Goal: Task Accomplishment & Management: Manage account settings

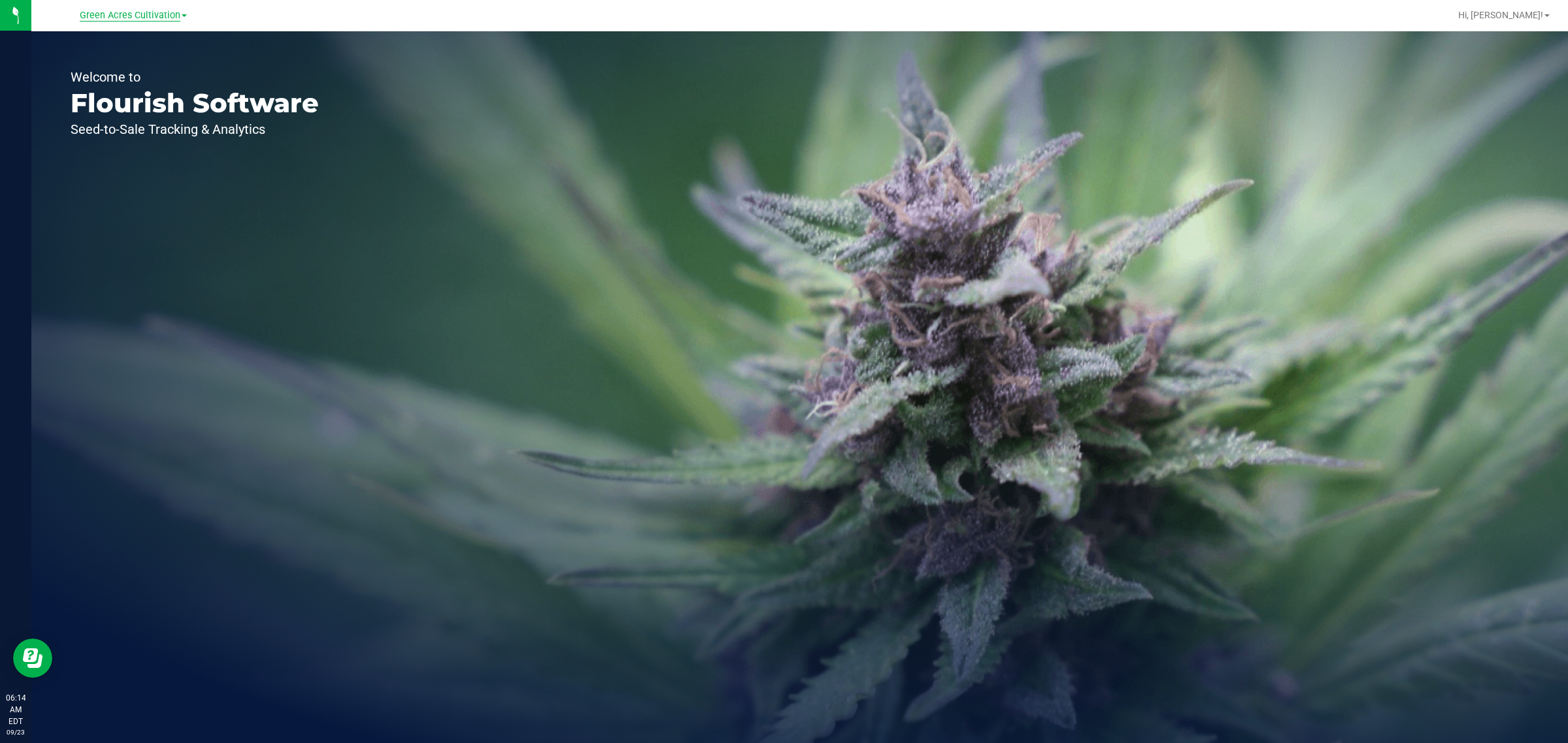
click at [148, 18] on span "Green Acres Cultivation" at bounding box center [129, 16] width 100 height 12
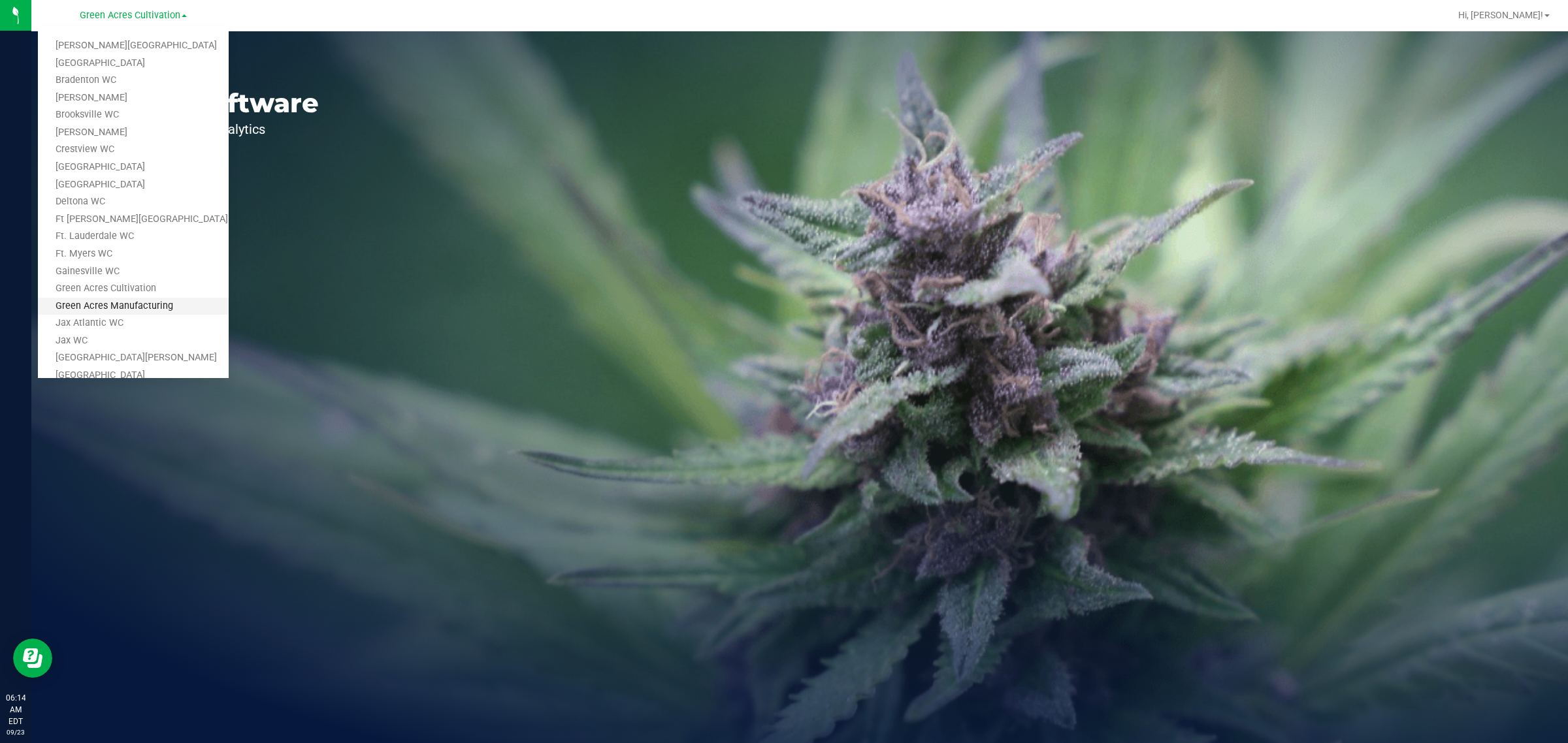
click at [121, 299] on link "Green Acres Manufacturing" at bounding box center [133, 307] width 191 height 18
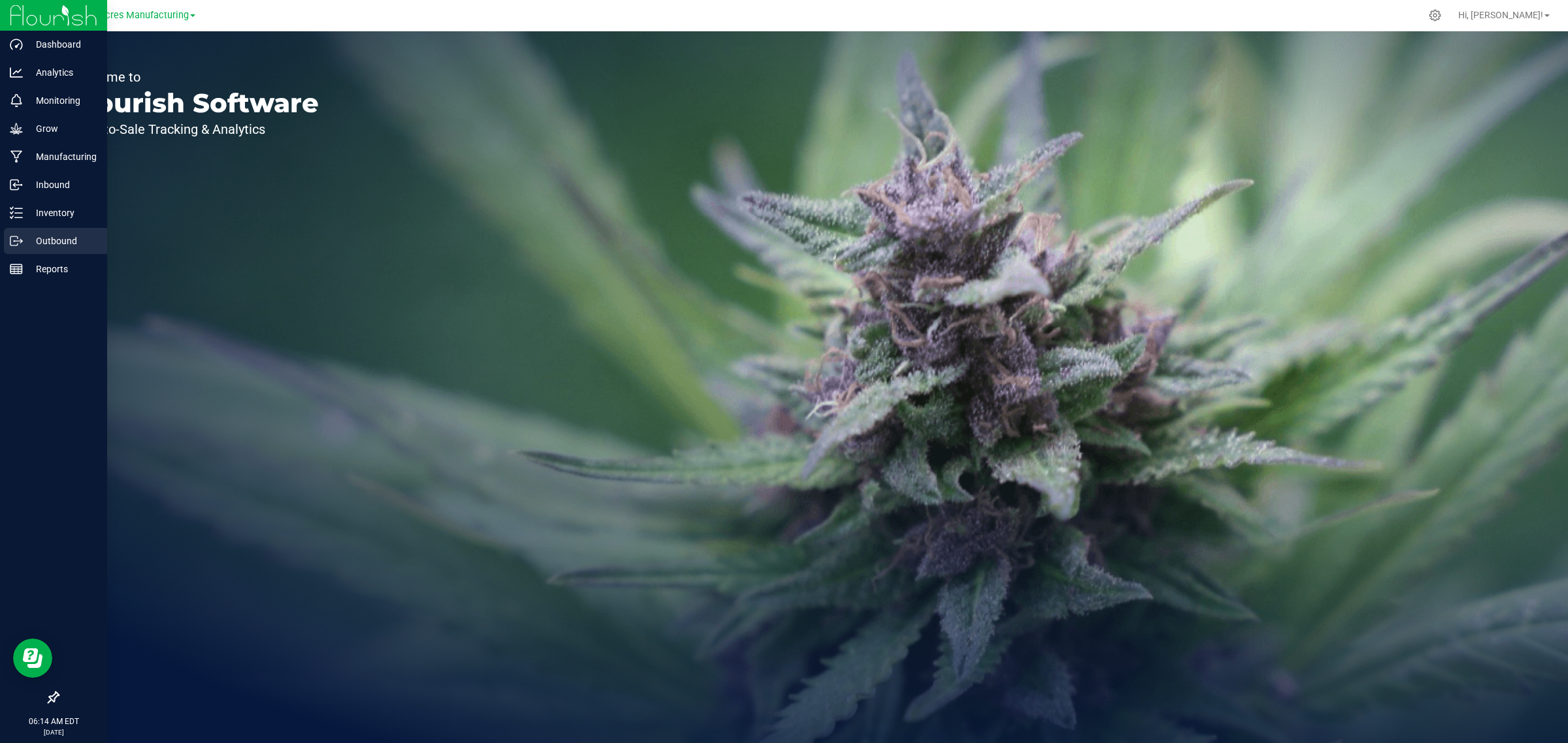
click at [47, 243] on p "Outbound" at bounding box center [62, 241] width 78 height 16
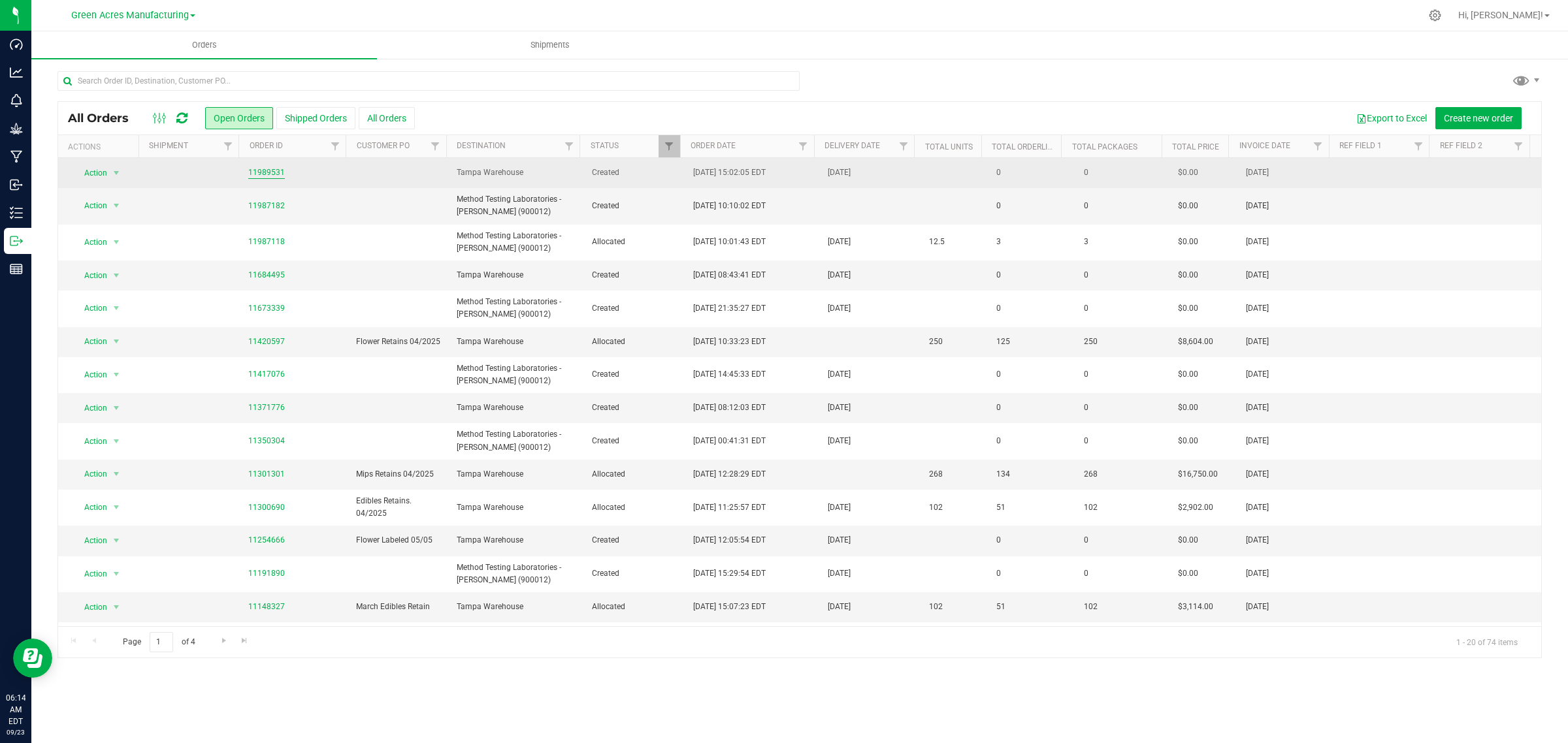
click at [256, 171] on link "11989531" at bounding box center [267, 173] width 37 height 12
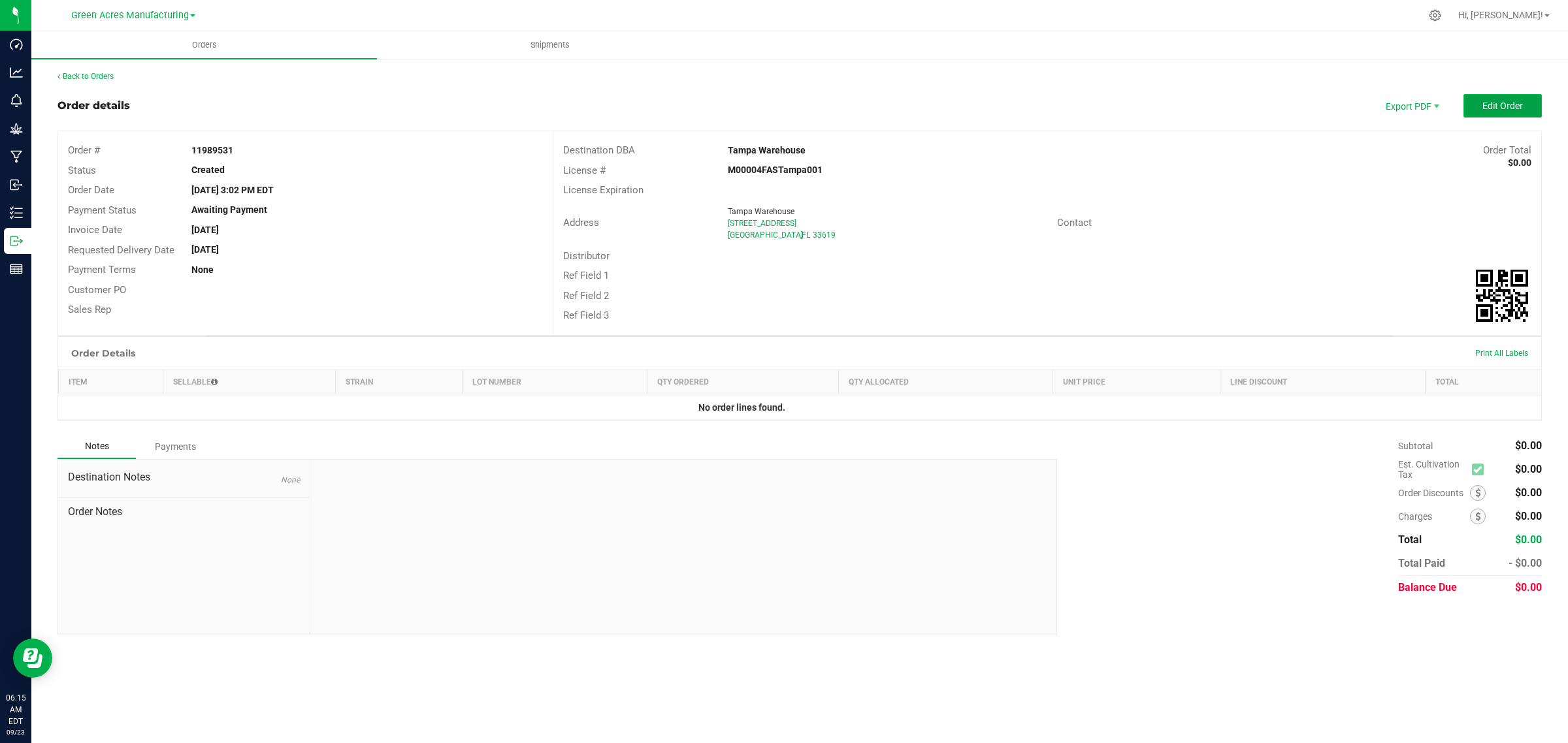
click at [1484, 111] on span "Edit Order" at bounding box center [1502, 106] width 41 height 11
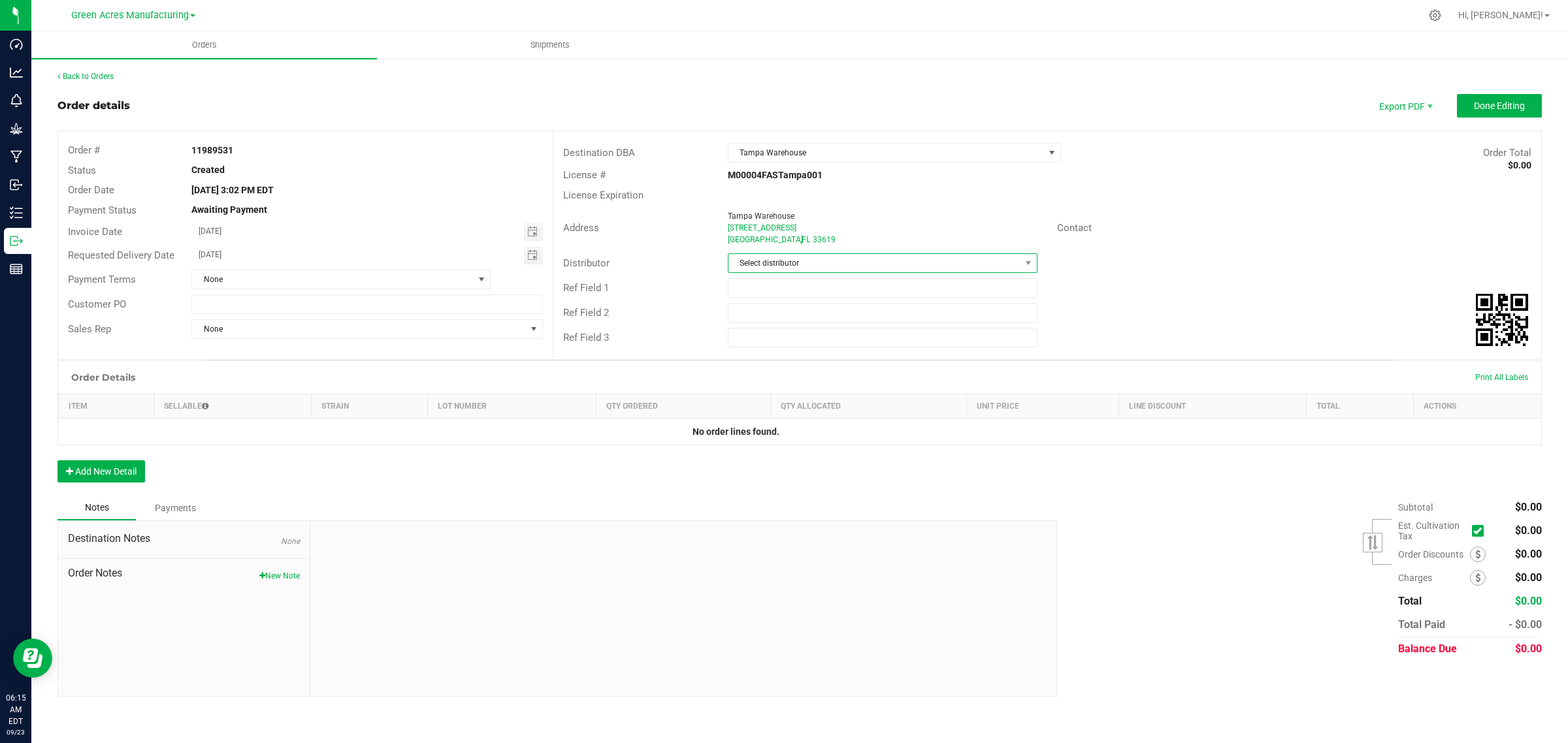
click at [848, 258] on span "Select distributor" at bounding box center [874, 263] width 292 height 18
type input "wim"
click at [819, 320] on li "Parallel - Wimauma" at bounding box center [882, 320] width 309 height 22
click at [243, 302] on input "text" at bounding box center [366, 305] width 351 height 20
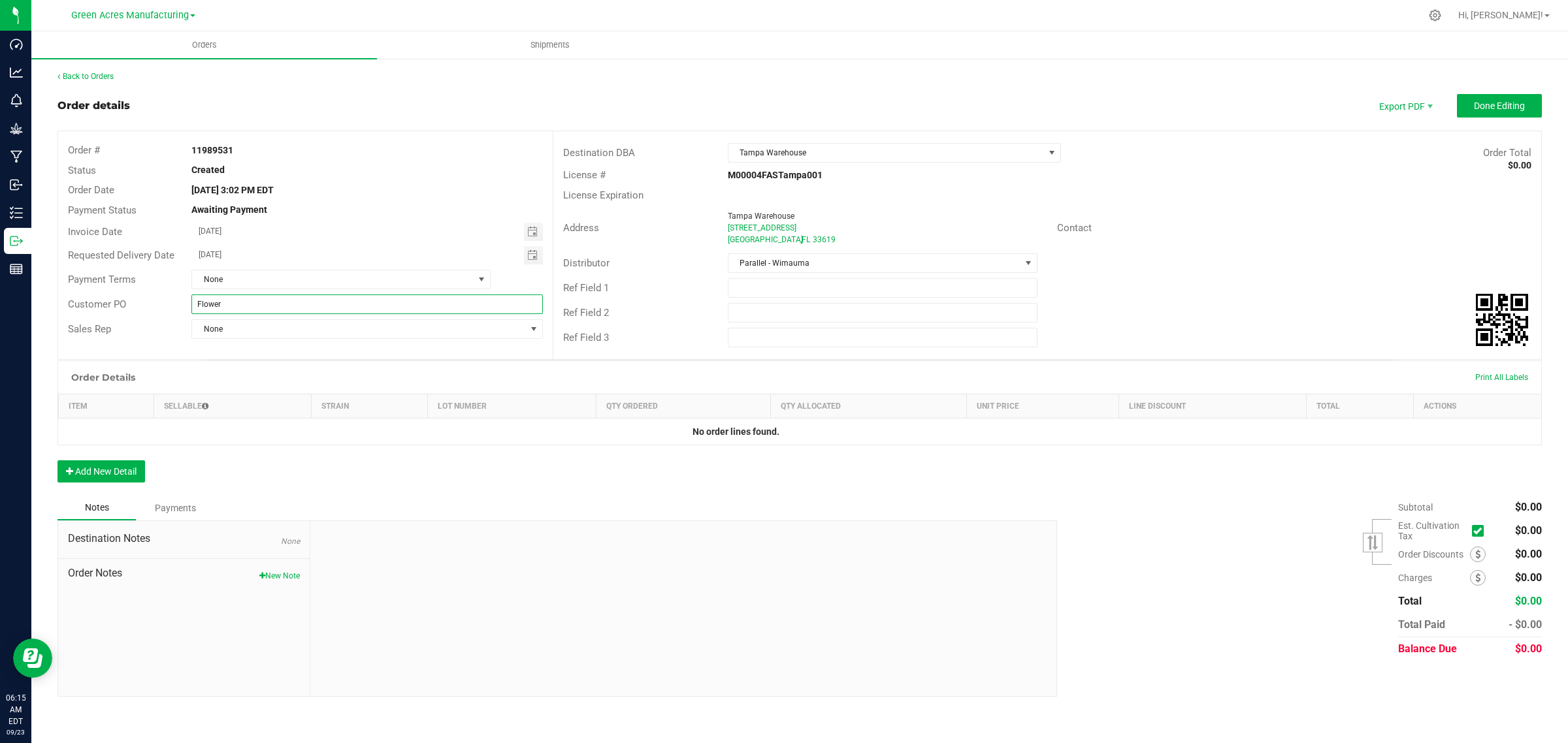
type input "Flower"
click at [1398, 213] on div "Address [GEOGRAPHIC_DATA][STREET_ADDRESS] Contact" at bounding box center [1047, 228] width 988 height 46
click at [109, 470] on button "Add New Detail" at bounding box center [101, 471] width 87 height 22
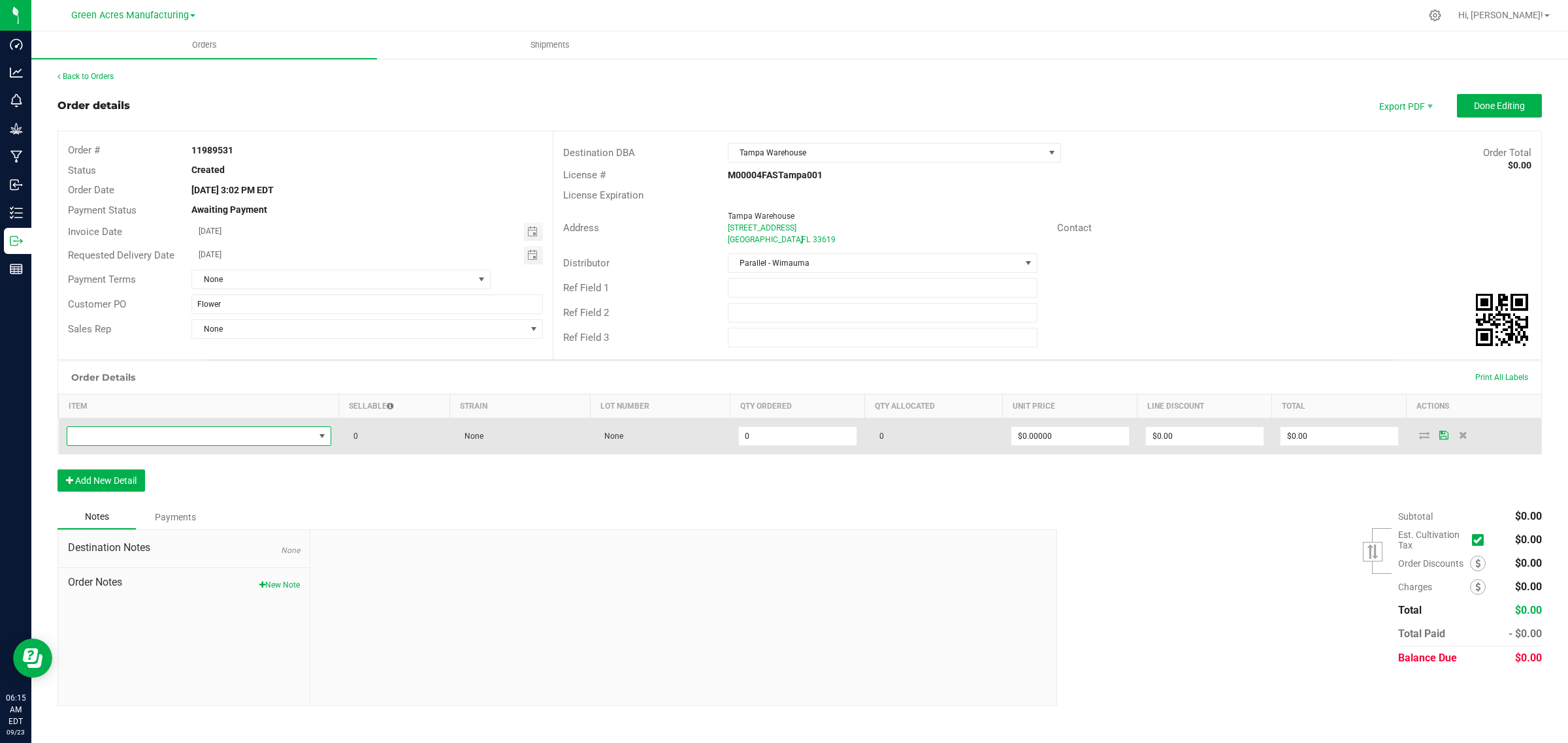
click at [261, 436] on span "NO DATA FOUND" at bounding box center [190, 436] width 247 height 18
click at [200, 440] on span "NO DATA FOUND" at bounding box center [190, 436] width 247 height 18
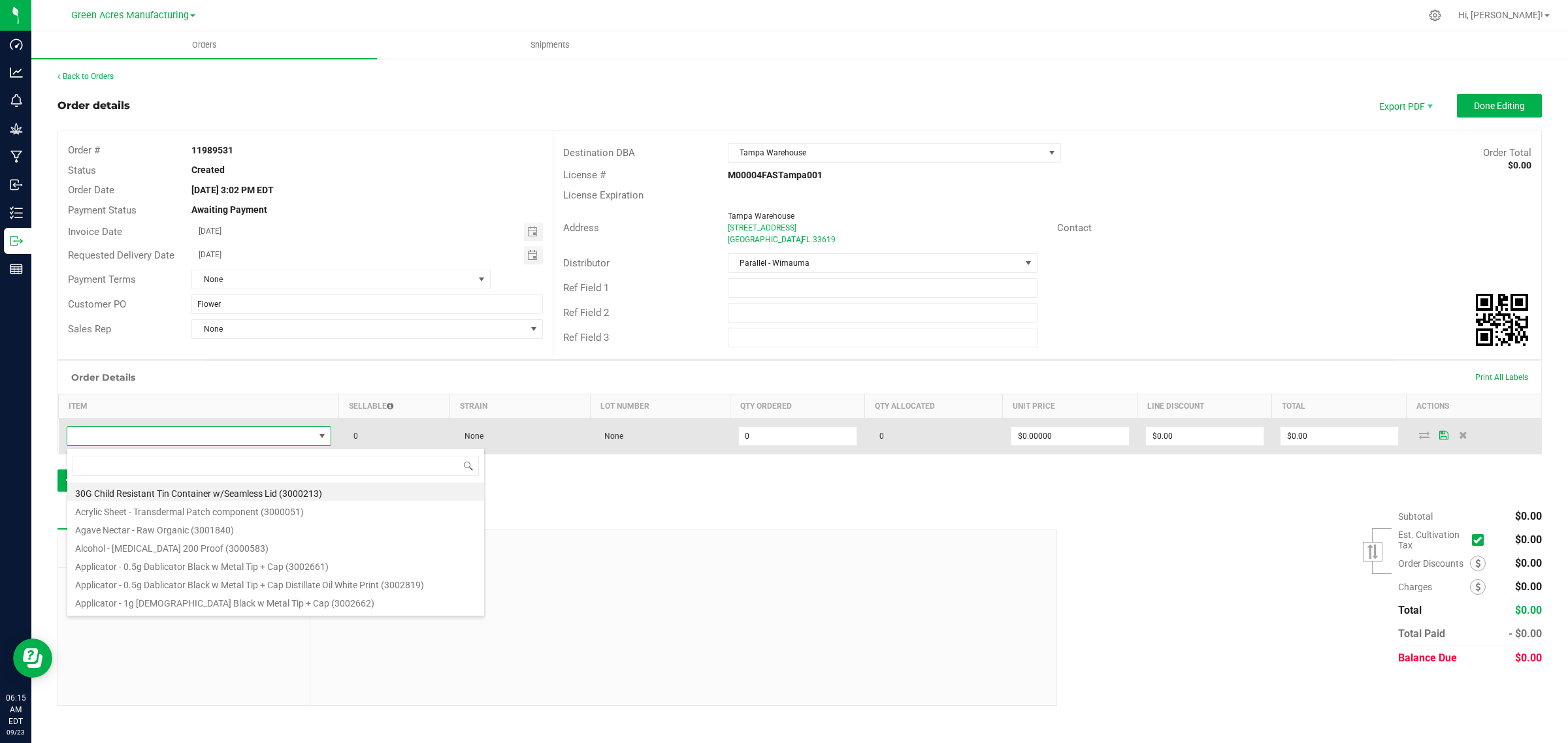
type input "FT - CANNABIS FLOWER - 3.5G - GRZ - HYB"
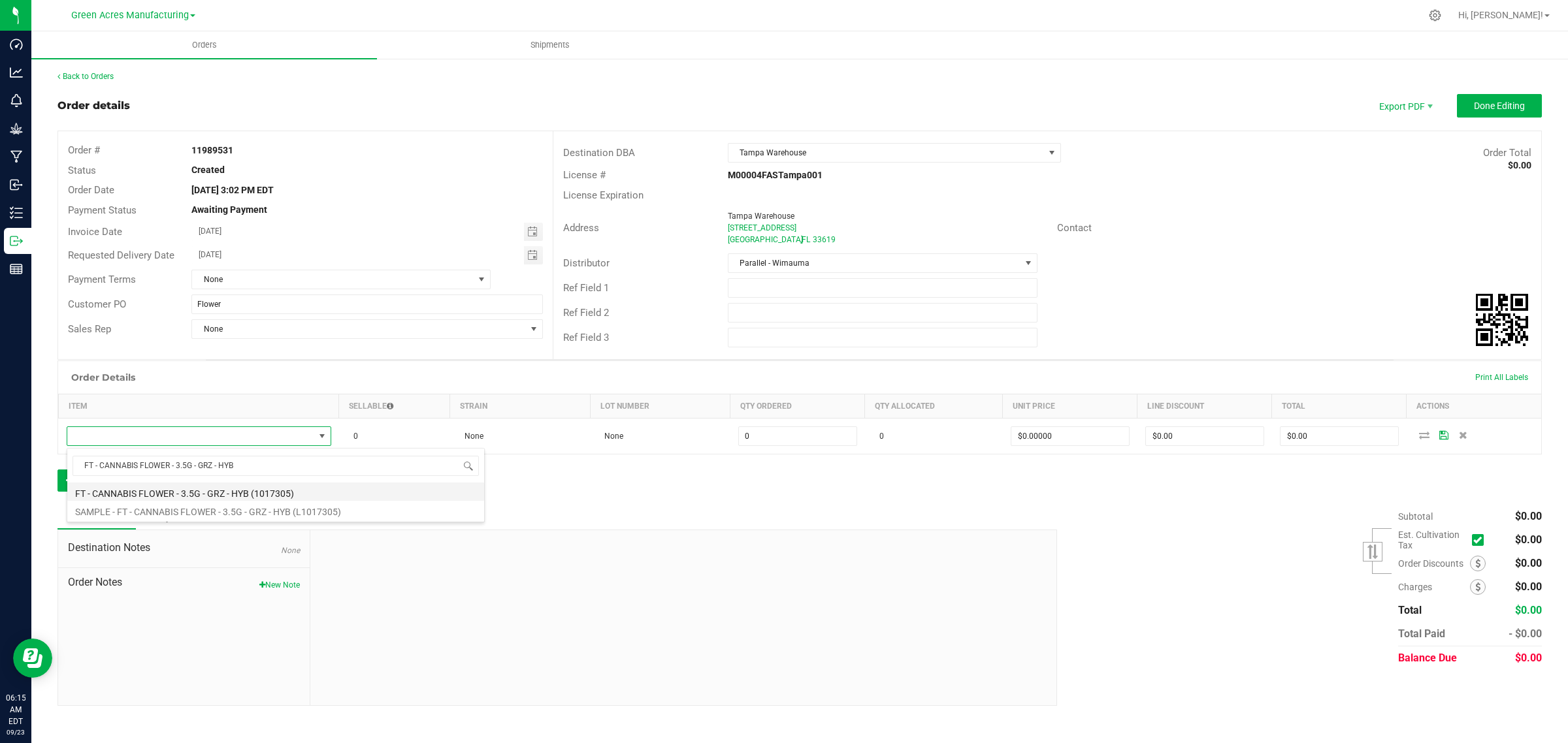
click at [135, 491] on li "FT - CANNABIS FLOWER - 3.5G - GRZ - HYB (1017305)" at bounding box center [275, 492] width 417 height 18
type input "0 ea"
type input "$50.00000"
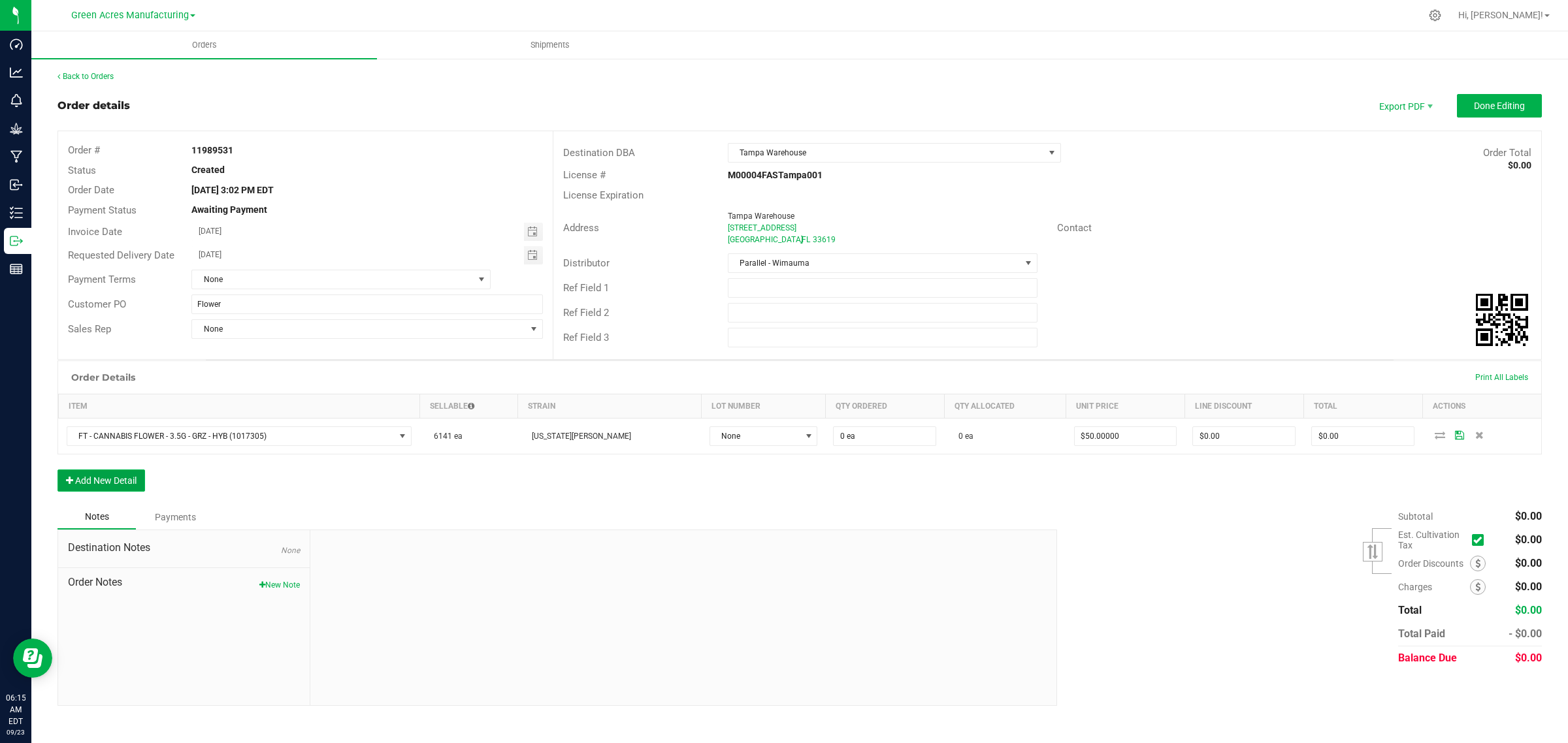
click at [119, 474] on button "Add New Detail" at bounding box center [101, 480] width 87 height 22
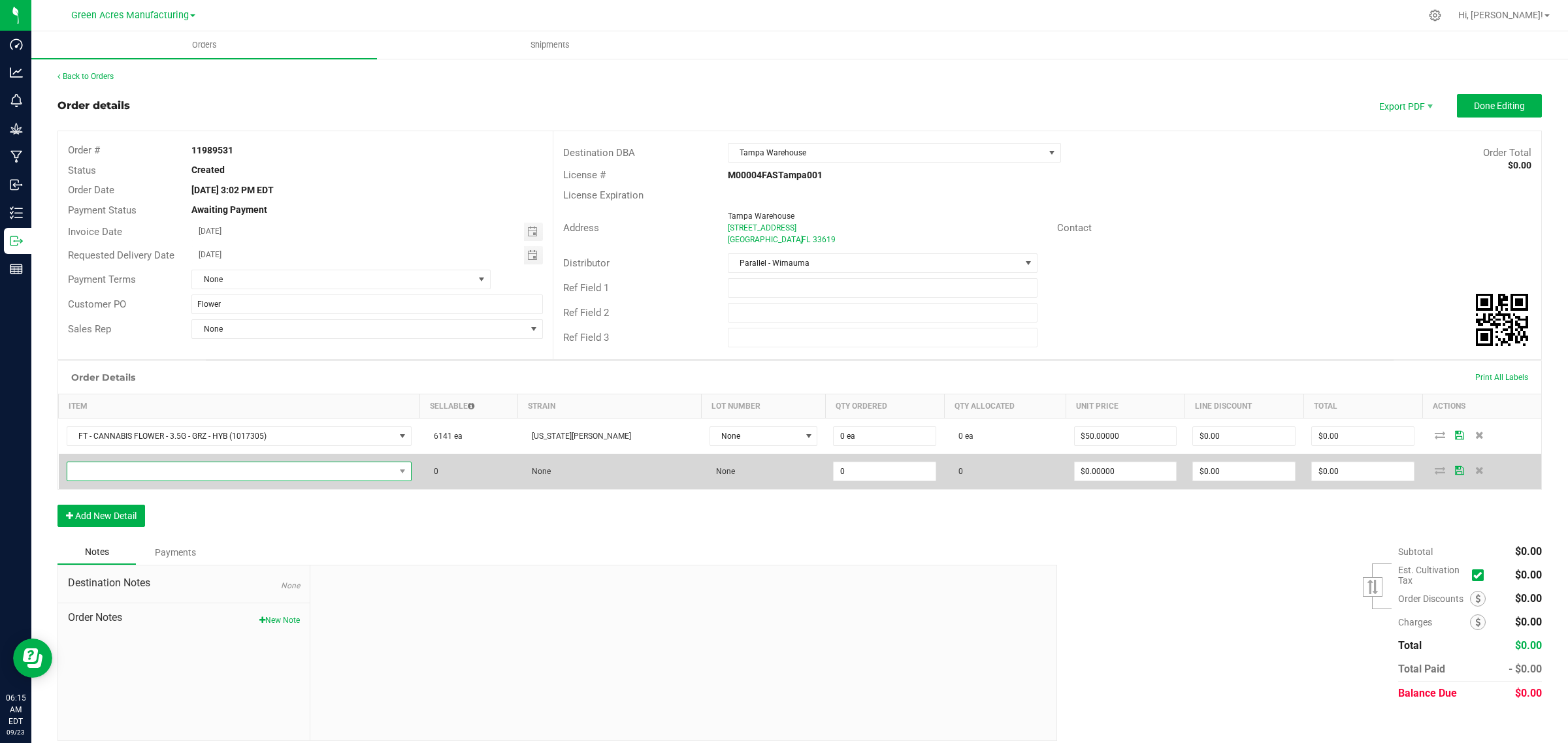
drag, startPoint x: 164, startPoint y: 475, endPoint x: 145, endPoint y: 480, distance: 19.6
click at [164, 475] on span "NO DATA FOUND" at bounding box center [230, 471] width 328 height 18
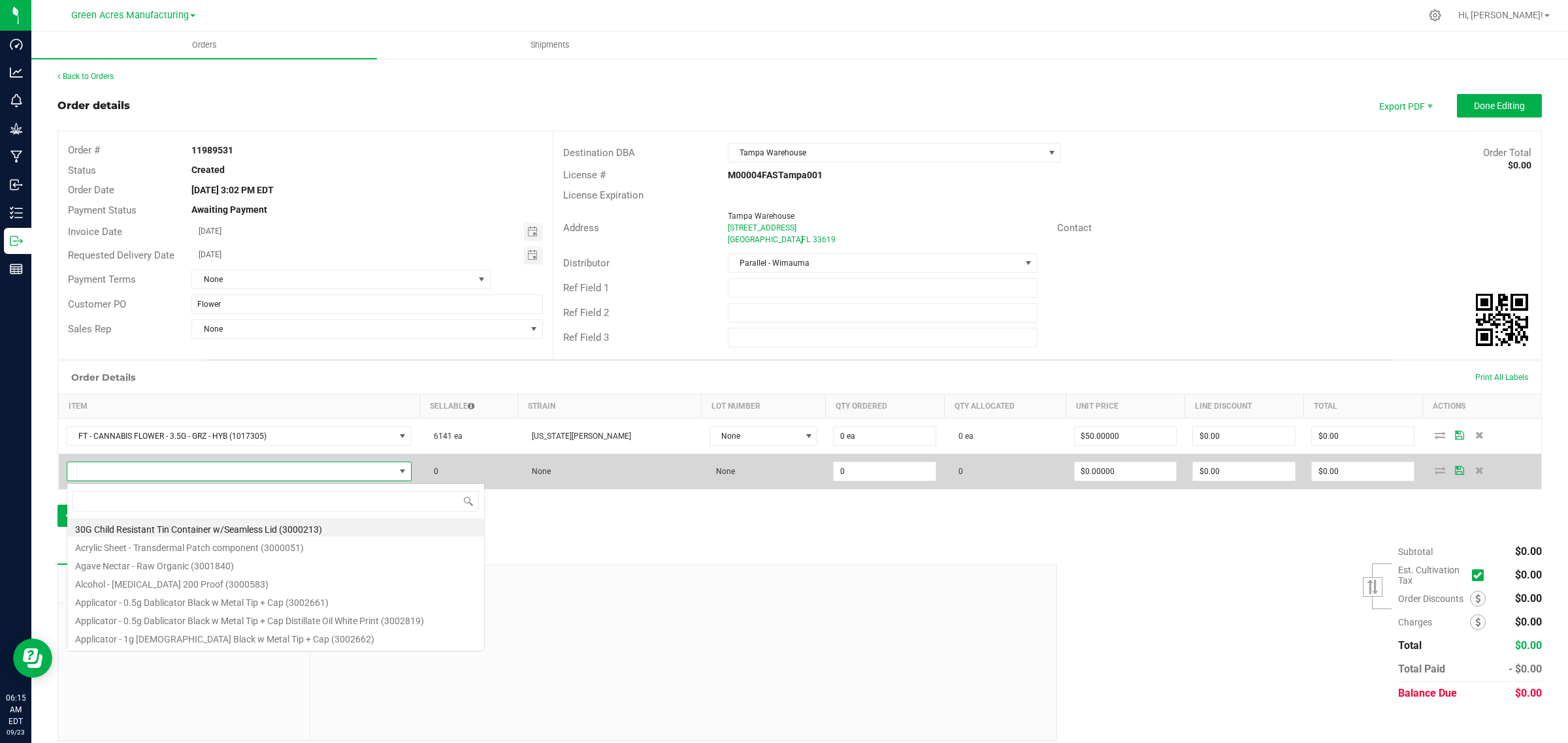
scroll to position [20, 356]
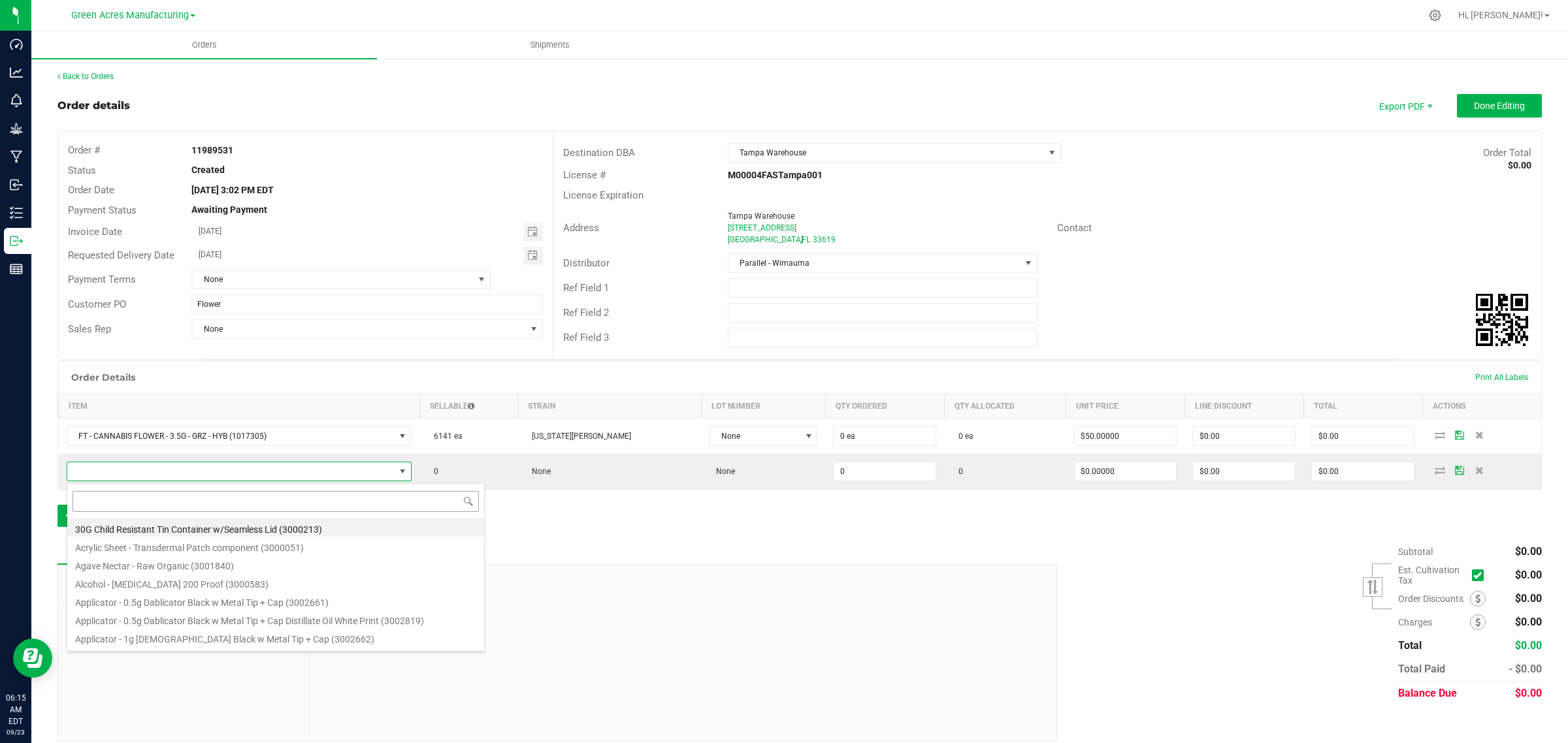
click at [104, 498] on input at bounding box center [275, 501] width 406 height 20
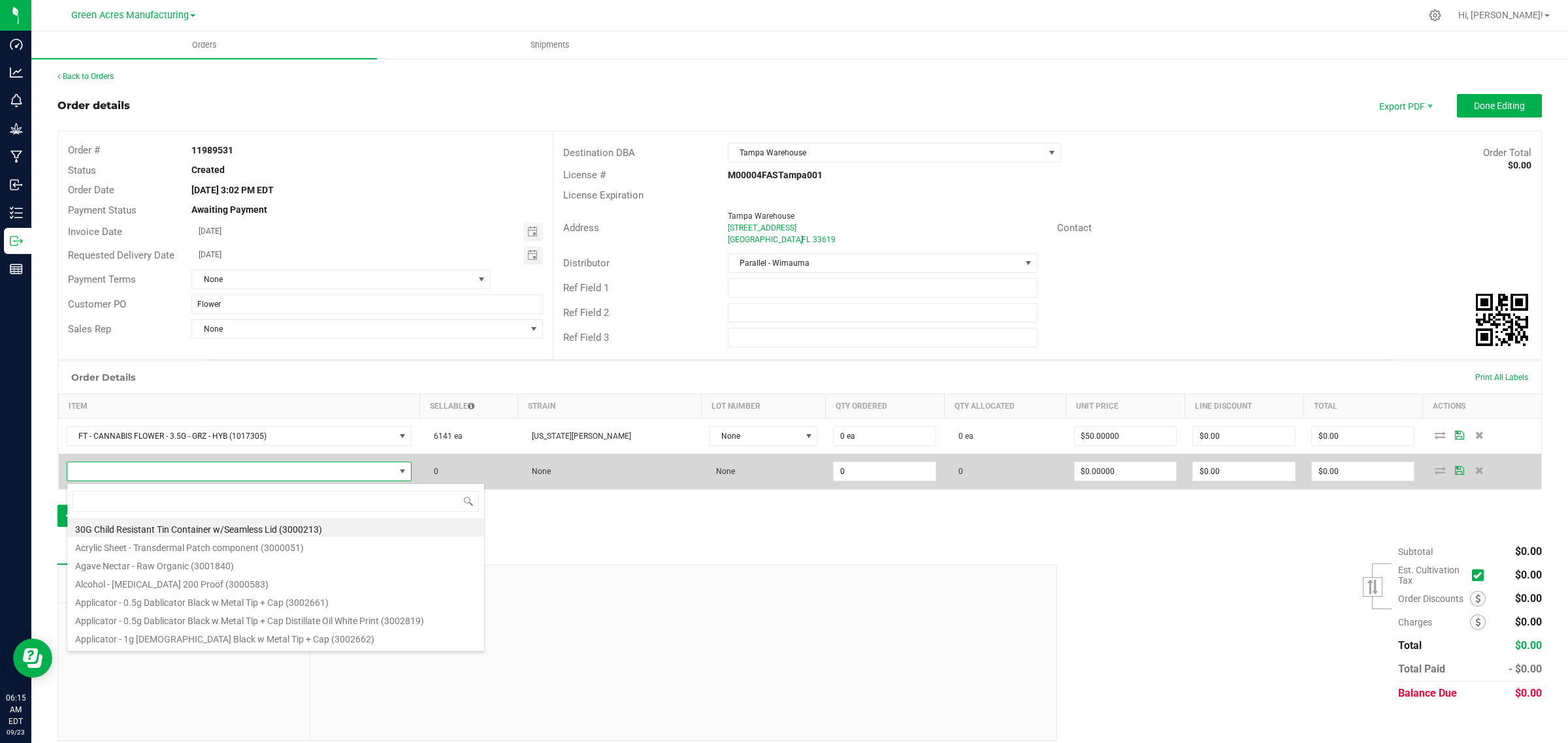
click at [110, 467] on span at bounding box center [230, 471] width 328 height 18
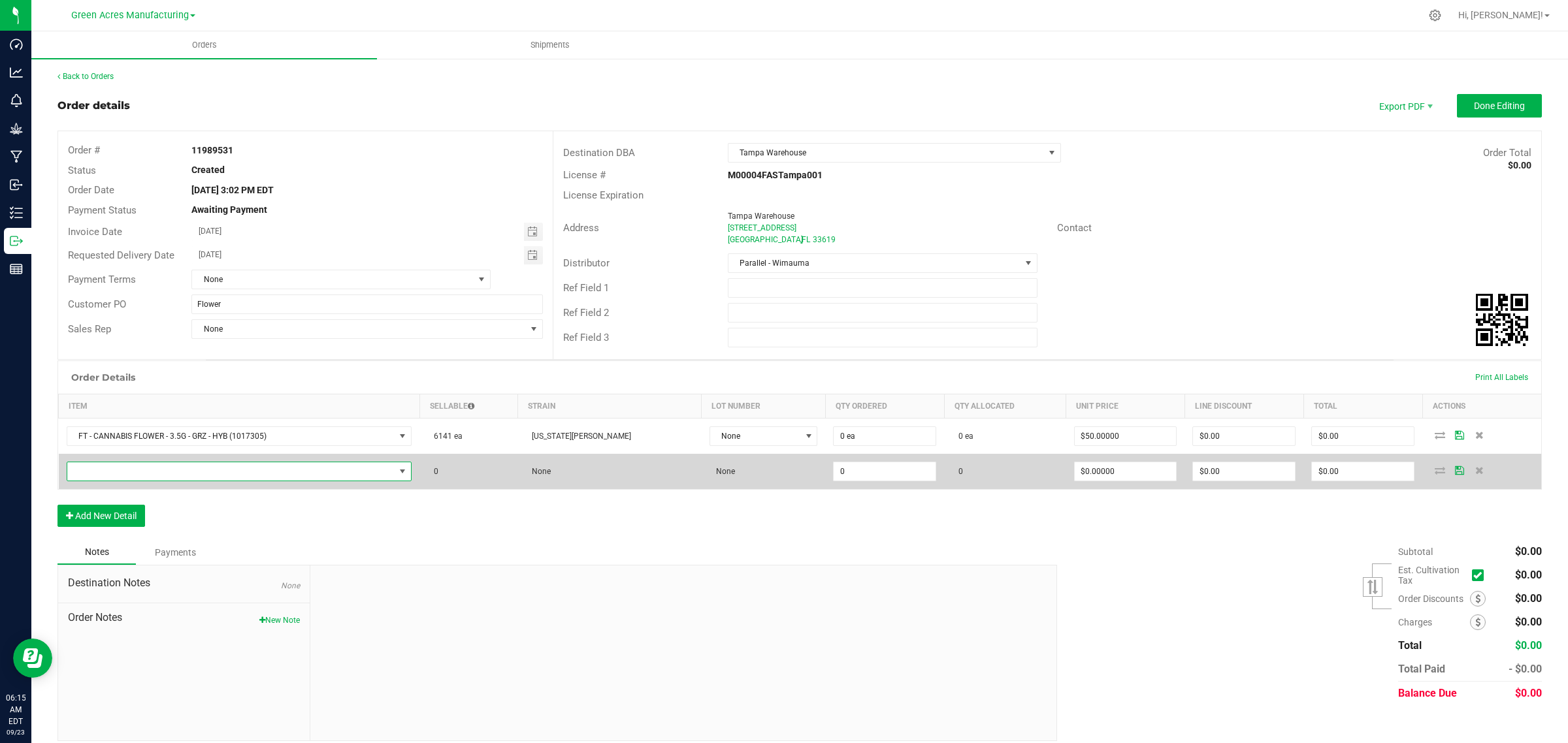
click at [123, 480] on span "NO DATA FOUND" at bounding box center [230, 471] width 328 height 18
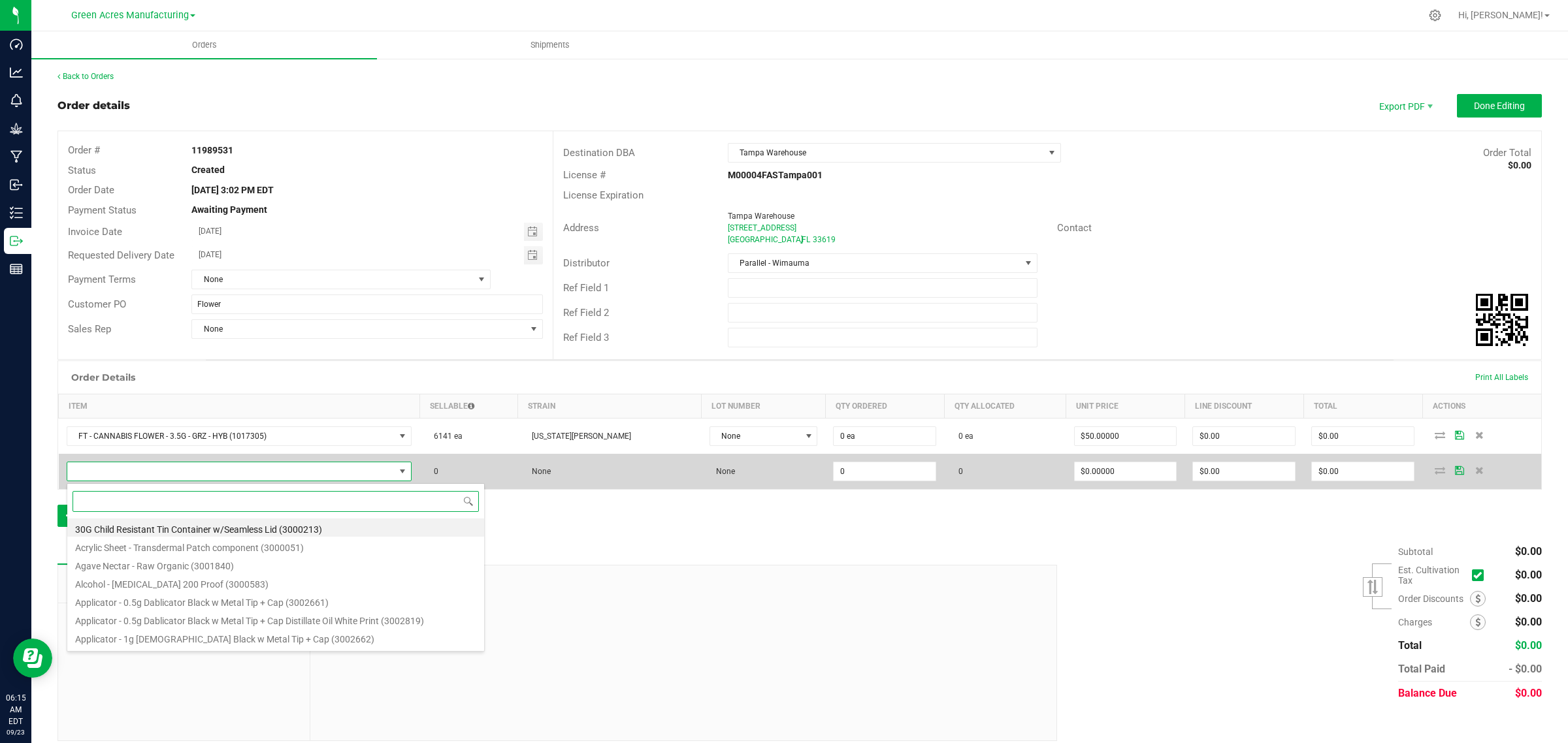
paste input "FT - CANNABIS FLOWER - 3.5G - BLT - IND"
type input "FT - CANNABIS FLOWER - 3.5G - BLT - IND"
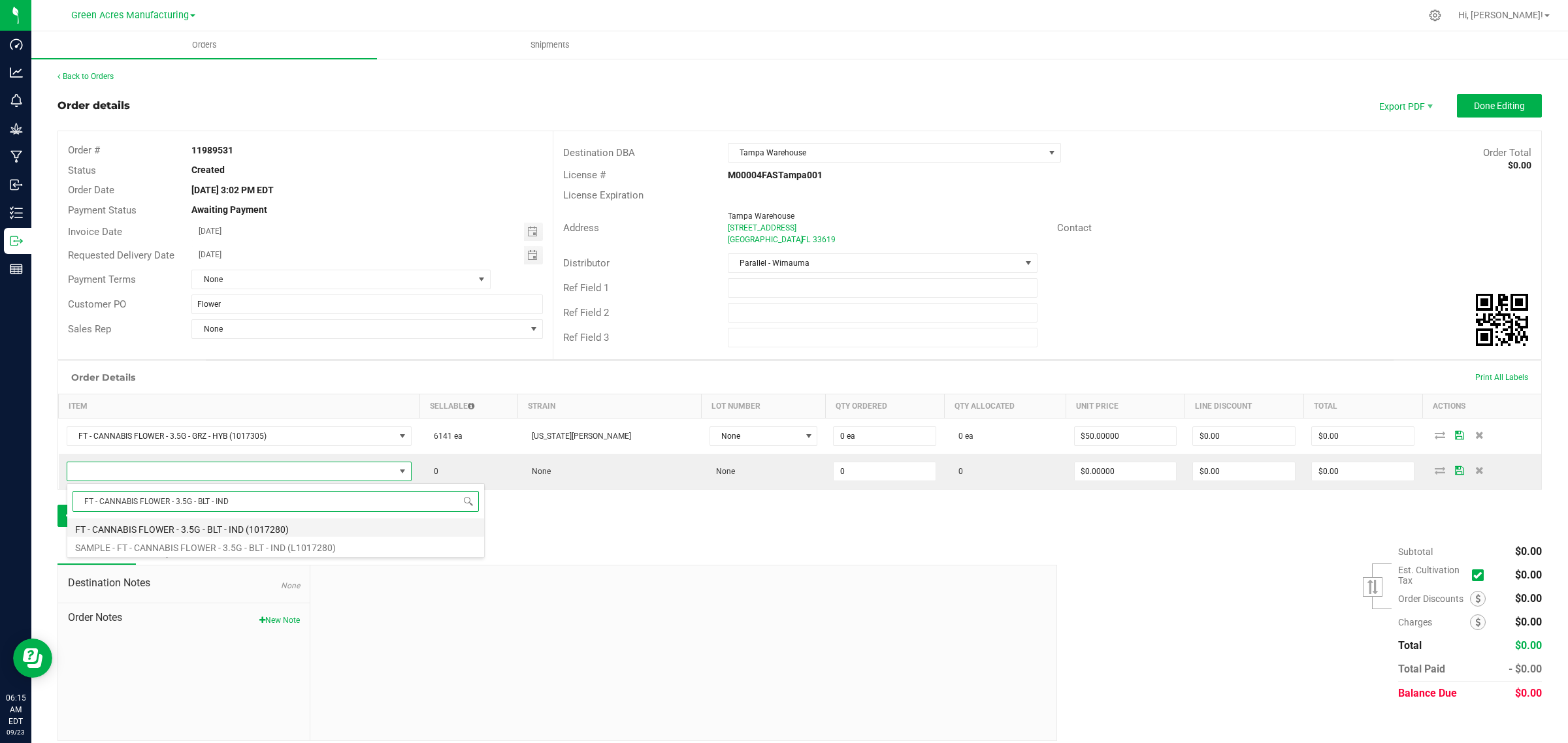
click at [101, 523] on li "FT - CANNABIS FLOWER - 3.5G - BLT - IND (1017280)" at bounding box center [275, 528] width 417 height 18
type input "0 ea"
type input "$50.00000"
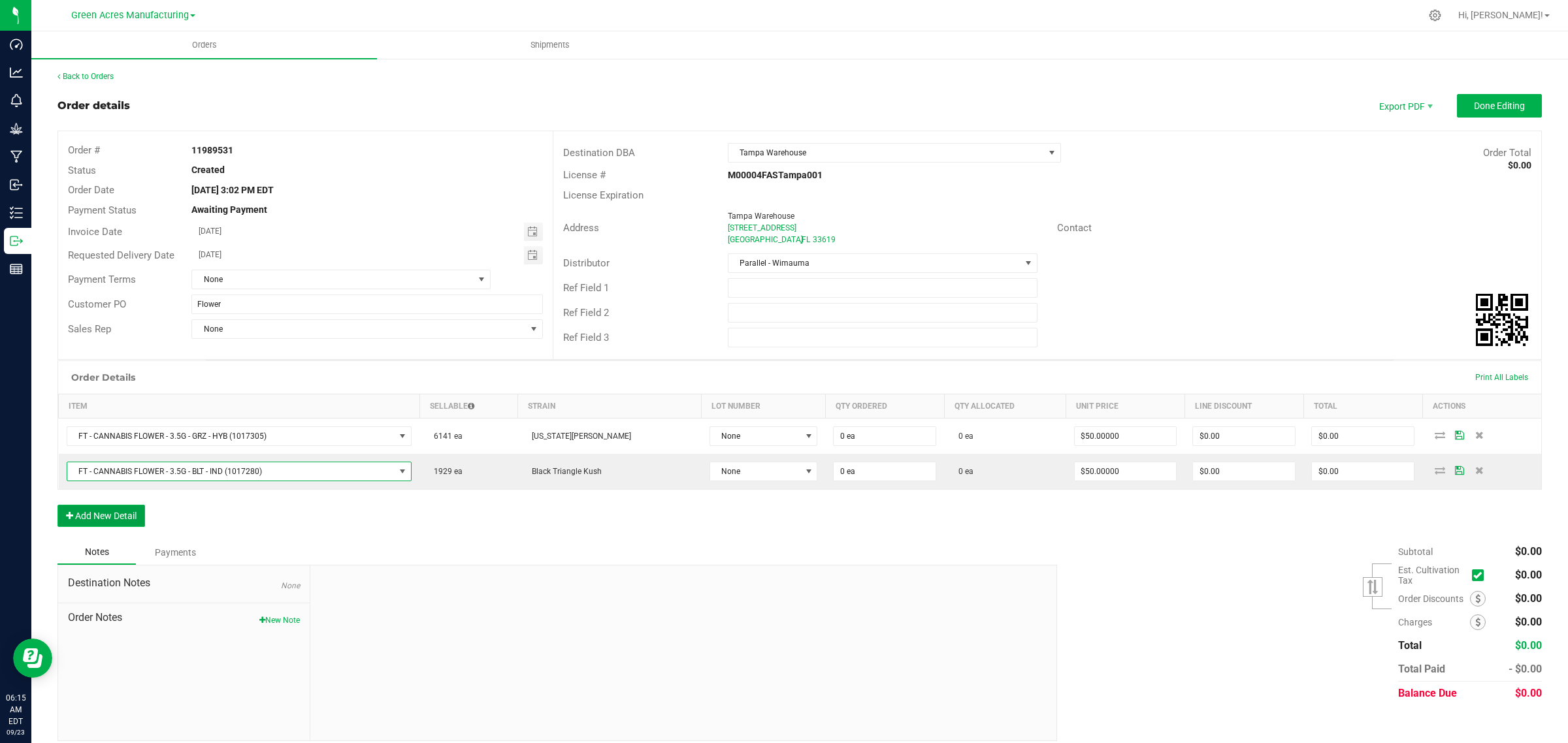
click at [70, 515] on icon "button" at bounding box center [69, 516] width 7 height 9
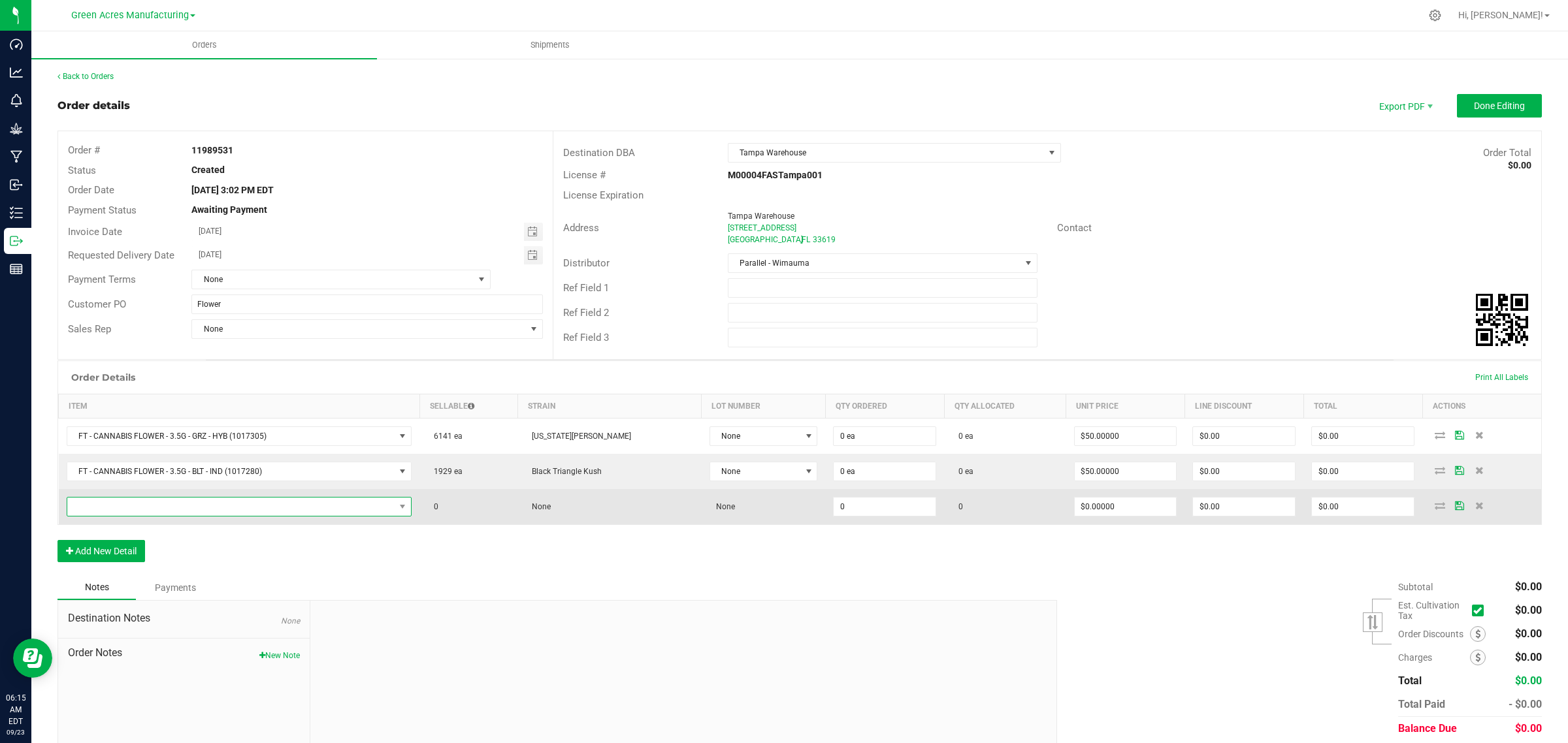
click at [116, 508] on span "NO DATA FOUND" at bounding box center [230, 507] width 328 height 18
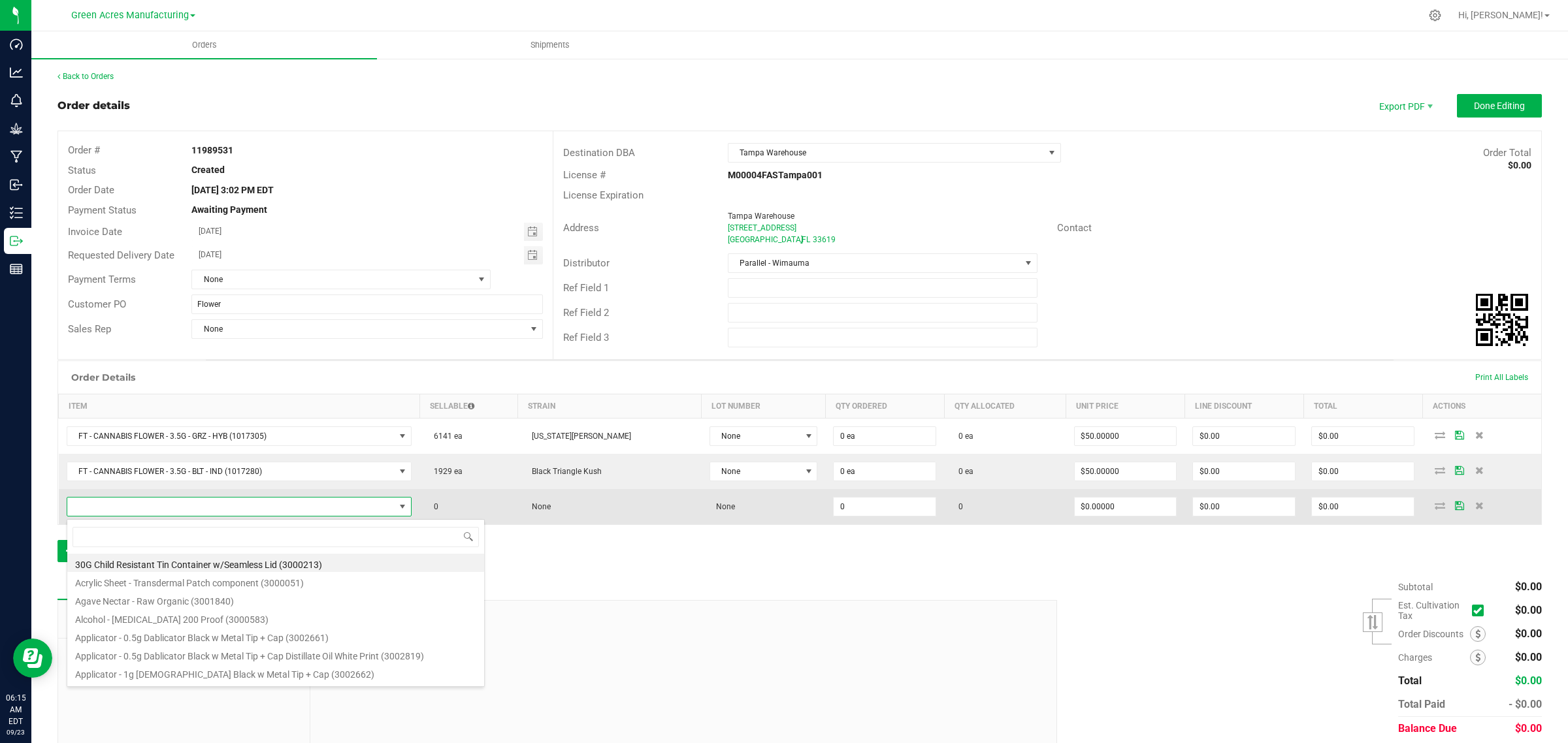
scroll to position [20, 349]
type input "FT - CANNABIS FLOWER - 3.5G - GL4 - HYI"
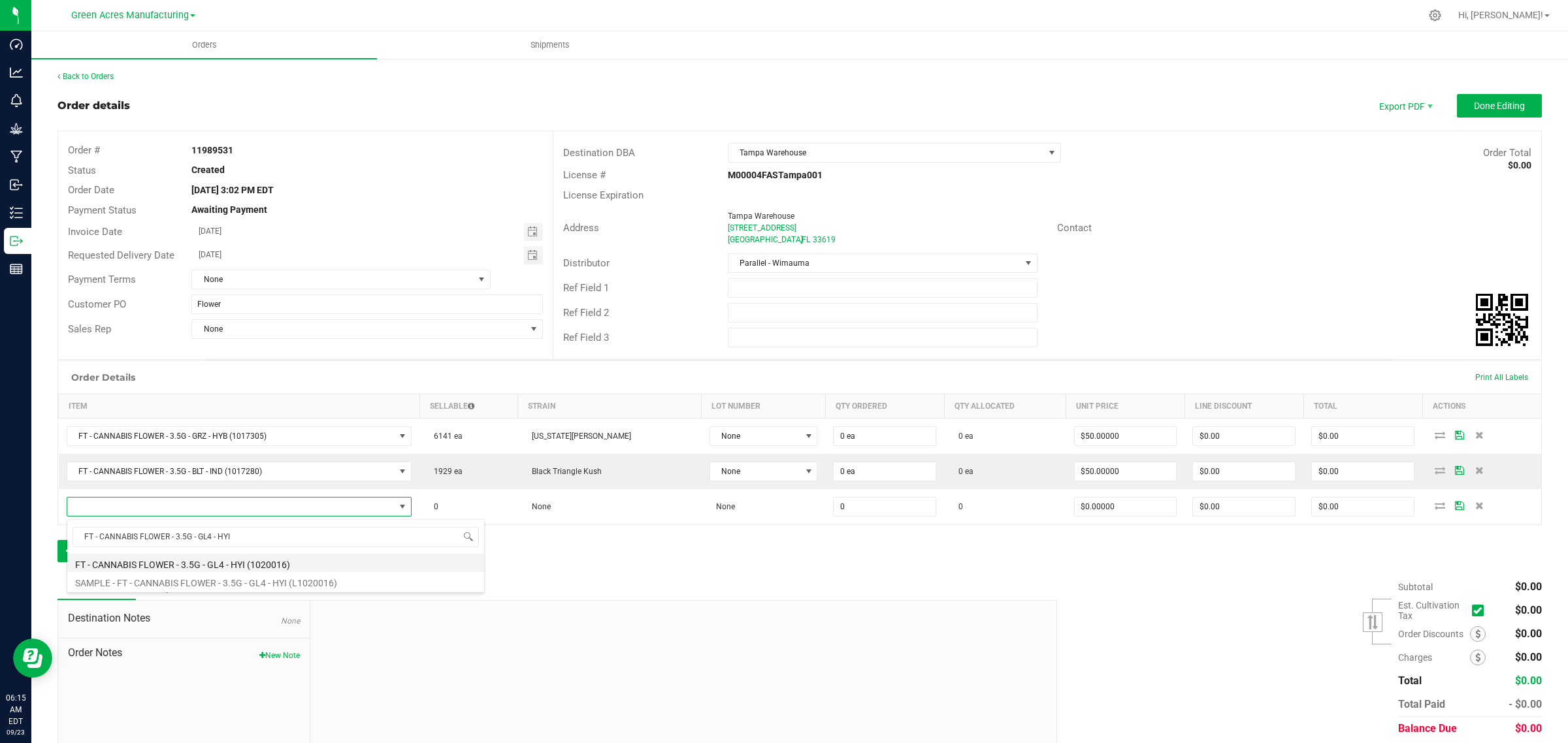
click at [145, 567] on li "FT - CANNABIS FLOWER - 3.5G - GL4 - HYI (1020016)" at bounding box center [275, 563] width 417 height 18
type input "0 ea"
type input "$50.00000"
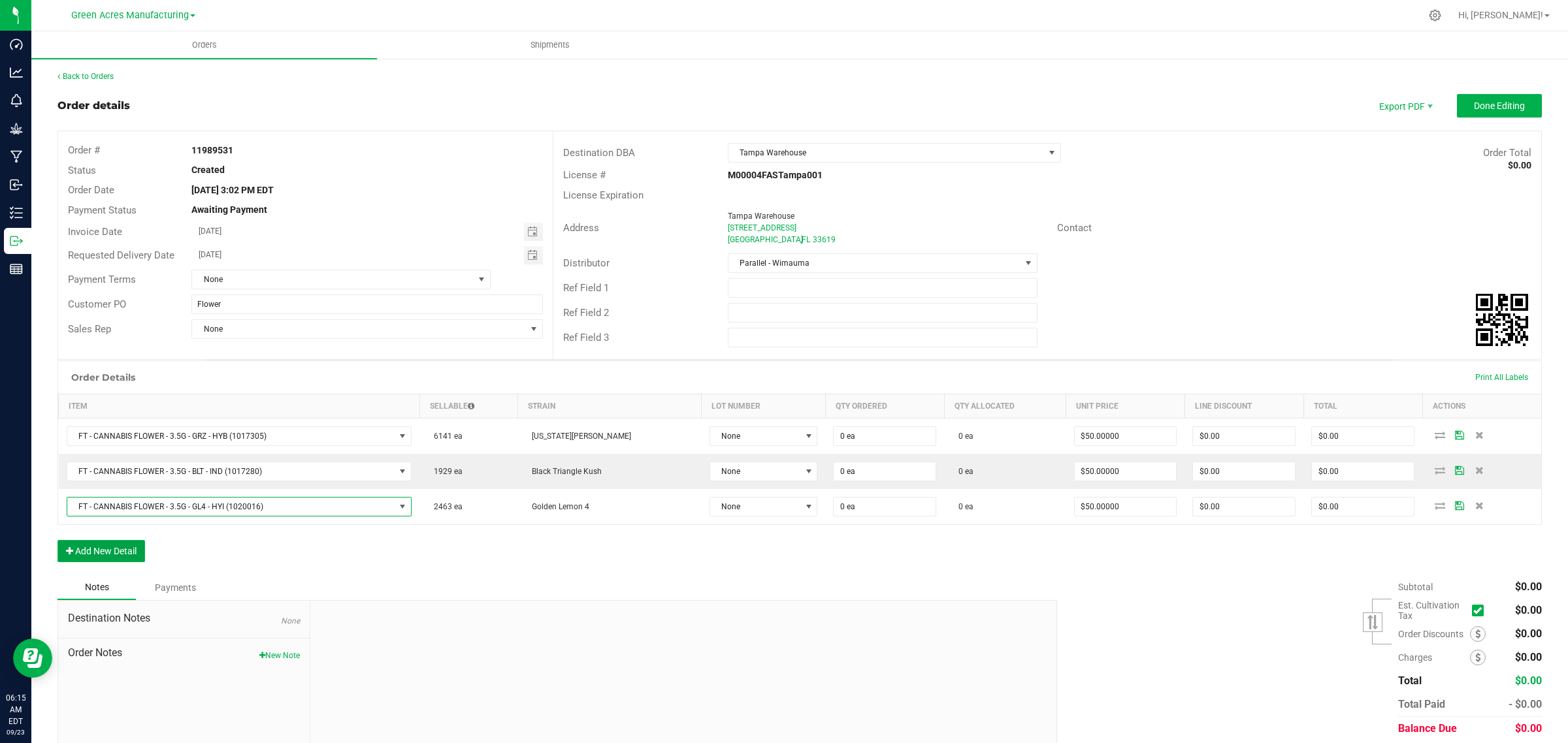
click at [121, 550] on button "Add New Detail" at bounding box center [101, 551] width 87 height 22
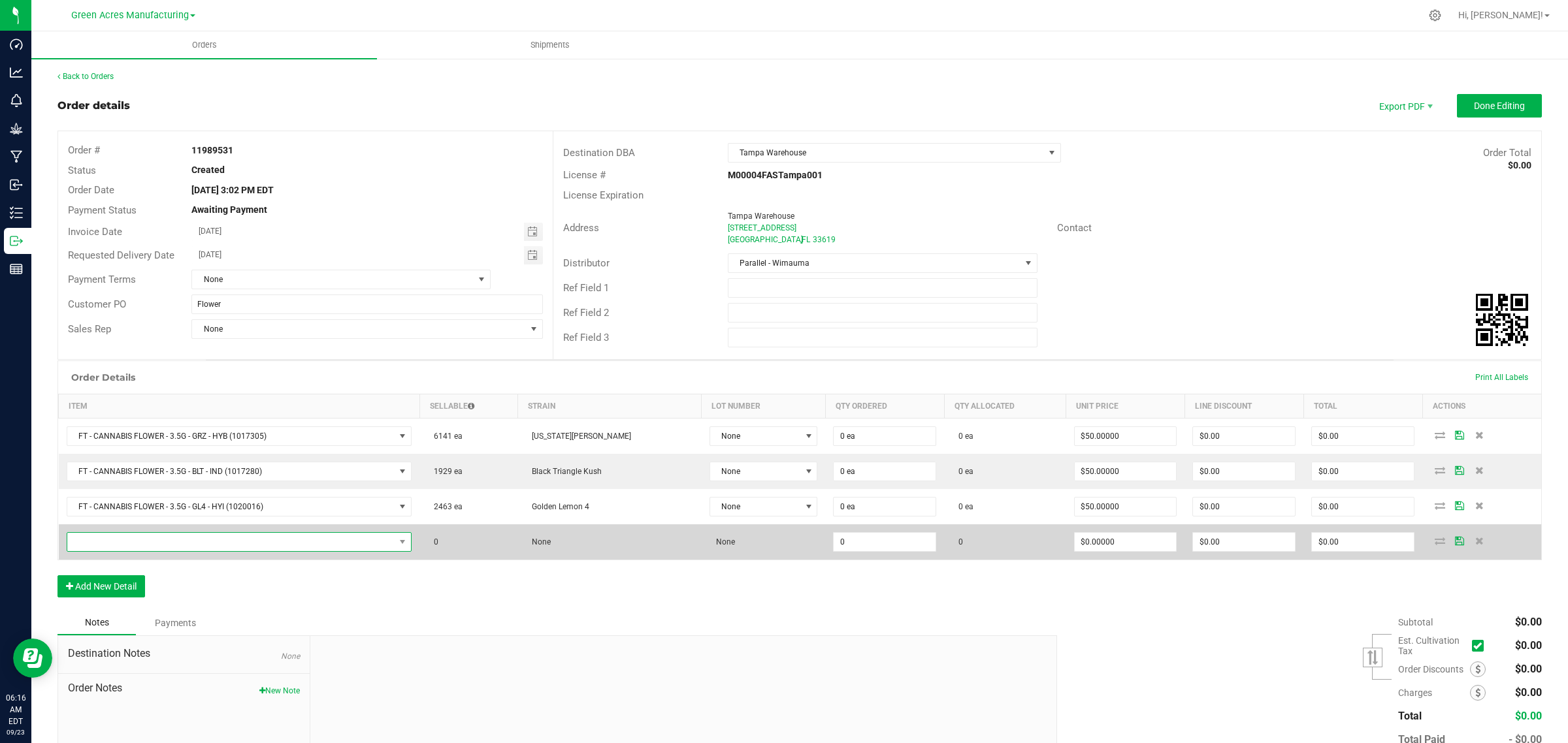
click at [191, 549] on span "NO DATA FOUND" at bounding box center [230, 542] width 328 height 18
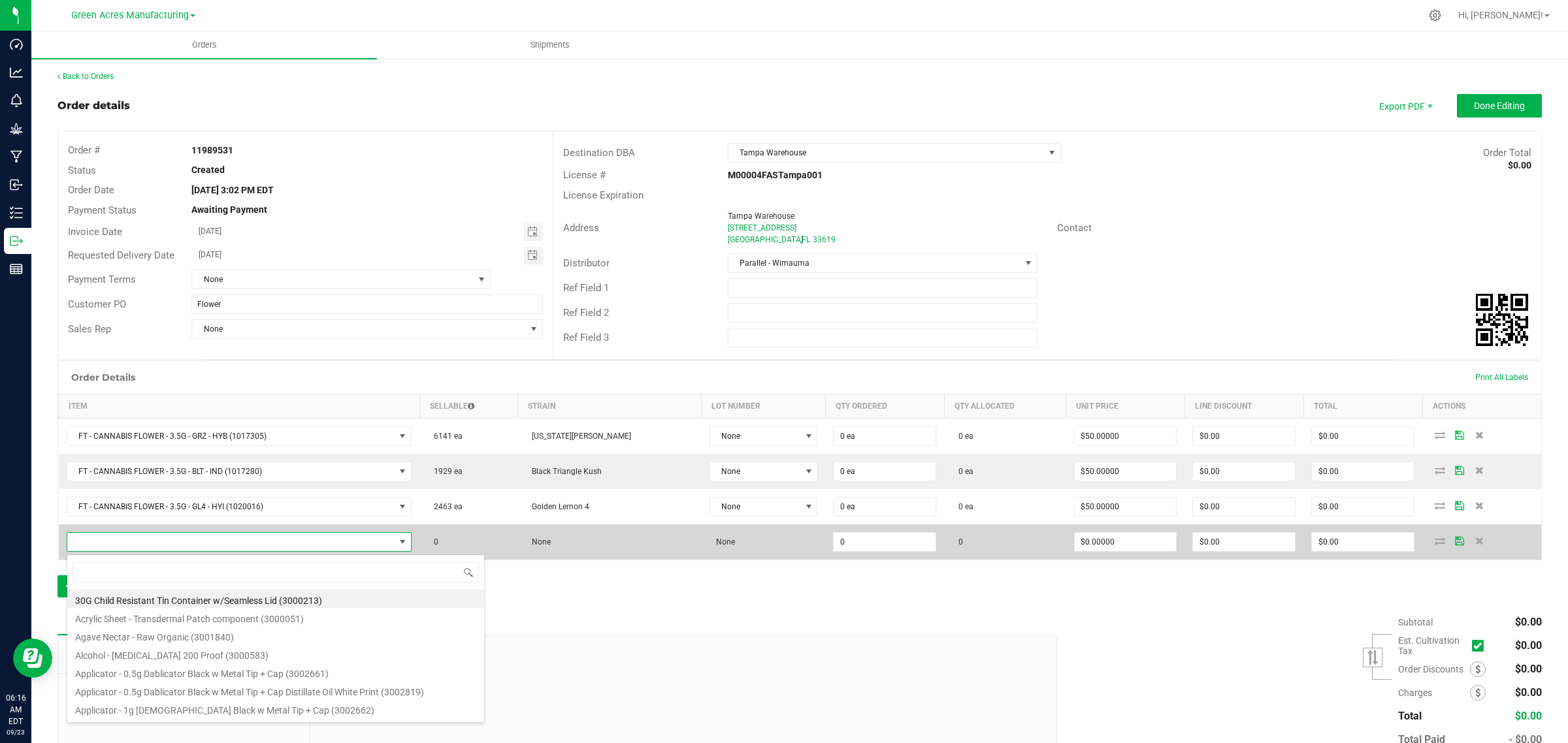
type input "FT - CANNABIS FLOWER - 3.5G - AML - IND"
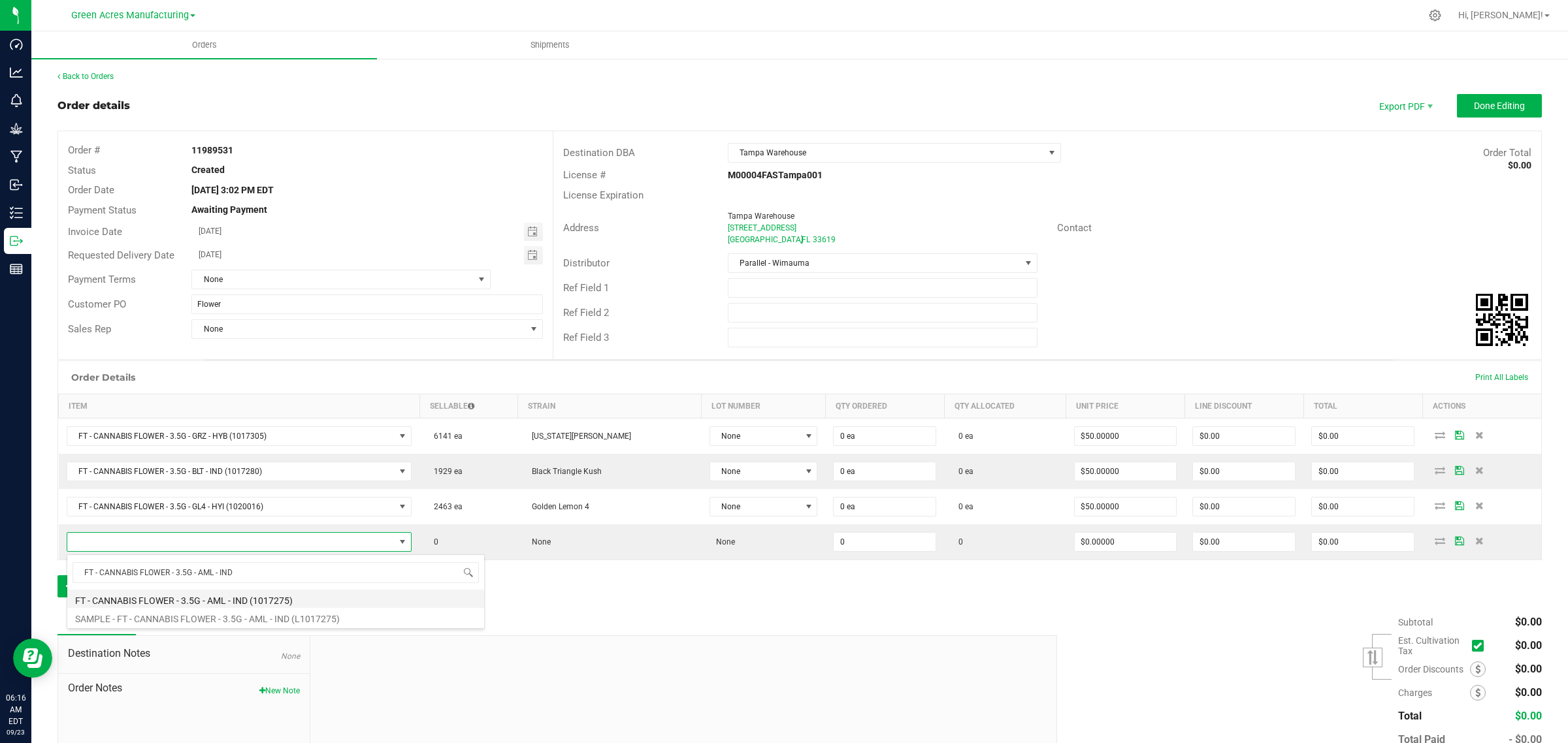
click at [82, 601] on li "FT - CANNABIS FLOWER - 3.5G - AML - IND (1017275)" at bounding box center [275, 599] width 417 height 18
type input "0 ea"
type input "$50.00000"
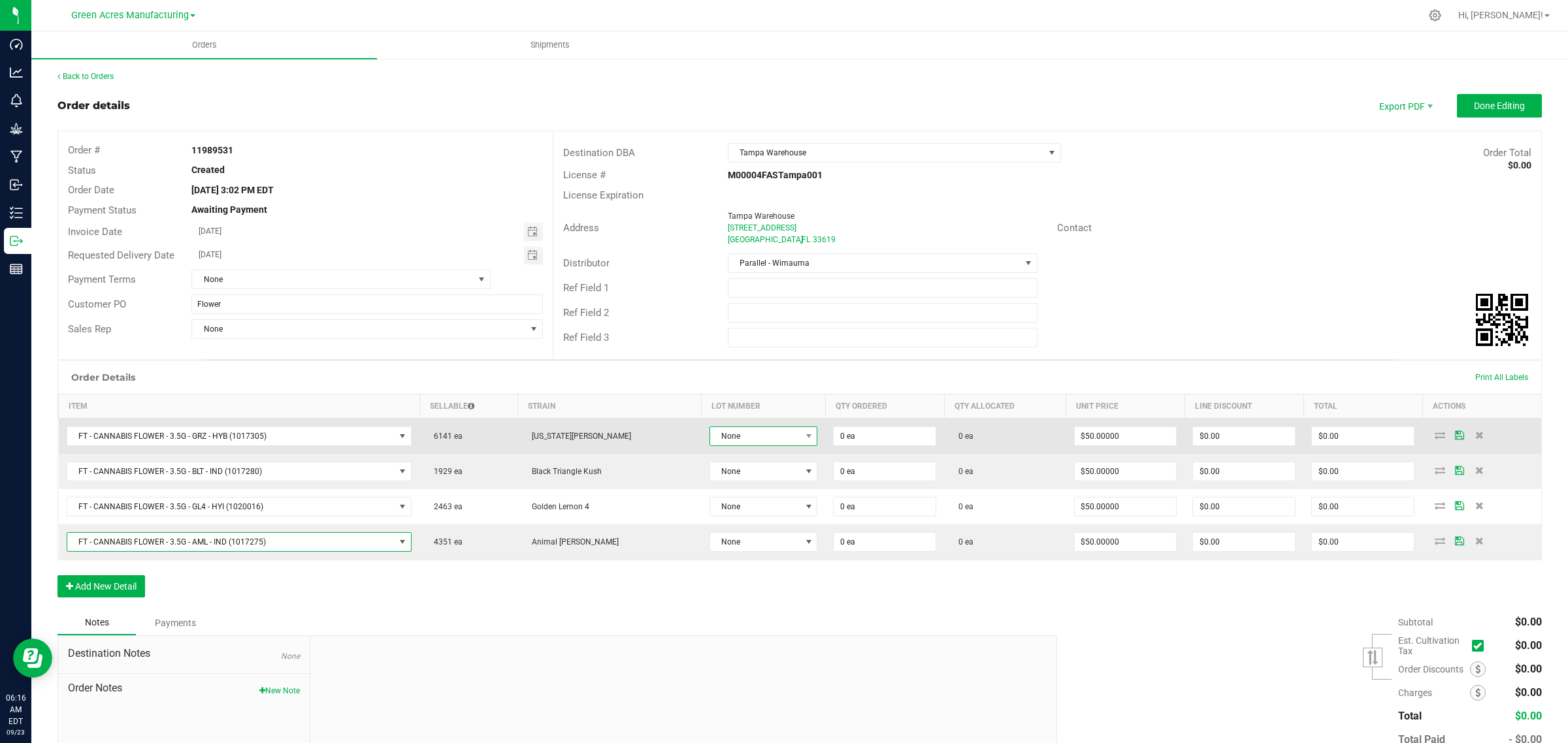
click at [722, 438] on span "None" at bounding box center [754, 436] width 90 height 18
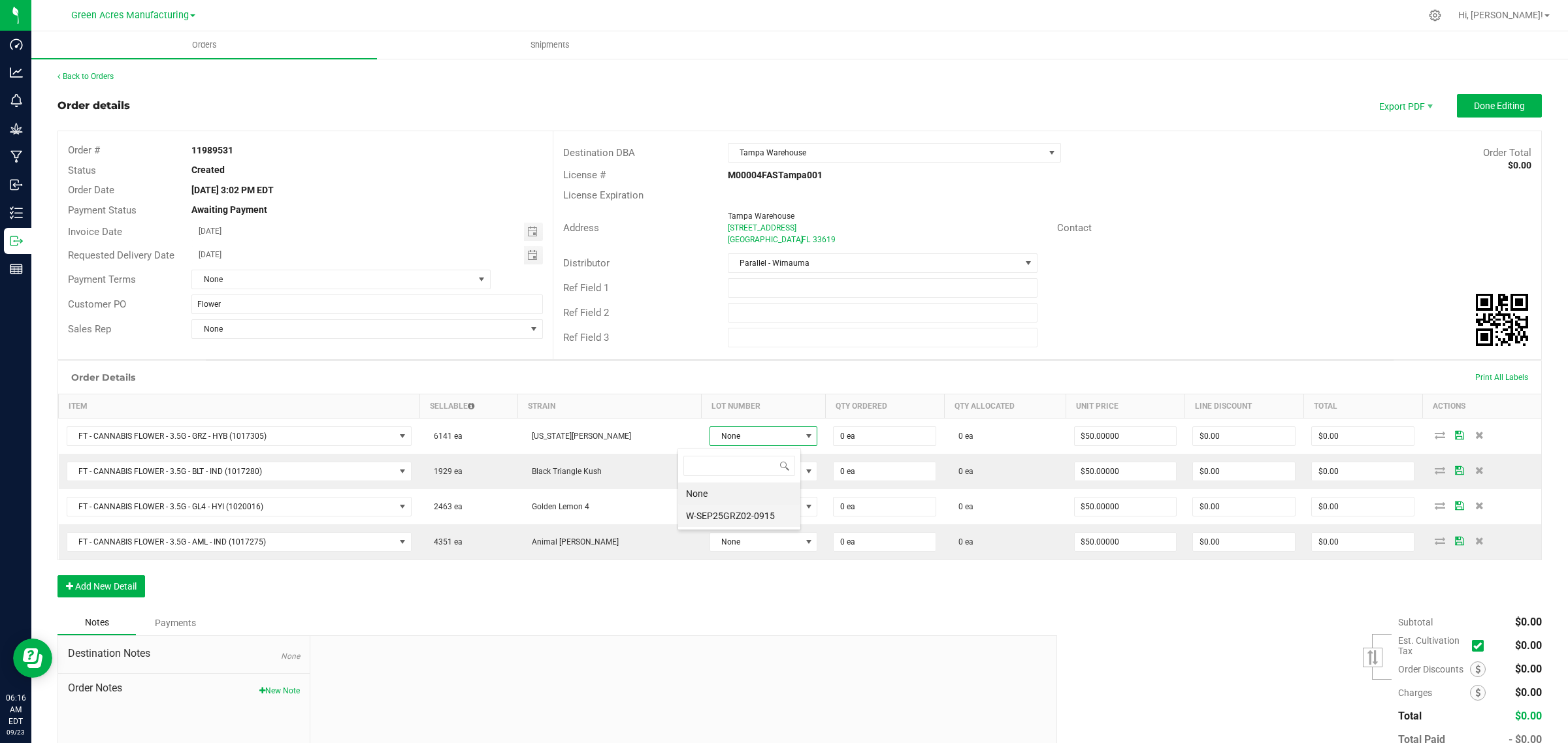
click at [720, 510] on li "W-SEP25GRZ02-0915" at bounding box center [739, 516] width 122 height 22
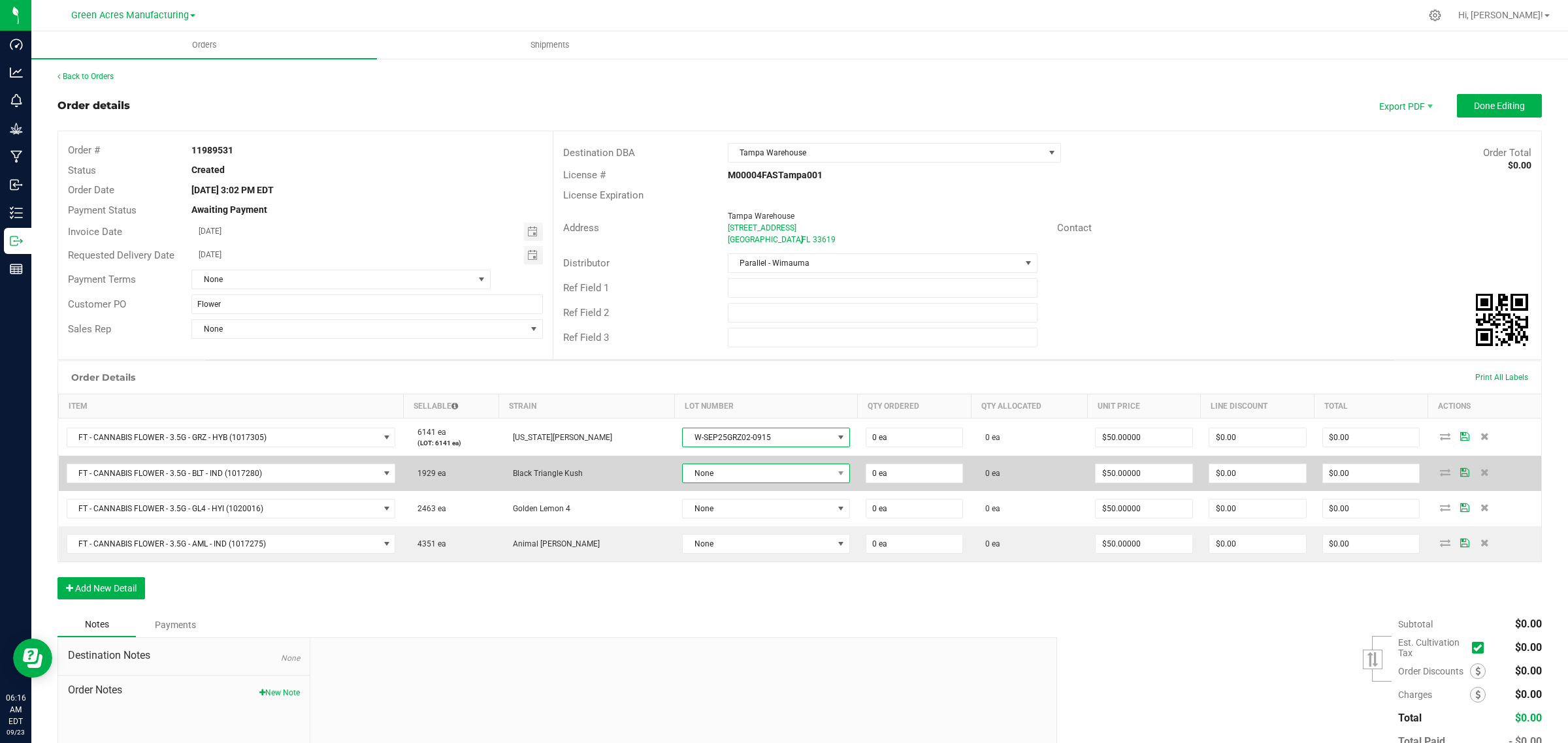
click at [712, 477] on span "None" at bounding box center [758, 473] width 150 height 18
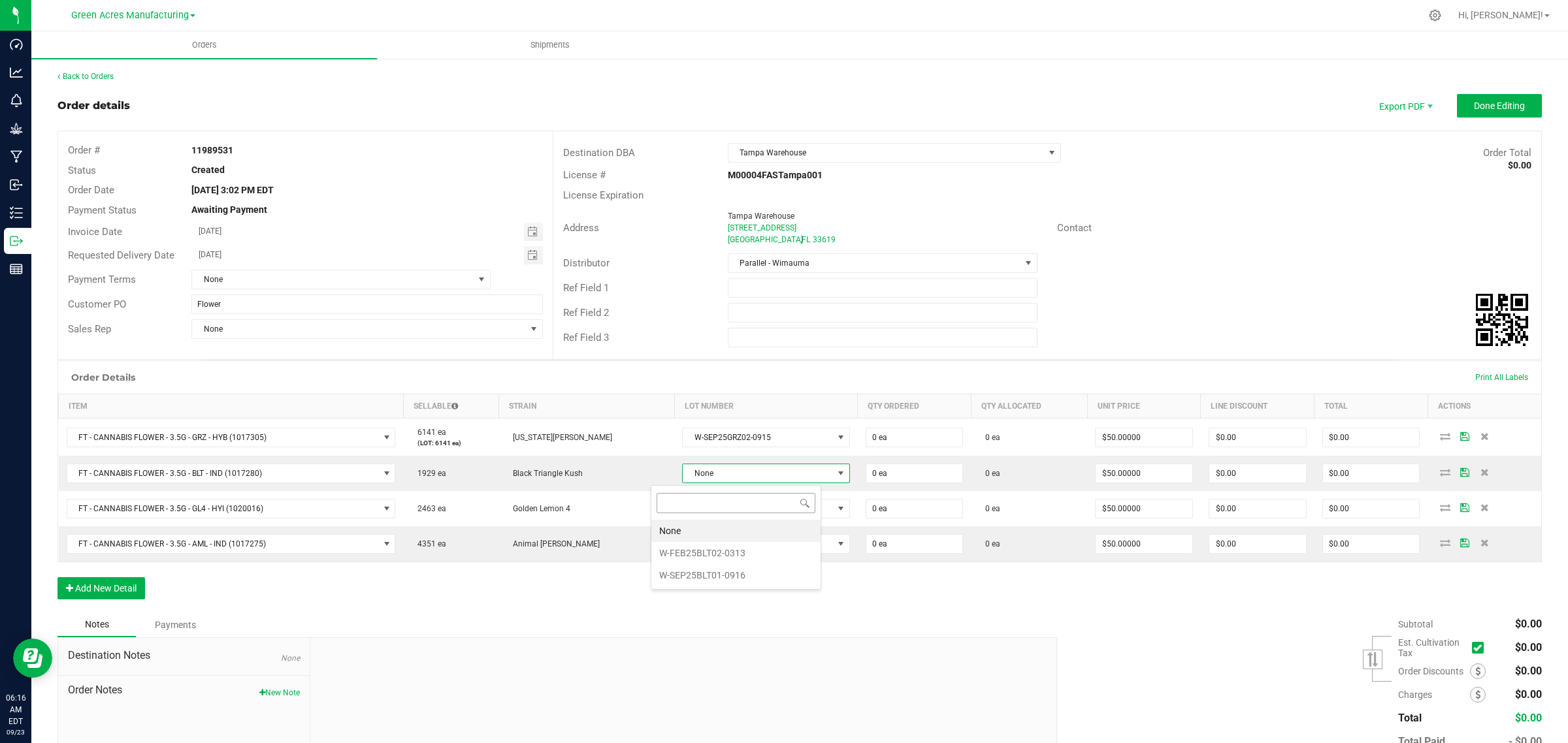
scroll to position [20, 170]
click at [715, 581] on li "W-SEP25BLT01-0916" at bounding box center [736, 576] width 169 height 22
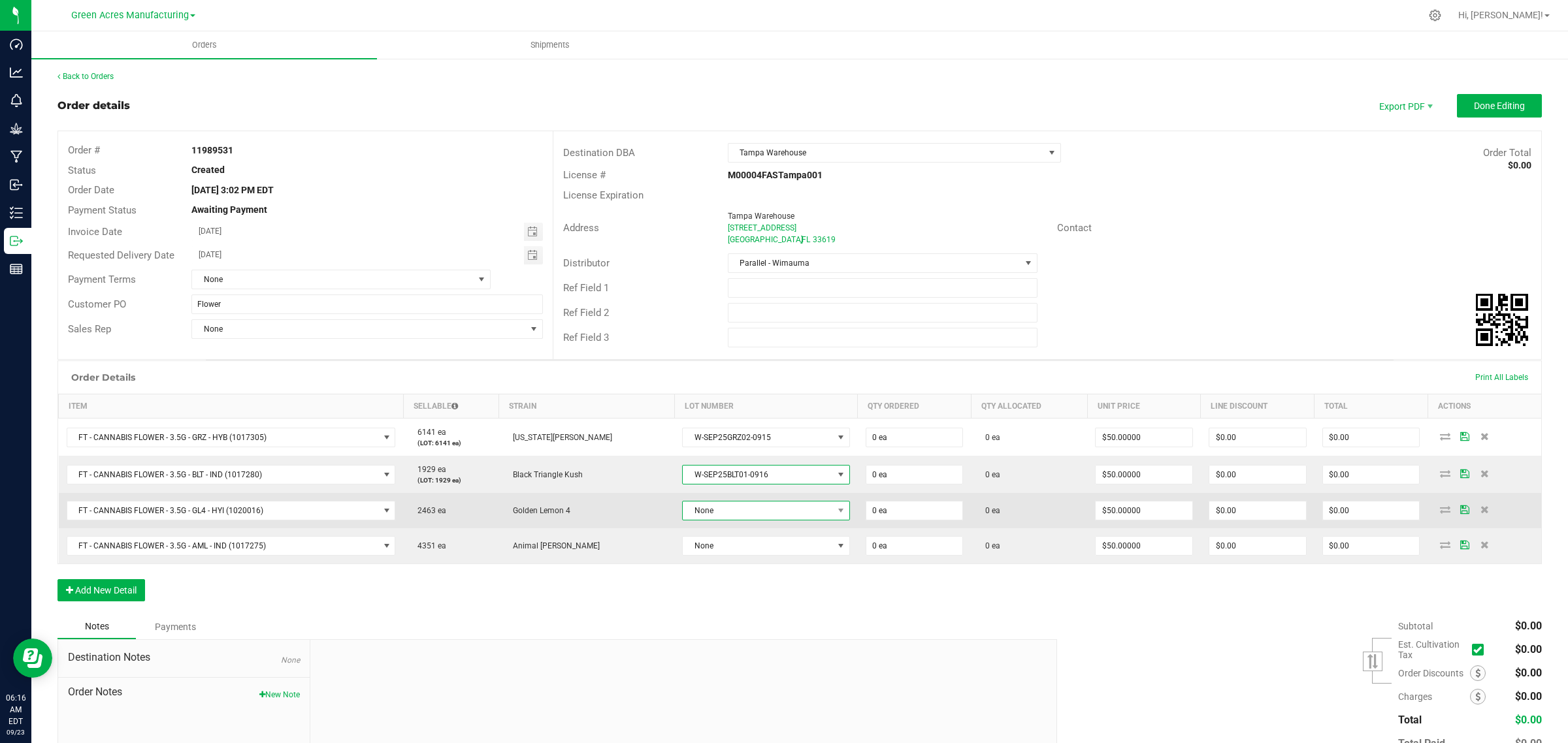
click at [725, 507] on span "None" at bounding box center [758, 511] width 150 height 18
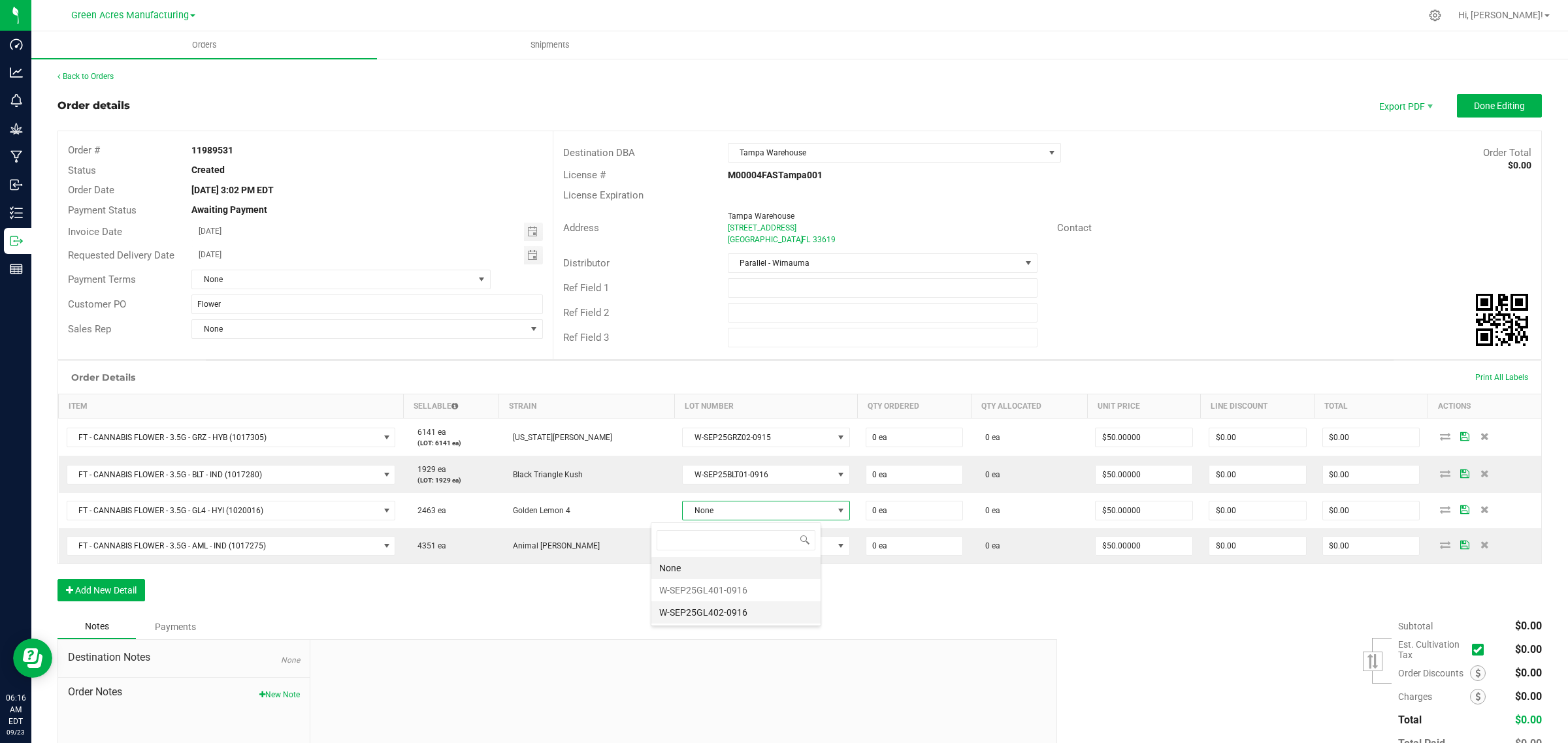
click at [717, 612] on li "W-SEP25GL402-0916" at bounding box center [736, 612] width 169 height 22
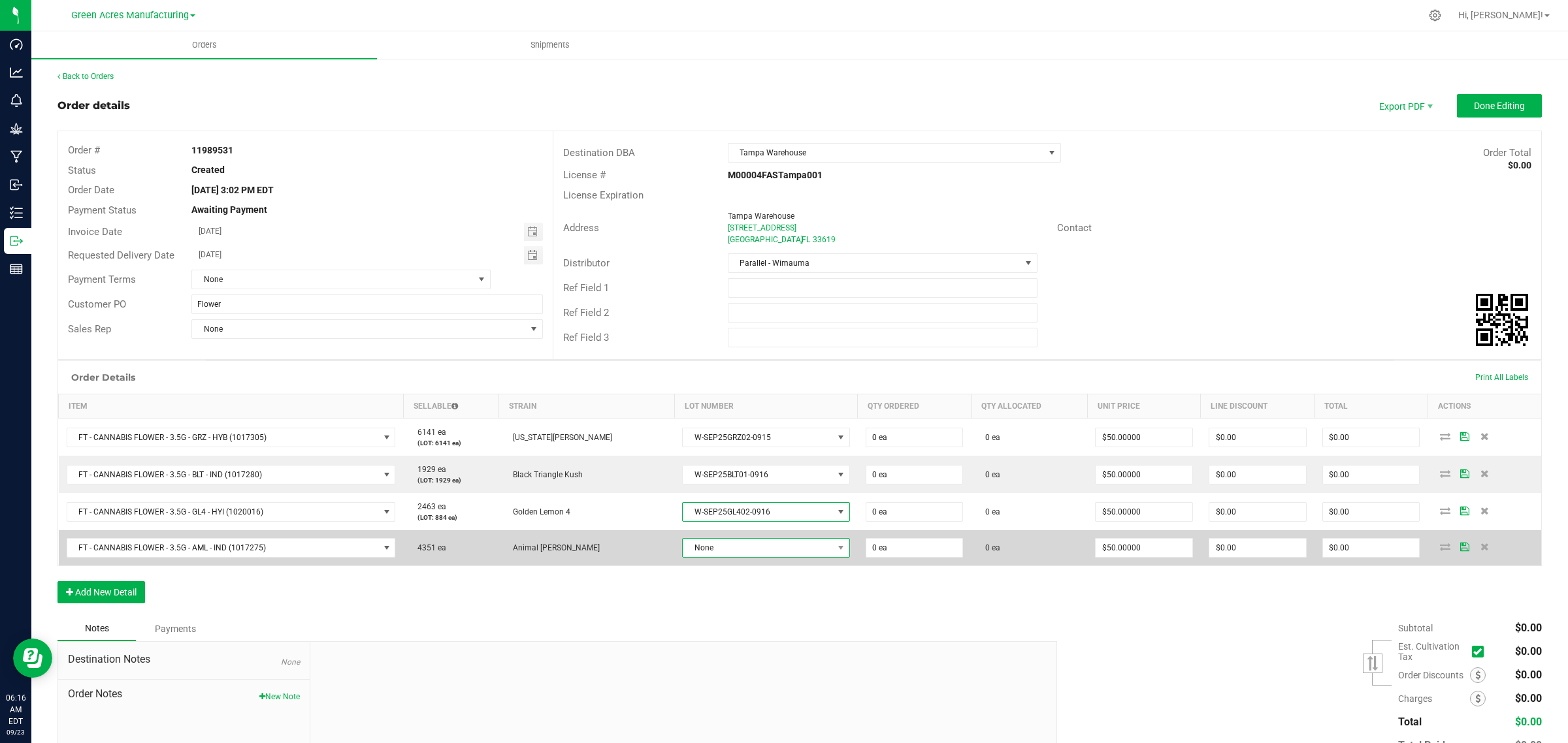
click at [703, 552] on span "None" at bounding box center [758, 548] width 150 height 18
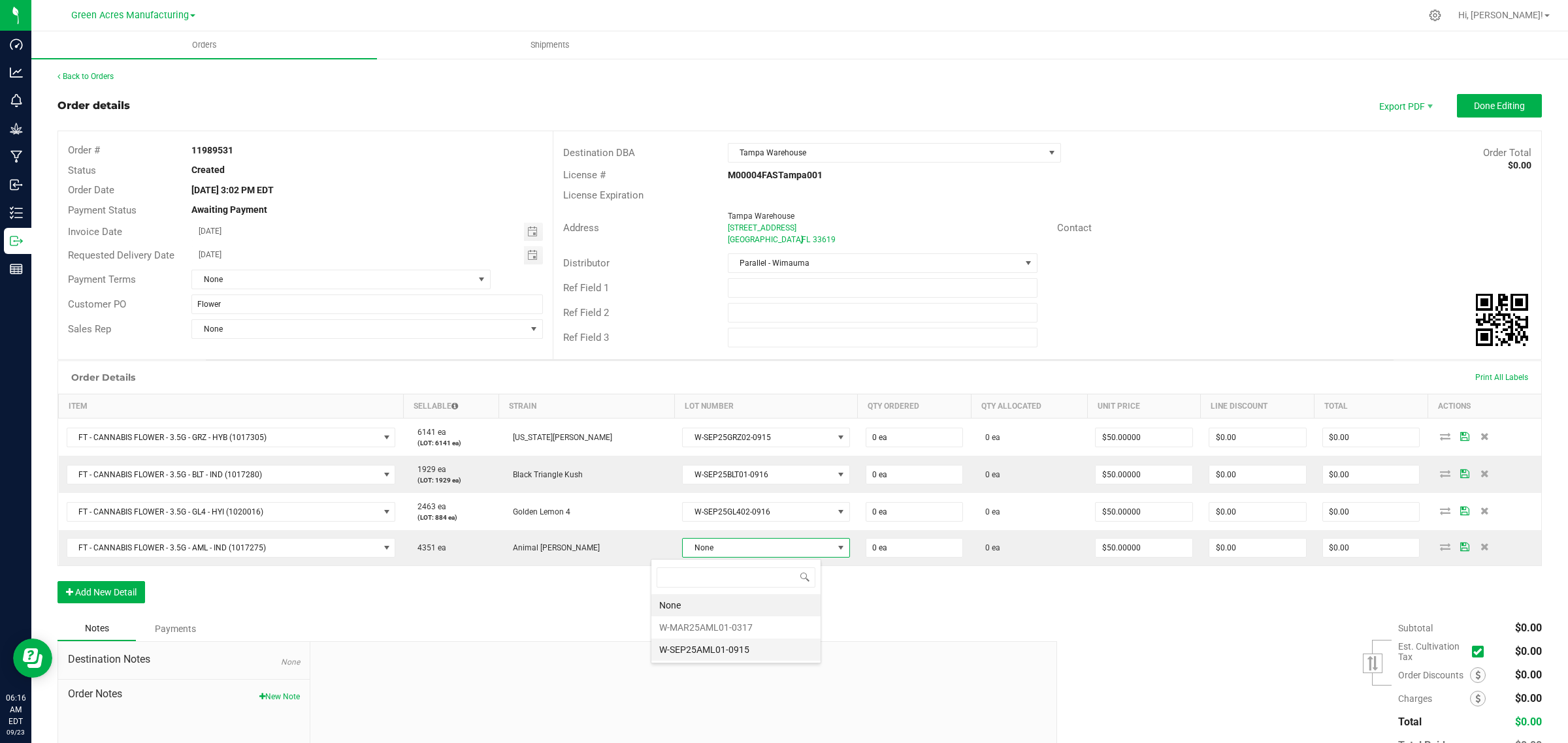
click at [686, 647] on li "W-SEP25AML01-0915" at bounding box center [736, 650] width 169 height 22
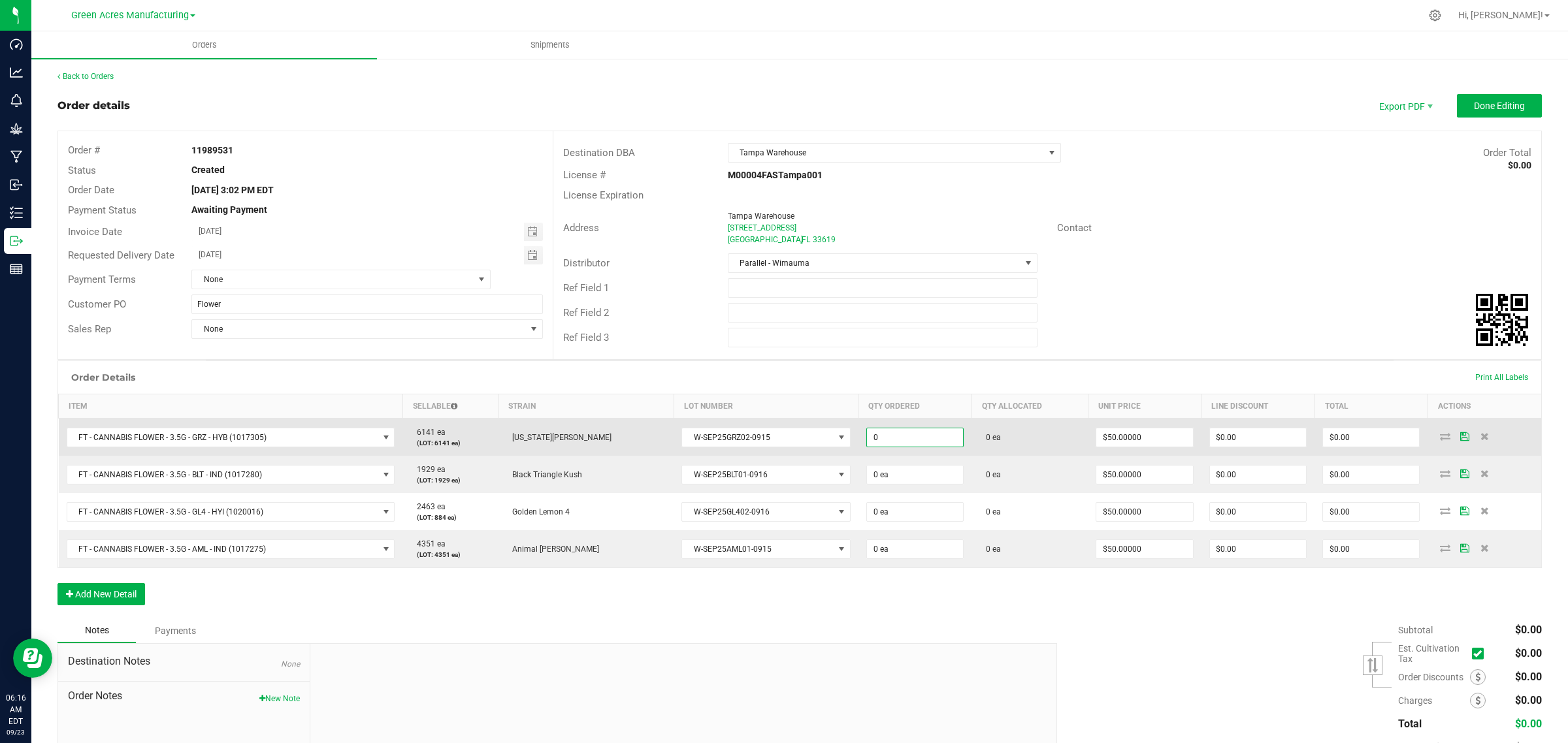
click at [869, 439] on input "0" at bounding box center [915, 438] width 96 height 18
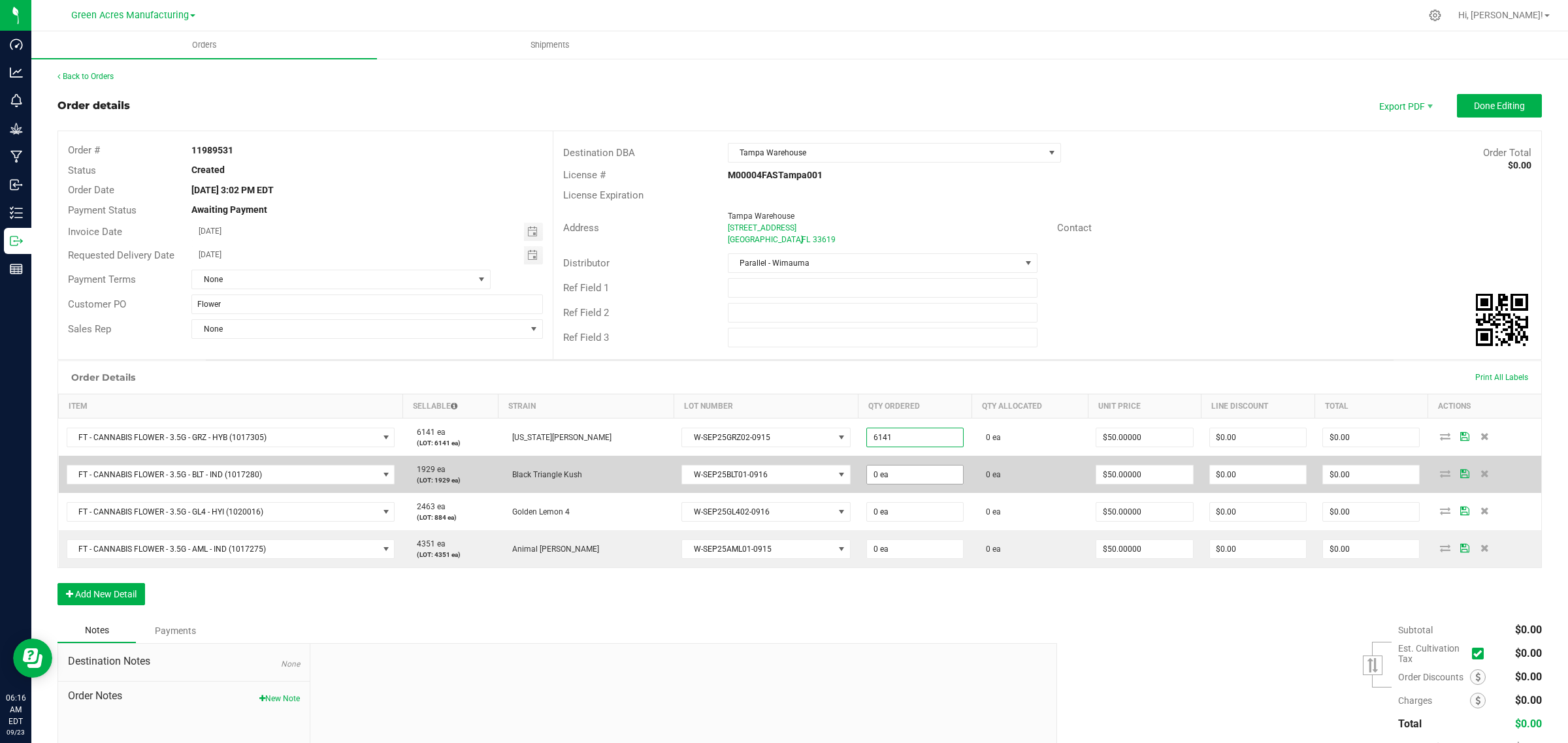
type input "6141 ea"
type input "$307,050.00"
click at [867, 477] on input "0" at bounding box center [915, 475] width 96 height 18
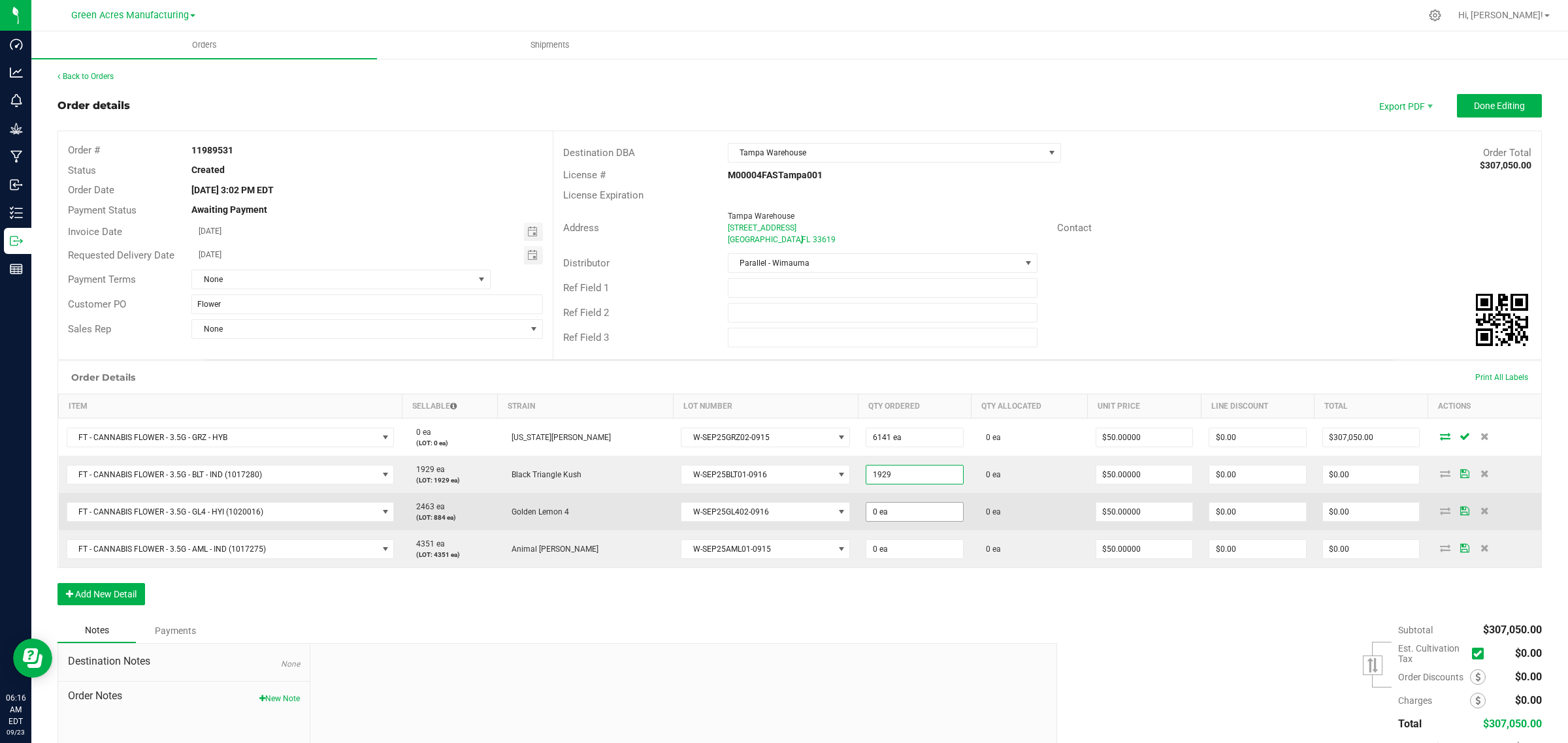
type input "1929 ea"
type input "$96,450.00"
click at [886, 514] on input "0" at bounding box center [914, 512] width 97 height 18
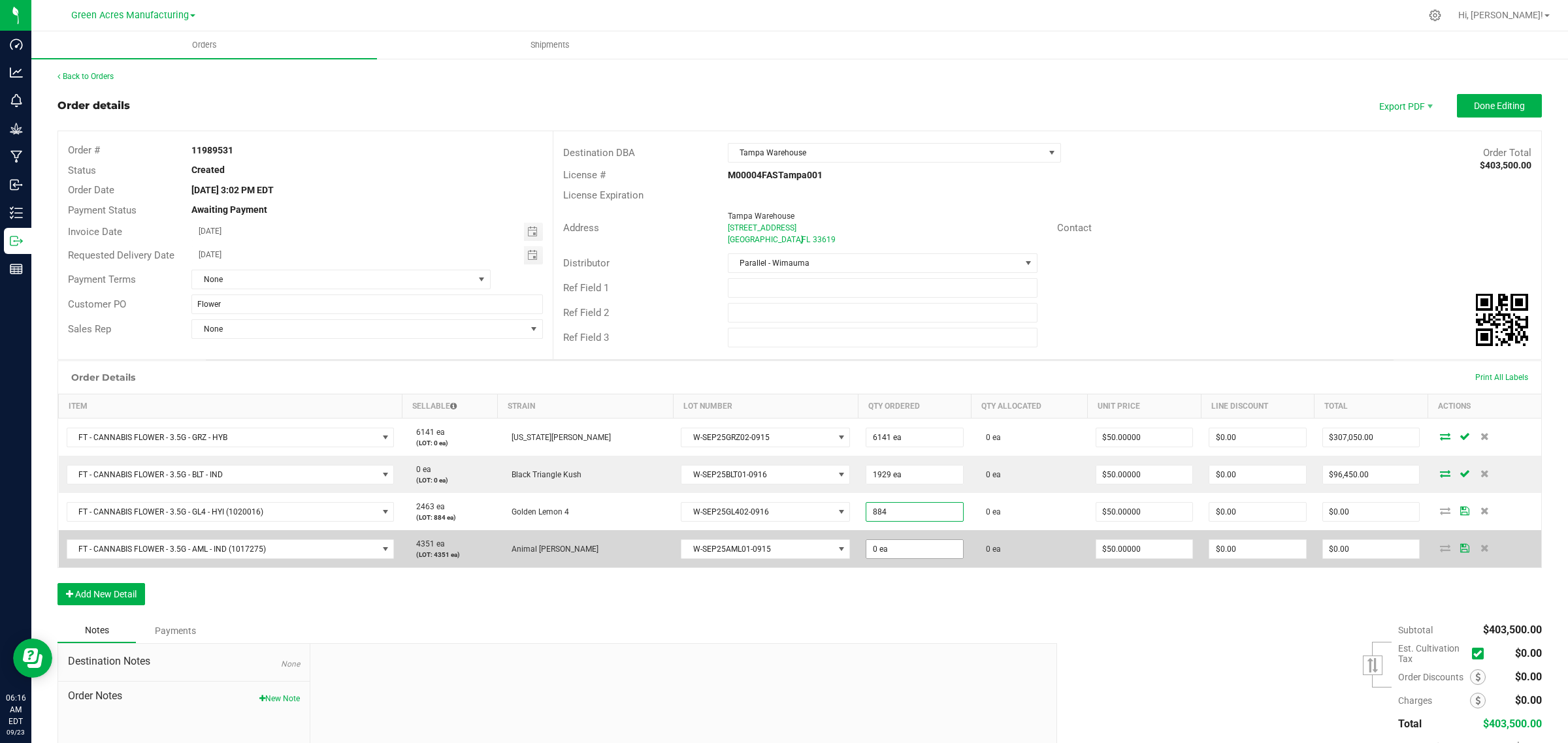
type input "884 ea"
type input "$44,200.00"
click at [867, 547] on input "0" at bounding box center [914, 549] width 97 height 18
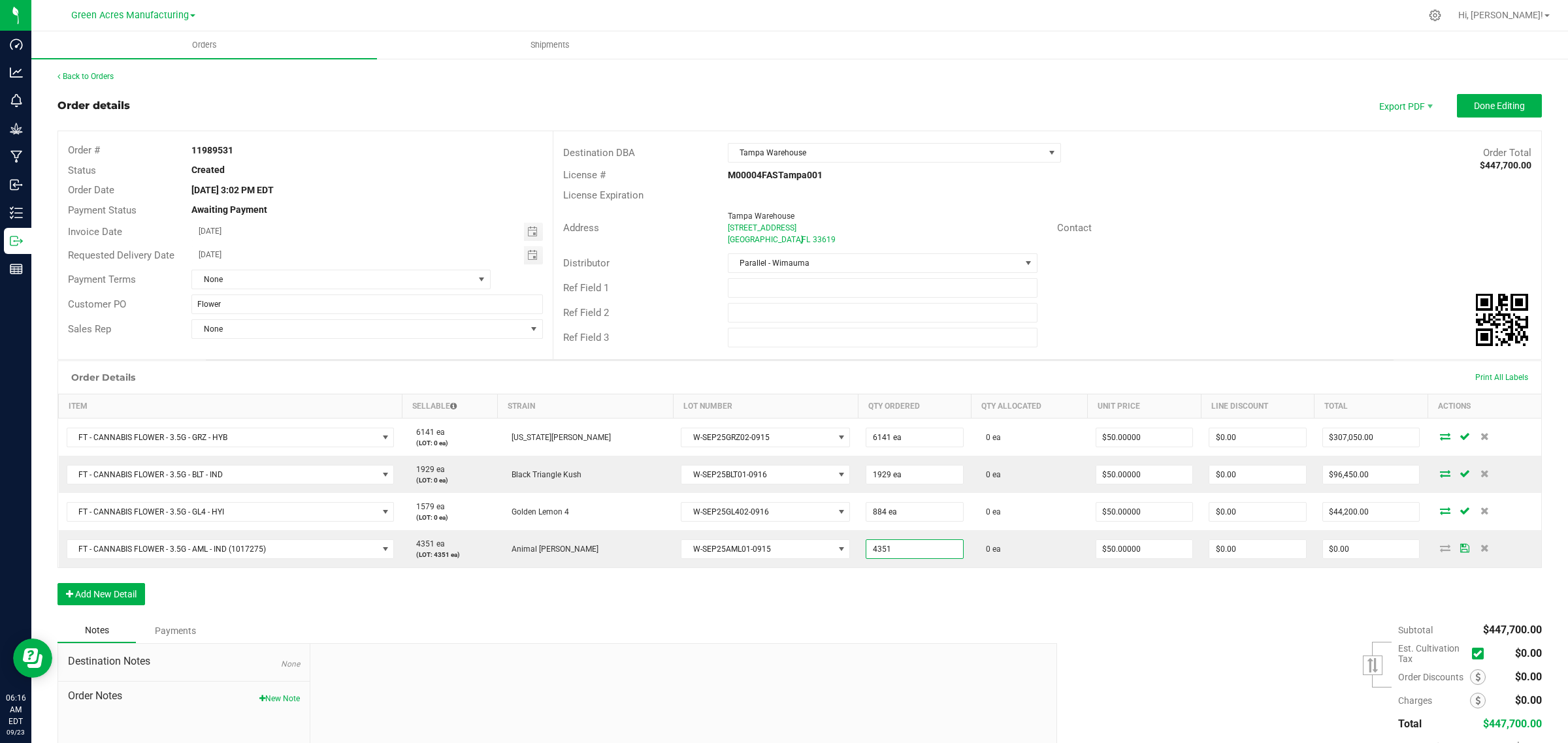
type input "4351 ea"
type input "$217,550.00"
click at [893, 586] on div "Order Details Print All Labels Item Sellable Strain Lot Number Qty Ordered Qty …" at bounding box center [800, 489] width 1484 height 258
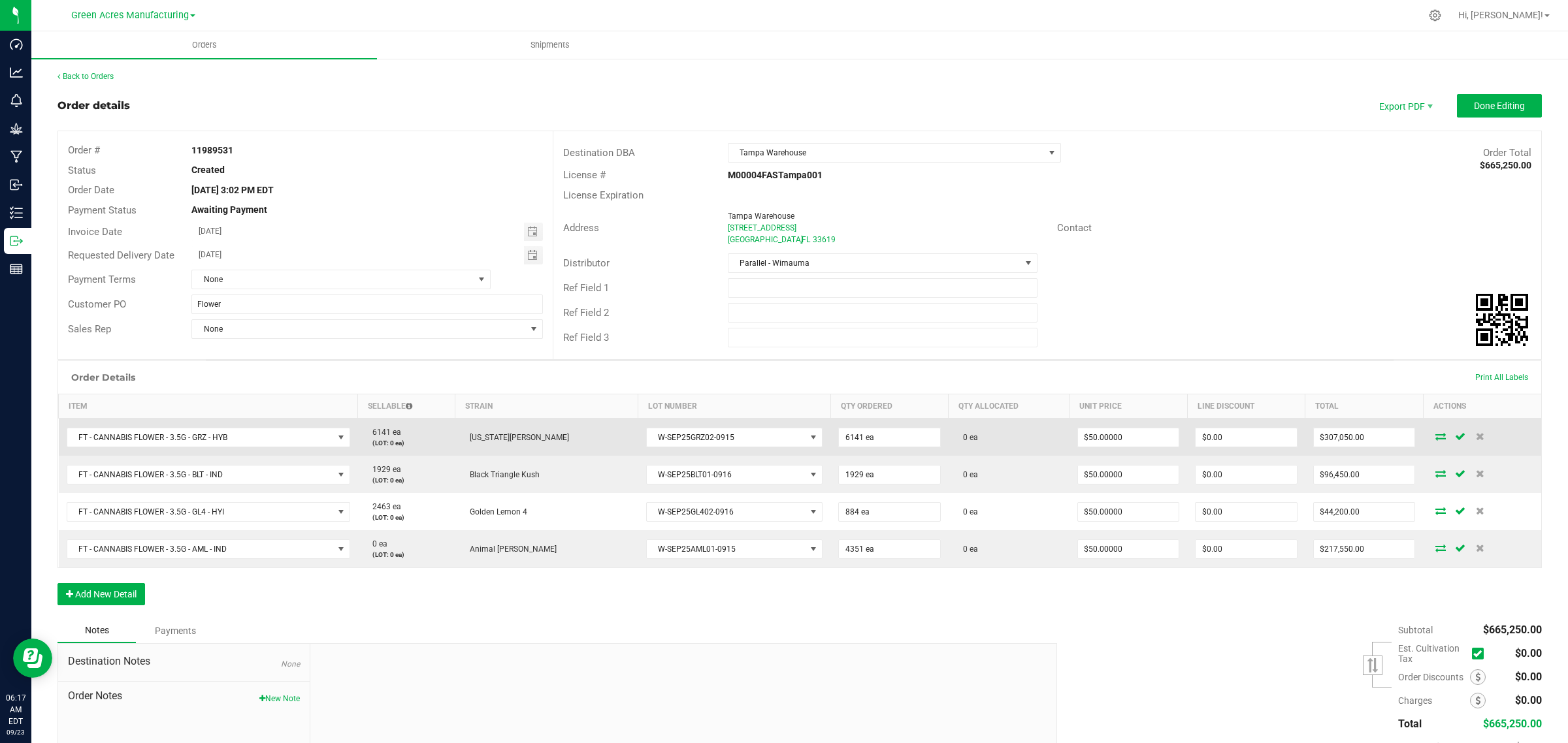
click at [1435, 436] on icon at bounding box center [1441, 436] width 11 height 8
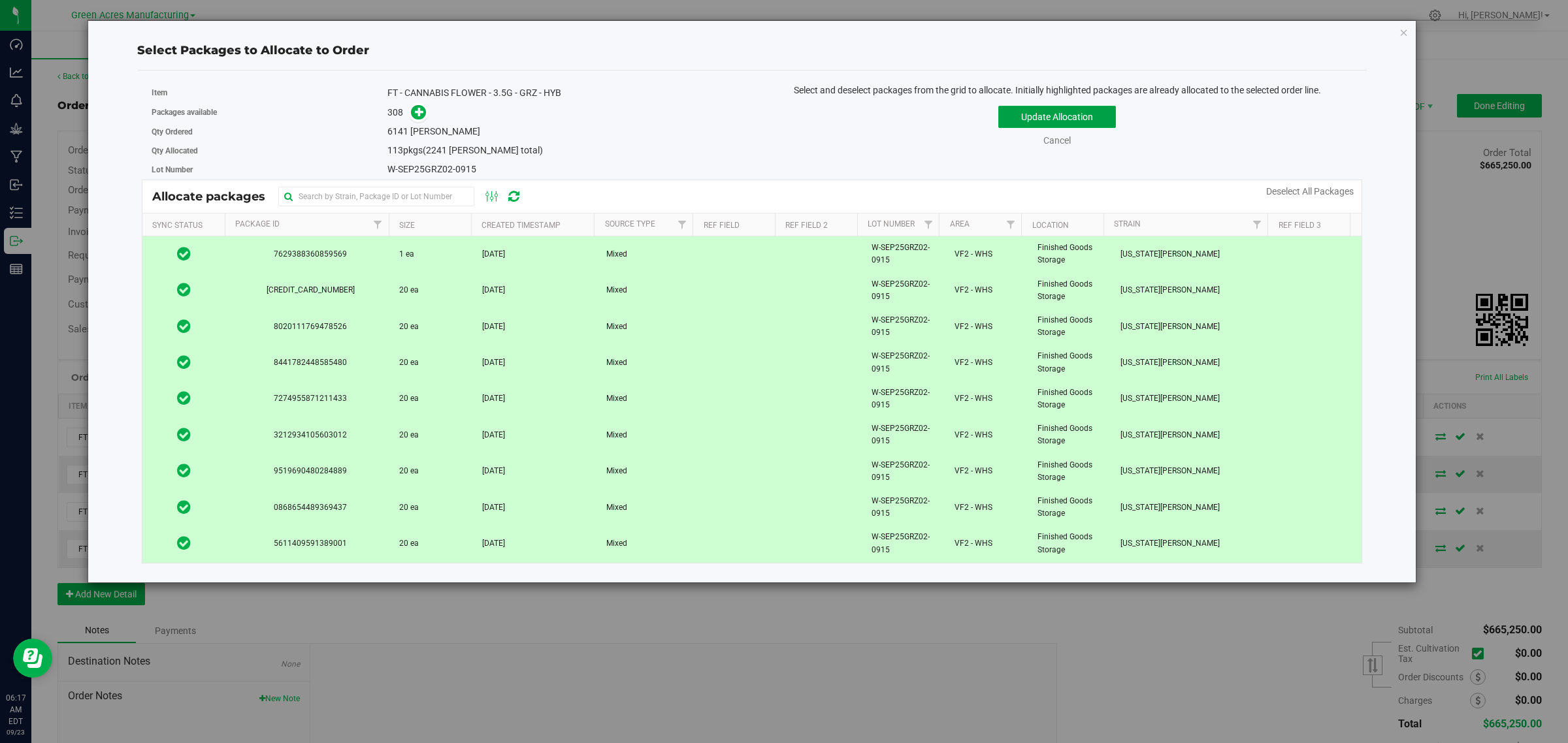
click at [1007, 112] on button "Update Allocation" at bounding box center [1056, 117] width 118 height 22
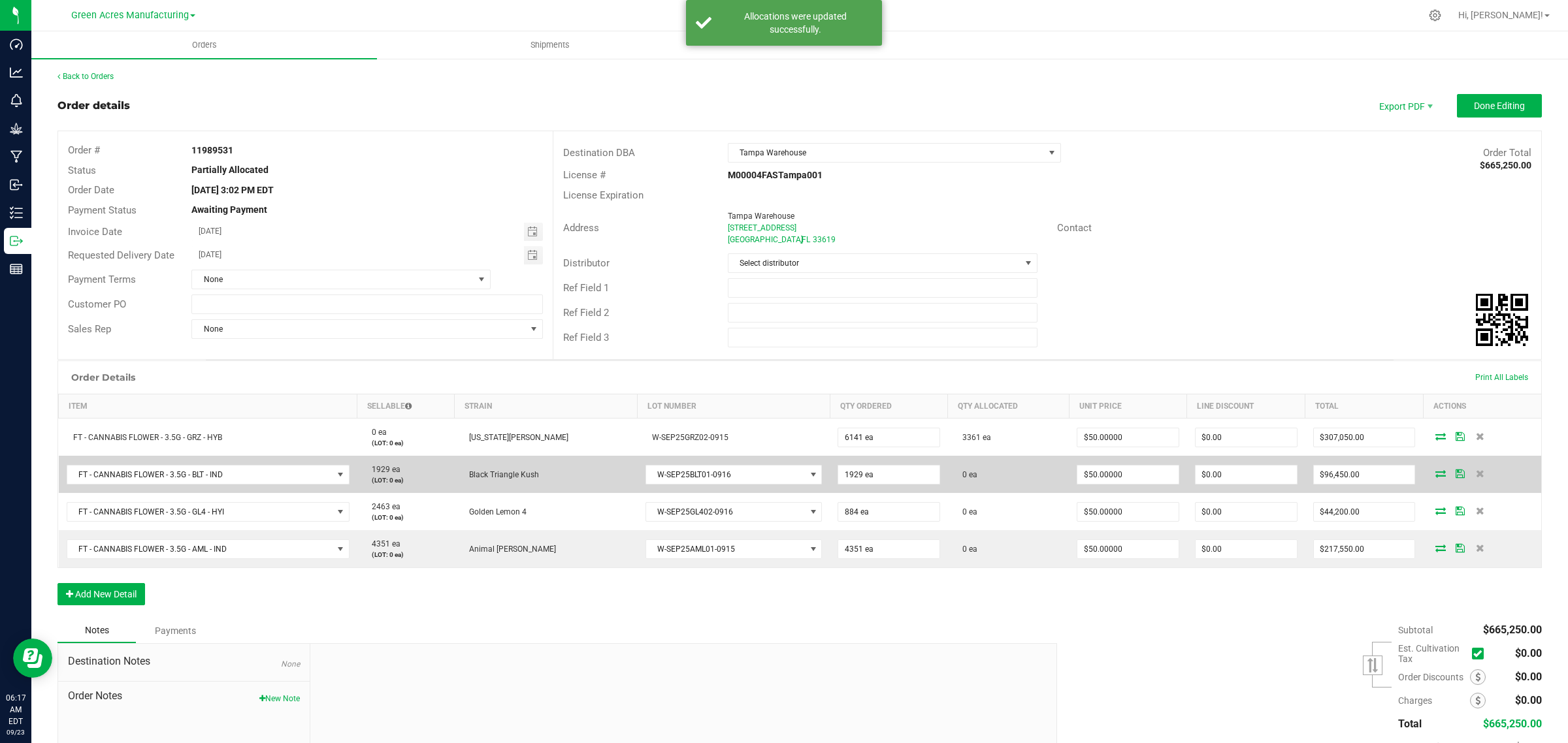
click at [1435, 473] on icon at bounding box center [1441, 473] width 11 height 8
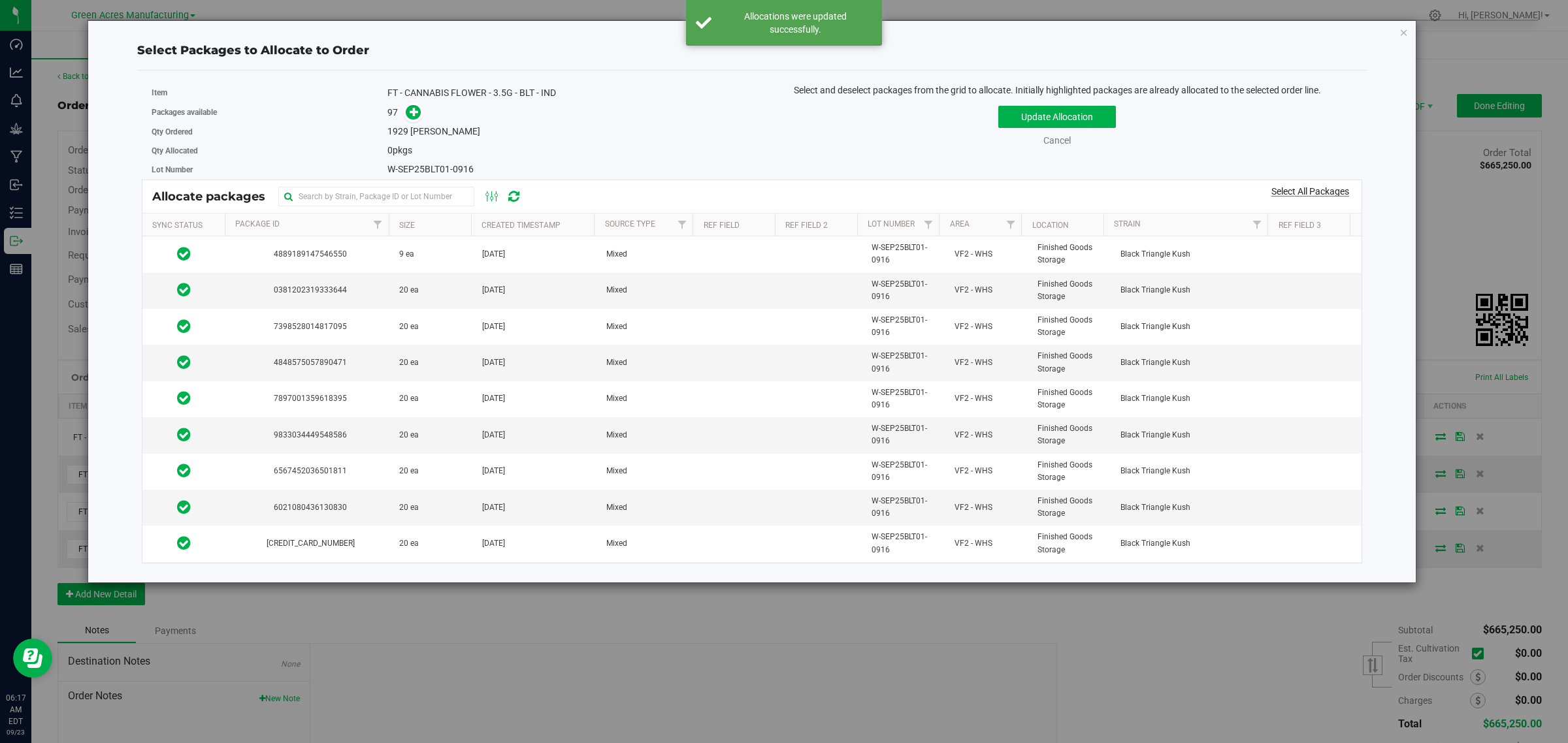
click at [1311, 188] on link "Select All Packages" at bounding box center [1310, 192] width 77 height 11
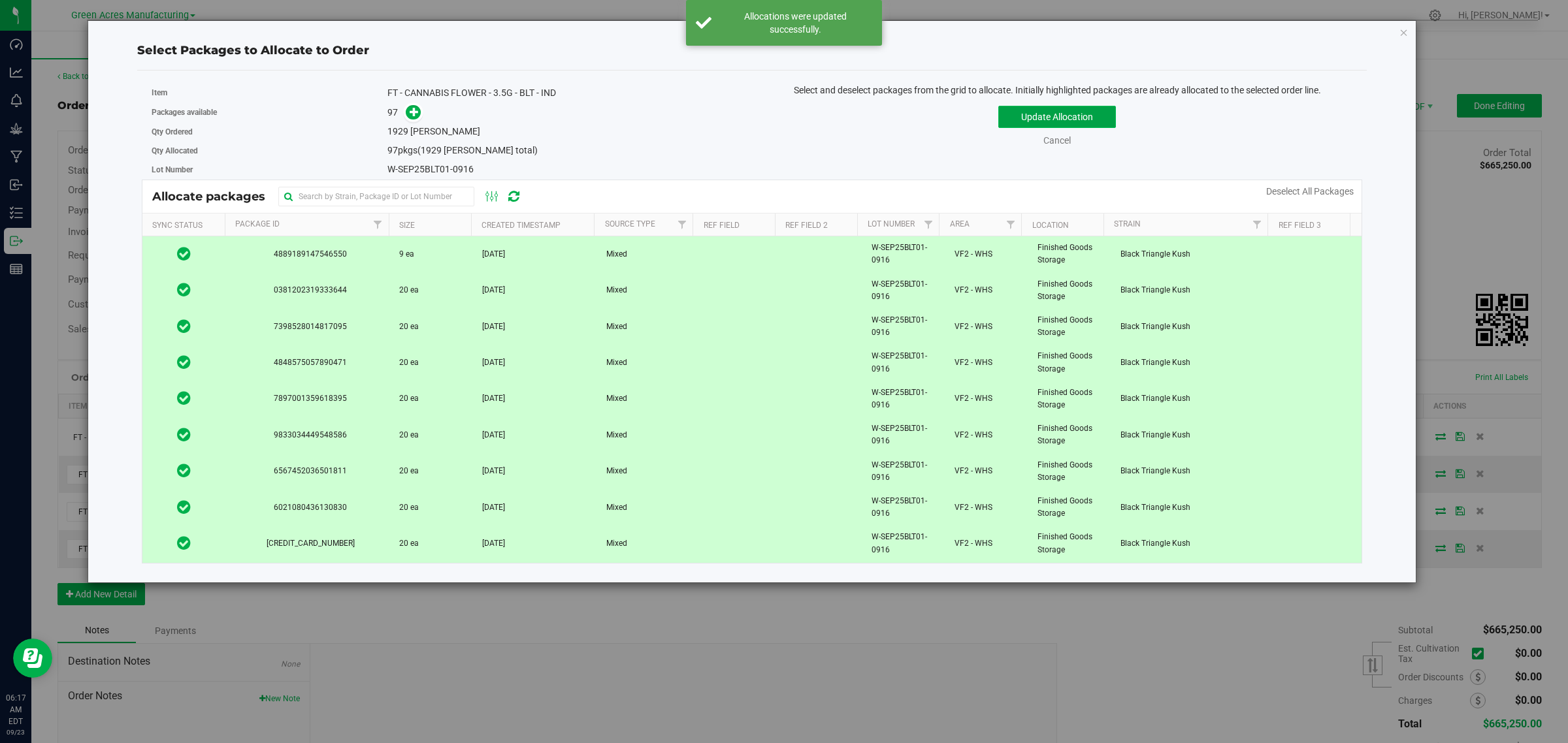
click at [1079, 114] on button "Update Allocation" at bounding box center [1056, 117] width 118 height 22
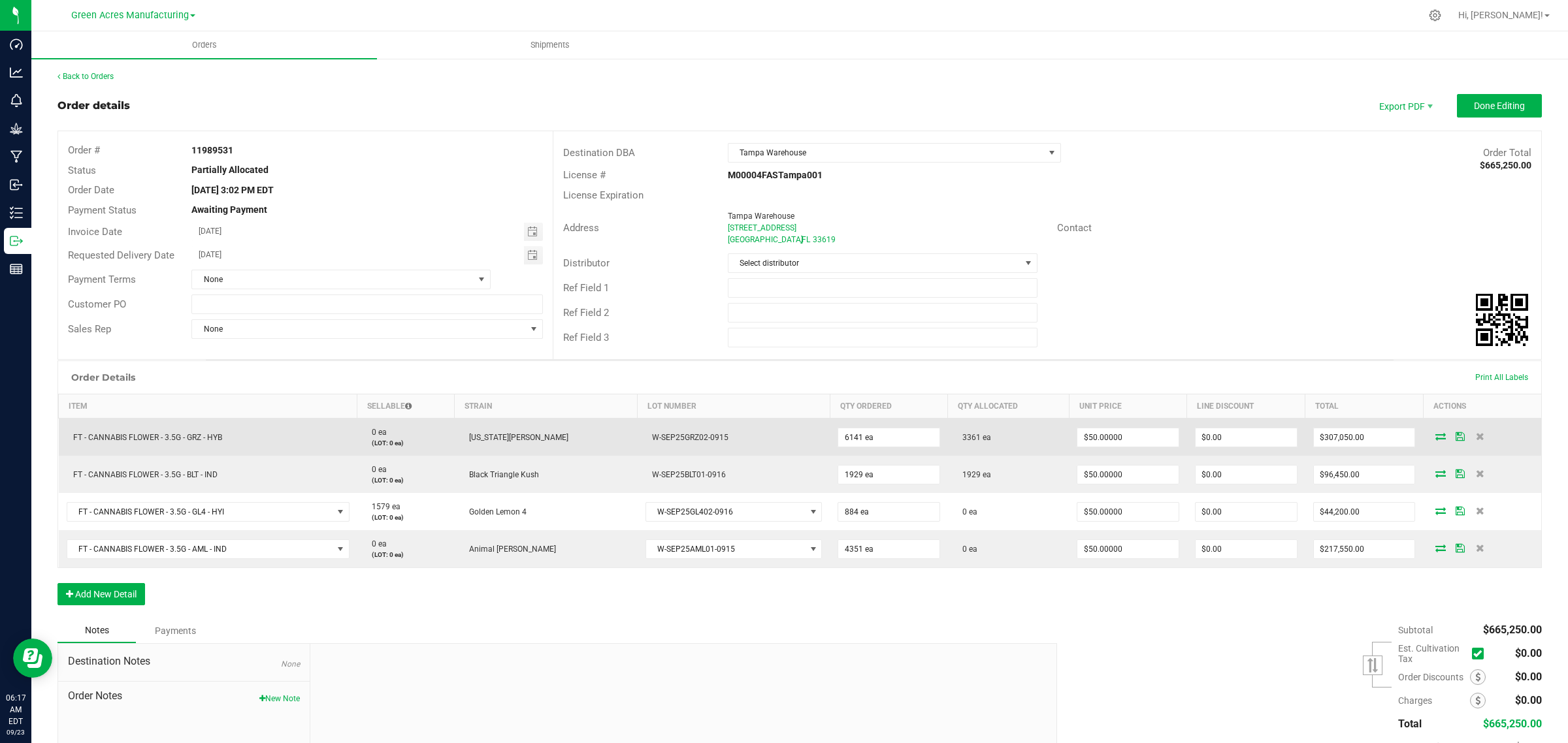
click at [1423, 433] on td at bounding box center [1482, 438] width 118 height 38
click at [1435, 438] on icon at bounding box center [1441, 436] width 11 height 8
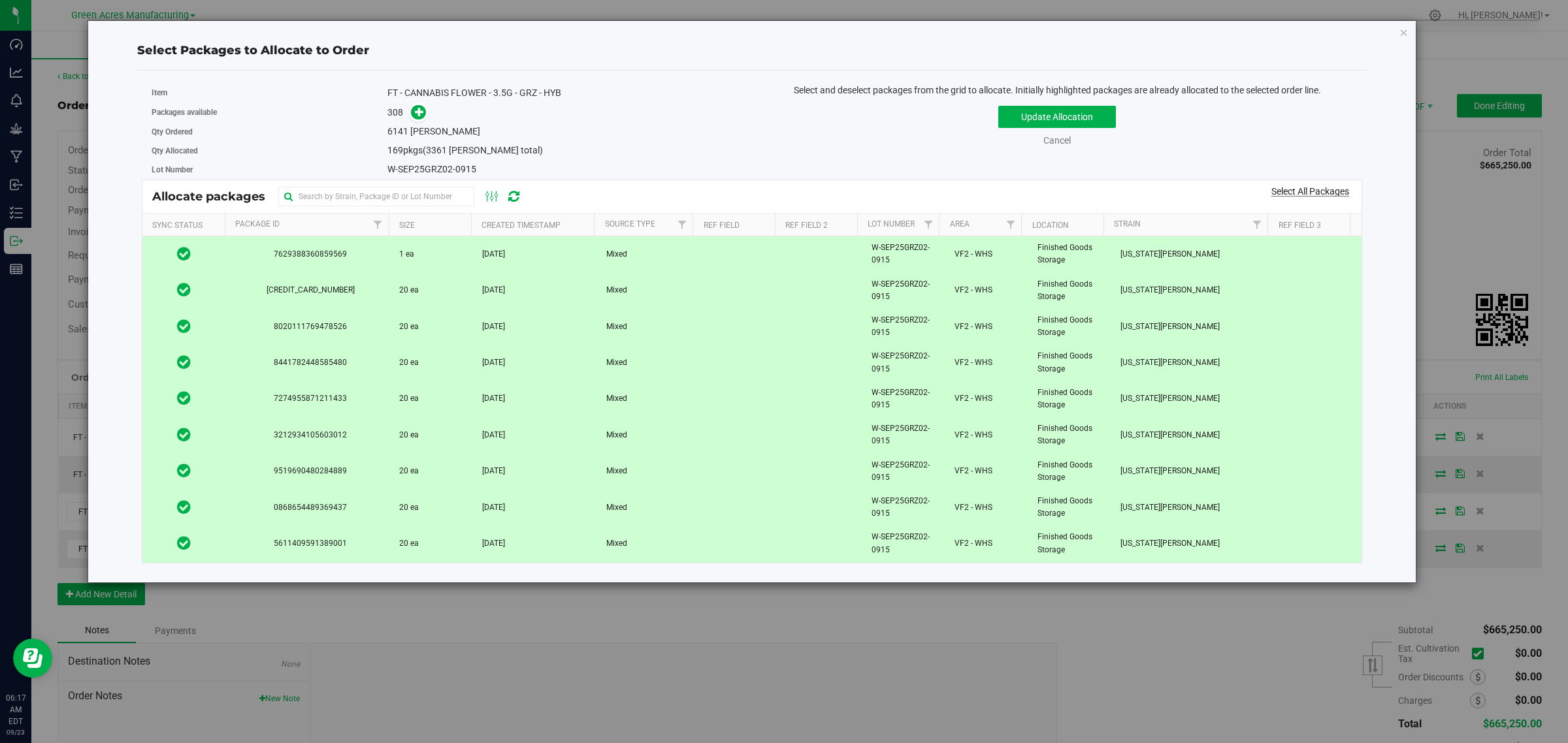
click at [1287, 191] on link "Select All Packages" at bounding box center [1310, 192] width 77 height 11
click at [1057, 116] on button "Update Allocation" at bounding box center [1056, 117] width 118 height 22
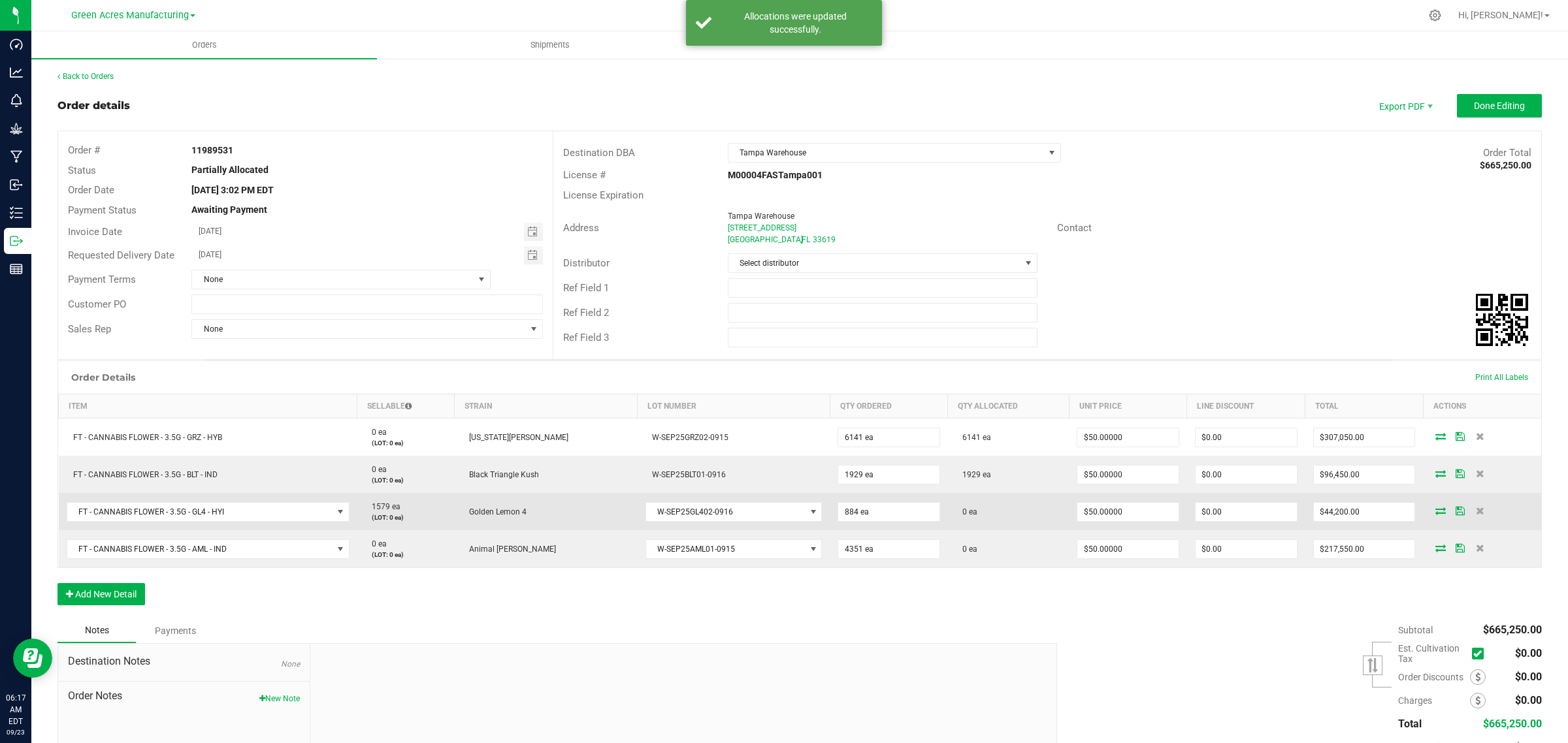
click at [1435, 514] on icon at bounding box center [1441, 511] width 11 height 8
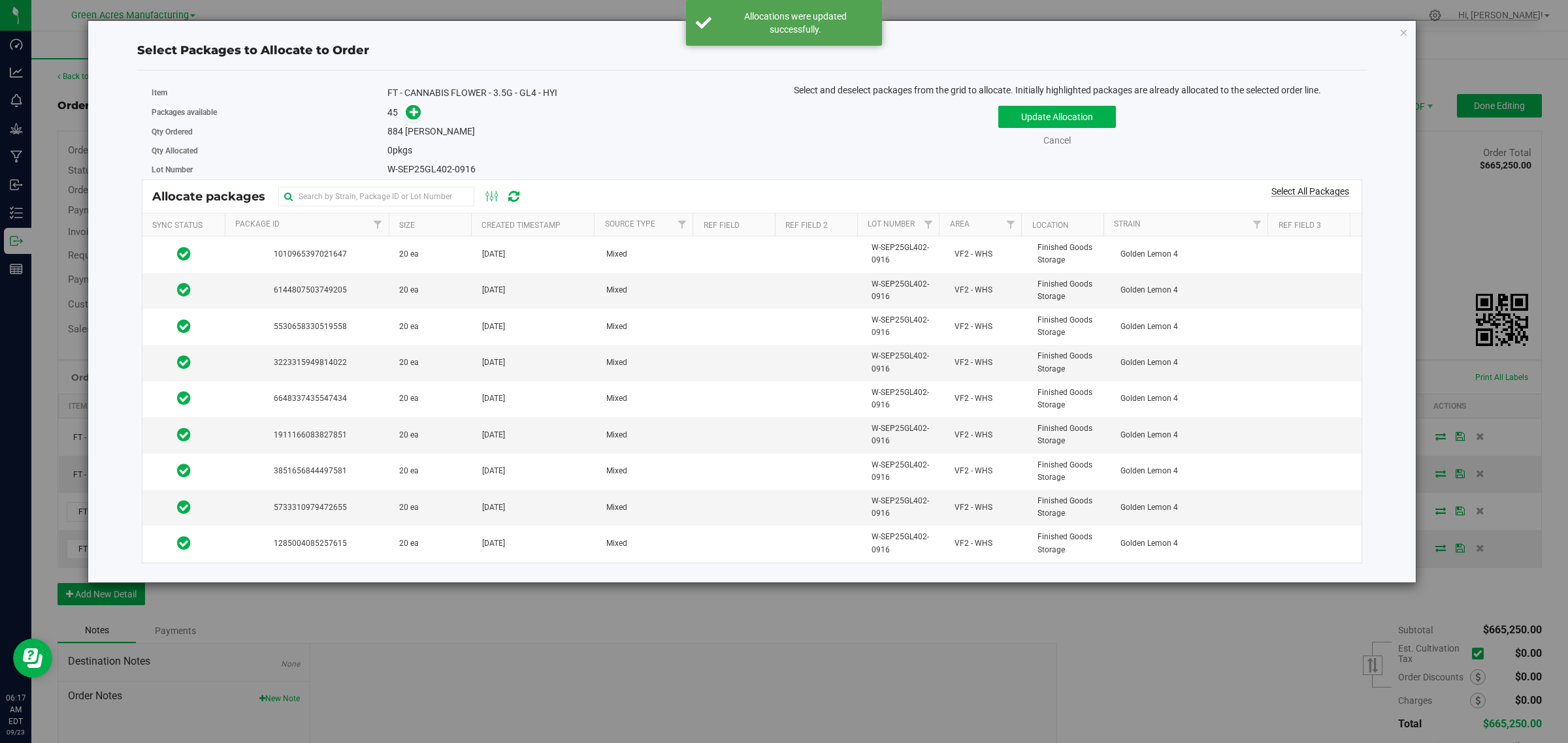
drag, startPoint x: 1297, startPoint y: 188, endPoint x: 1269, endPoint y: 194, distance: 28.6
click at [1297, 188] on link "Select All Packages" at bounding box center [1310, 192] width 77 height 11
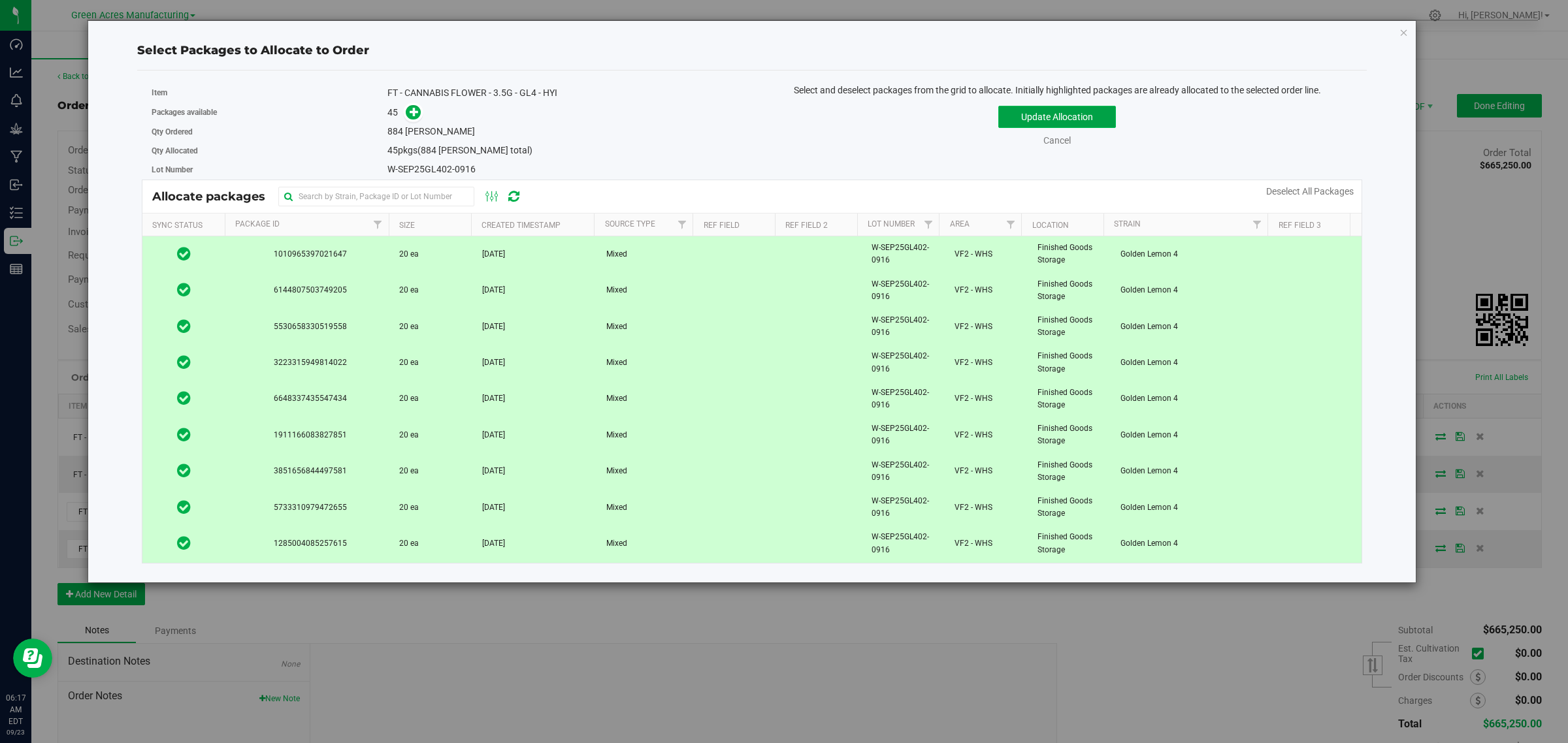
click at [1039, 112] on button "Update Allocation" at bounding box center [1056, 117] width 118 height 22
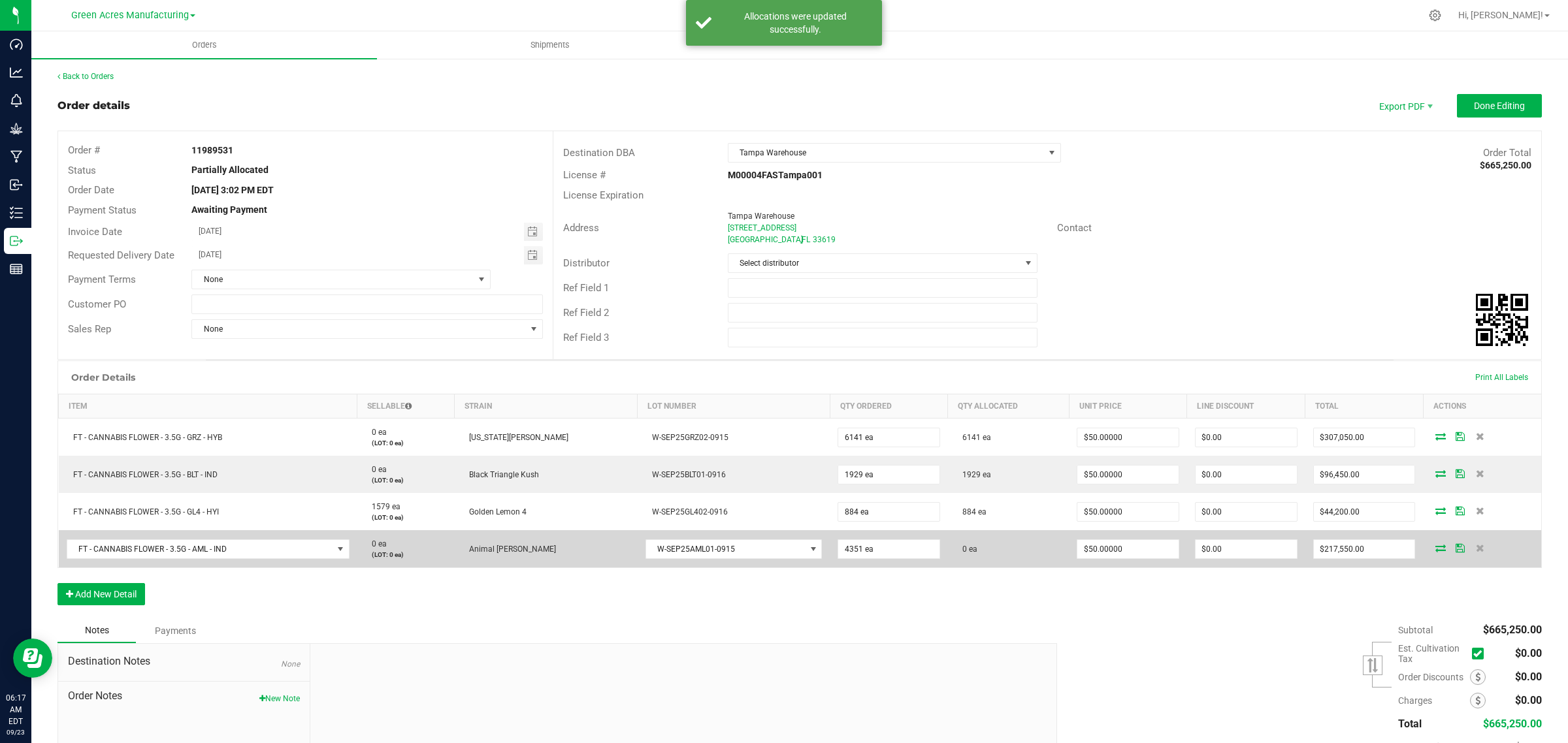
click at [1435, 547] on icon at bounding box center [1441, 548] width 11 height 8
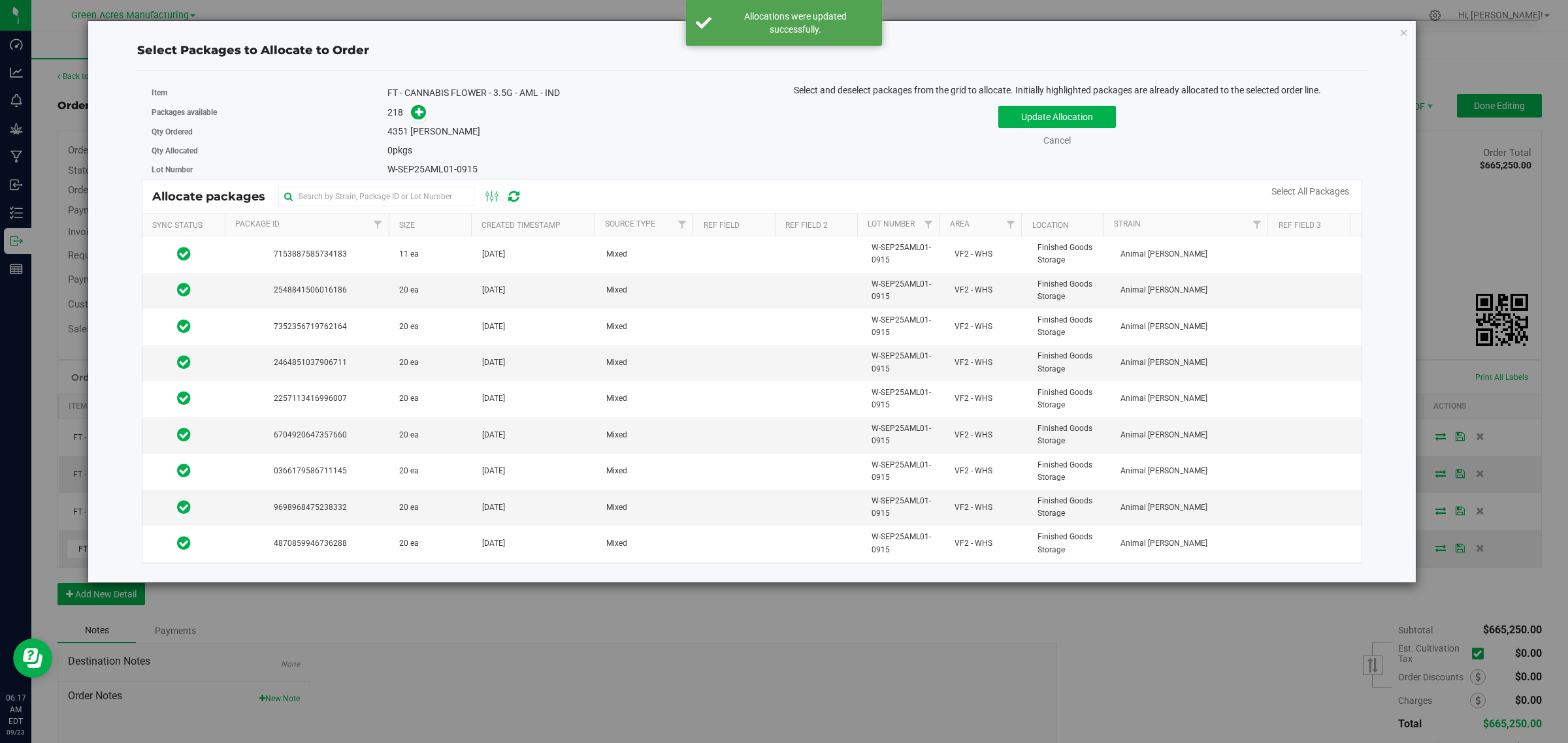
click at [1280, 188] on link "Select All Packages" at bounding box center [1310, 192] width 77 height 11
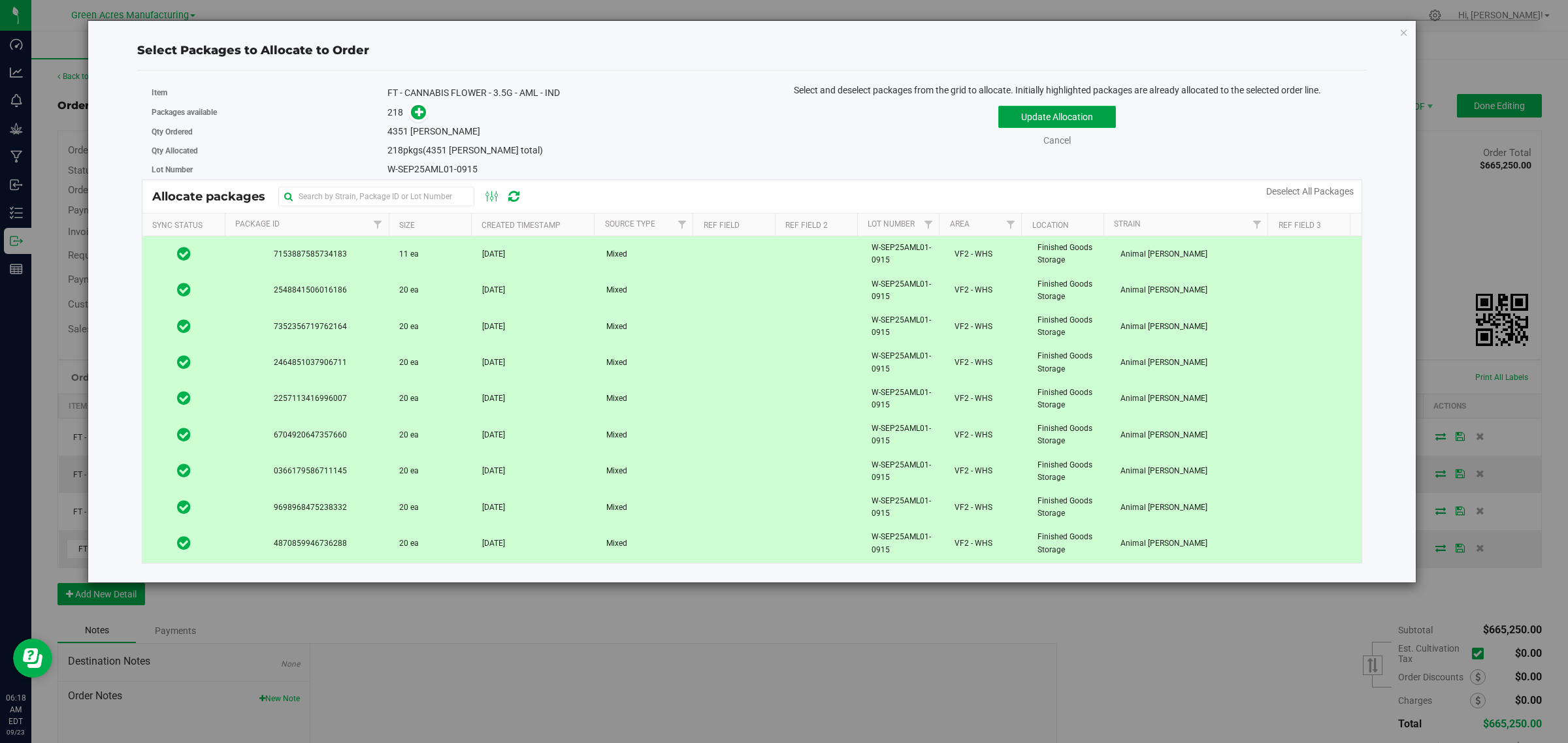
click at [1043, 117] on button "Update Allocation" at bounding box center [1056, 117] width 118 height 22
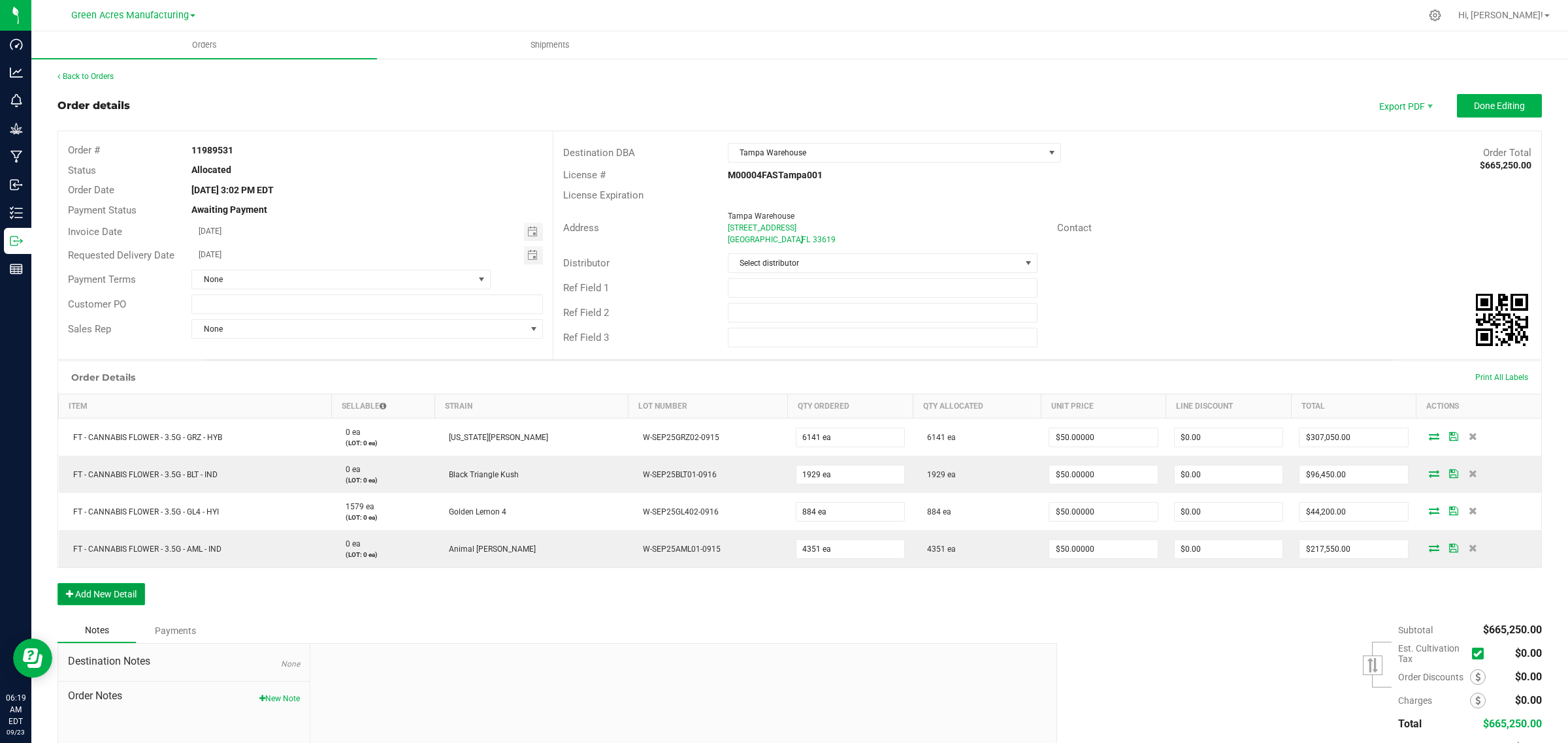
click at [127, 599] on button "Add New Detail" at bounding box center [101, 594] width 87 height 22
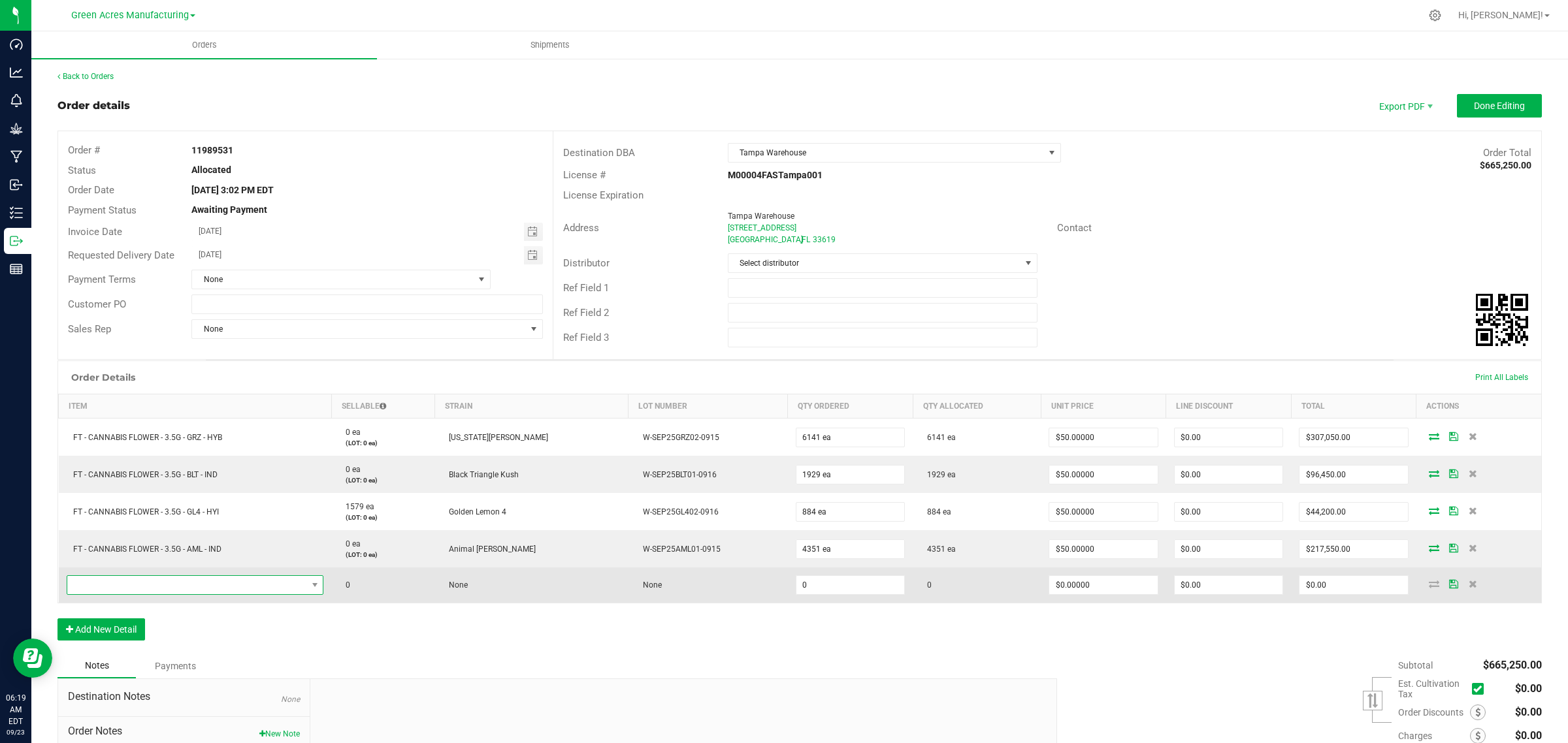
click at [281, 587] on span "NO DATA FOUND" at bounding box center [186, 585] width 240 height 18
type input "FD - FLOWER GREENHOUSE - 3.5G - DDA - HYB"
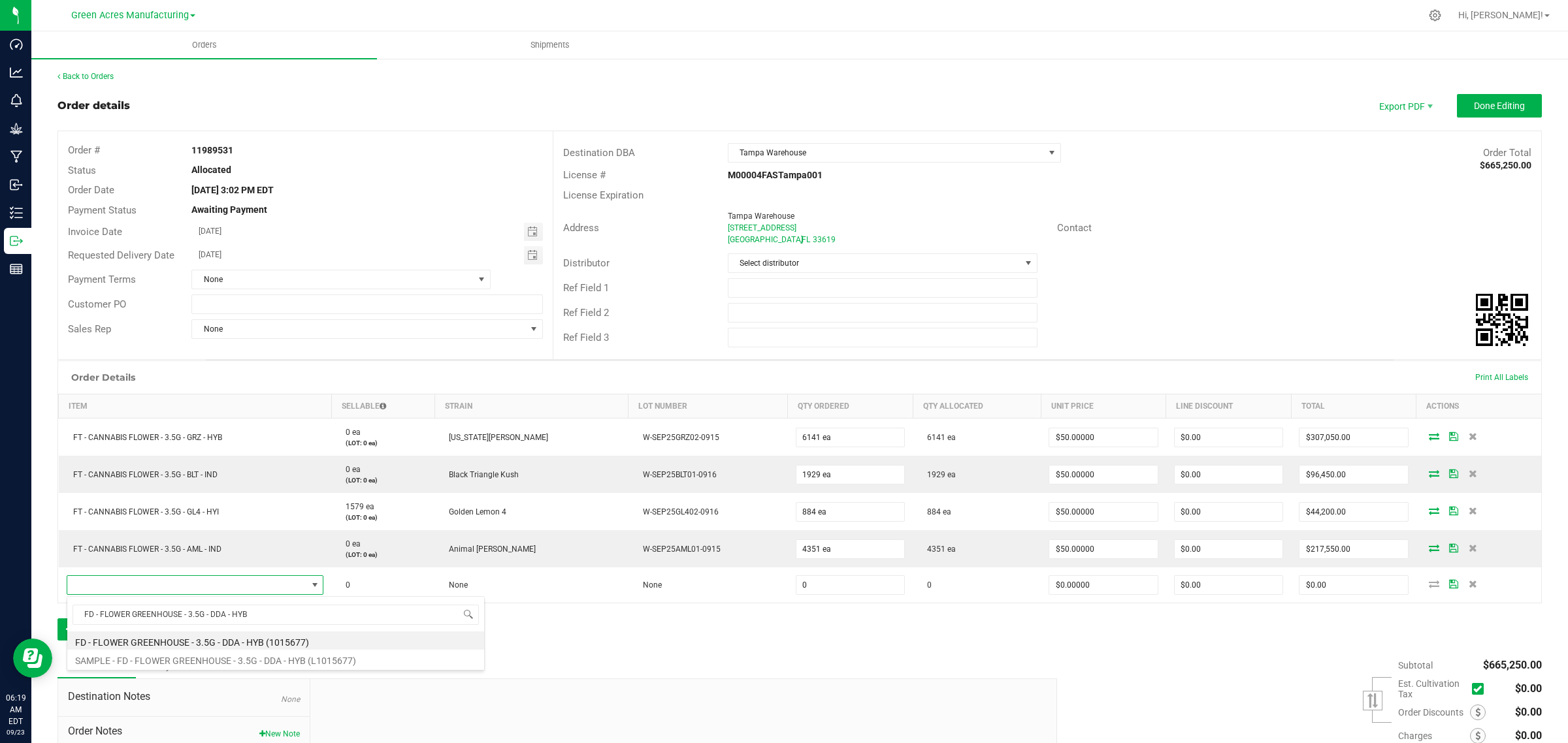
scroll to position [20, 262]
click at [111, 640] on li "FD - FLOWER GREENHOUSE - 3.5G - DDA - HYB (1015677)" at bounding box center [275, 641] width 417 height 18
type input "0 ea"
type input "$30.00000"
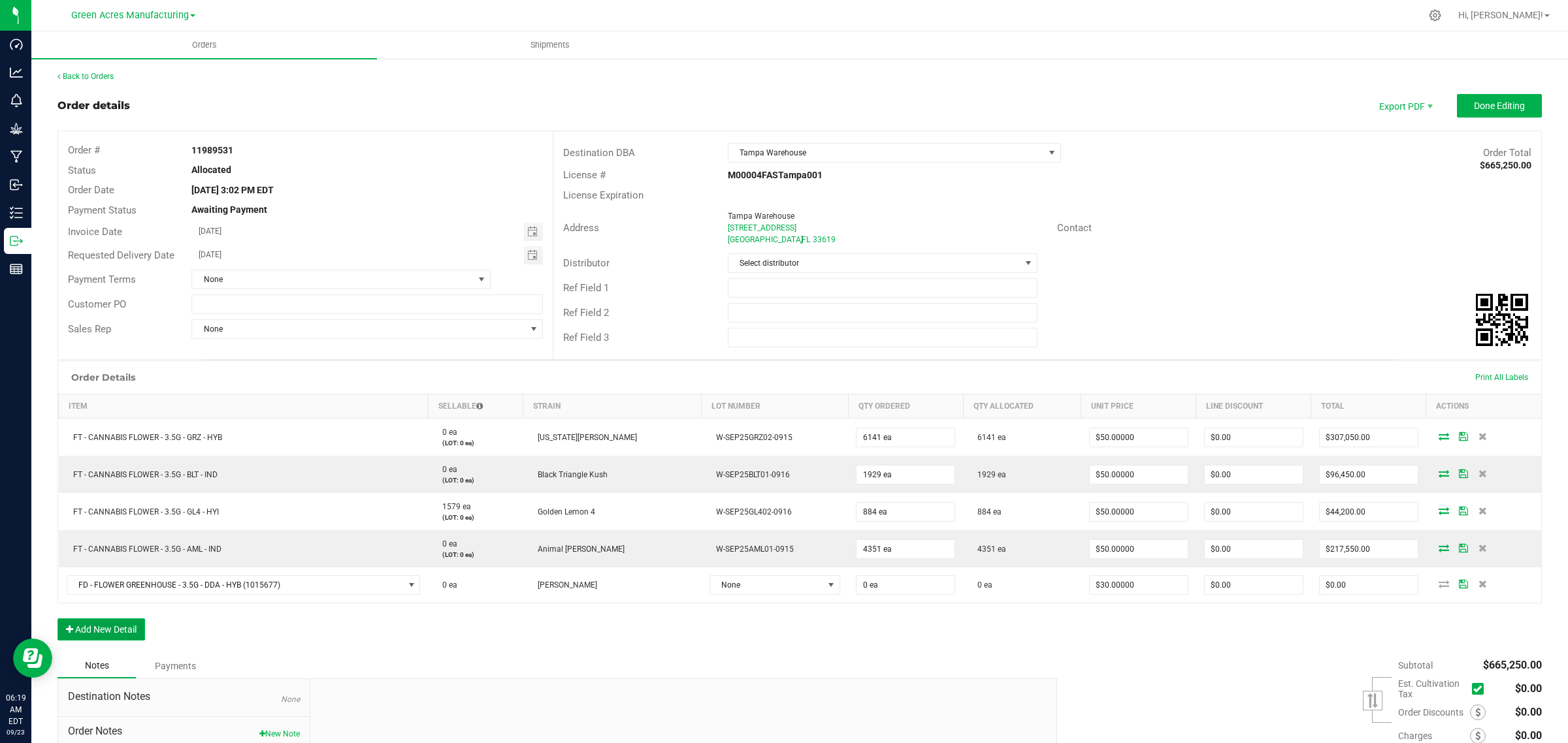
click at [82, 627] on button "Add New Detail" at bounding box center [101, 629] width 87 height 22
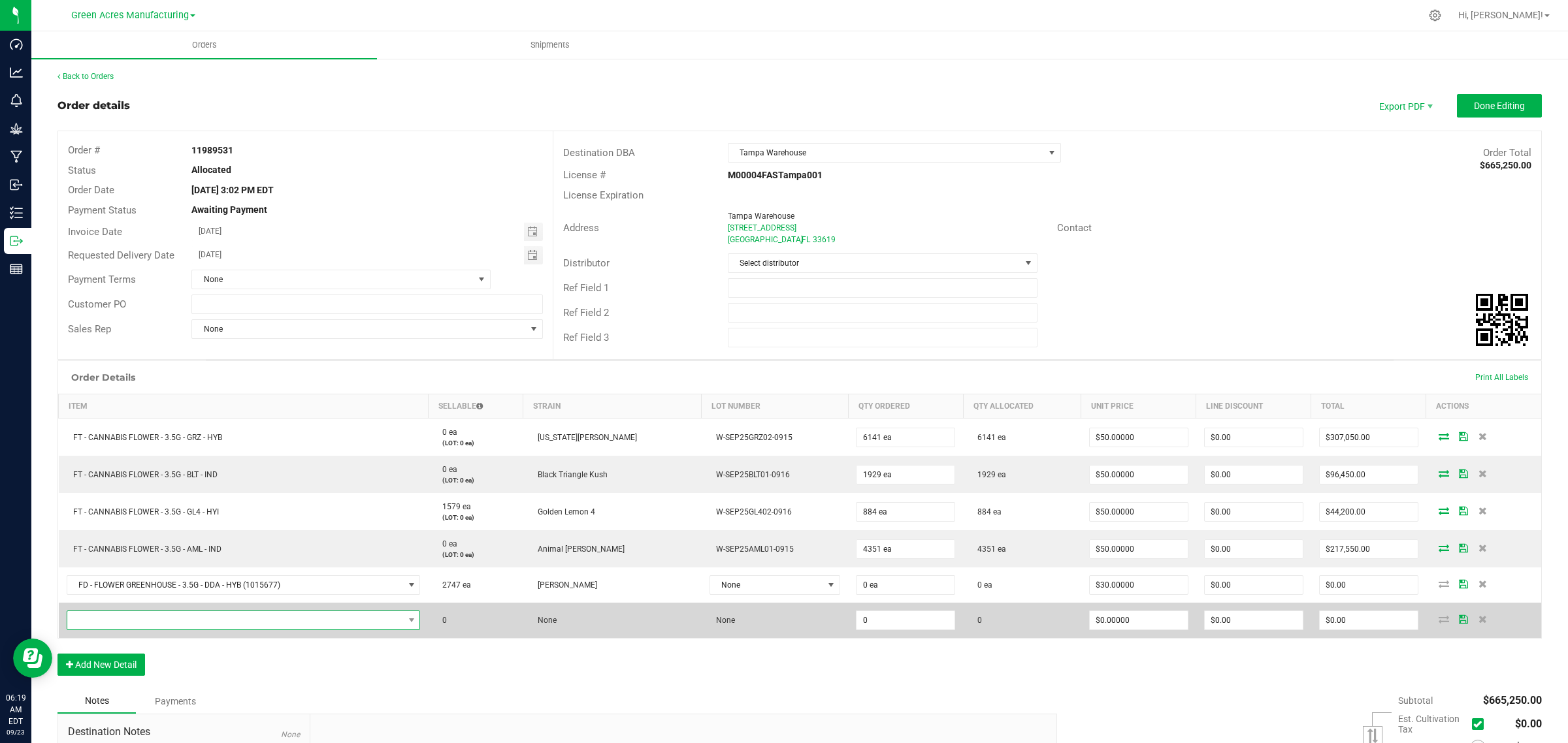
click at [213, 627] on span "NO DATA FOUND" at bounding box center [235, 620] width 336 height 18
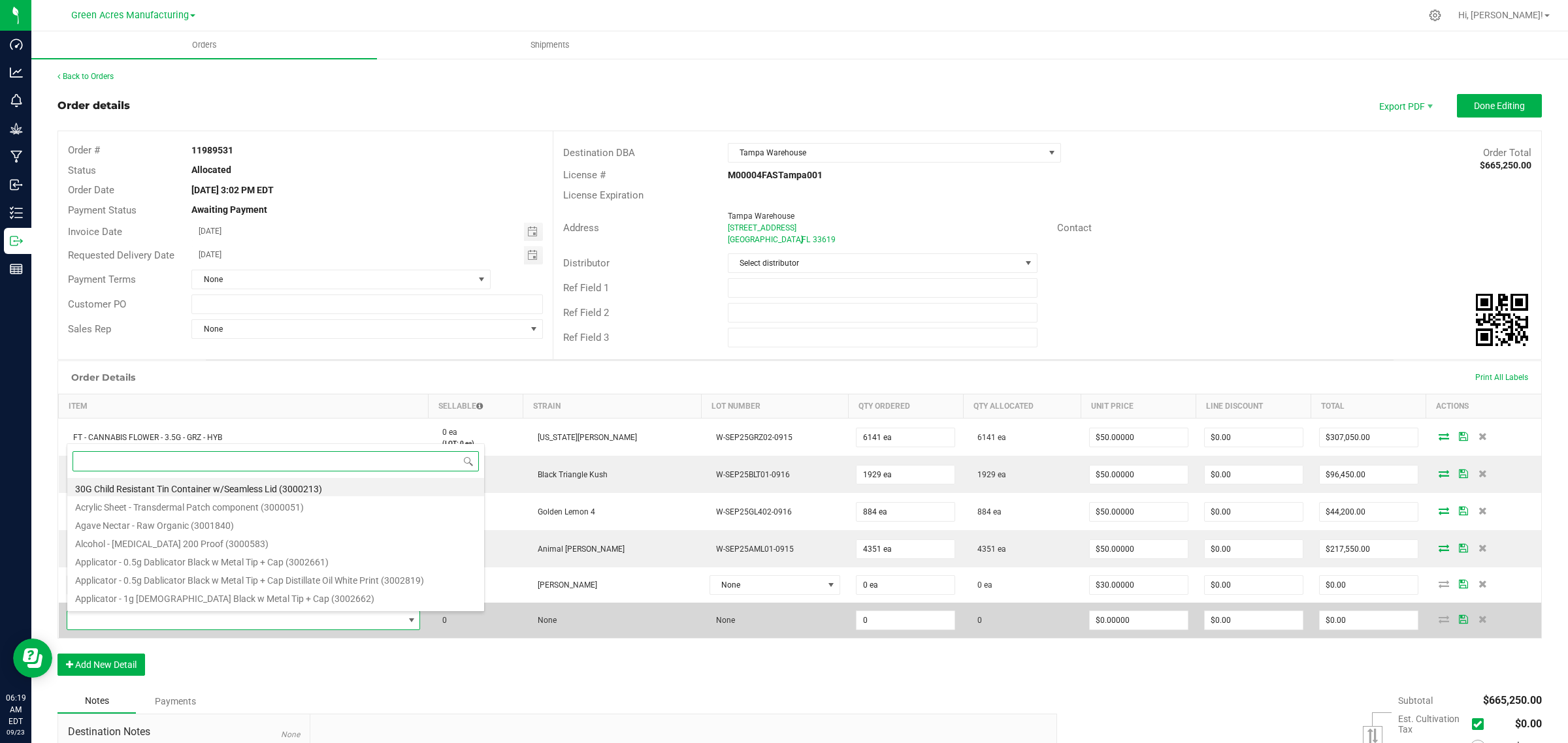
scroll to position [20, 357]
paste input "FD - FLOWER GREENHOUSE - 3.5G - BDL - IND"
type input "FD - FLOWER GREENHOUSE - 3.5G - BDL - IND"
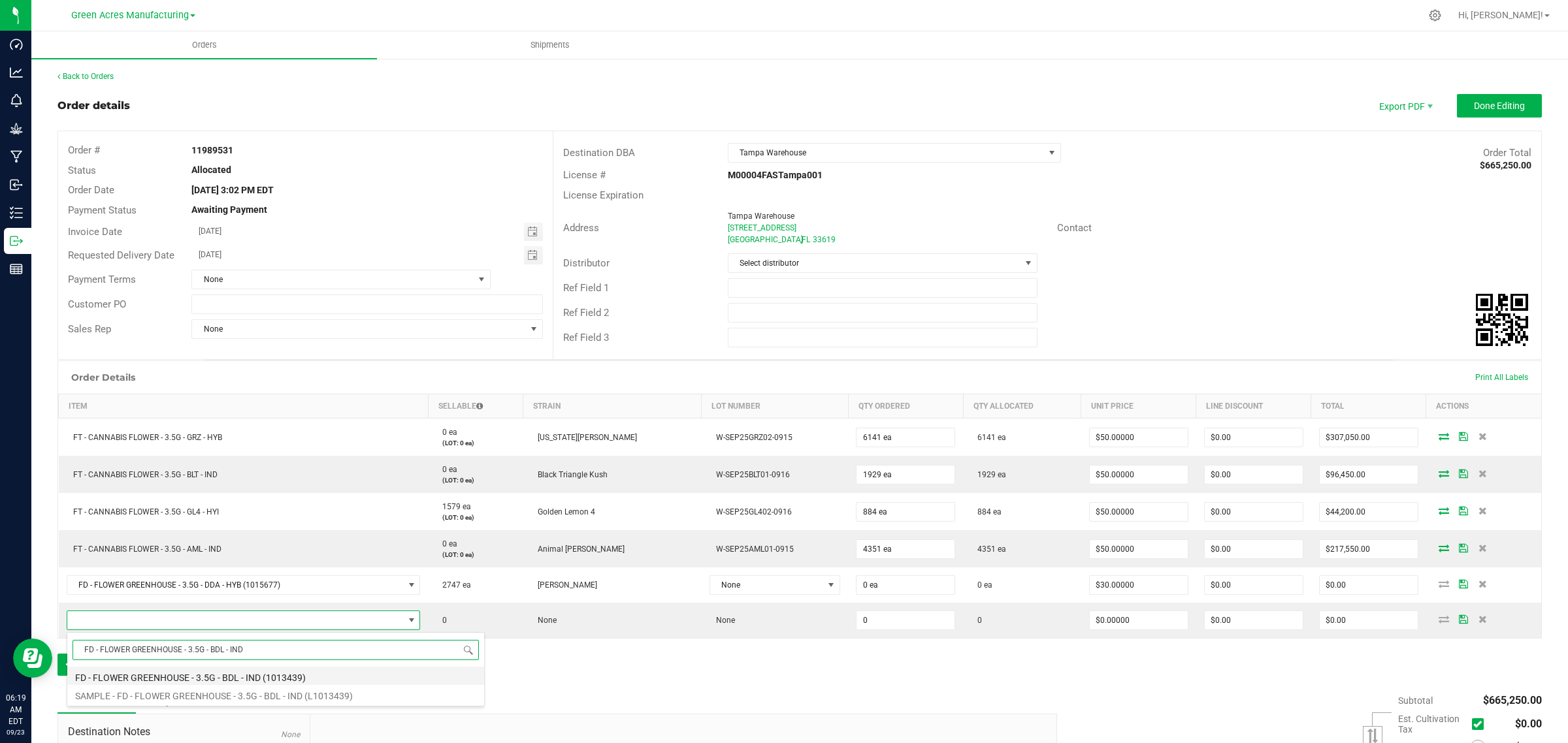
click at [161, 678] on li "FD - FLOWER GREENHOUSE - 3.5G - BDL - IND (1013439)" at bounding box center [275, 676] width 417 height 18
type input "0 ea"
type input "$30.00000"
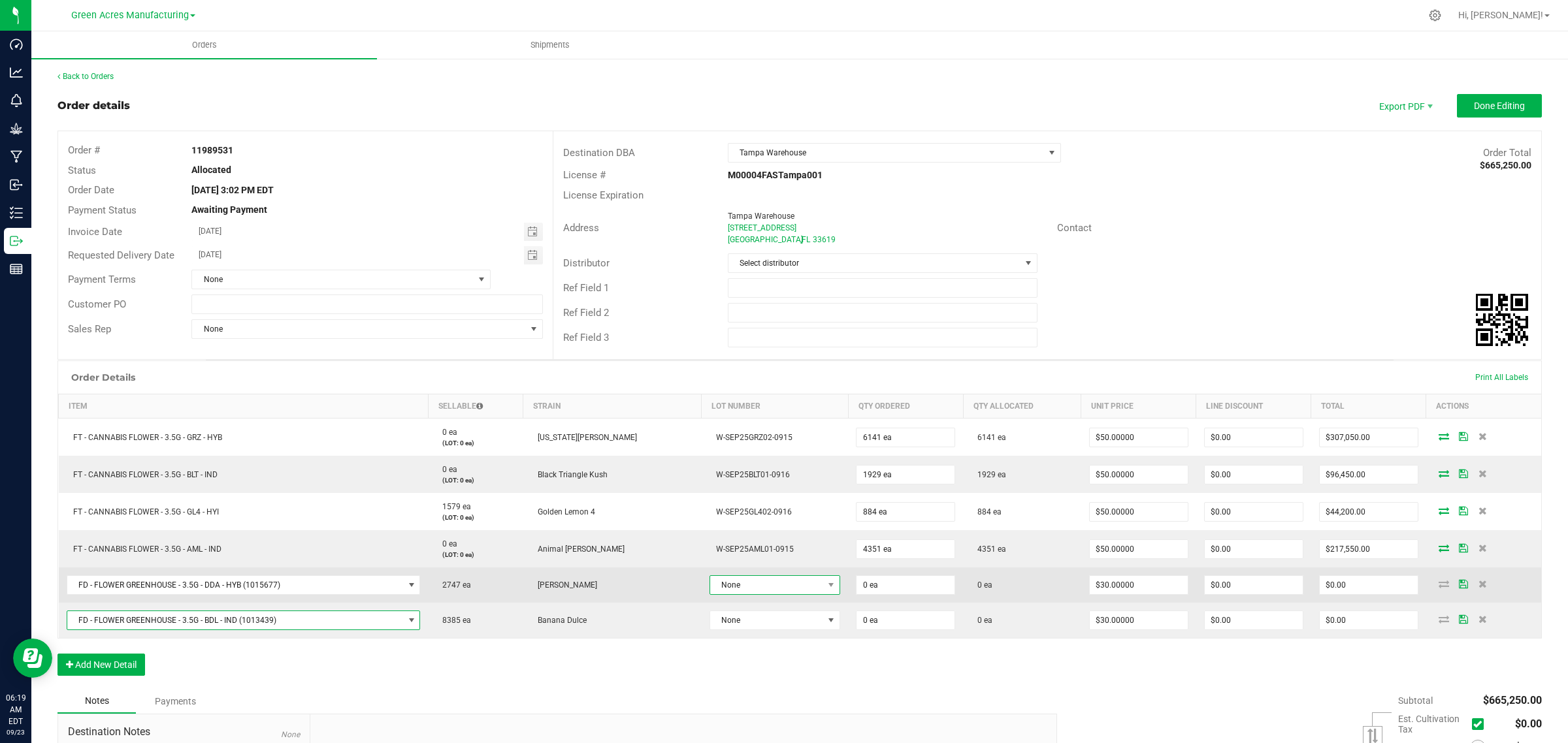
click at [730, 579] on span "None" at bounding box center [766, 585] width 114 height 18
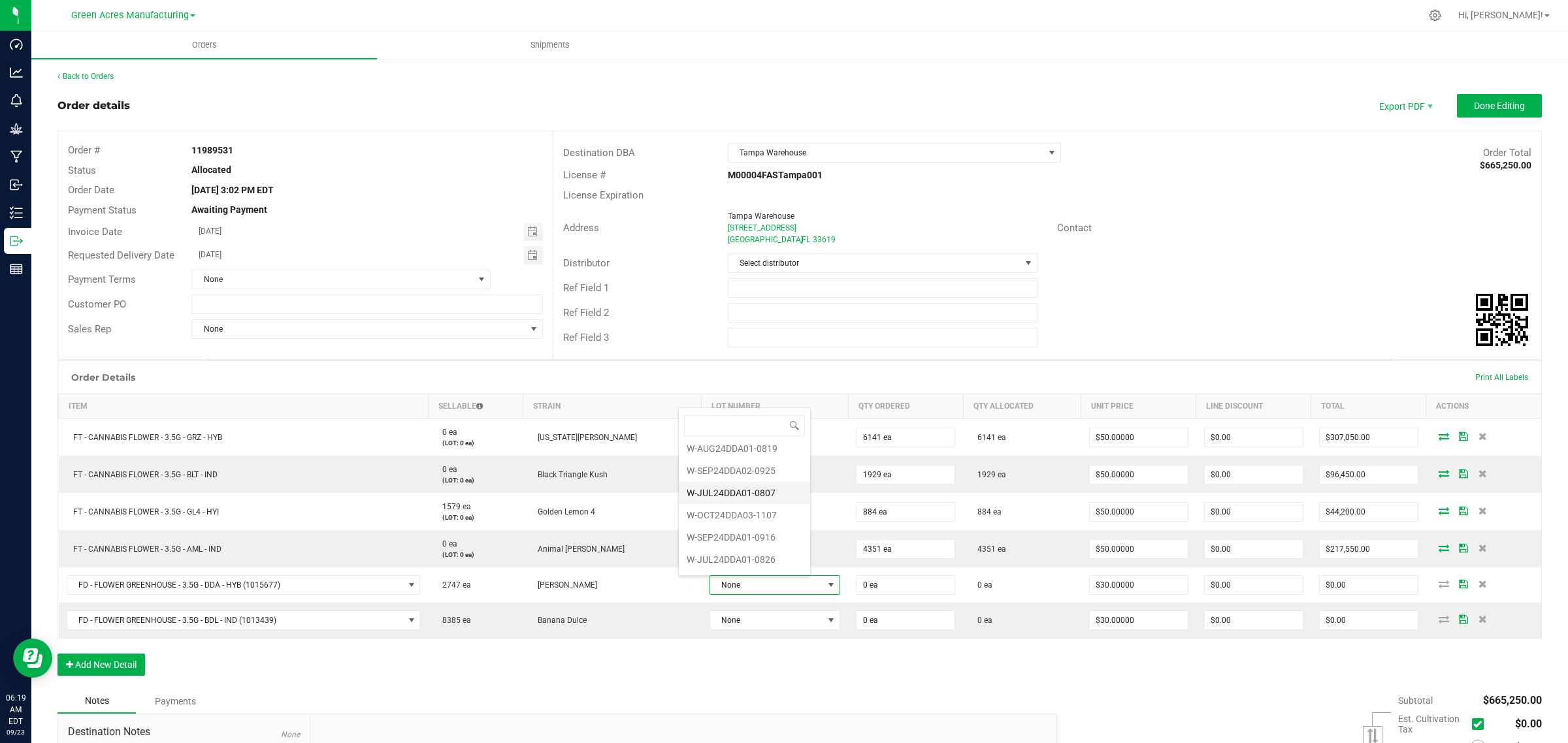
scroll to position [49, 0]
click at [778, 565] on li "W-JUL25DDA01-0916" at bounding box center [745, 563] width 131 height 22
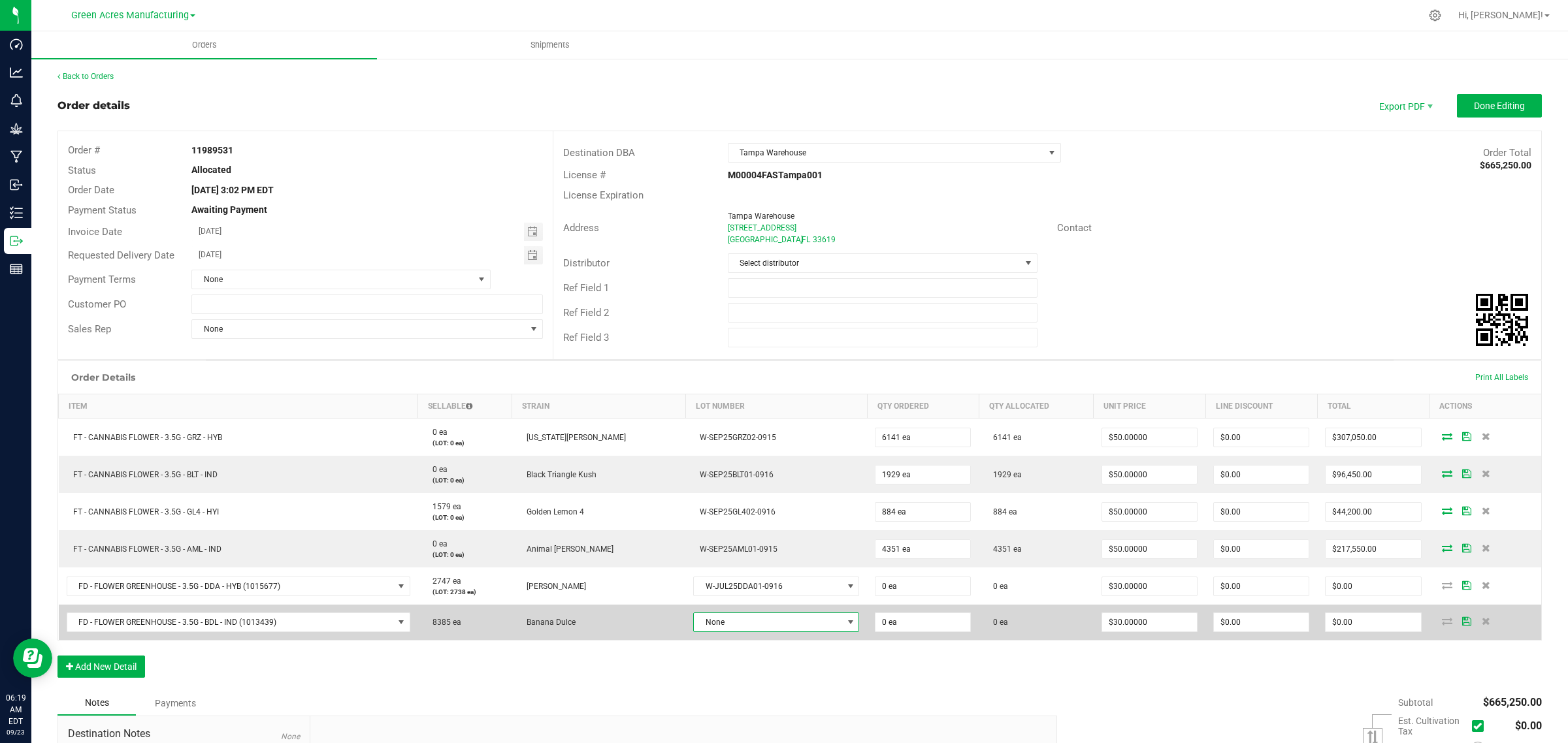
click at [845, 622] on span at bounding box center [850, 622] width 11 height 11
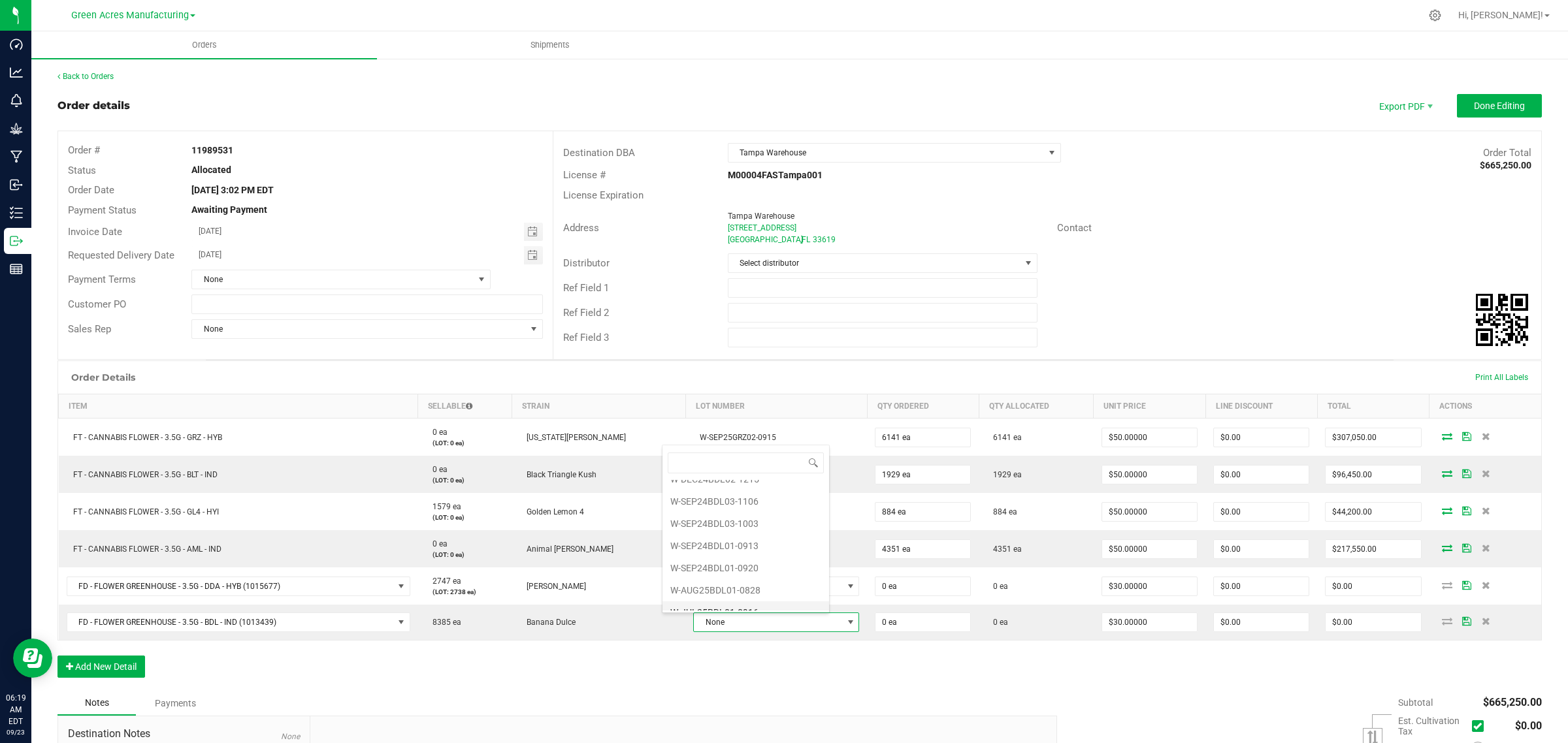
scroll to position [117, 0]
click at [774, 575] on li "W-JUL25BDL01-0916" at bounding box center [746, 578] width 167 height 22
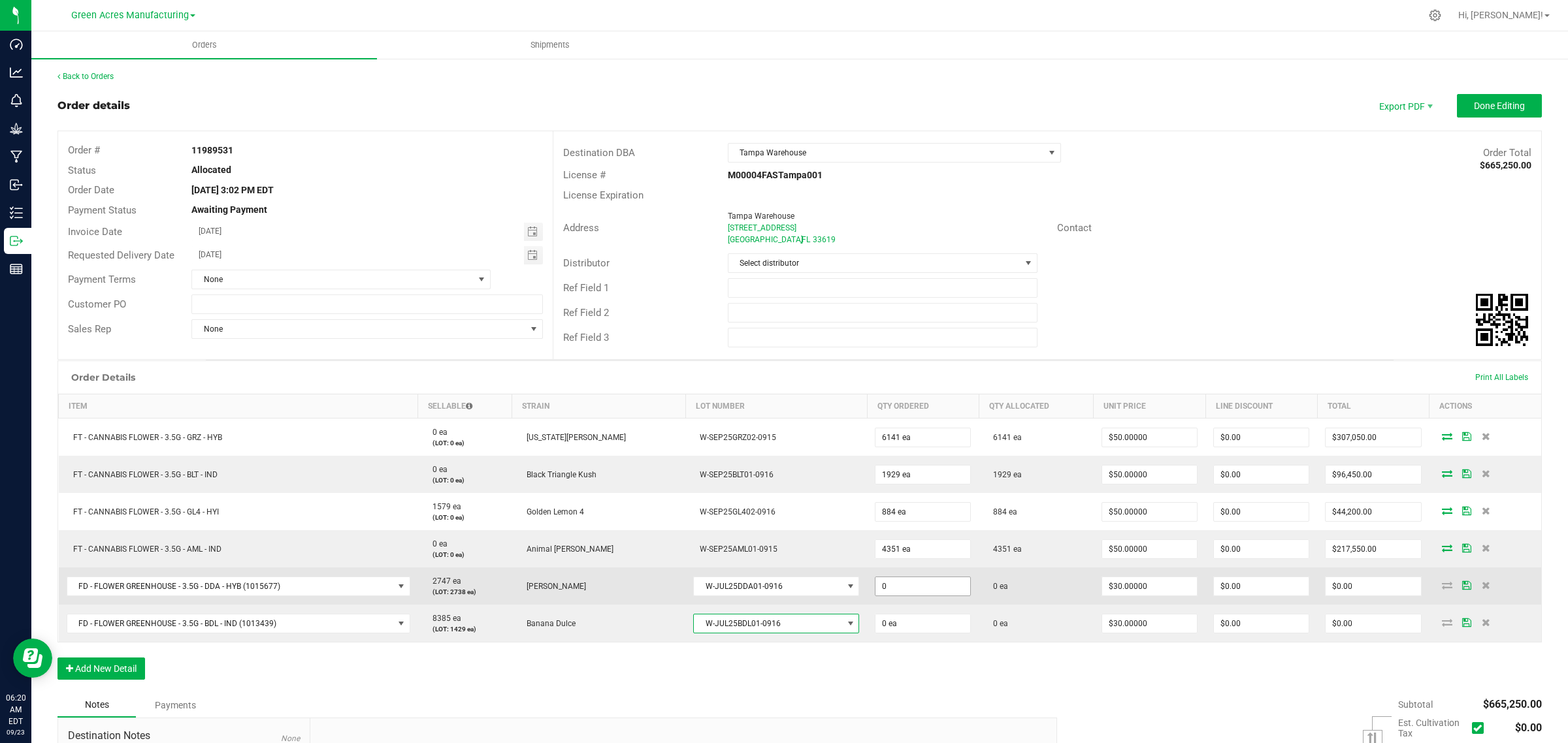
click at [892, 591] on input "0" at bounding box center [923, 586] width 95 height 18
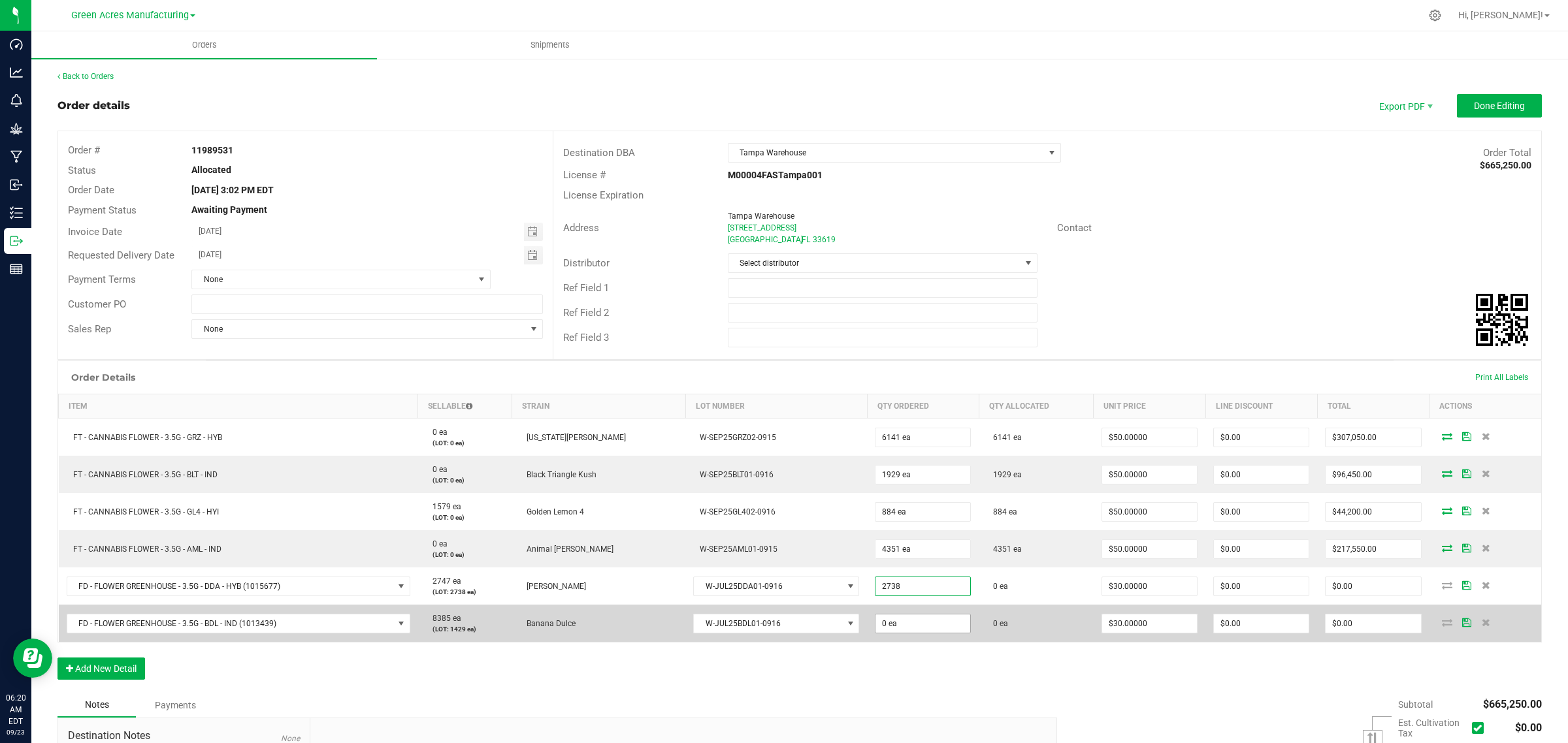
type input "2738 ea"
type input "$82,140.00"
click at [883, 622] on input "0" at bounding box center [923, 624] width 95 height 18
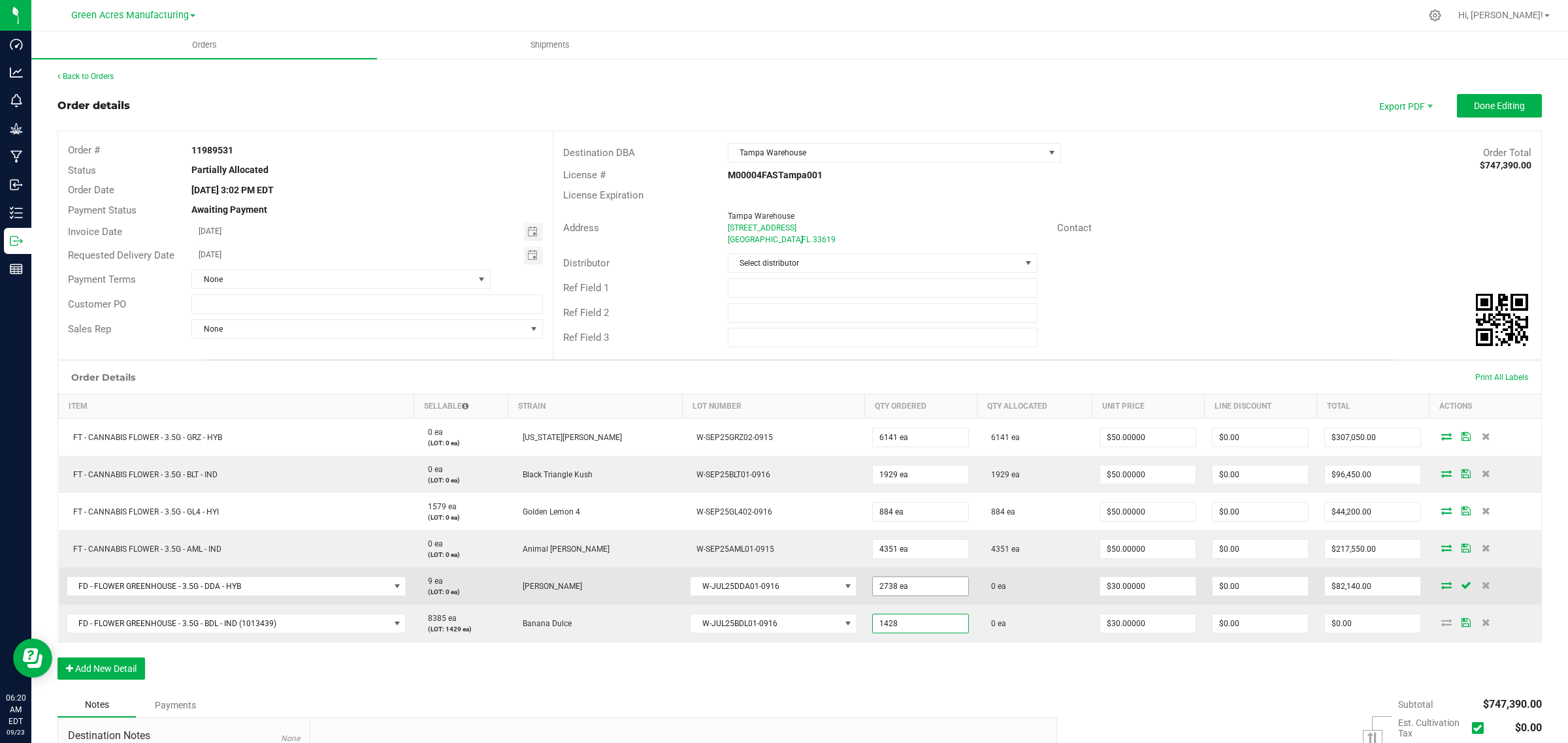
type input "1428 ea"
type input "$42,840.00"
click at [905, 586] on input "2738" at bounding box center [920, 586] width 95 height 18
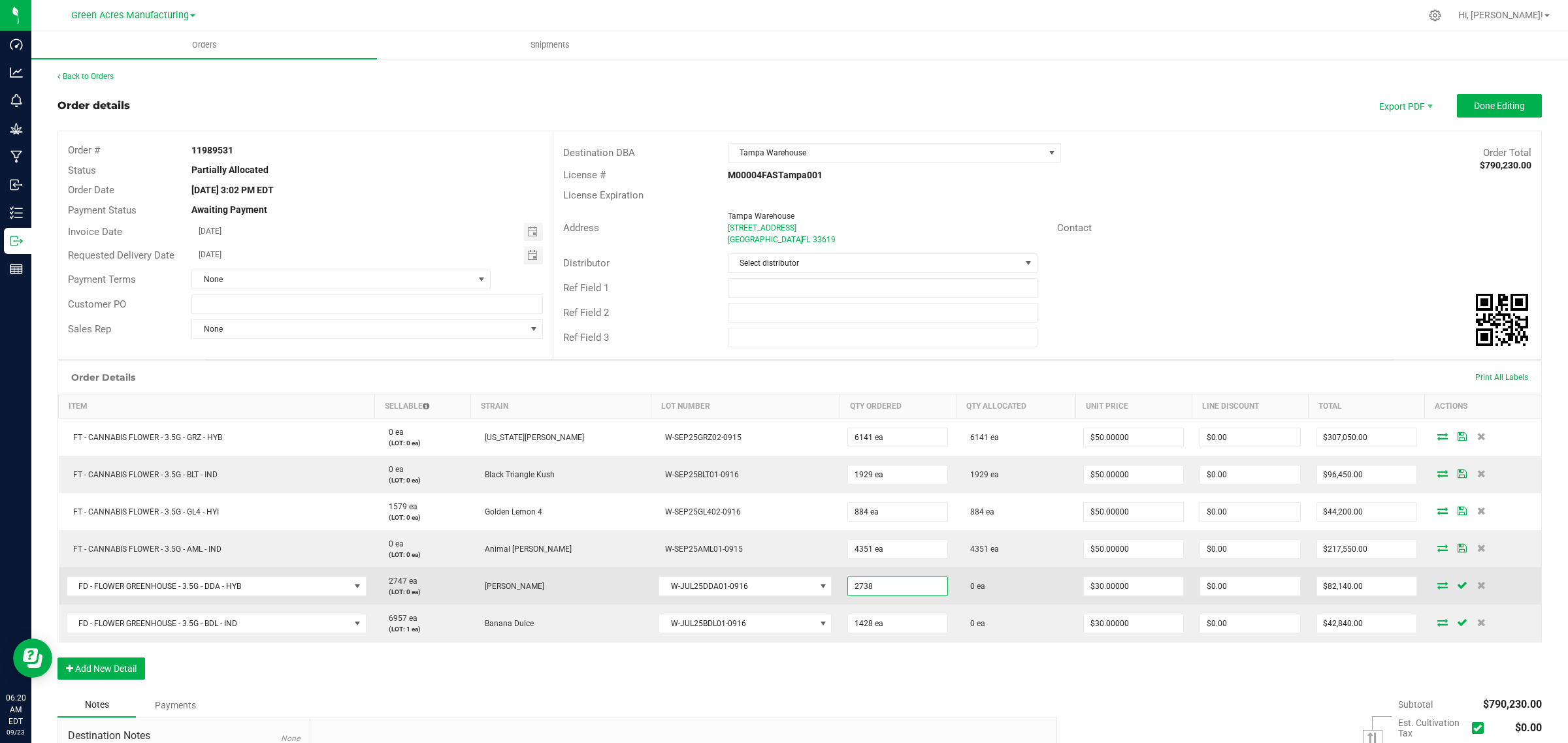
type input "2738 ea"
click at [1437, 585] on icon at bounding box center [1443, 585] width 11 height 8
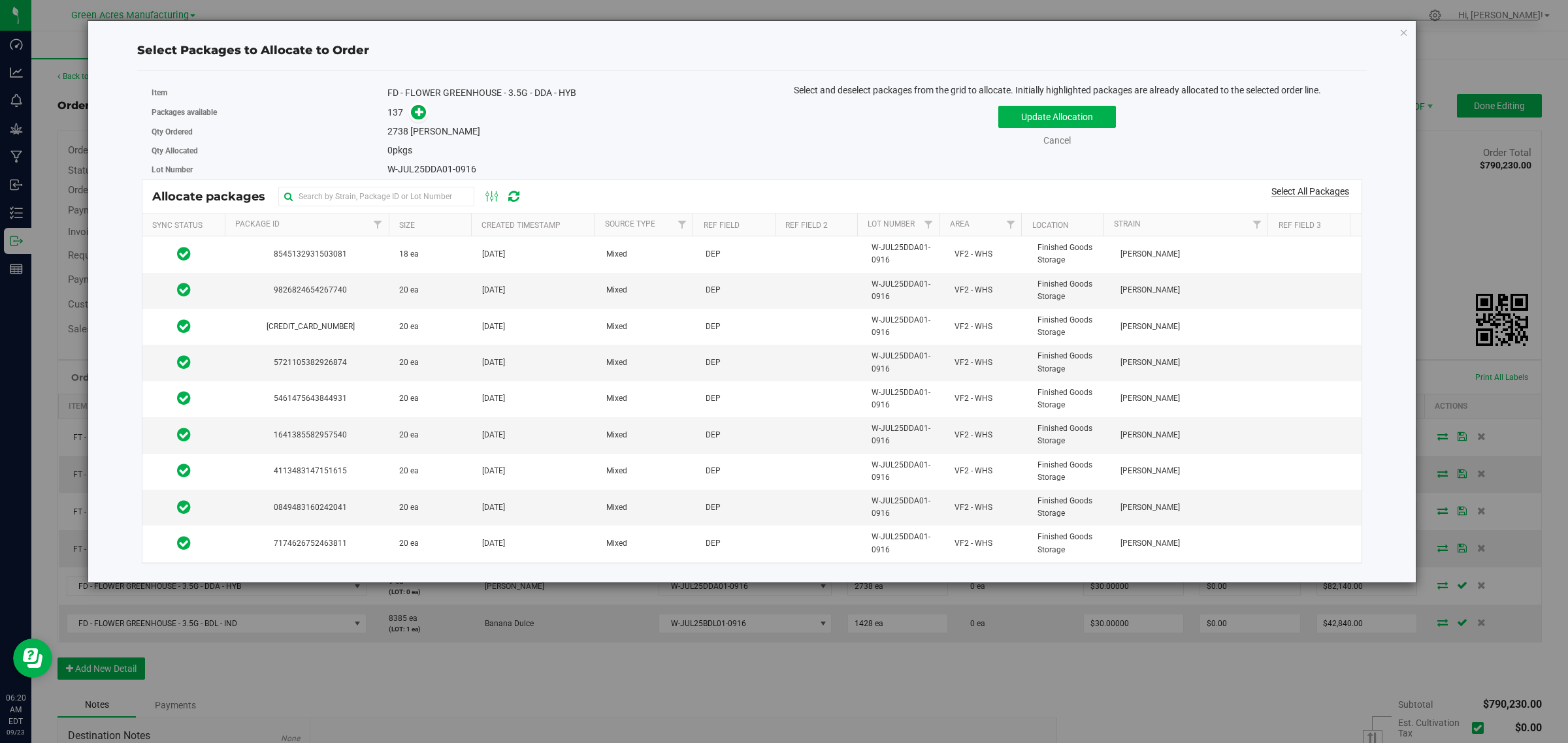
click at [1303, 188] on link "Select All Packages" at bounding box center [1310, 192] width 77 height 11
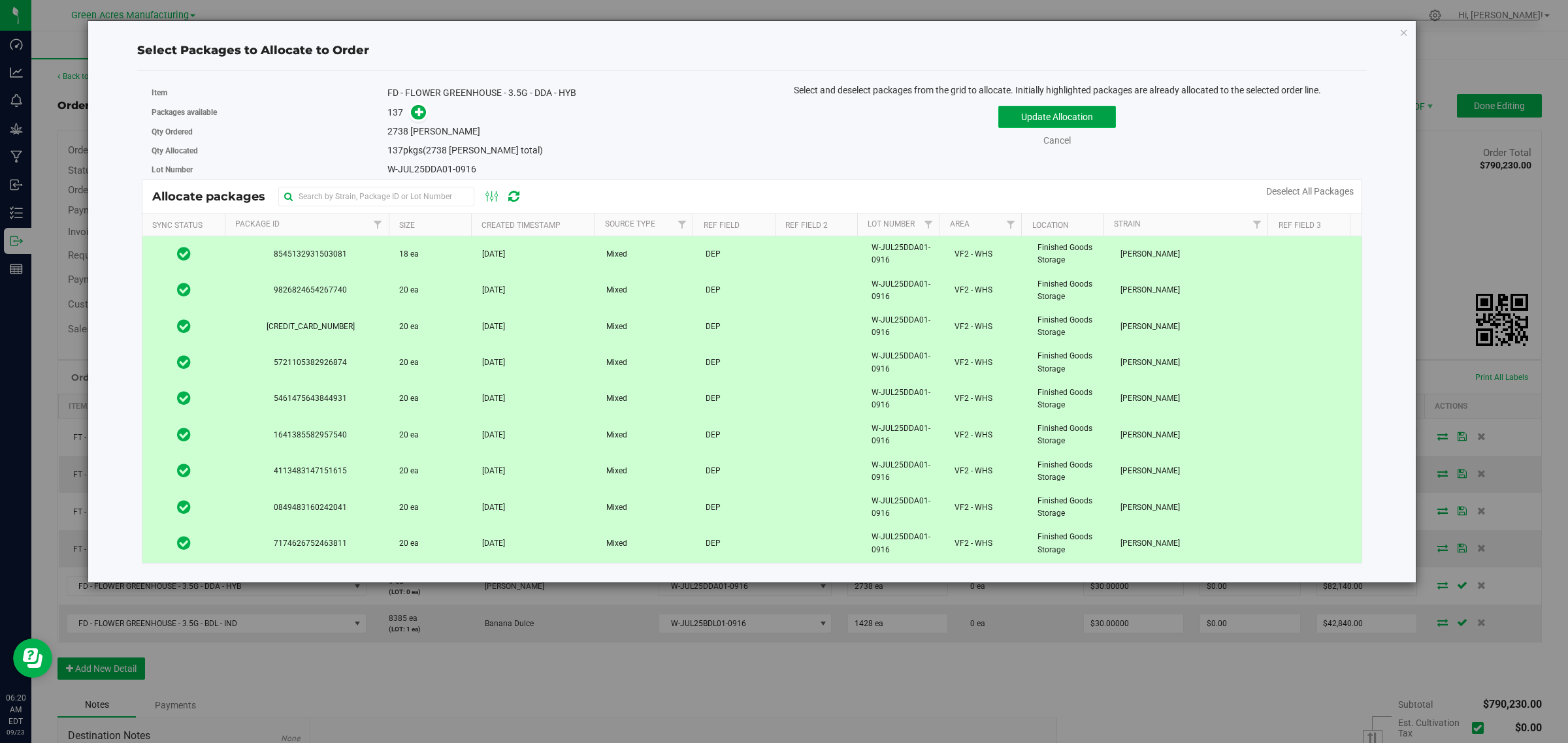
click at [1081, 116] on button "Update Allocation" at bounding box center [1056, 117] width 118 height 22
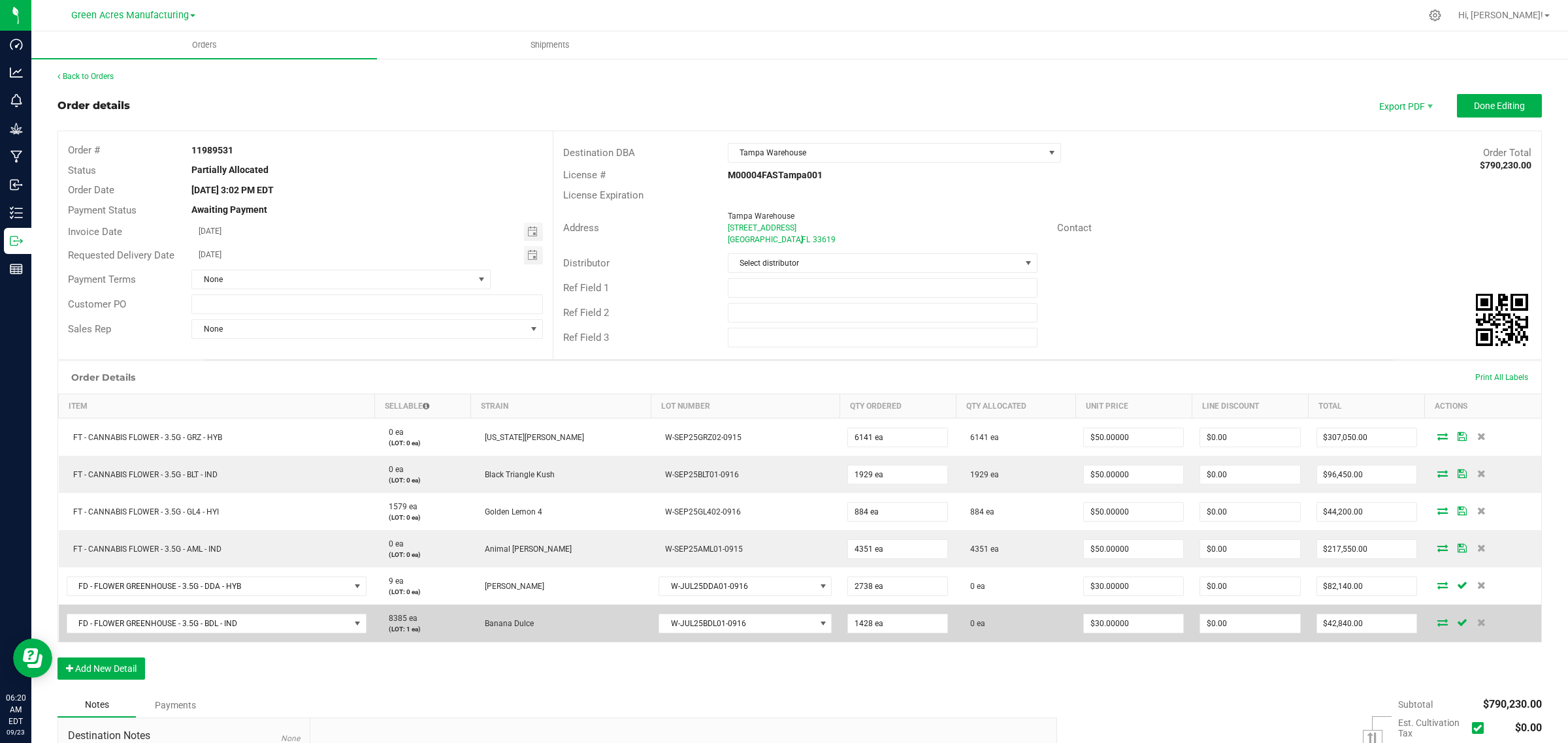
click at [1437, 618] on icon at bounding box center [1443, 622] width 11 height 8
click at [1437, 622] on icon at bounding box center [1442, 622] width 11 height 8
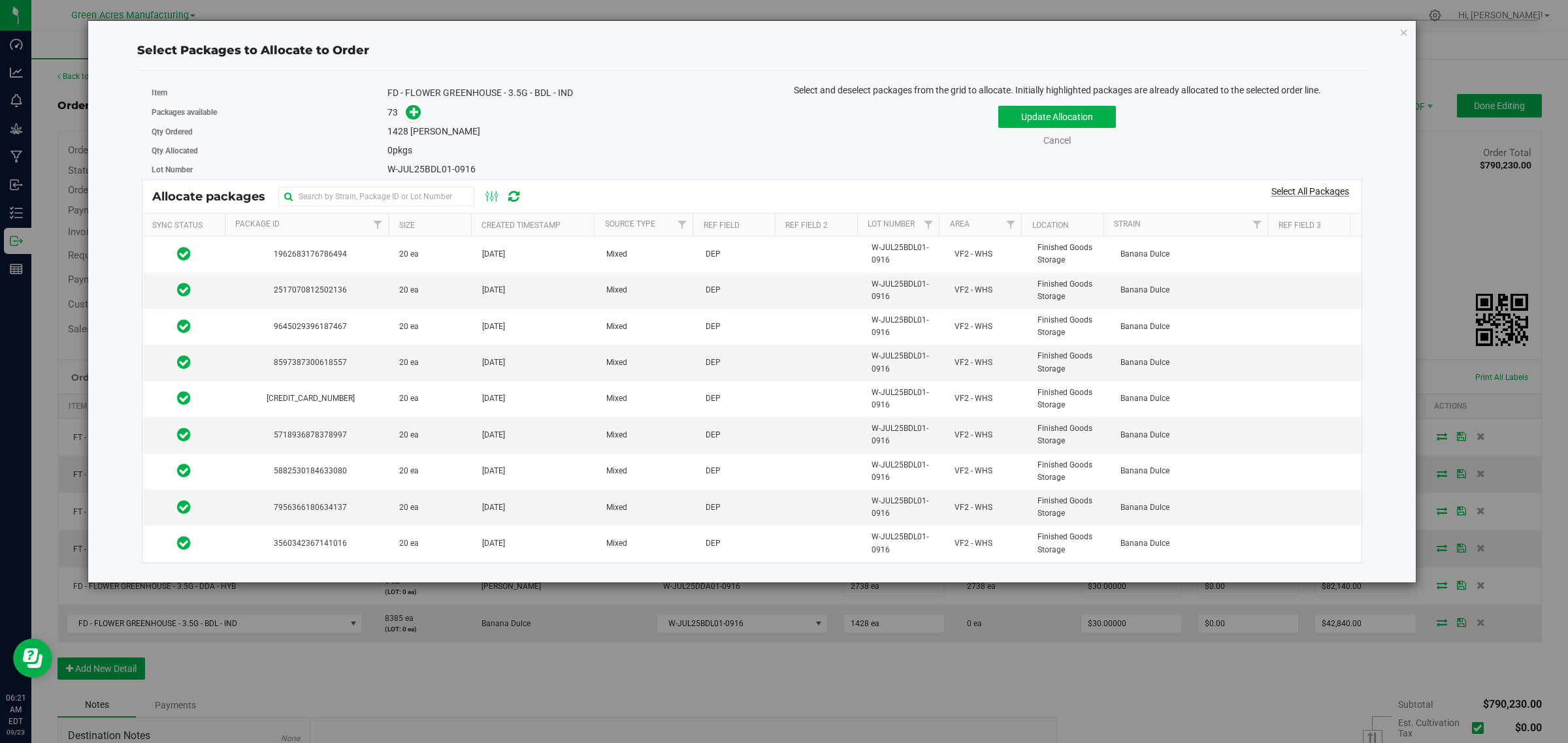
click at [1297, 190] on link "Select All Packages" at bounding box center [1310, 192] width 77 height 11
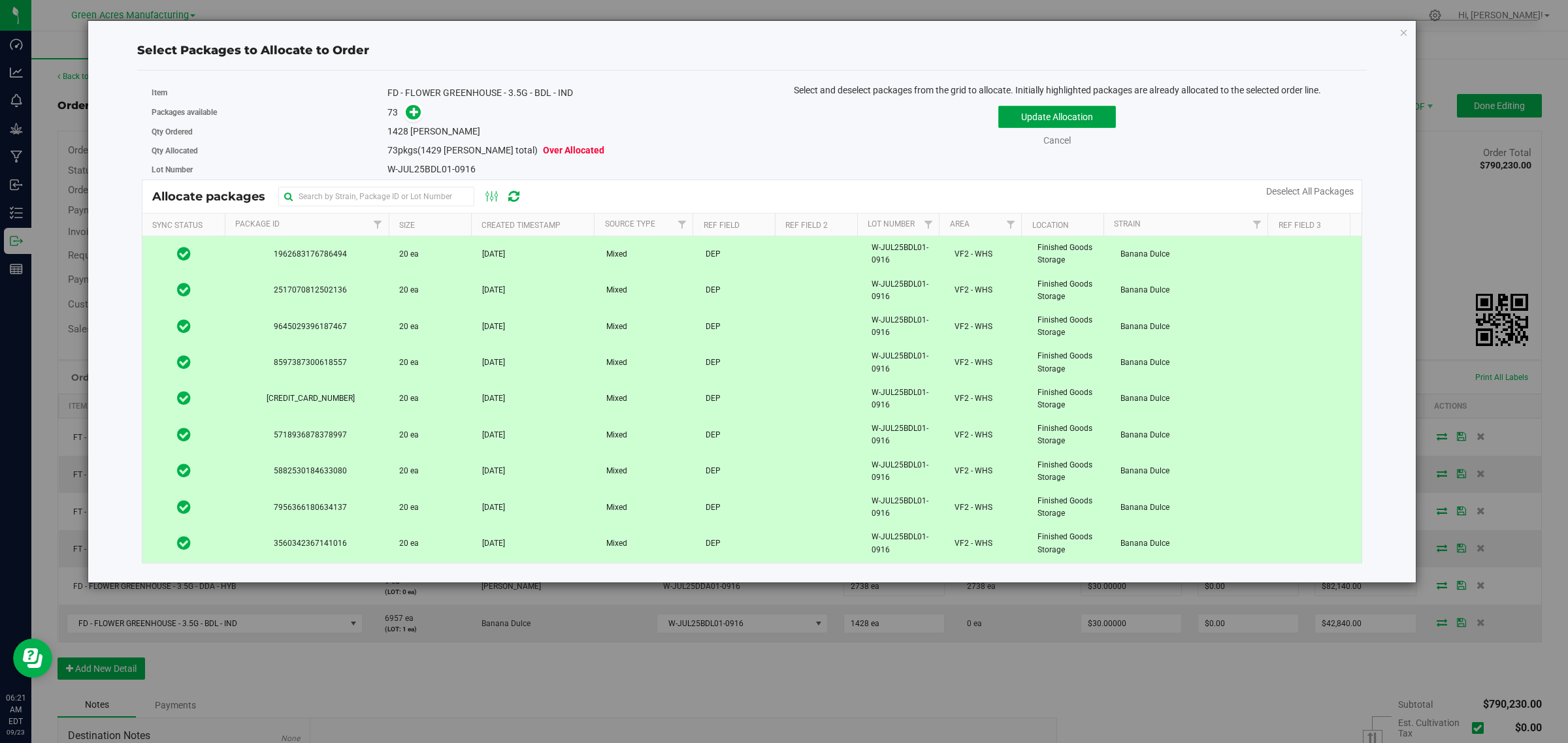
click at [1020, 108] on button "Update Allocation" at bounding box center [1056, 117] width 118 height 22
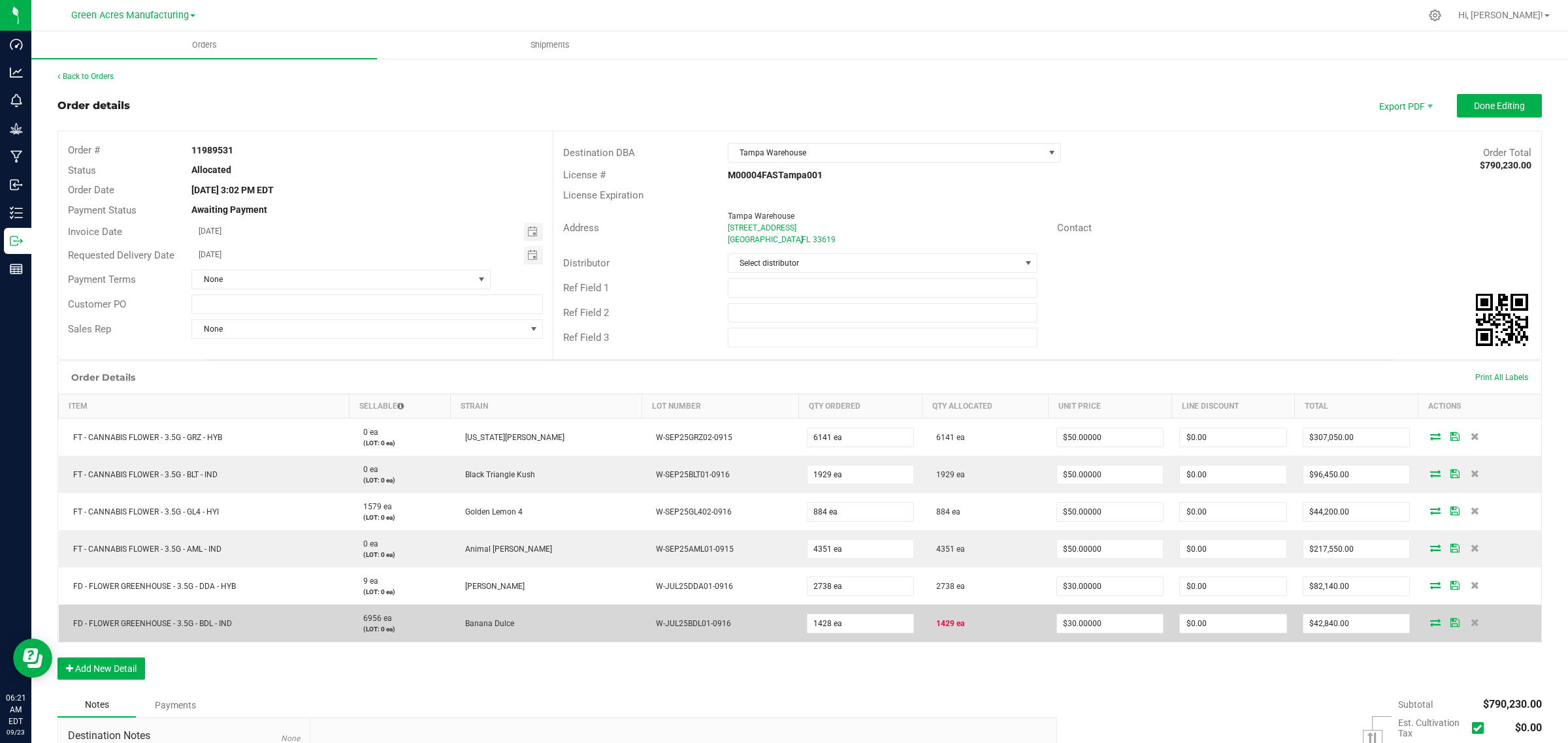
click at [1430, 620] on icon at bounding box center [1435, 622] width 11 height 8
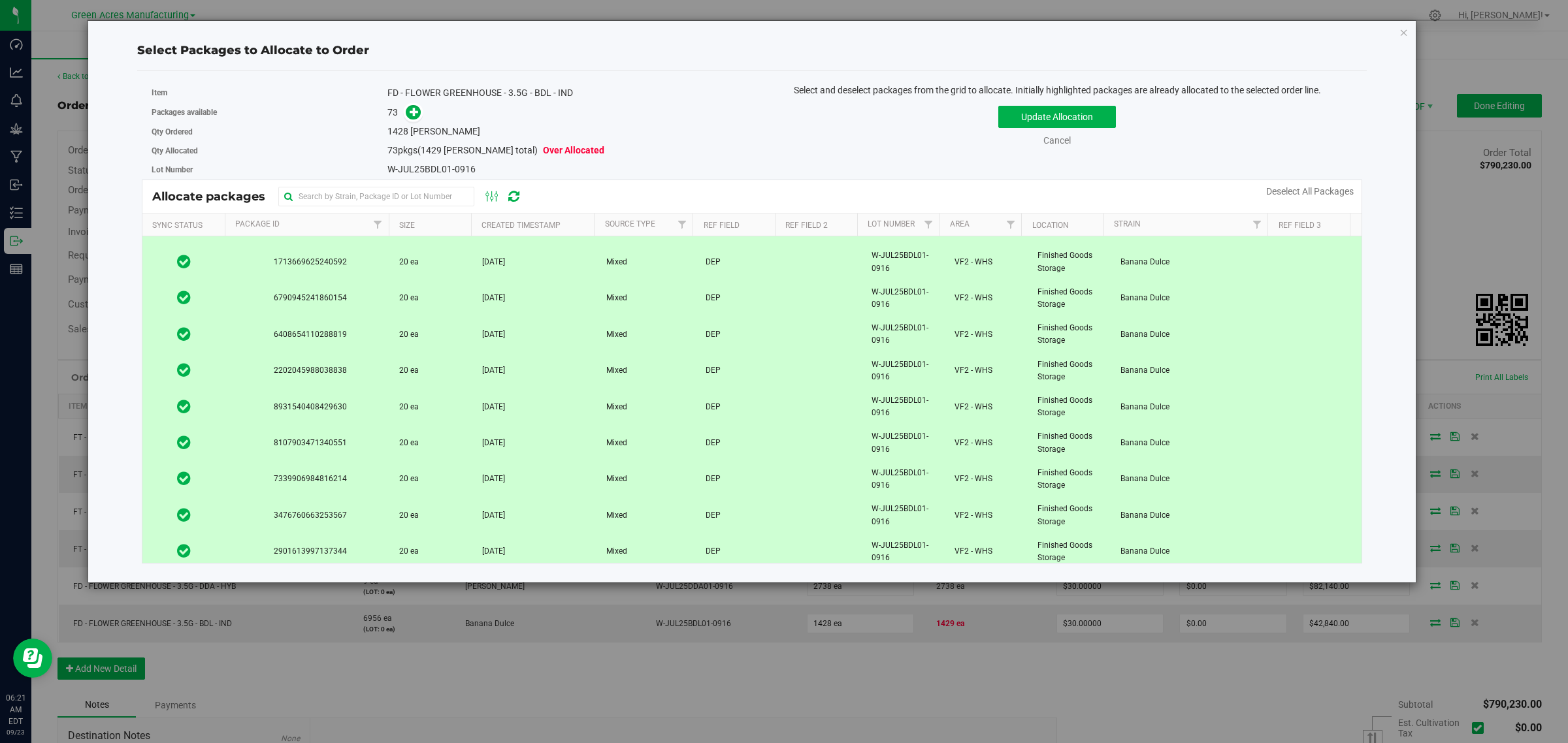
scroll to position [2324, 0]
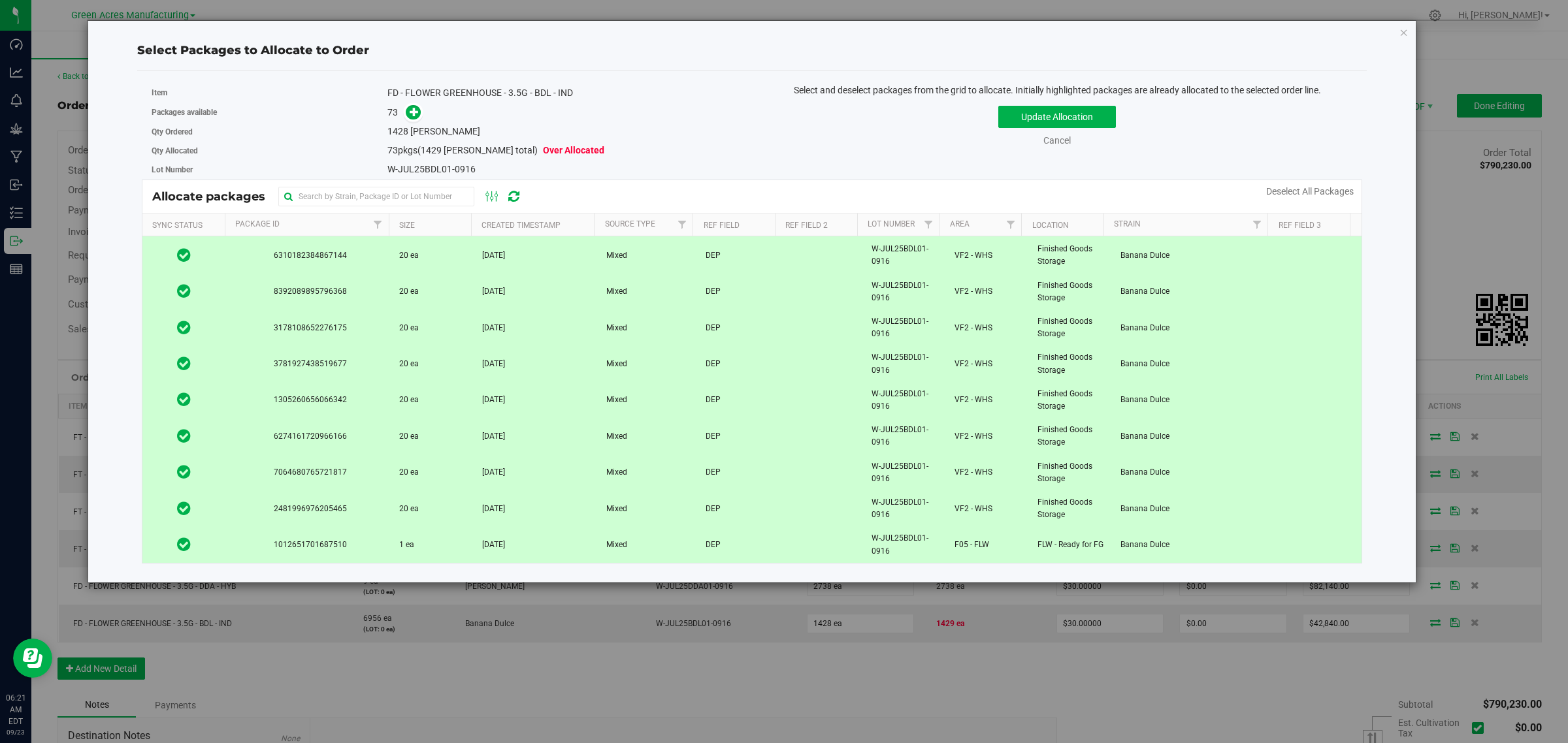
click at [1170, 547] on td "Banana Dulce" at bounding box center [1195, 545] width 166 height 35
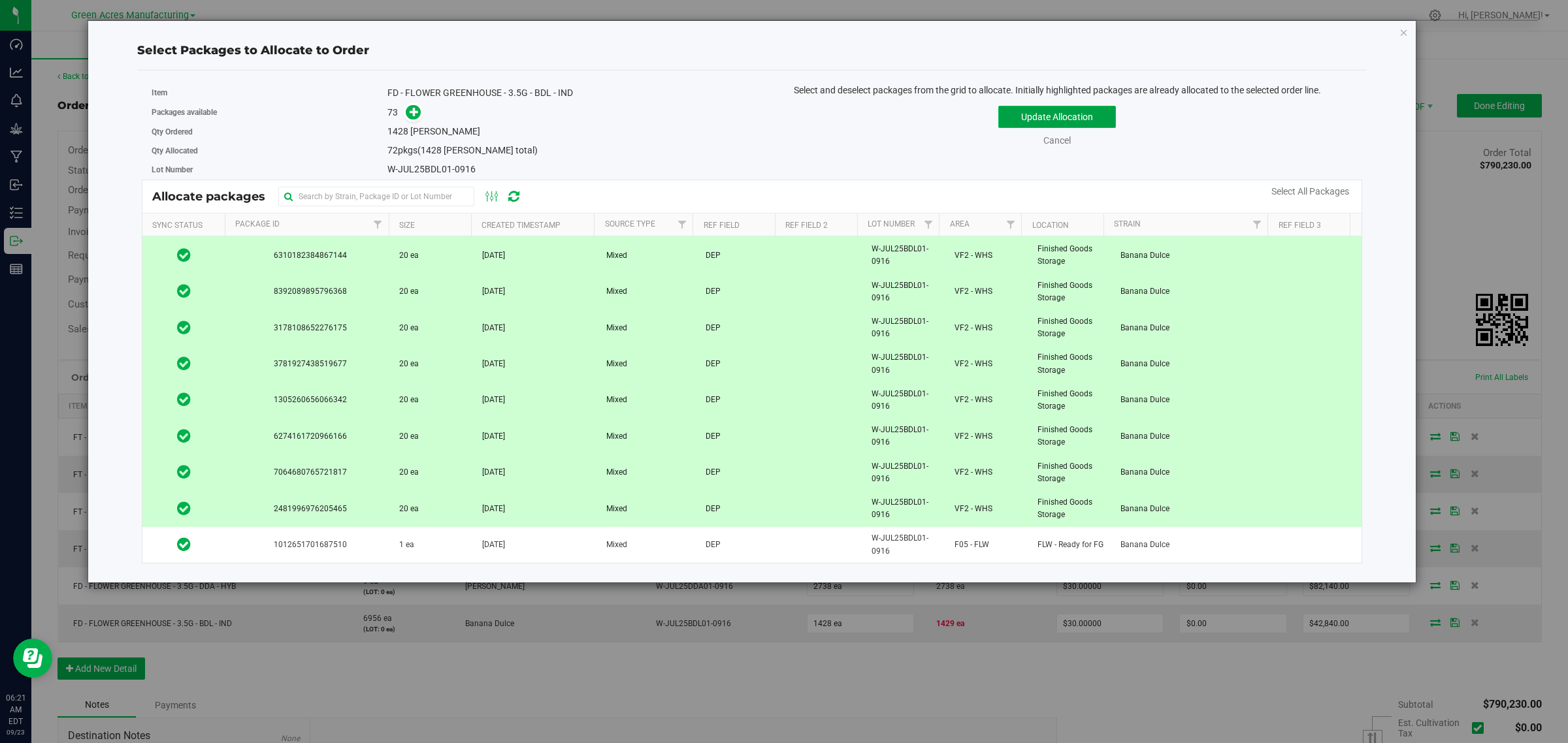
click at [1024, 106] on button "Update Allocation" at bounding box center [1056, 117] width 118 height 22
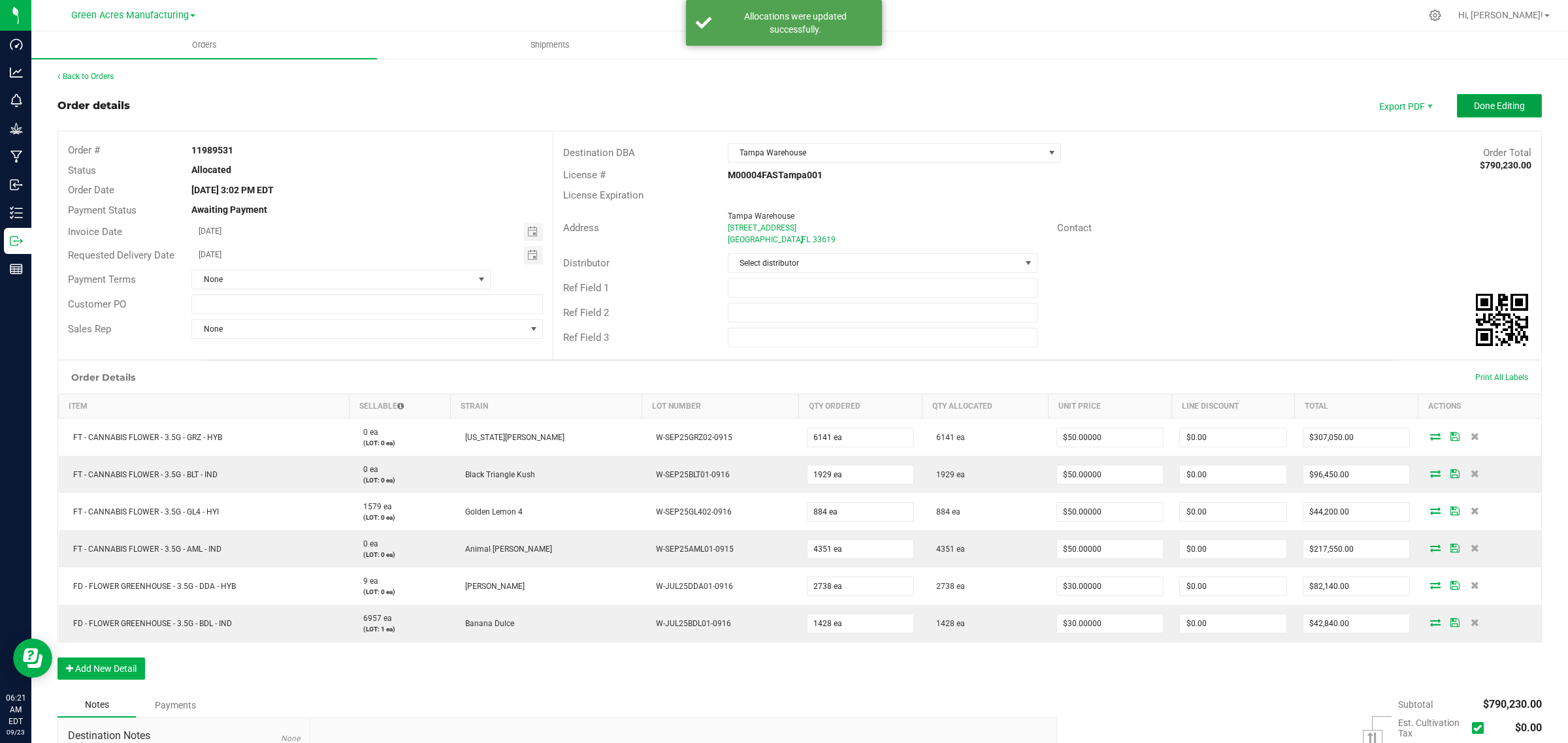
click at [1490, 105] on span "Done Editing" at bounding box center [1499, 106] width 51 height 11
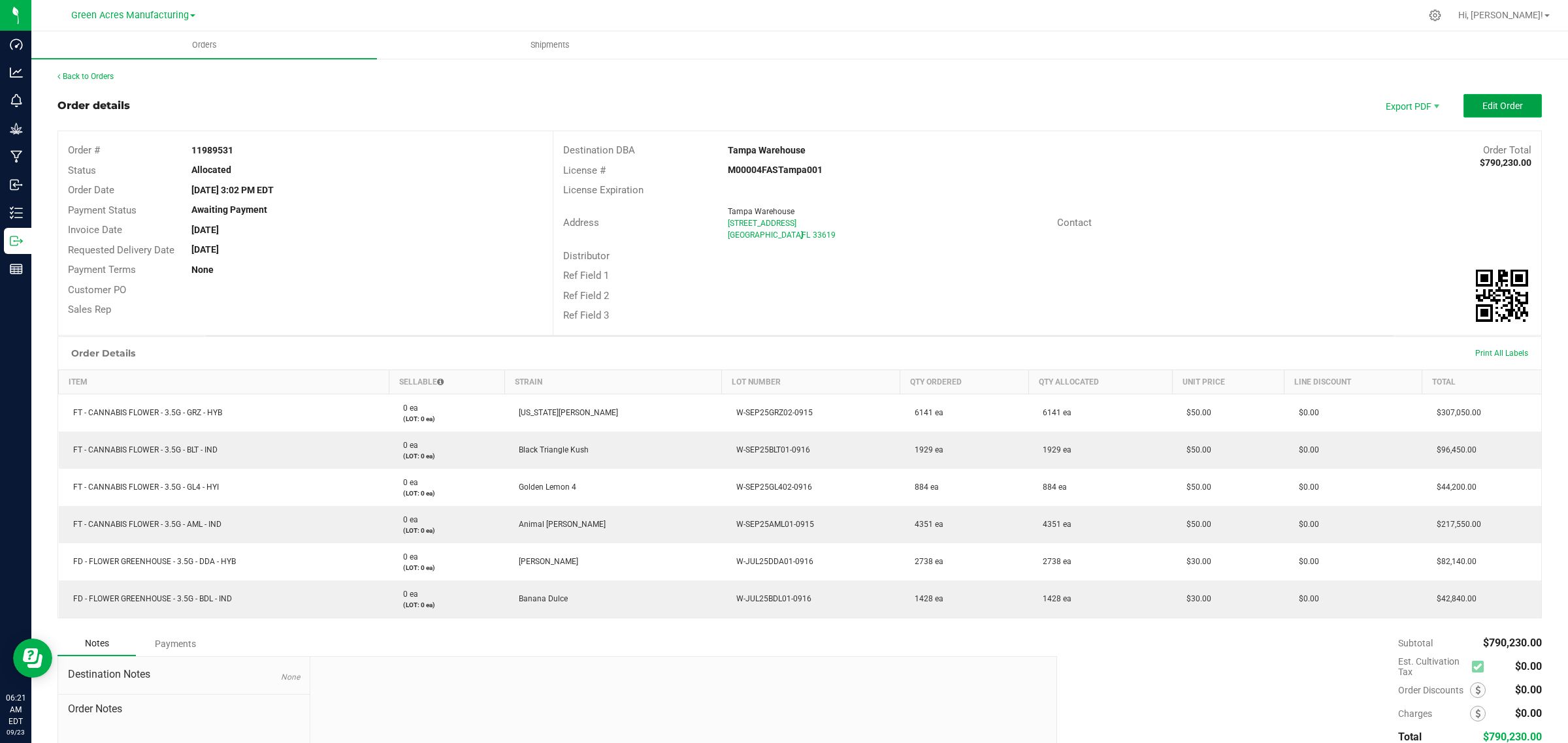
click at [1483, 96] on button "Edit Order" at bounding box center [1502, 106] width 78 height 24
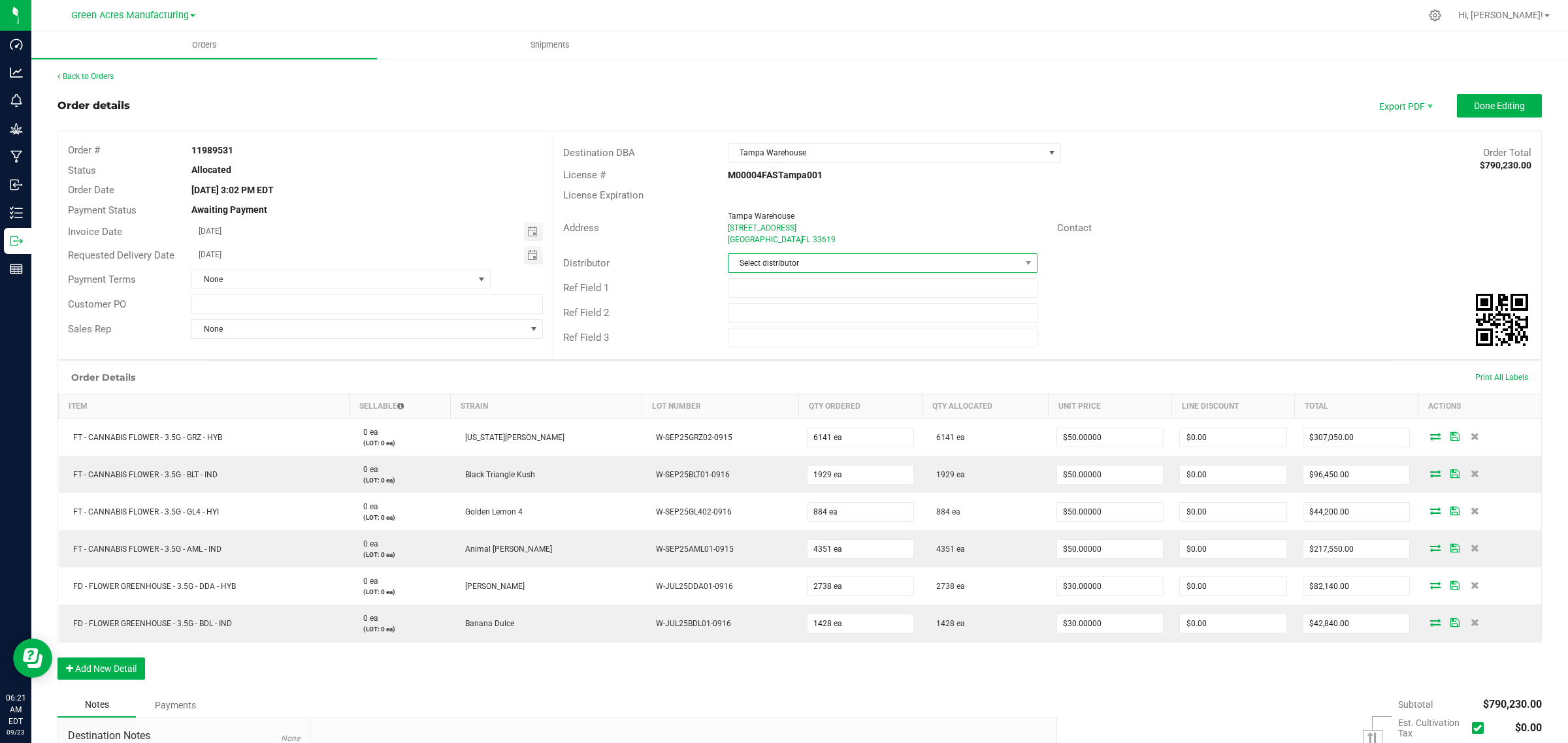
click at [990, 257] on span "Select distributor" at bounding box center [874, 263] width 292 height 18
type input "wim"
click at [822, 323] on li "Parallel - Wimauma" at bounding box center [876, 320] width 306 height 22
click at [1471, 96] on button "Done Editing" at bounding box center [1499, 106] width 85 height 24
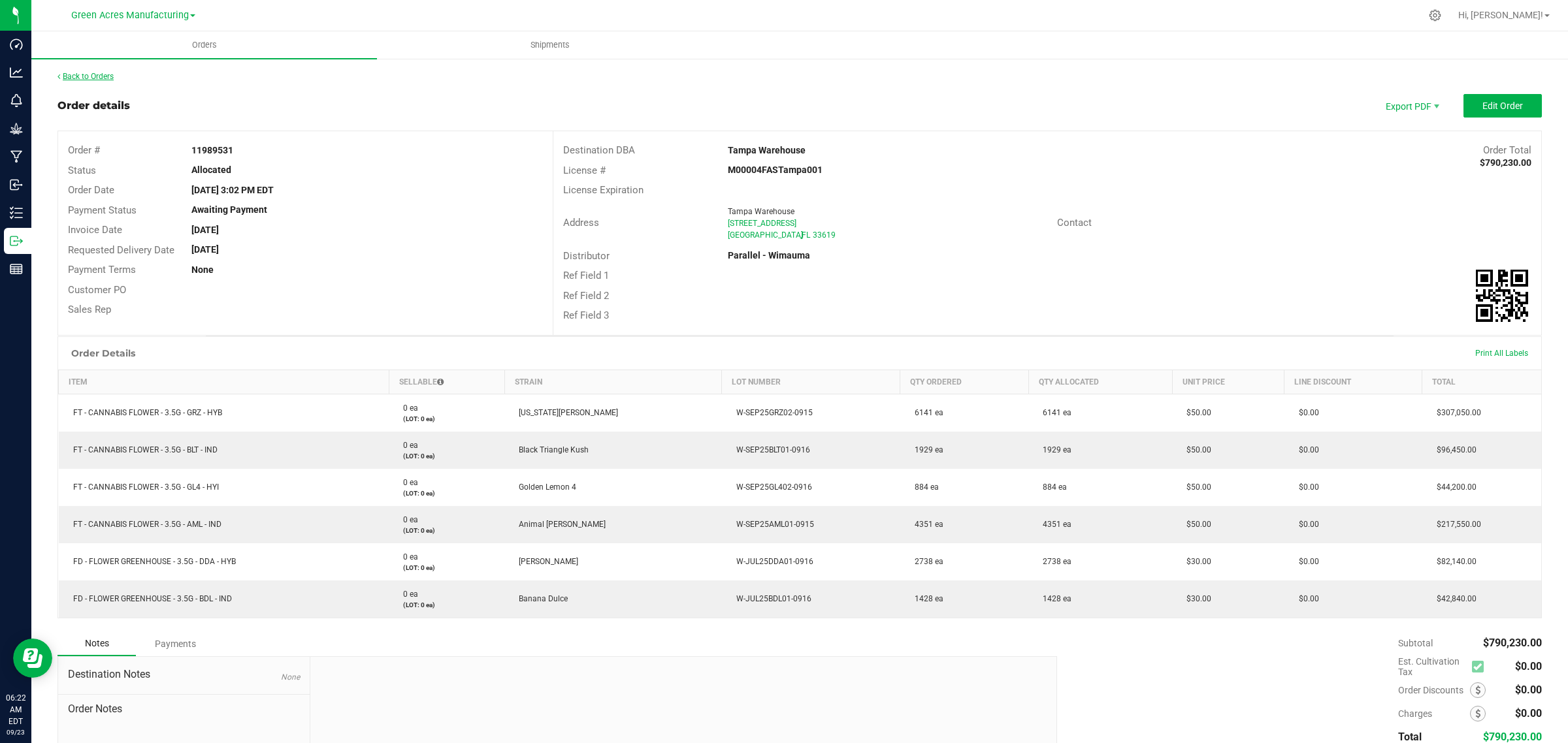
click at [83, 74] on link "Back to Orders" at bounding box center [86, 76] width 56 height 9
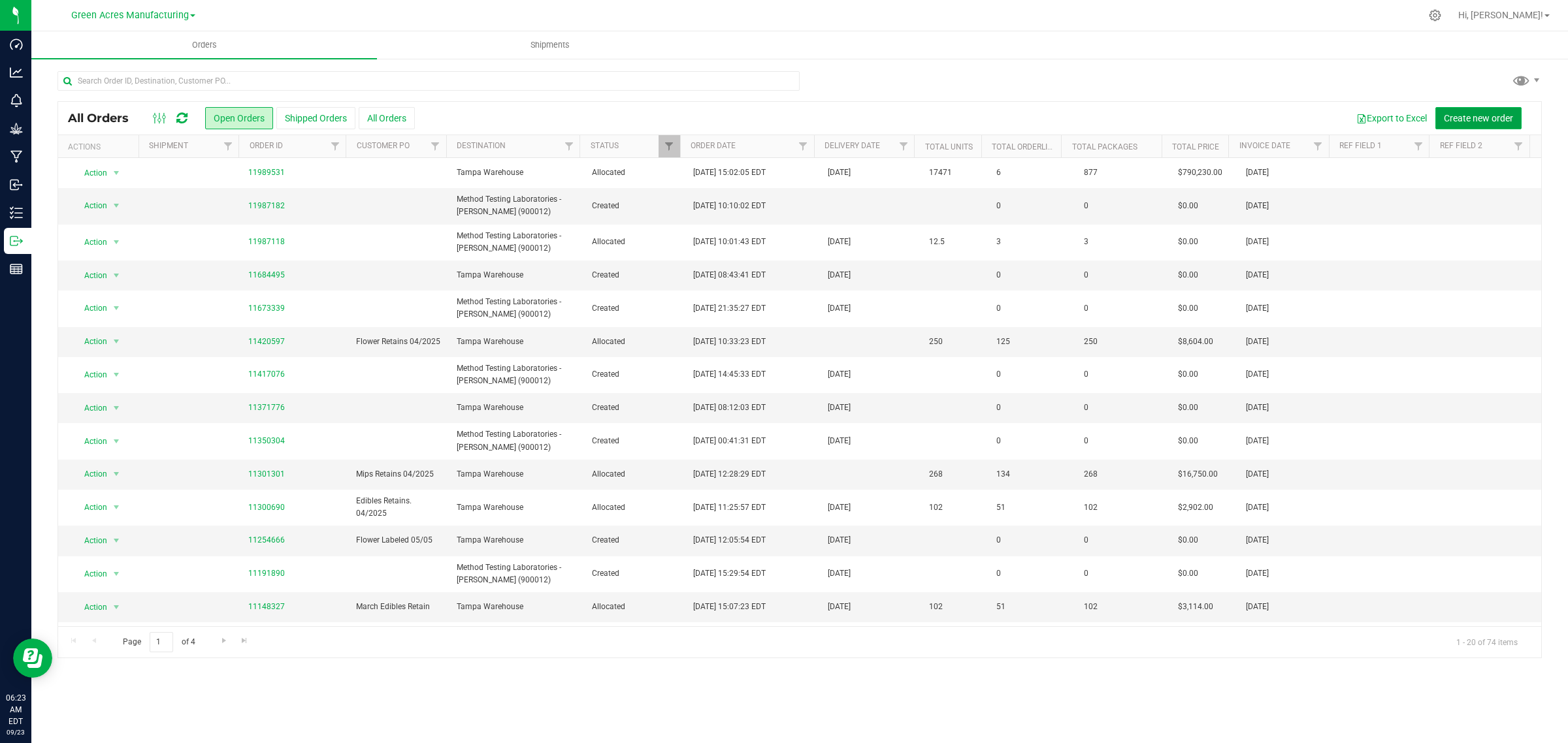
click at [1480, 118] on span "Create new order" at bounding box center [1478, 118] width 69 height 11
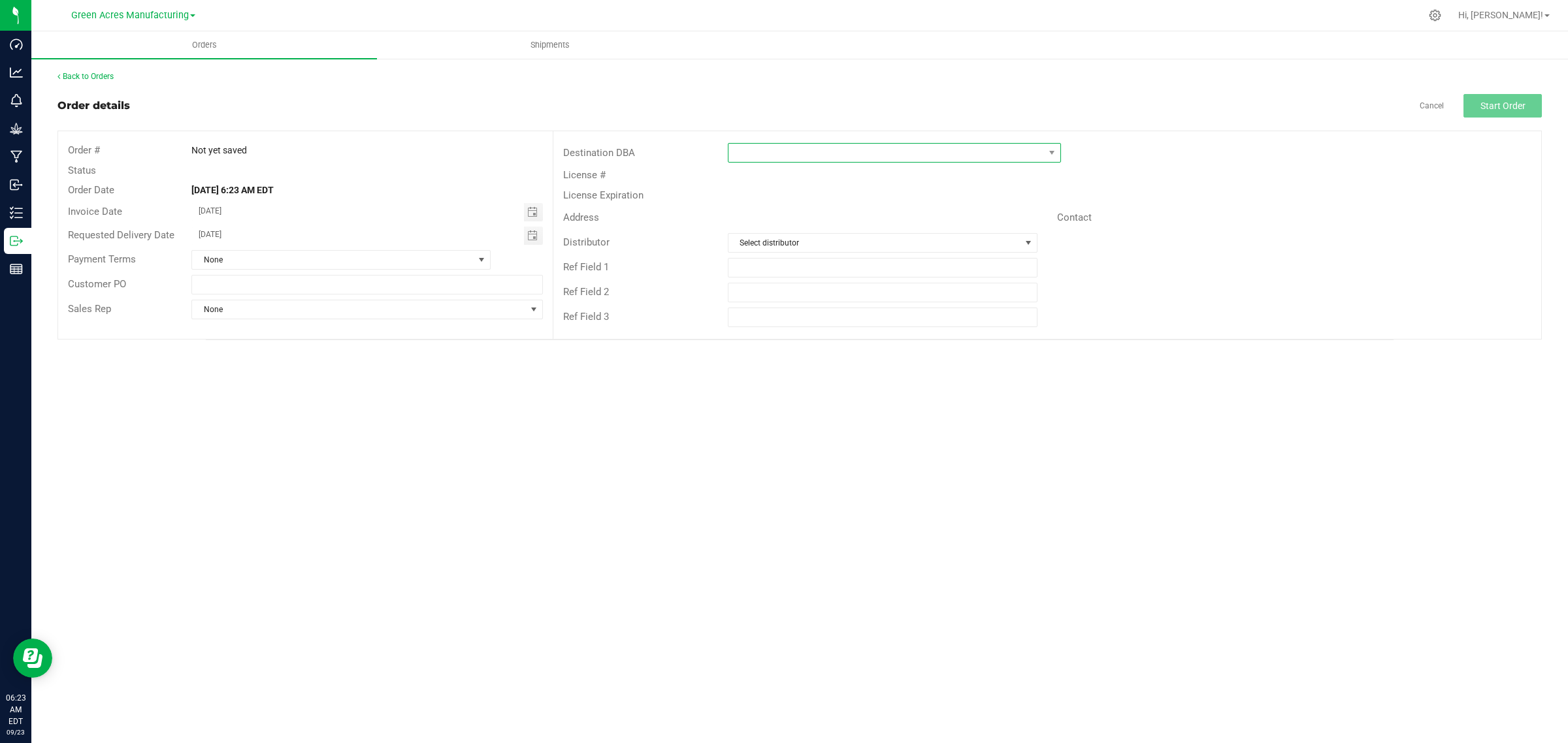
click at [776, 152] on span at bounding box center [886, 153] width 316 height 18
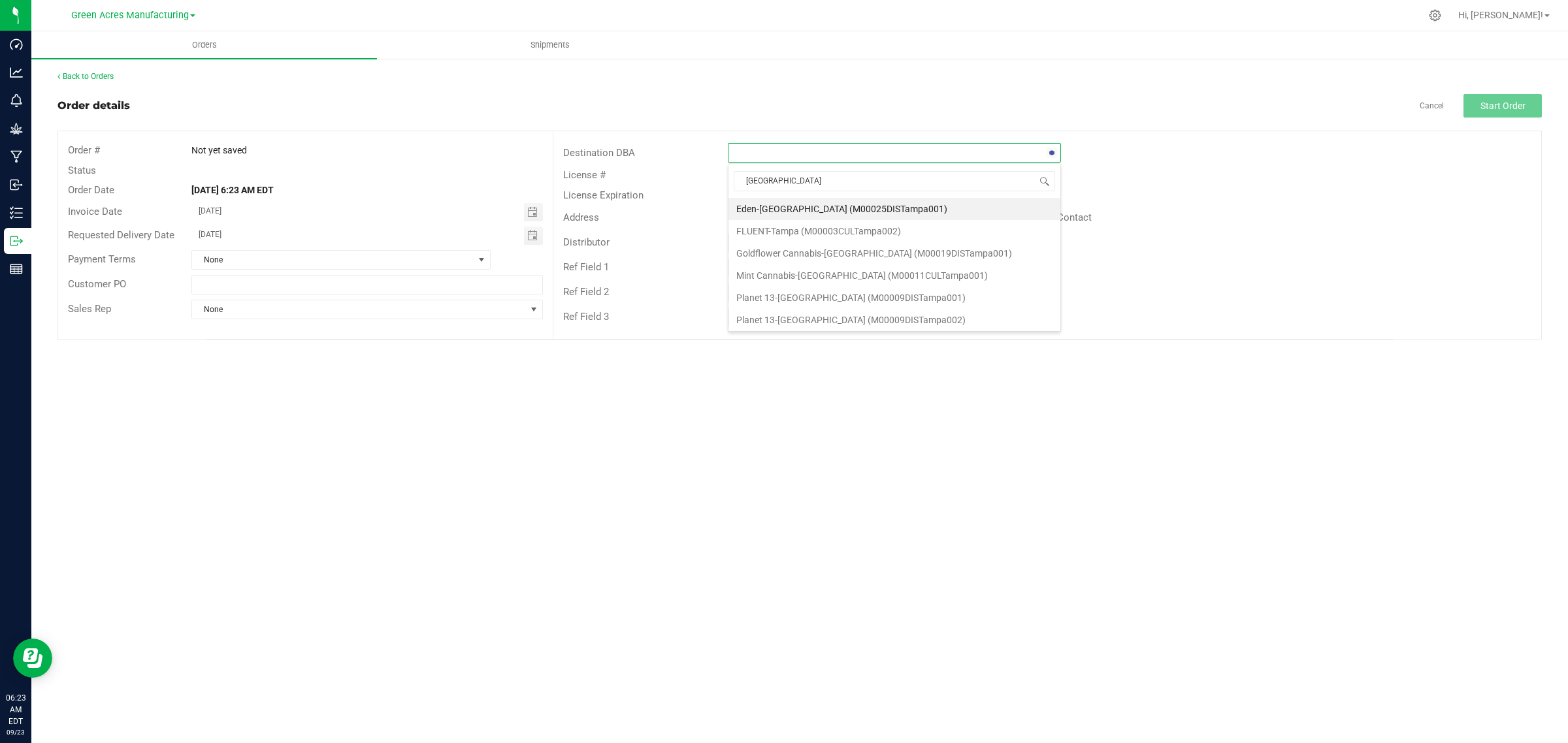
type input "tampa w"
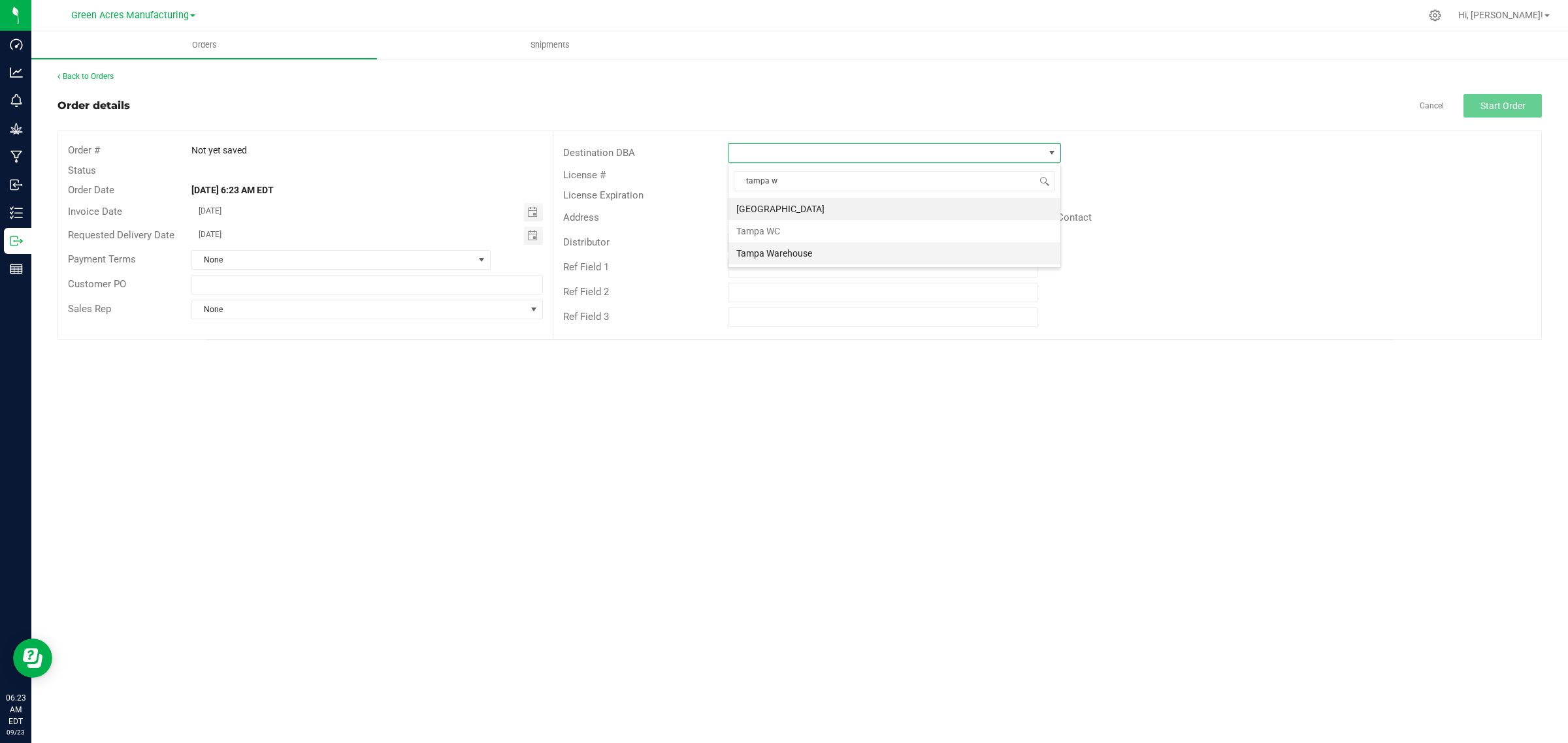
click at [770, 261] on li "Tampa Warehouse" at bounding box center [894, 253] width 332 height 22
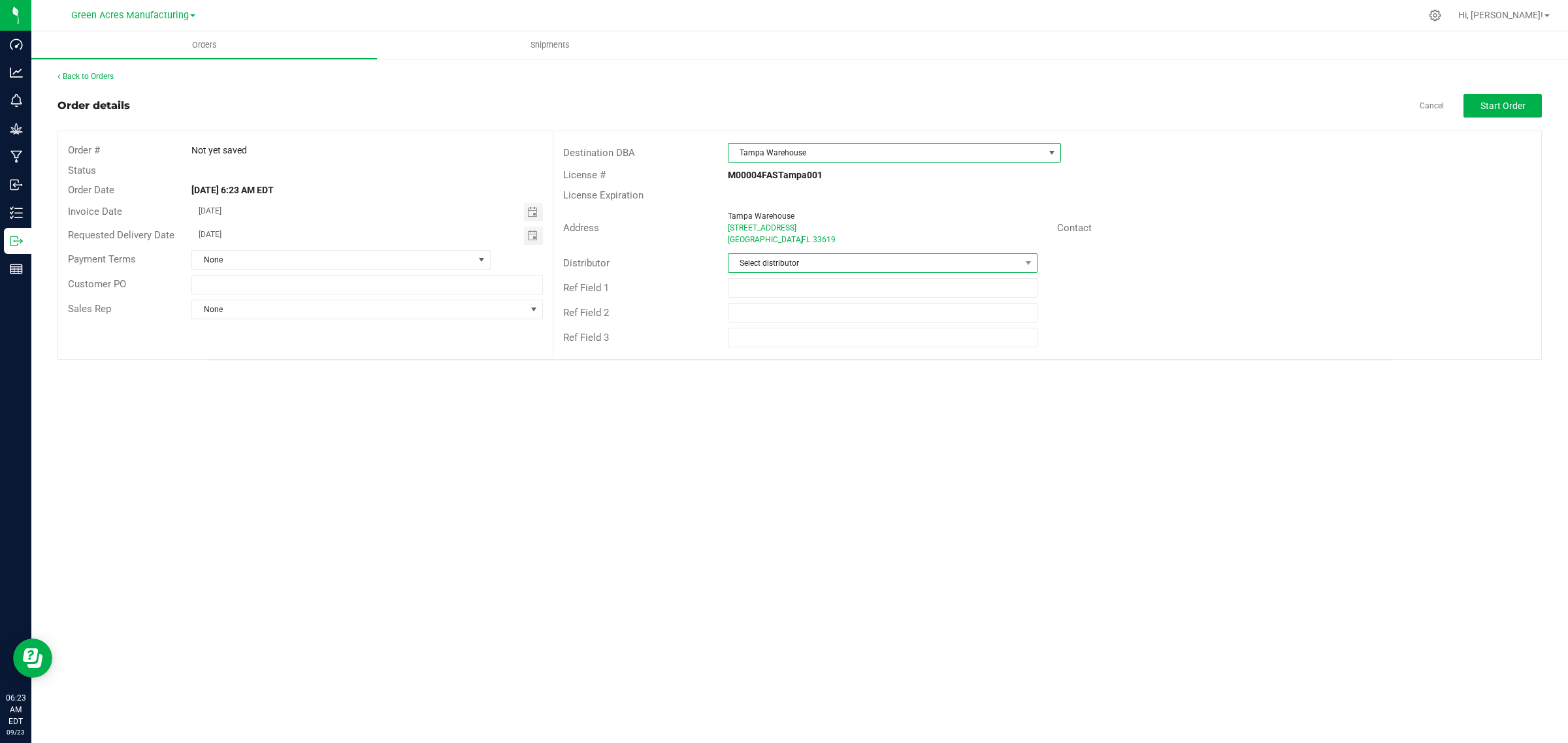
click at [798, 262] on span "Select distributor" at bounding box center [874, 263] width 292 height 18
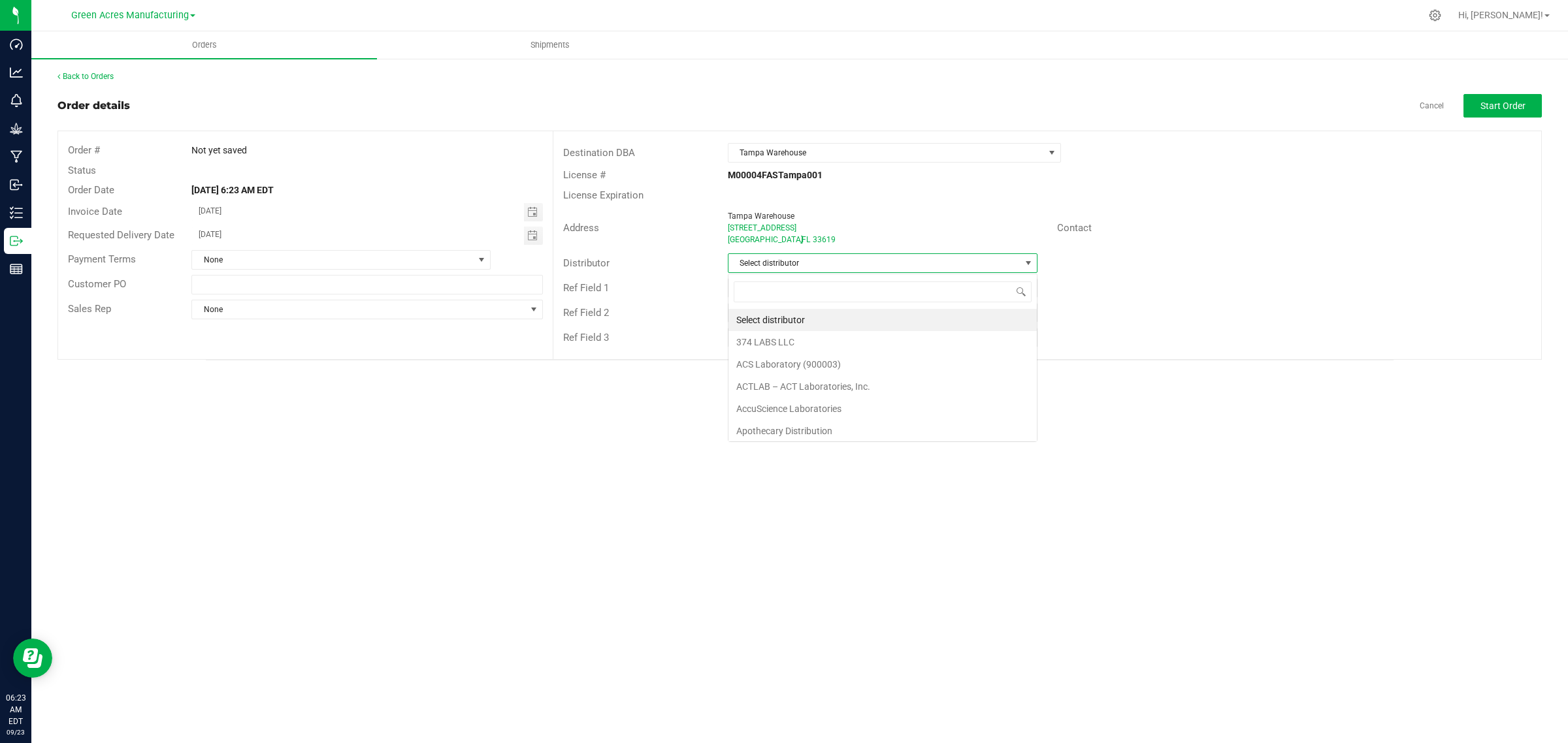
scroll to position [20, 309]
type input "para"
click at [786, 321] on li "Parallel - Wimauma" at bounding box center [882, 320] width 309 height 22
click at [1491, 110] on span "Start Order" at bounding box center [1502, 106] width 45 height 11
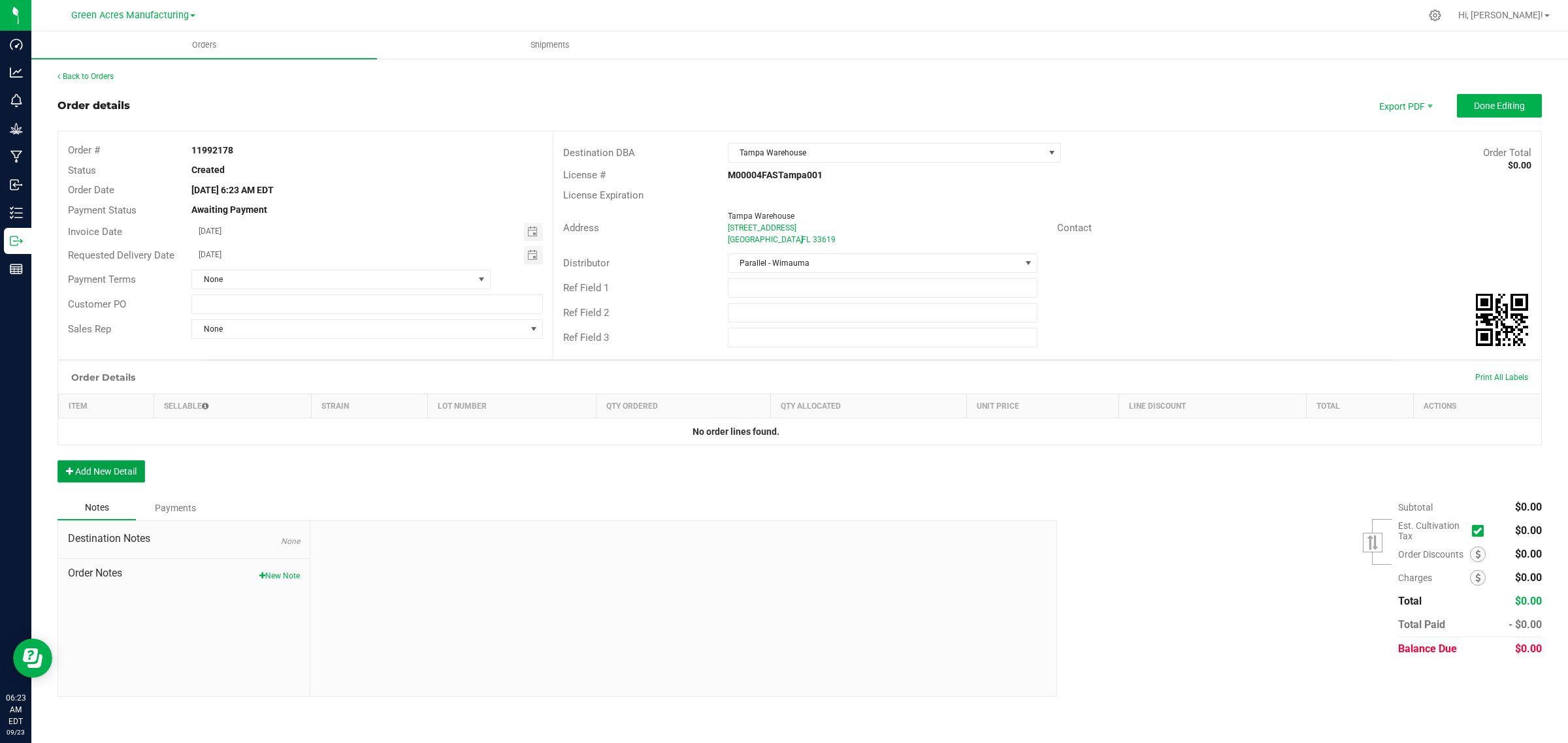
click at [112, 471] on button "Add New Detail" at bounding box center [101, 471] width 87 height 22
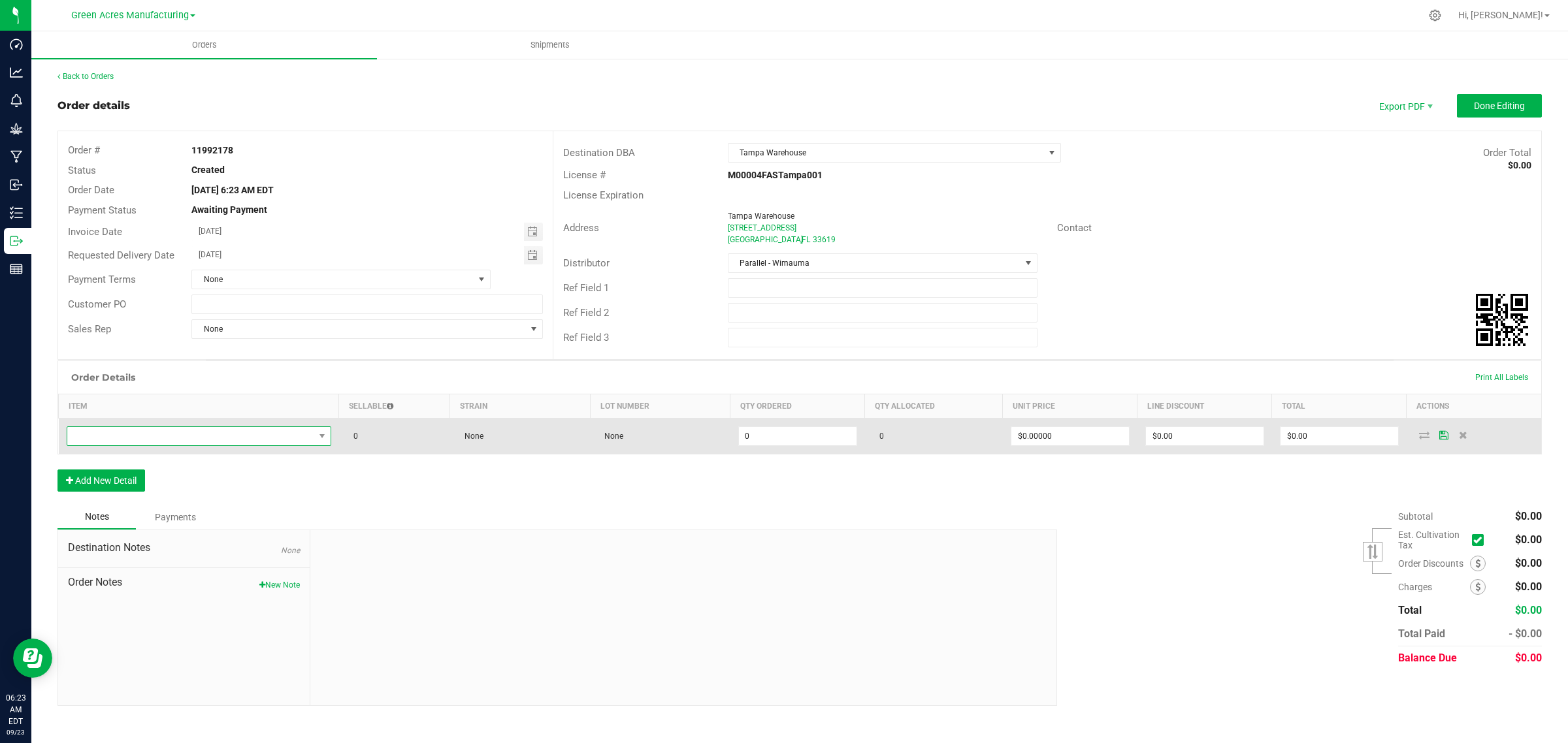
click at [283, 433] on span "NO DATA FOUND" at bounding box center [190, 436] width 247 height 18
type input "FT - PRE-ROLL - 0.5G - 5CT - RHB - HYI"
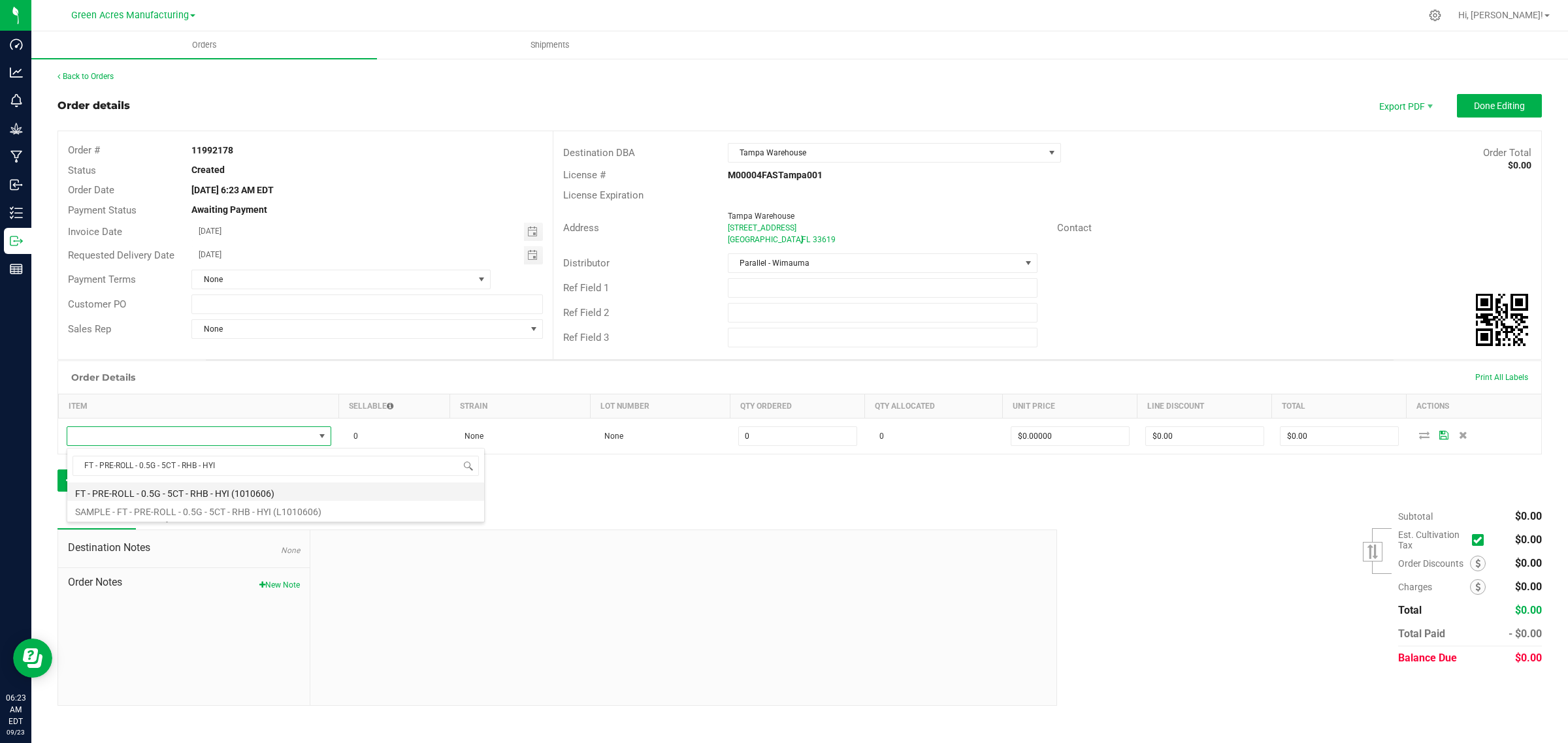
click at [167, 493] on li "FT - PRE-ROLL - 0.5G - 5CT - RHB - HYI (1010606)" at bounding box center [275, 492] width 417 height 18
type input "0 ea"
type input "$29.00000"
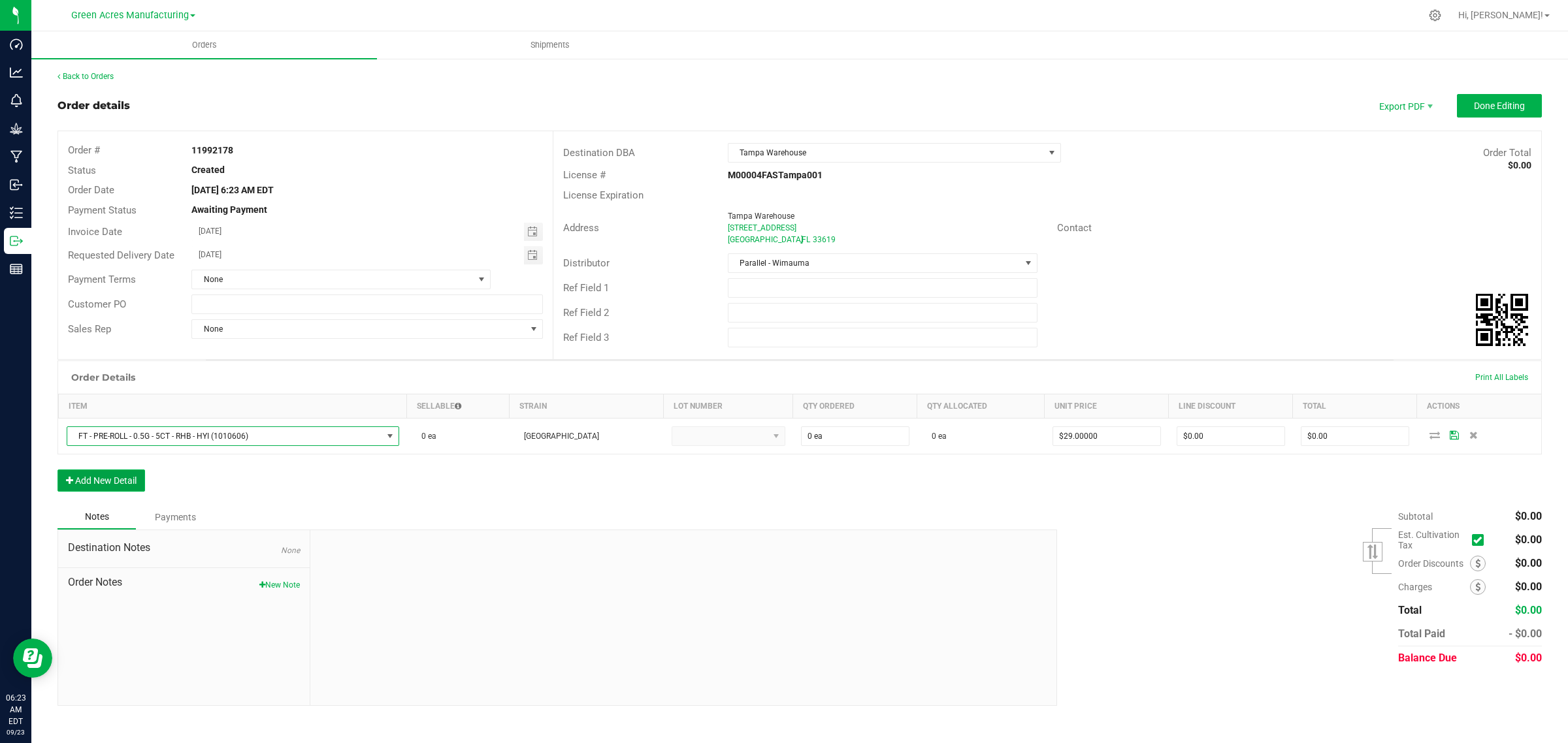
click at [95, 480] on button "Add New Detail" at bounding box center [101, 480] width 87 height 22
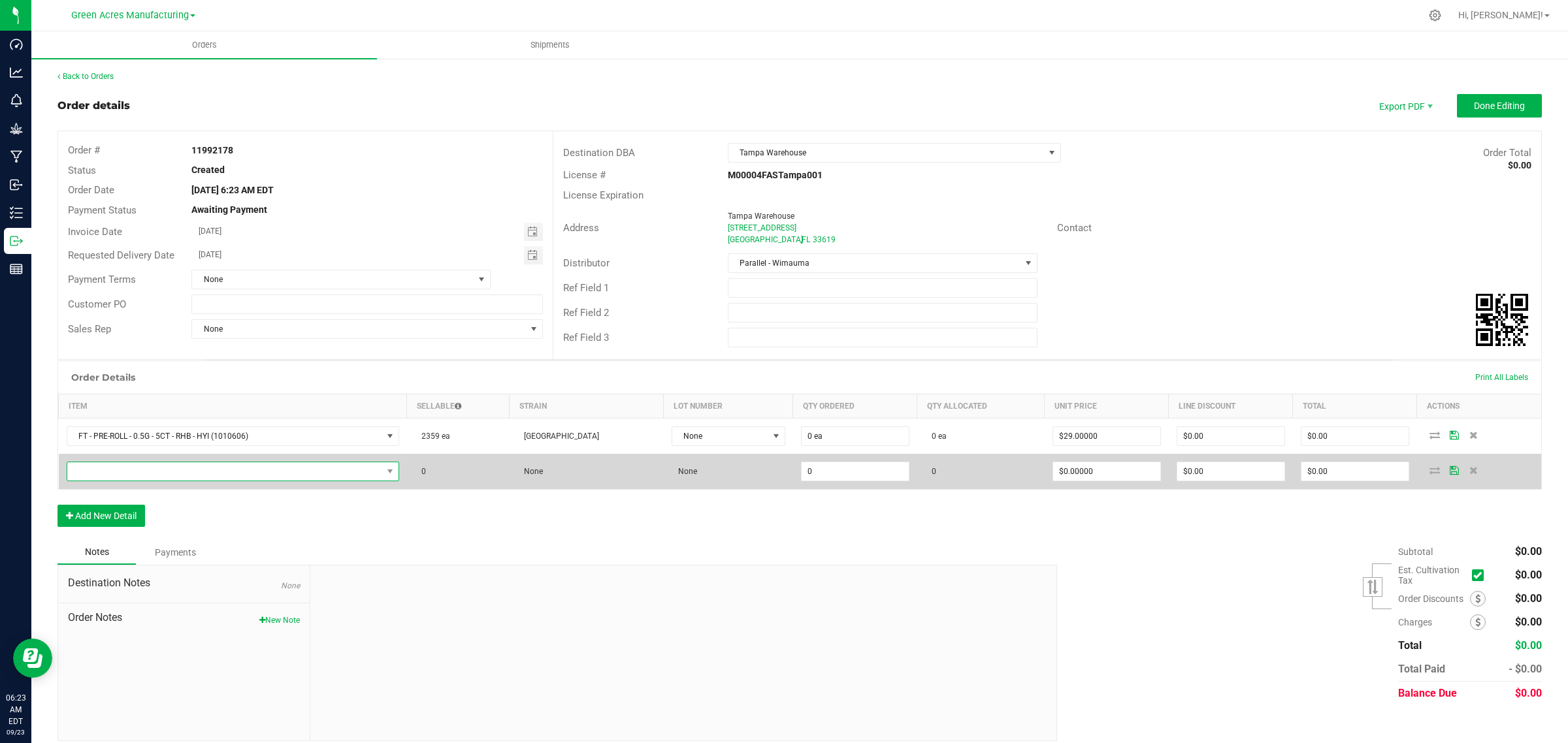
click at [246, 475] on span "NO DATA FOUND" at bounding box center [225, 471] width 315 height 18
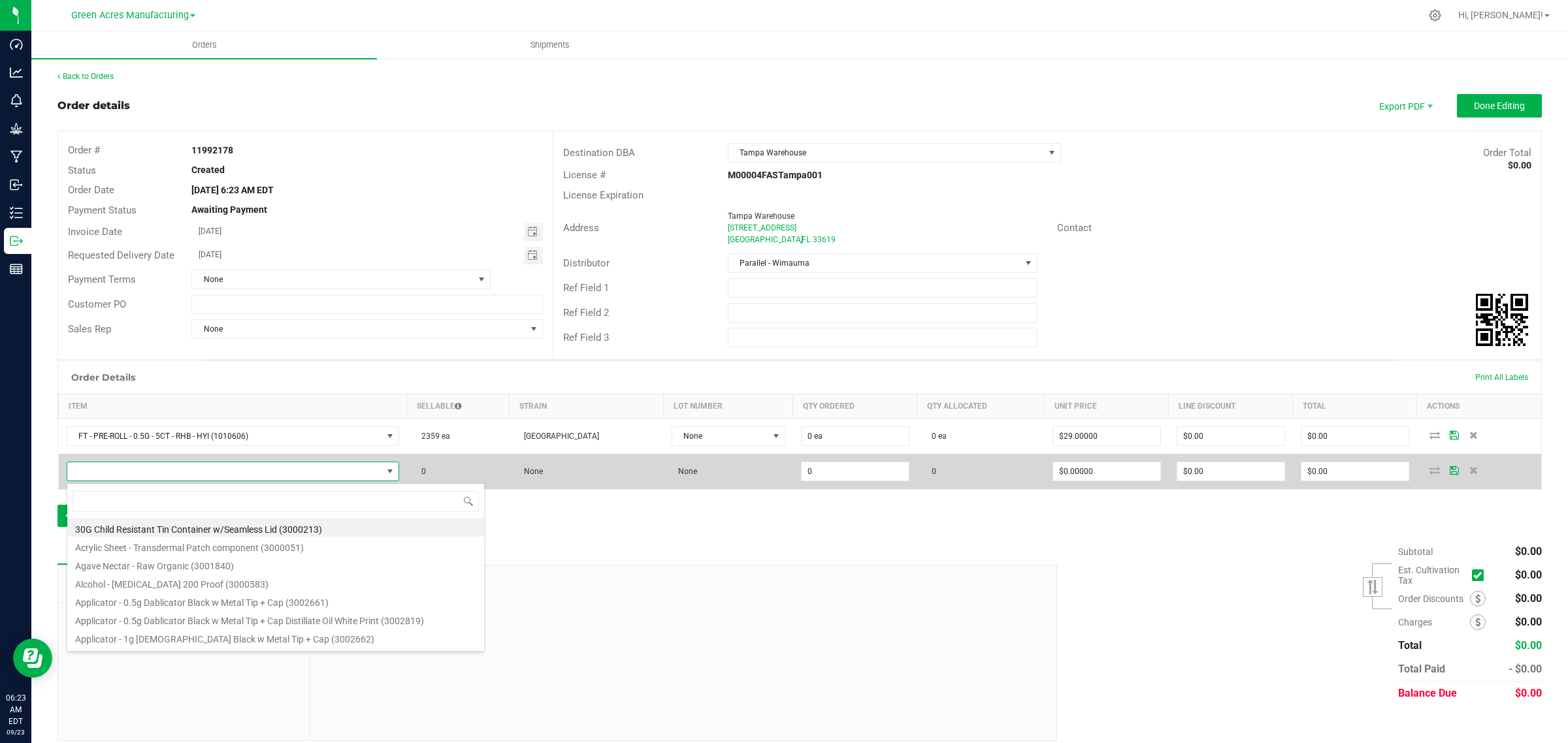
scroll to position [20, 336]
type input "FT - PRE-ROLL - 0.5G - 1CT - RHB - HYI"
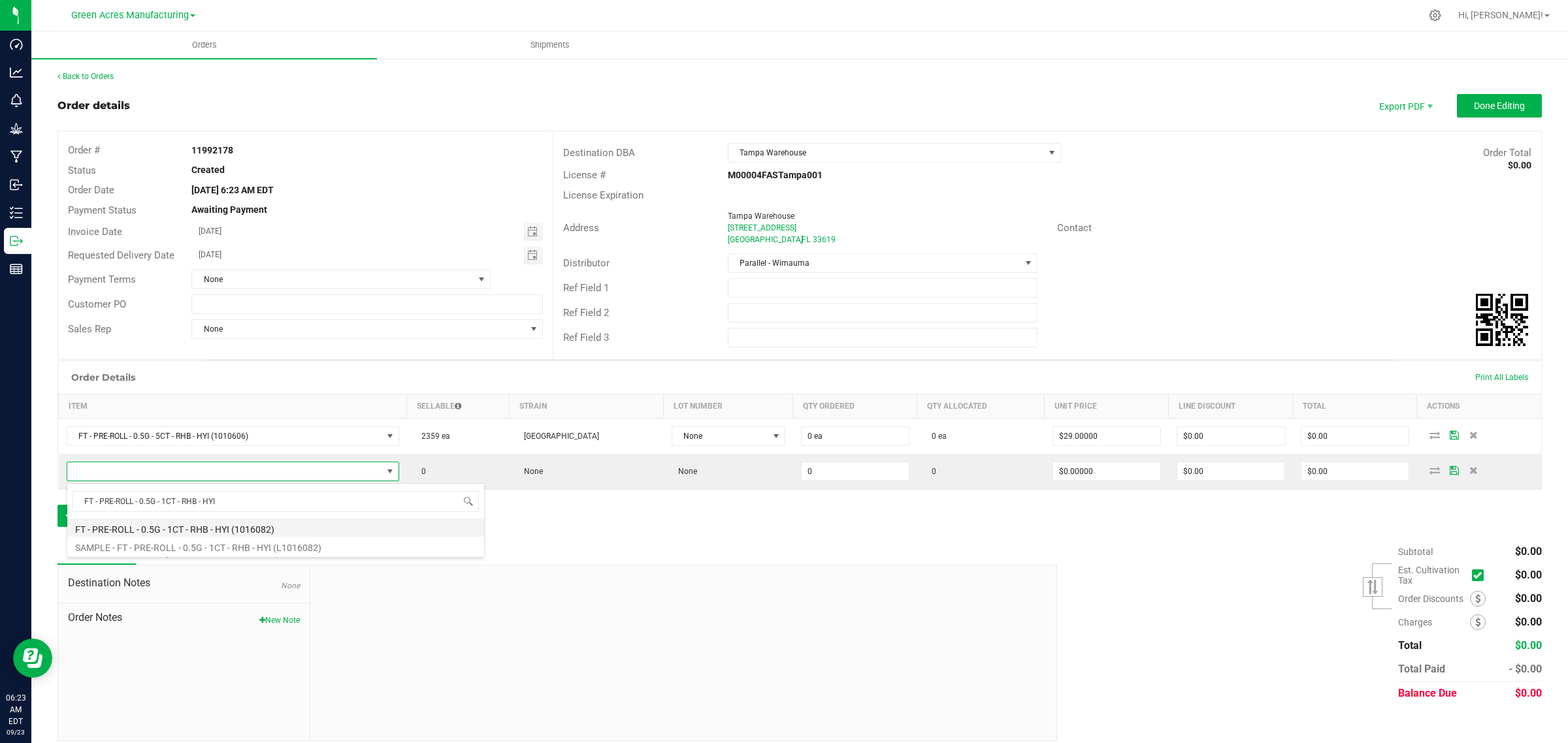
click at [85, 526] on li "FT - PRE-ROLL - 0.5G - 1CT - RHB - HYI (1016082)" at bounding box center [275, 528] width 417 height 18
type input "0 ea"
type input "$5.00000"
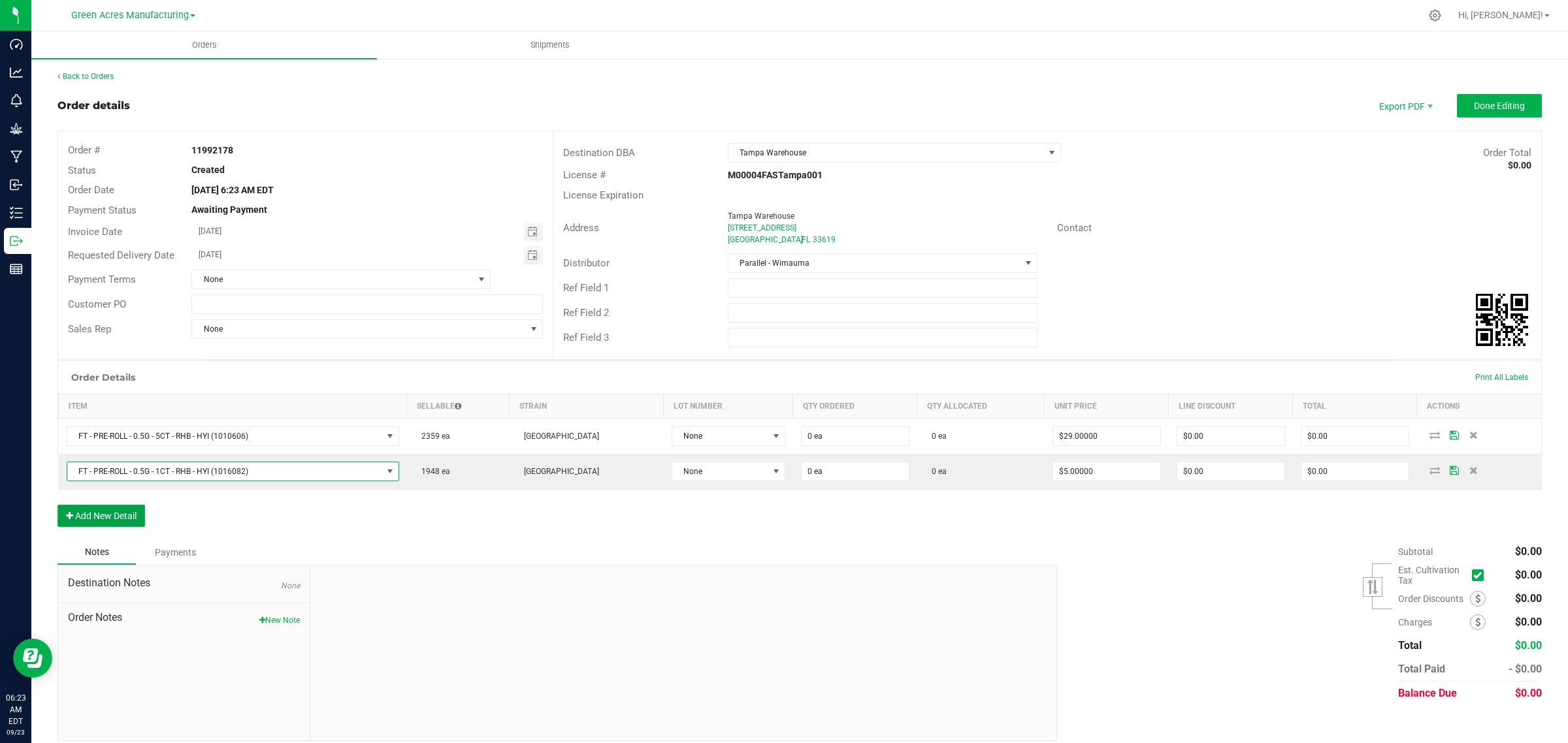
click at [98, 517] on button "Add New Detail" at bounding box center [101, 516] width 87 height 22
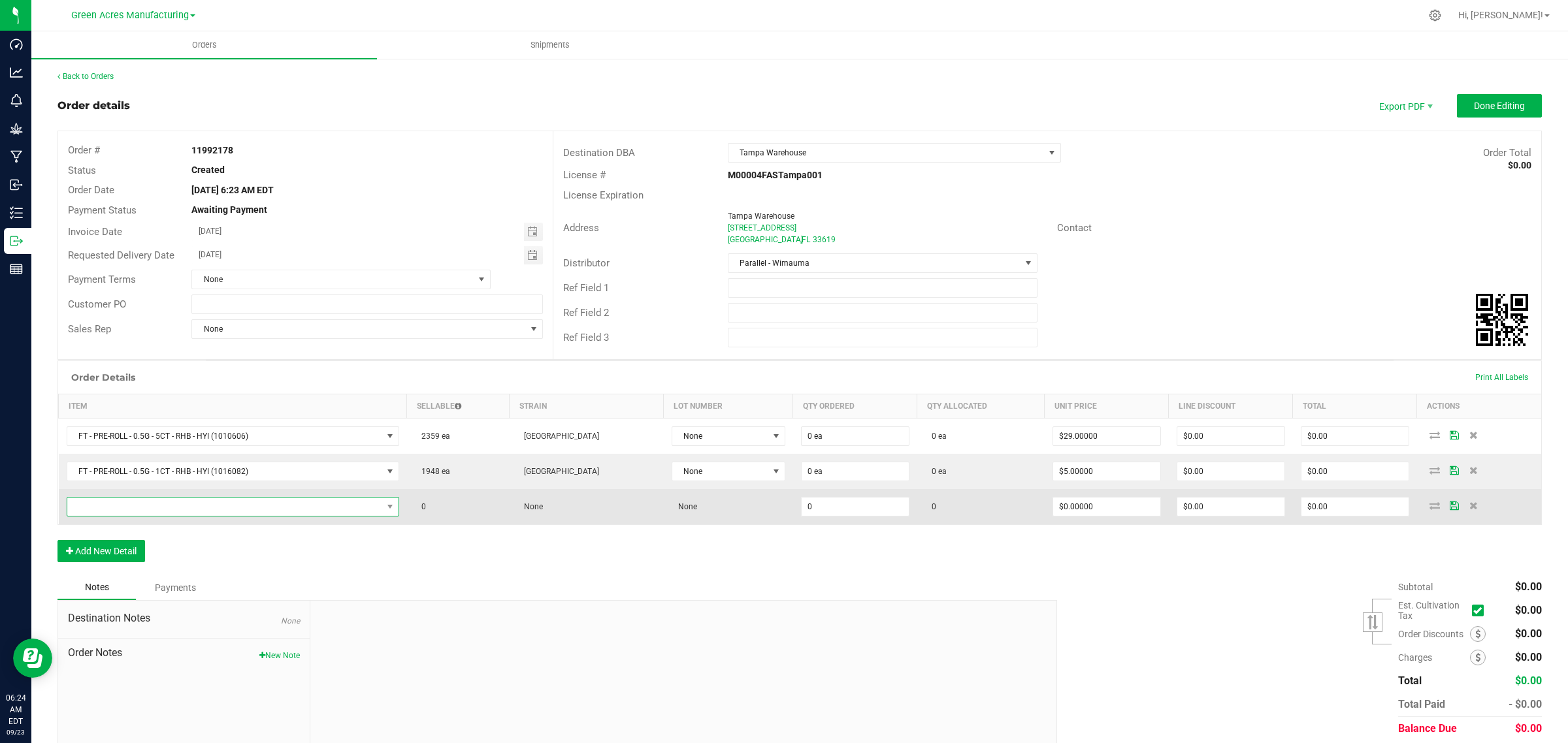
click at [127, 501] on span "NO DATA FOUND" at bounding box center [225, 507] width 315 height 18
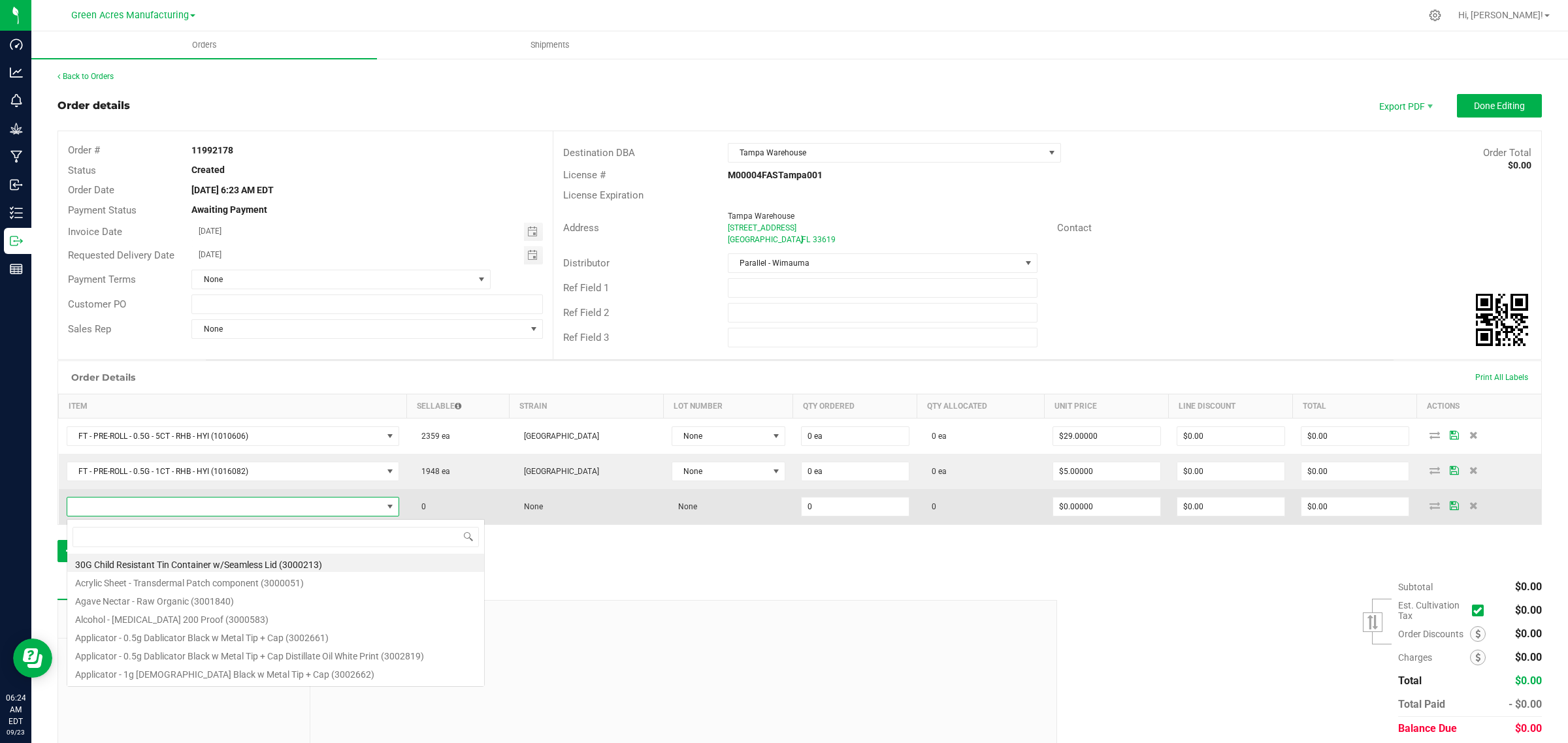
scroll to position [20, 333]
type input "FT - PRE-ROLL - 0.5G - 1CT - AML - IND"
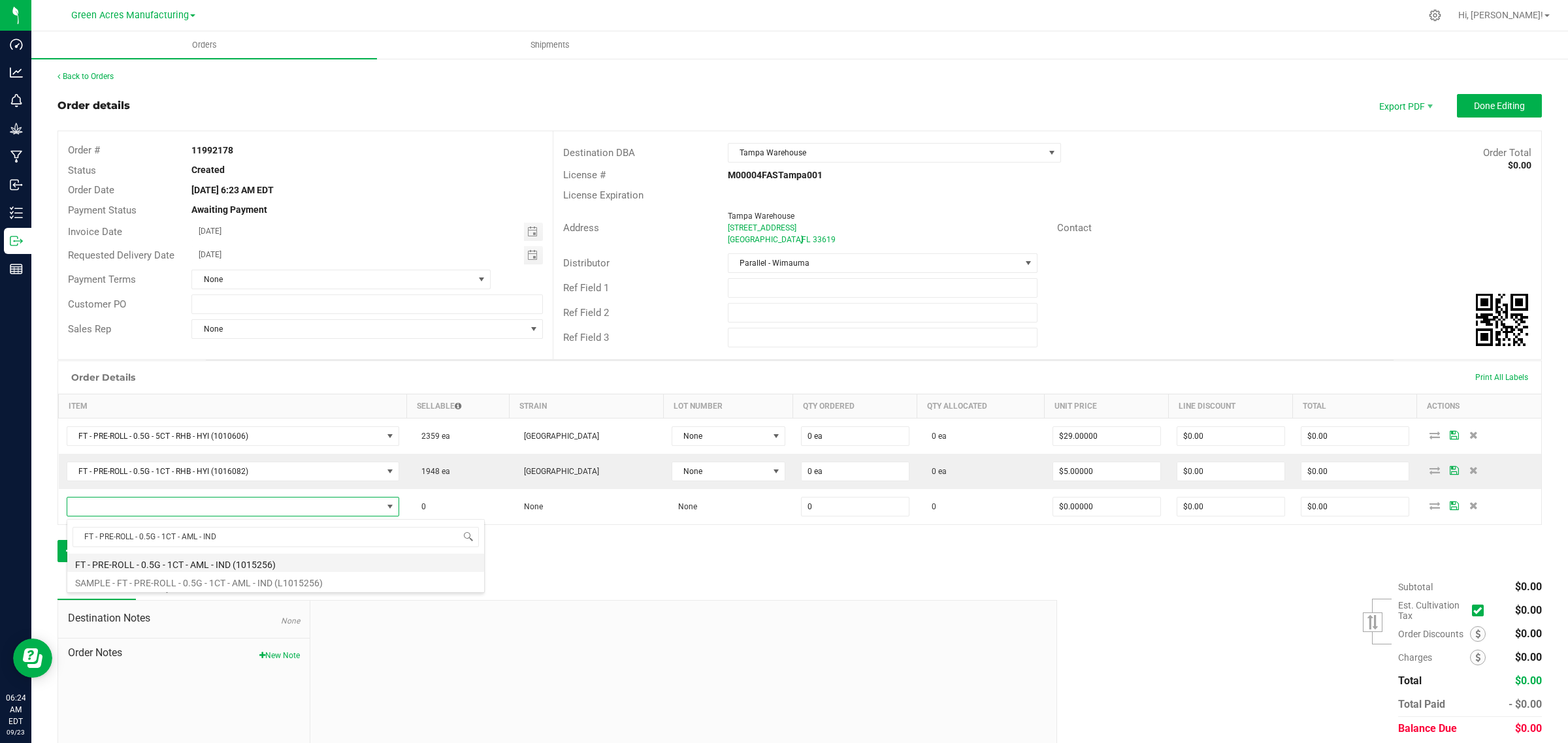
click at [83, 567] on li "FT - PRE-ROLL - 0.5G - 1CT - AML - IND (1015256)" at bounding box center [275, 563] width 417 height 18
type input "0 ea"
type input "$5.00000"
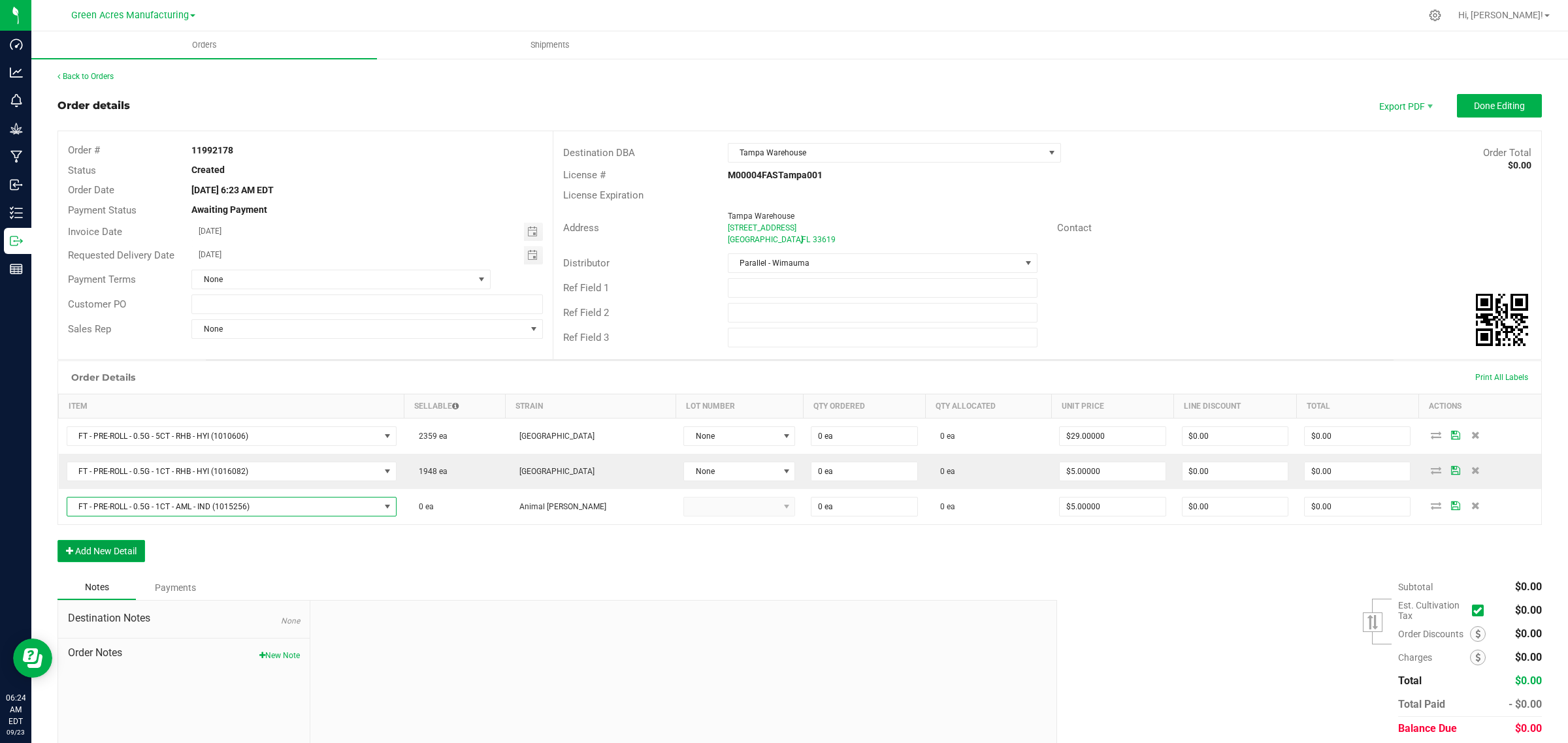
click at [73, 551] on button "Add New Detail" at bounding box center [101, 551] width 87 height 22
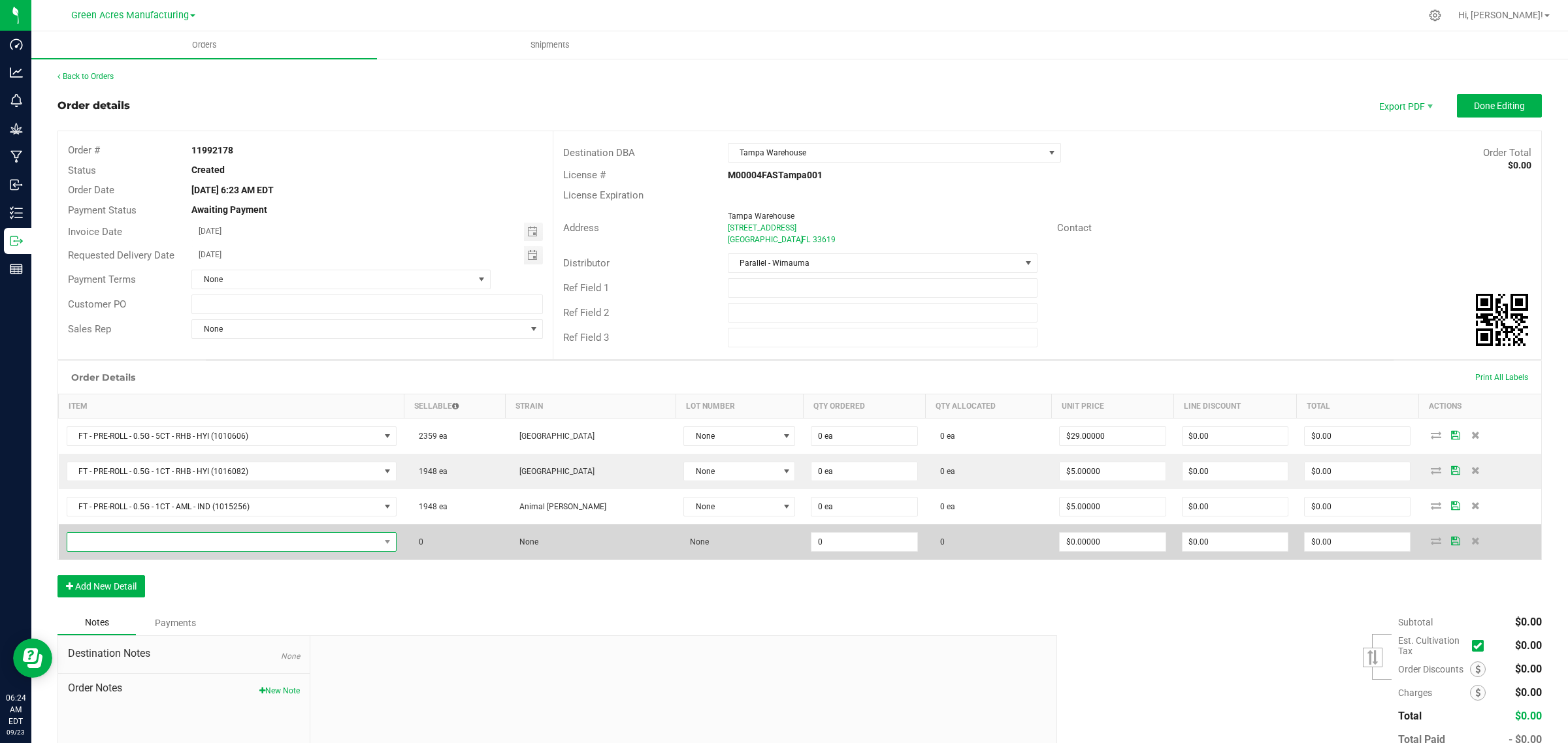
click at [297, 544] on span "NO DATA FOUND" at bounding box center [223, 542] width 313 height 18
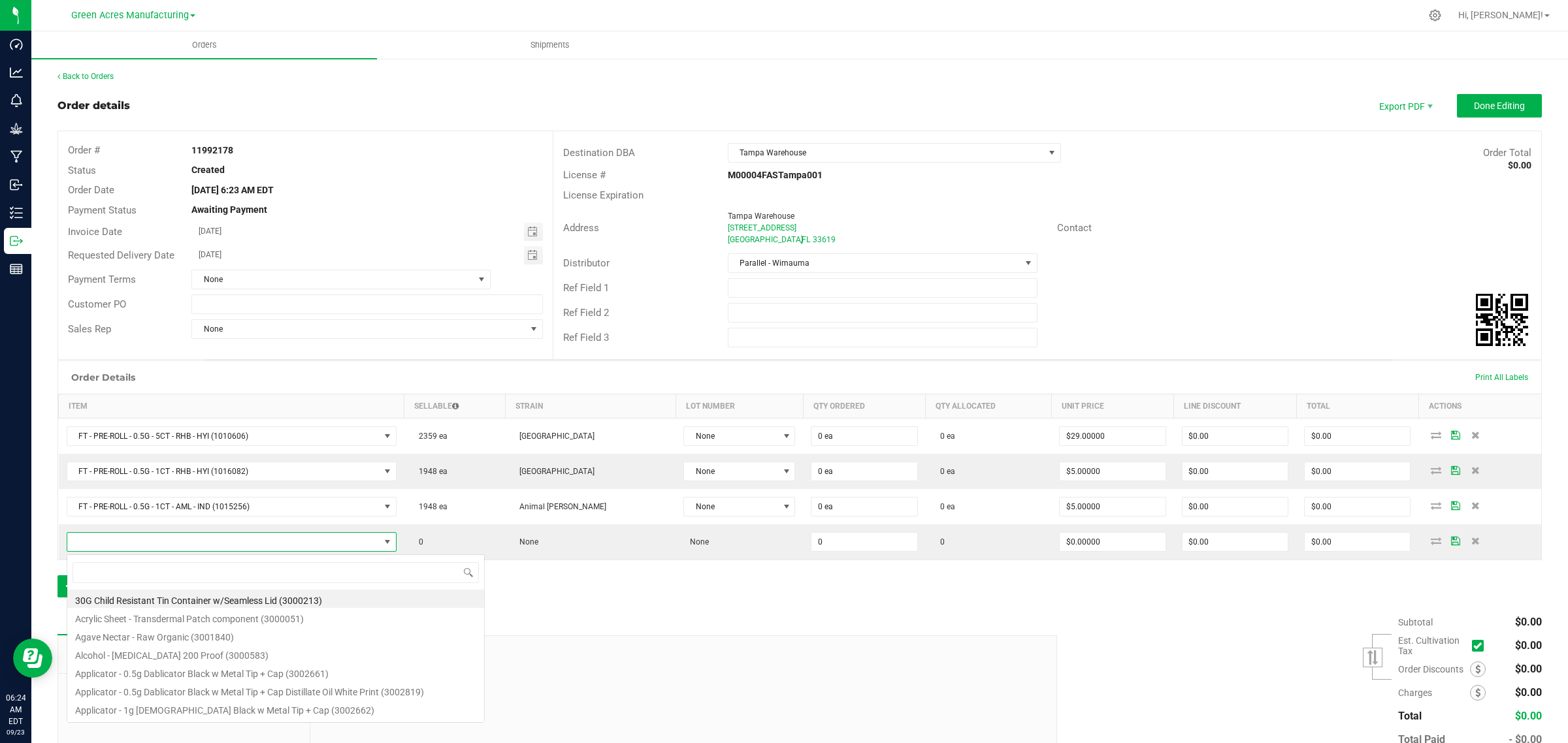
scroll to position [20, 334]
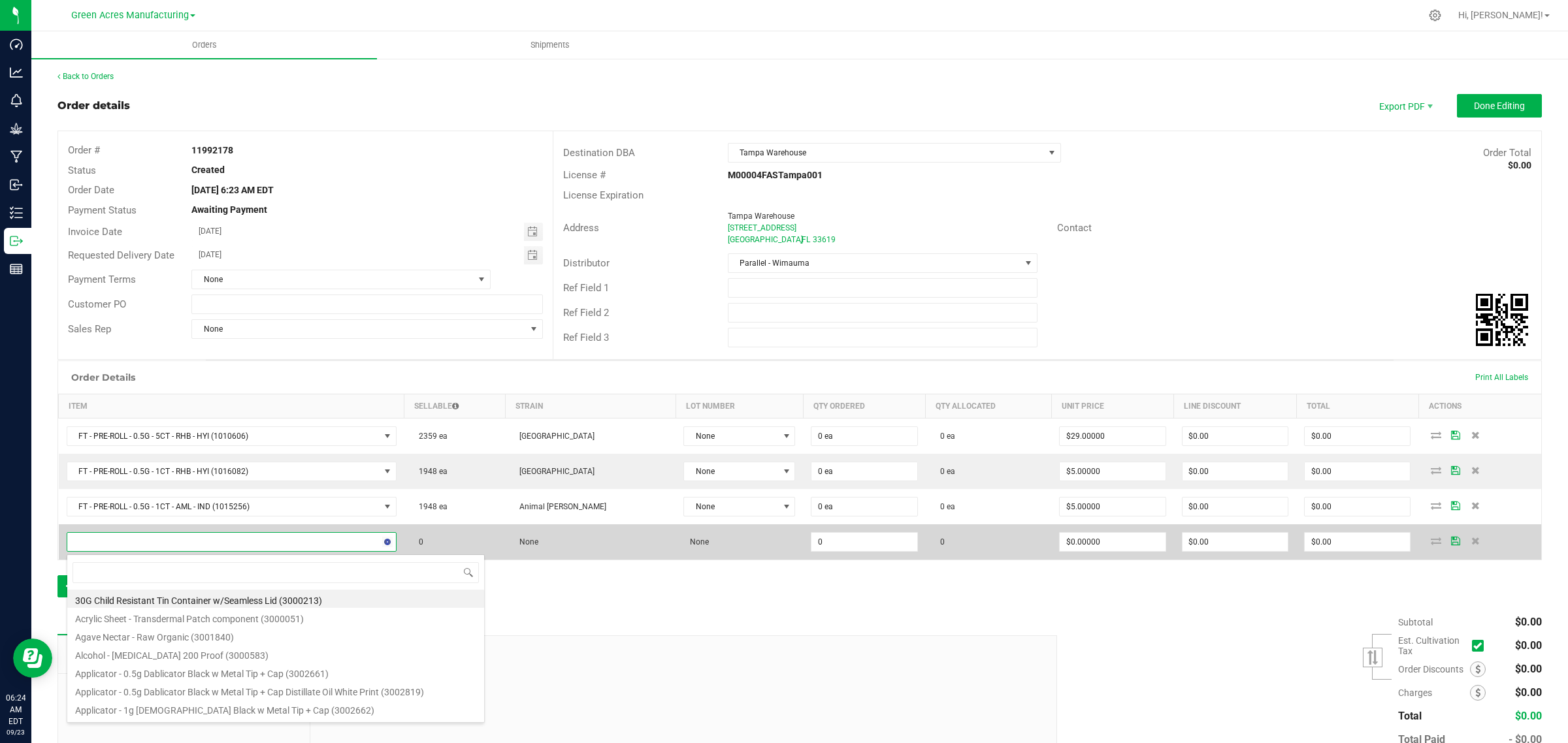
type input "FT - GROUND FLOWER - 7G - SAT"
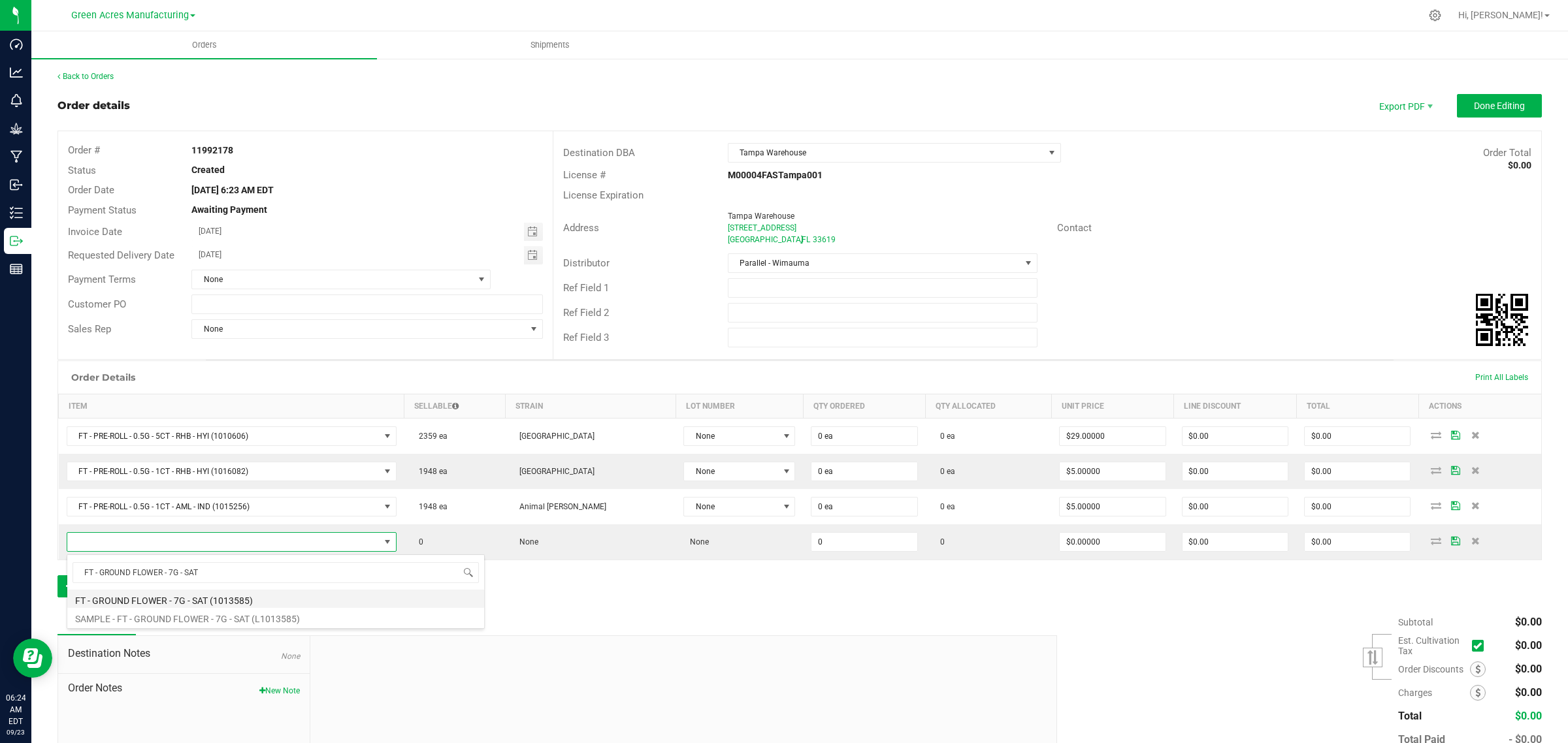
click at [93, 599] on li "FT - GROUND FLOWER - 7G - SAT (1013585)" at bounding box center [275, 599] width 417 height 18
type input "0 ea"
type input "$50.00000"
click at [85, 583] on button "Add New Detail" at bounding box center [101, 586] width 87 height 22
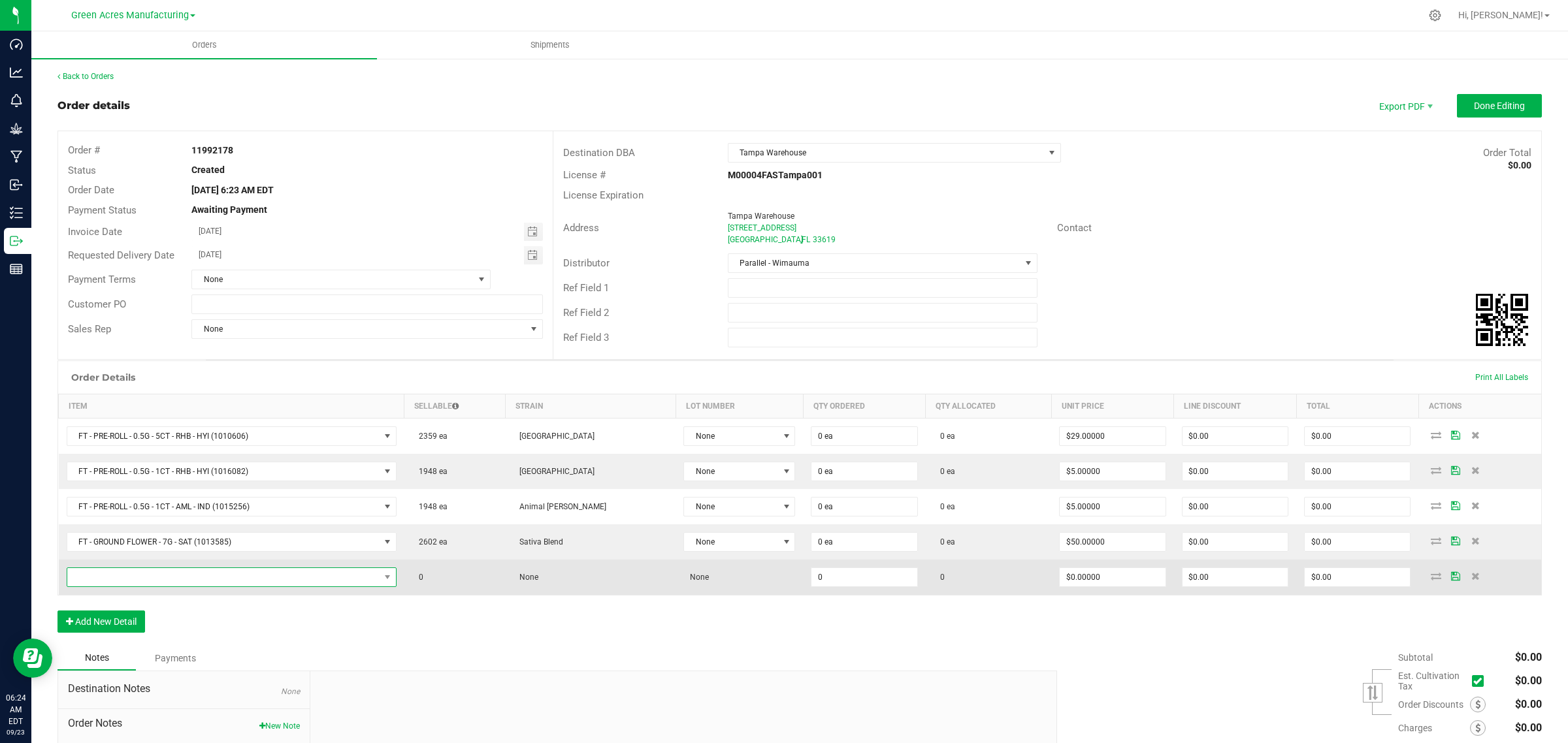
click at [211, 574] on span "NO DATA FOUND" at bounding box center [223, 578] width 313 height 18
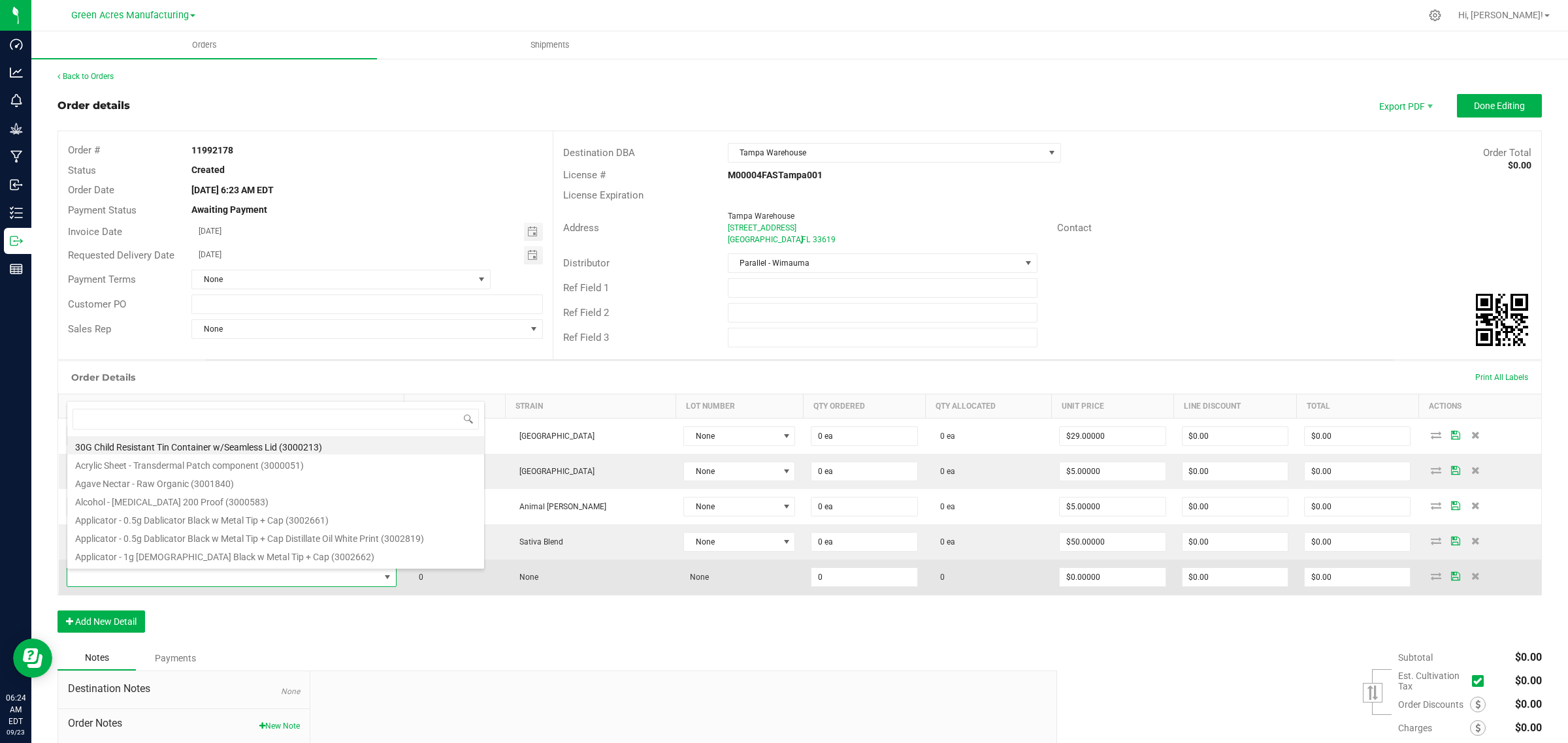
type input "HT - CHEWS - 5MG - 20CT - SAT - TROPICAL MIX"
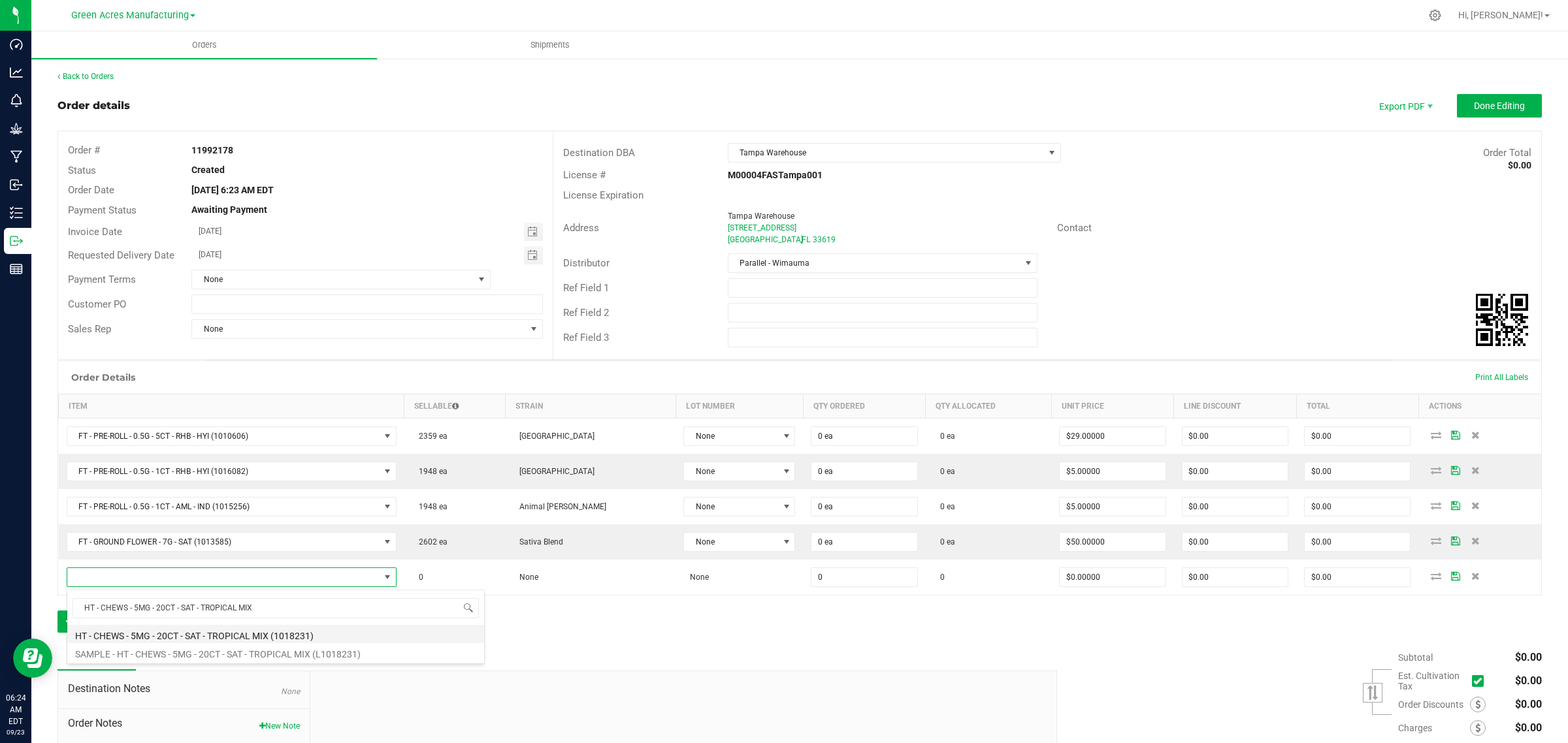
click at [168, 635] on li "HT - CHEWS - 5MG - 20CT - SAT - TROPICAL MIX (1018231)" at bounding box center [275, 634] width 417 height 18
type input "0 ea"
type input "$35.00000"
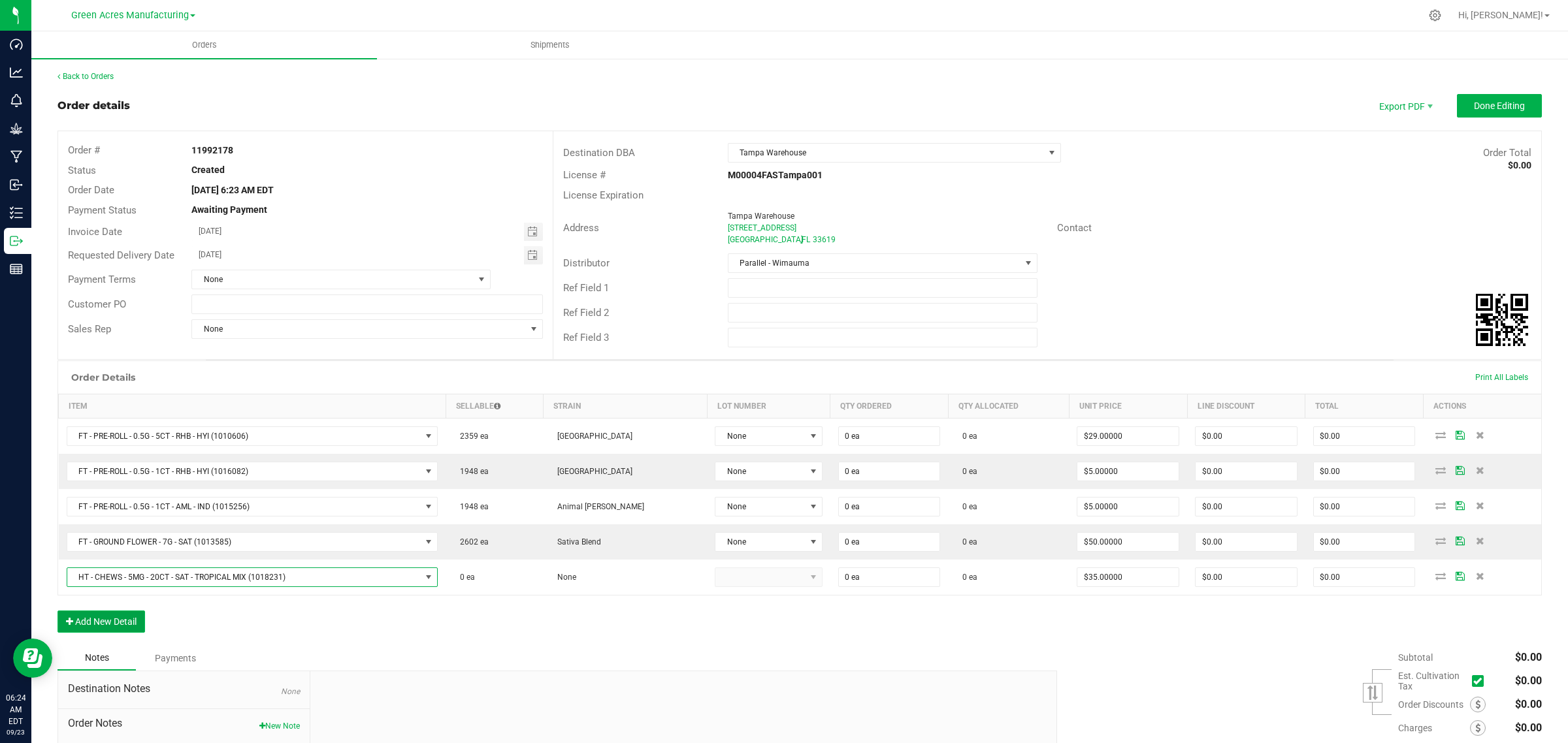
click at [126, 622] on button "Add New Detail" at bounding box center [101, 622] width 87 height 22
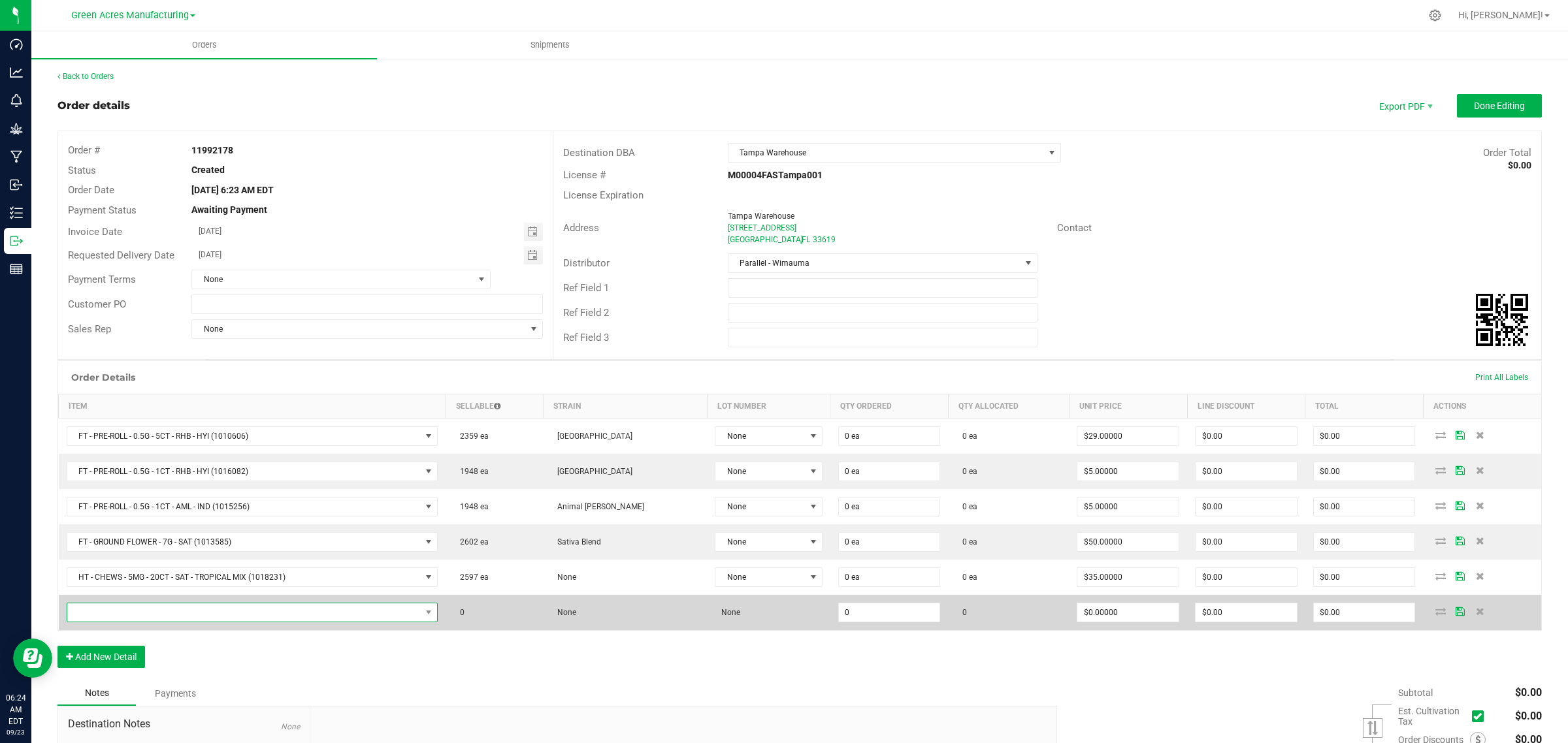
click at [269, 622] on span "NO DATA FOUND" at bounding box center [244, 612] width 354 height 18
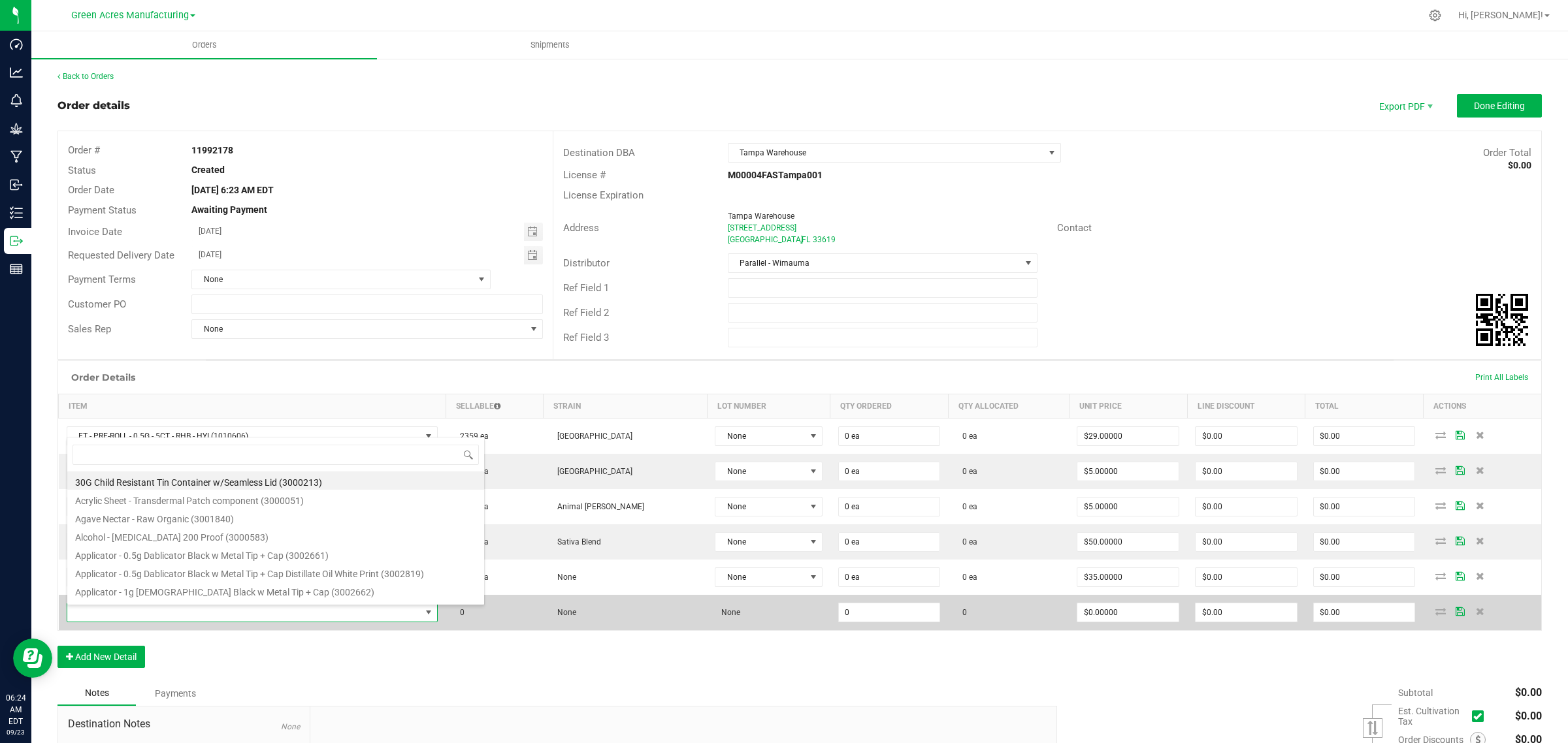
scroll to position [20, 374]
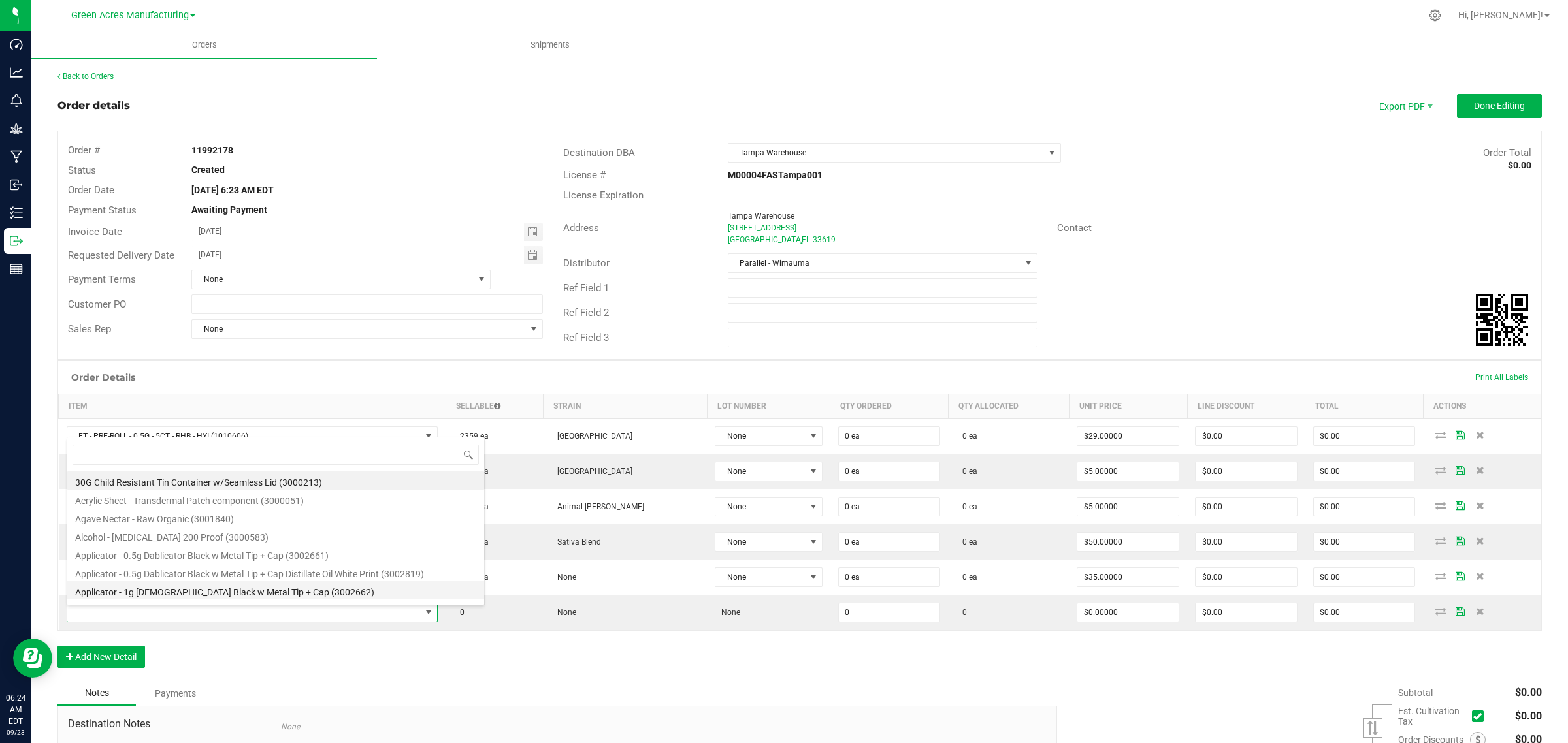
type input "SW - LOZENGE - 5MG - 20CT - RLF - 1CBD-9THC - WATERMELON"
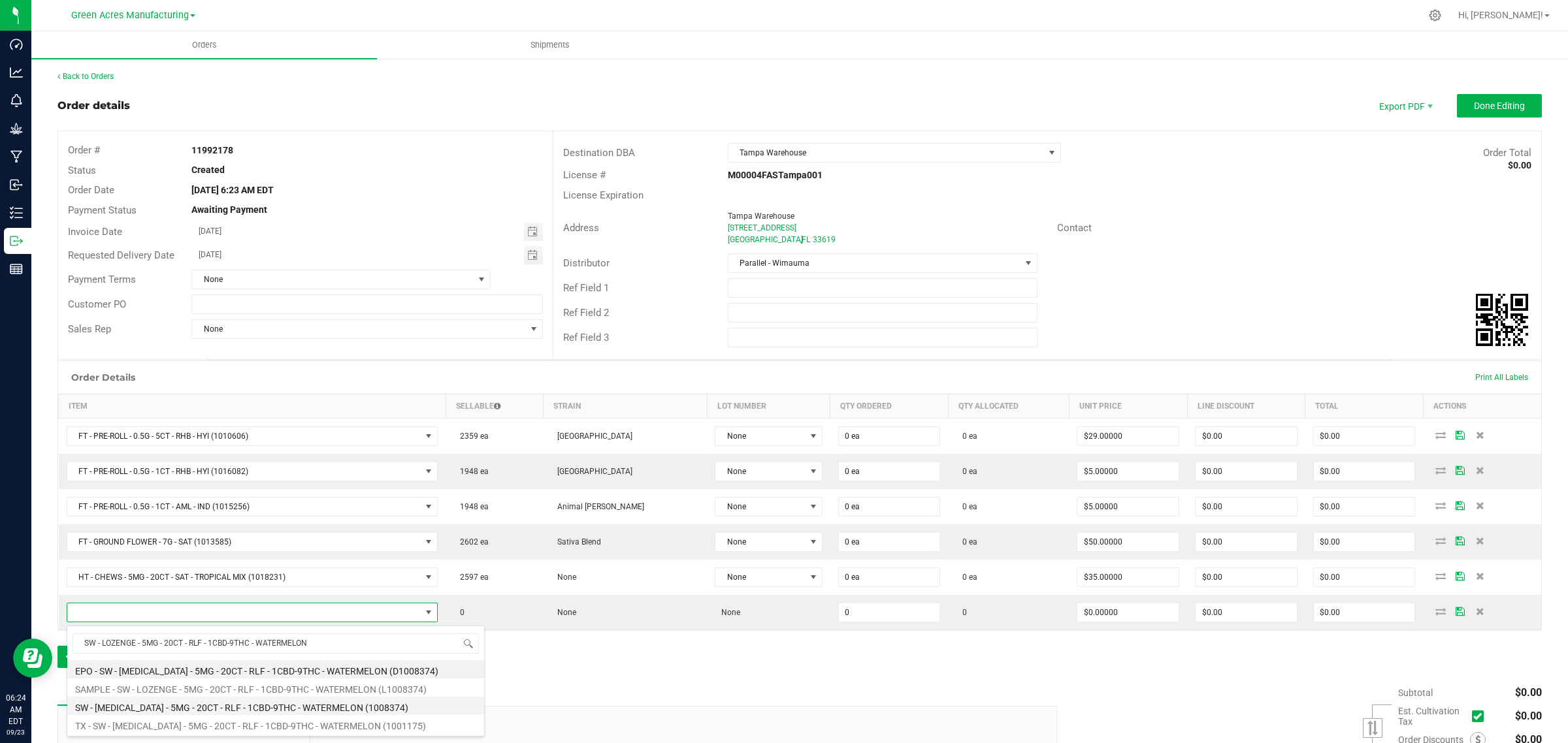
click at [133, 707] on li "SW - [MEDICAL_DATA] - 5MG - 20CT - RLF - 1CBD-9THC - WATERMELON (1008374)" at bounding box center [275, 706] width 417 height 18
type input "0 ea"
type input "$30.00000"
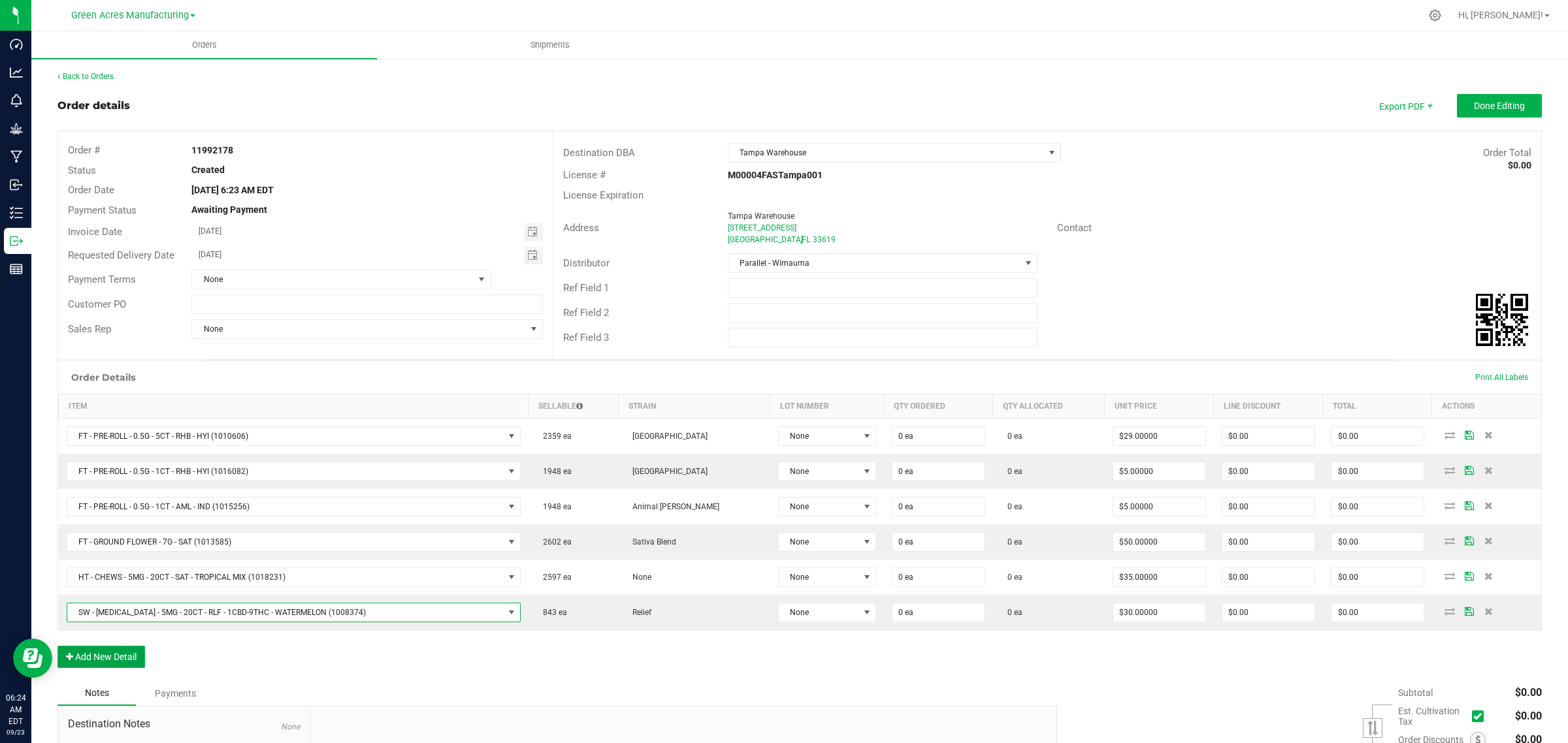
click at [82, 665] on button "Add New Detail" at bounding box center [101, 657] width 87 height 22
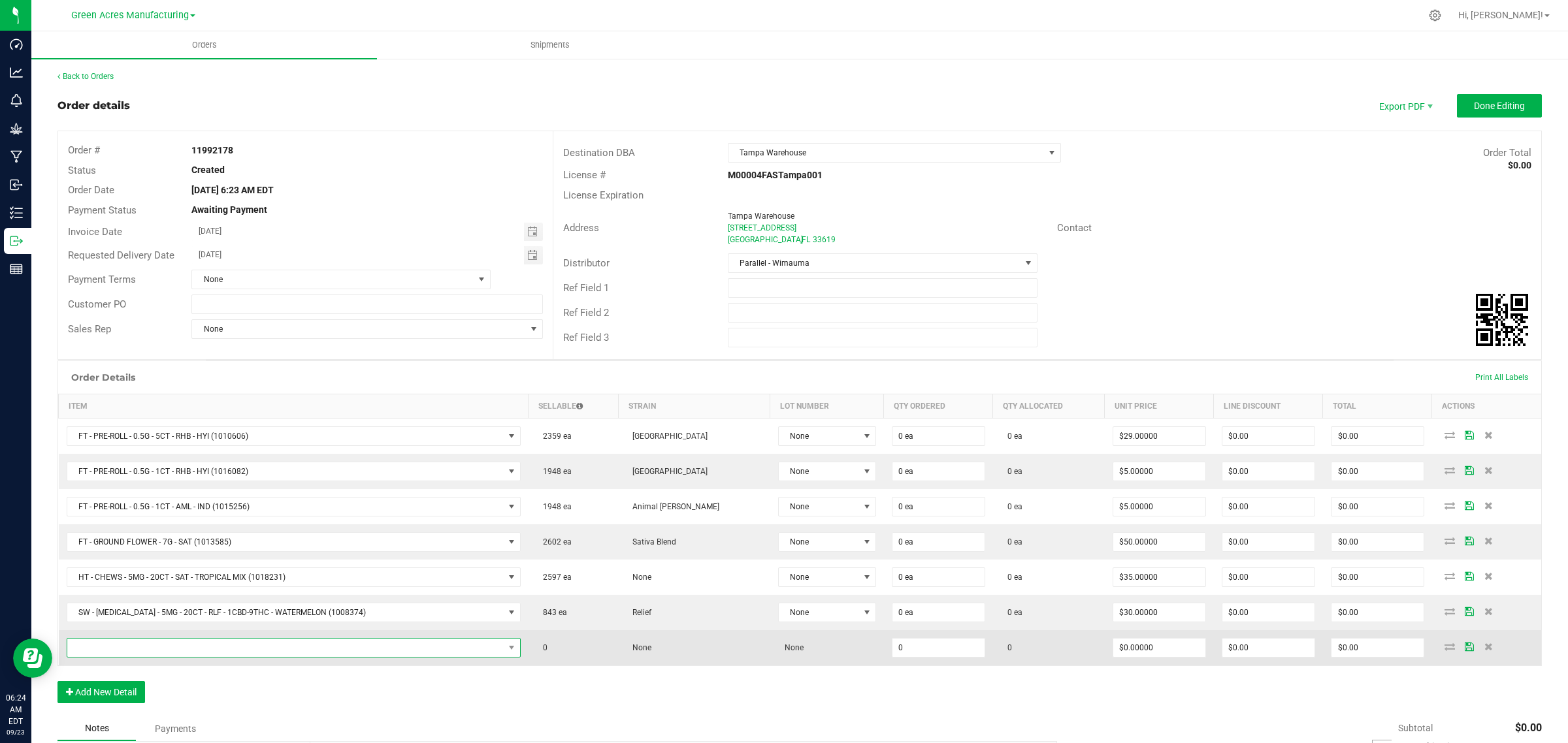
click at [217, 644] on span "NO DATA FOUND" at bounding box center [285, 648] width 437 height 18
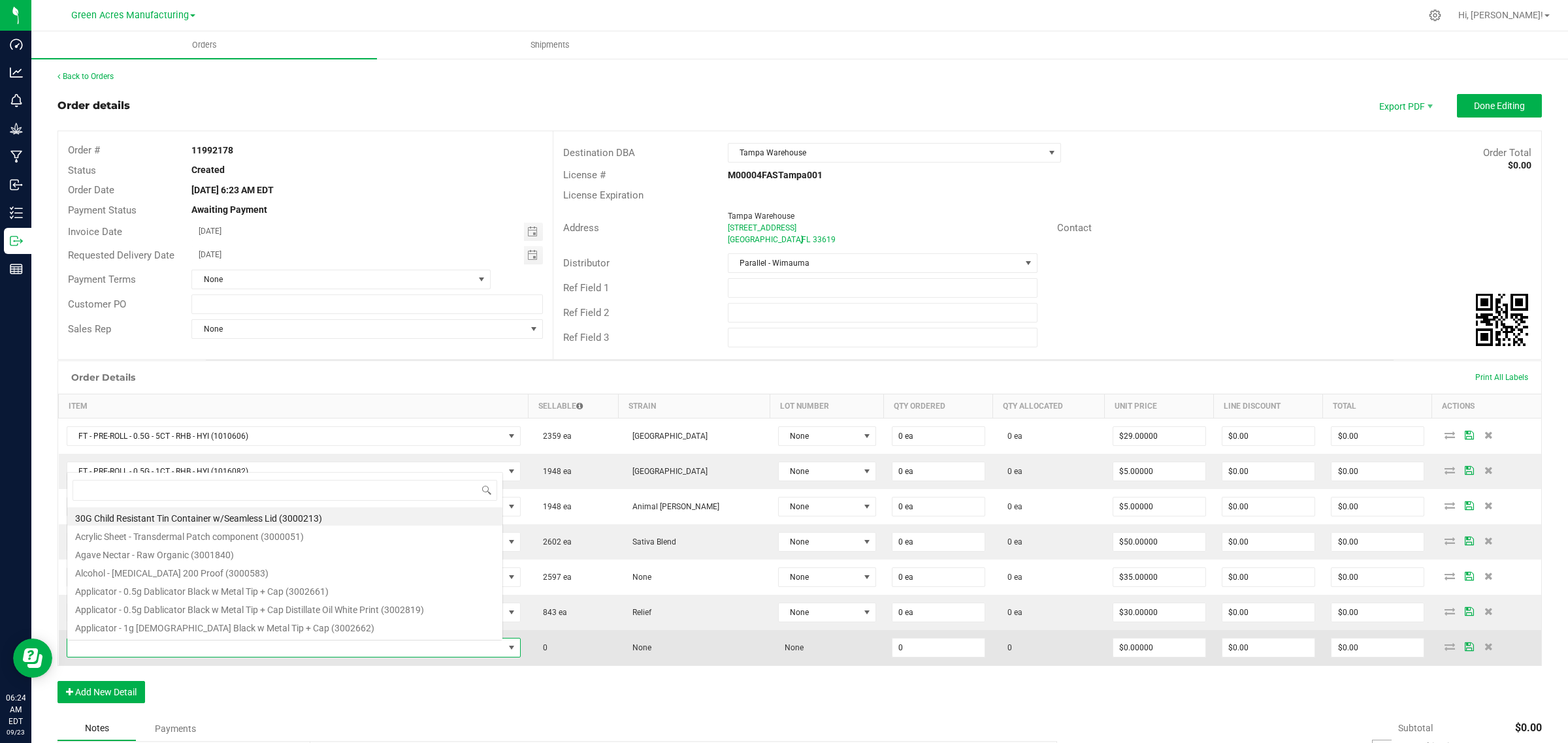
scroll to position [20, 433]
type input "HT - BAR - 100MG - THC - DARK CHOCOLATE"
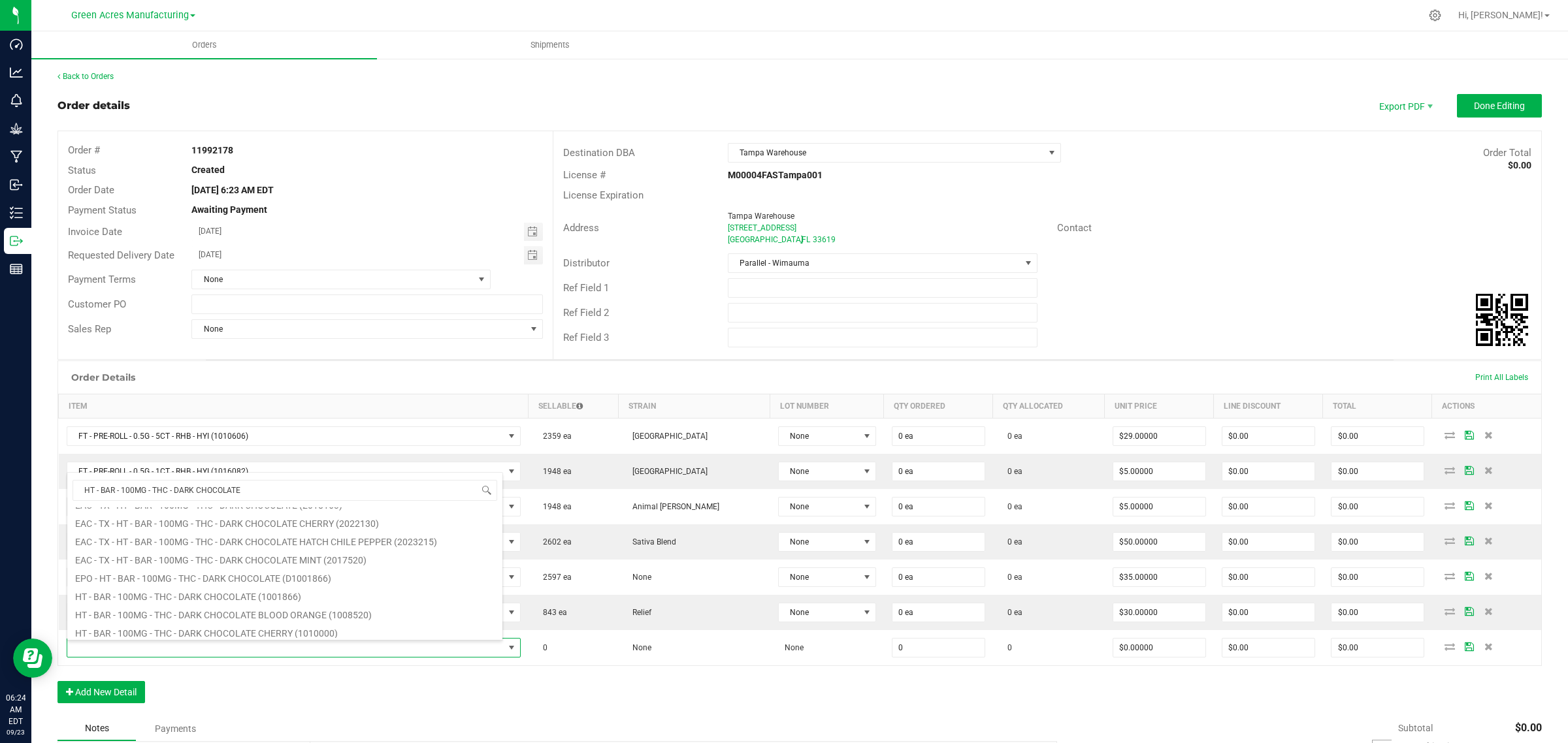
scroll to position [163, 0]
click at [174, 521] on li "HT - BAR - 100MG - THC - DARK CHOCOLATE (1001866)" at bounding box center [284, 518] width 435 height 18
type input "0 ea"
type input "$25.00000"
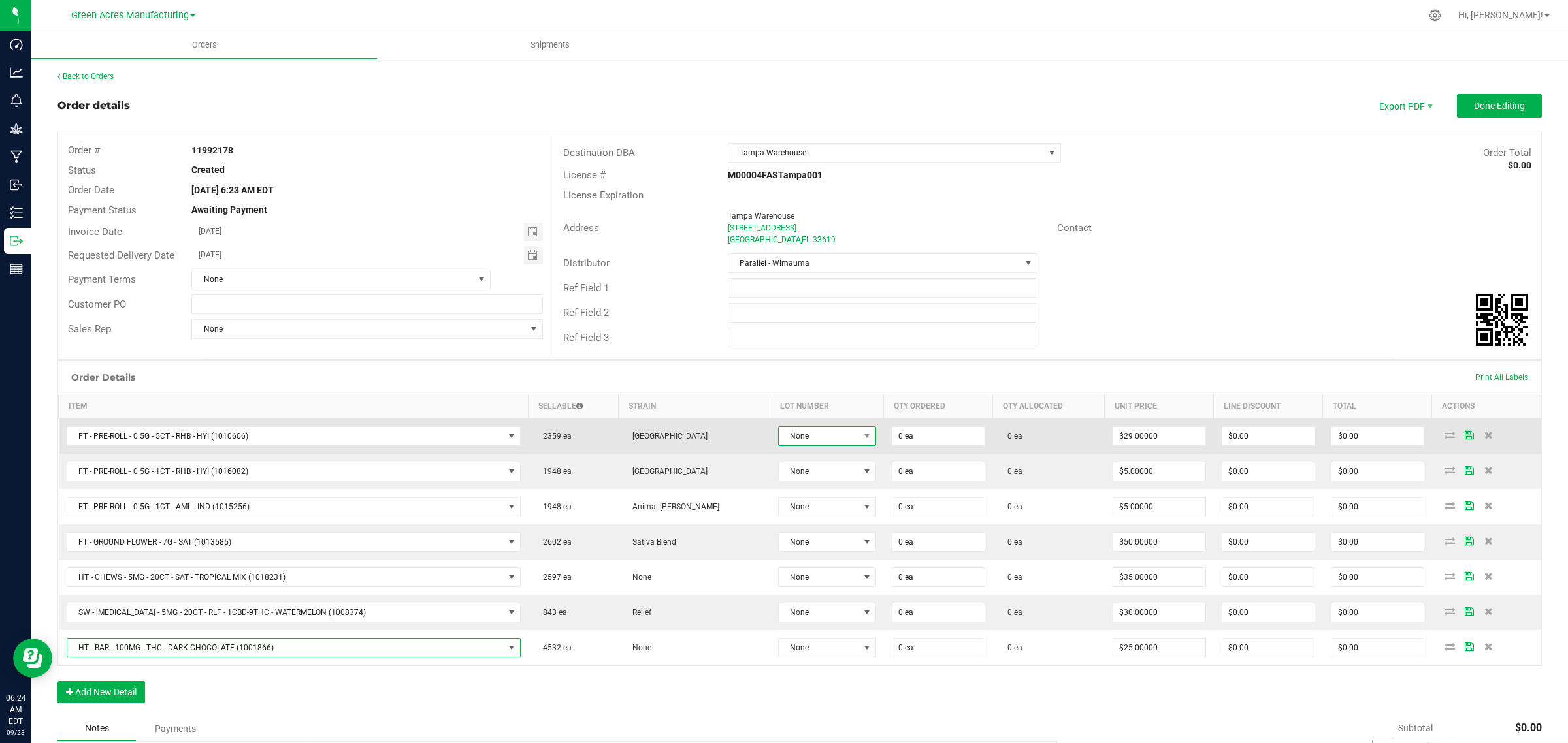
click at [779, 435] on span "None" at bounding box center [819, 436] width 80 height 18
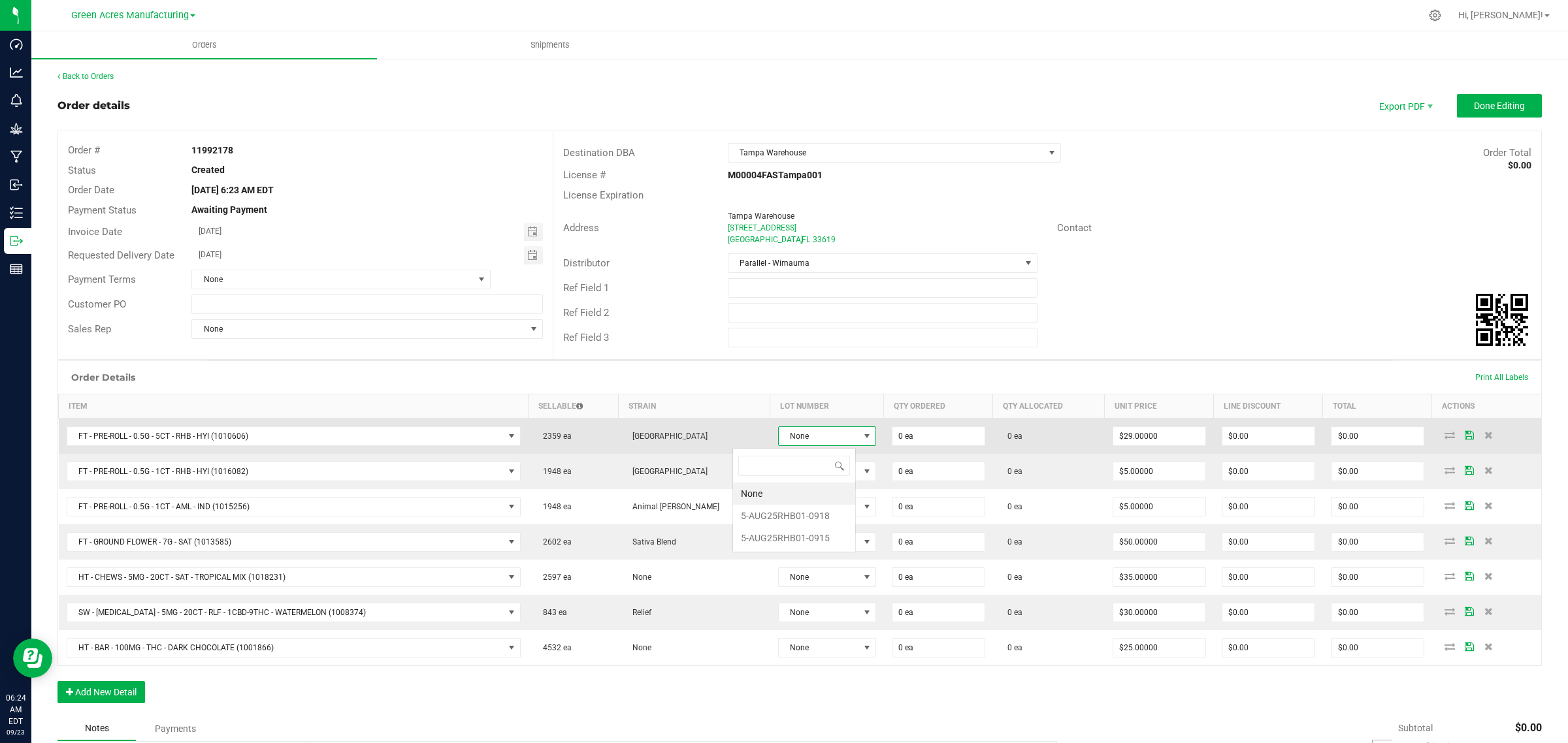
scroll to position [20, 102]
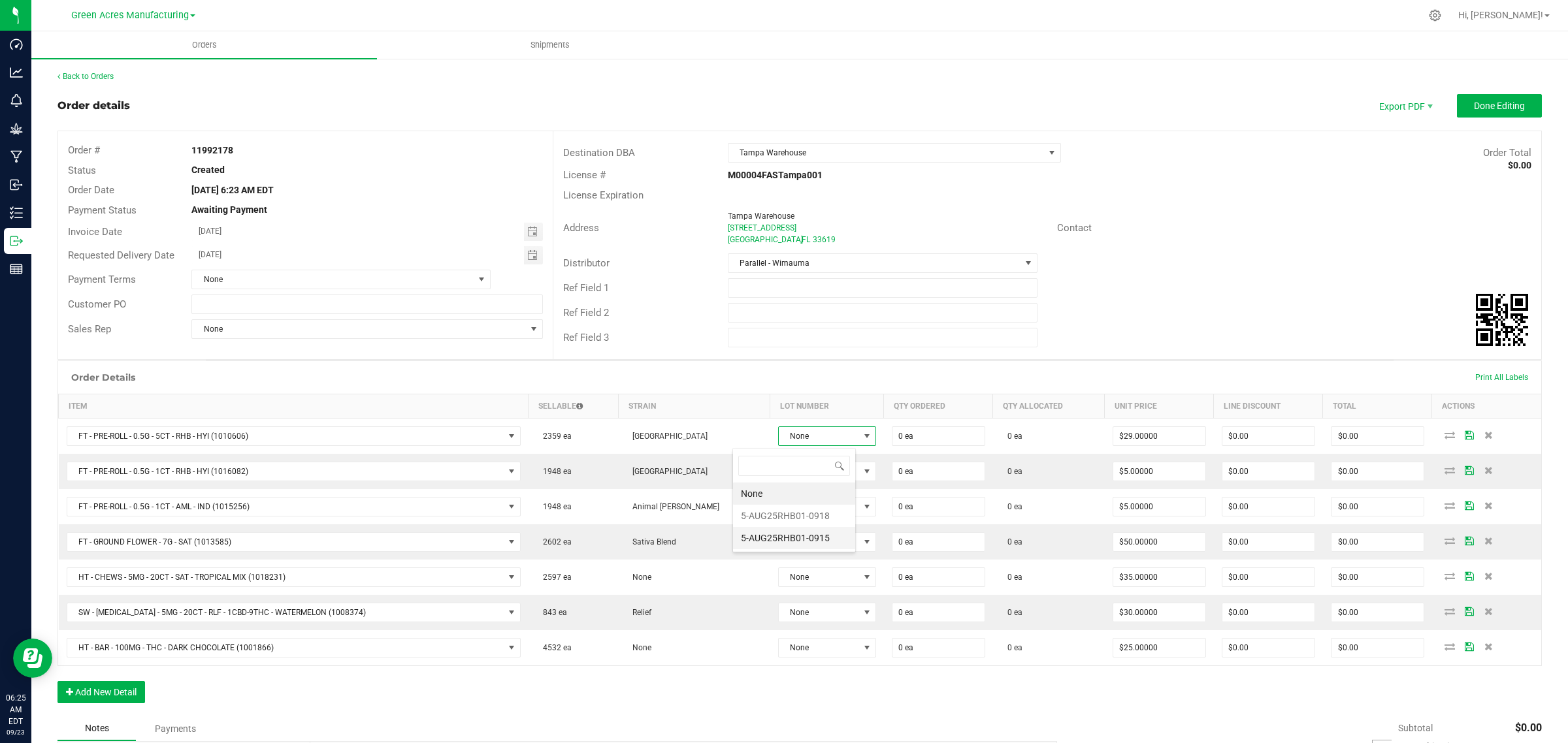
click at [761, 539] on li "5-AUG25RHB01-0915" at bounding box center [794, 538] width 122 height 22
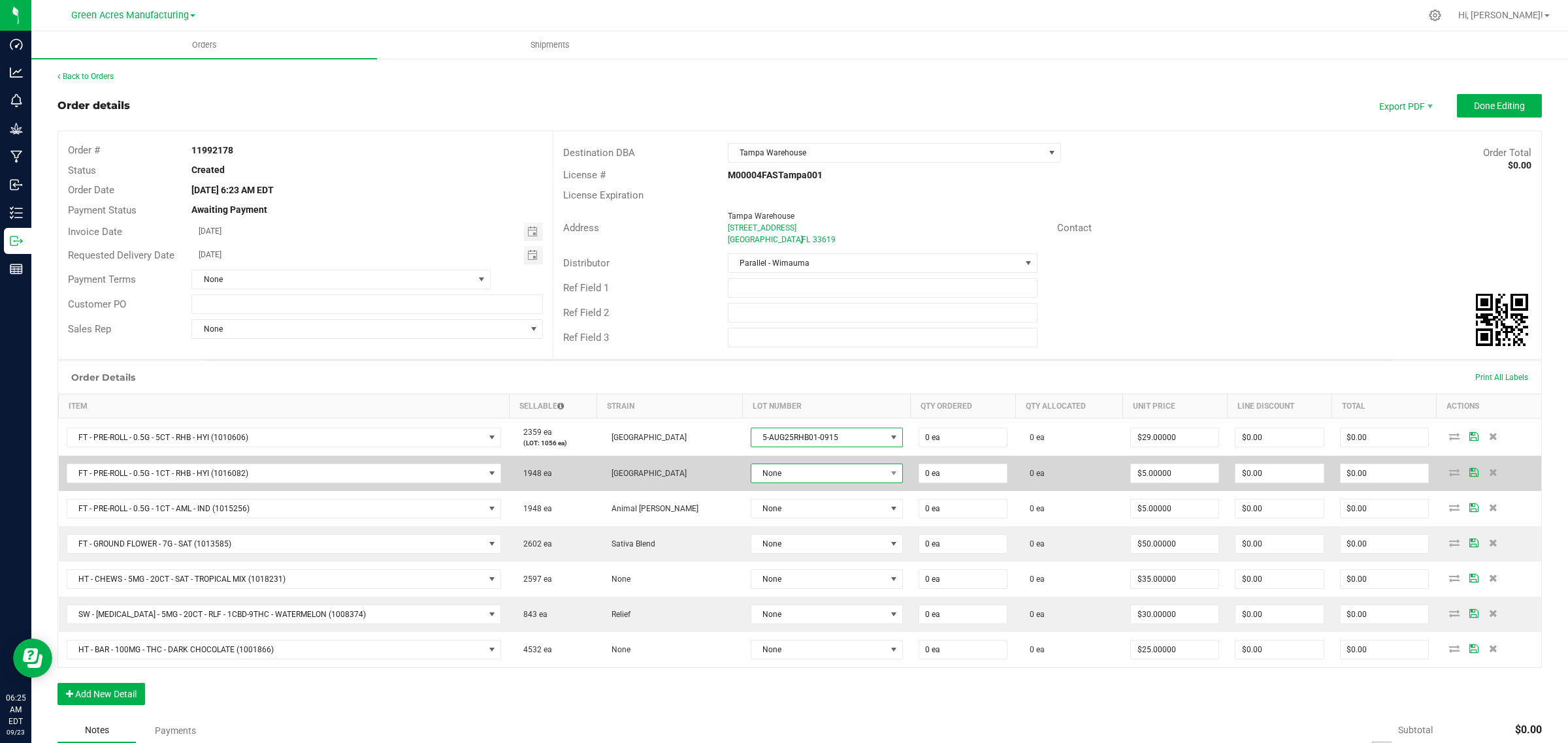
click at [768, 481] on span "None" at bounding box center [818, 473] width 135 height 18
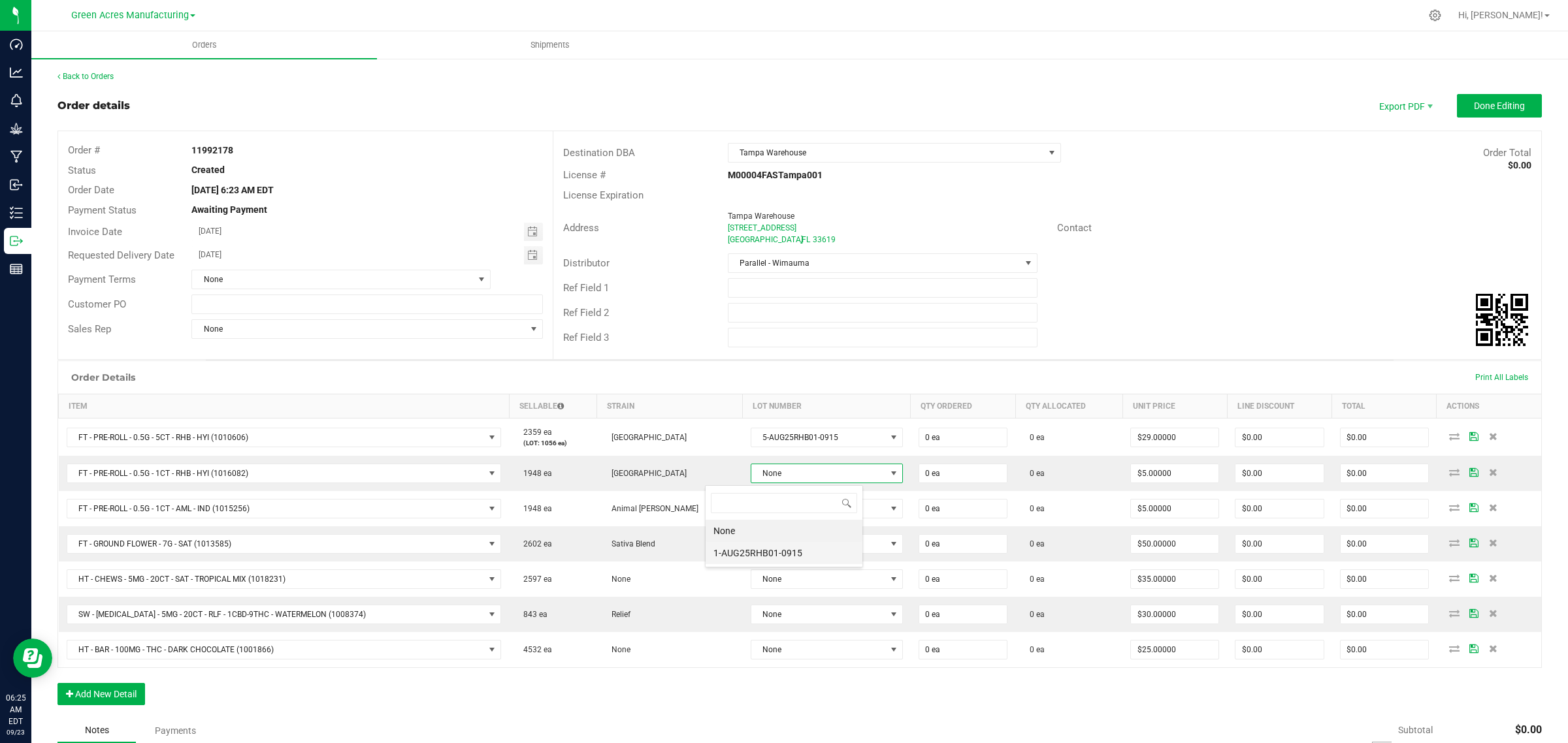
click at [768, 553] on li "1-AUG25RHB01-0915" at bounding box center [783, 553] width 157 height 22
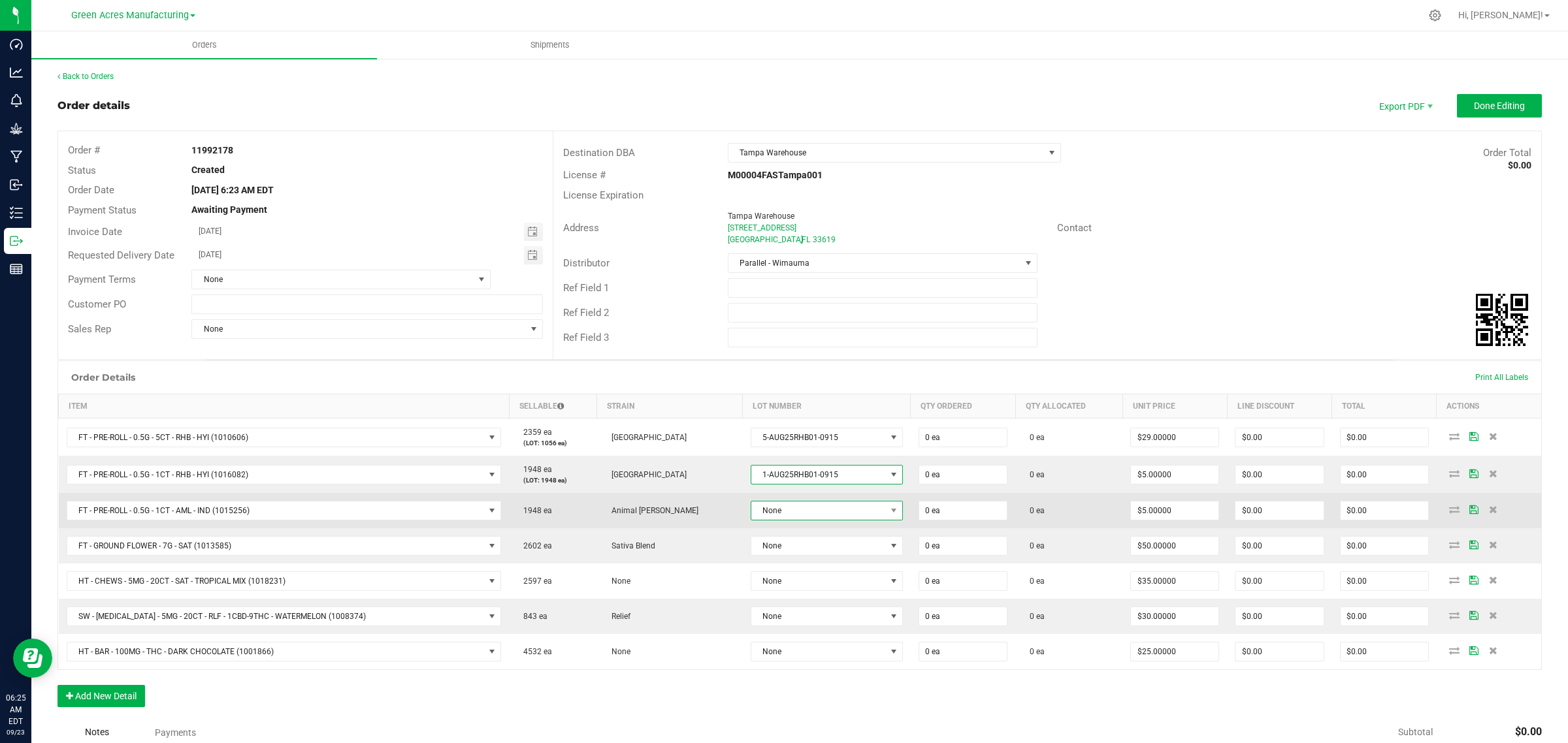
click at [773, 511] on span "None" at bounding box center [818, 511] width 135 height 18
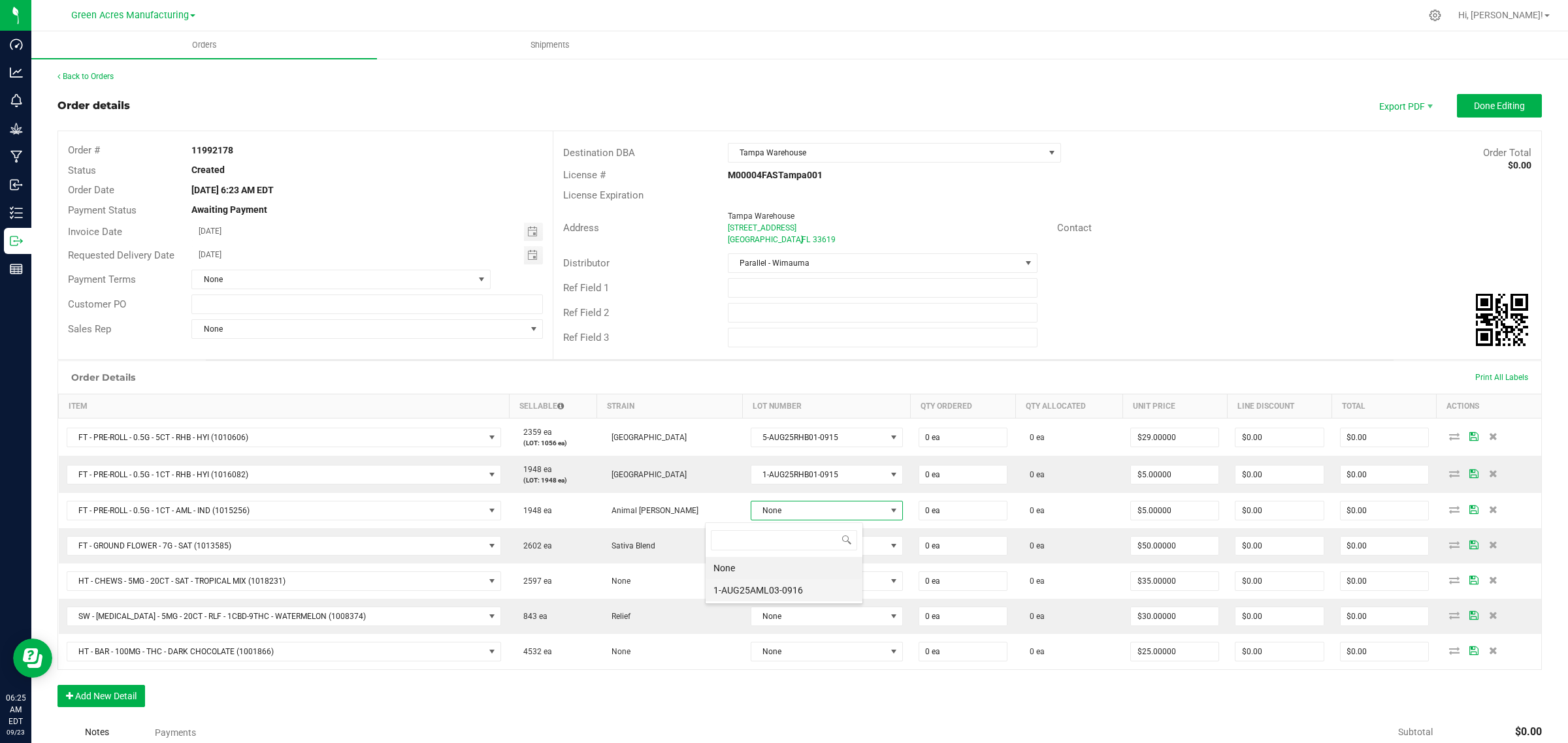
click at [756, 588] on li "1-AUG25AML03-0916" at bounding box center [783, 590] width 157 height 22
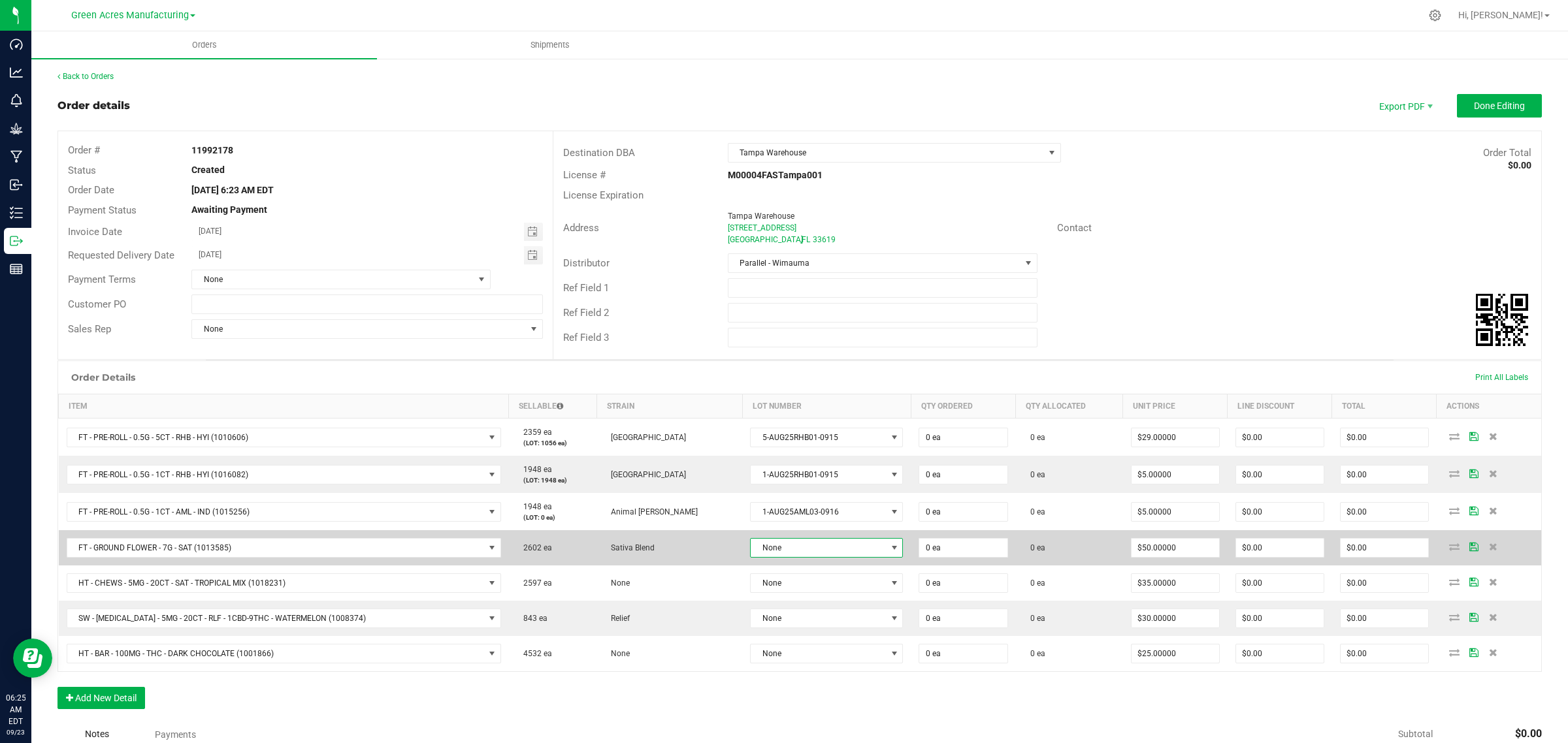
click at [752, 545] on span "None" at bounding box center [818, 548] width 135 height 18
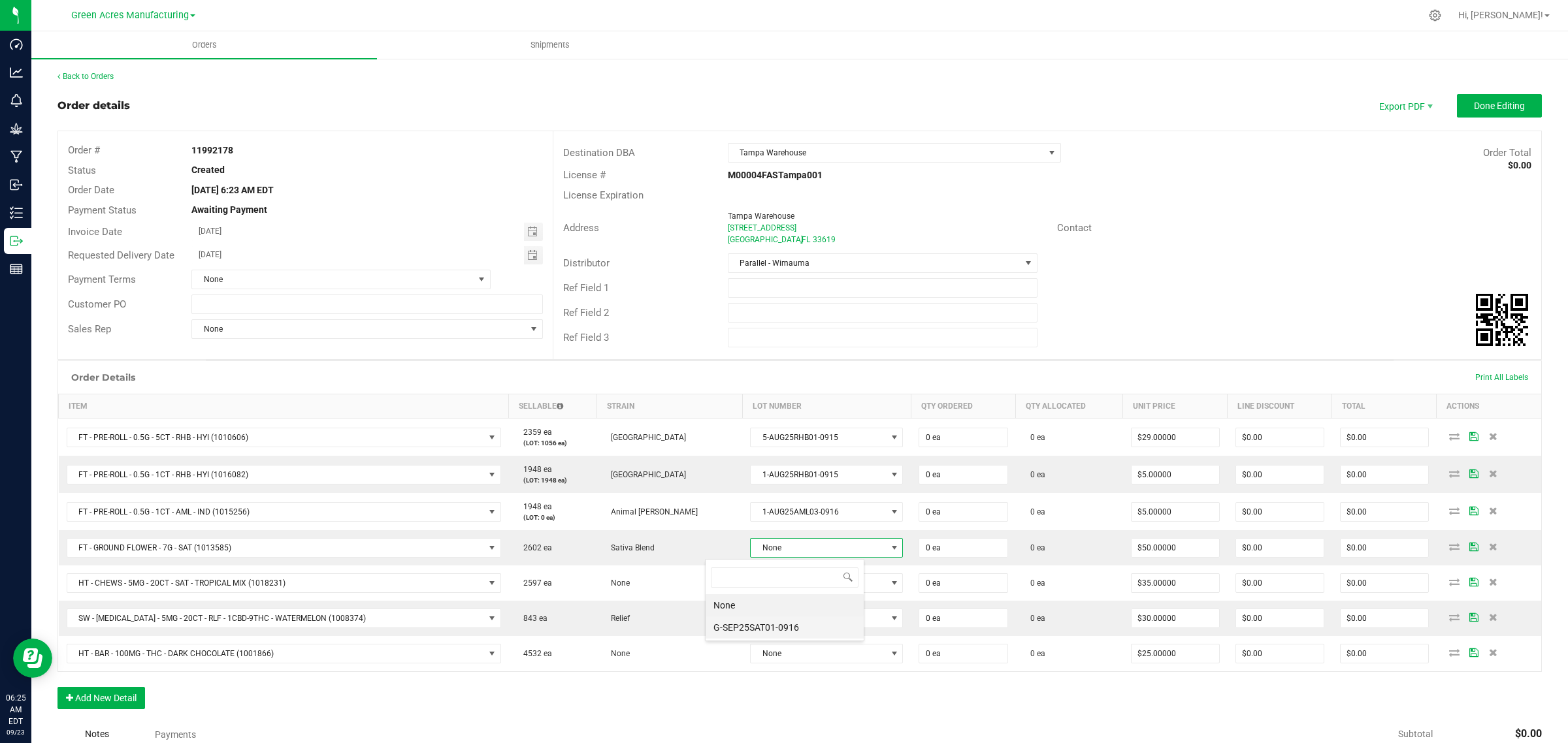
click at [750, 628] on li "G-SEP25SAT01-0916" at bounding box center [784, 627] width 158 height 22
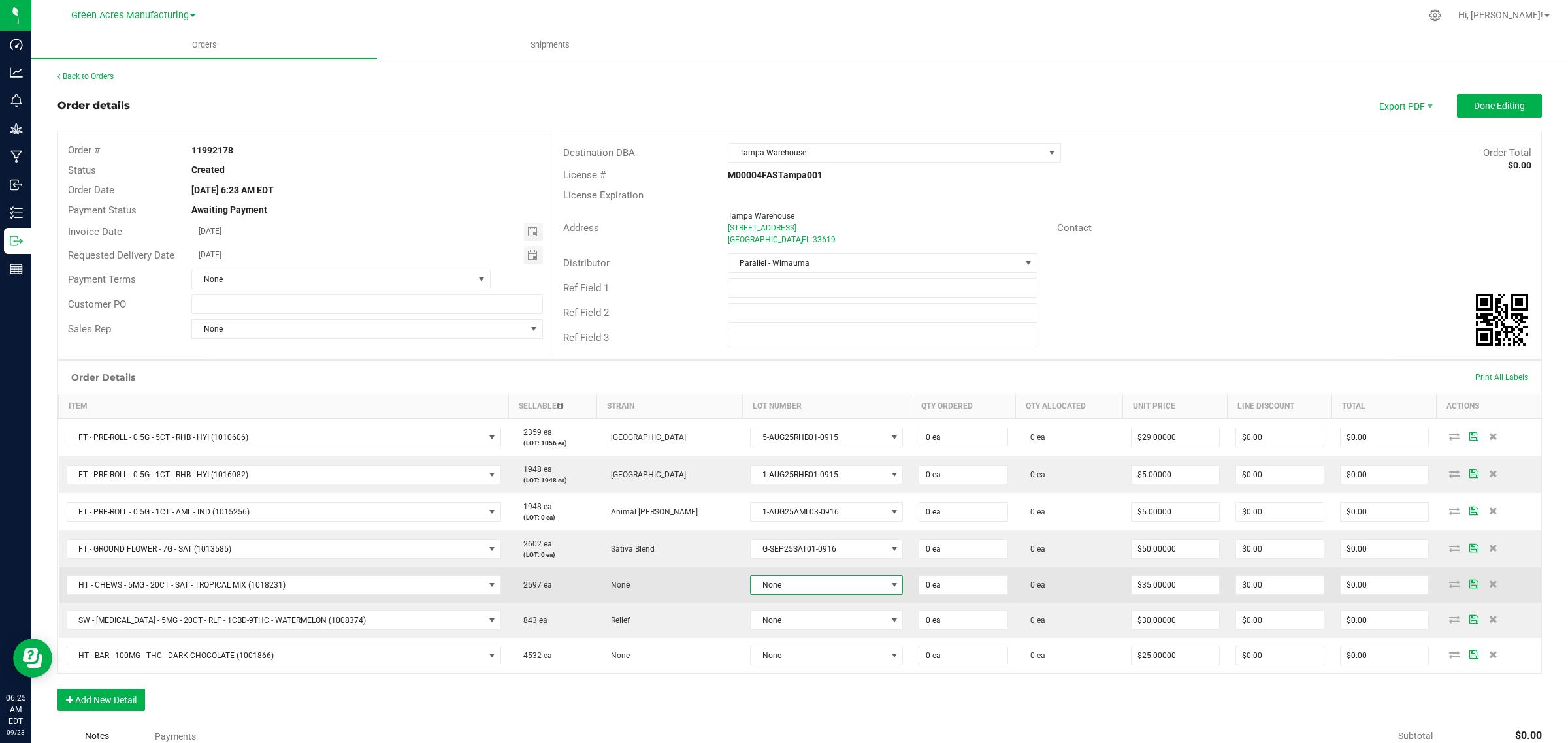
click at [751, 581] on span "None" at bounding box center [818, 585] width 135 height 18
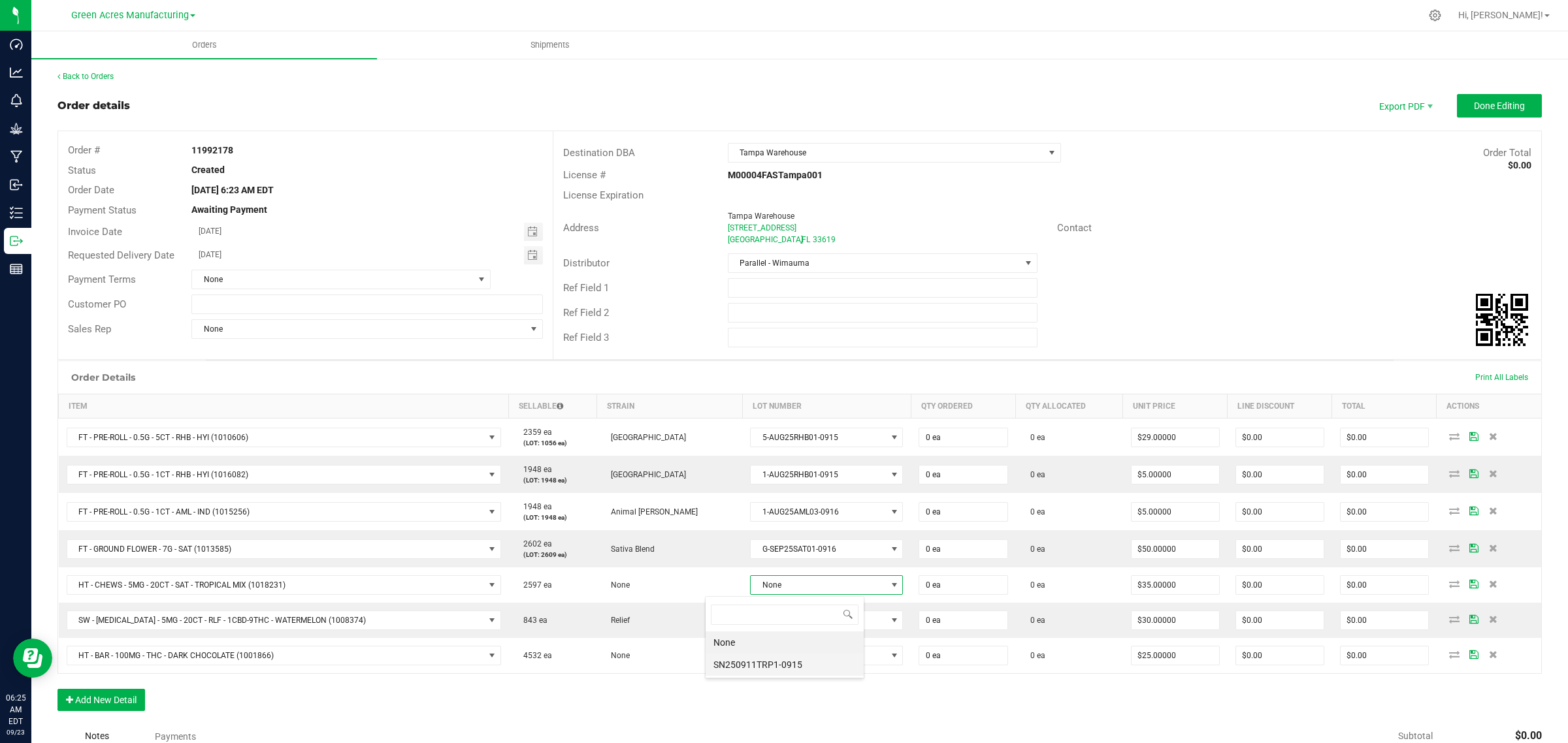
click at [735, 665] on li "SN250911TRP1-0915" at bounding box center [784, 665] width 158 height 22
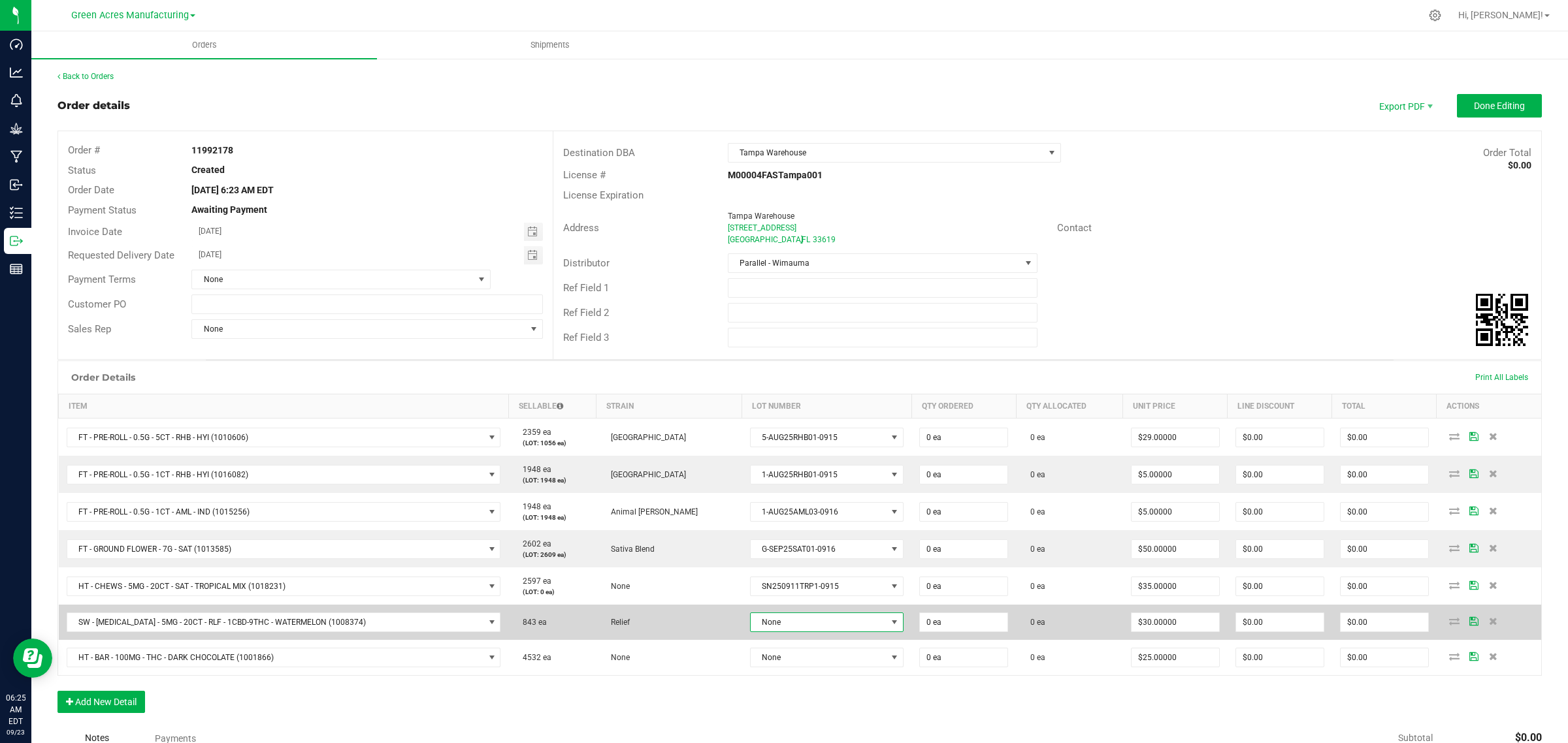
click at [751, 624] on span "None" at bounding box center [818, 622] width 136 height 18
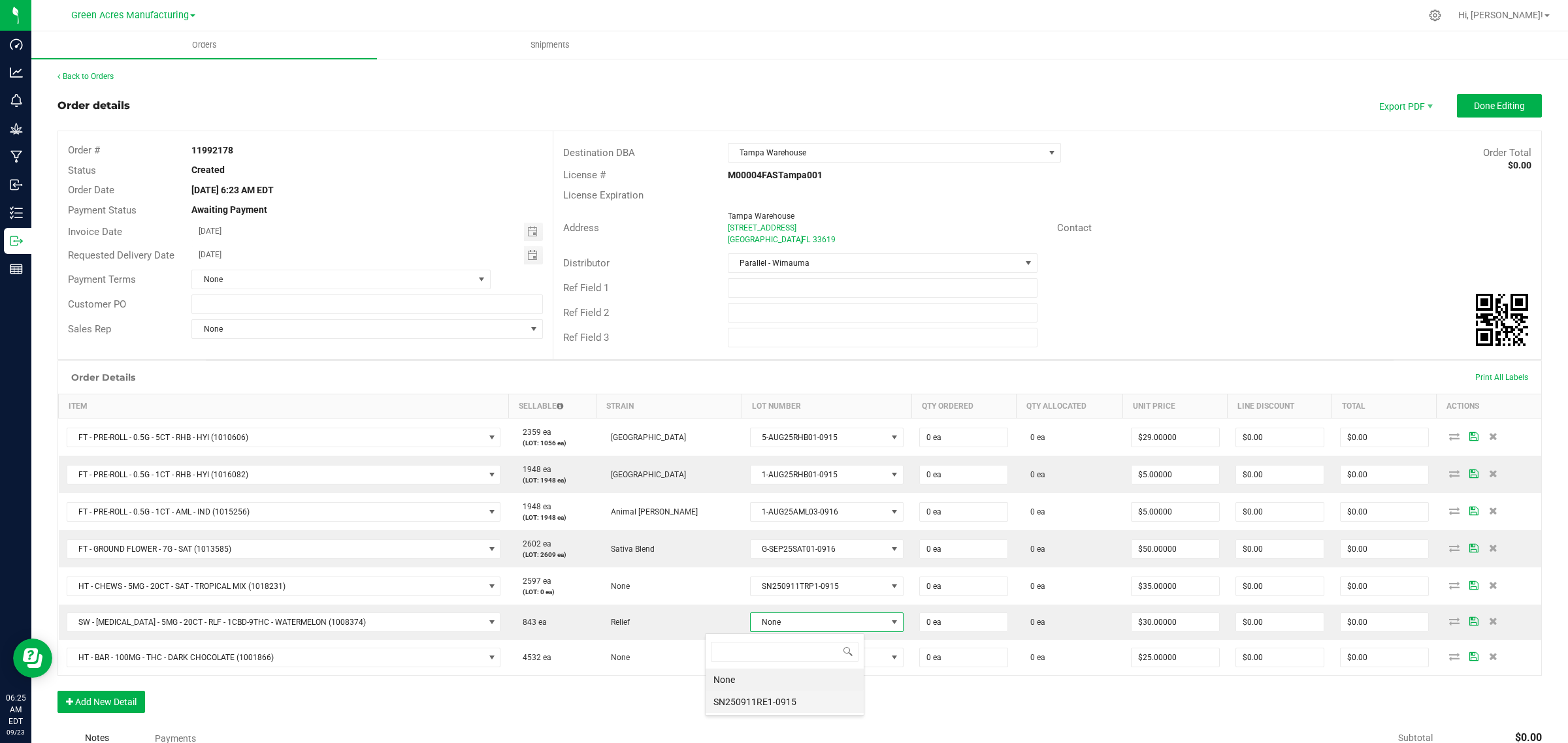
click at [758, 703] on li "SN250911RE1-0915" at bounding box center [784, 702] width 158 height 22
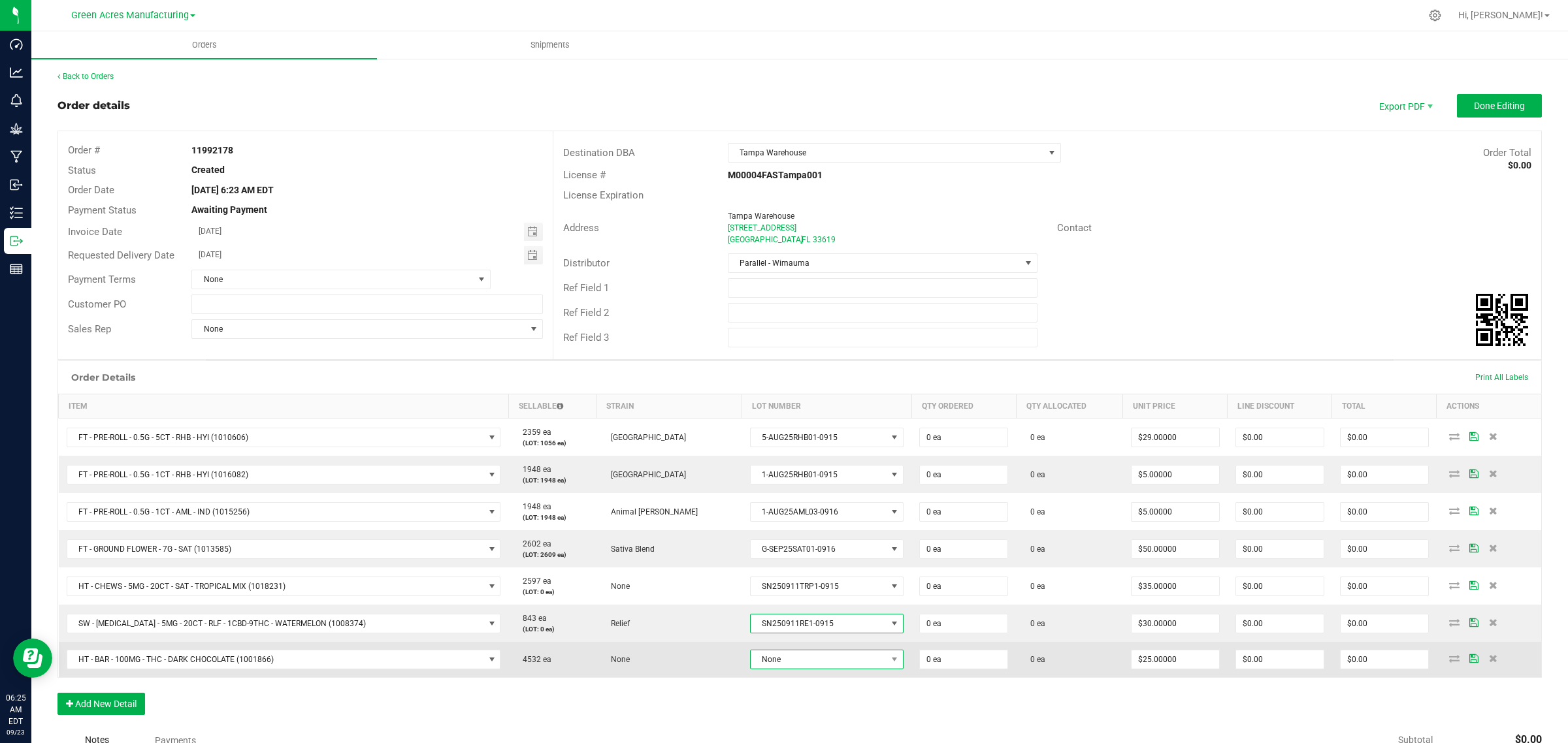
click at [752, 661] on span "None" at bounding box center [818, 660] width 136 height 18
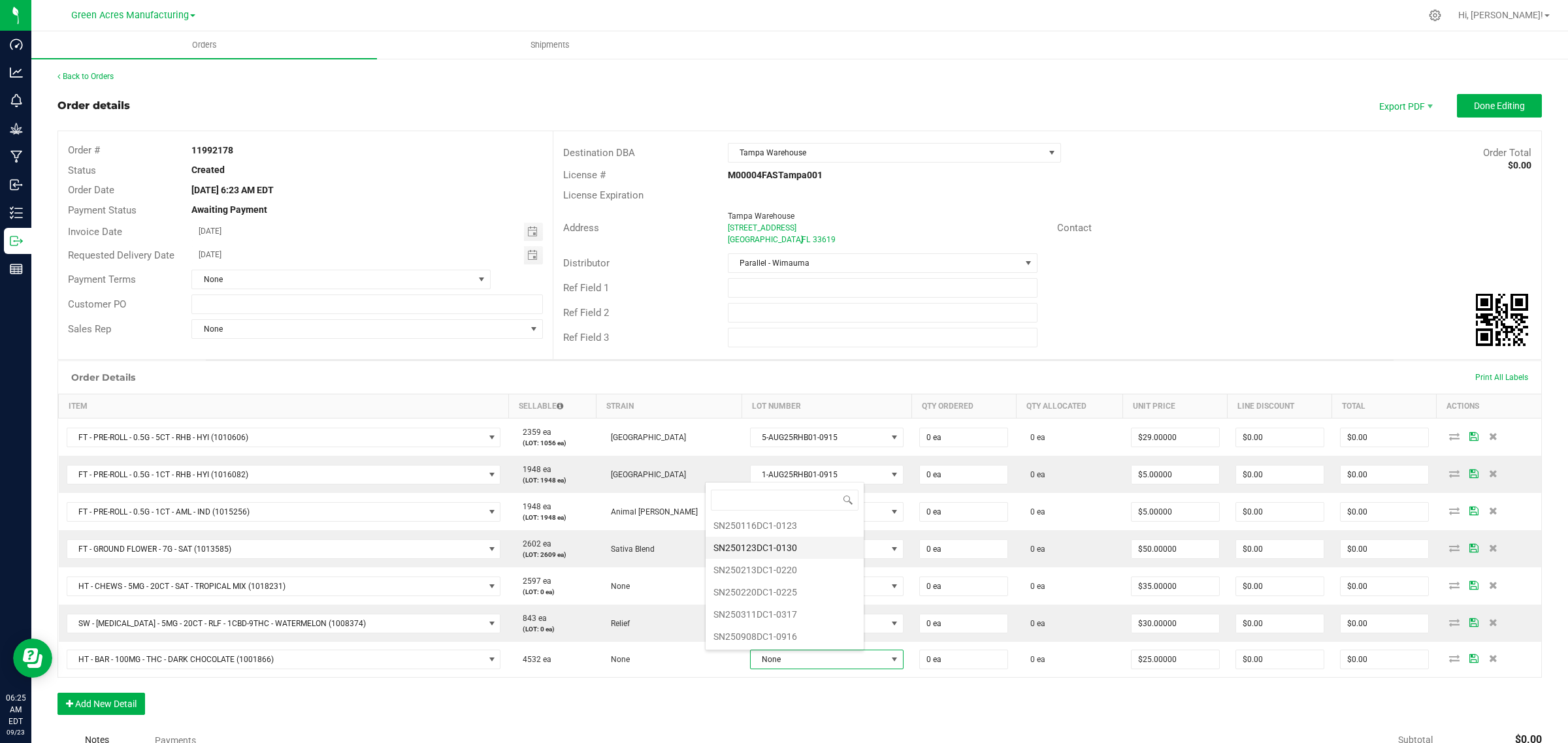
scroll to position [50, 0]
click at [766, 637] on li "SN250908DC1-0916" at bounding box center [784, 637] width 158 height 22
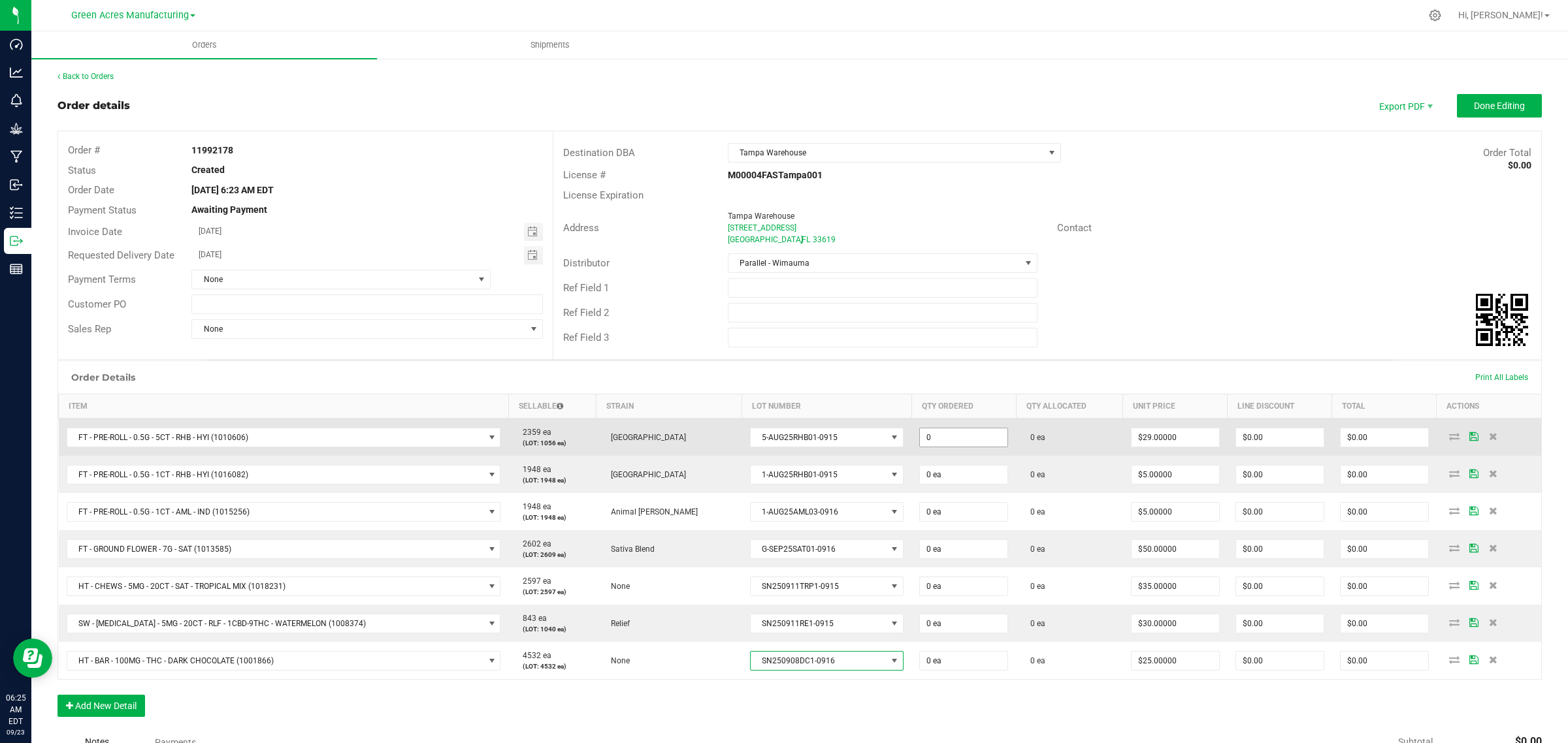
click at [920, 435] on input "0" at bounding box center [963, 438] width 87 height 18
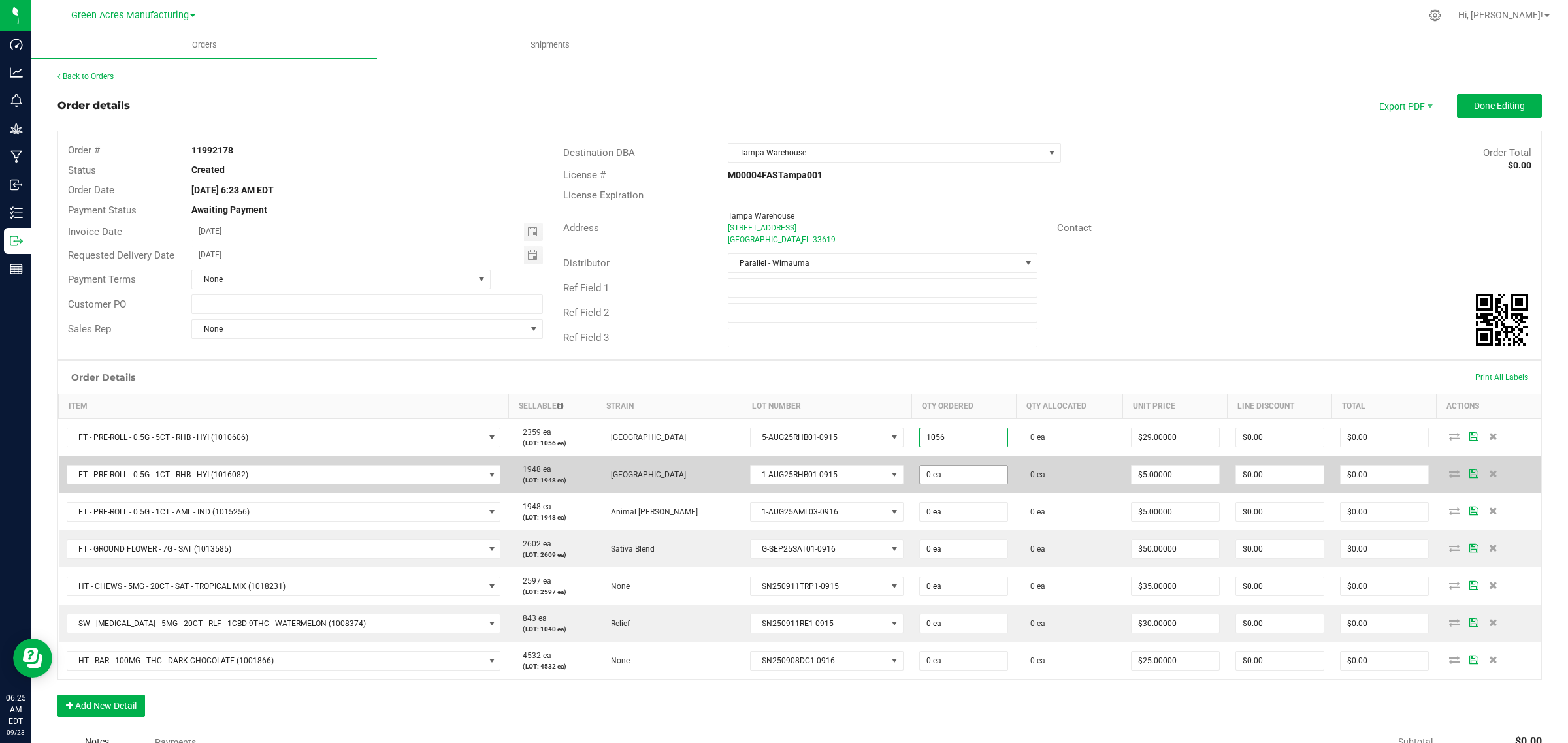
type input "1056 ea"
type input "$30,624.00"
click at [920, 482] on input "0" at bounding box center [963, 475] width 87 height 18
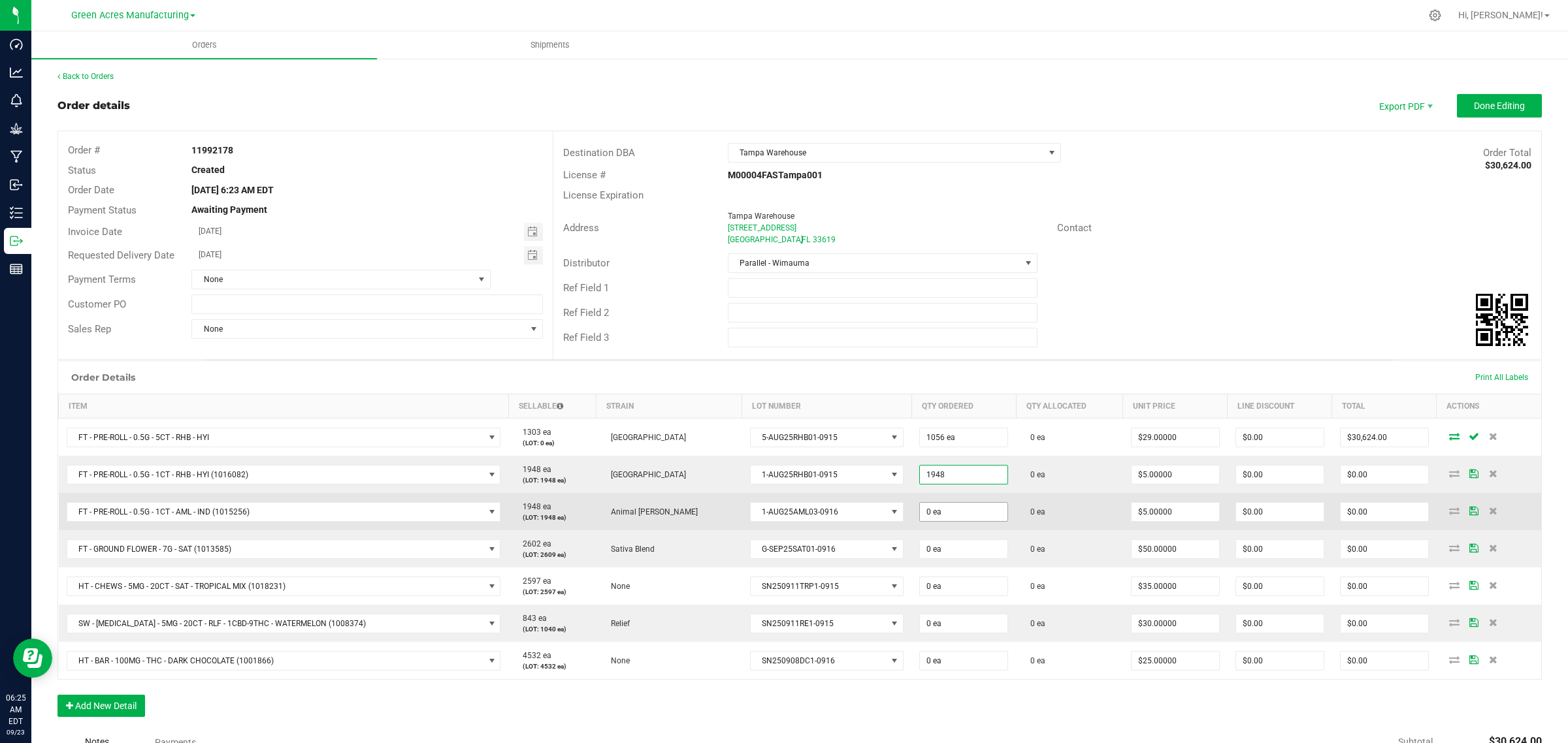
type input "1948 ea"
type input "$9,740.00"
click at [920, 513] on input "0" at bounding box center [963, 512] width 87 height 18
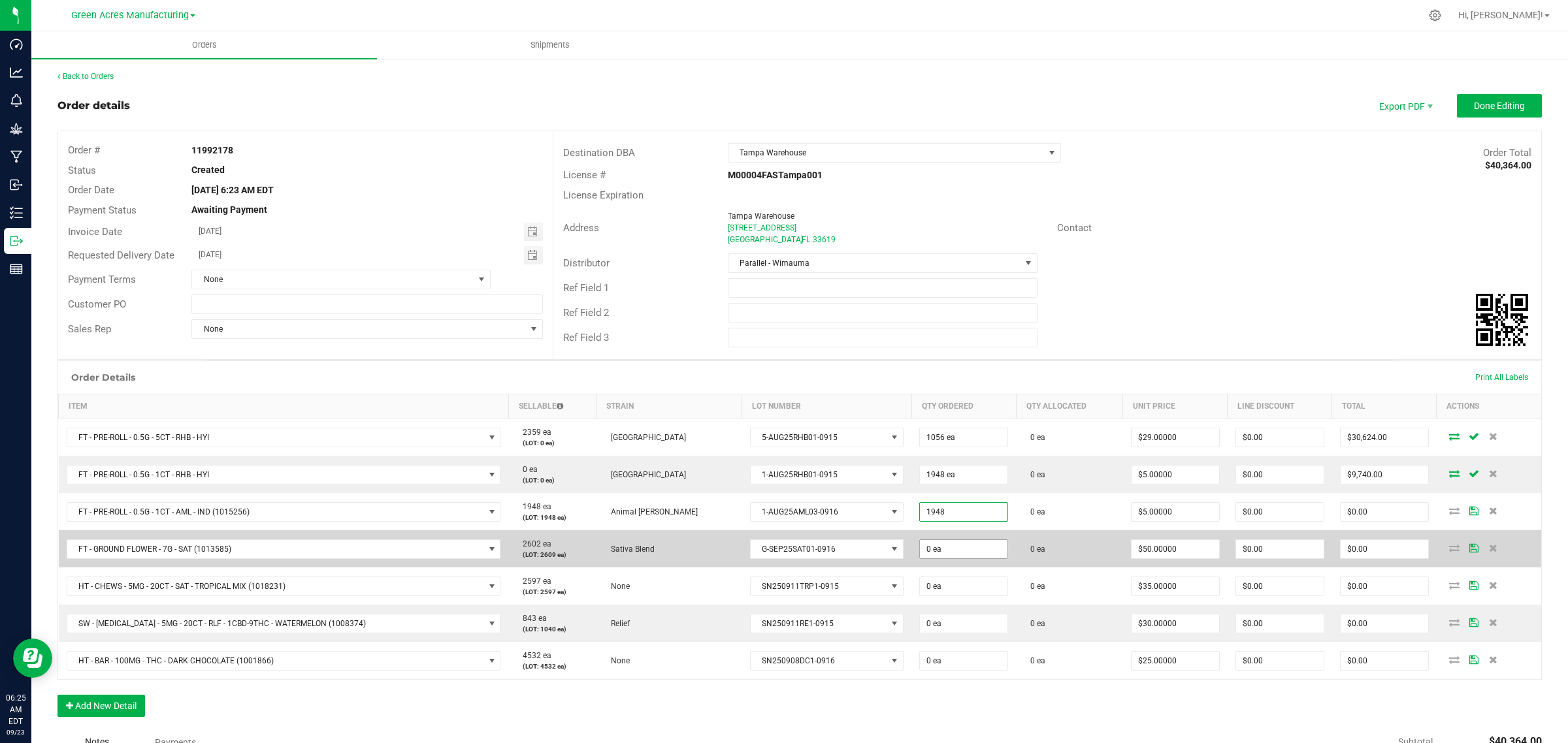
type input "1948 ea"
type input "$9,740.00"
click at [920, 552] on input "0" at bounding box center [963, 549] width 87 height 18
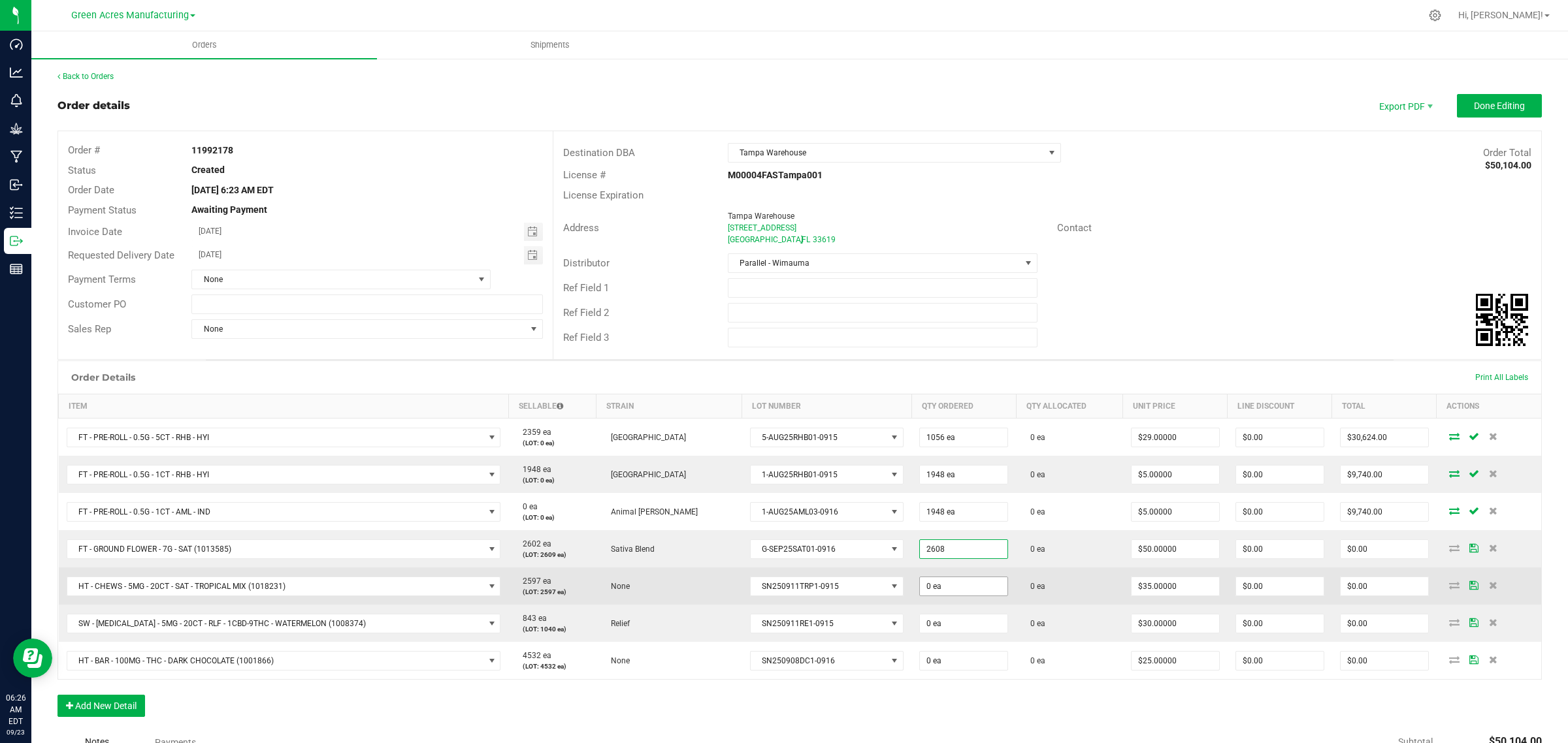
type input "2608 ea"
type input "$130,400.00"
click at [920, 589] on input "0" at bounding box center [963, 586] width 87 height 18
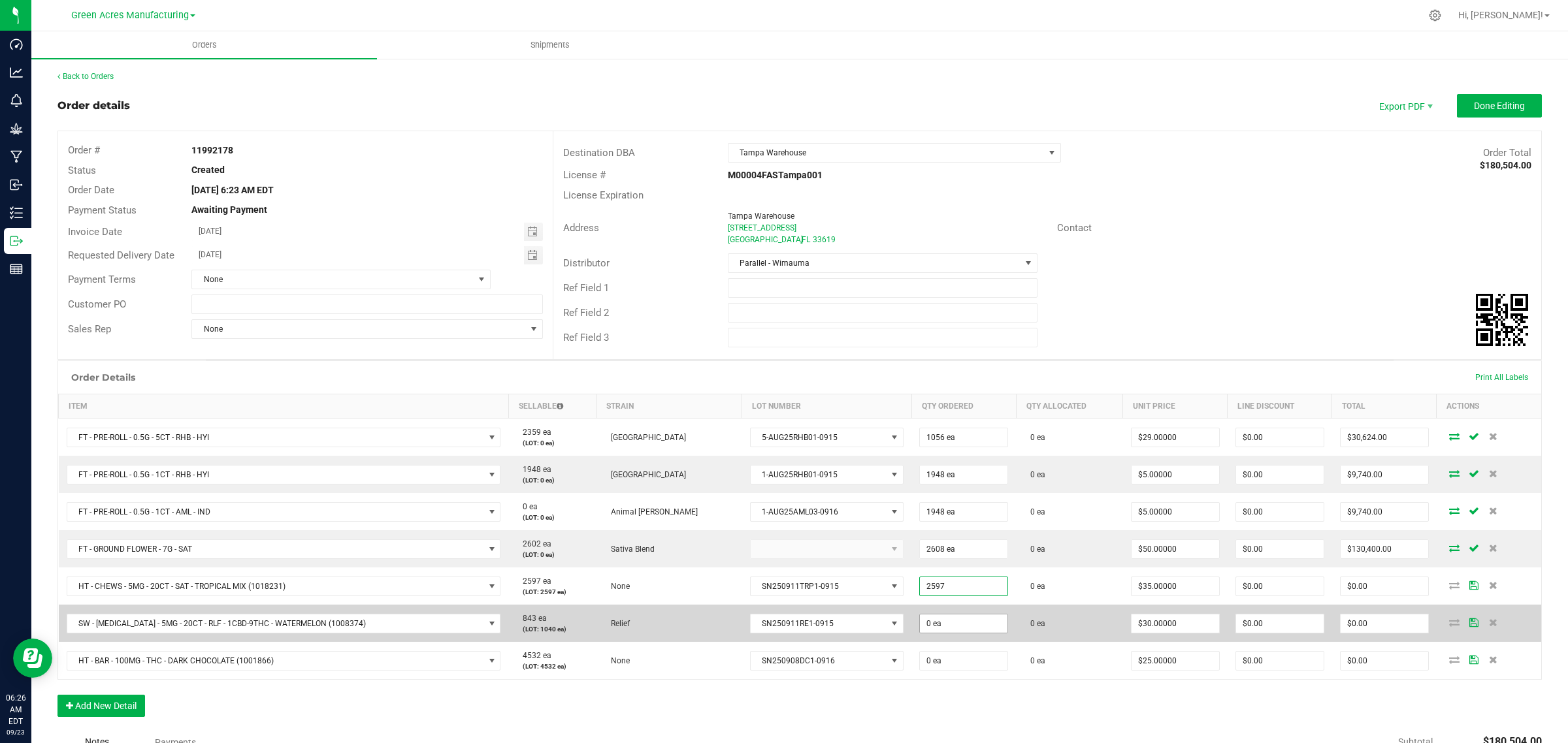
type input "2597 ea"
type input "$90,895.00"
click at [920, 621] on input "0" at bounding box center [963, 624] width 87 height 18
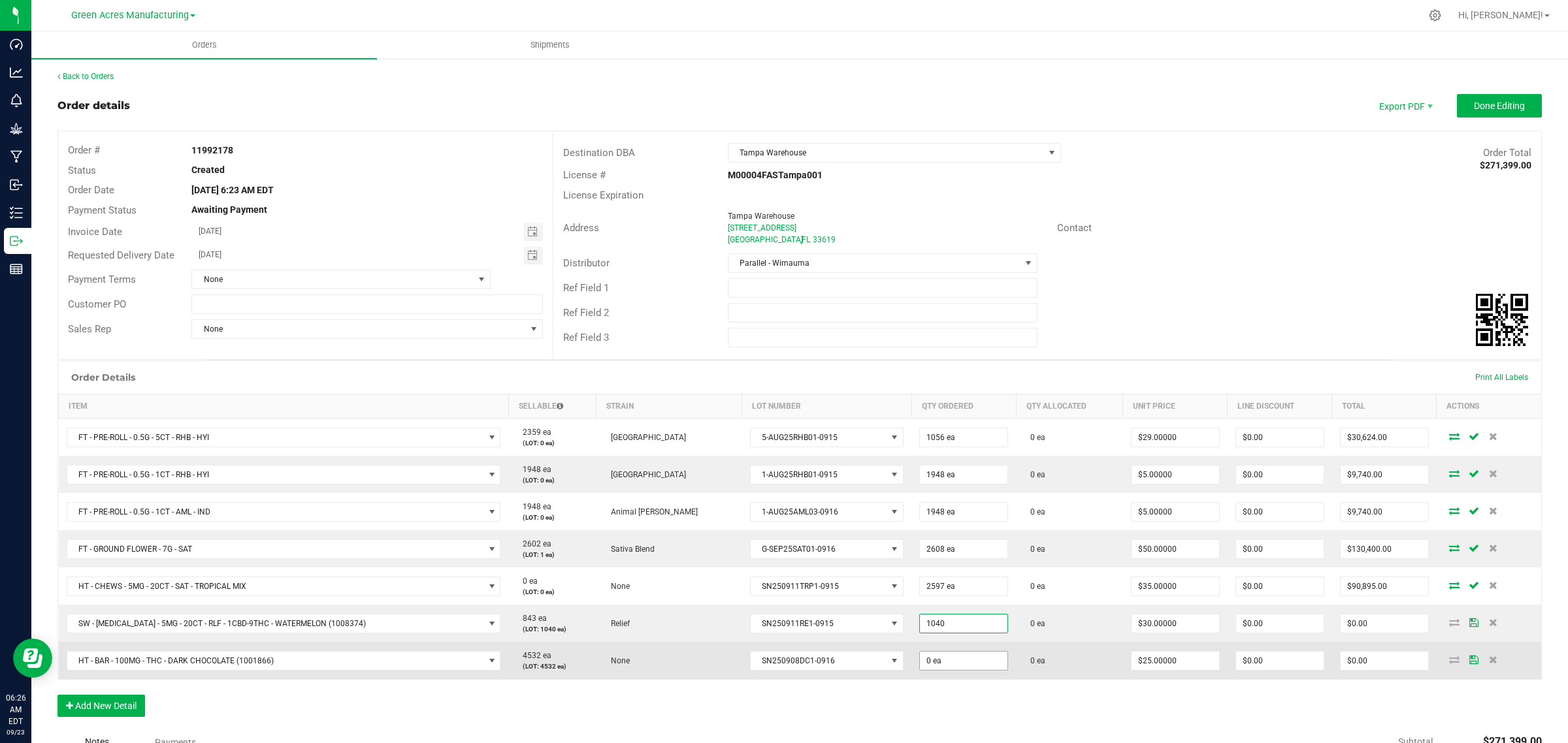
type input "1040 ea"
type input "$31,200.00"
click at [920, 660] on input "0" at bounding box center [963, 661] width 87 height 18
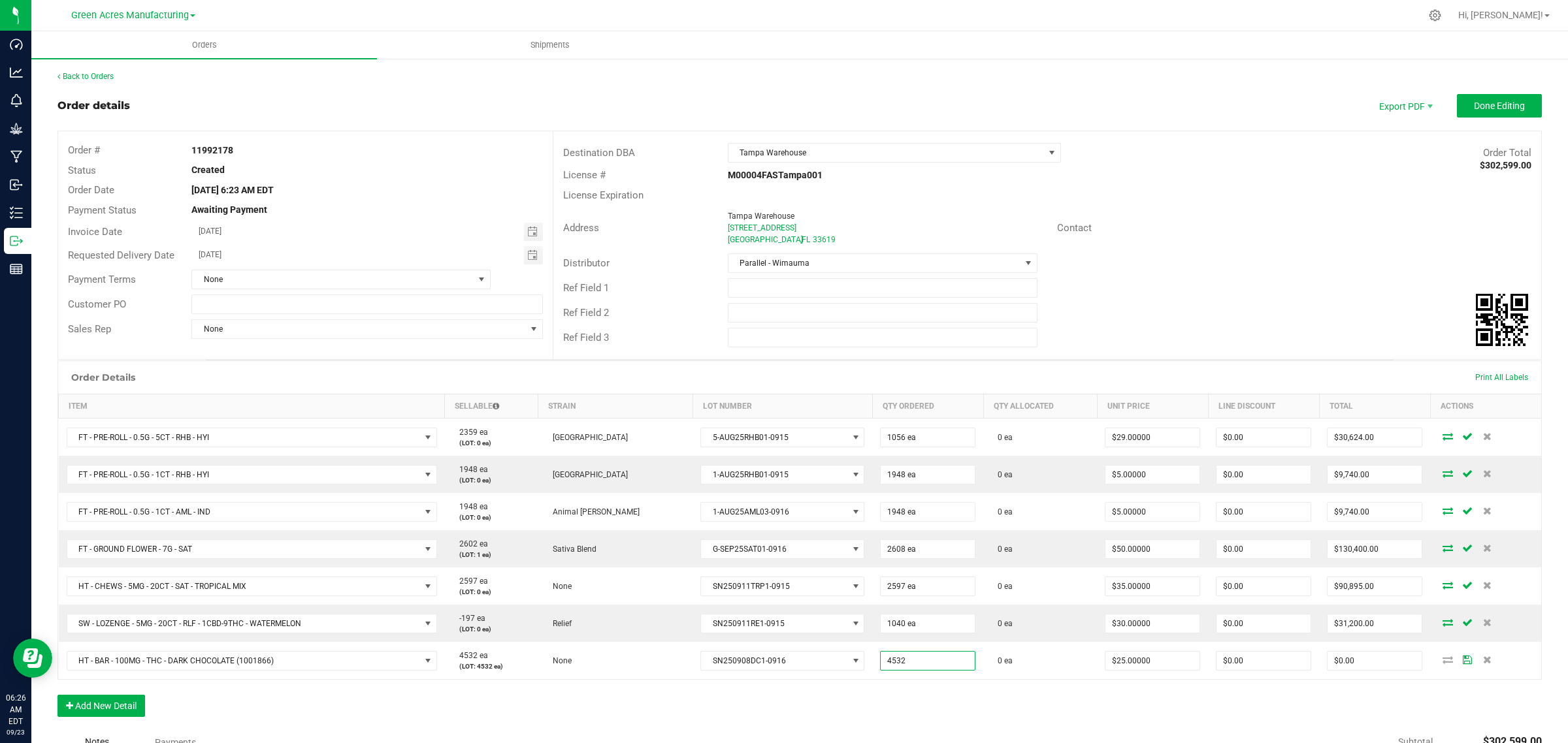
type input "4532 ea"
type input "$113,300.00"
click at [926, 683] on div "Order Details Print All Labels Item Sellable Strain Lot Number Qty Ordered Qty …" at bounding box center [800, 545] width 1484 height 370
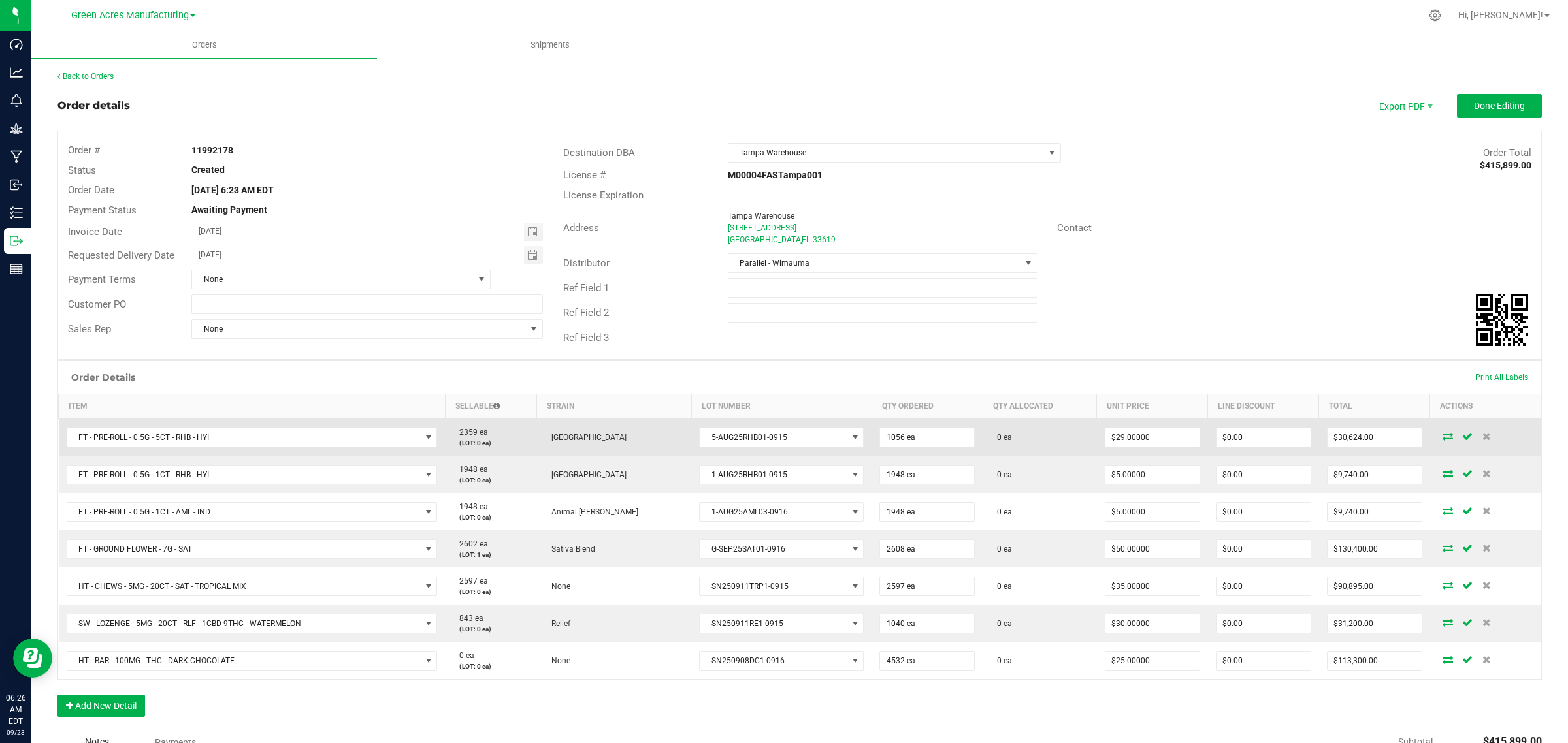
click at [1443, 435] on icon at bounding box center [1448, 436] width 11 height 8
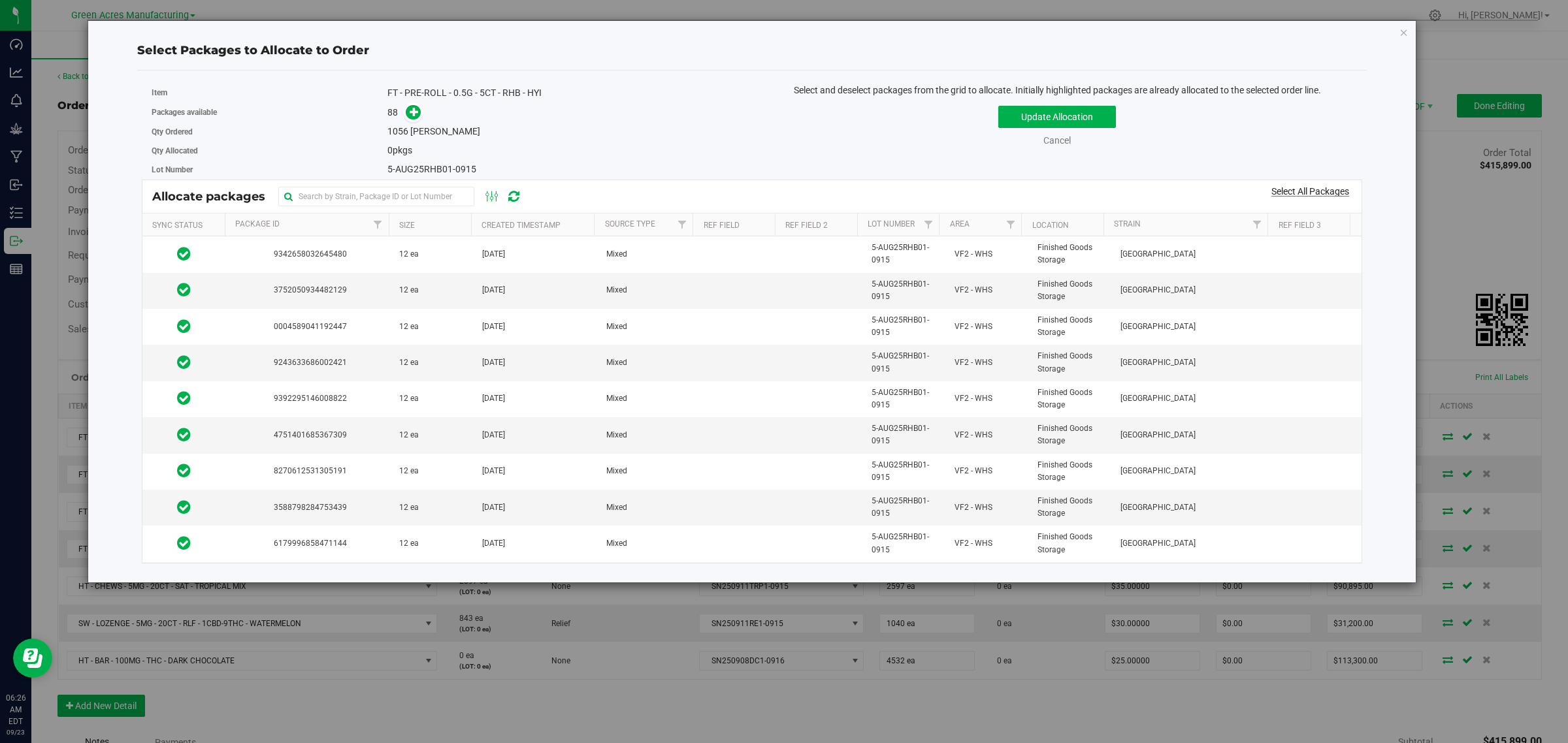
click at [1294, 188] on link "Select All Packages" at bounding box center [1310, 192] width 77 height 11
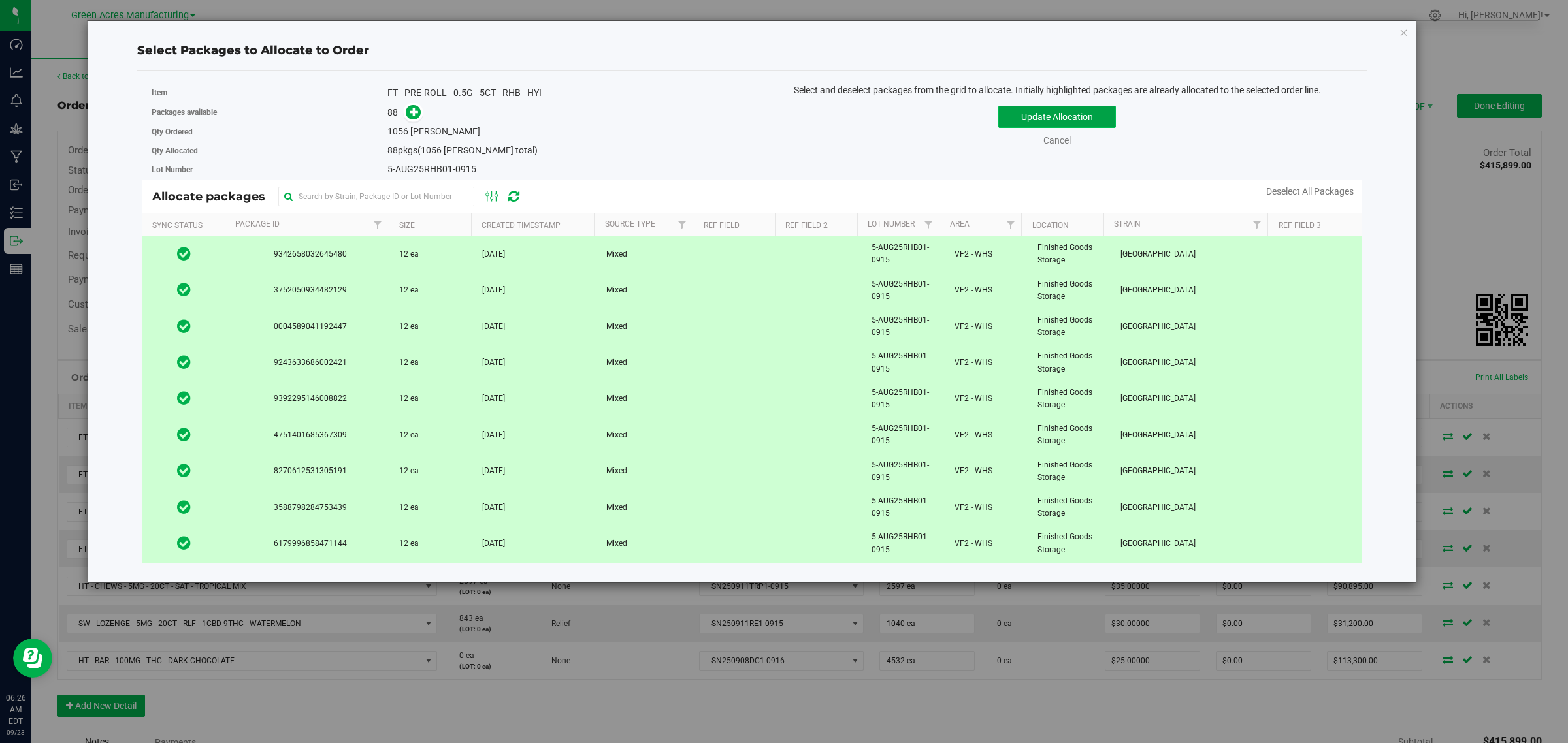
click at [1028, 119] on button "Update Allocation" at bounding box center [1056, 117] width 118 height 22
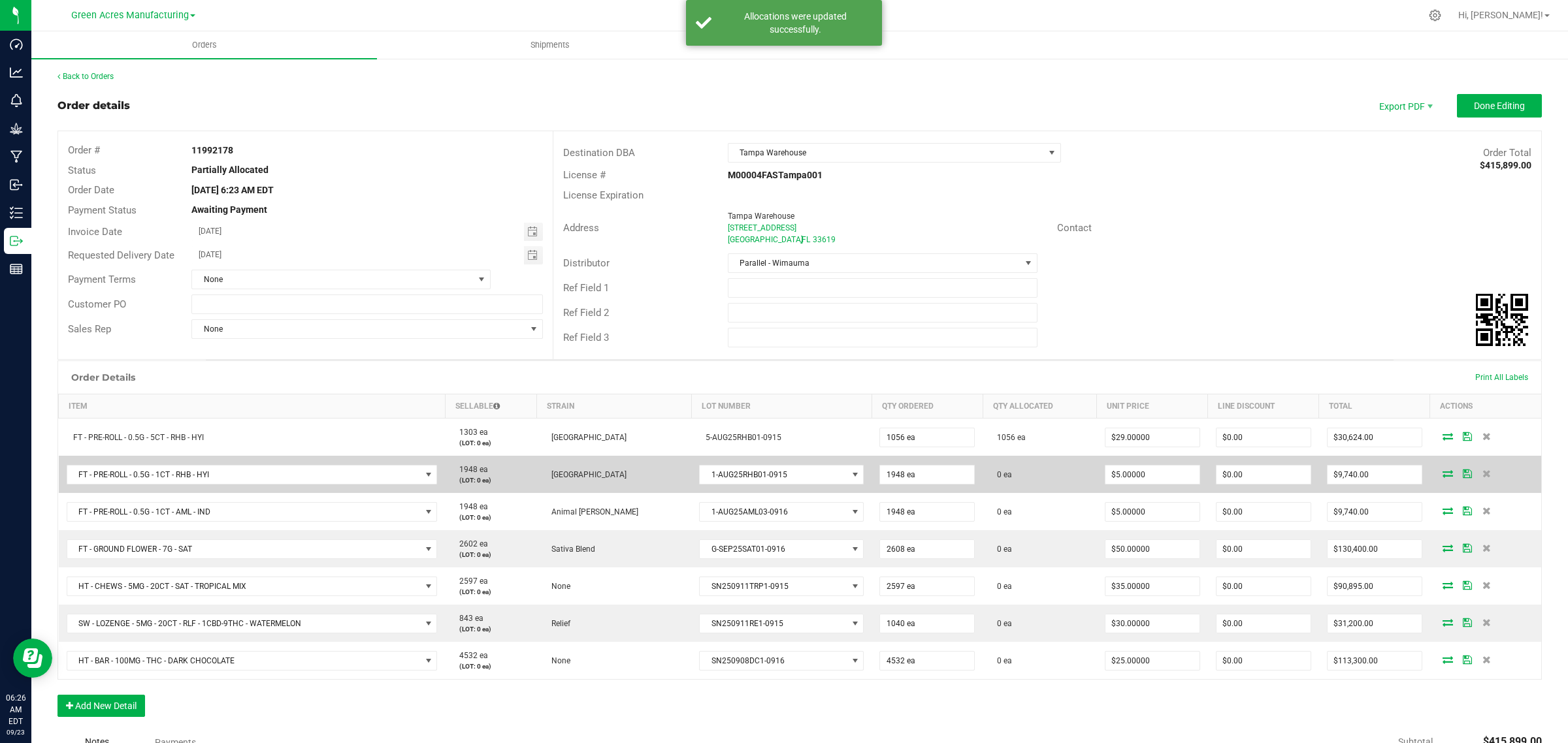
click at [1443, 477] on icon at bounding box center [1448, 473] width 11 height 8
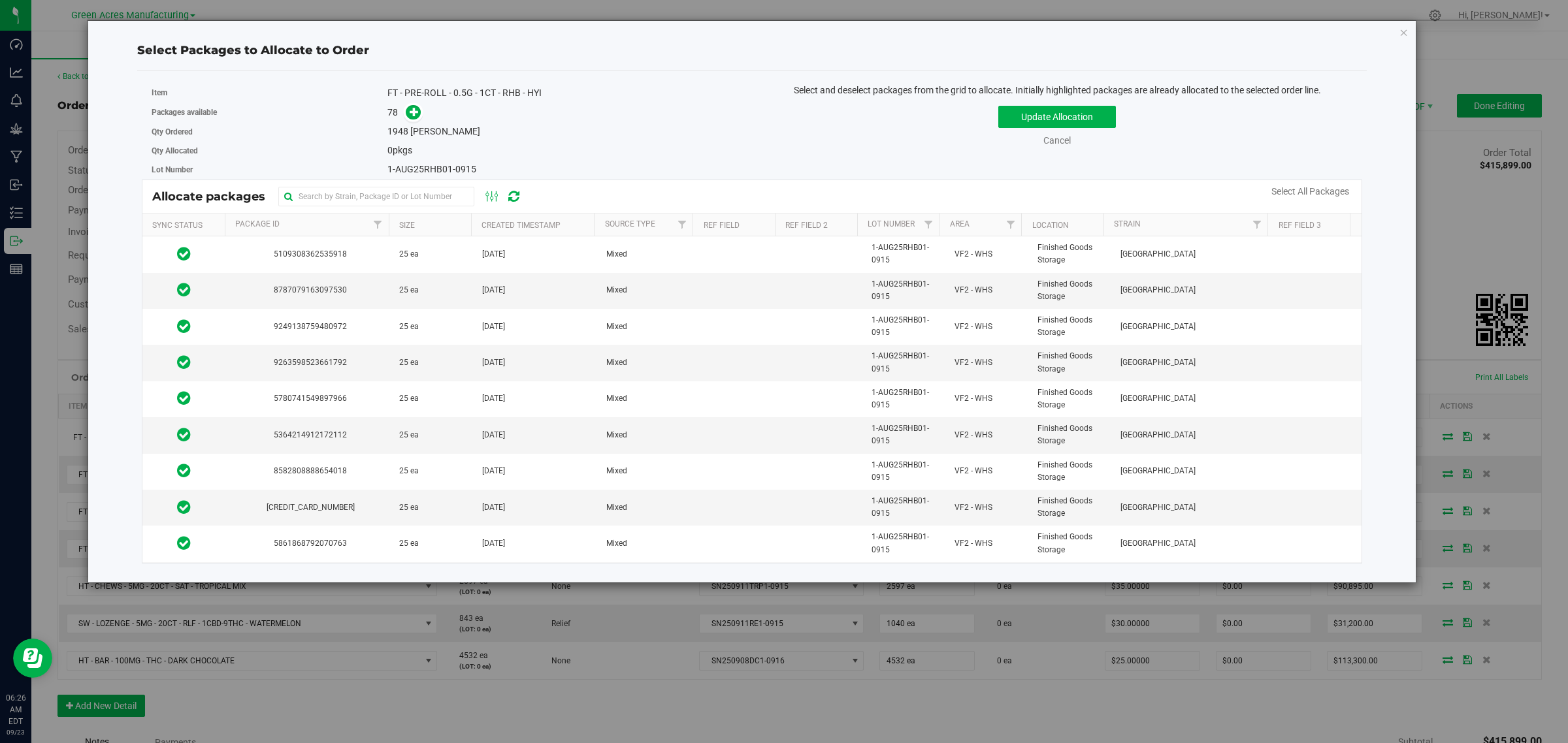
drag, startPoint x: 1275, startPoint y: 190, endPoint x: 1092, endPoint y: 133, distance: 191.7
click at [1275, 190] on link "Select All Packages" at bounding box center [1310, 192] width 77 height 11
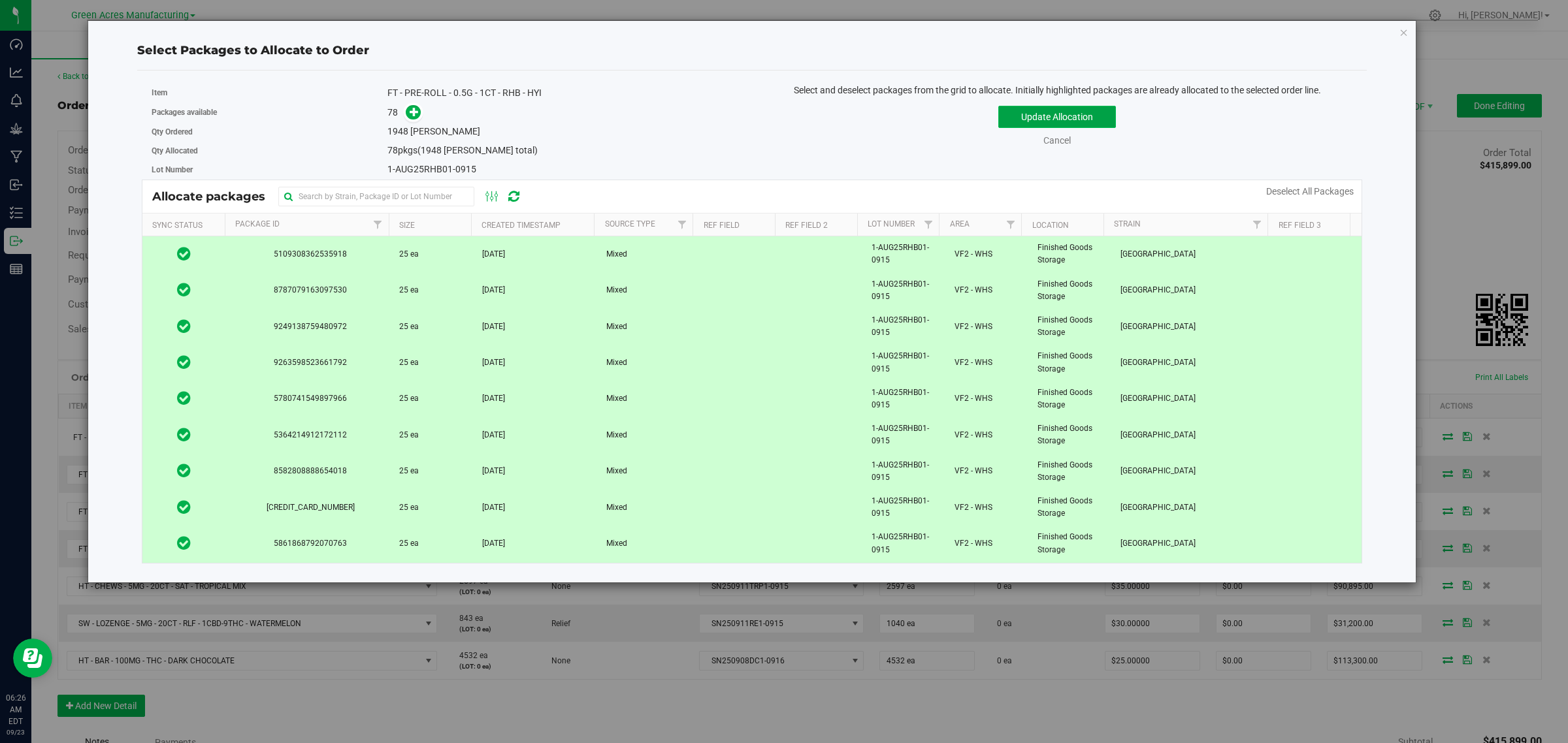
click at [1020, 113] on button "Update Allocation" at bounding box center [1056, 117] width 118 height 22
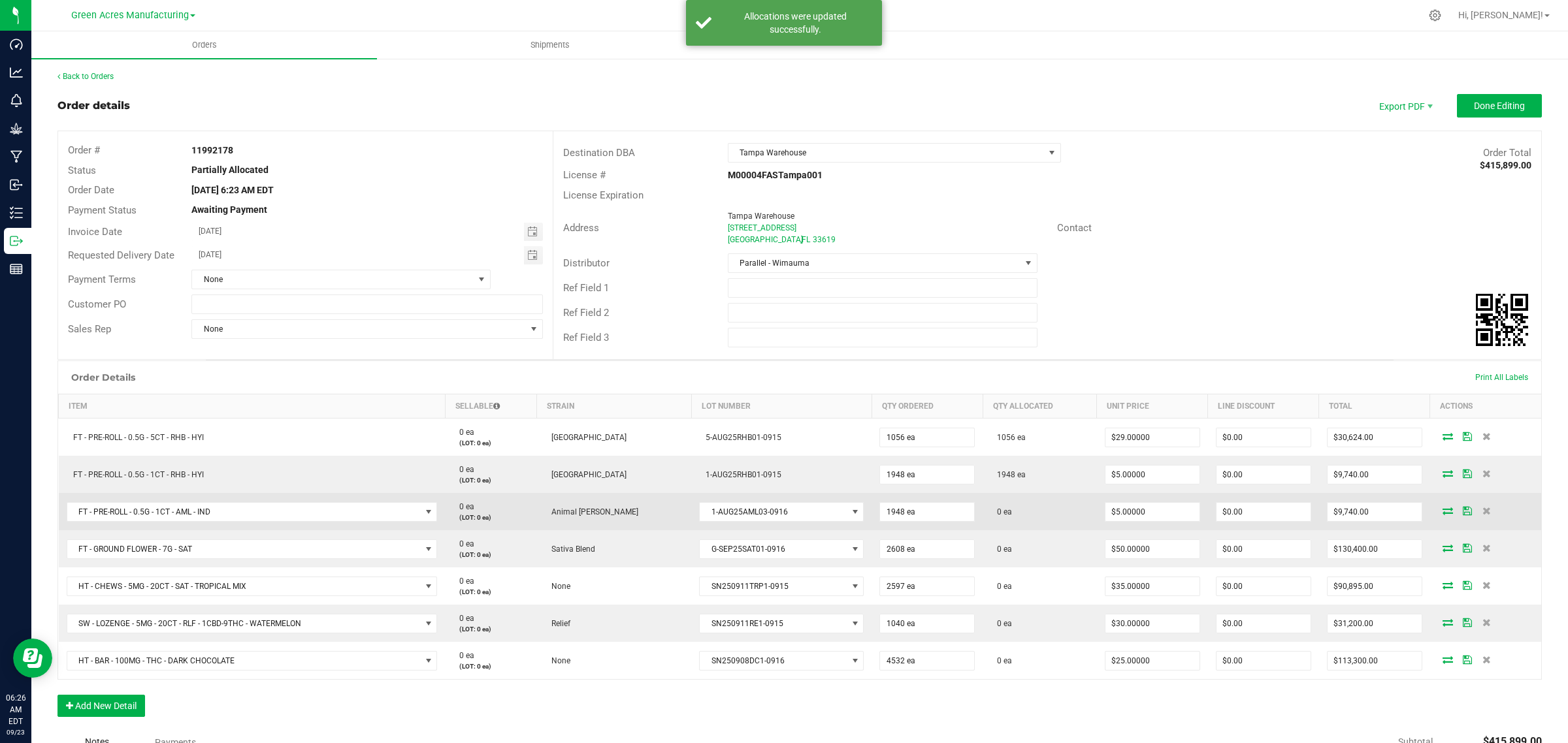
click at [1443, 513] on icon at bounding box center [1448, 511] width 11 height 8
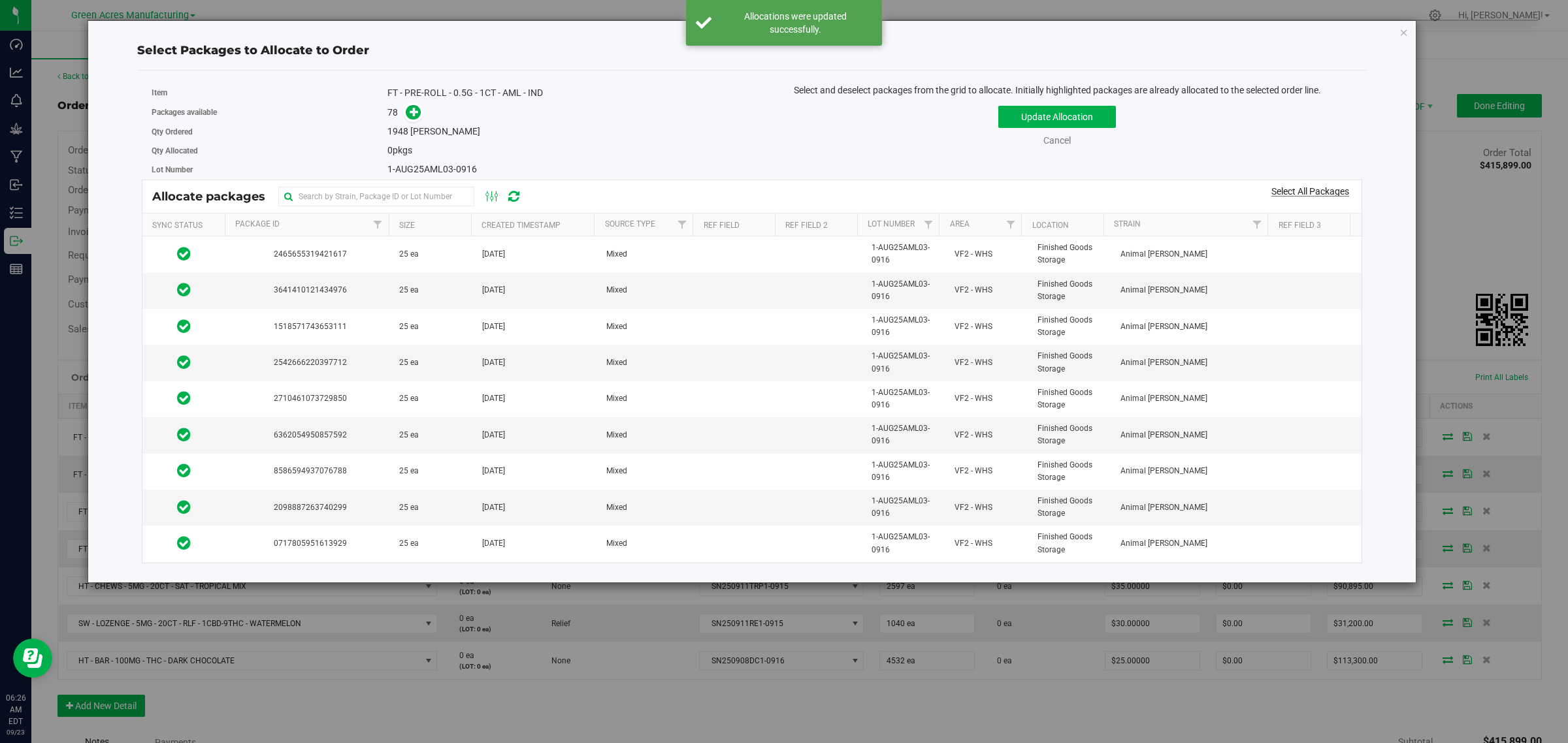
click at [1288, 194] on link "Select All Packages" at bounding box center [1310, 192] width 77 height 11
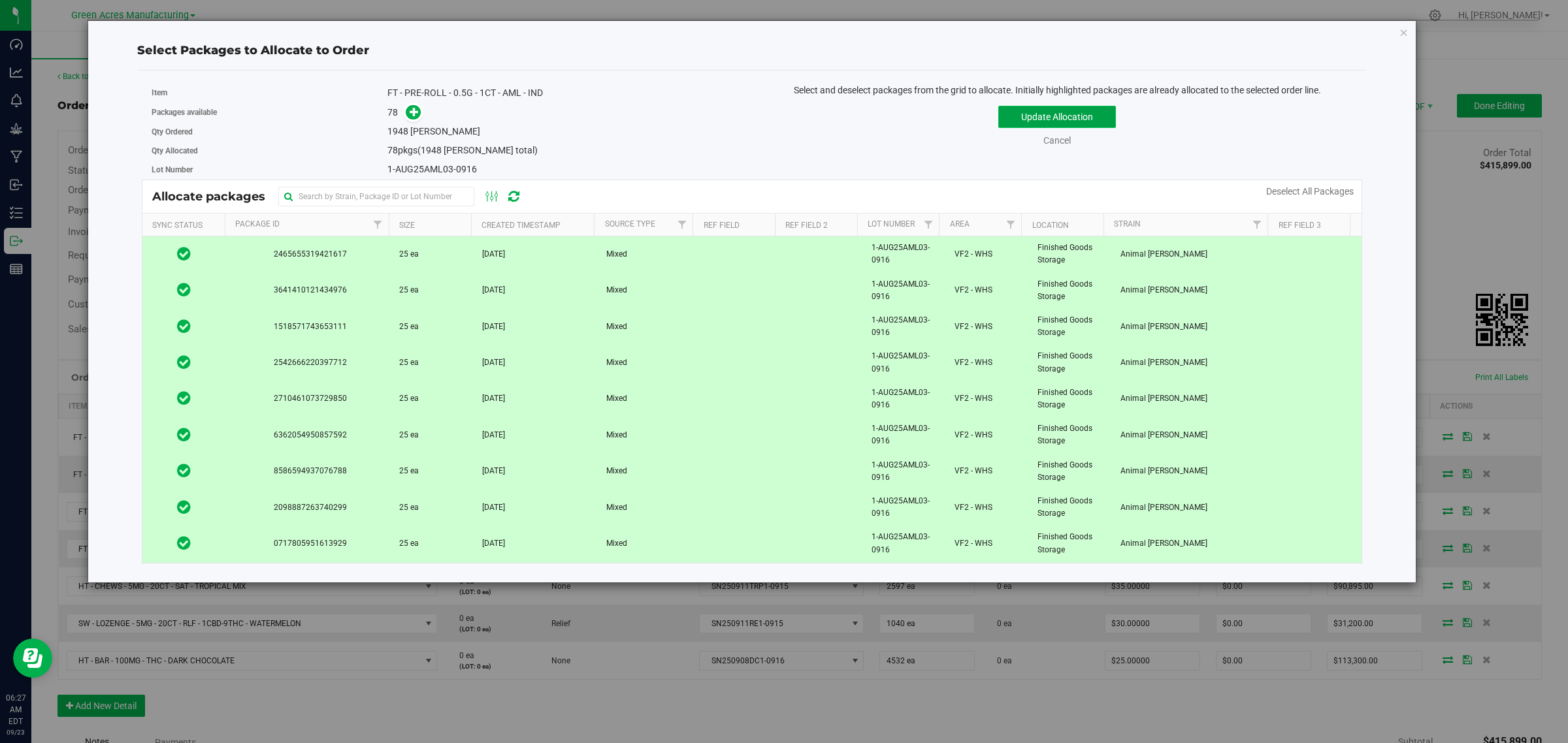
click at [1013, 113] on button "Update Allocation" at bounding box center [1056, 117] width 118 height 22
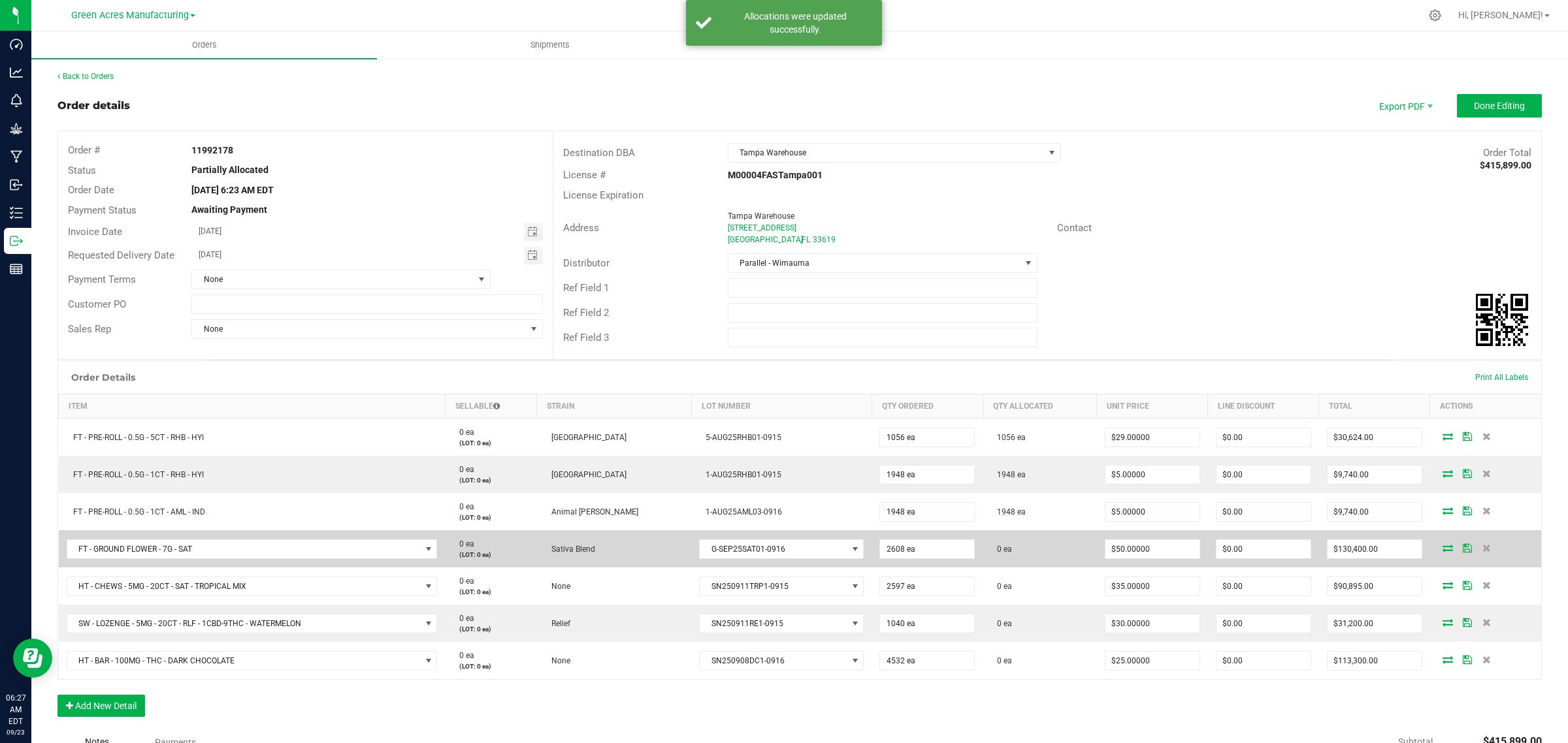
click at [1443, 546] on icon at bounding box center [1448, 548] width 11 height 8
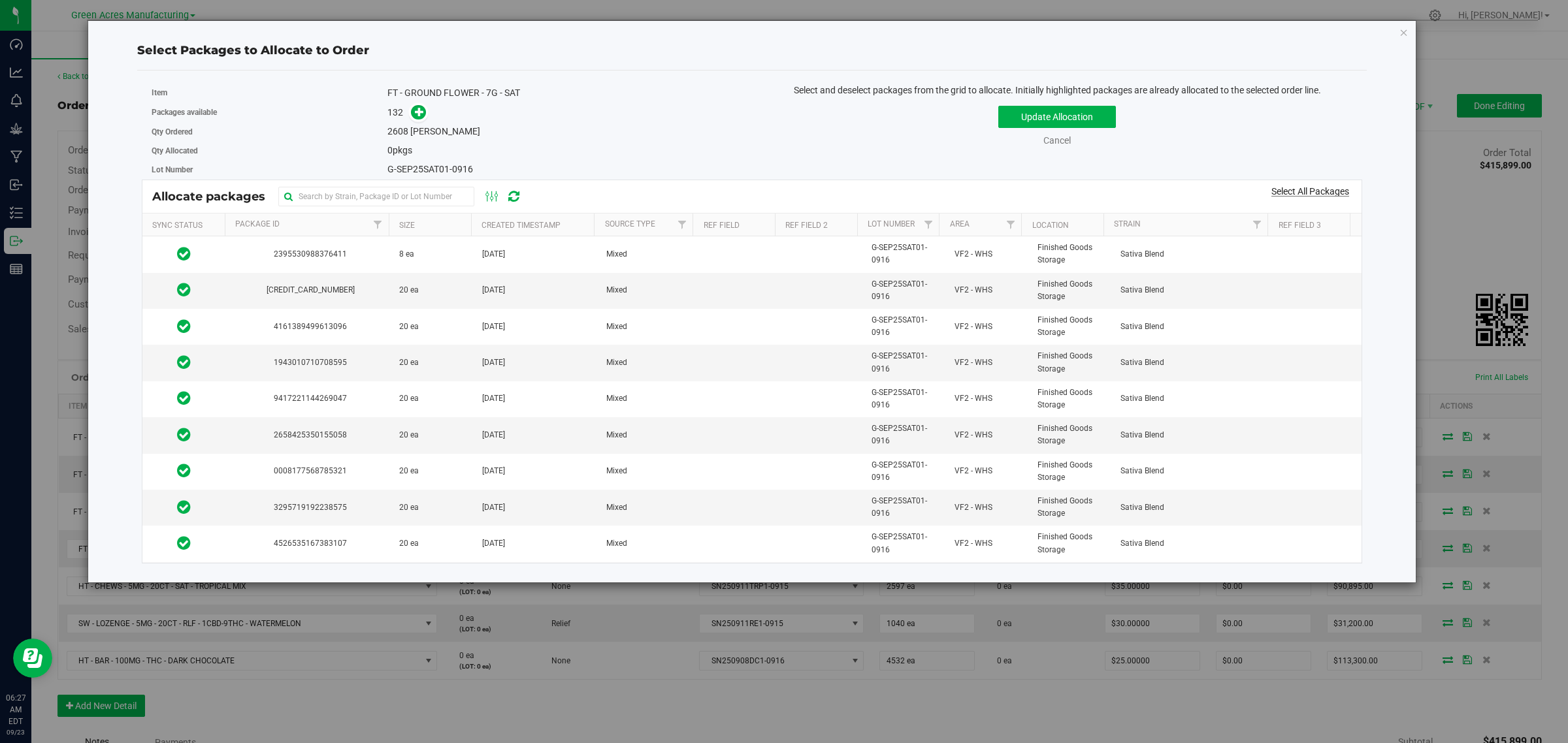
click at [1292, 190] on link "Select All Packages" at bounding box center [1310, 192] width 77 height 11
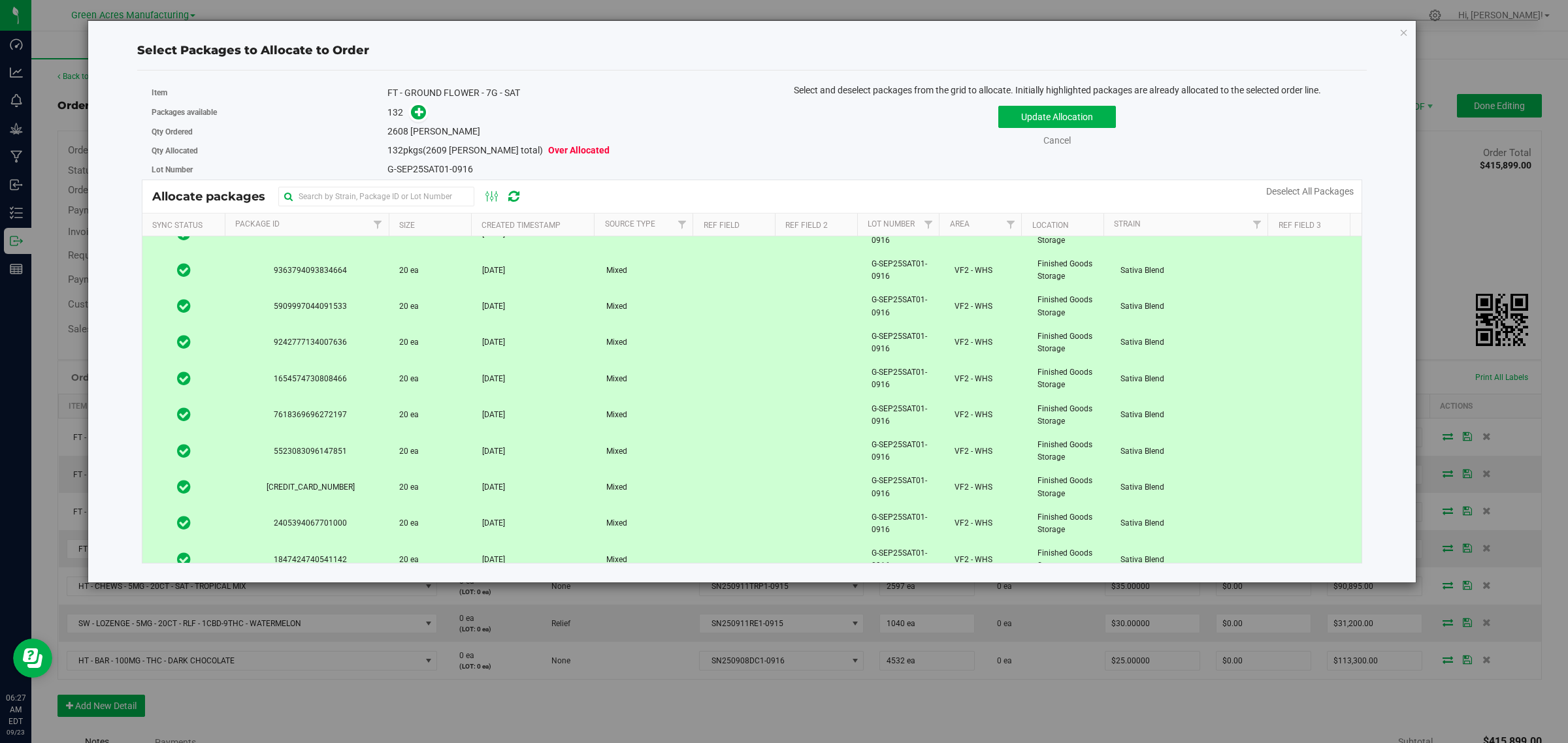
scroll to position [4467, 0]
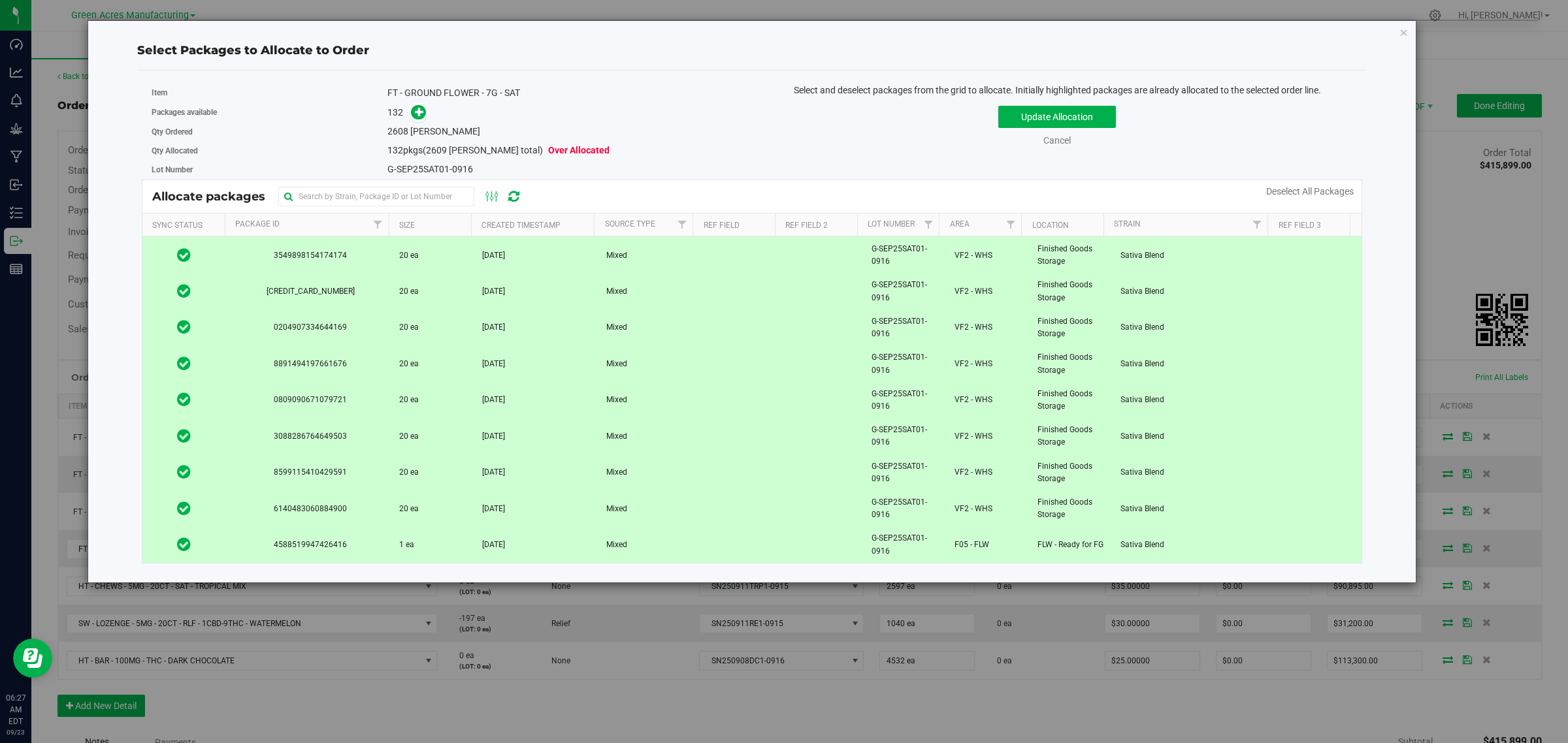
click at [1176, 556] on td "Sativa Blend" at bounding box center [1195, 545] width 166 height 35
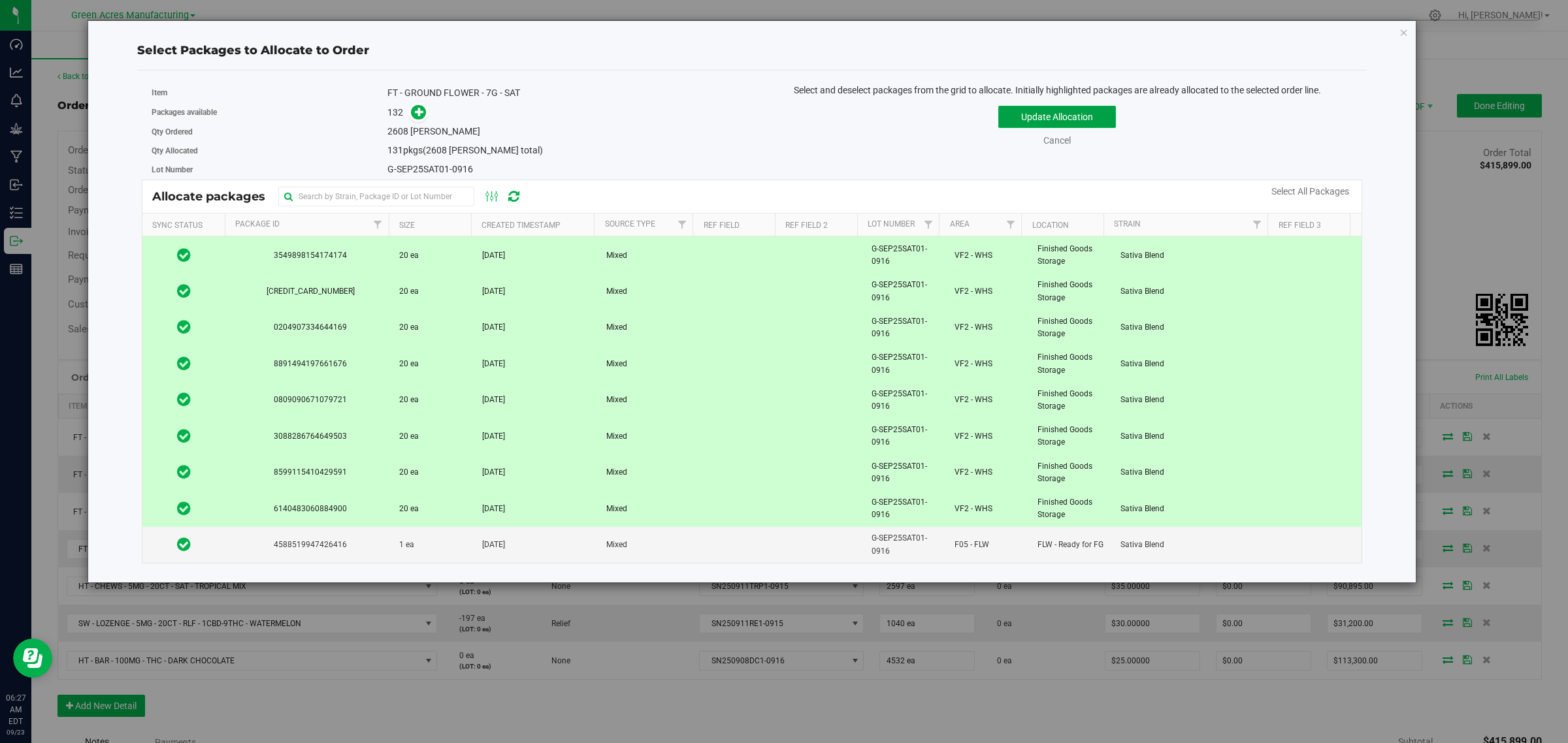
click at [1041, 114] on button "Update Allocation" at bounding box center [1056, 117] width 118 height 22
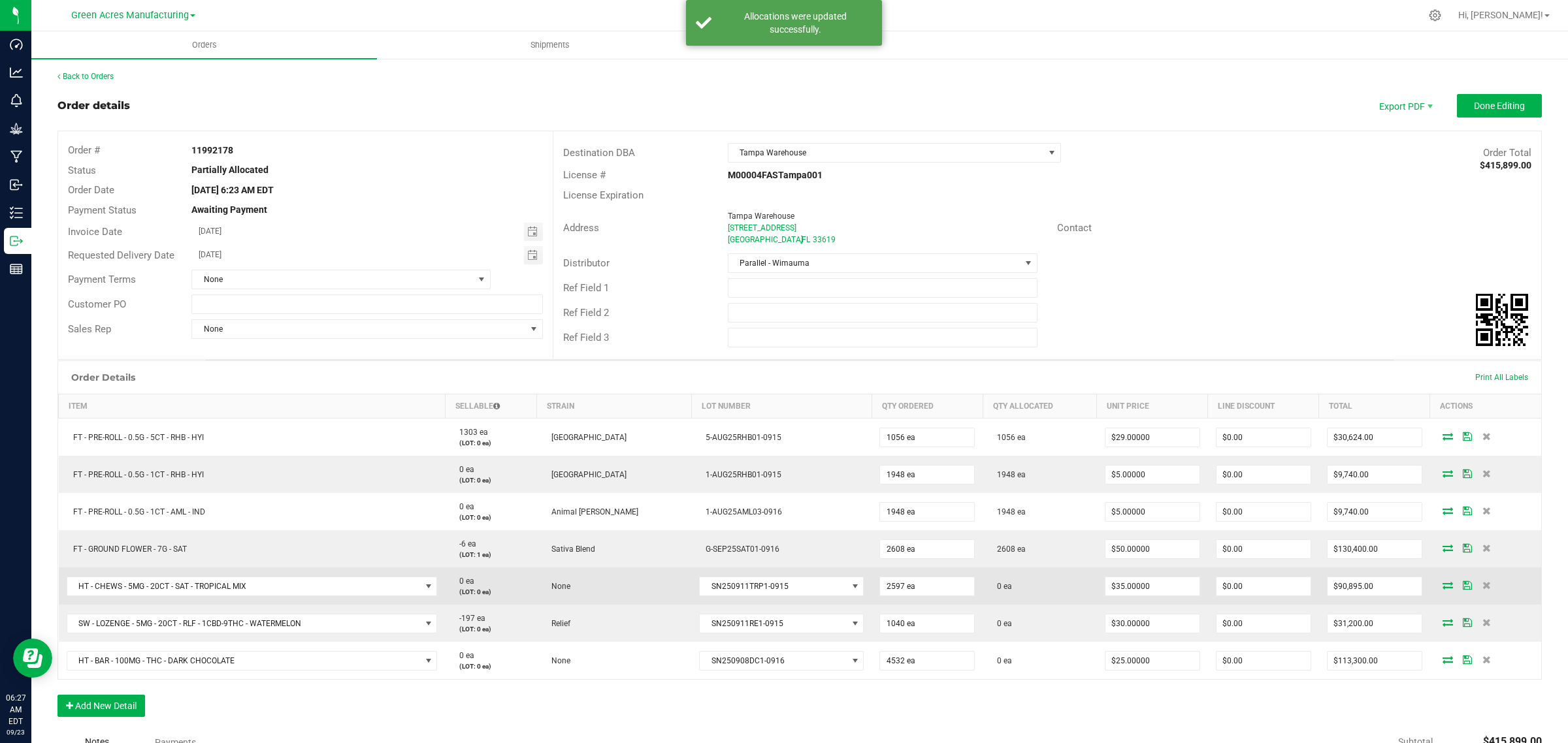
click at [1443, 587] on icon at bounding box center [1448, 585] width 11 height 8
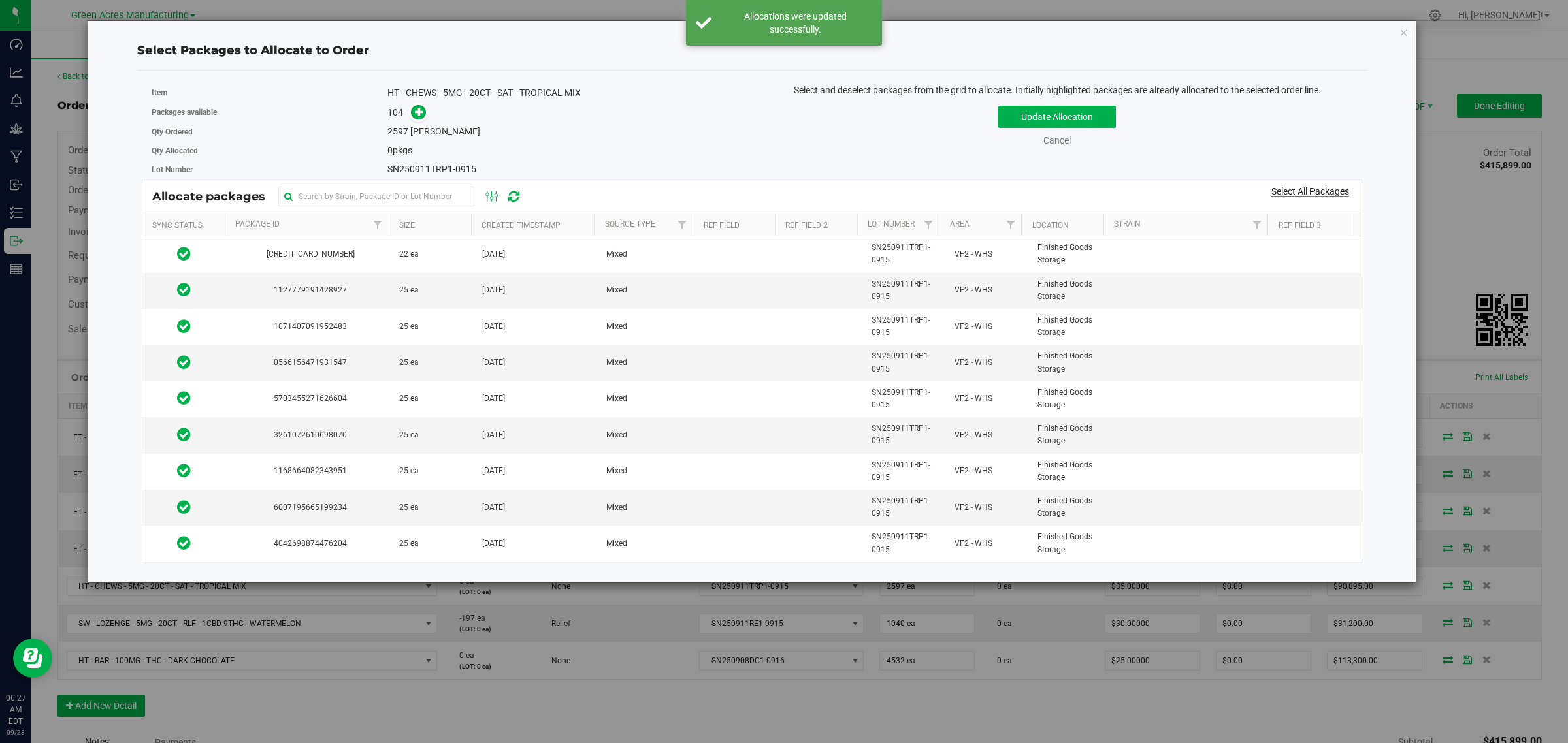
click at [1304, 196] on link "Select All Packages" at bounding box center [1310, 192] width 77 height 11
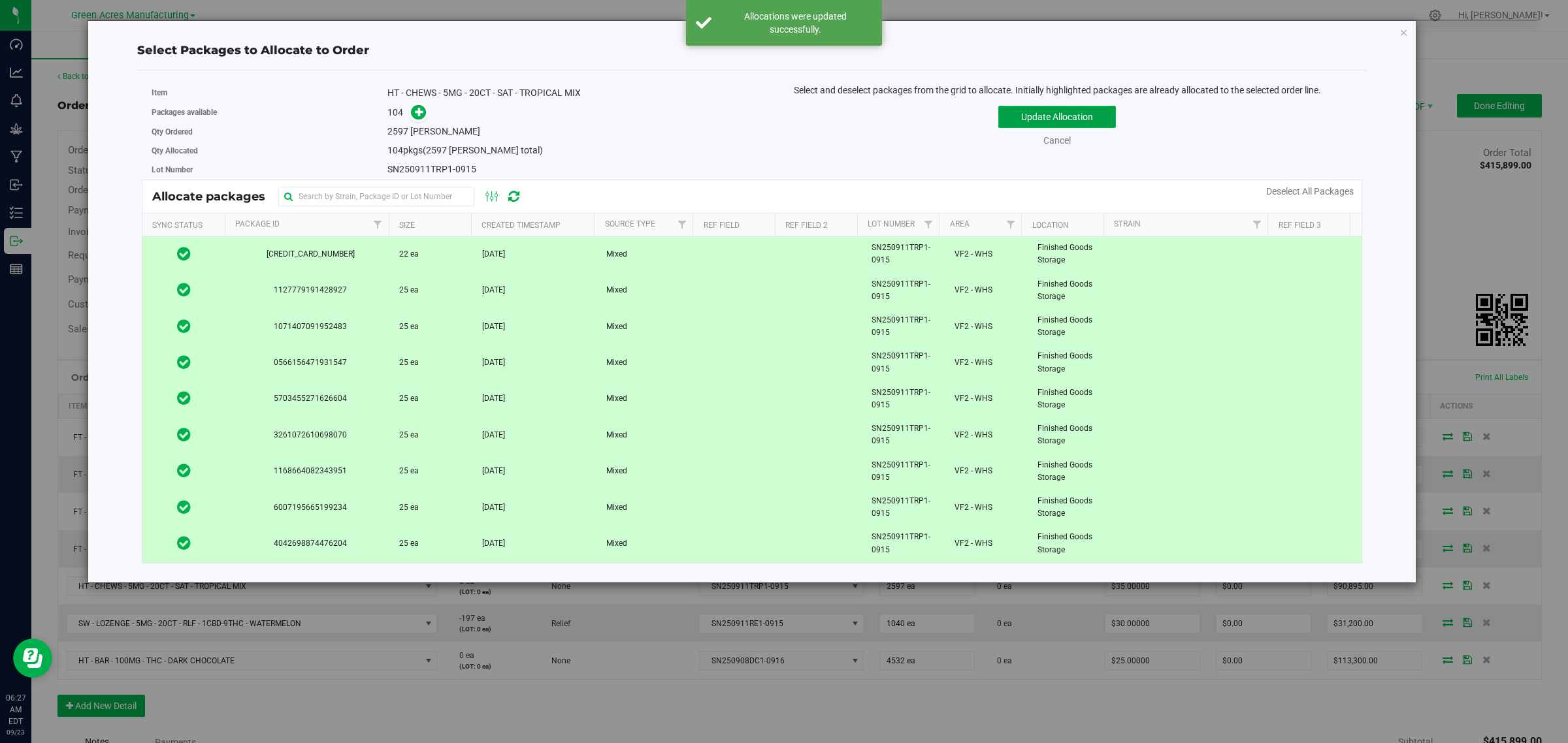
click at [1067, 118] on button "Update Allocation" at bounding box center [1056, 117] width 118 height 22
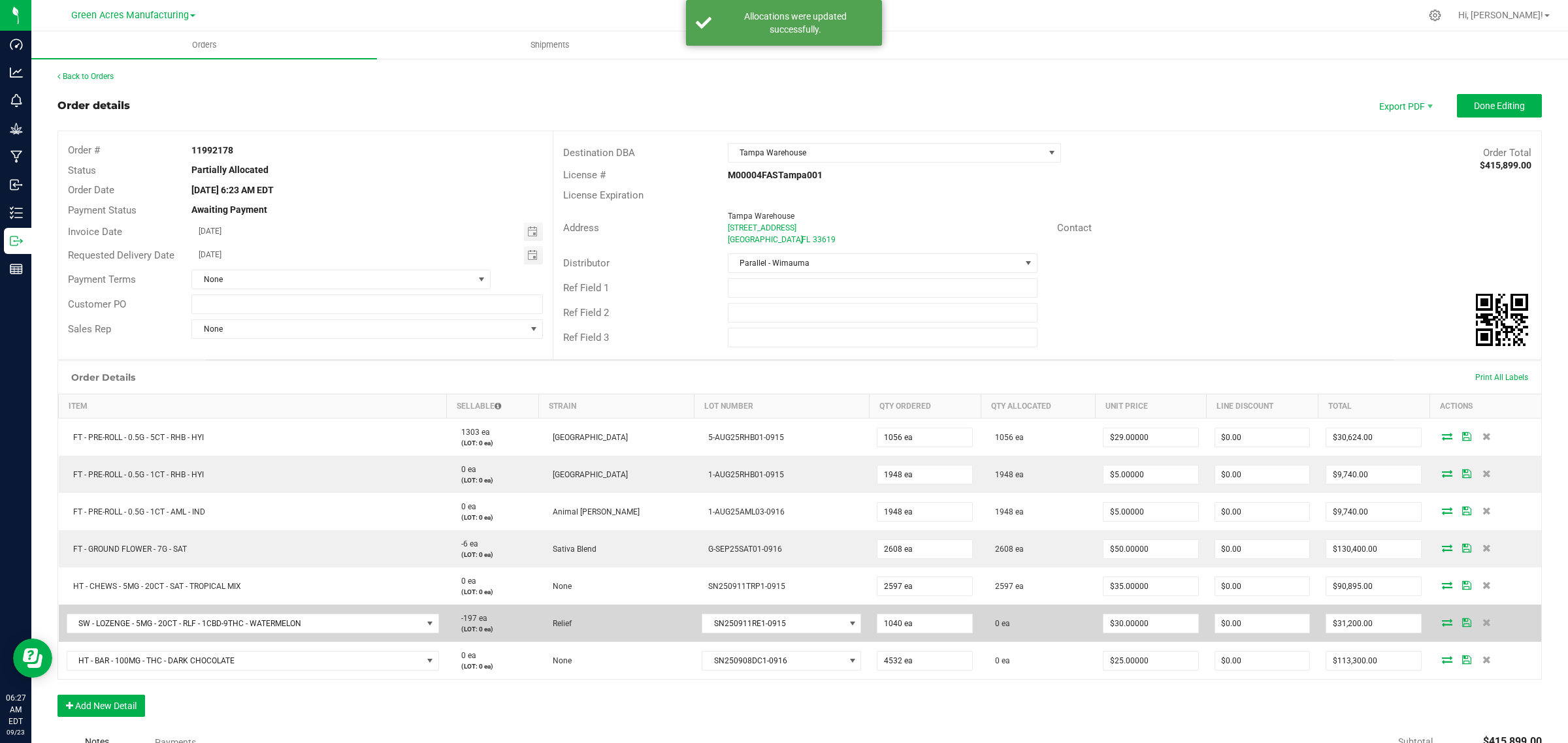
click at [1442, 620] on icon at bounding box center [1447, 622] width 11 height 8
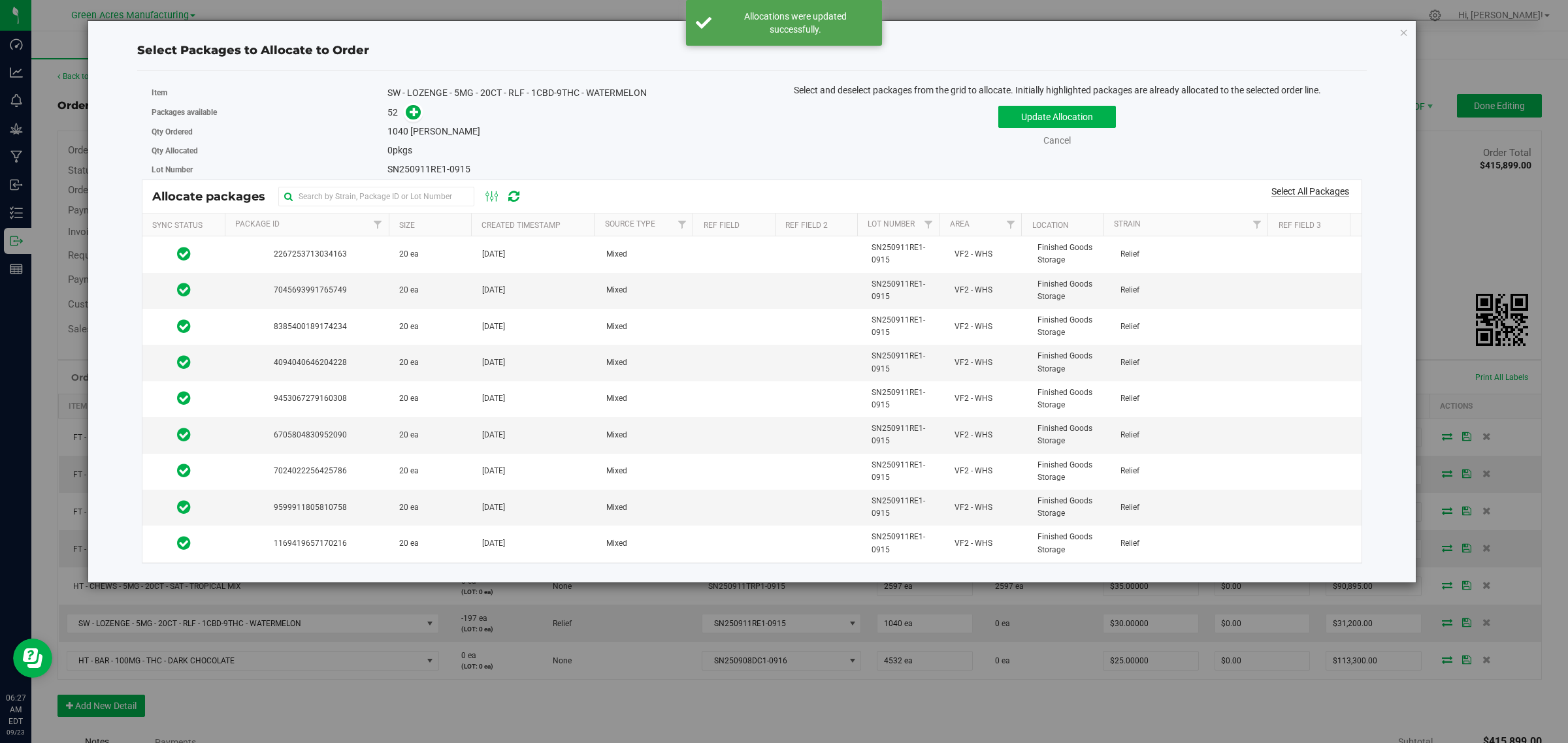
click at [1307, 190] on link "Select All Packages" at bounding box center [1310, 192] width 77 height 11
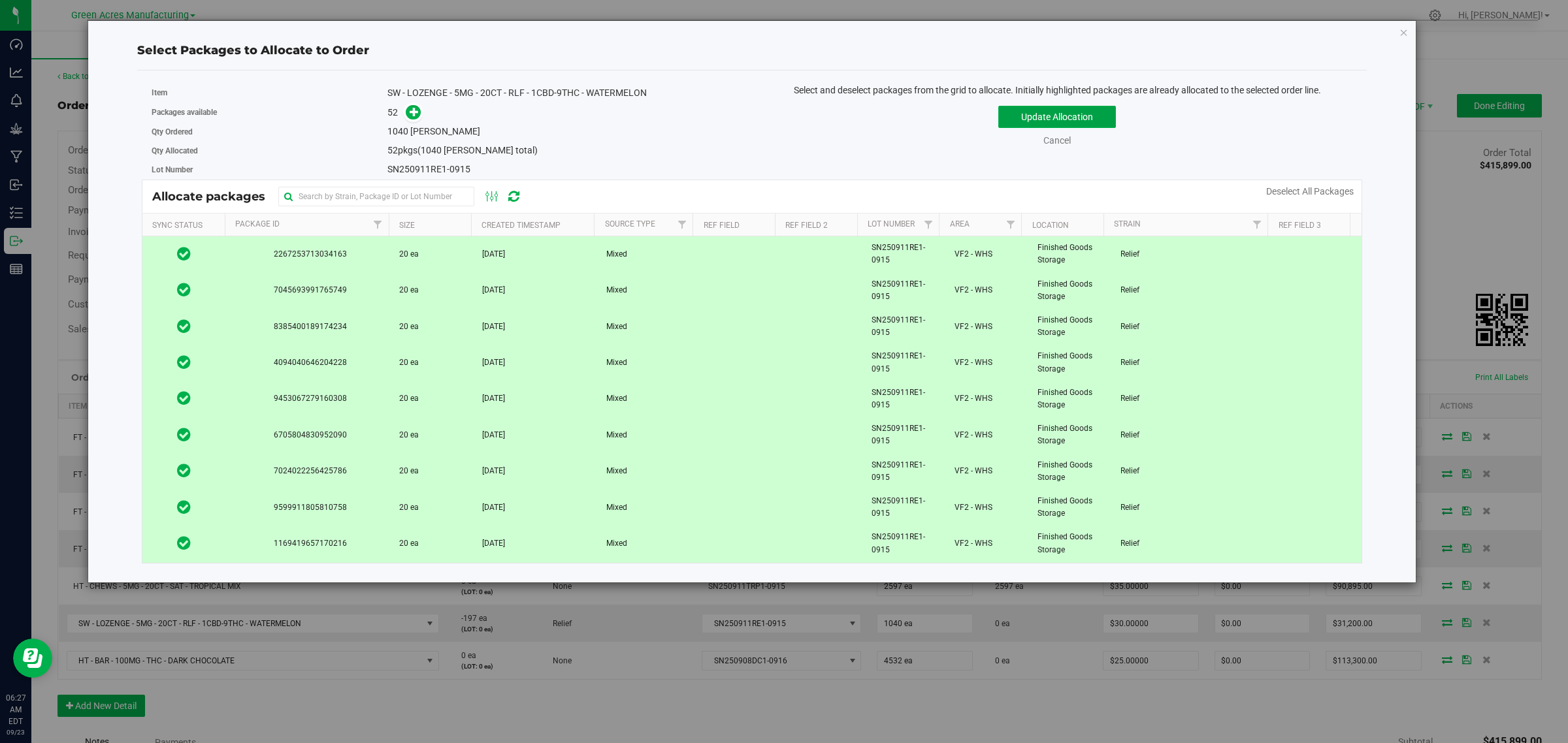
click at [1081, 115] on button "Update Allocation" at bounding box center [1056, 117] width 118 height 22
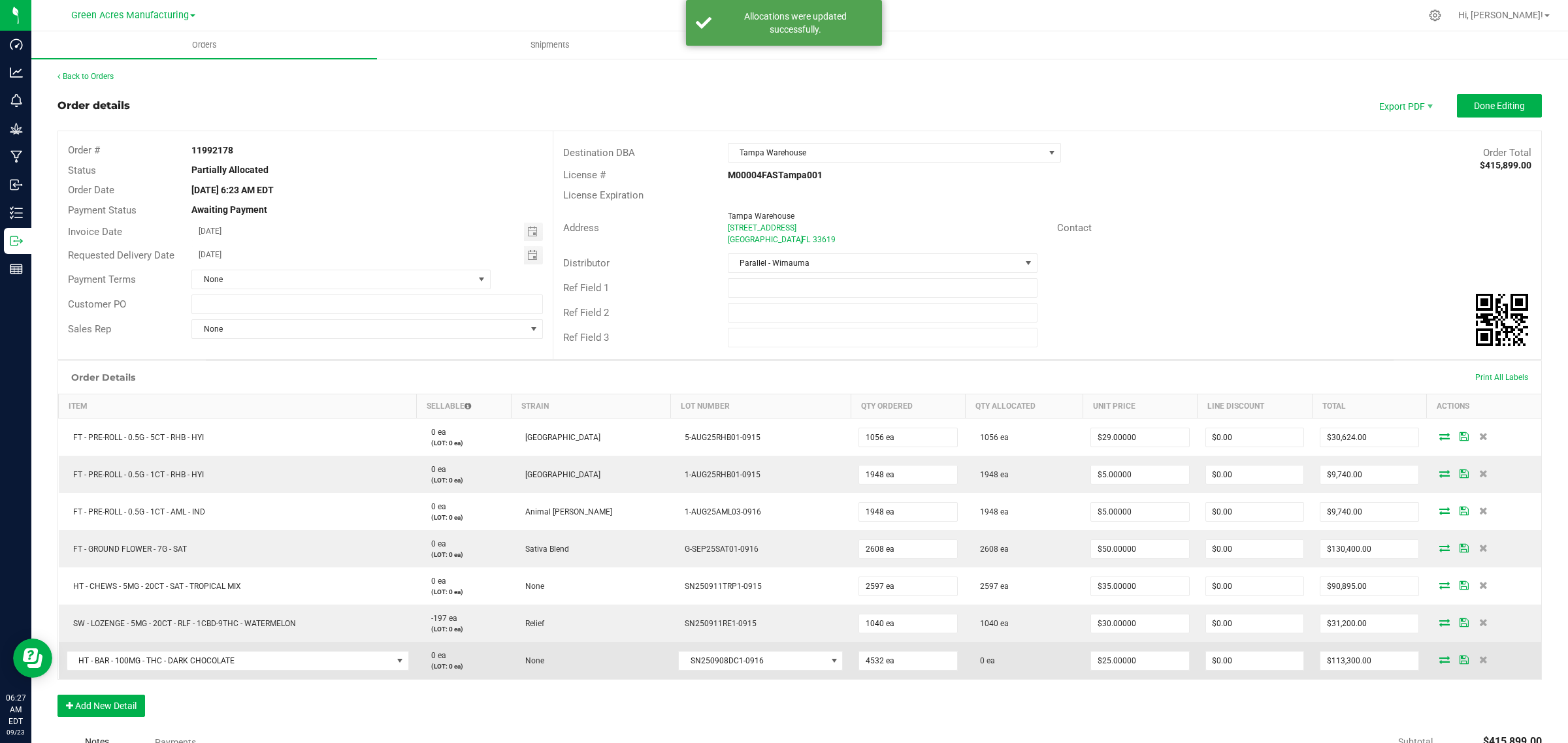
click at [1429, 668] on td at bounding box center [1484, 660] width 114 height 37
click at [1439, 664] on icon at bounding box center [1445, 660] width 11 height 8
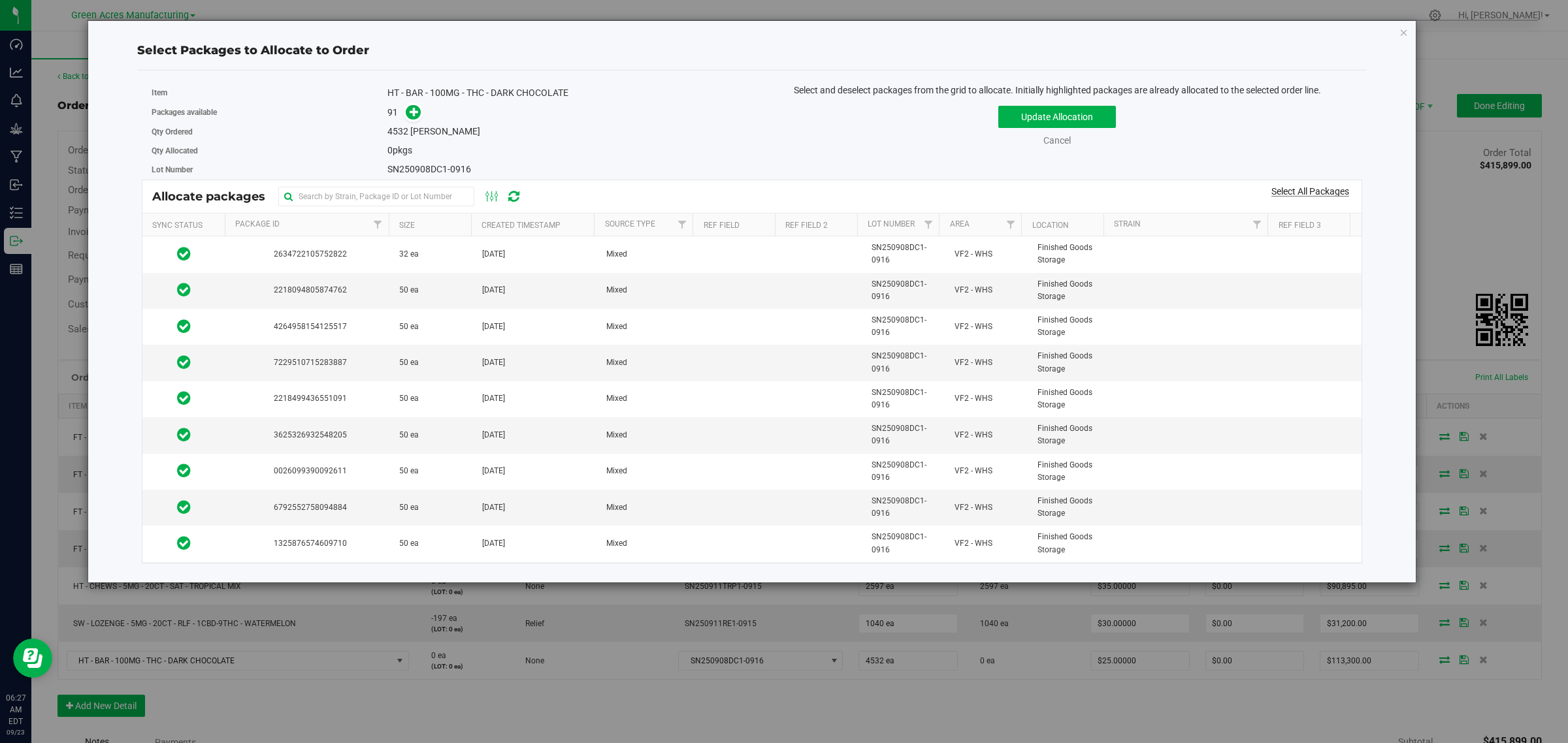
click at [1281, 194] on link "Select All Packages" at bounding box center [1310, 192] width 77 height 11
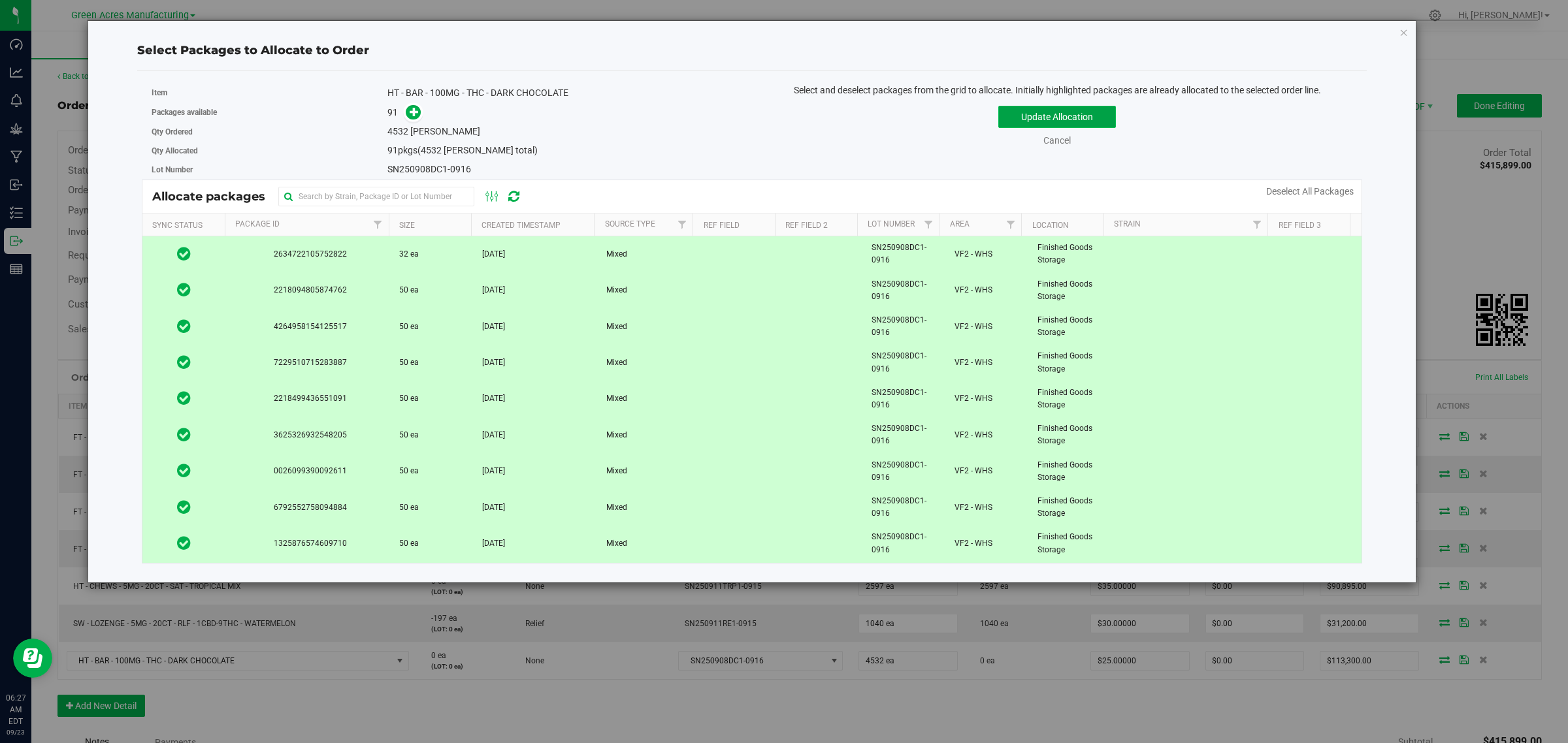
click at [1041, 116] on button "Update Allocation" at bounding box center [1056, 117] width 118 height 22
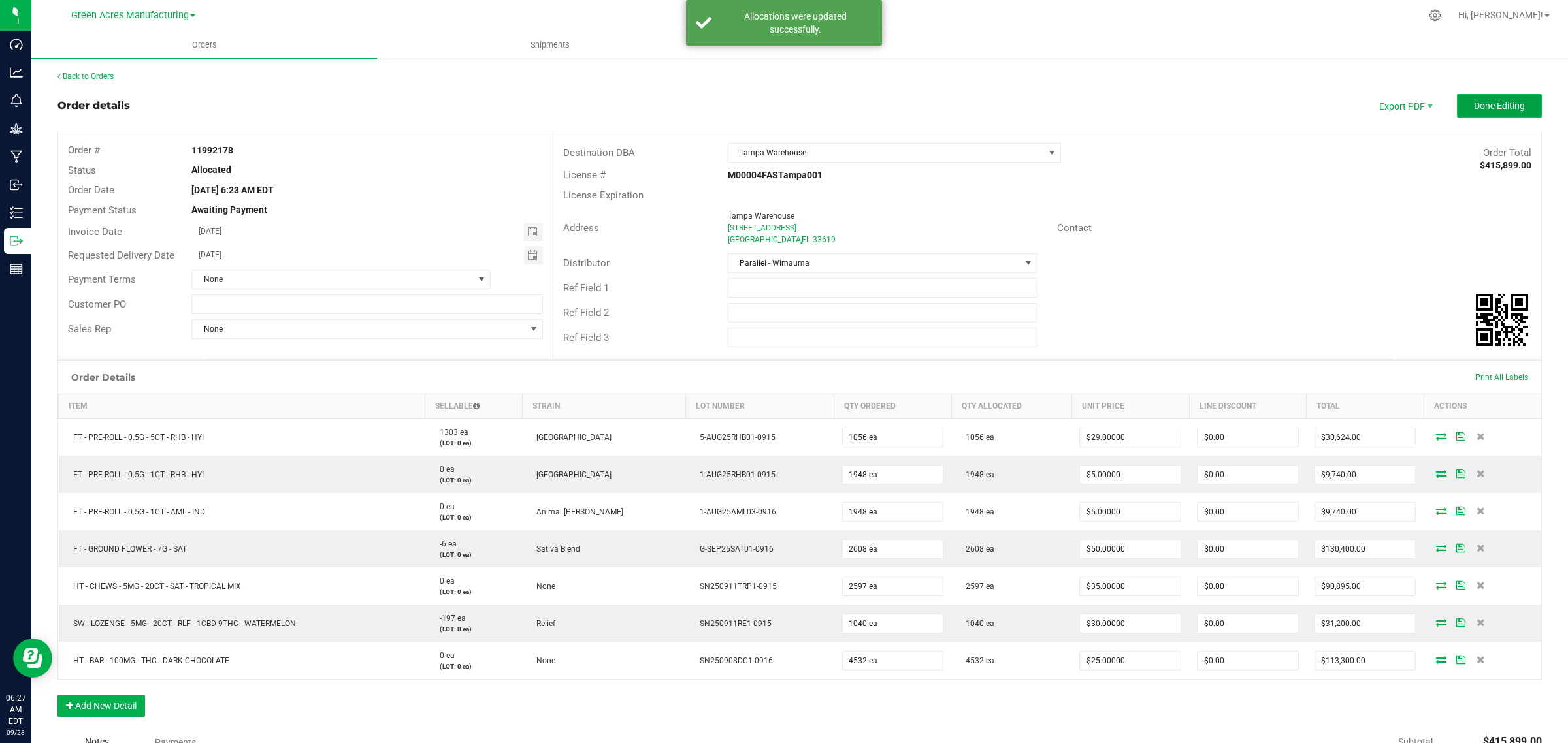
click at [1470, 98] on button "Done Editing" at bounding box center [1499, 106] width 85 height 24
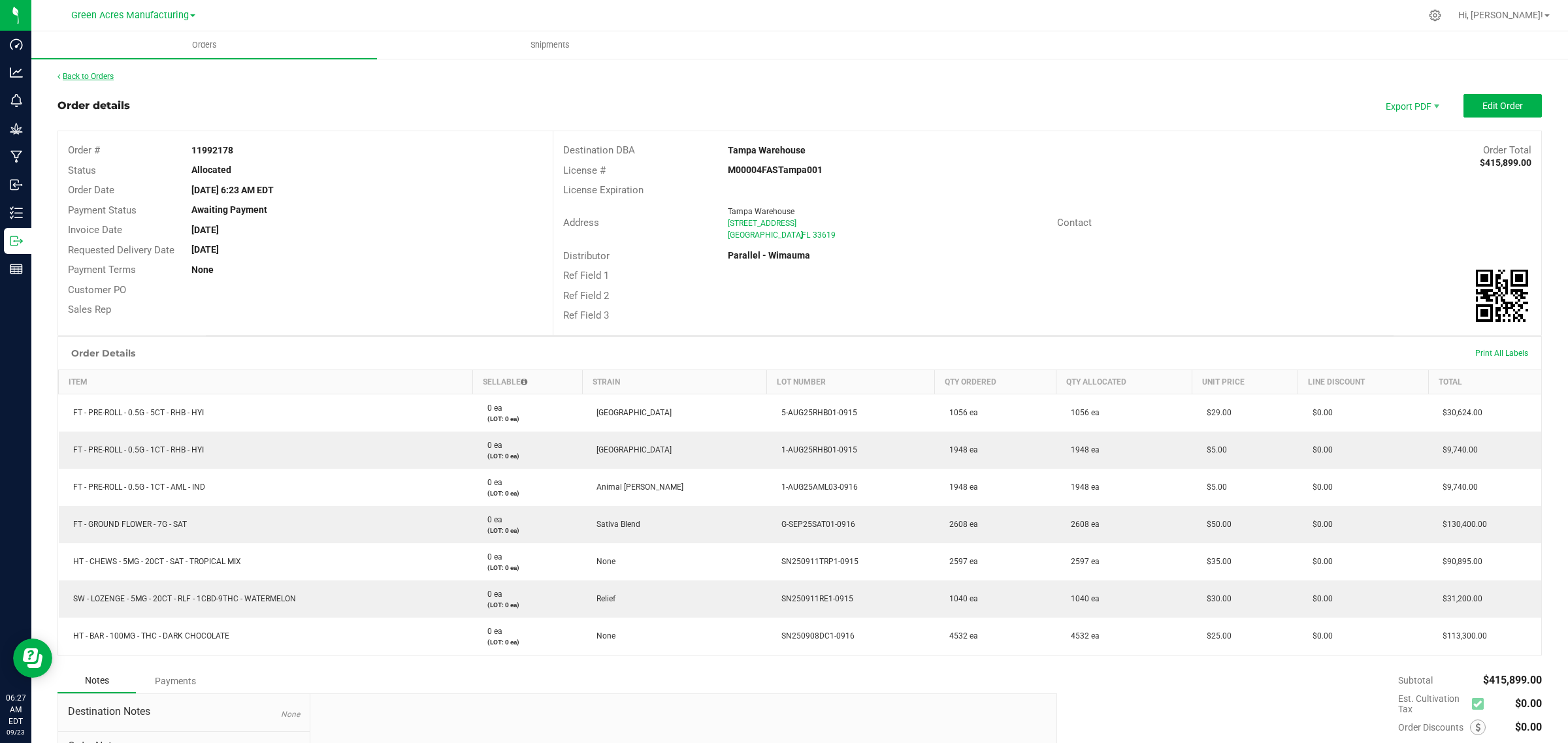
click at [81, 75] on link "Back to Orders" at bounding box center [86, 76] width 56 height 9
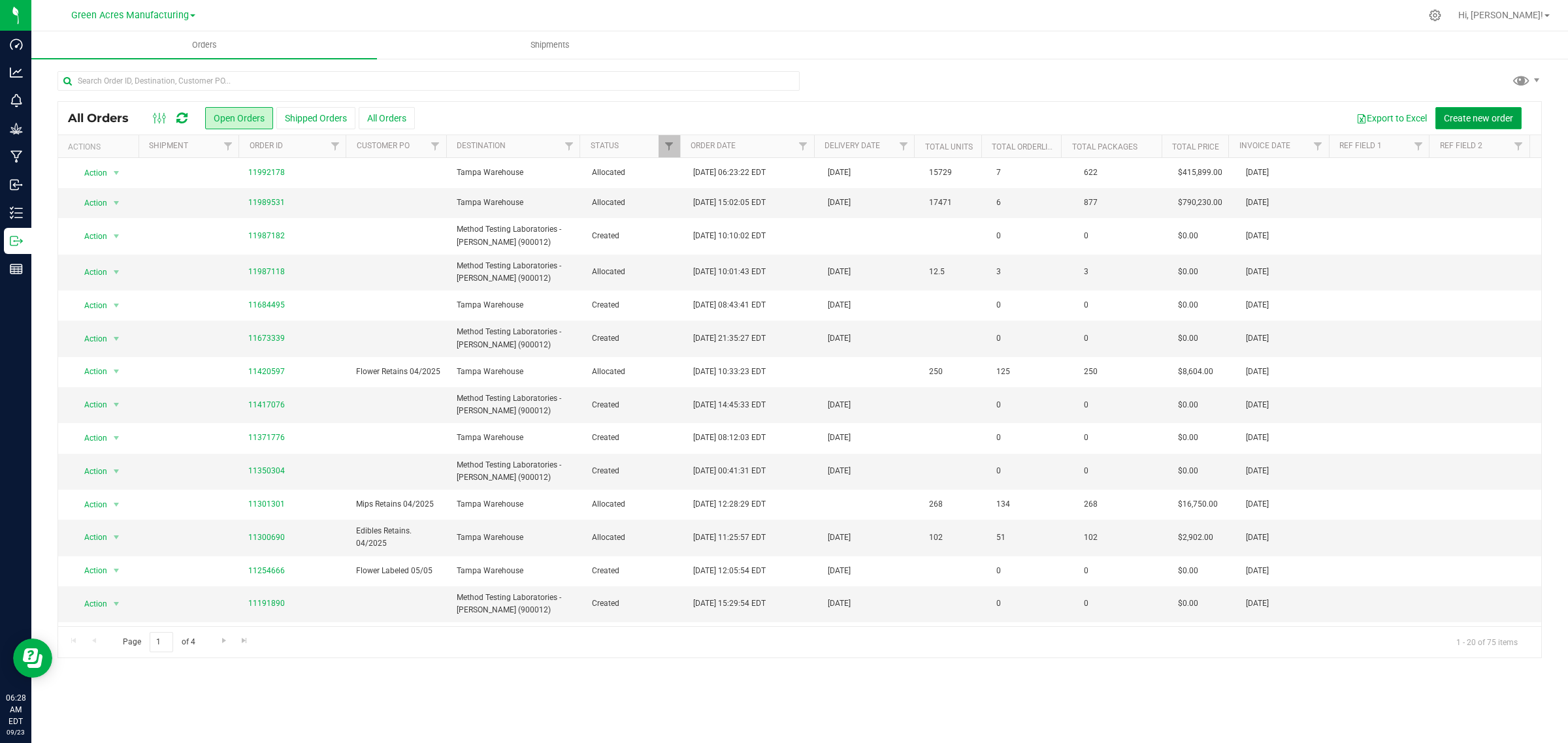
click at [1493, 115] on span "Create new order" at bounding box center [1478, 118] width 69 height 11
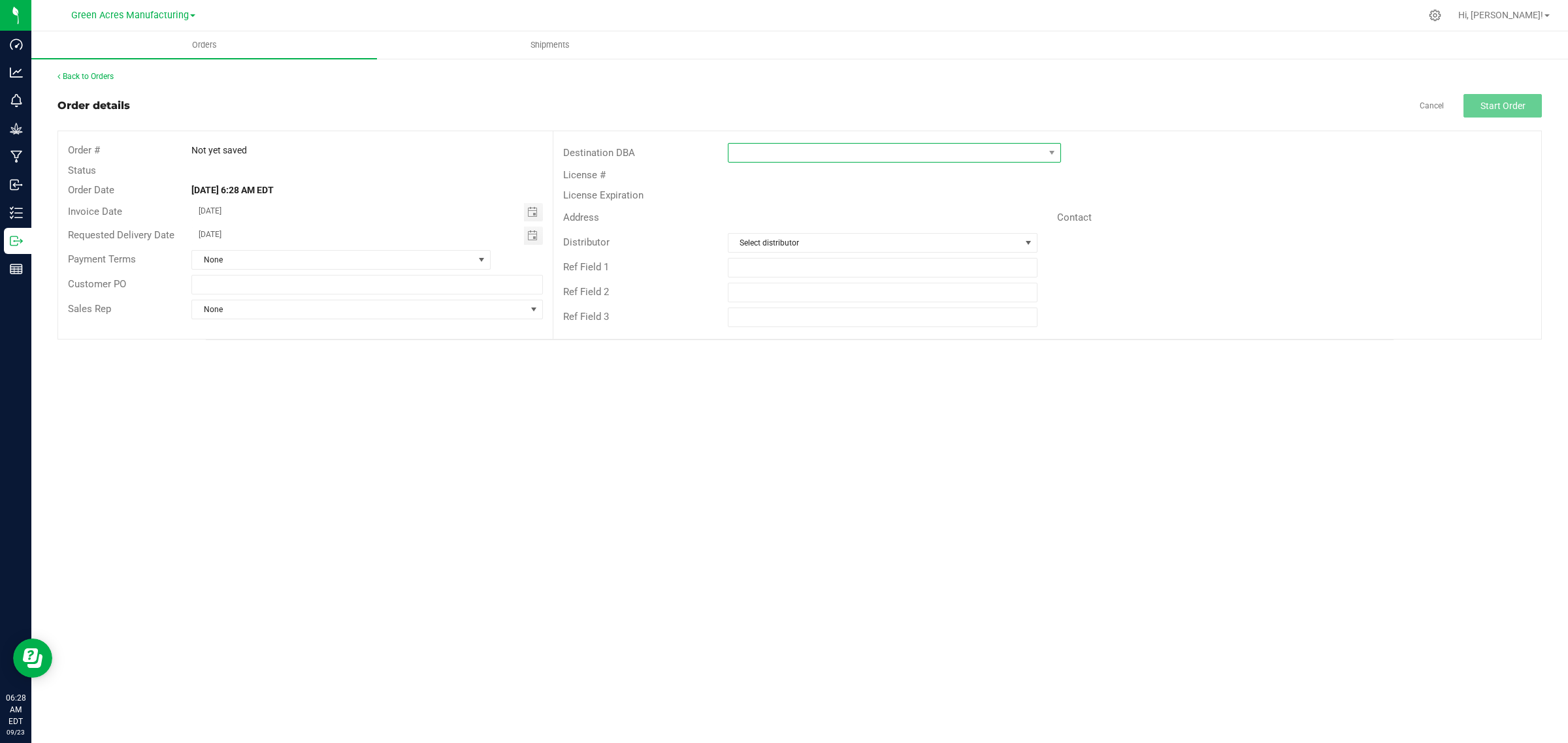
click at [758, 151] on span at bounding box center [886, 153] width 316 height 18
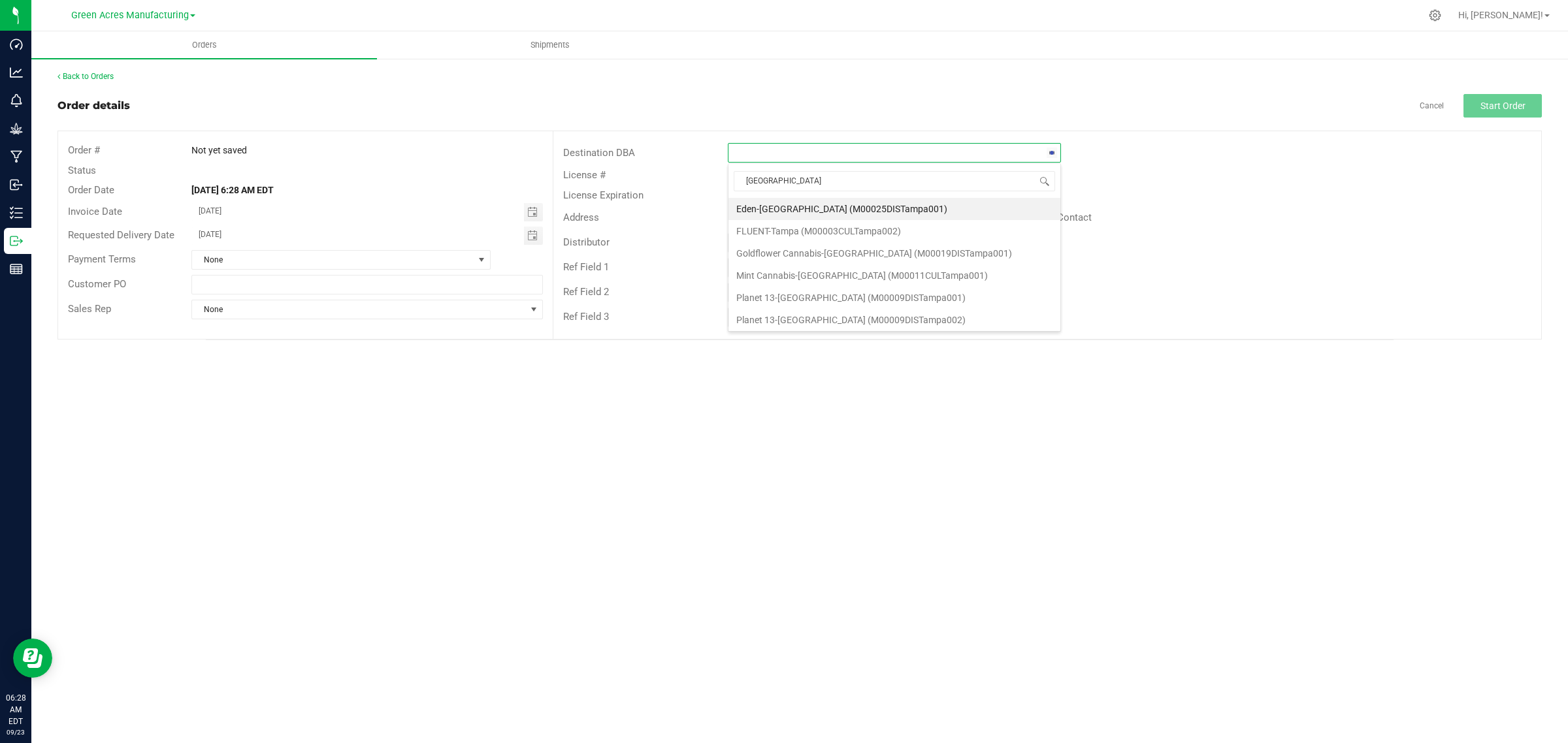
type input "tampa w"
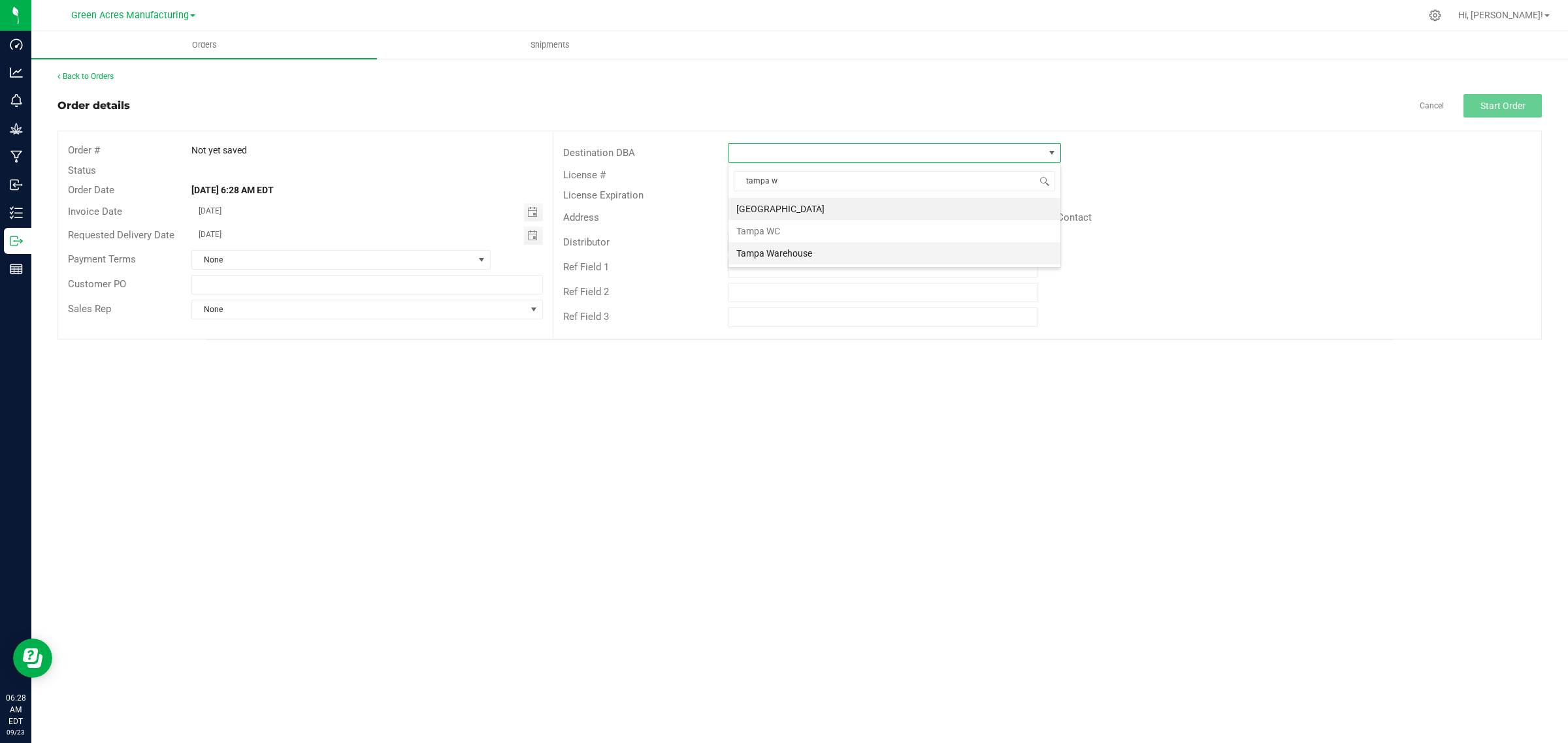
click at [766, 253] on li "Tampa Warehouse" at bounding box center [894, 253] width 332 height 22
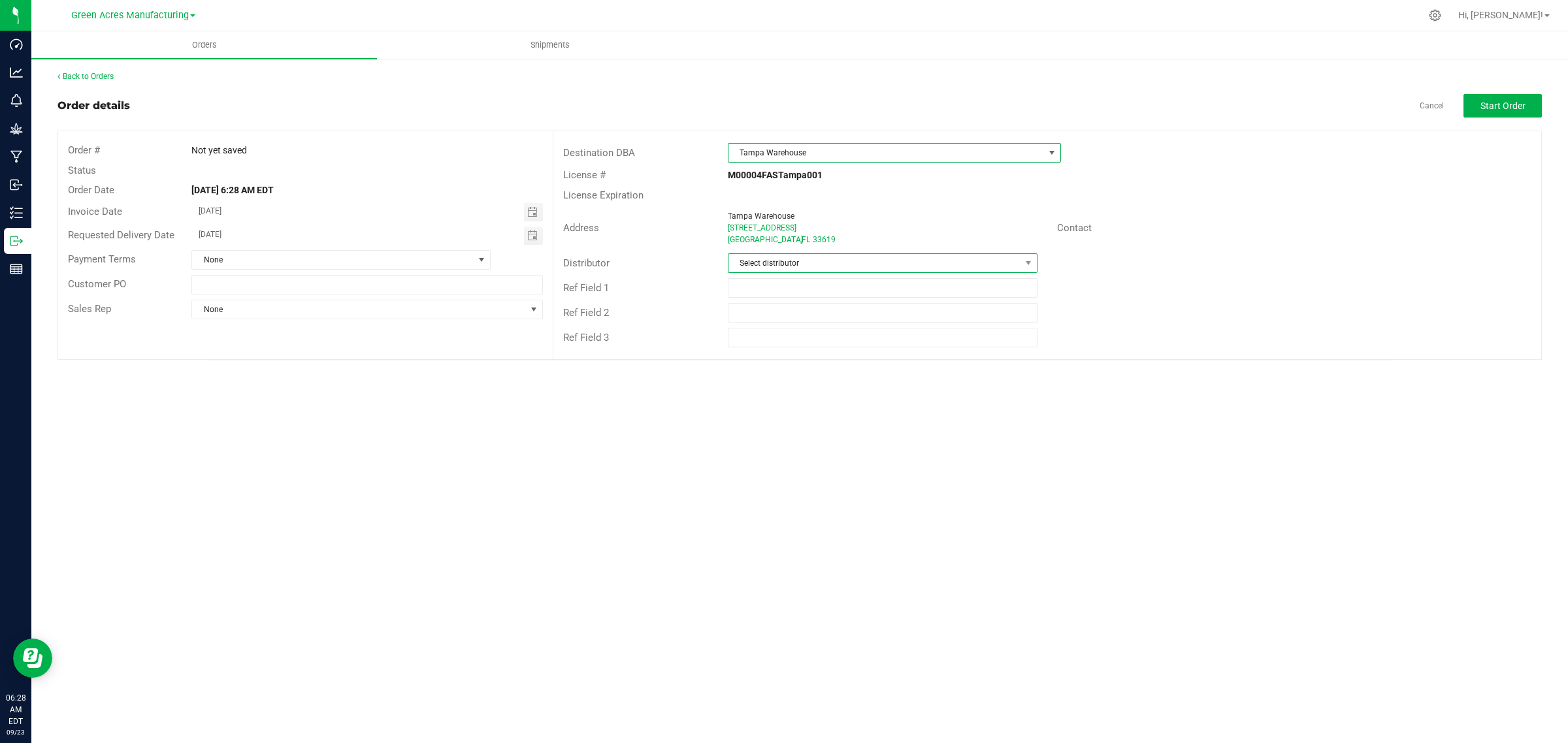
click at [764, 261] on span "Select distributor" at bounding box center [874, 263] width 292 height 18
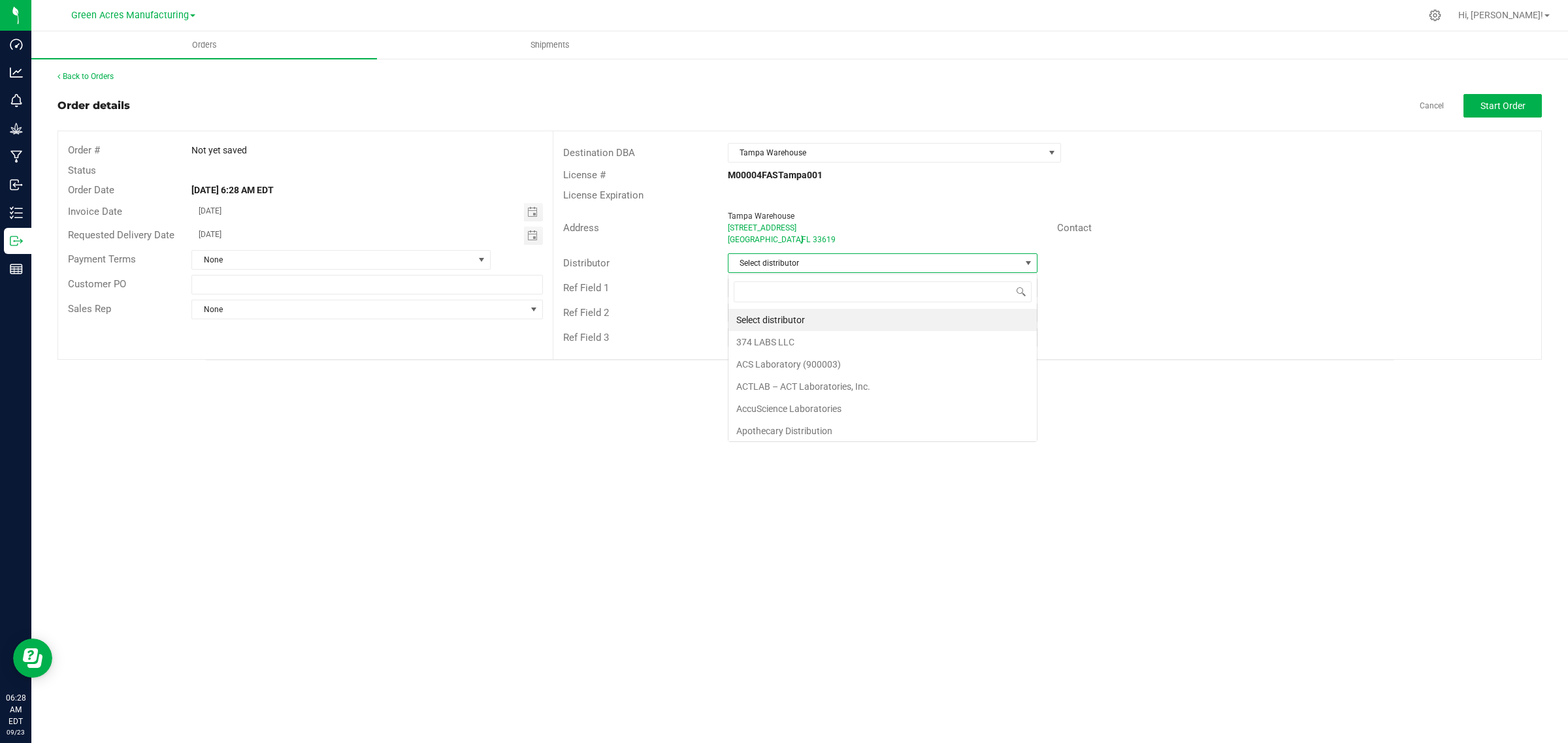
scroll to position [20, 309]
type input "para"
click at [772, 325] on li "Parallel - Wimauma" at bounding box center [882, 320] width 309 height 22
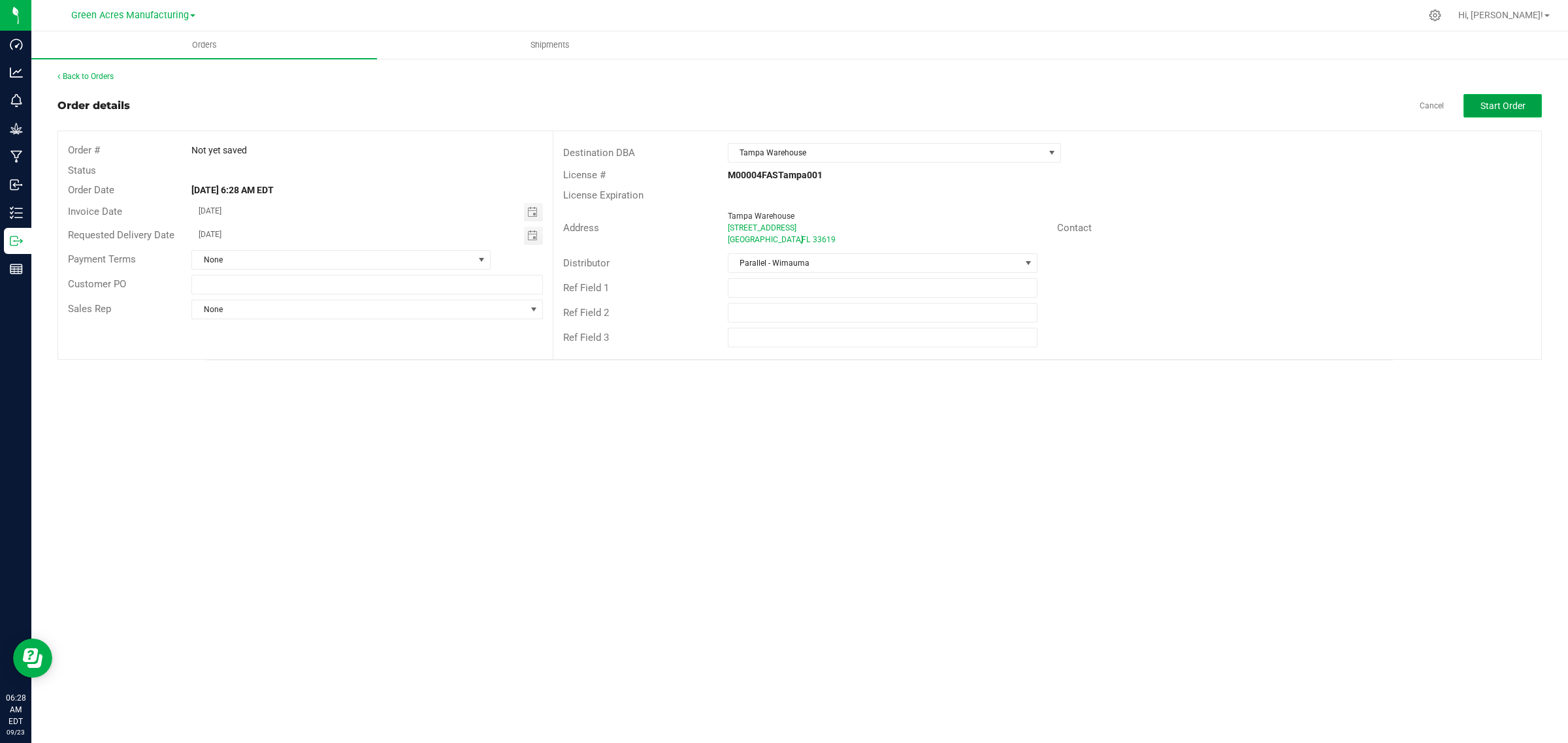
click at [1499, 103] on span "Start Order" at bounding box center [1502, 106] width 45 height 11
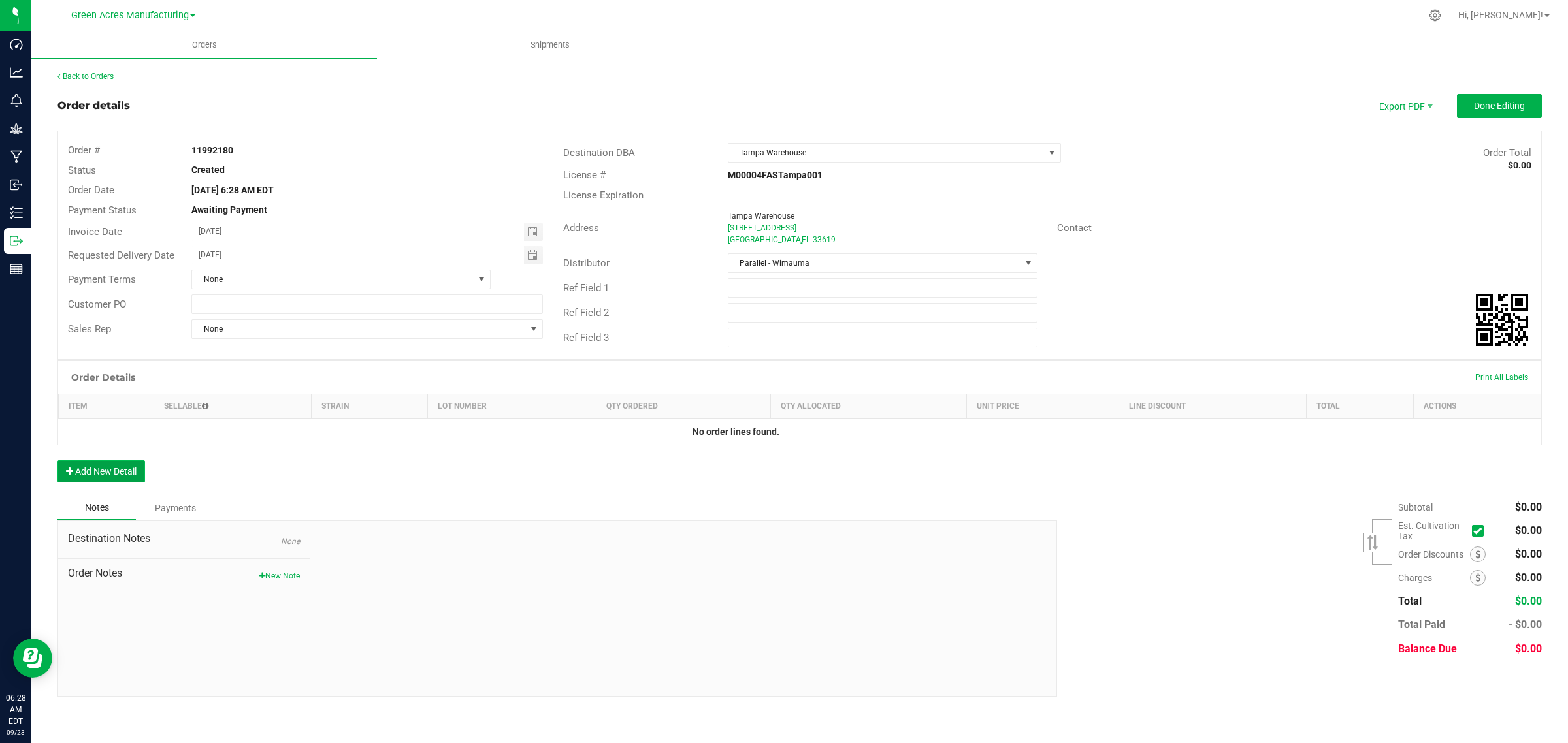
click at [89, 465] on button "Add New Detail" at bounding box center [101, 471] width 87 height 22
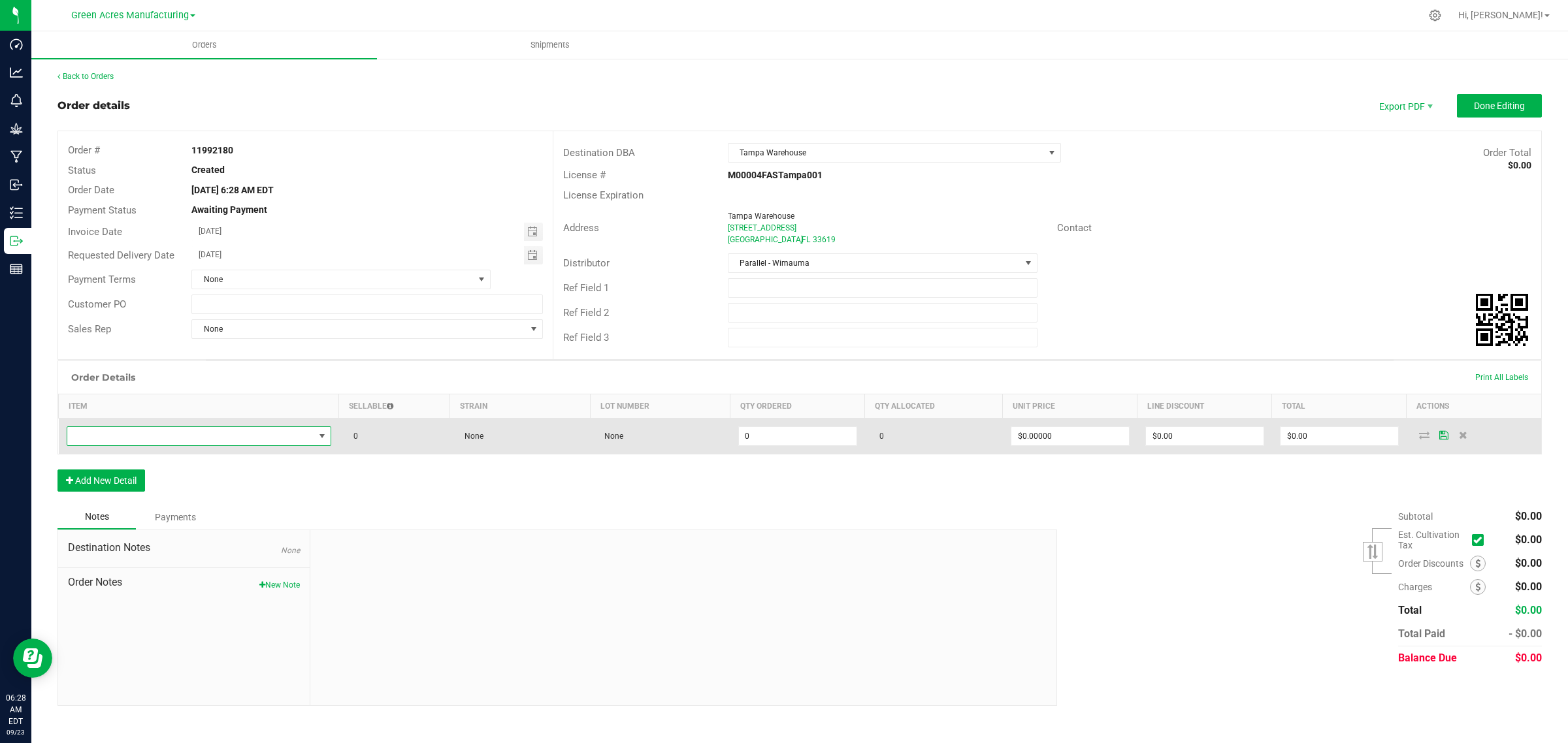
click at [295, 435] on span "NO DATA FOUND" at bounding box center [190, 436] width 247 height 18
type input "GL - VAPE CART LIVE ROSIN - 0.5G - T17 - HYB"
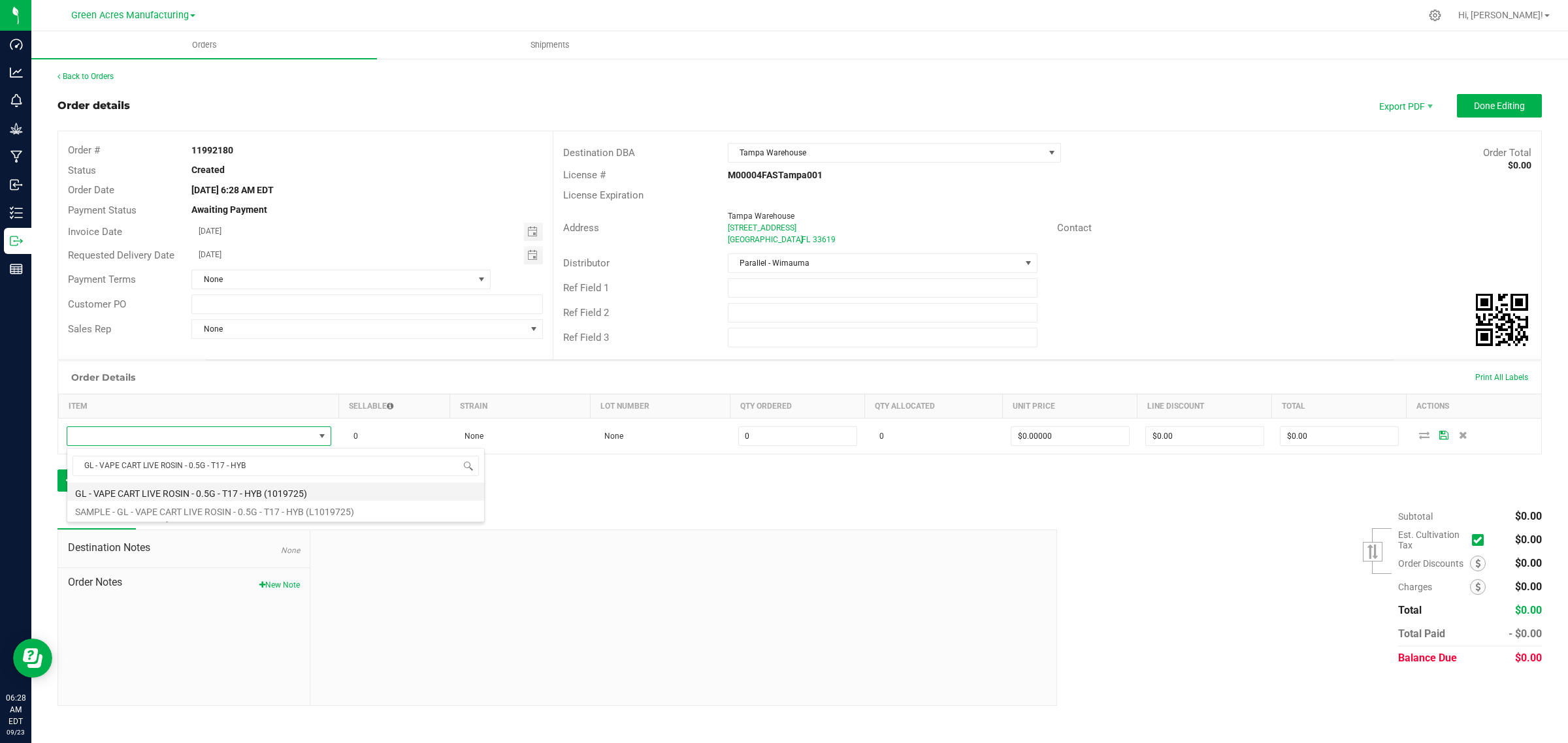
click at [95, 495] on li "GL - VAPE CART LIVE ROSIN - 0.5G - T17 - HYB (1019725)" at bounding box center [275, 492] width 417 height 18
type input "0 ea"
type input "$55.00000"
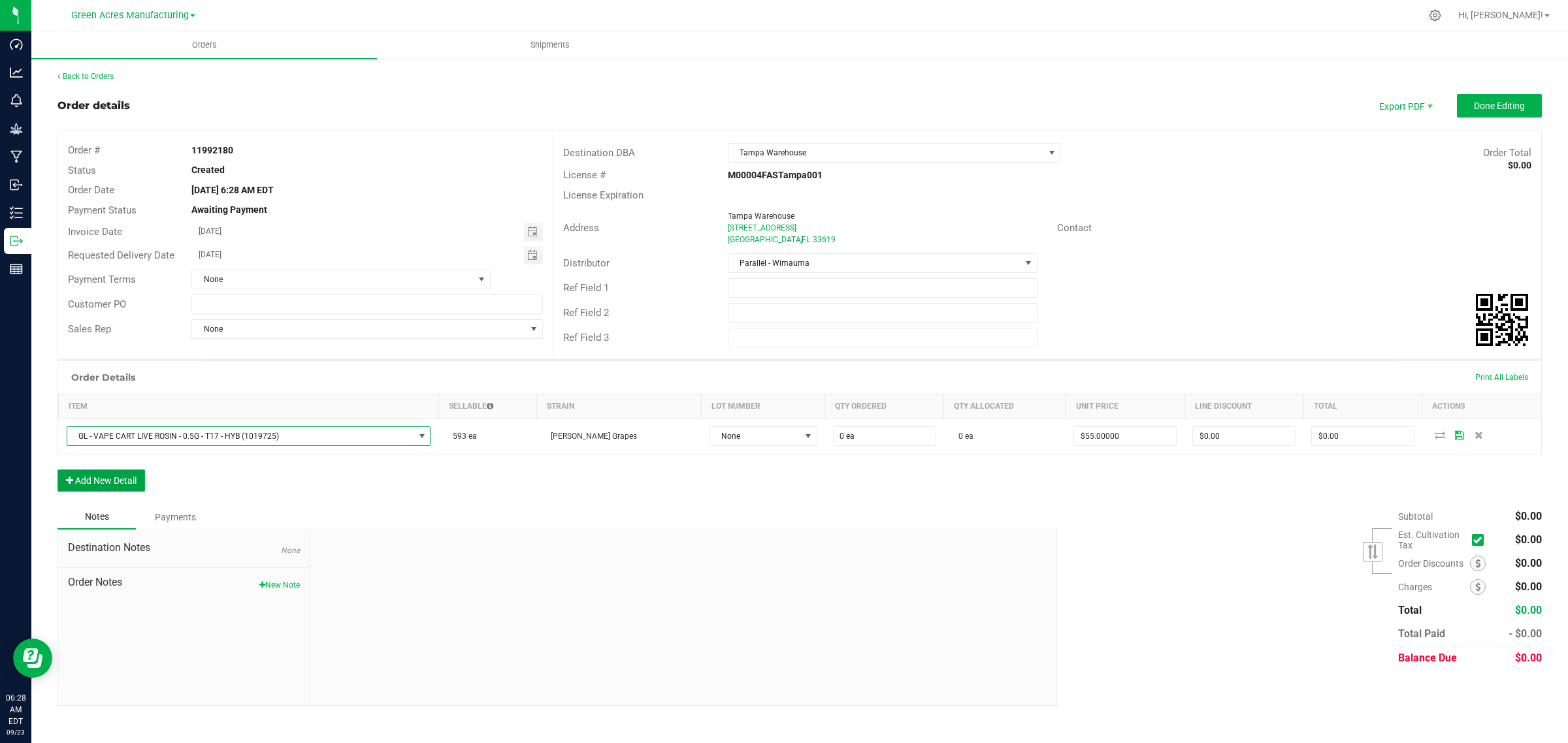
click at [70, 484] on icon "button" at bounding box center [69, 480] width 7 height 9
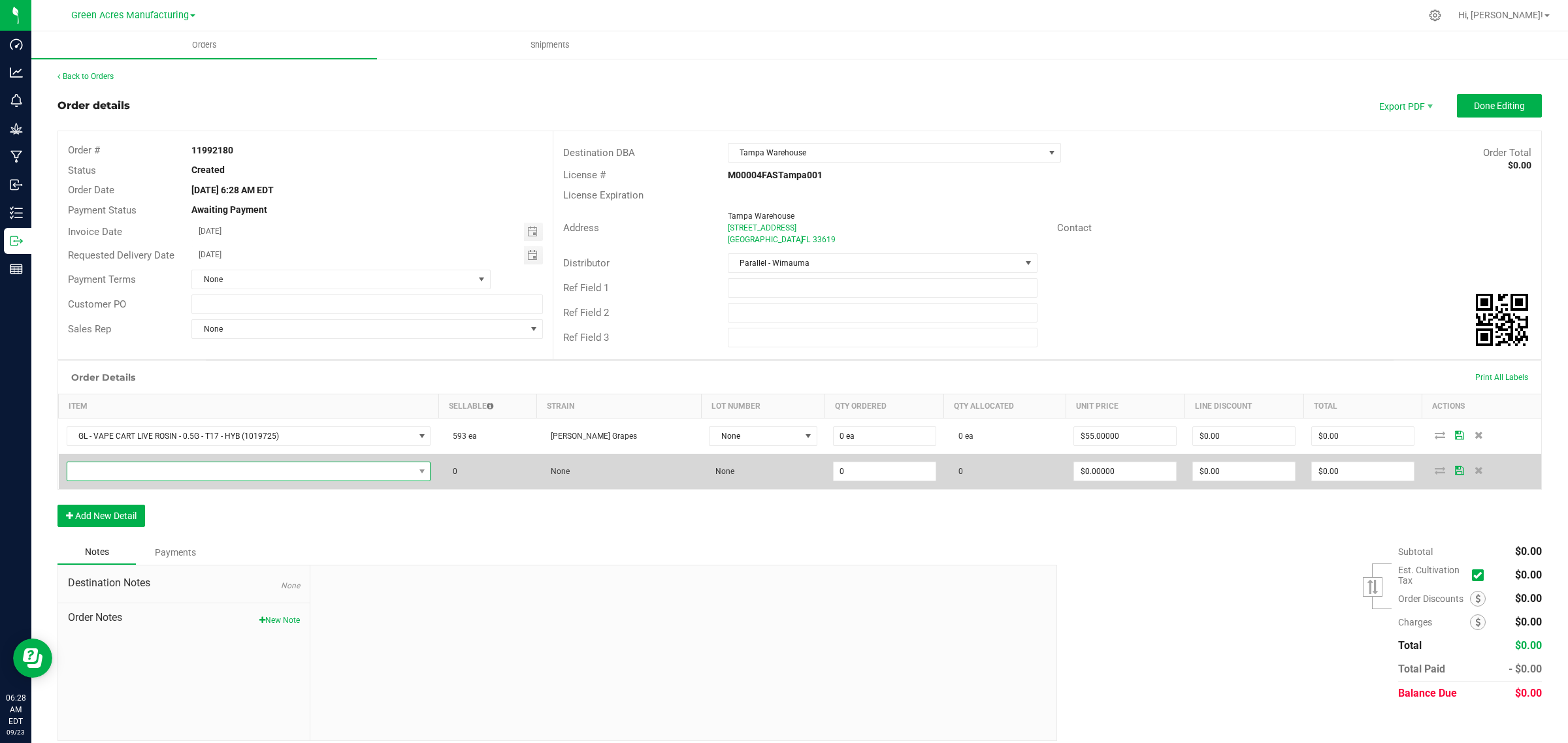
click at [230, 477] on span "NO DATA FOUND" at bounding box center [240, 471] width 347 height 18
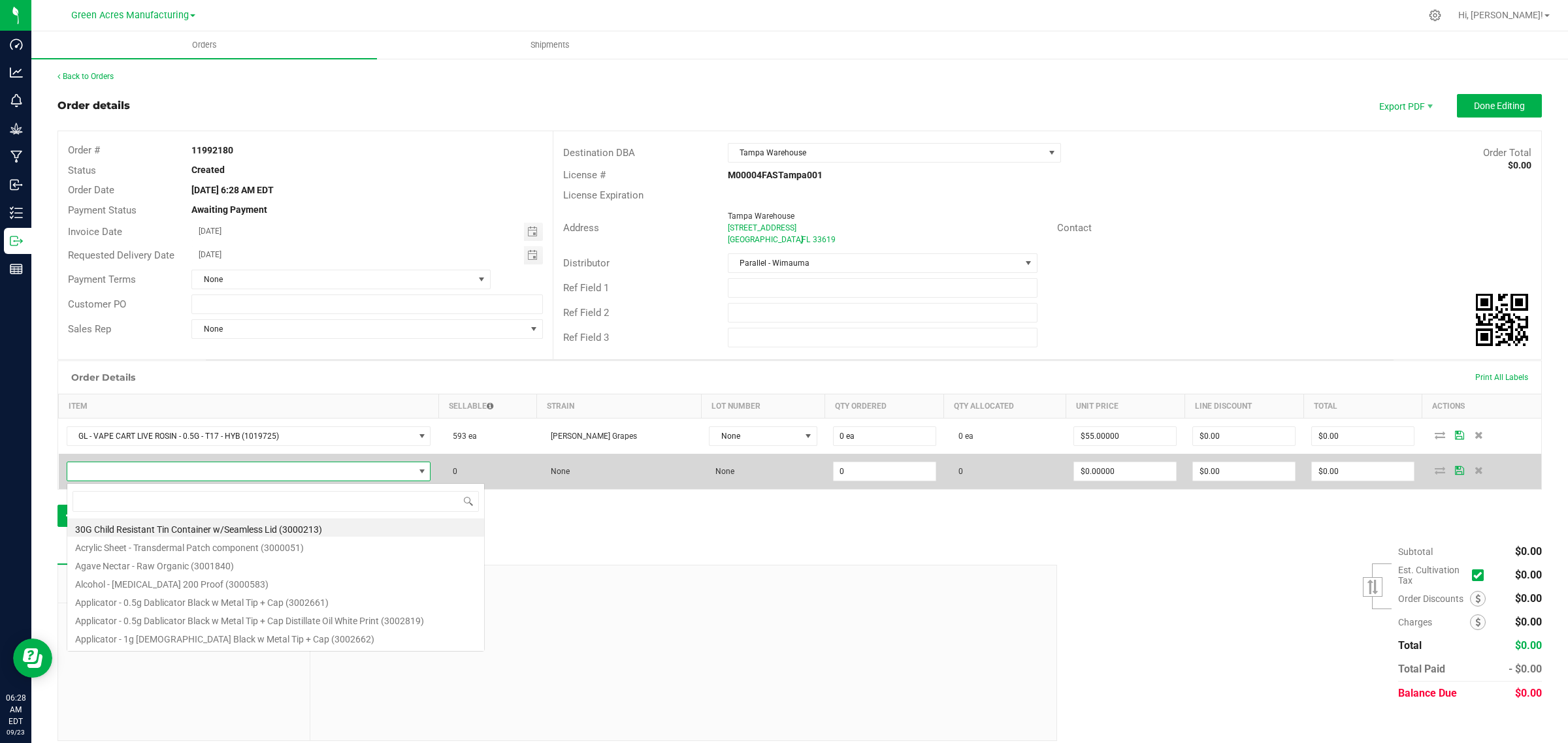
scroll to position [20, 370]
type input "FT - VAPE CART CDT DISTILLATE - 1G - T16 - HYB"
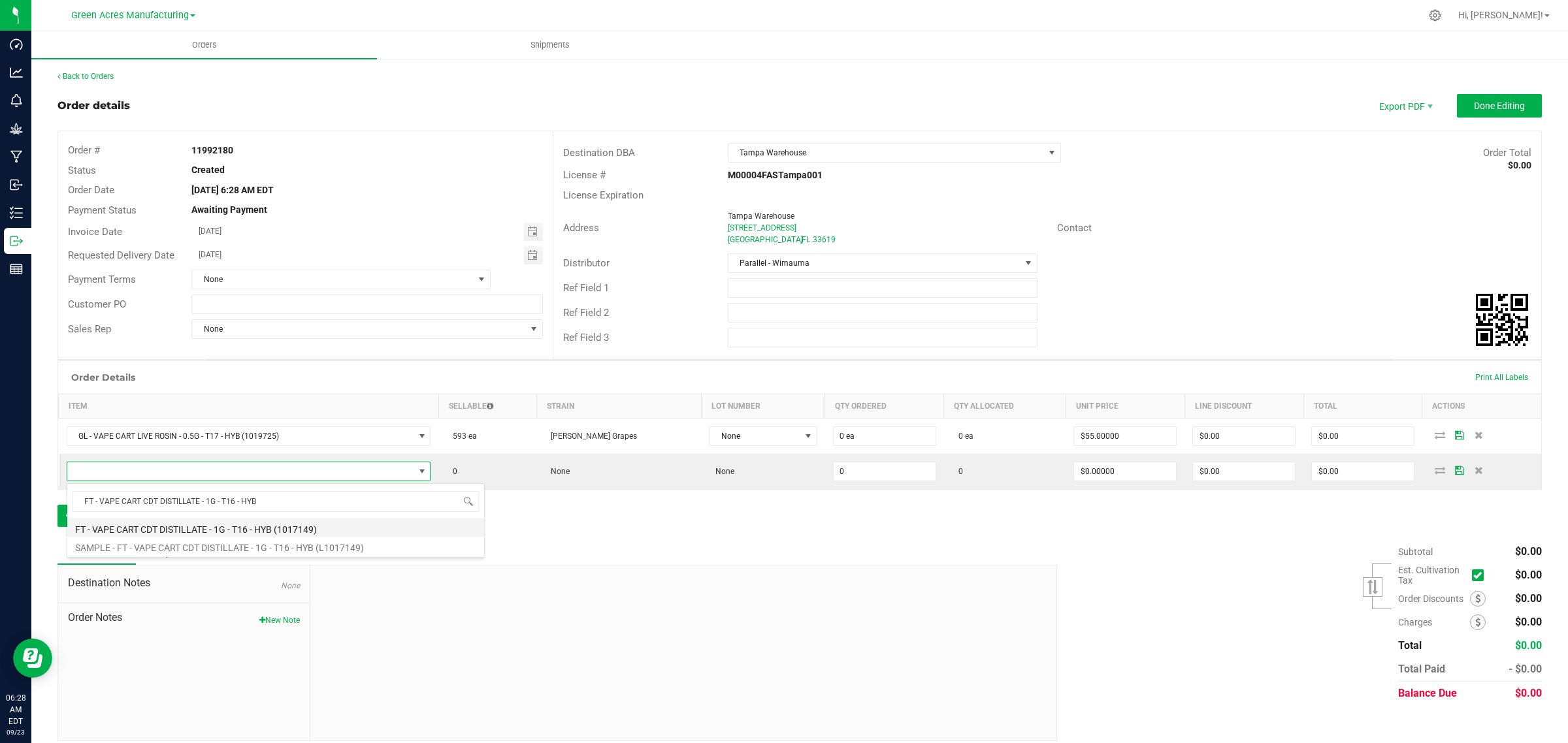
click at [96, 529] on li "FT - VAPE CART CDT DISTILLATE - 1G - T16 - HYB (1017149)" at bounding box center [275, 528] width 417 height 18
type input "0 ea"
type input "$95.00000"
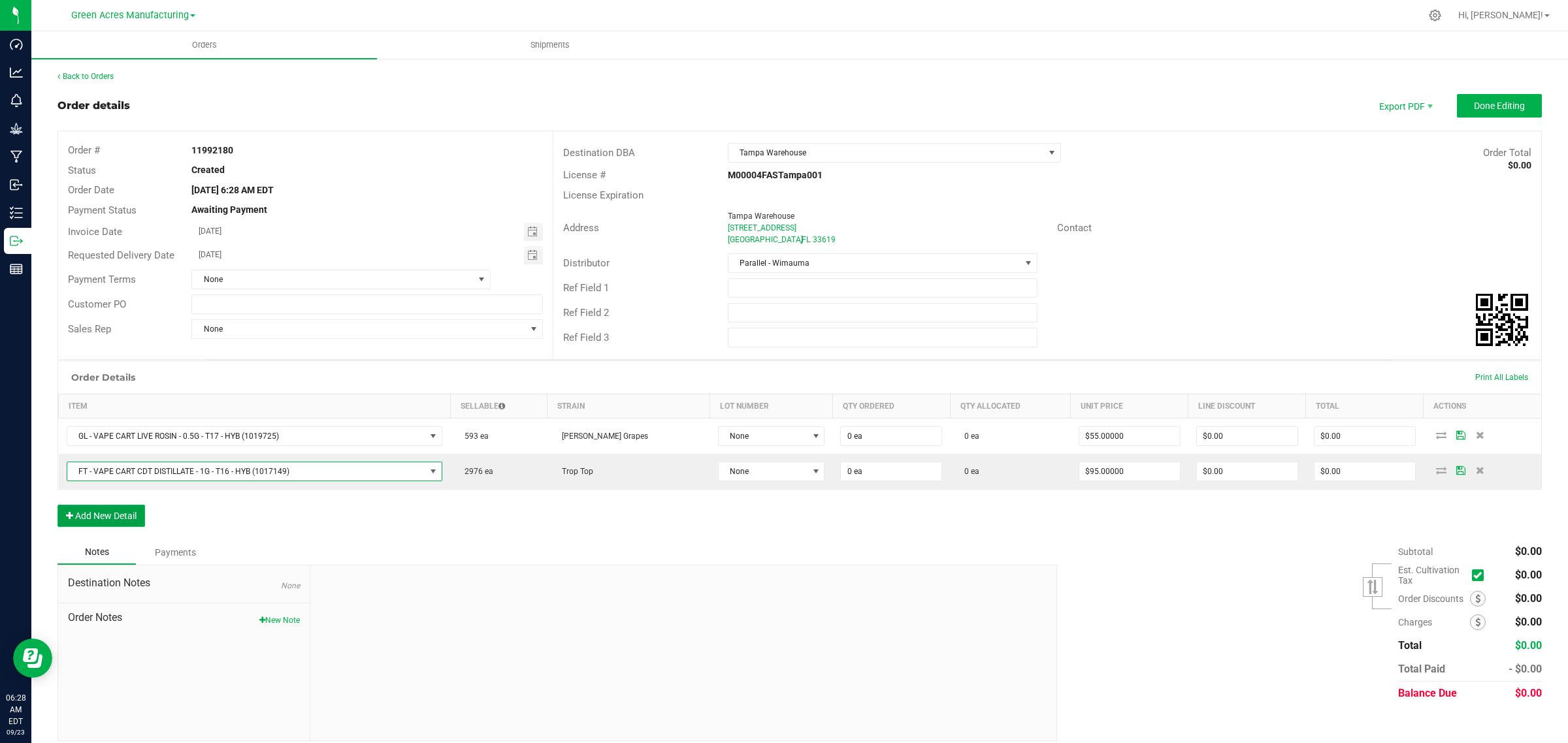
click at [83, 515] on button "Add New Detail" at bounding box center [101, 516] width 87 height 22
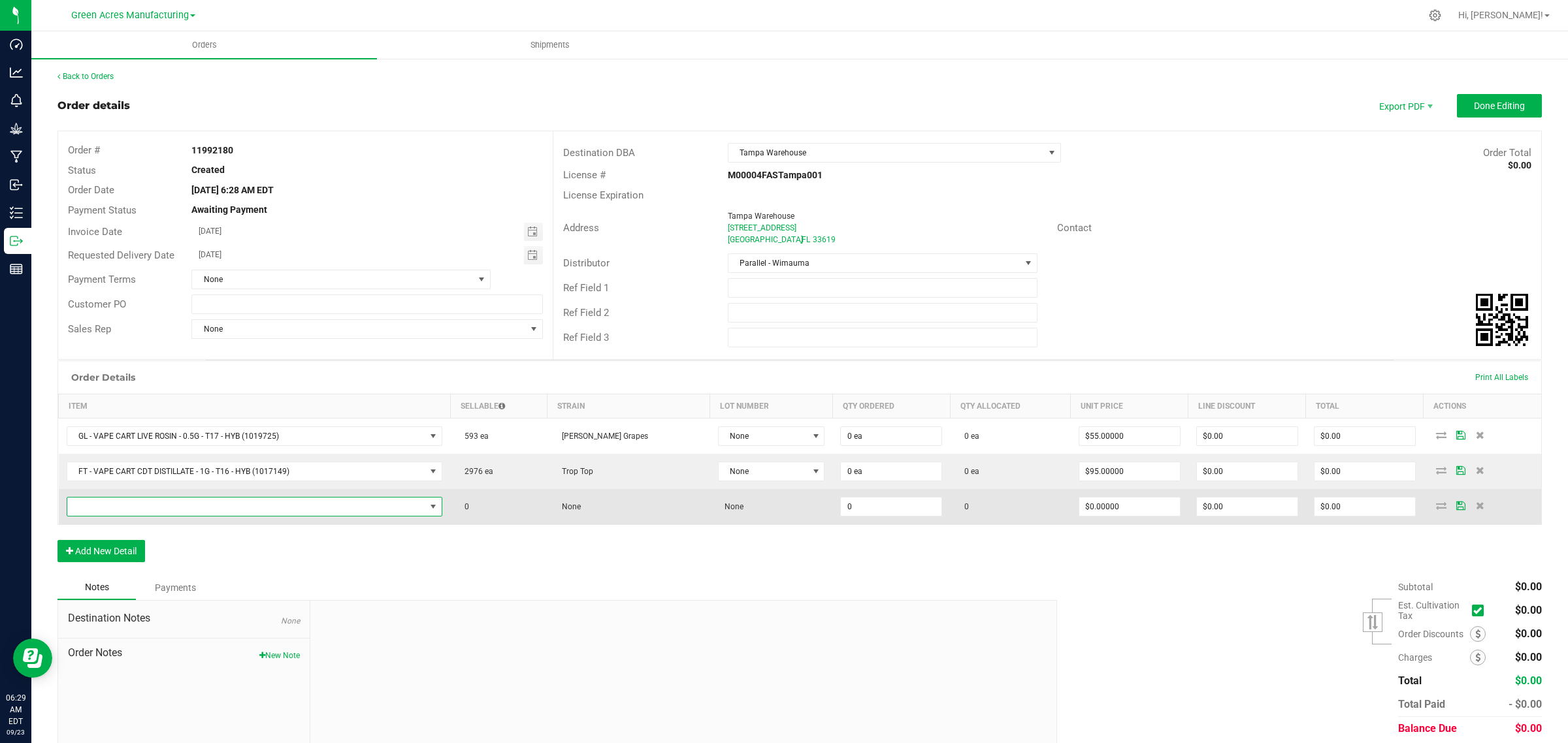
click at [371, 511] on span "NO DATA FOUND" at bounding box center [246, 507] width 359 height 18
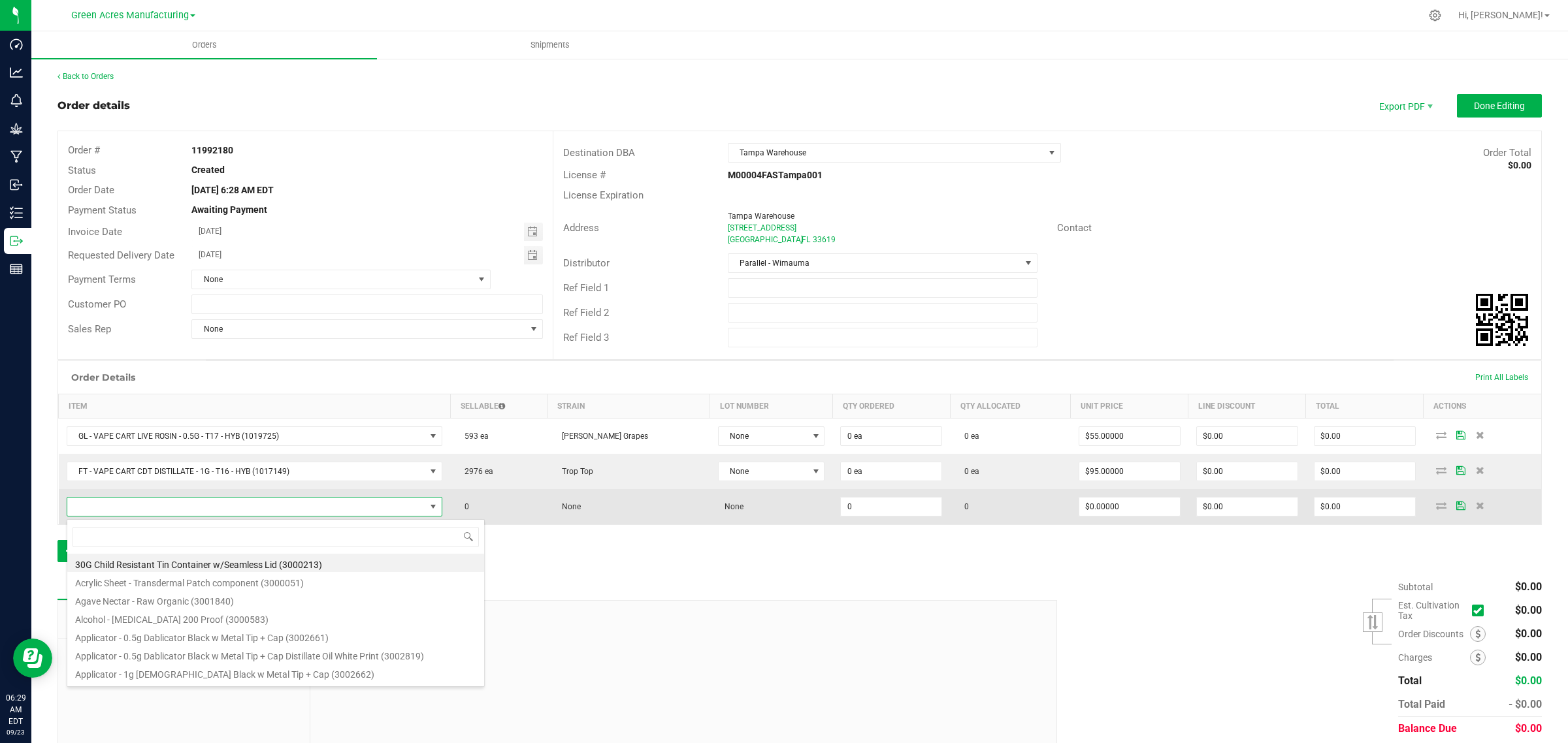
scroll to position [20, 378]
type input "SW - VAPE PEN DISTILLATE - 0.3G - SOO - 1CBD-1THC"
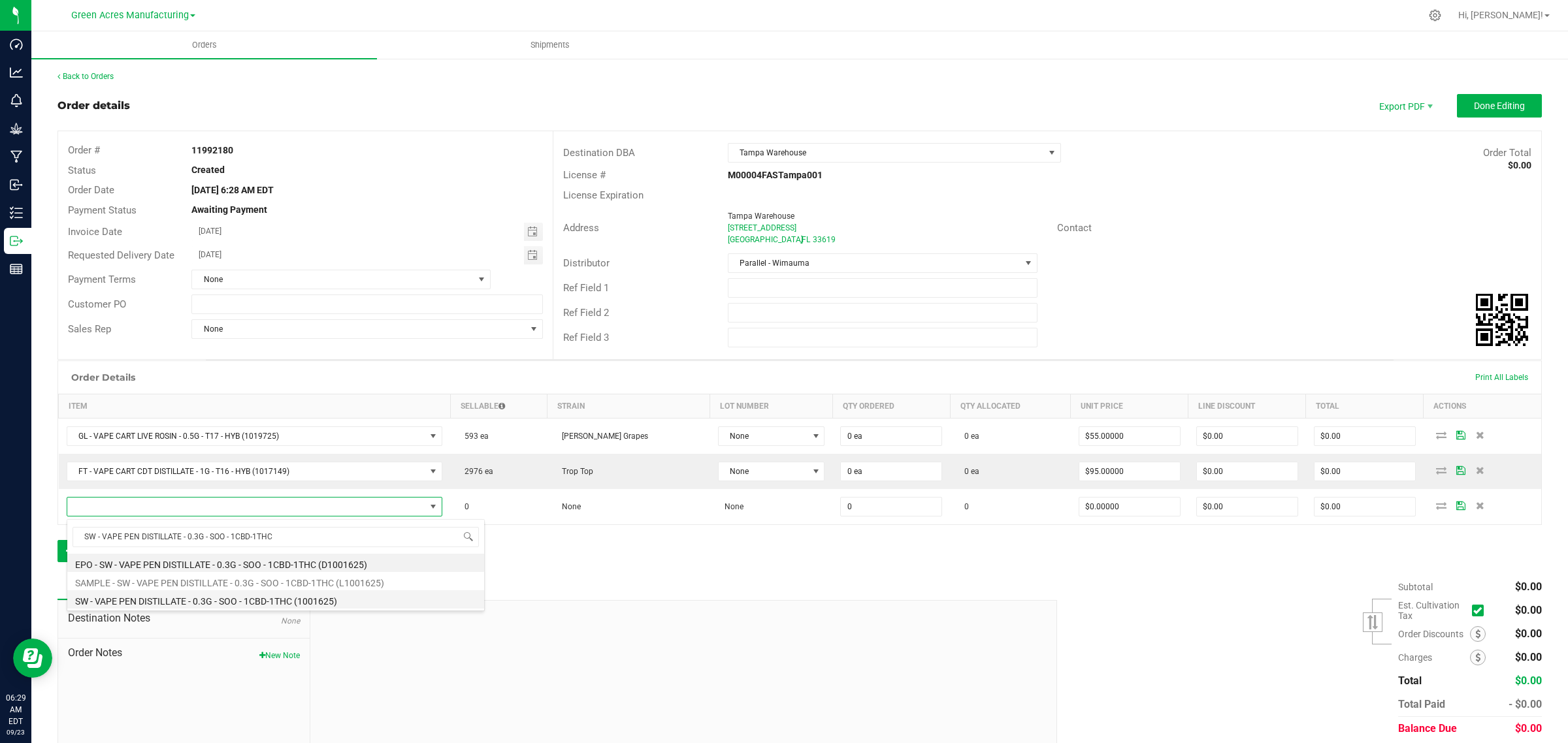
click at [142, 598] on li "SW - VAPE PEN DISTILLATE - 0.3G - SOO - 1CBD-1THC (1001625)" at bounding box center [275, 599] width 417 height 18
type input "0 ea"
type input "$35.00000"
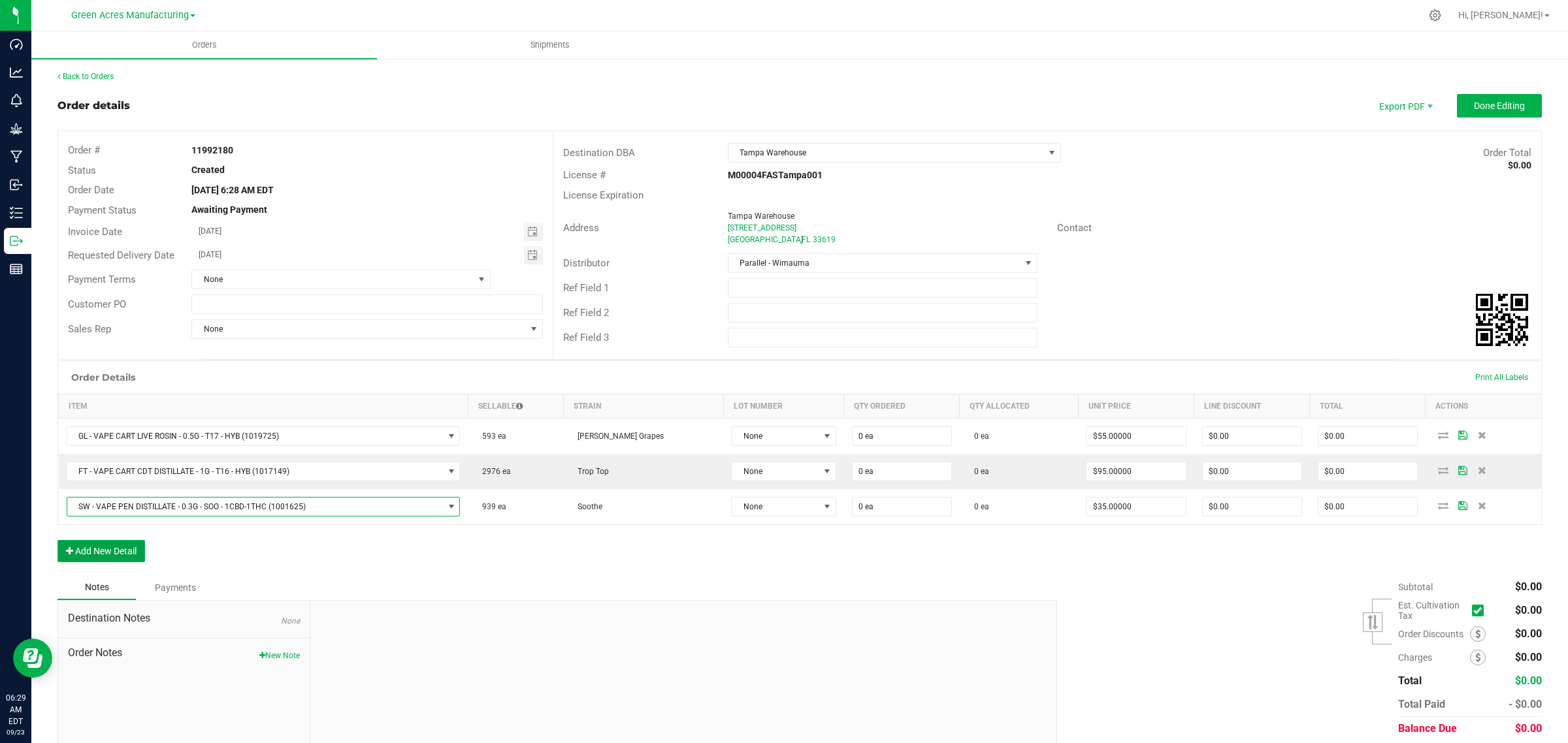
click at [93, 555] on button "Add New Detail" at bounding box center [101, 551] width 87 height 22
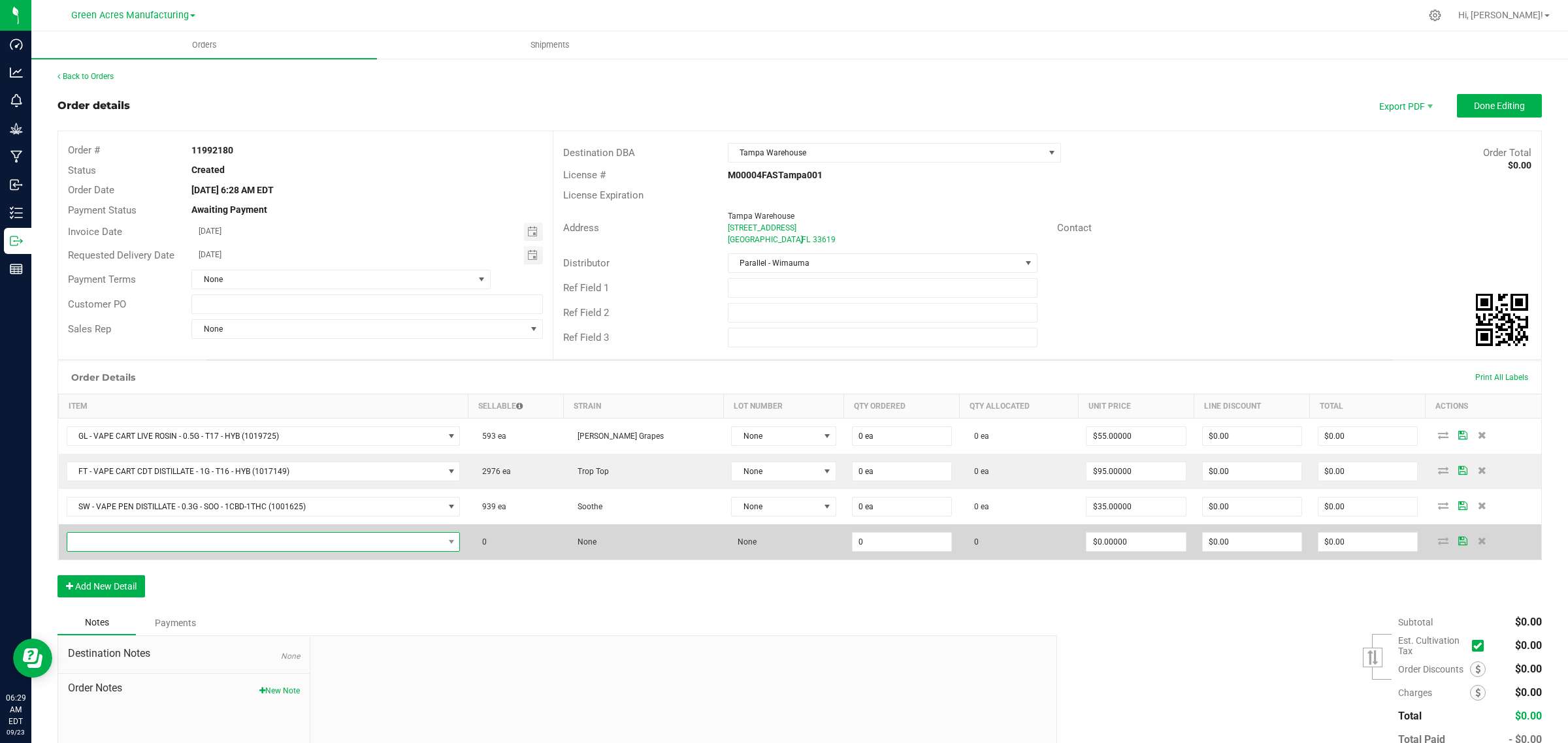
click at [360, 543] on span "NO DATA FOUND" at bounding box center [255, 542] width 376 height 18
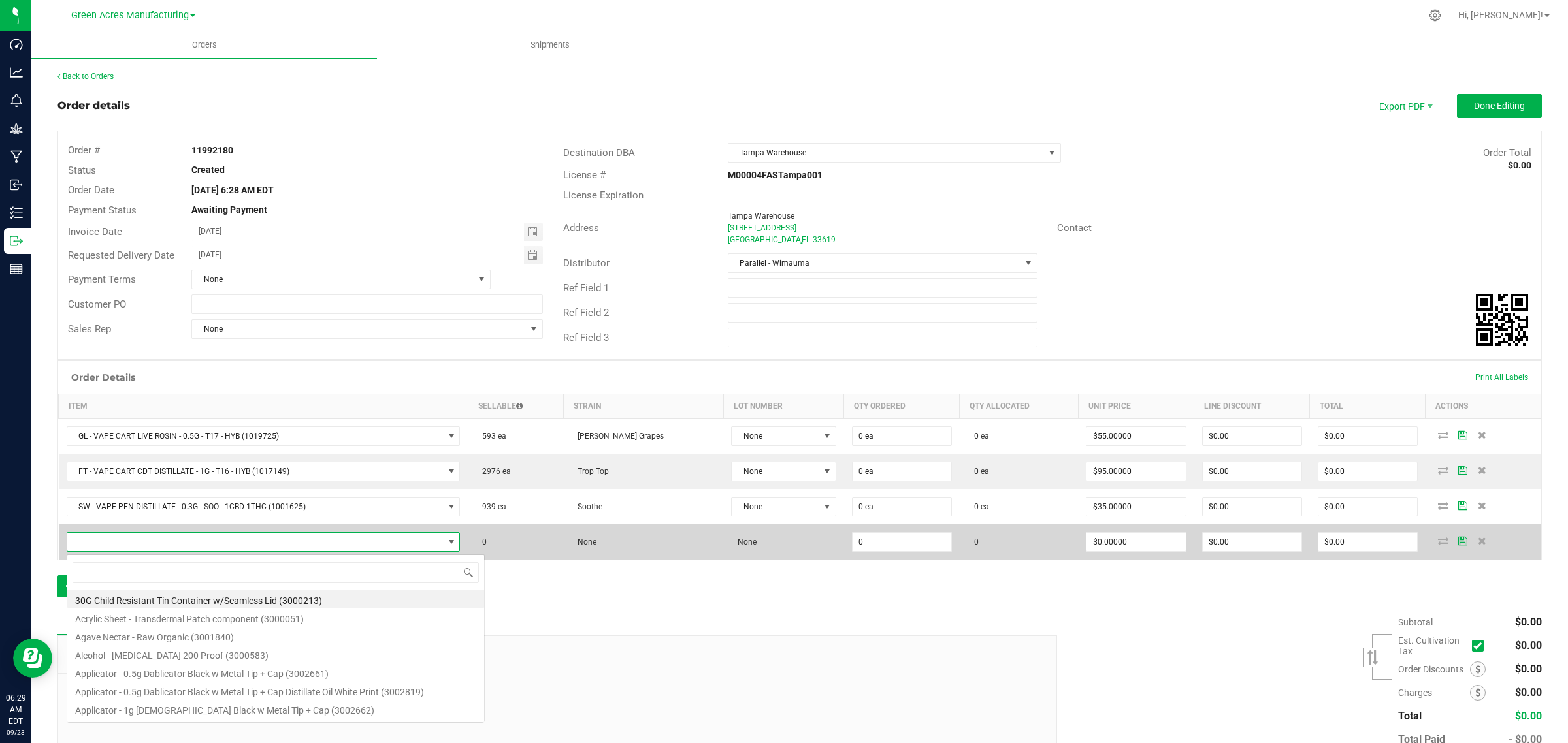
scroll to position [20, 396]
type input "GL - LIVE ROSIN - 1G - DSC - IND"
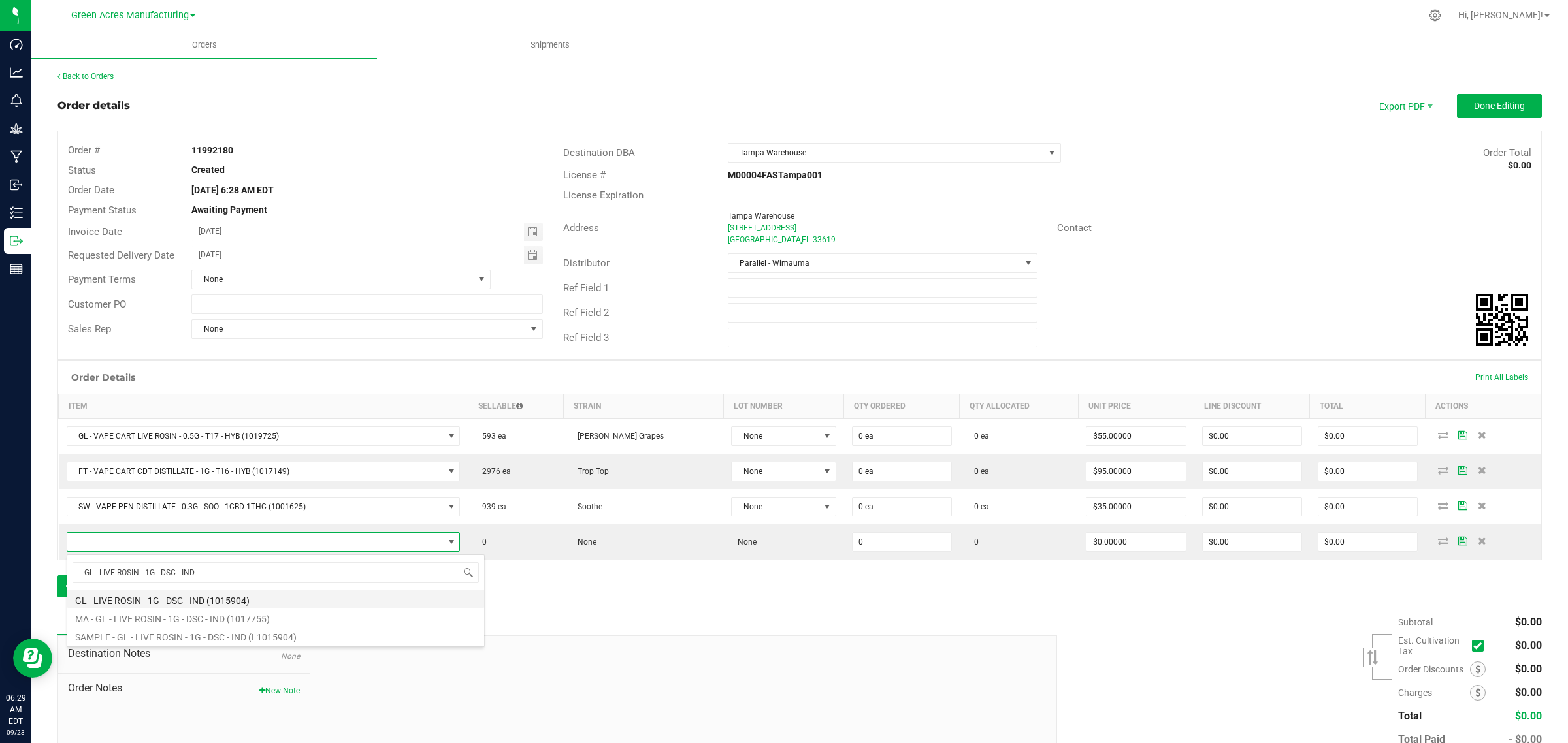
click at [106, 602] on li "GL - LIVE ROSIN - 1G - DSC - IND (1015904)" at bounding box center [275, 599] width 417 height 18
type input "0 ea"
type input "$80.00000"
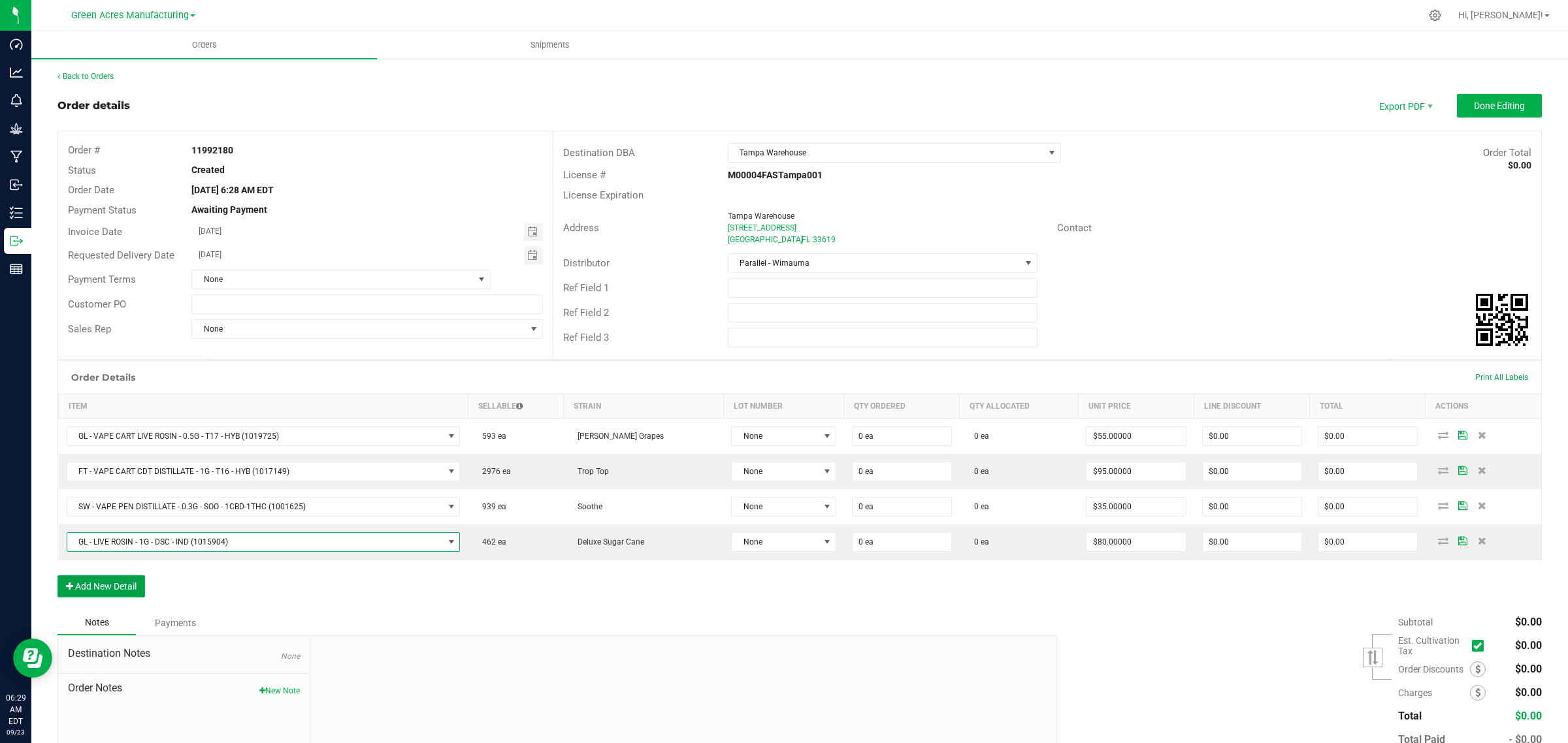
click at [100, 591] on button "Add New Detail" at bounding box center [101, 586] width 87 height 22
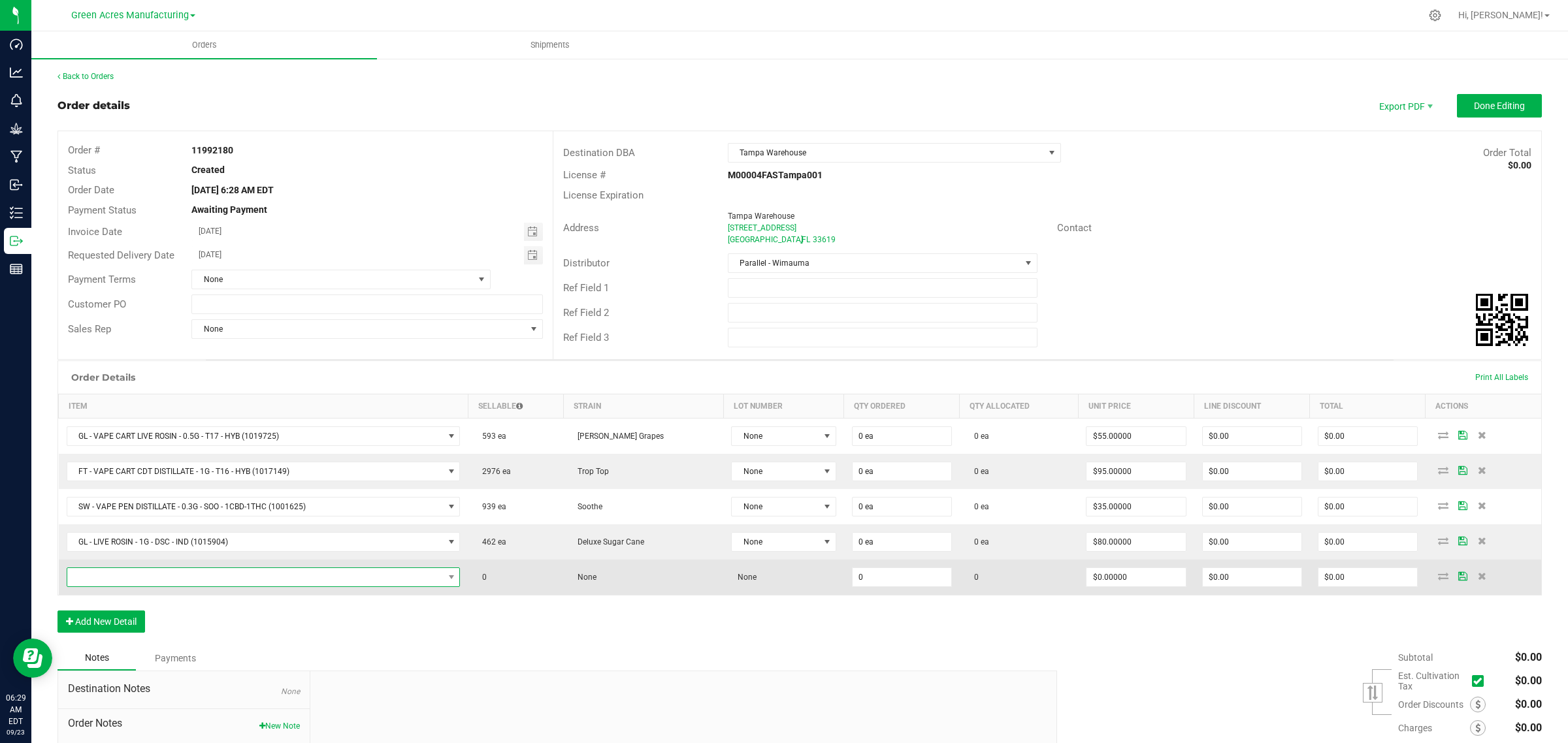
click at [331, 580] on span "NO DATA FOUND" at bounding box center [255, 578] width 376 height 18
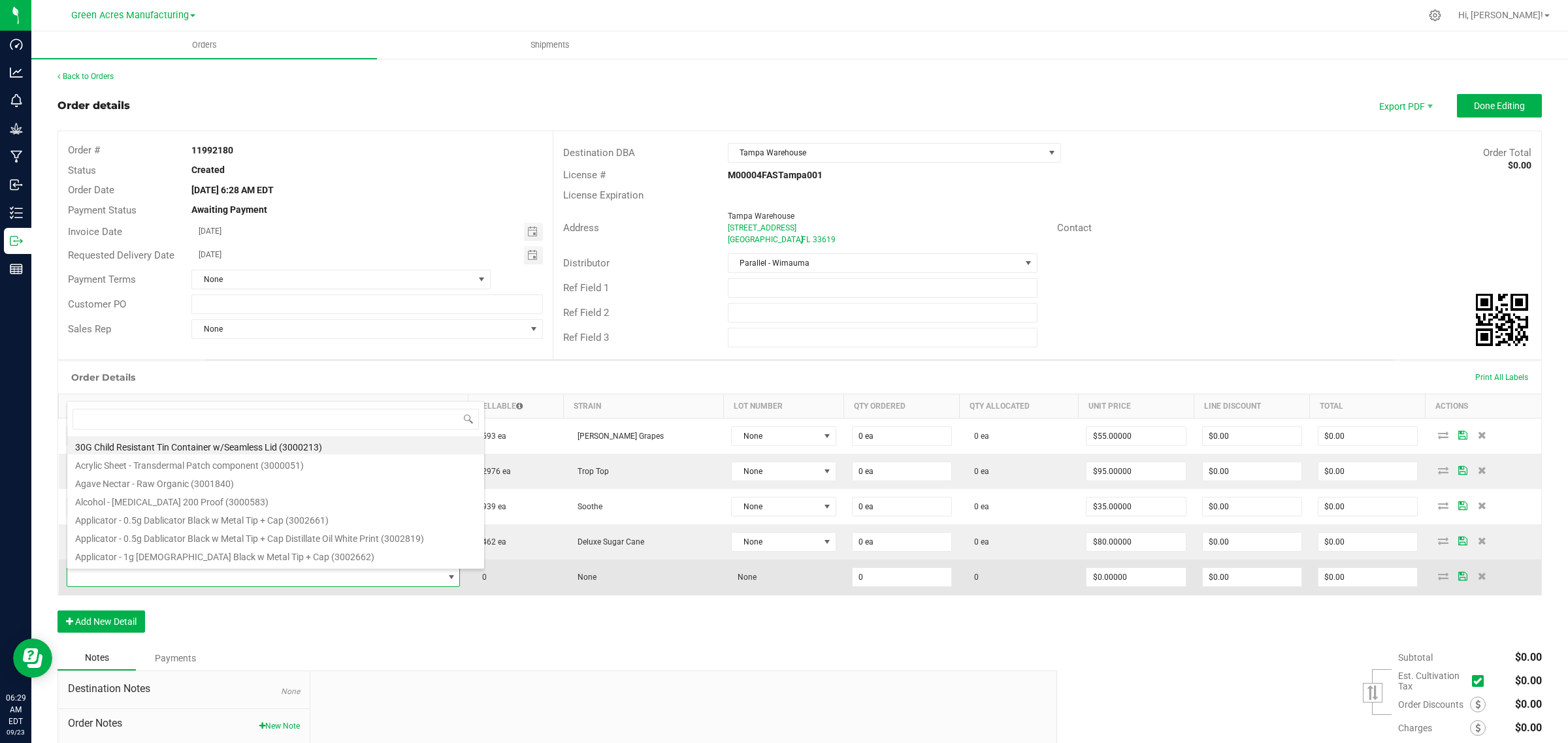
scroll to position [20, 394]
type input "FT - CRUMBLE - 1G - WBV - HYB"
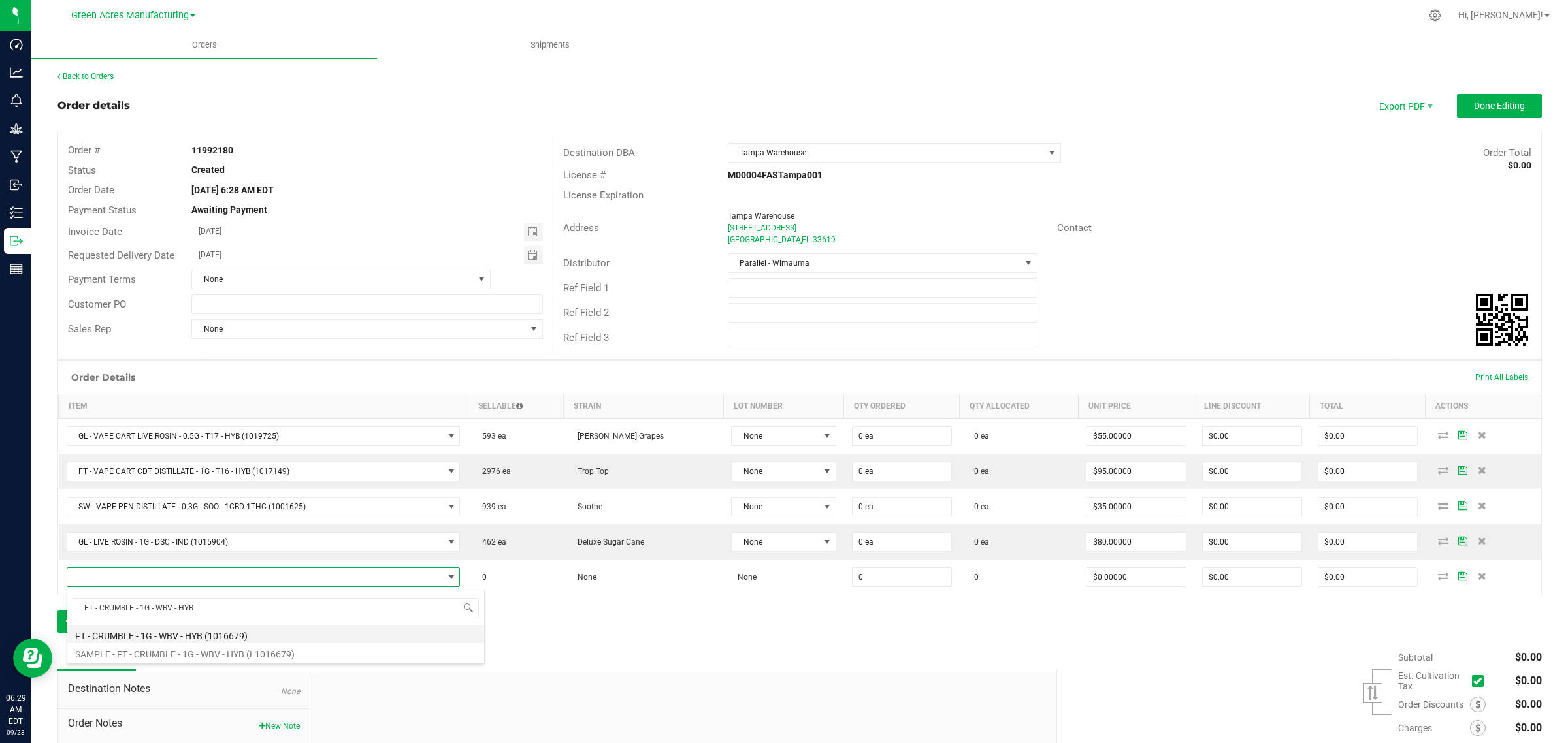
click at [132, 637] on li "FT - CRUMBLE - 1G - WBV - HYB (1016679)" at bounding box center [275, 634] width 417 height 18
type input "0 ea"
type input "$65.00000"
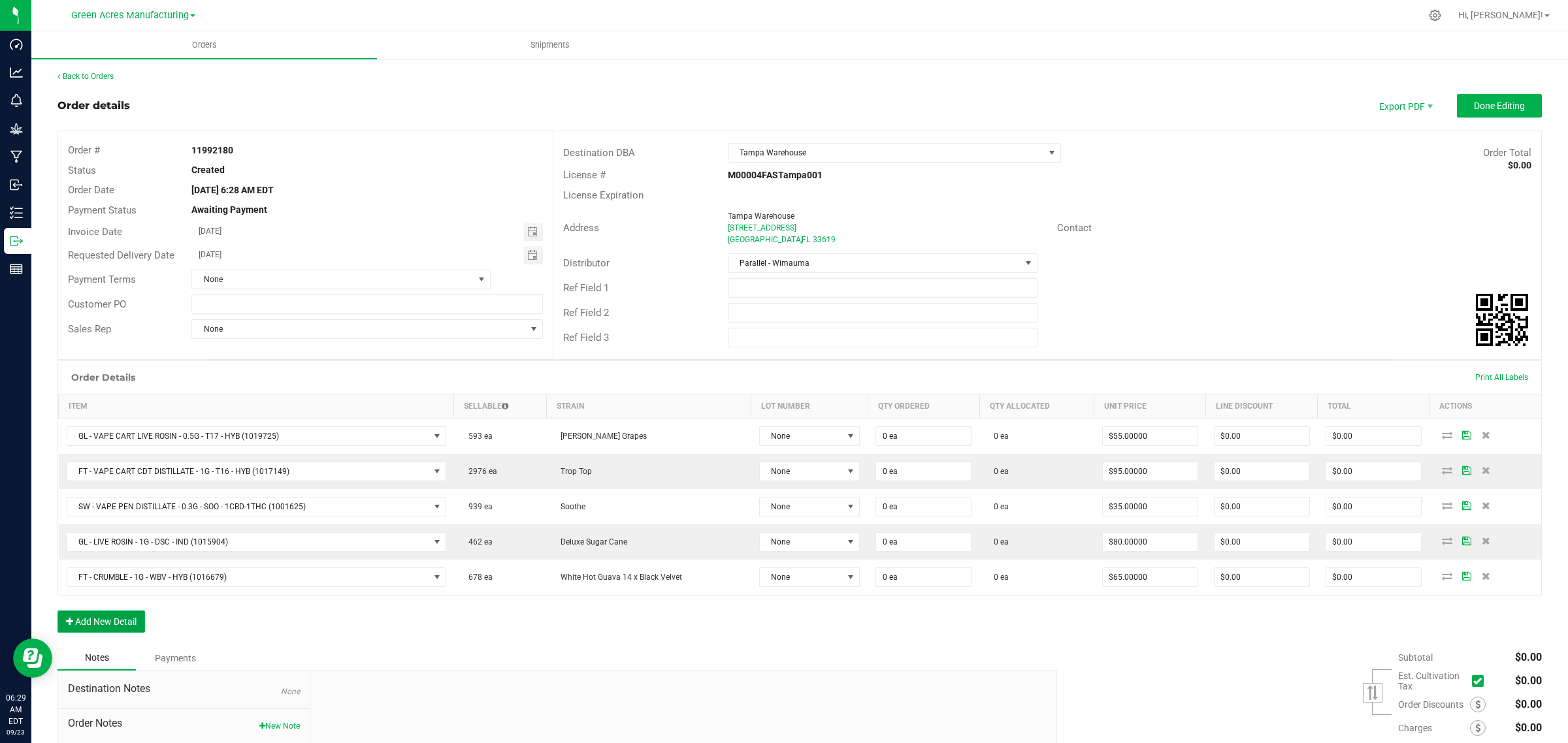
click at [102, 620] on button "Add New Detail" at bounding box center [101, 622] width 87 height 22
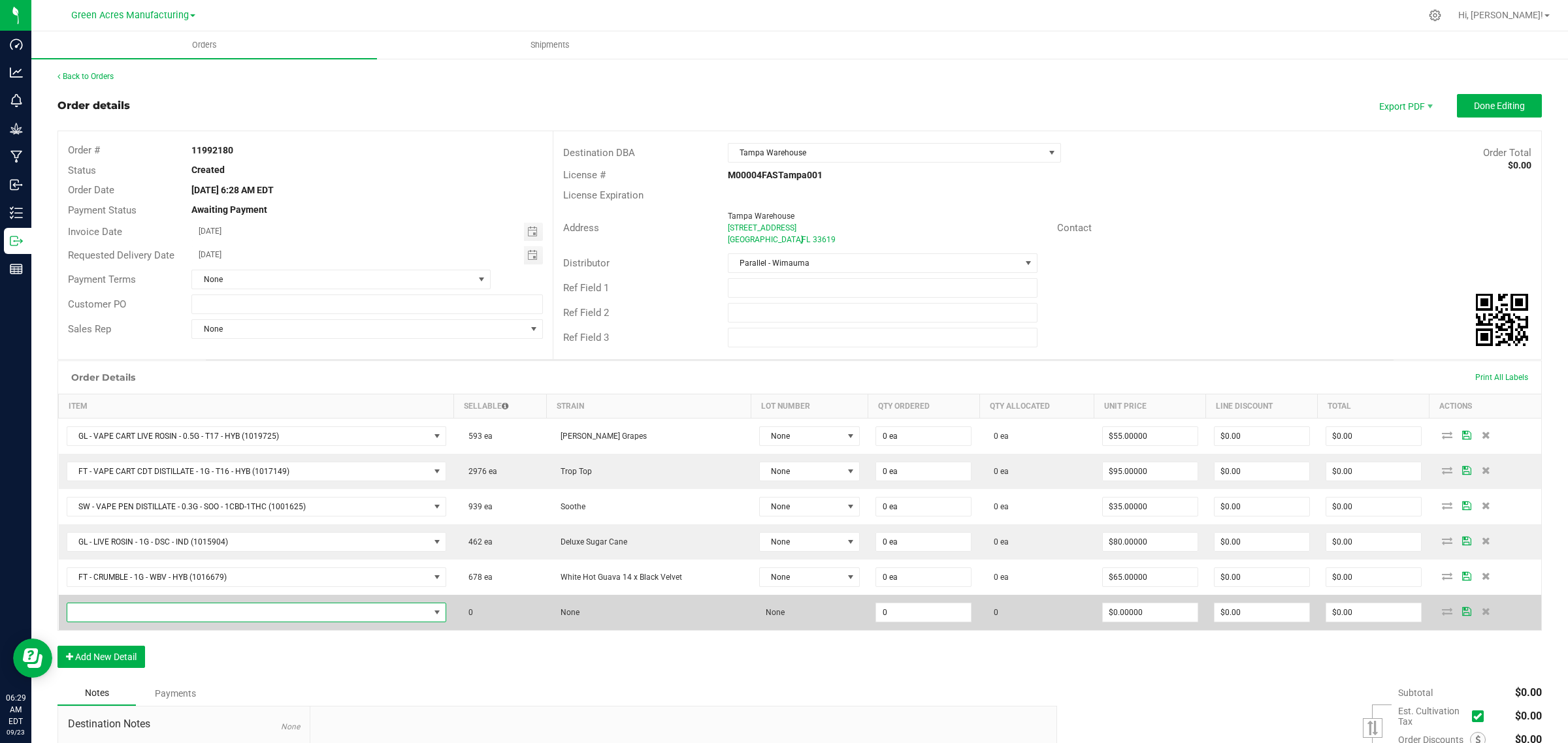
click at [163, 608] on span "NO DATA FOUND" at bounding box center [248, 612] width 362 height 18
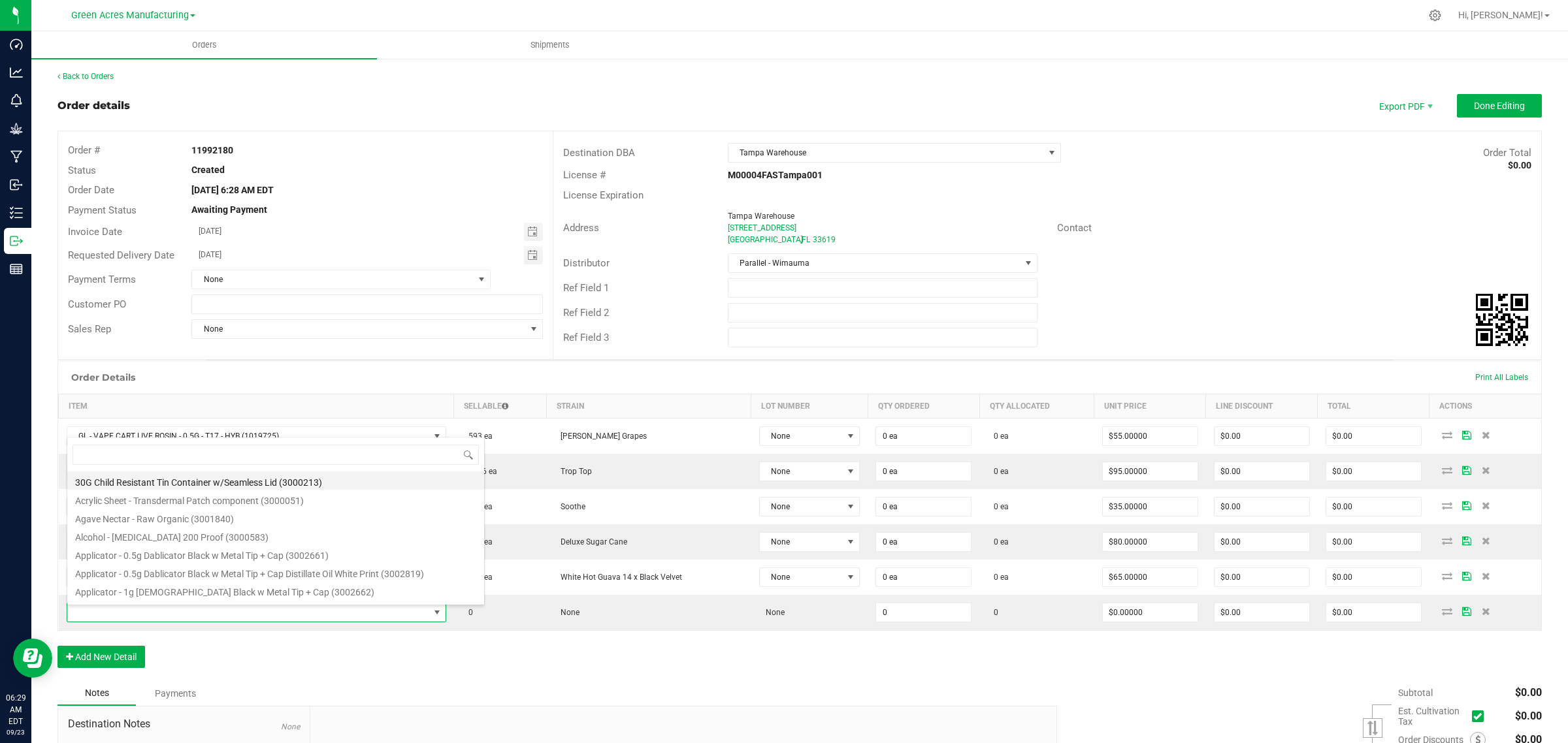
scroll to position [20, 373]
click at [250, 458] on input at bounding box center [275, 455] width 406 height 20
type input "FT - VAPE CART CDT DISTILLATE - 1G - PKT - HYI"
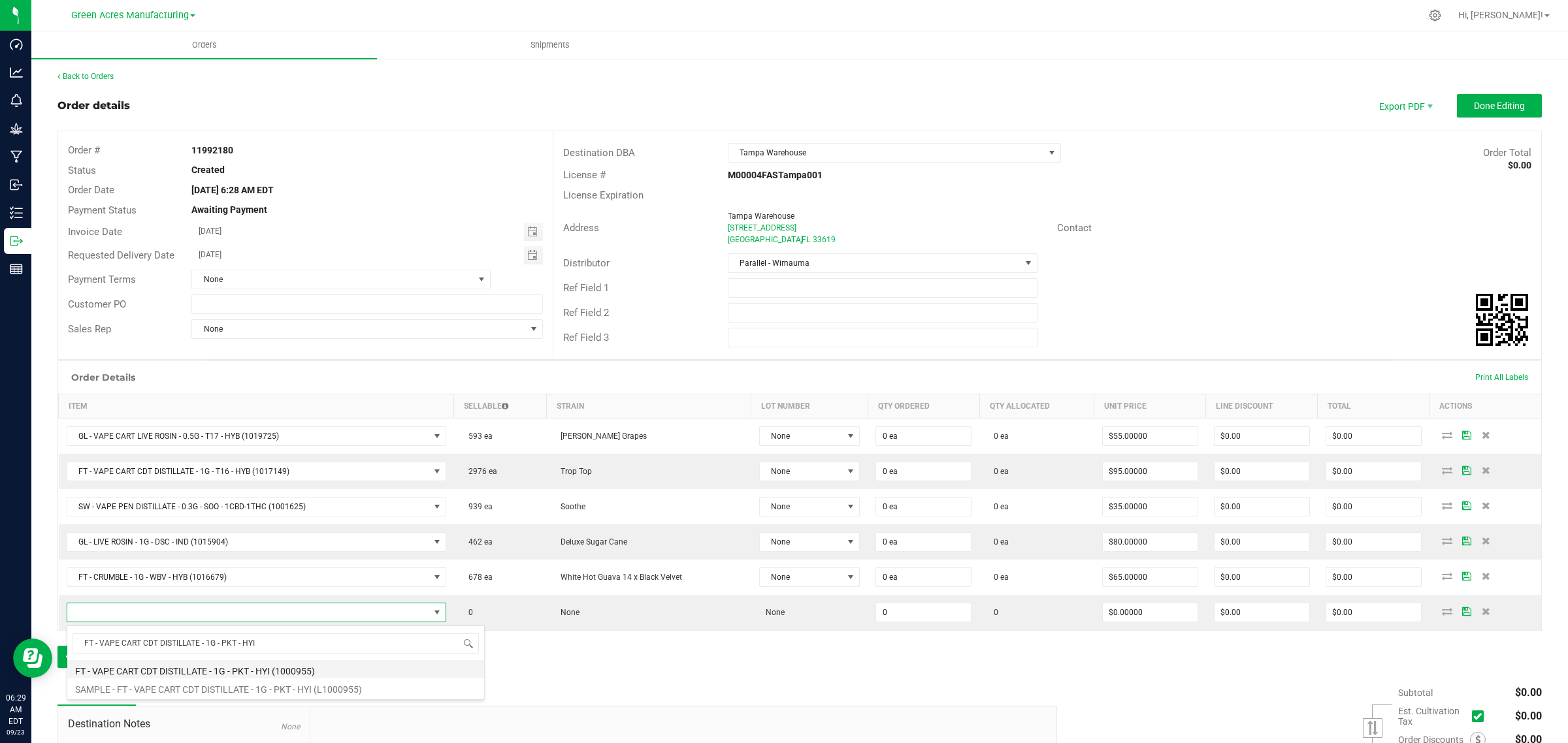
click at [95, 674] on li "FT - VAPE CART CDT DISTILLATE - 1G - PKT - HYI (1000955)" at bounding box center [275, 669] width 417 height 18
type input "0 ea"
type input "$95.00000"
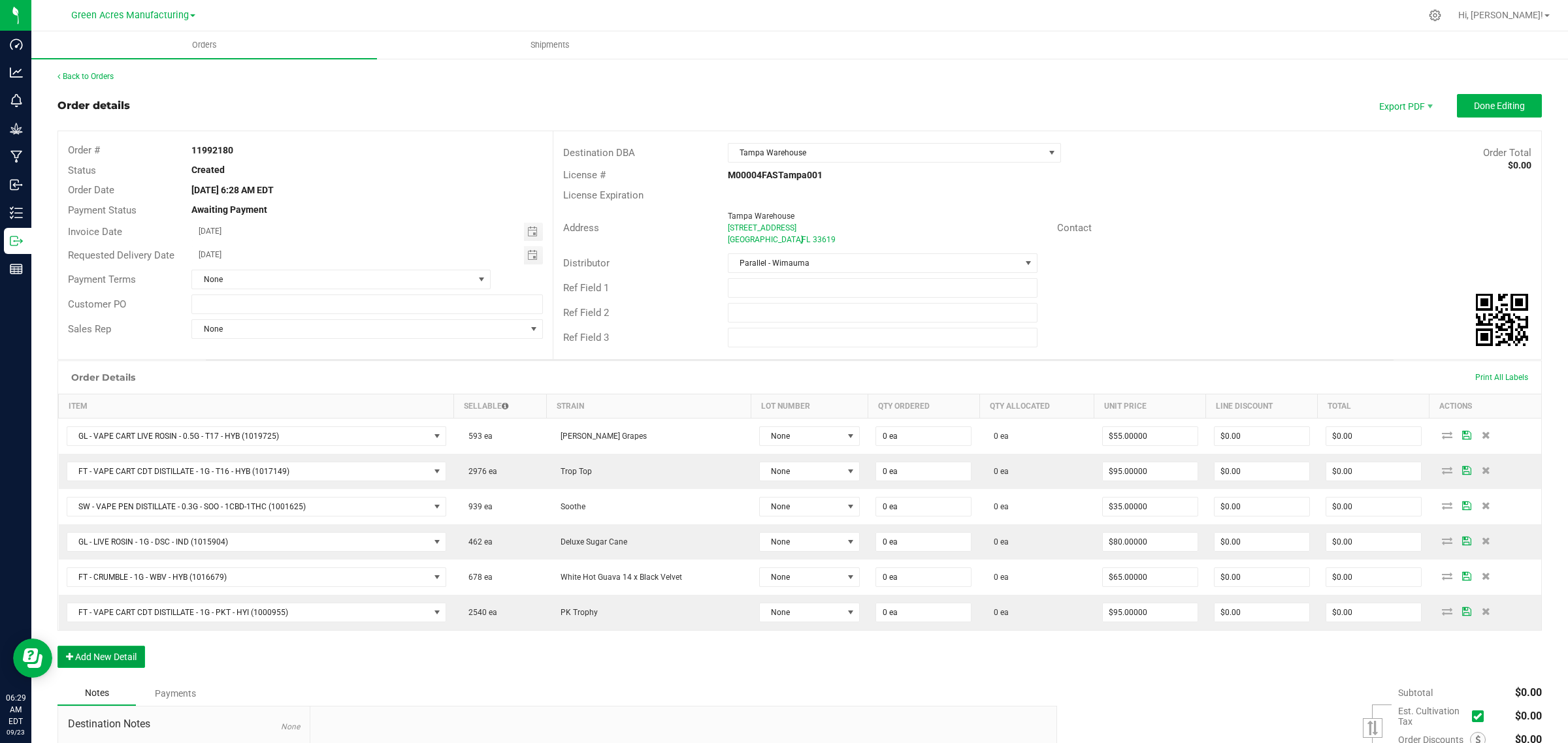
click at [89, 654] on button "Add New Detail" at bounding box center [101, 657] width 87 height 22
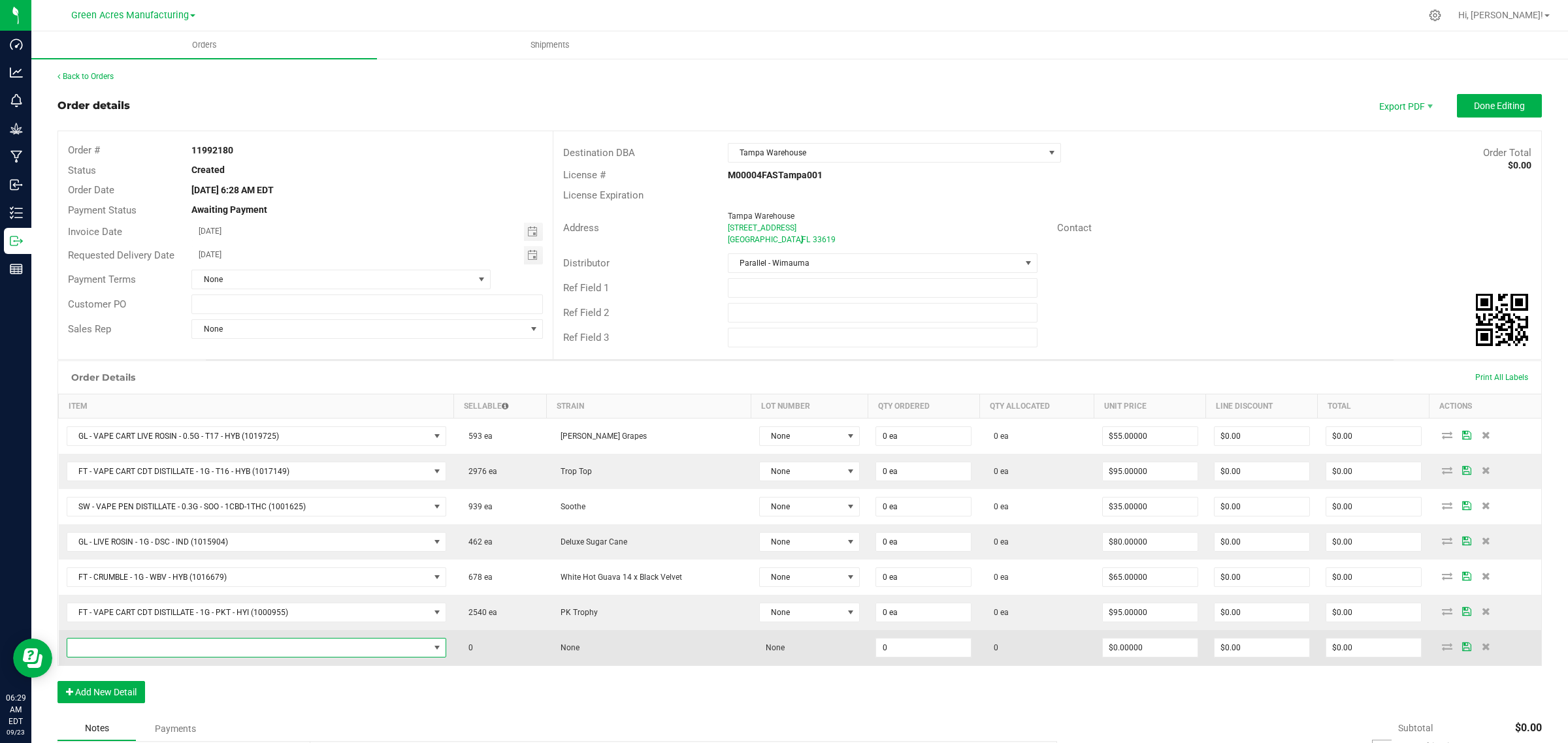
drag, startPoint x: 158, startPoint y: 650, endPoint x: 321, endPoint y: 667, distance: 163.9
click at [158, 650] on span "NO DATA FOUND" at bounding box center [248, 648] width 362 height 18
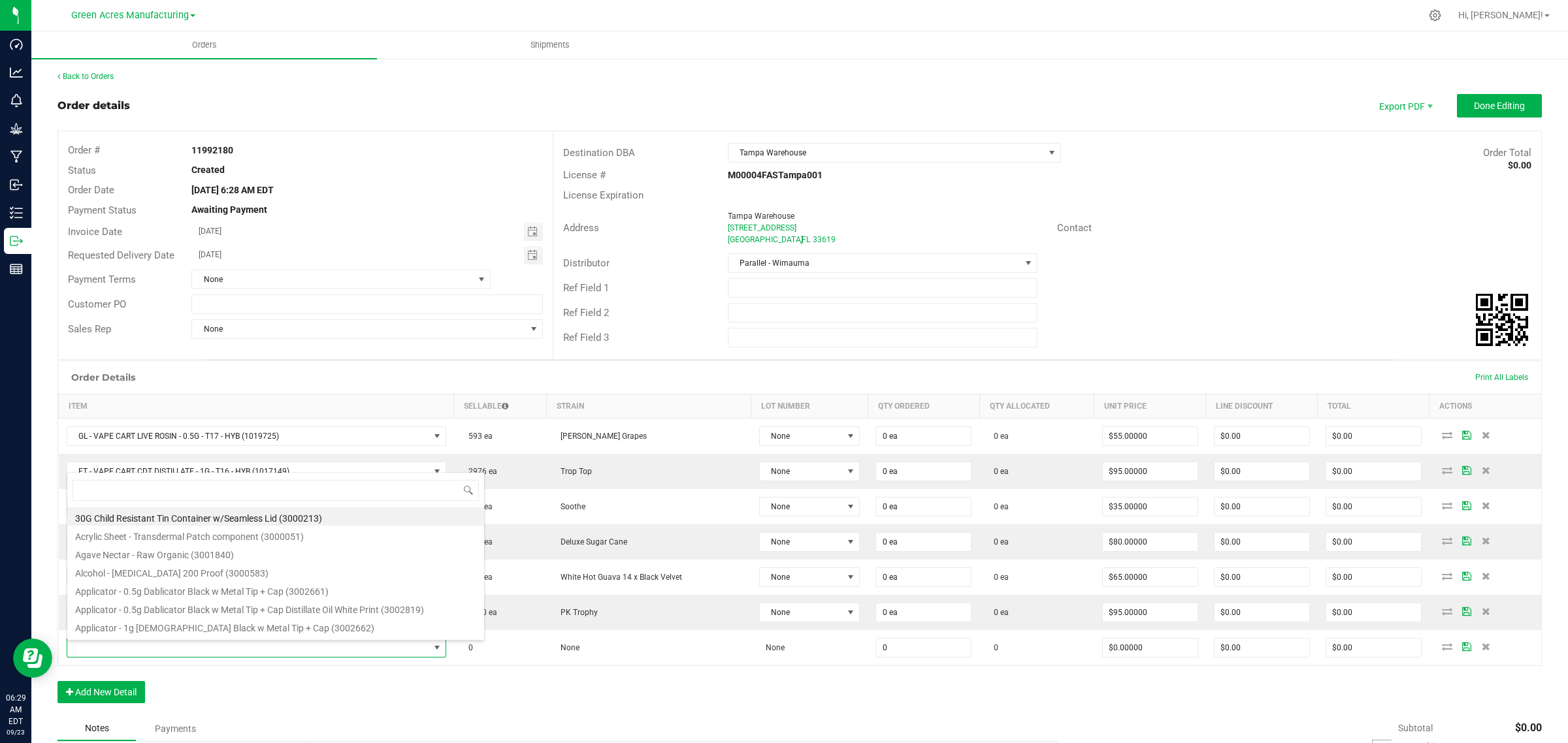
scroll to position [20, 373]
type input "FT - DISTILLATE EXTRACT - 1G - BBC - HYI"
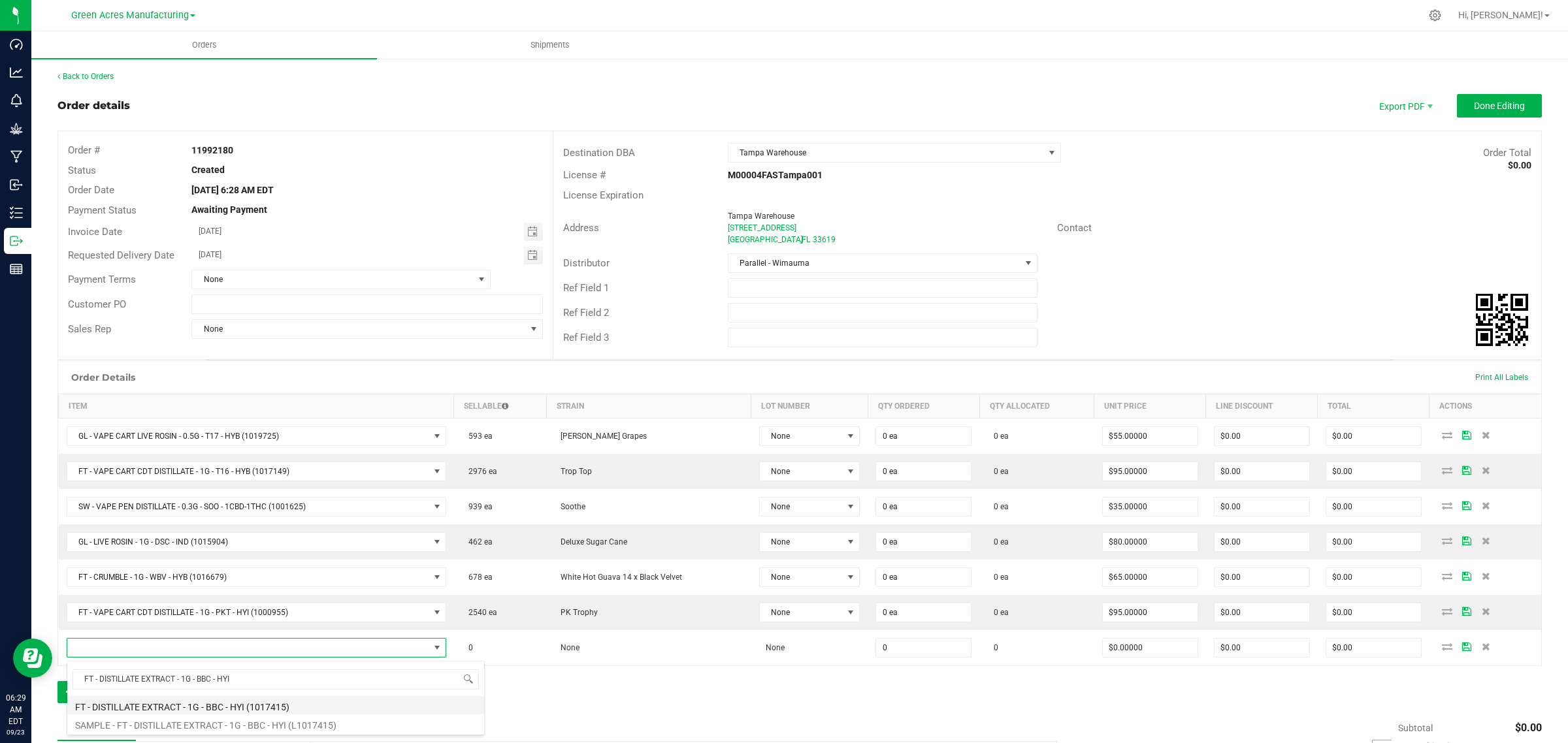
click at [108, 708] on li "FT - DISTILLATE EXTRACT - 1G - BBC - HYI (1017415)" at bounding box center [275, 706] width 417 height 18
type input "0 ea"
type input "$75.00000"
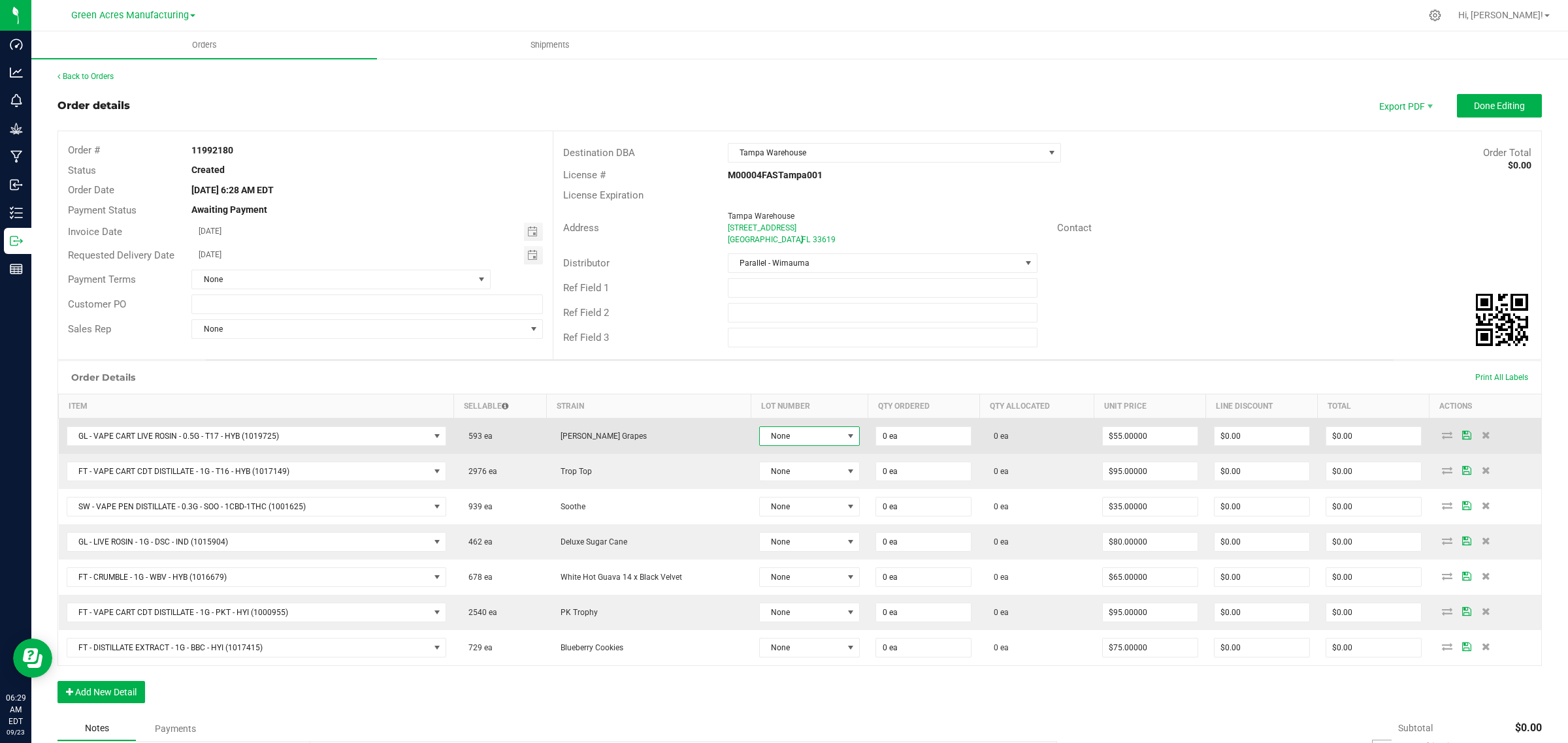
click at [795, 438] on span "None" at bounding box center [801, 436] width 83 height 18
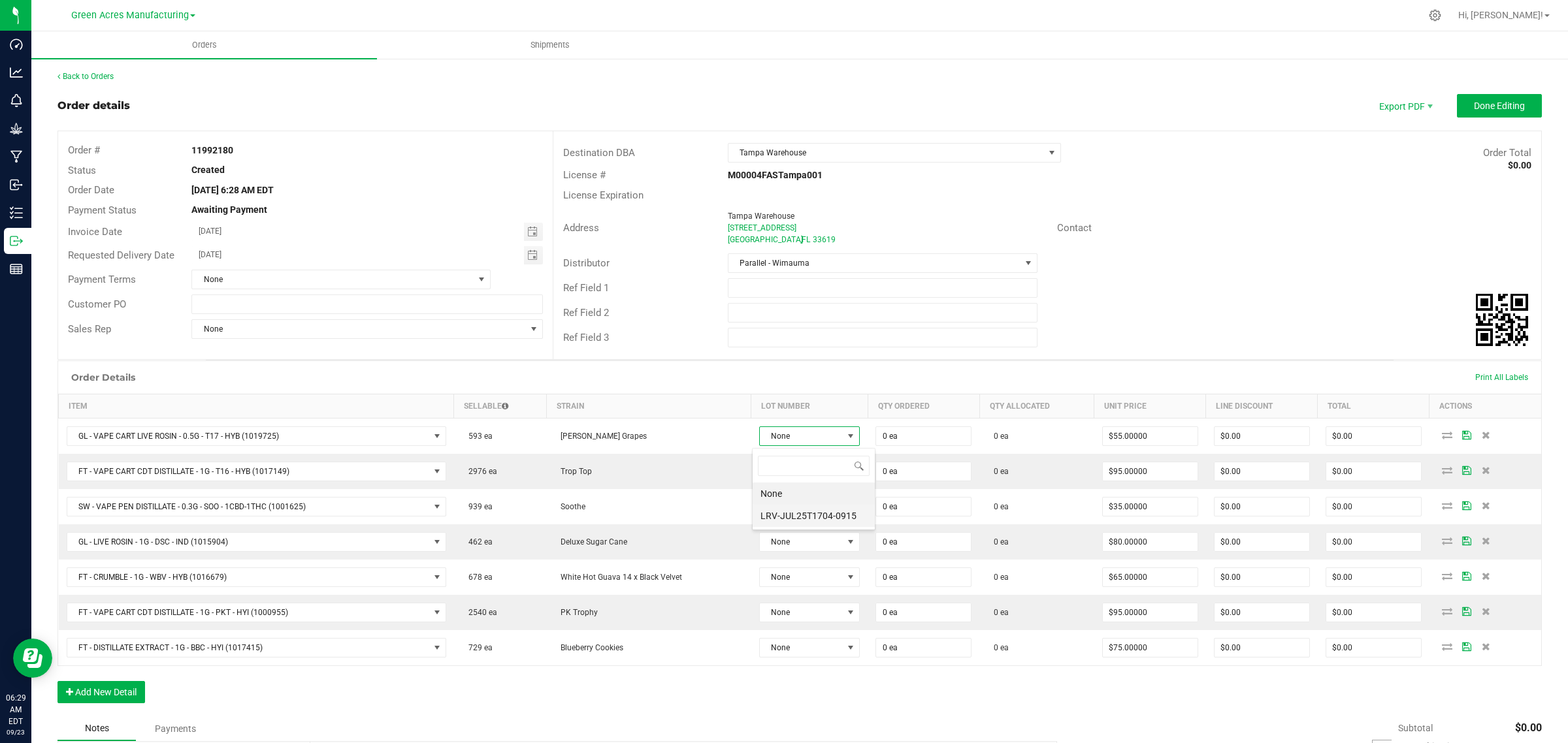
click at [786, 517] on li "LRV-JUL25T1704-0915" at bounding box center [814, 516] width 122 height 22
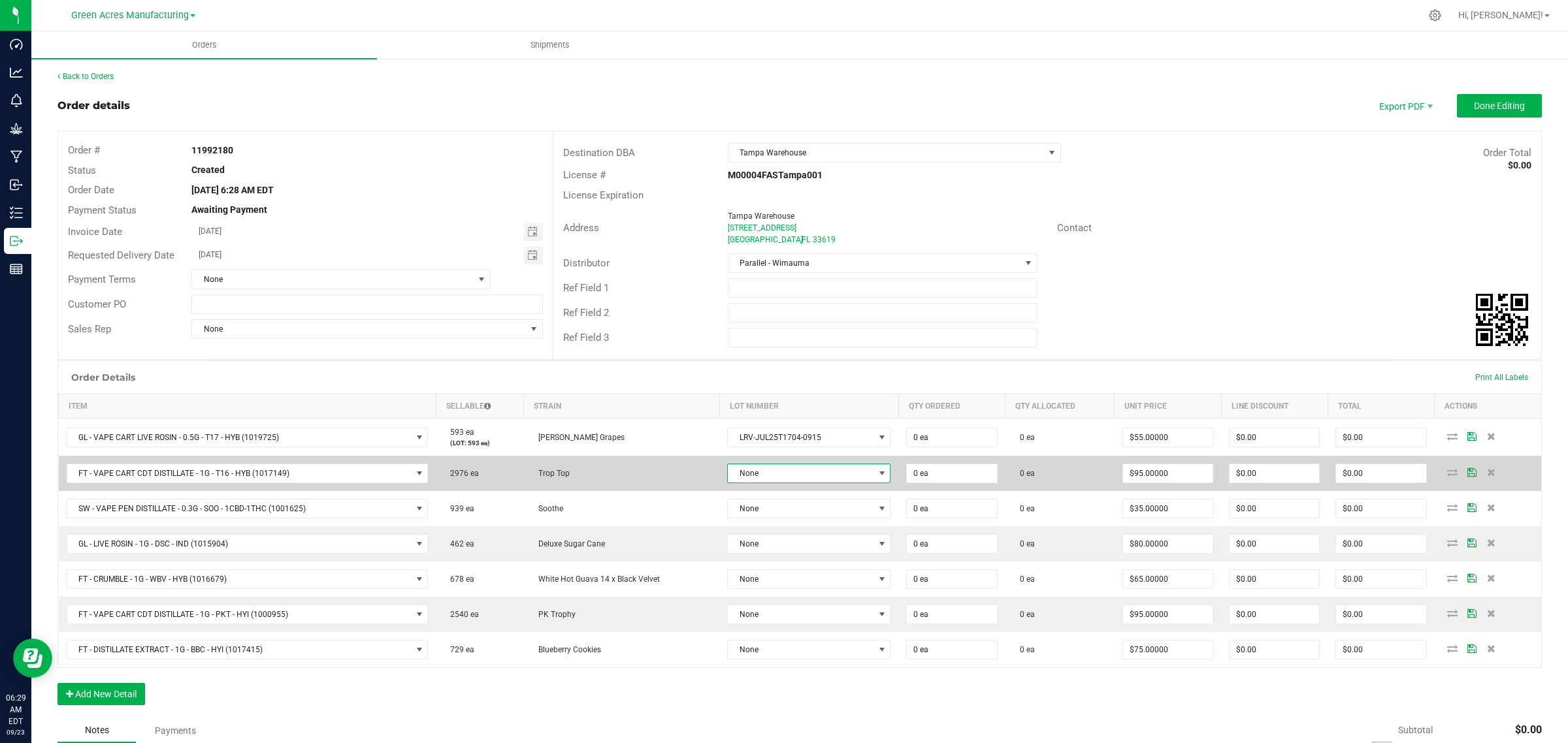
click at [778, 475] on span "None" at bounding box center [800, 473] width 146 height 18
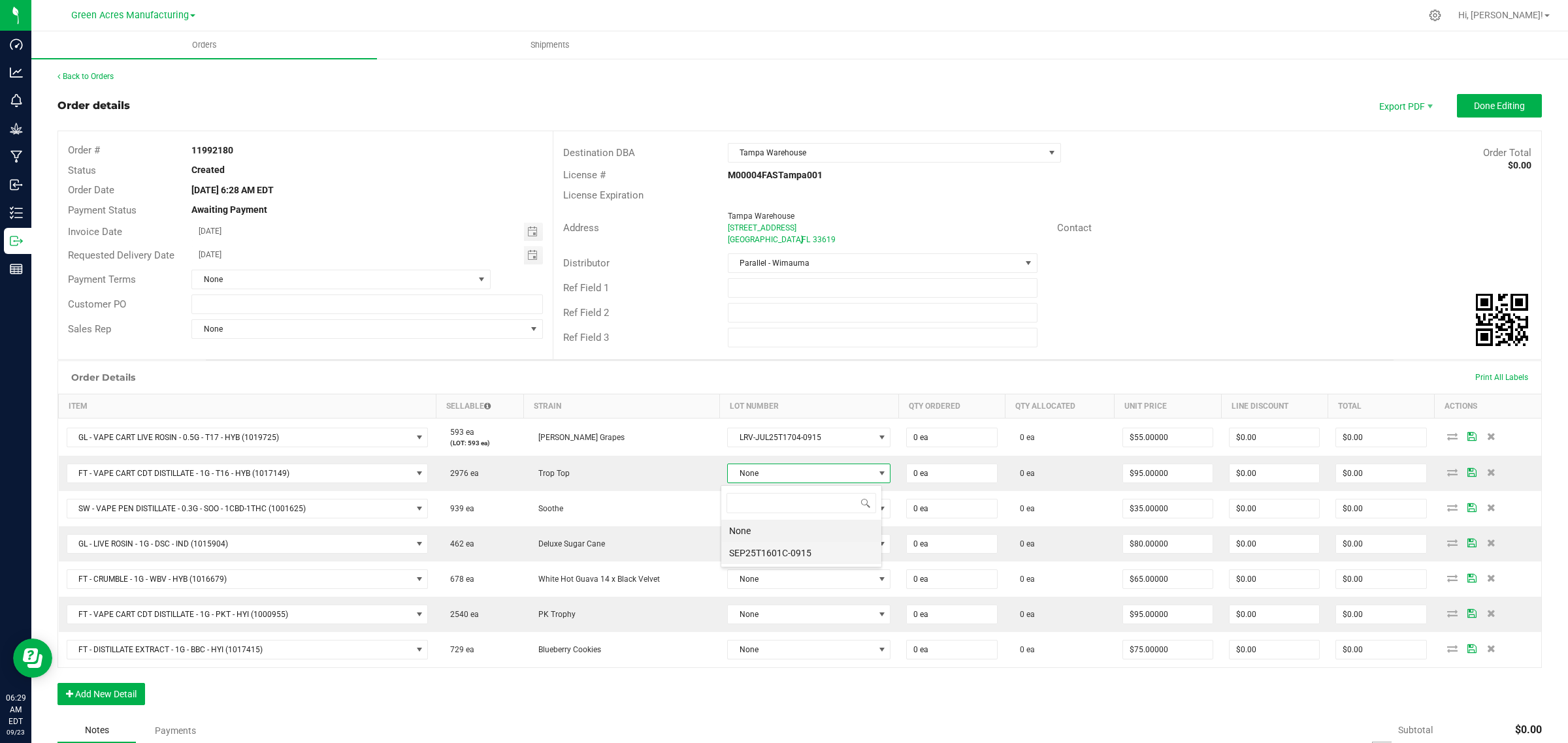
click at [758, 556] on li "SEP25T1601C-0915" at bounding box center [801, 553] width 160 height 22
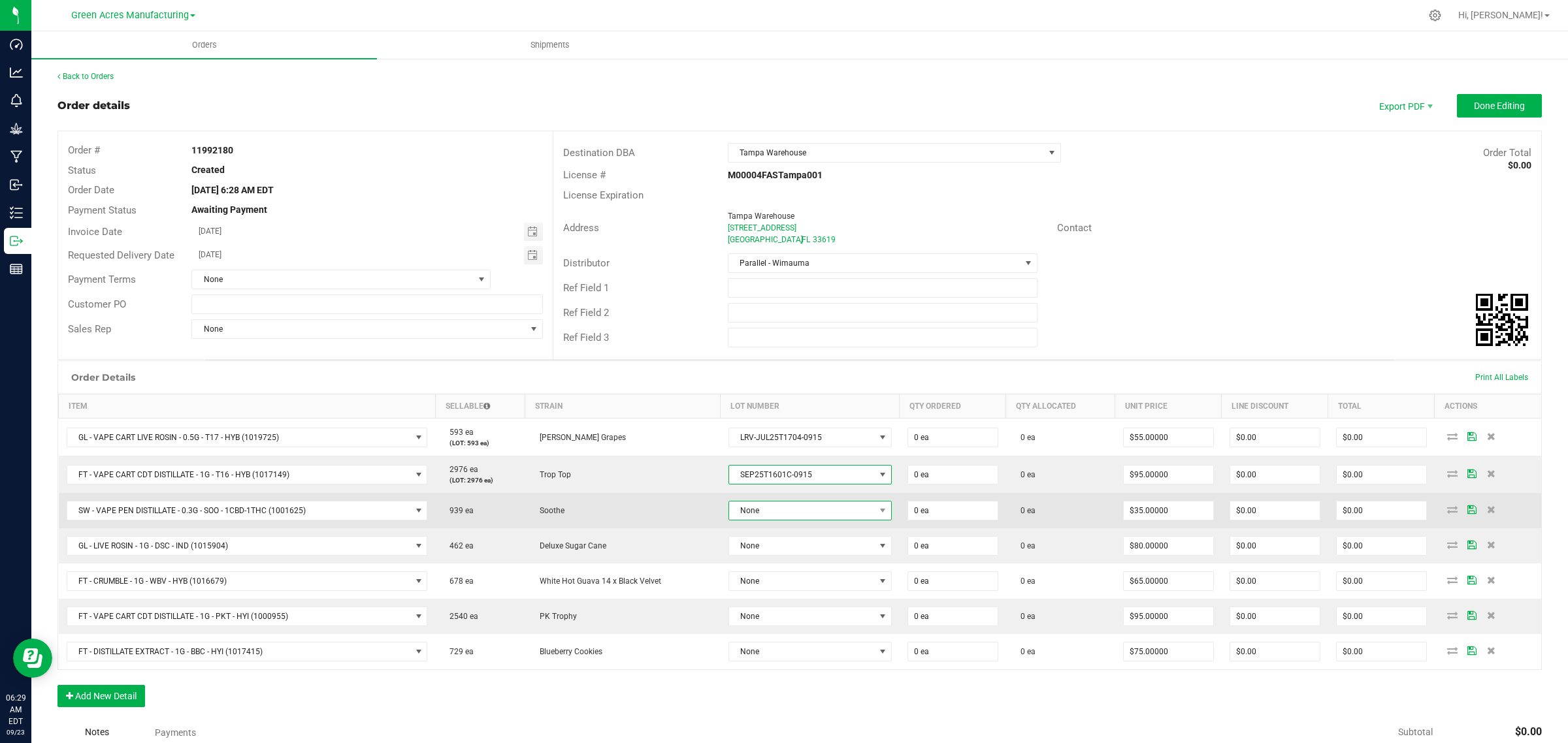
click at [759, 514] on span "None" at bounding box center [802, 511] width 146 height 18
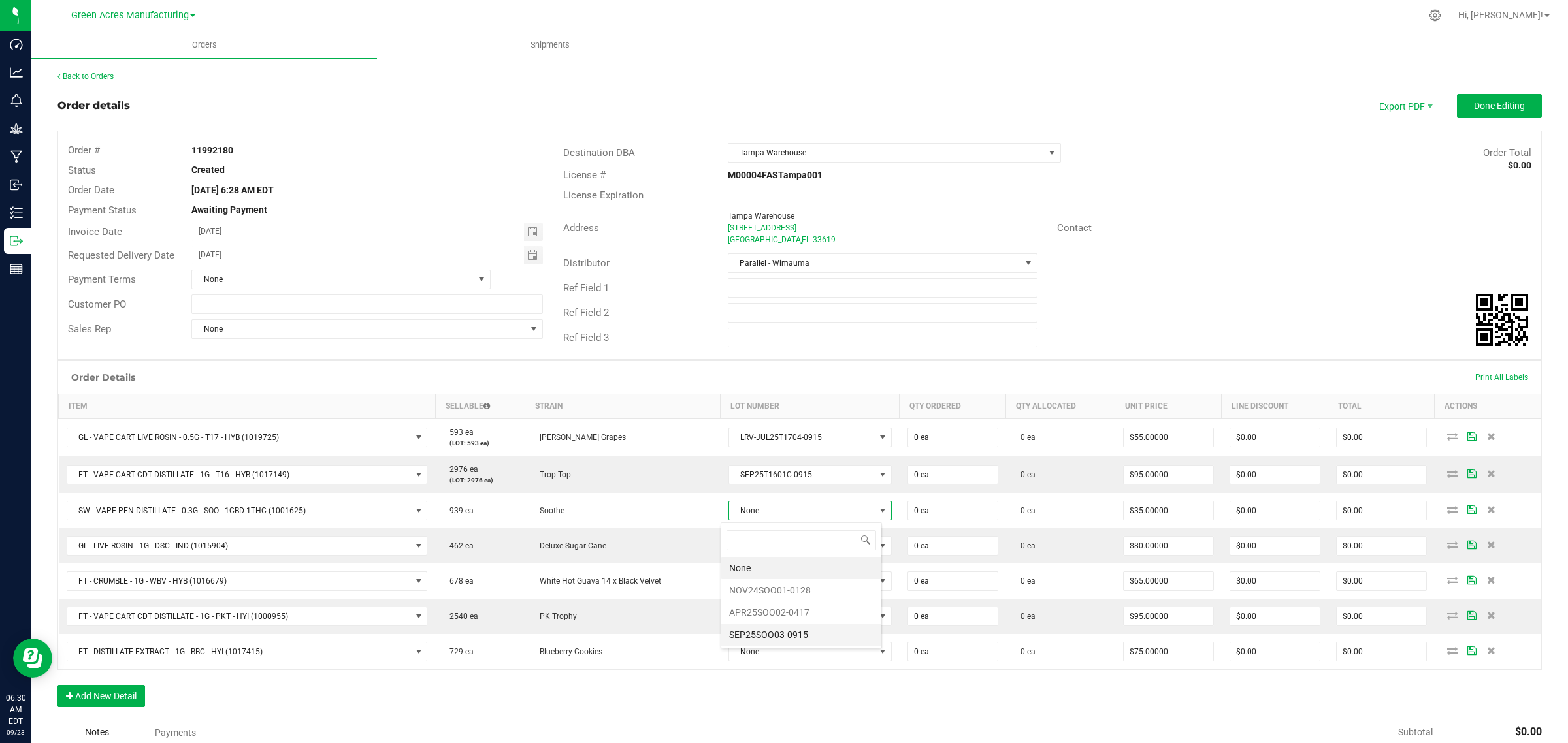
click at [750, 635] on li "SEP25SOO03-0915" at bounding box center [801, 635] width 160 height 22
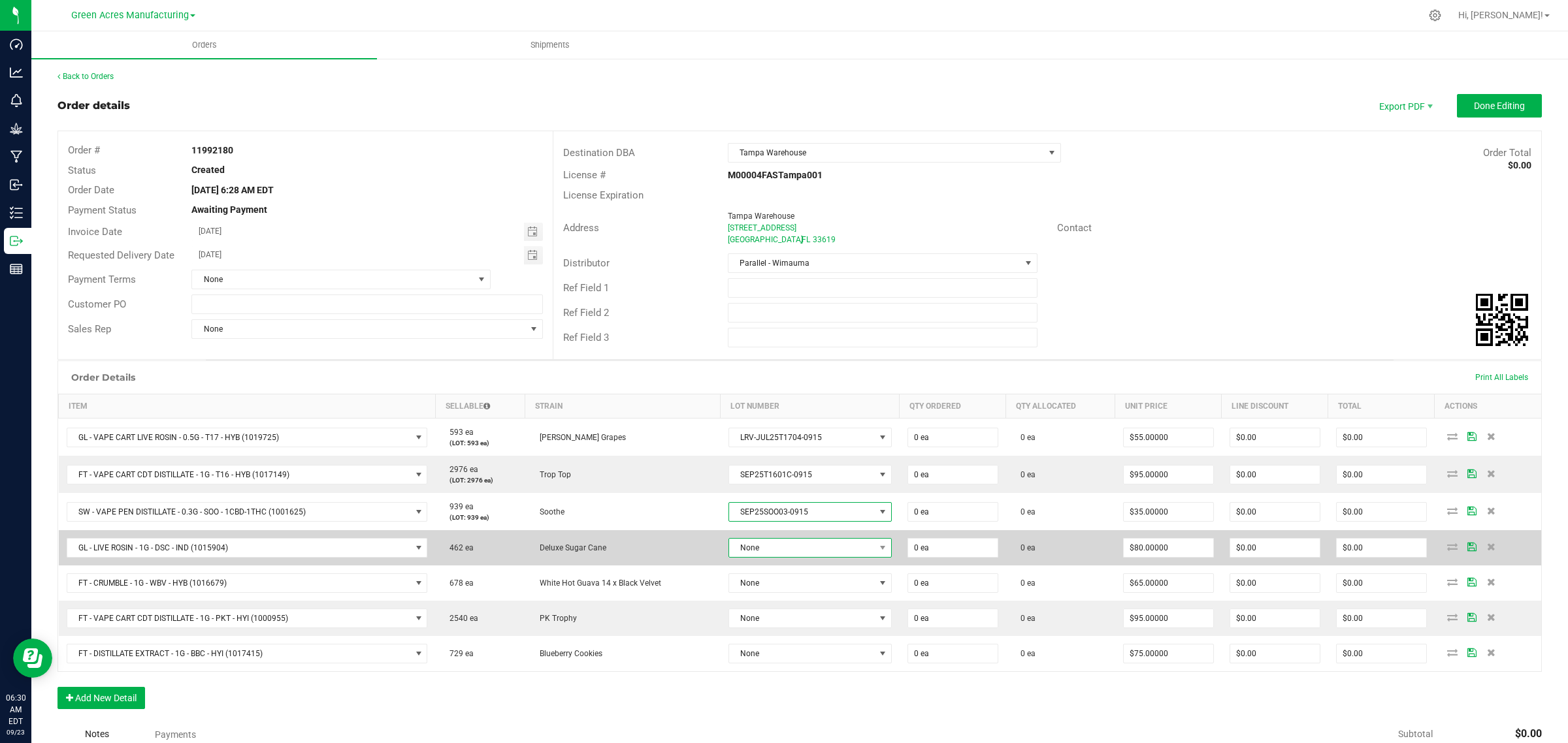
click at [769, 553] on span "None" at bounding box center [802, 548] width 146 height 18
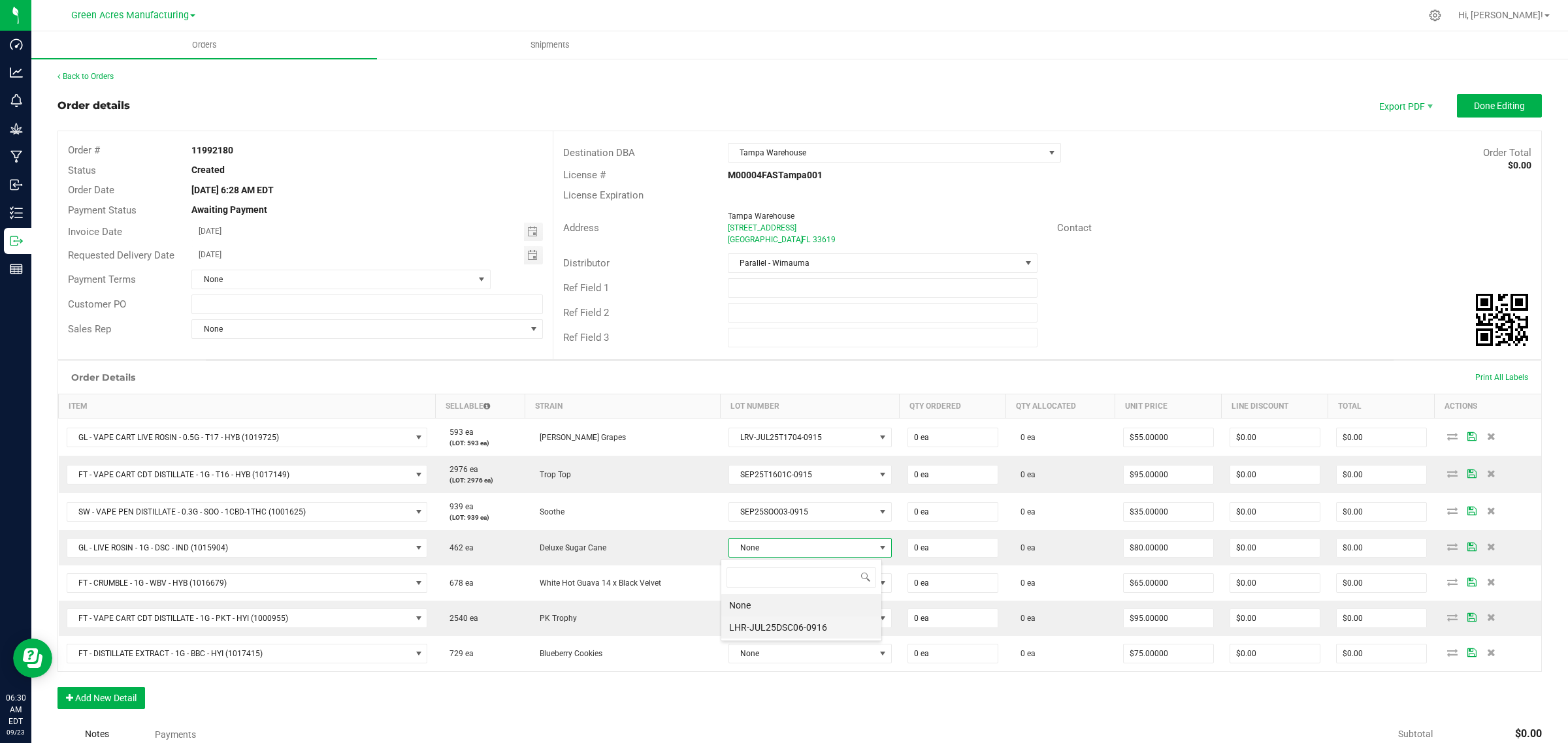
click at [759, 627] on li "LHR-JUL25DSC06-0916" at bounding box center [801, 627] width 160 height 22
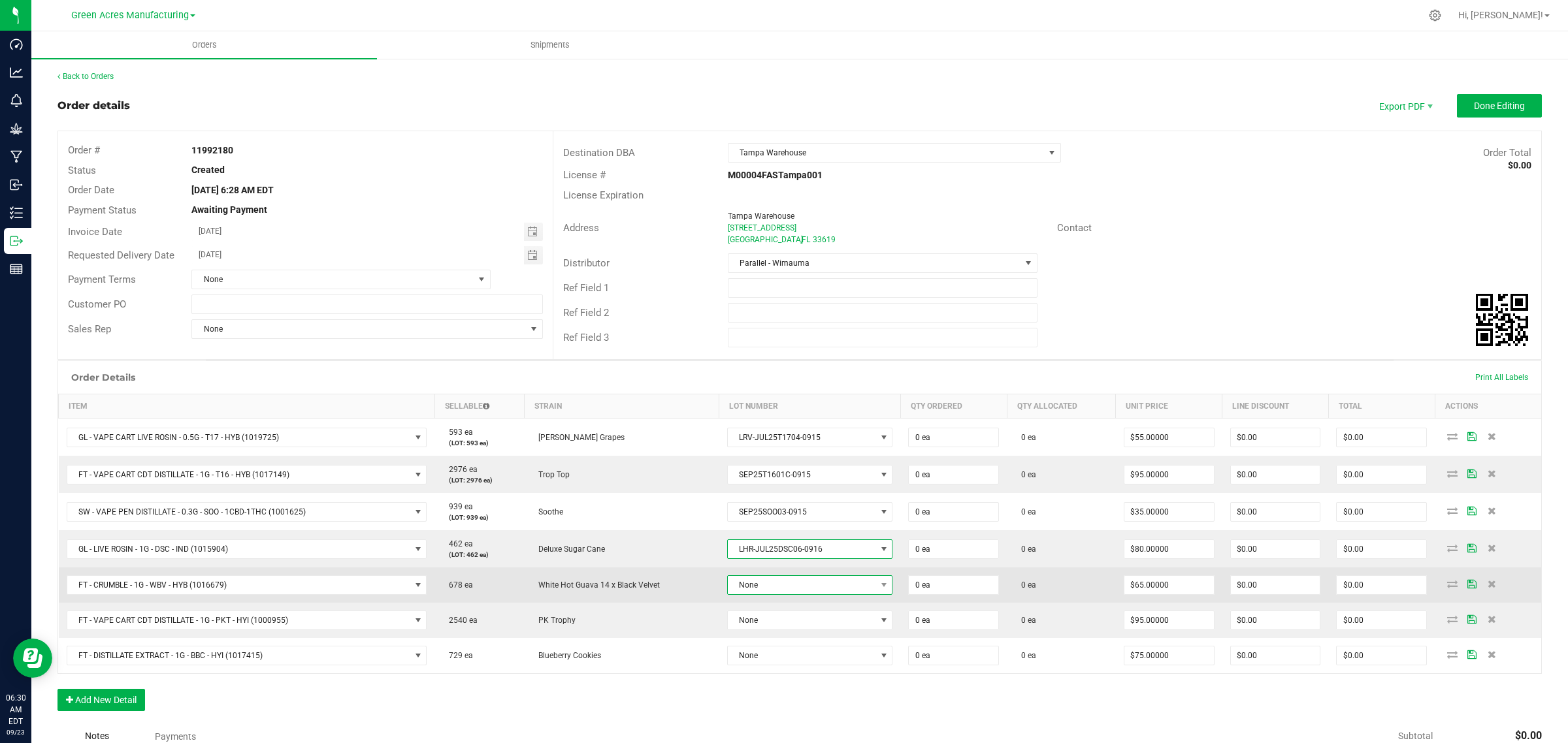
click at [756, 578] on span "None" at bounding box center [802, 585] width 148 height 18
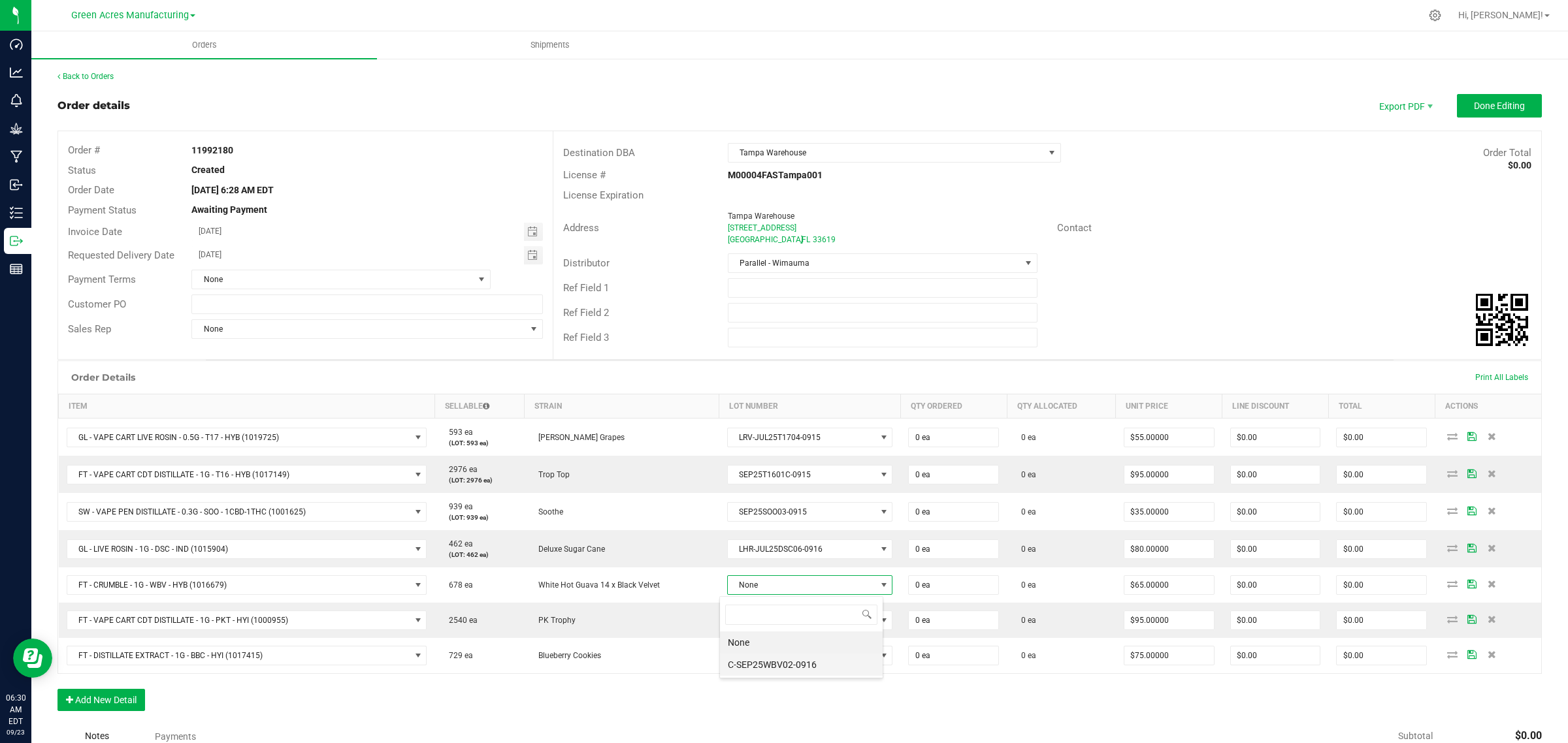
click at [771, 668] on li "C-SEP25WBV02-0916" at bounding box center [801, 665] width 163 height 22
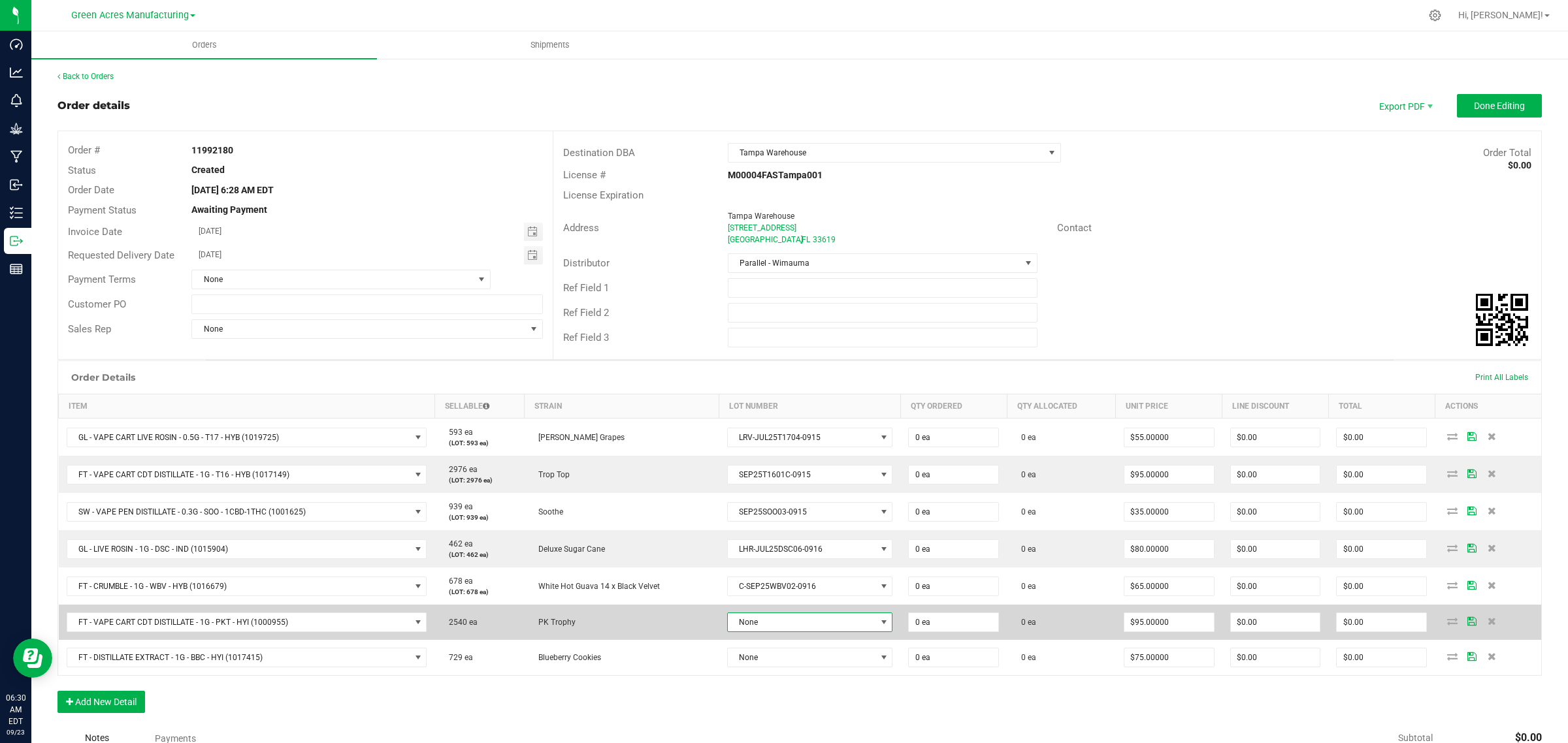
click at [779, 624] on span "None" at bounding box center [802, 622] width 148 height 18
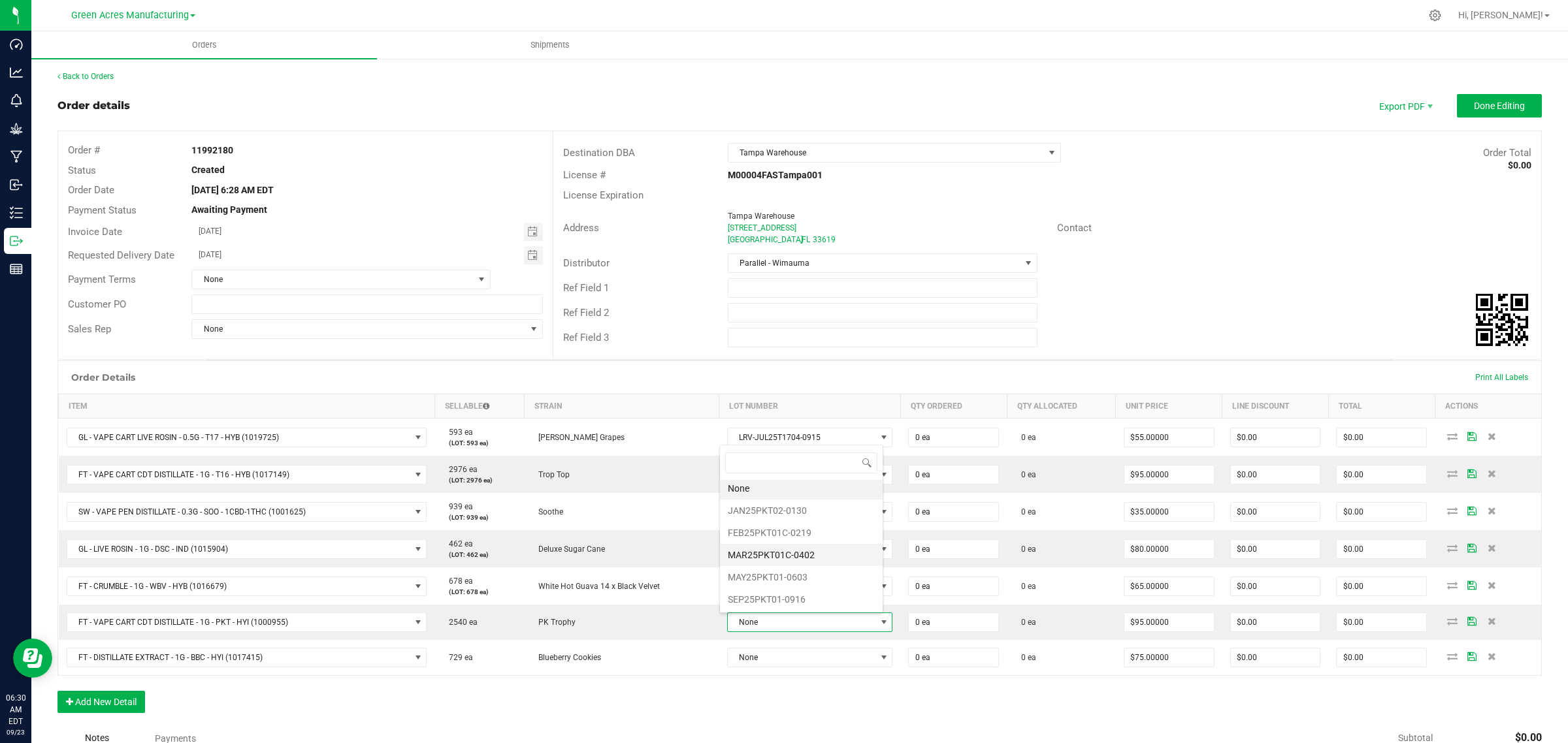
scroll to position [5, 0]
click at [788, 602] on li "SEP25PKT01-0916" at bounding box center [801, 599] width 163 height 22
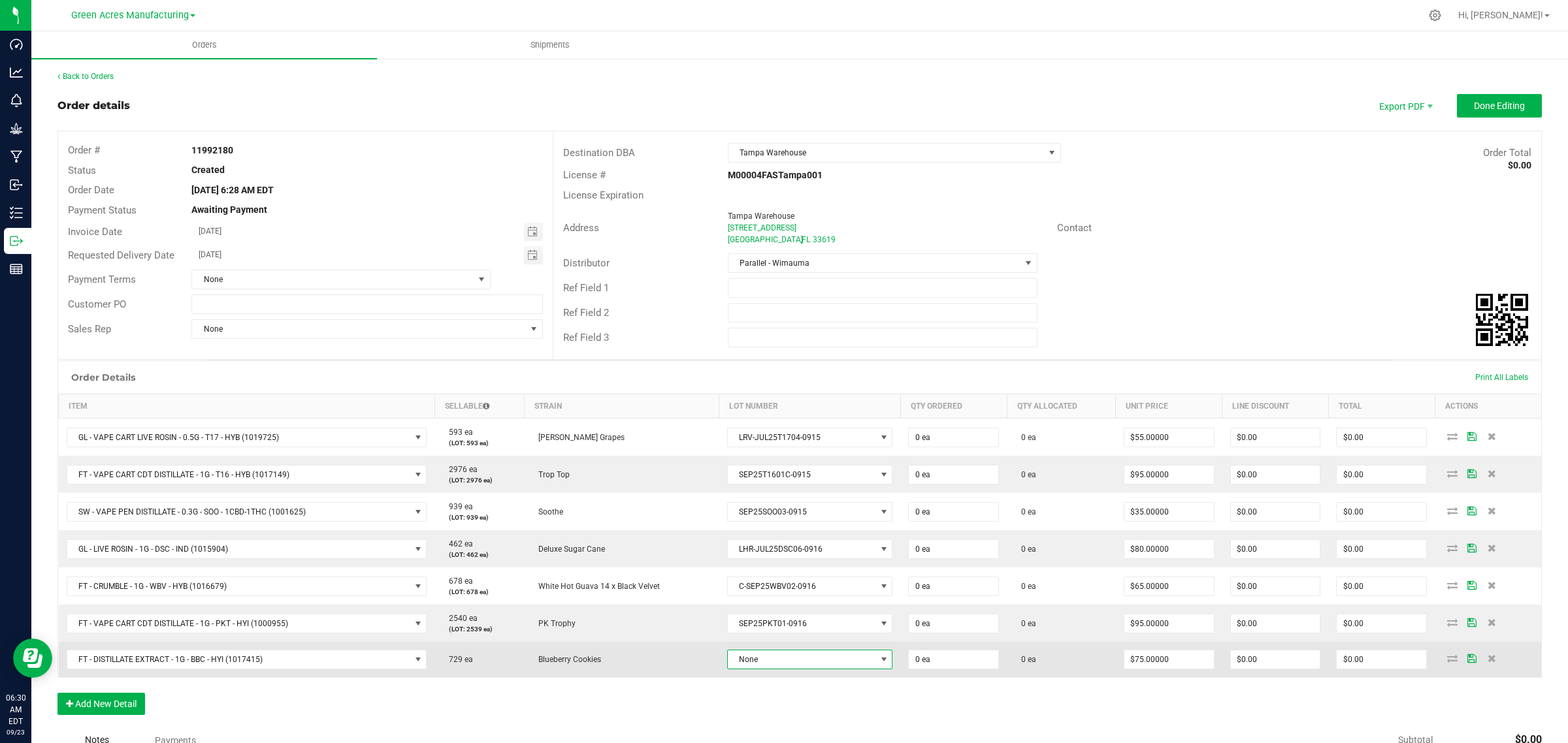
click at [771, 664] on span "None" at bounding box center [802, 660] width 148 height 18
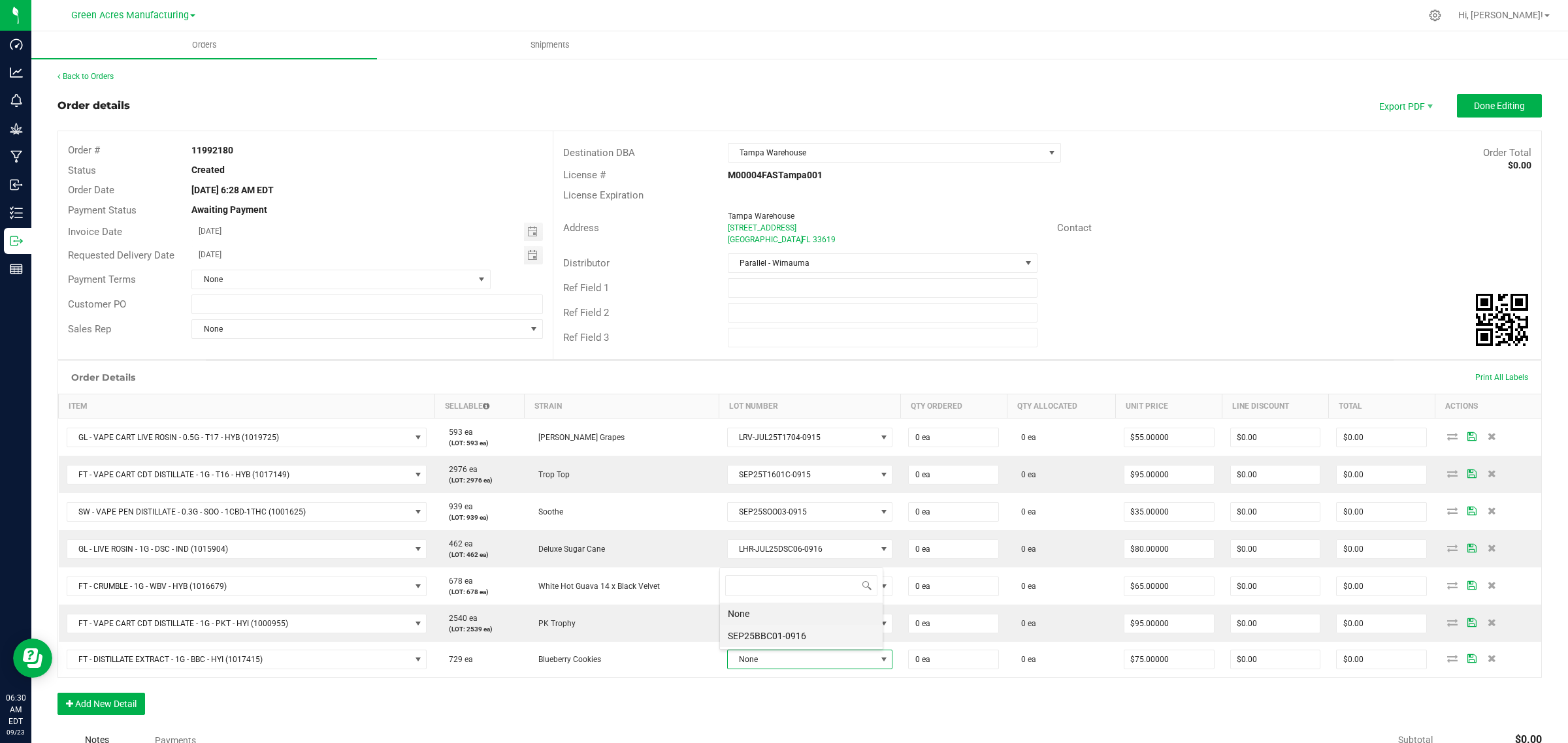
click at [778, 642] on li "SEP25BBC01-0916" at bounding box center [801, 636] width 163 height 22
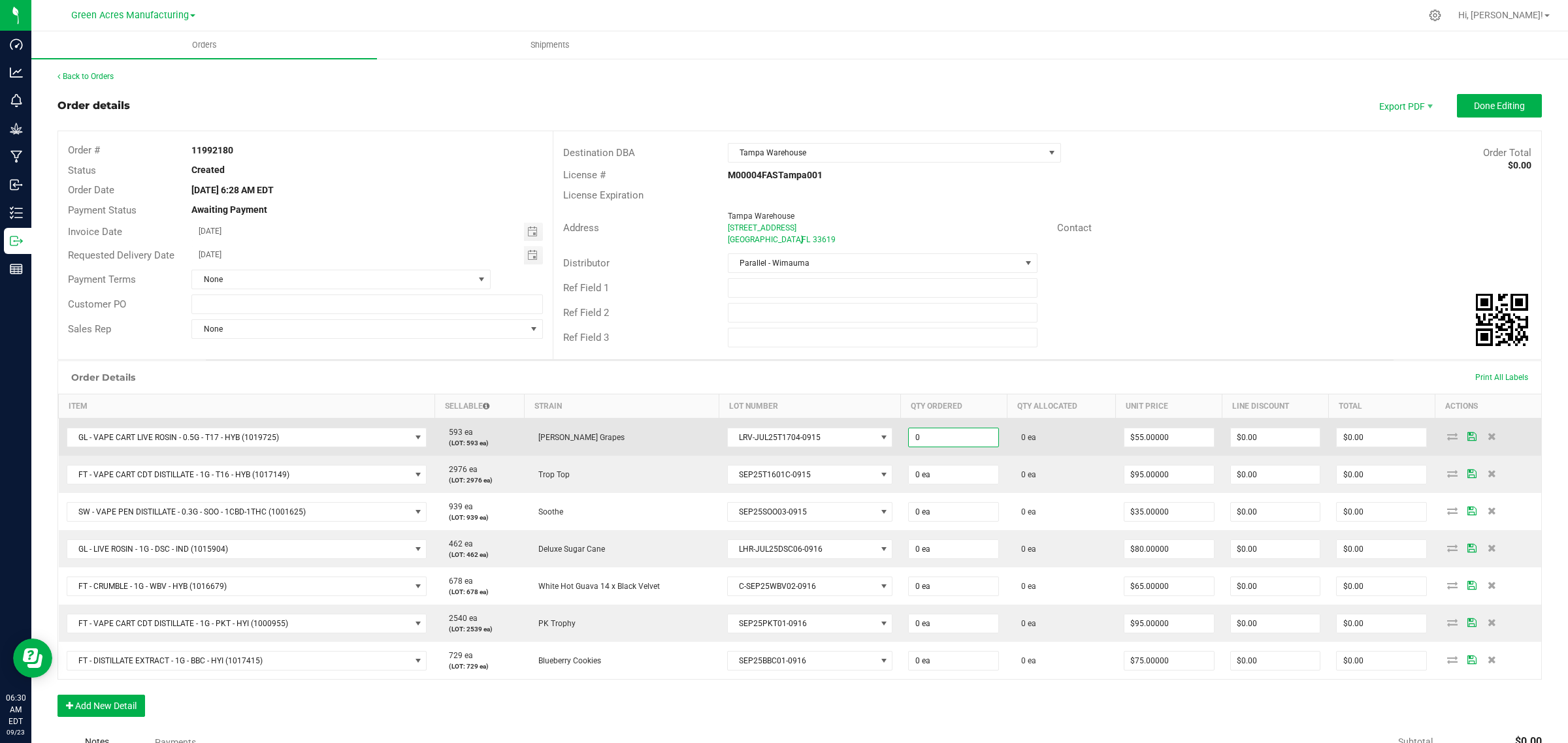
click at [936, 441] on input "0" at bounding box center [953, 438] width 89 height 18
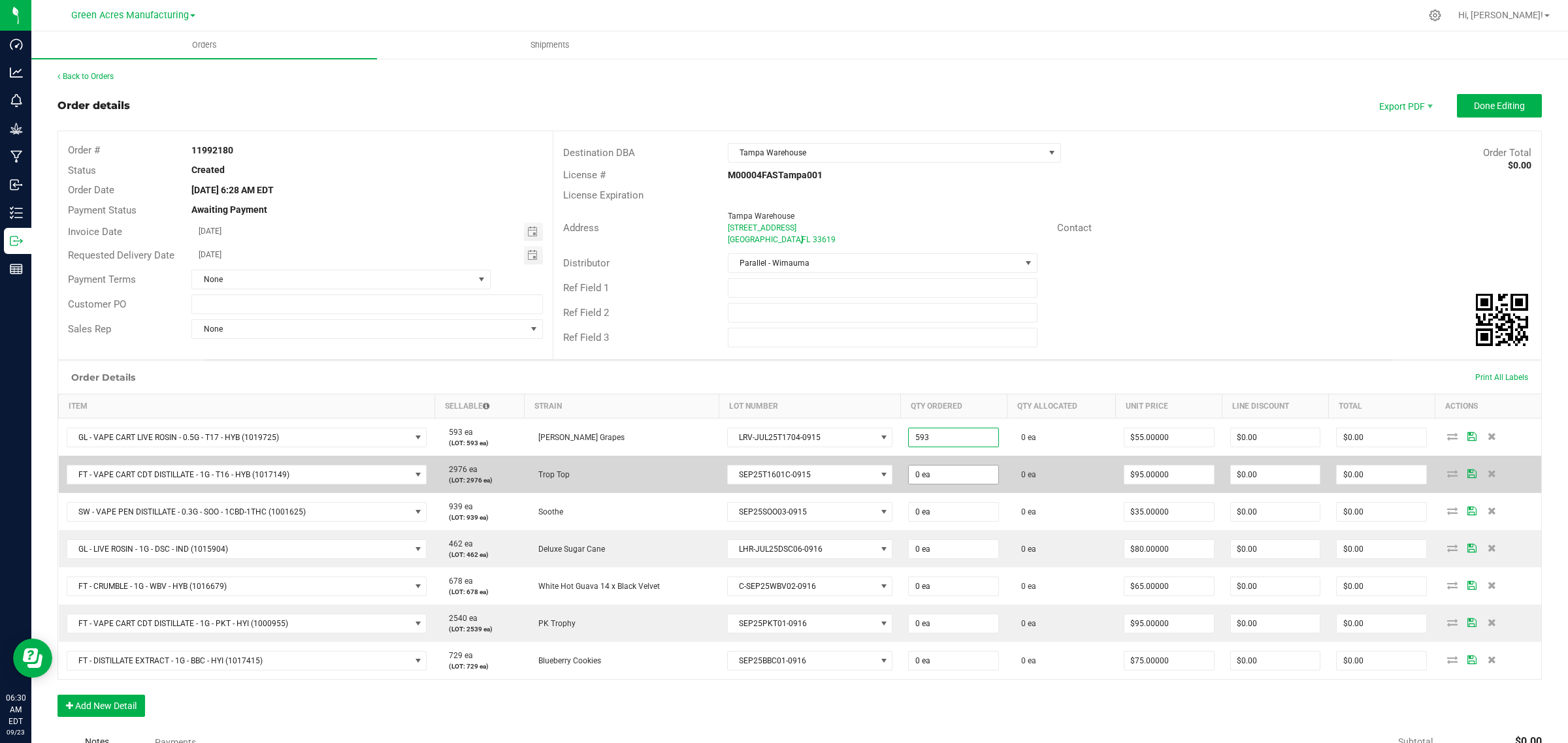
type input "593 ea"
type input "$32,615.00"
click at [931, 475] on input "0" at bounding box center [953, 475] width 89 height 18
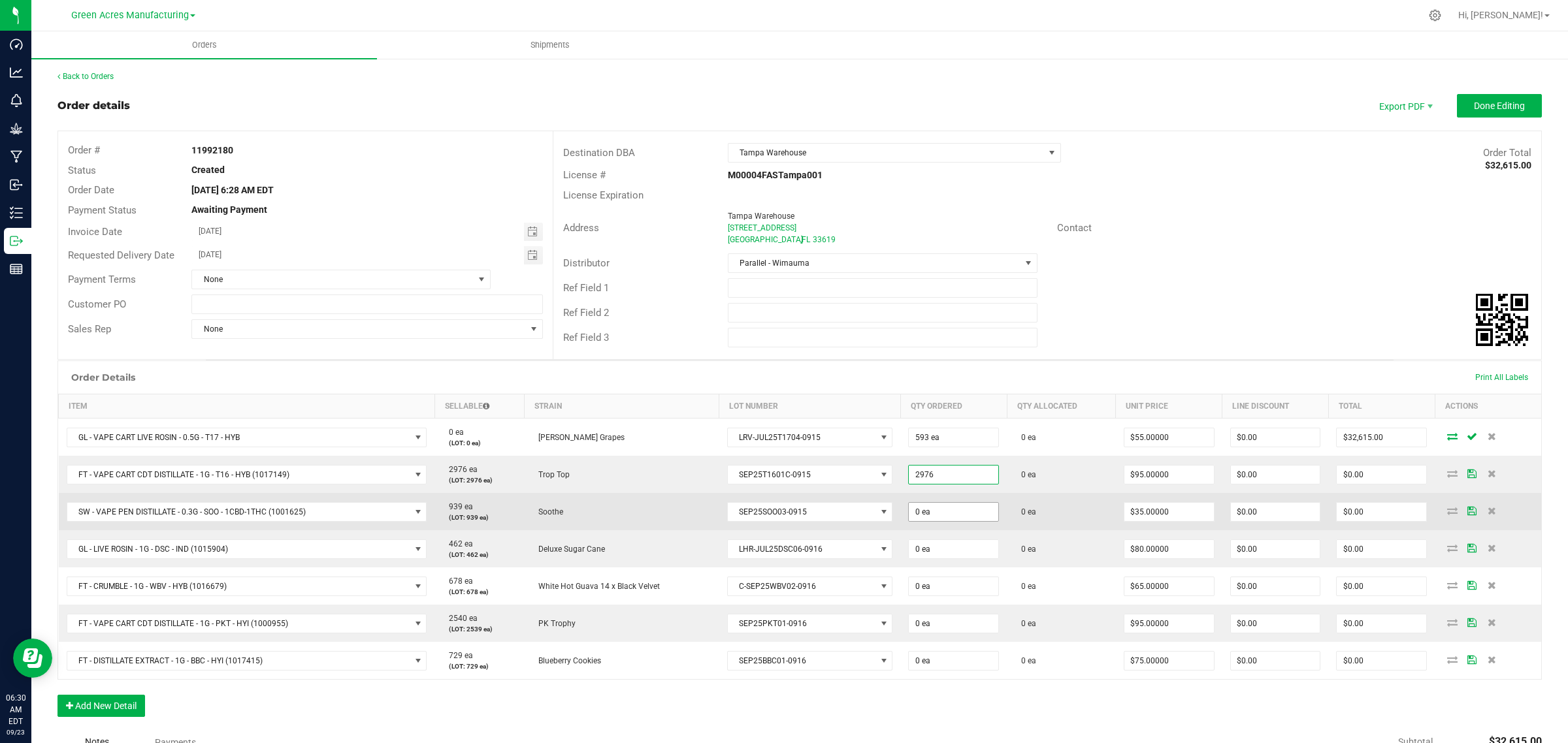
type input "2976 ea"
type input "$282,720.00"
click at [923, 516] on input "0" at bounding box center [953, 512] width 89 height 18
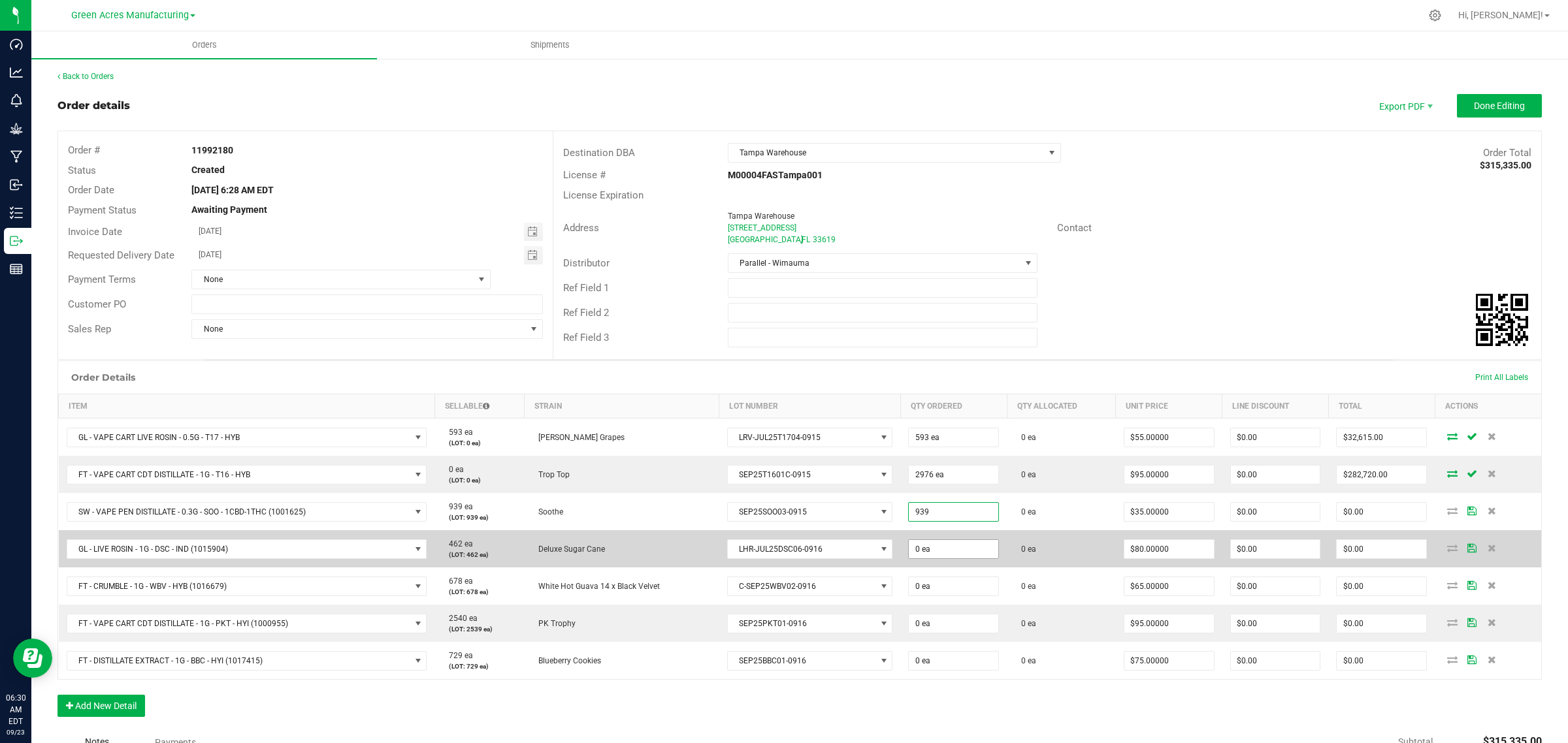
type input "939 ea"
type input "$32,865.00"
click at [925, 549] on input "0" at bounding box center [953, 549] width 89 height 18
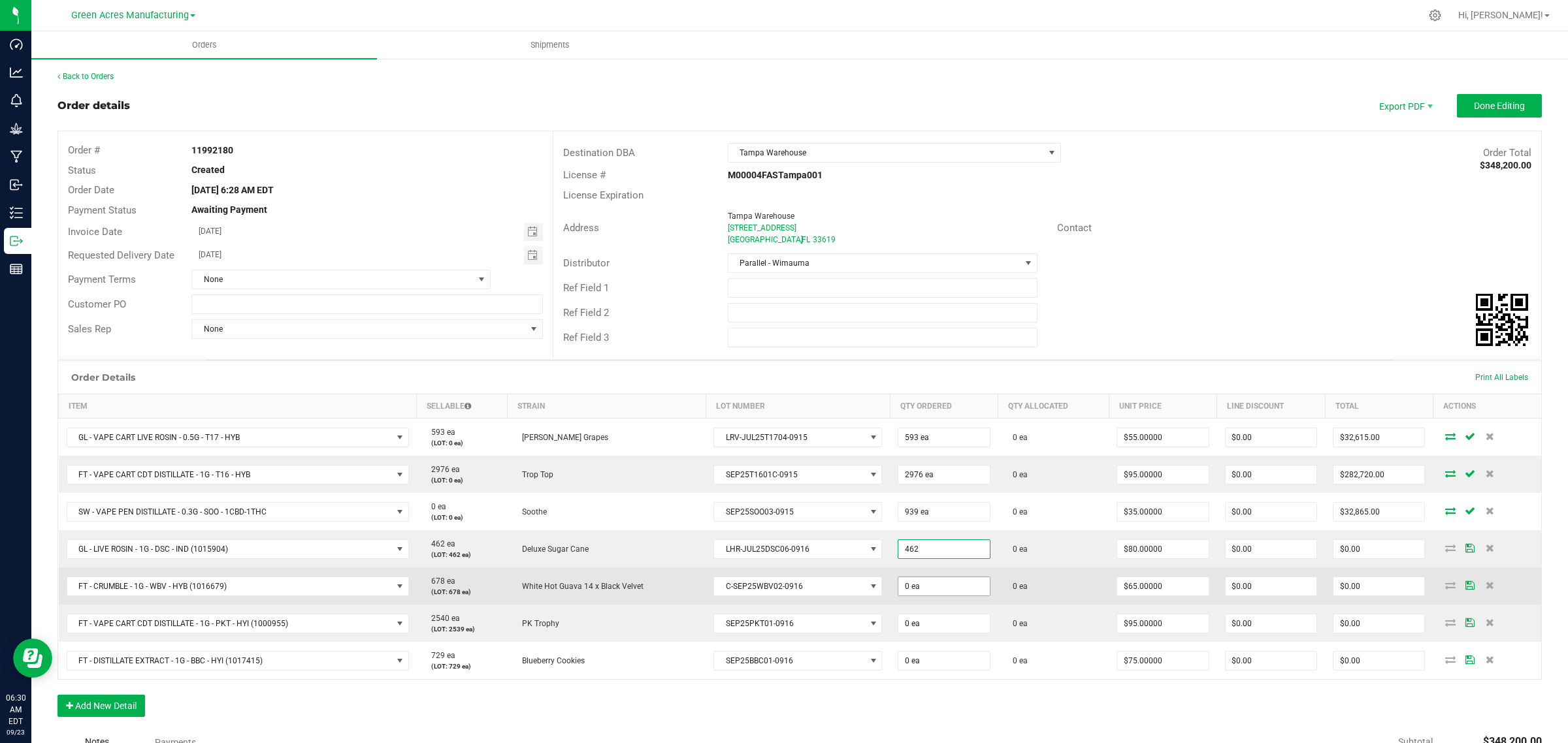
type input "462 ea"
type input "$36,960.00"
click at [931, 588] on input "0" at bounding box center [944, 586] width 91 height 18
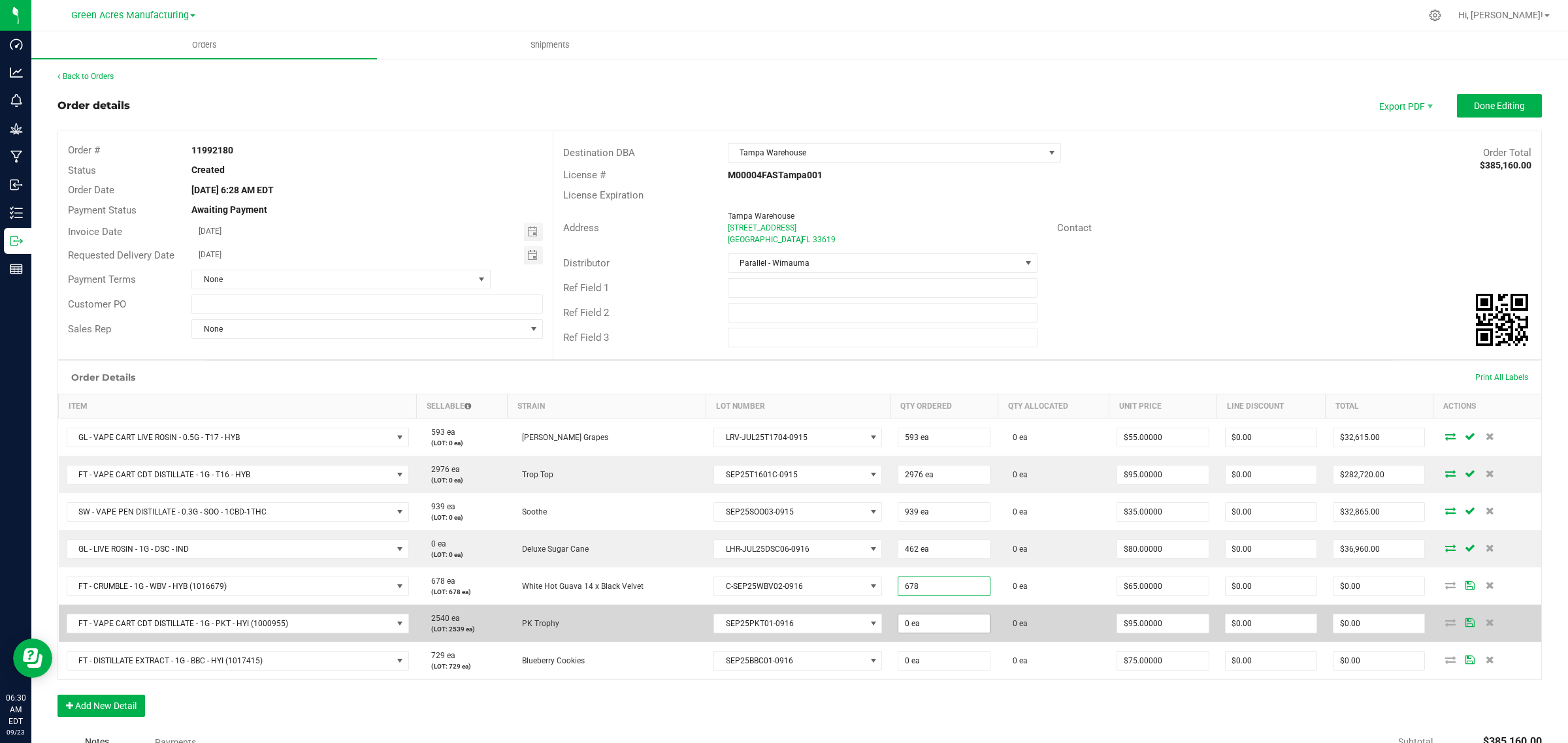
type input "678 ea"
type input "$44,070.00"
click at [938, 624] on input "0" at bounding box center [944, 624] width 91 height 18
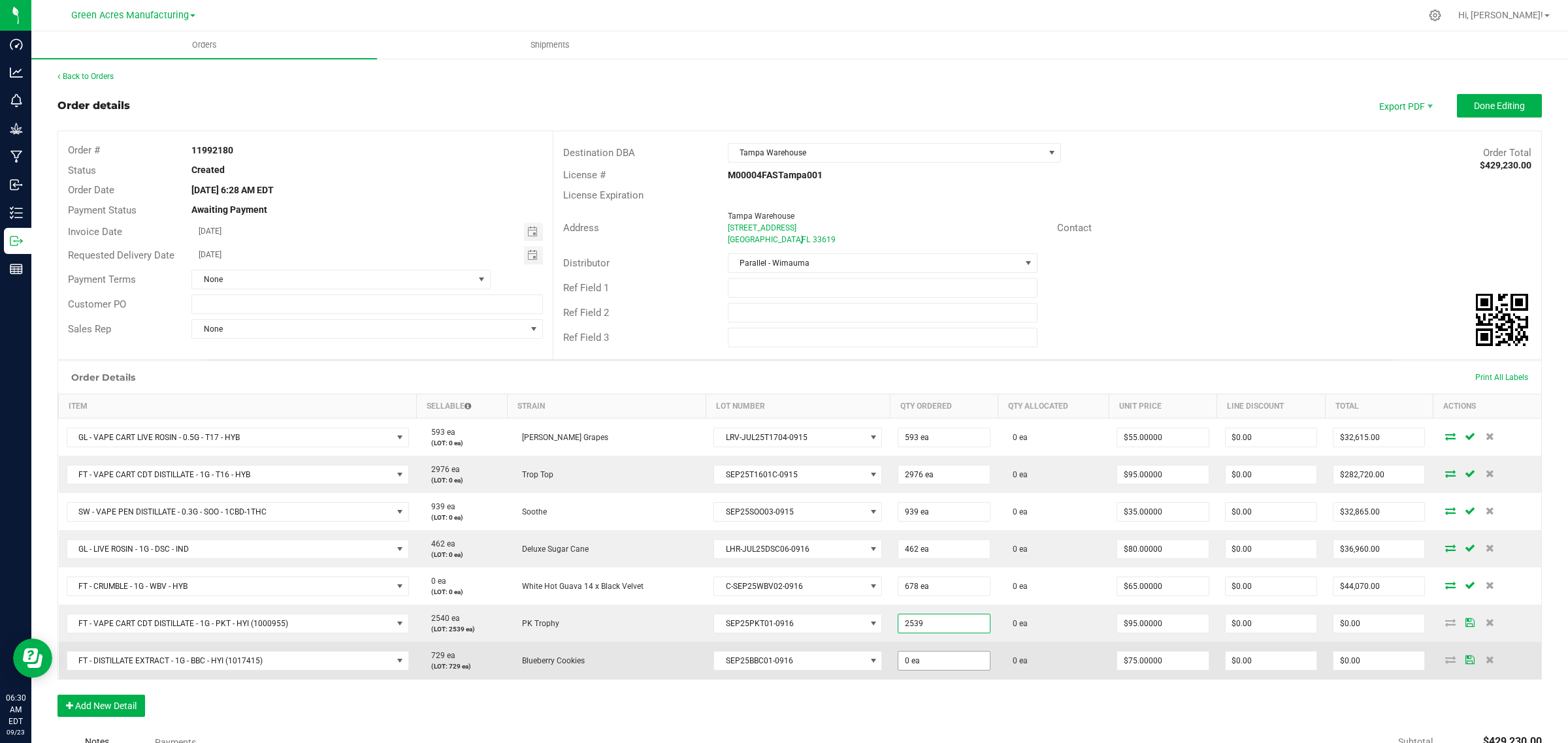
type input "2539 ea"
type input "$241,205.00"
click at [932, 663] on input "0" at bounding box center [944, 661] width 91 height 18
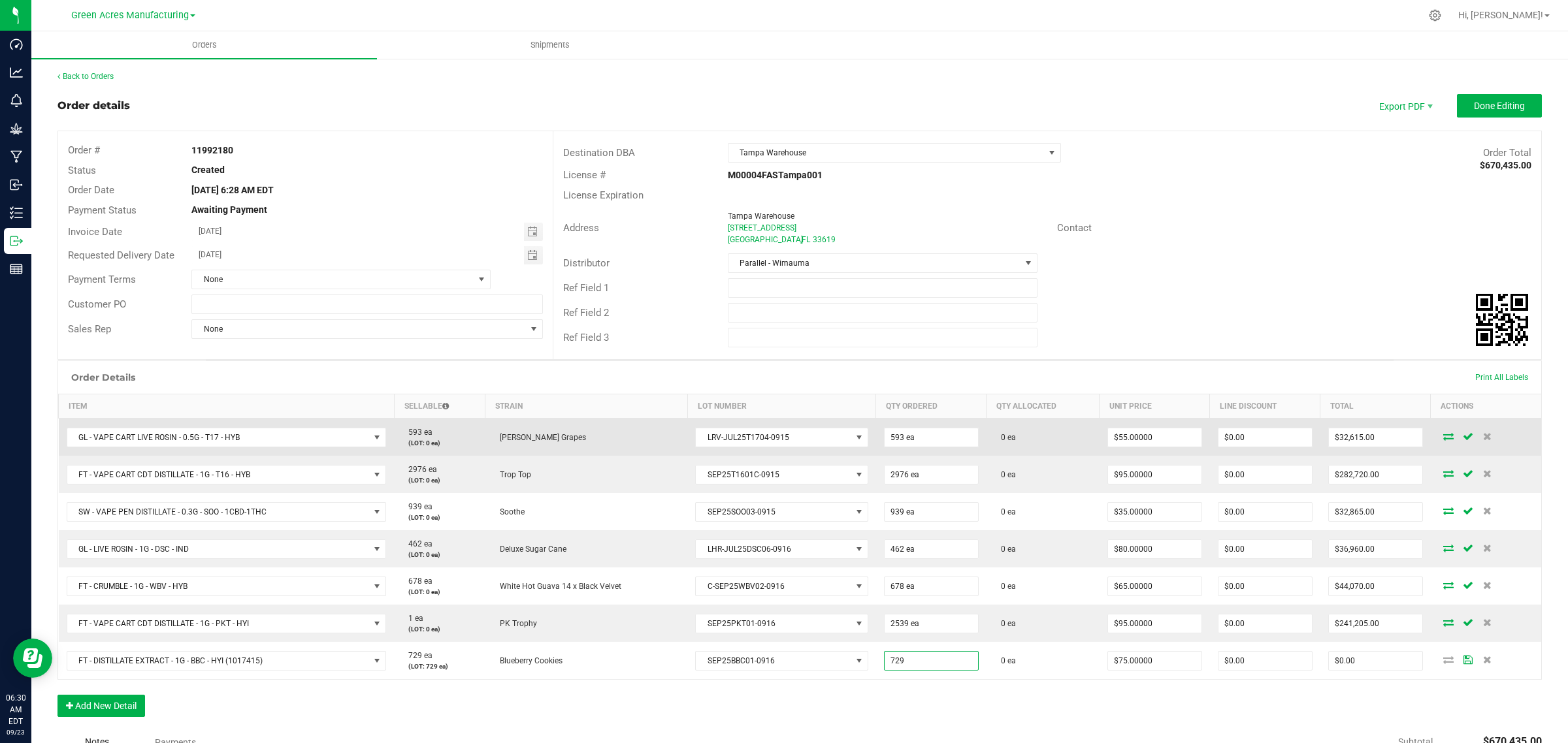
type input "729 ea"
type input "$54,675.00"
click at [1443, 436] on icon at bounding box center [1448, 436] width 11 height 8
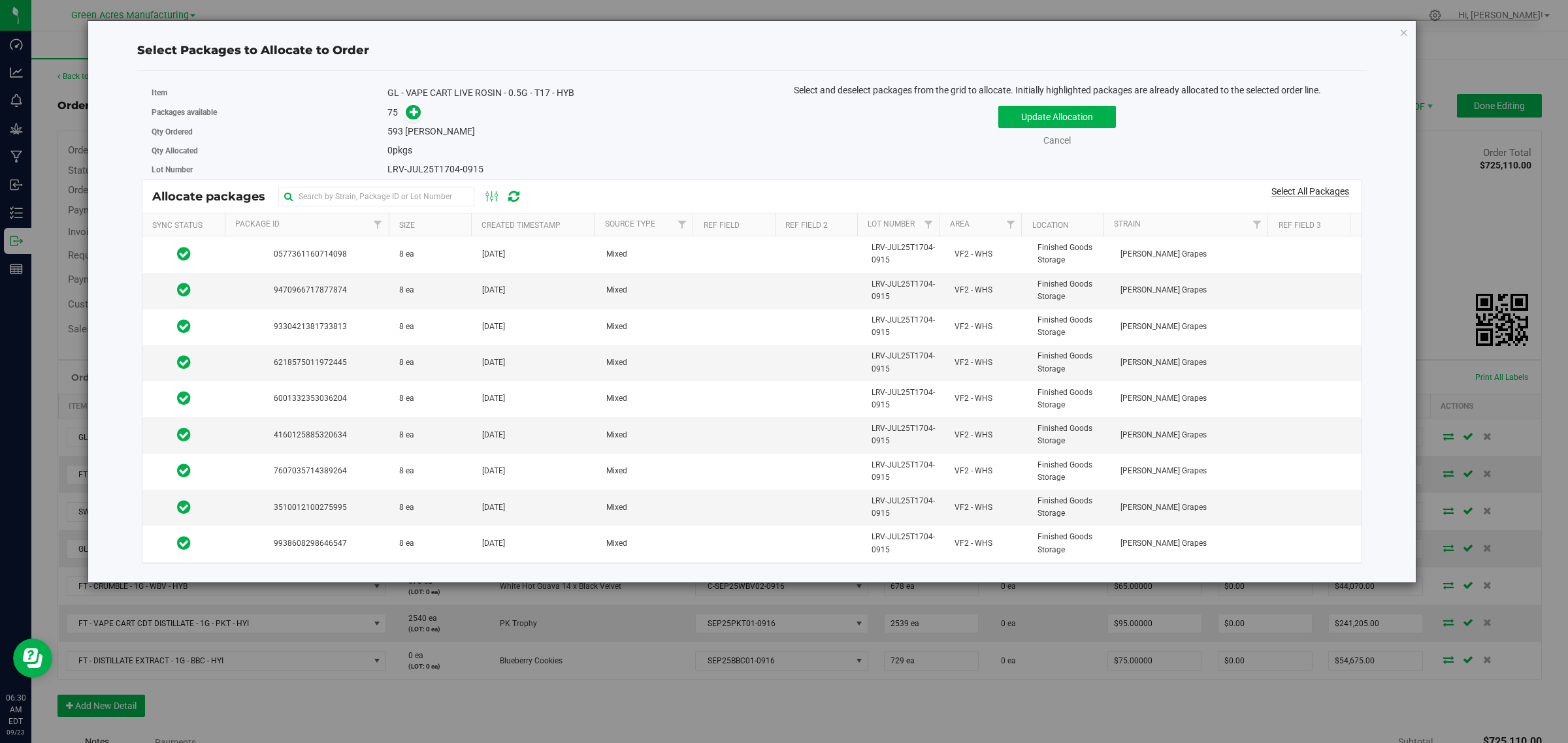
click at [1308, 192] on link "Select All Packages" at bounding box center [1310, 192] width 77 height 11
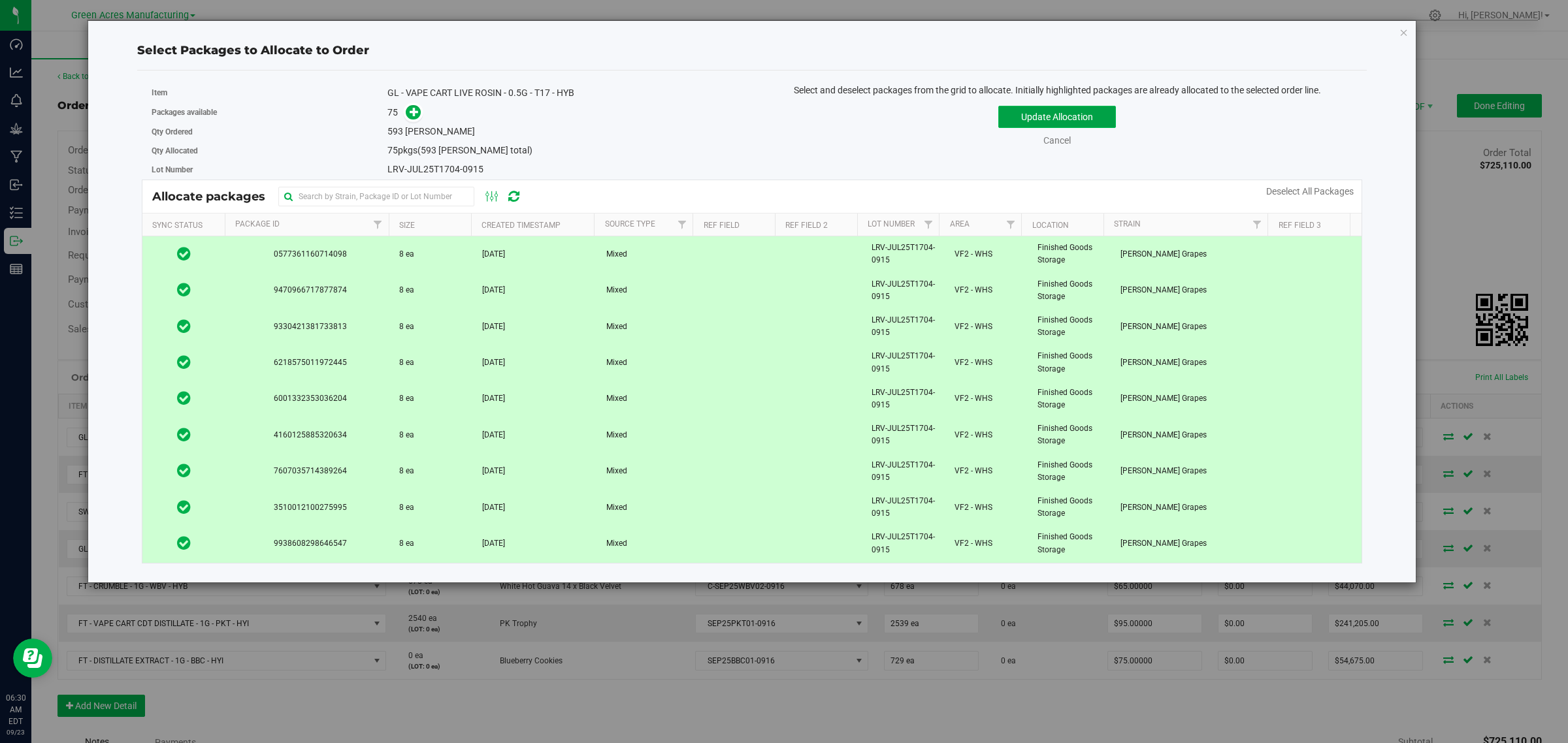
click at [1039, 114] on button "Update Allocation" at bounding box center [1056, 117] width 118 height 22
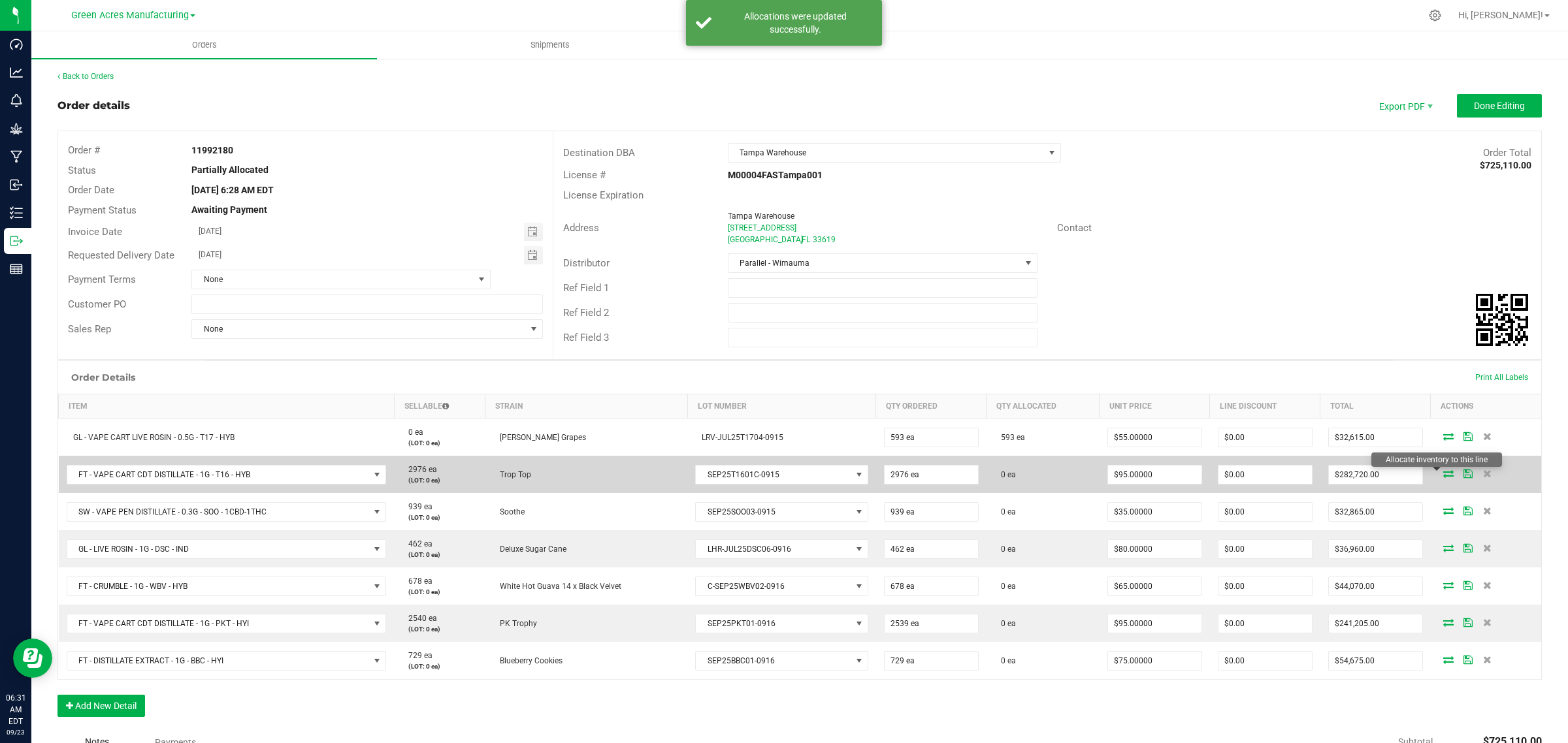
click at [1443, 477] on icon at bounding box center [1448, 473] width 11 height 8
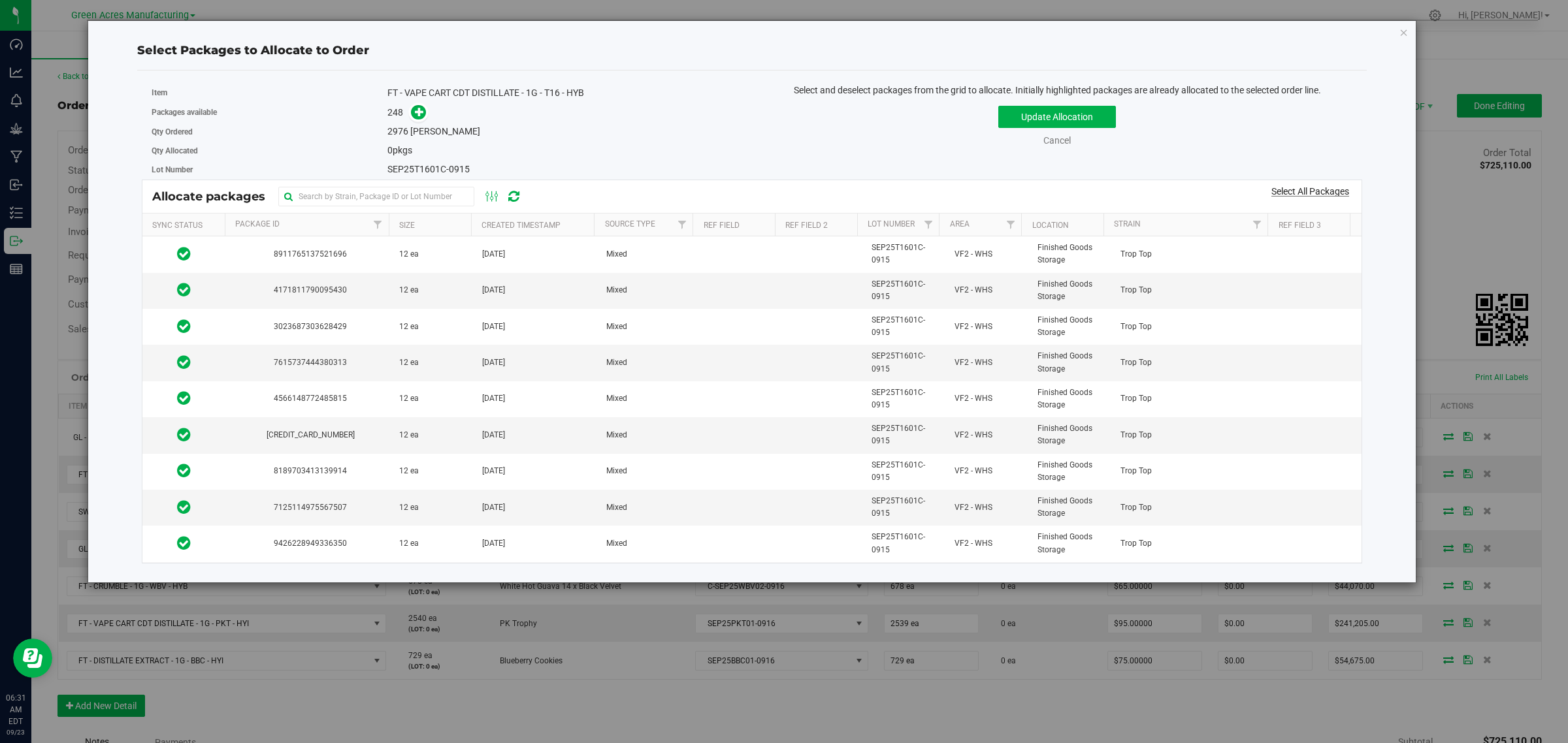
click at [1289, 192] on link "Select All Packages" at bounding box center [1310, 192] width 77 height 11
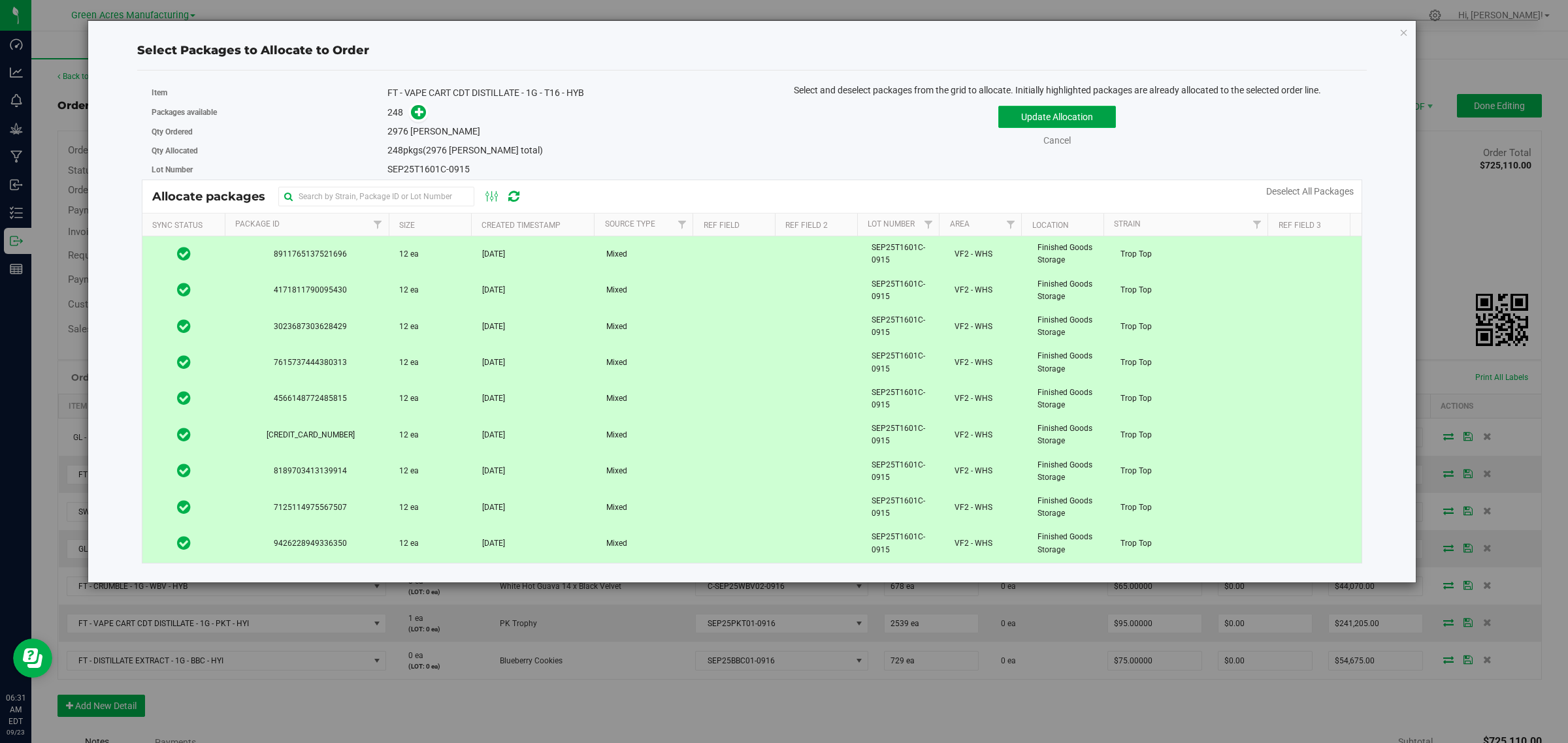
click at [1052, 117] on button "Update Allocation" at bounding box center [1056, 117] width 118 height 22
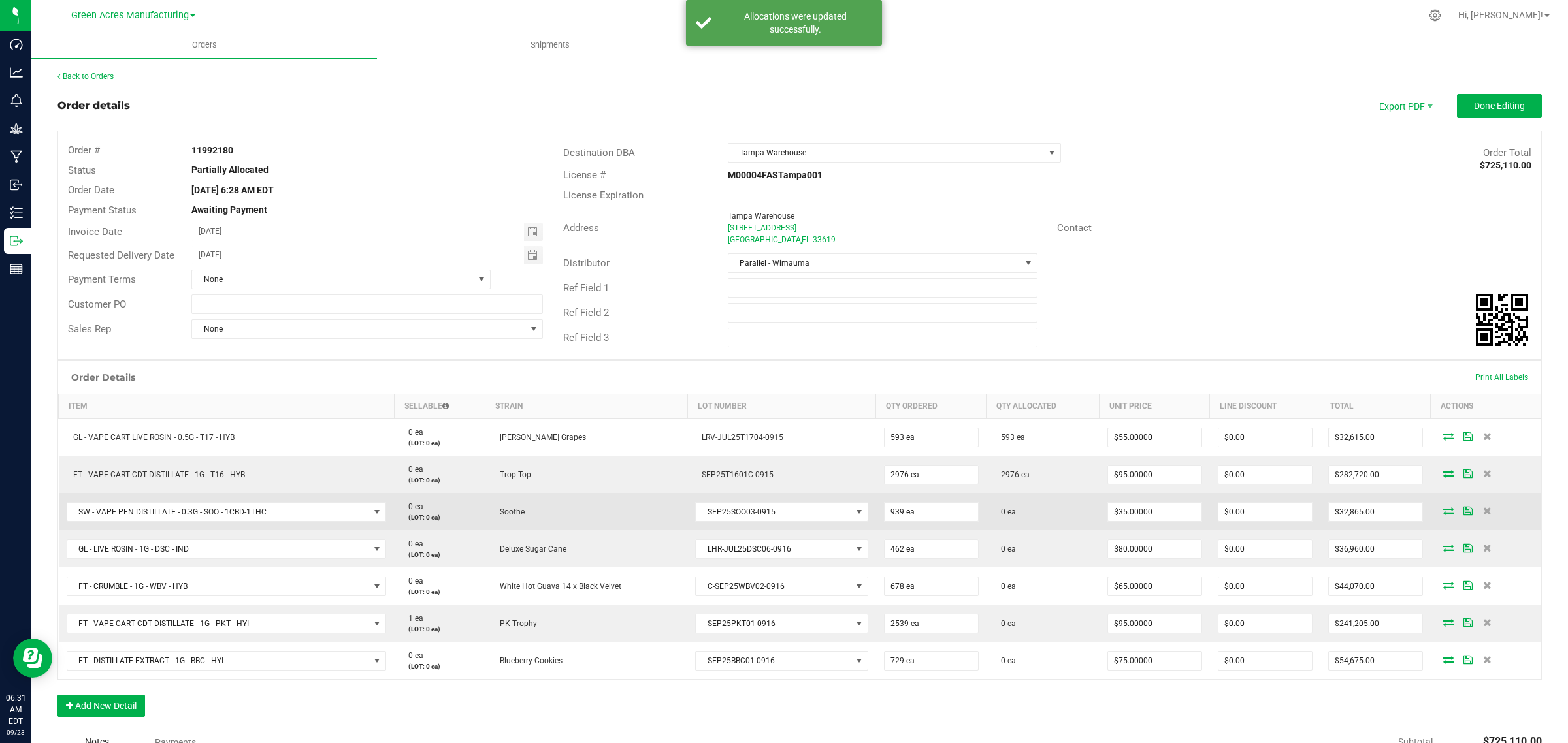
click at [1443, 509] on icon at bounding box center [1448, 511] width 11 height 8
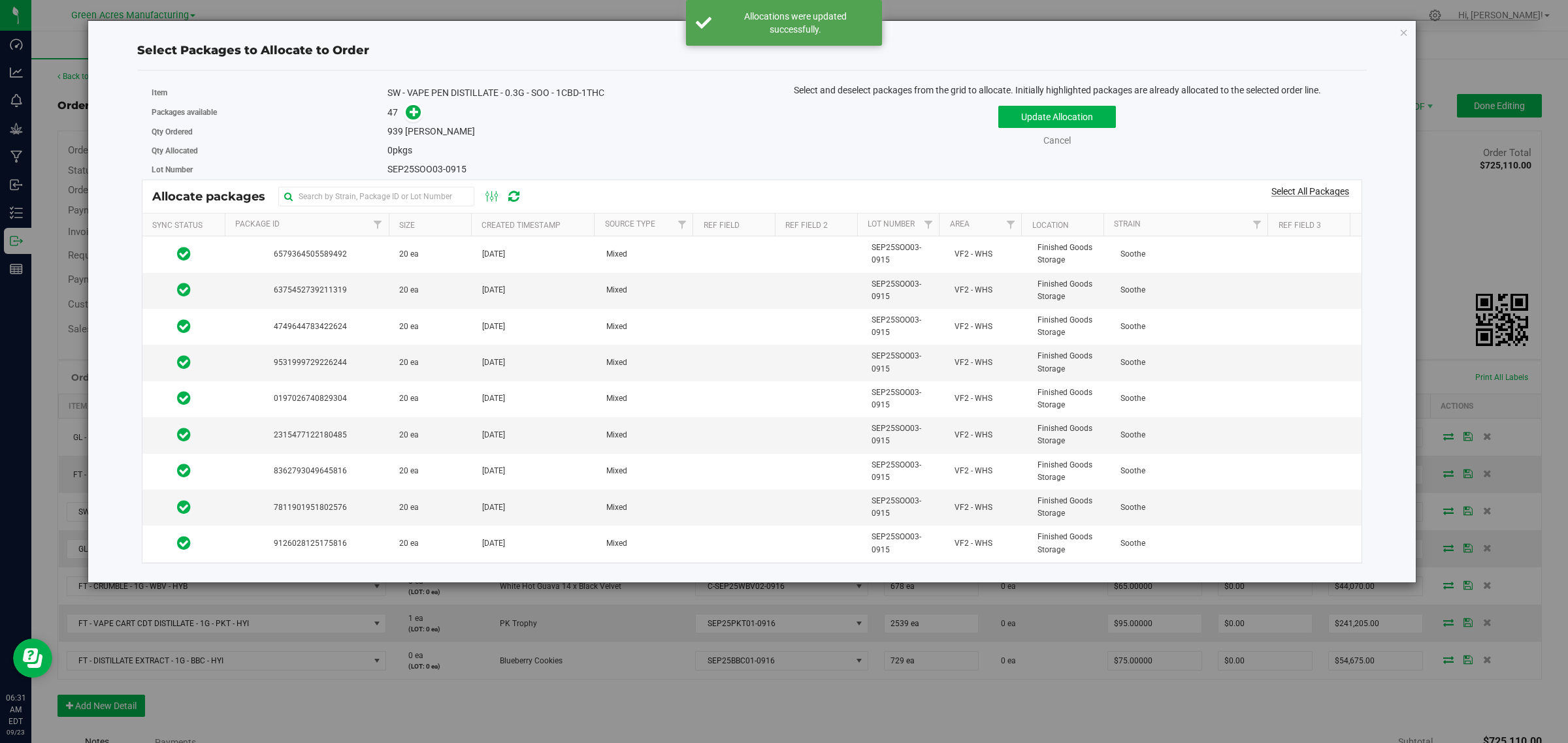
click at [1303, 192] on link "Select All Packages" at bounding box center [1310, 192] width 77 height 11
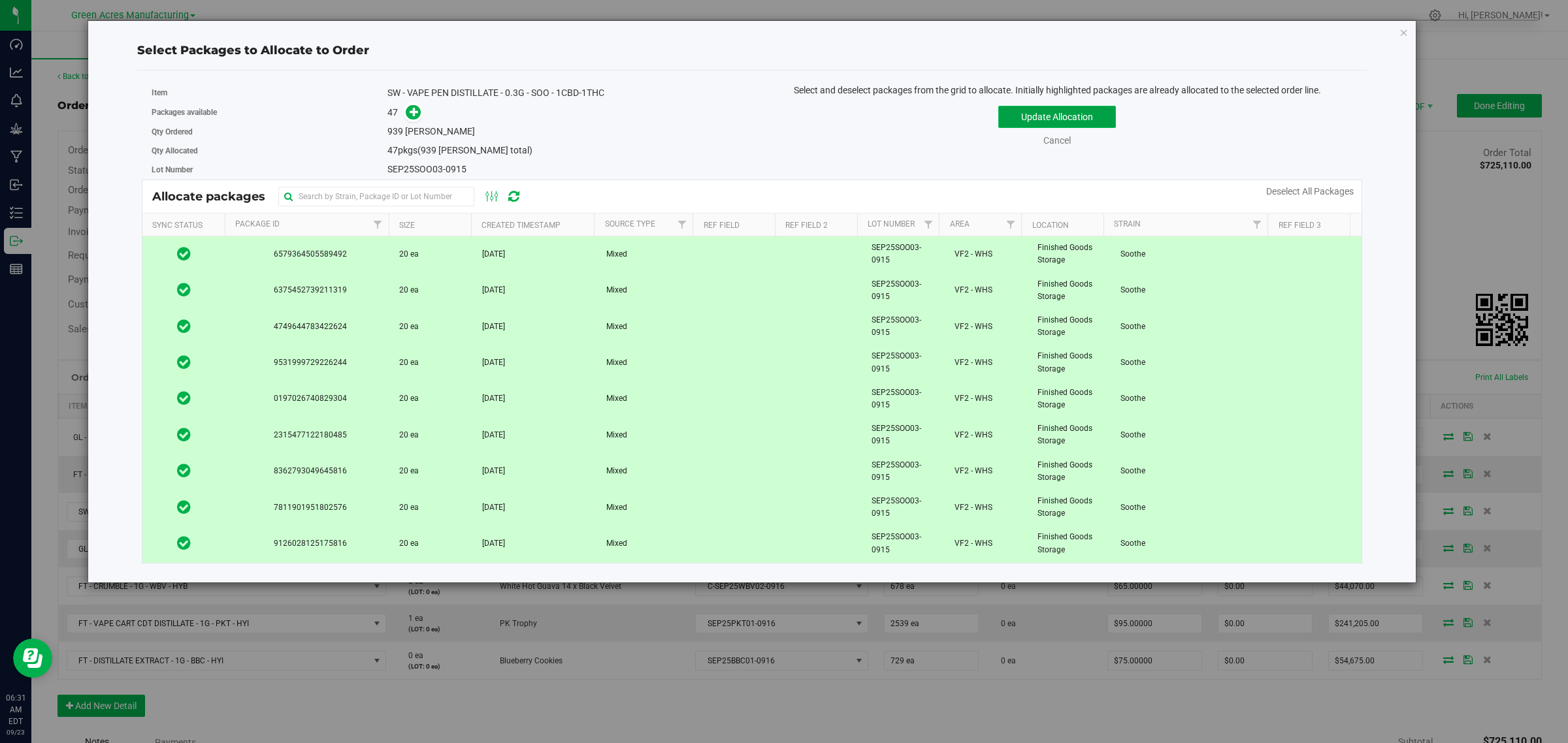
click at [1013, 115] on button "Update Allocation" at bounding box center [1056, 117] width 118 height 22
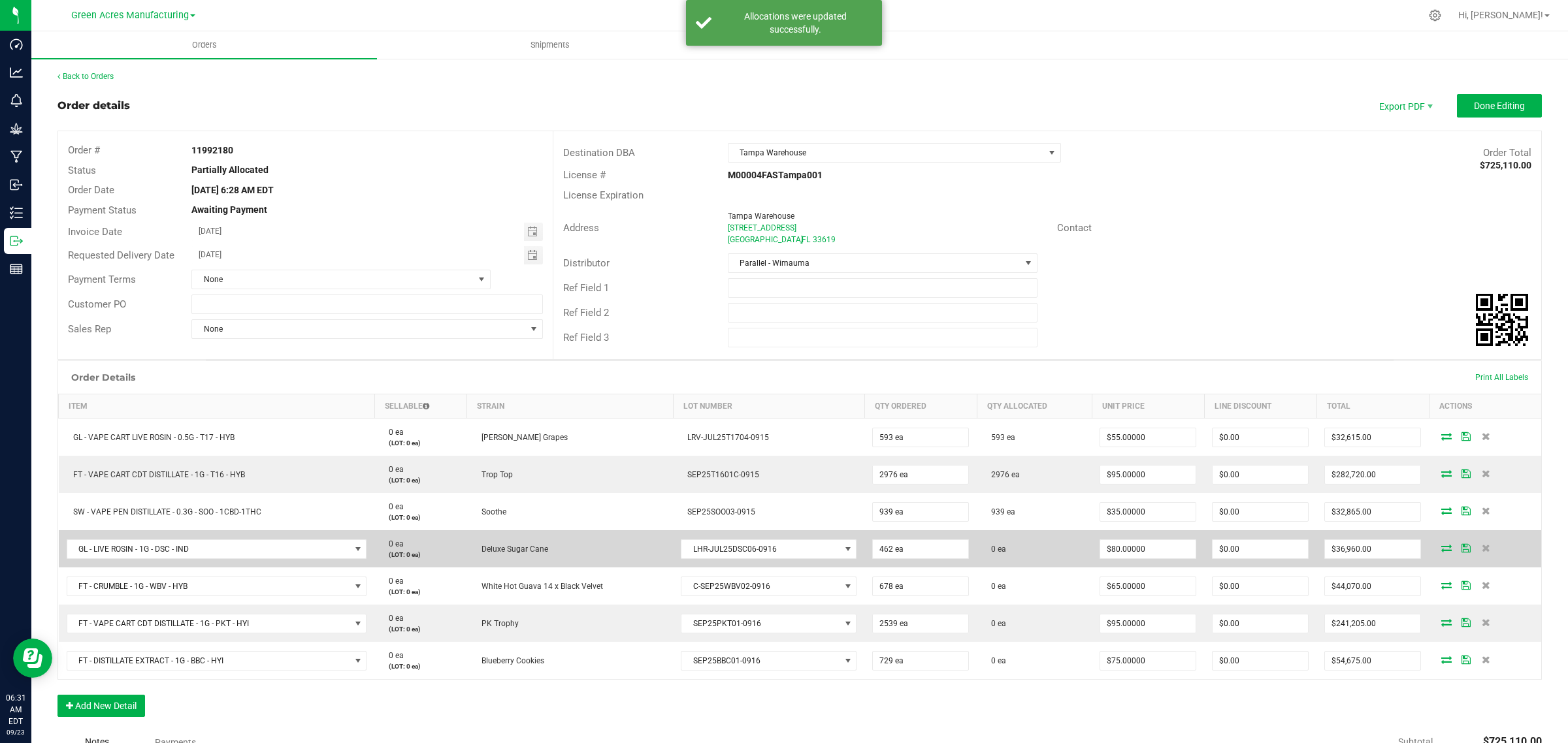
click at [1441, 547] on icon at bounding box center [1447, 548] width 11 height 8
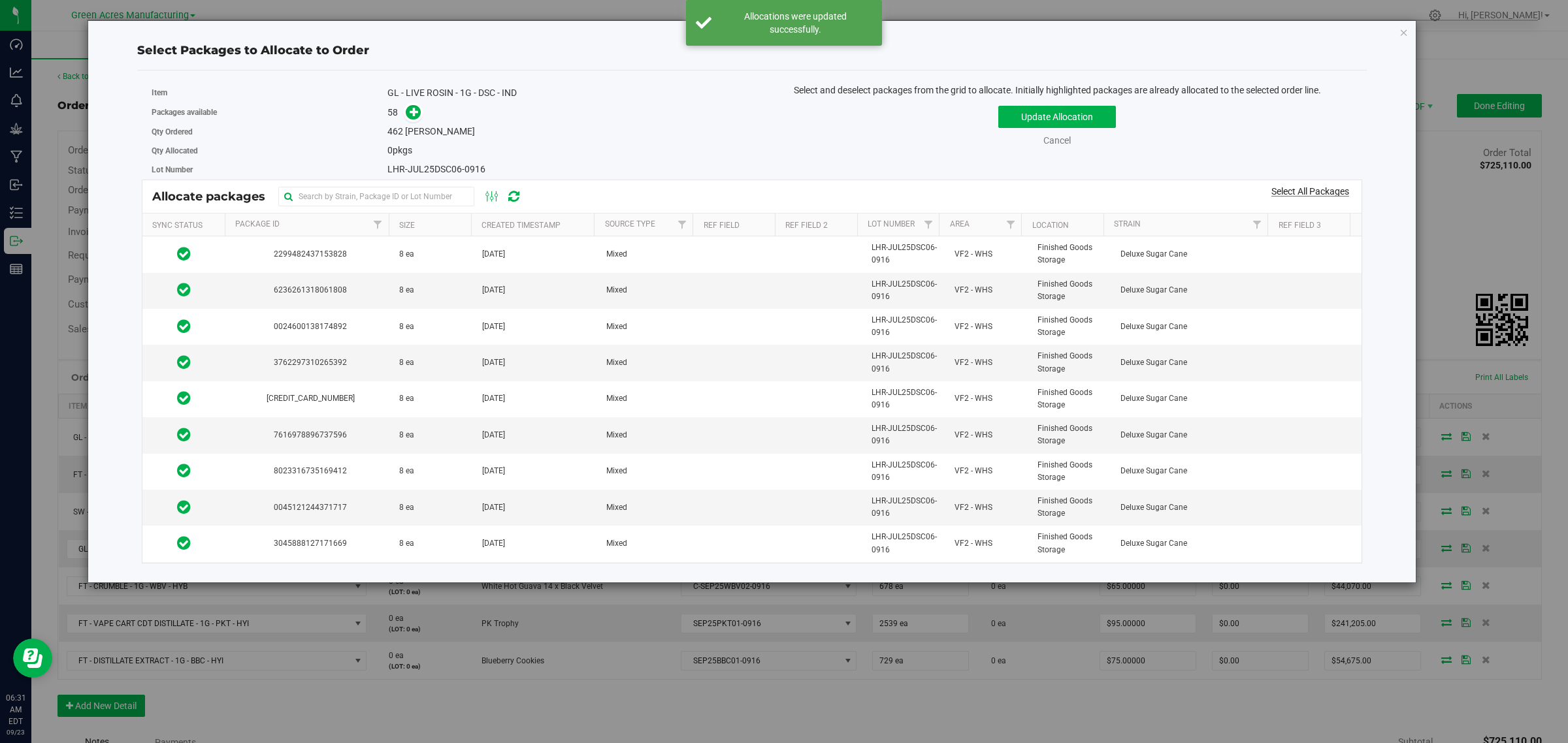
click at [1311, 187] on link "Select All Packages" at bounding box center [1310, 192] width 77 height 11
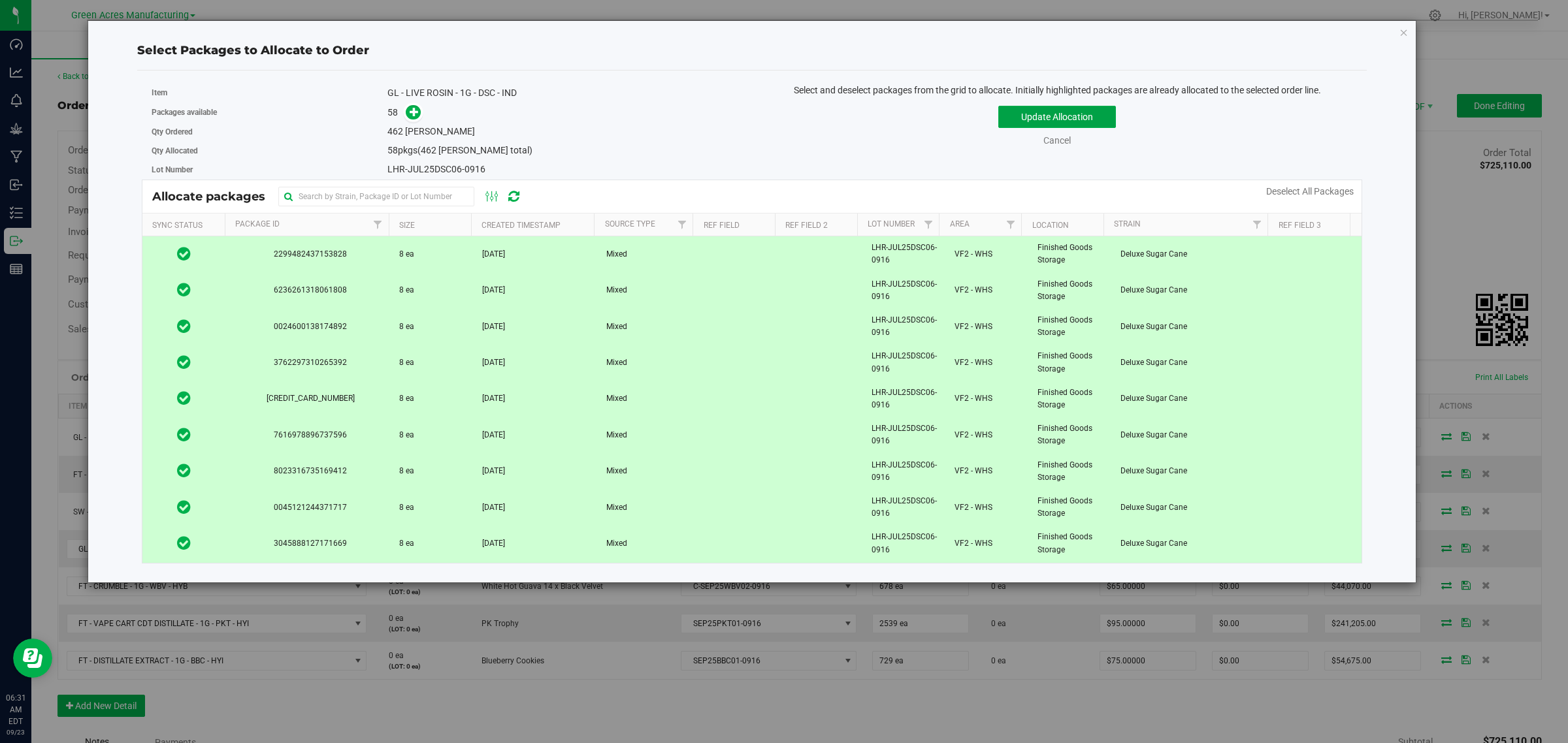
click at [1019, 121] on button "Update Allocation" at bounding box center [1056, 117] width 118 height 22
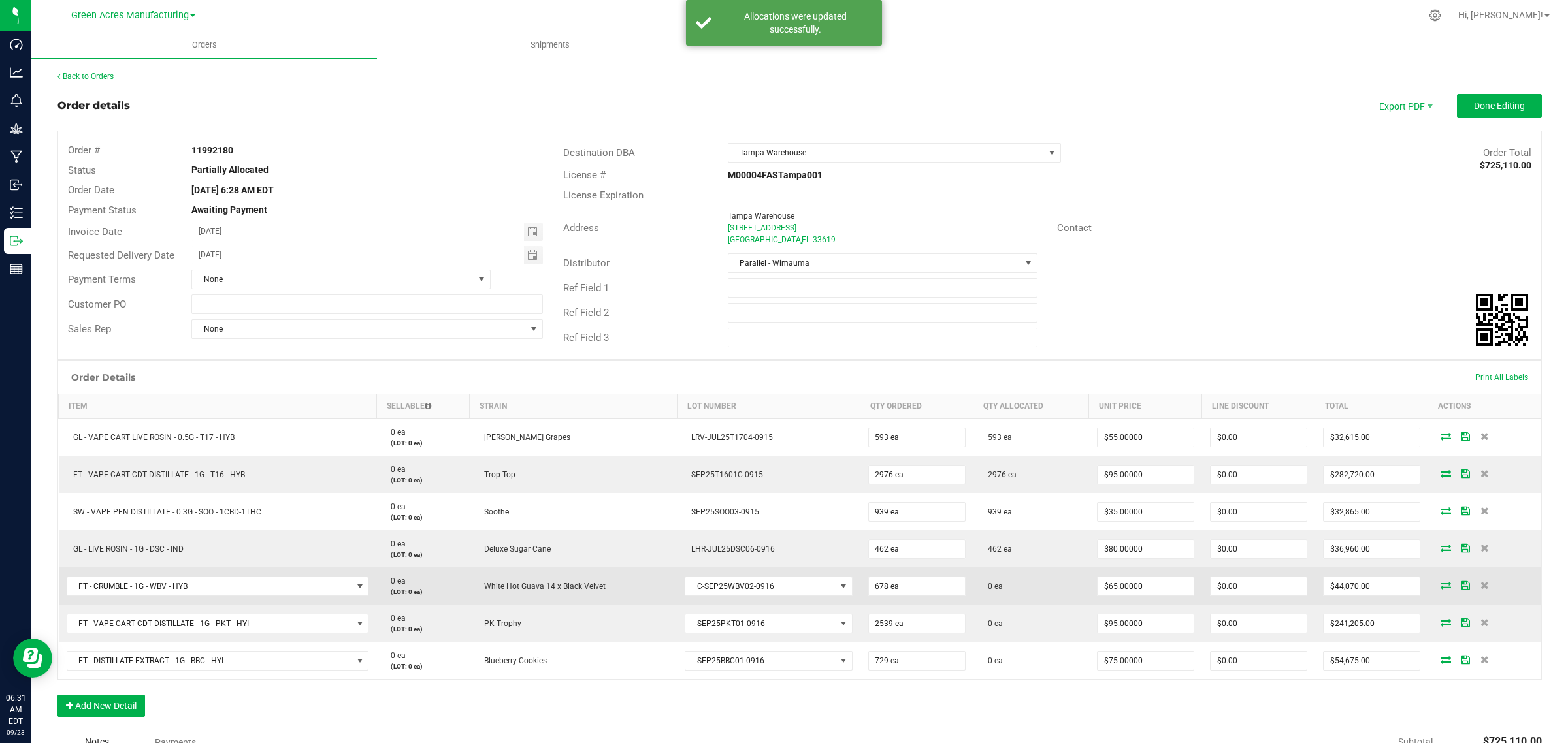
click at [1441, 581] on icon at bounding box center [1446, 585] width 11 height 8
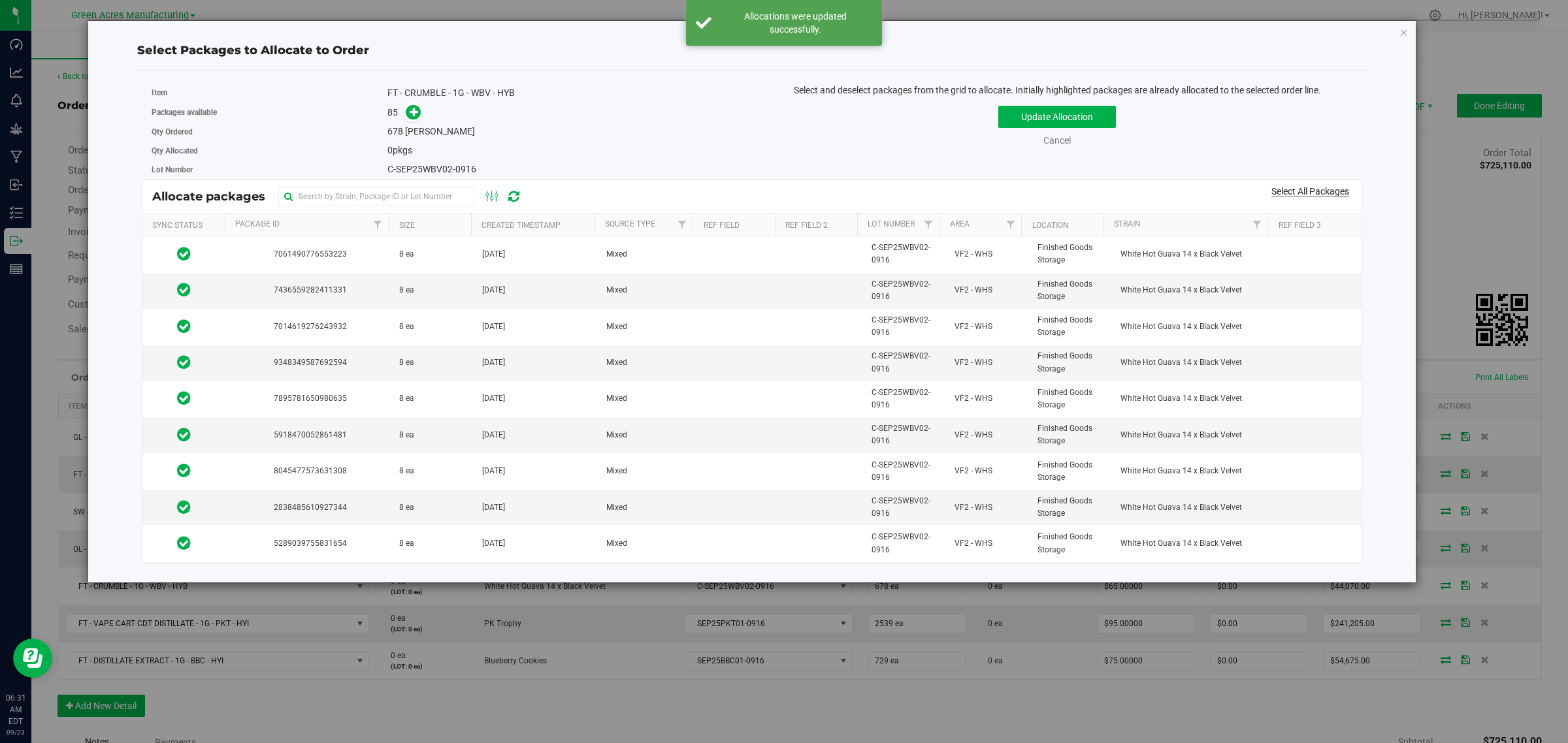
click at [1305, 188] on link "Select All Packages" at bounding box center [1310, 192] width 77 height 11
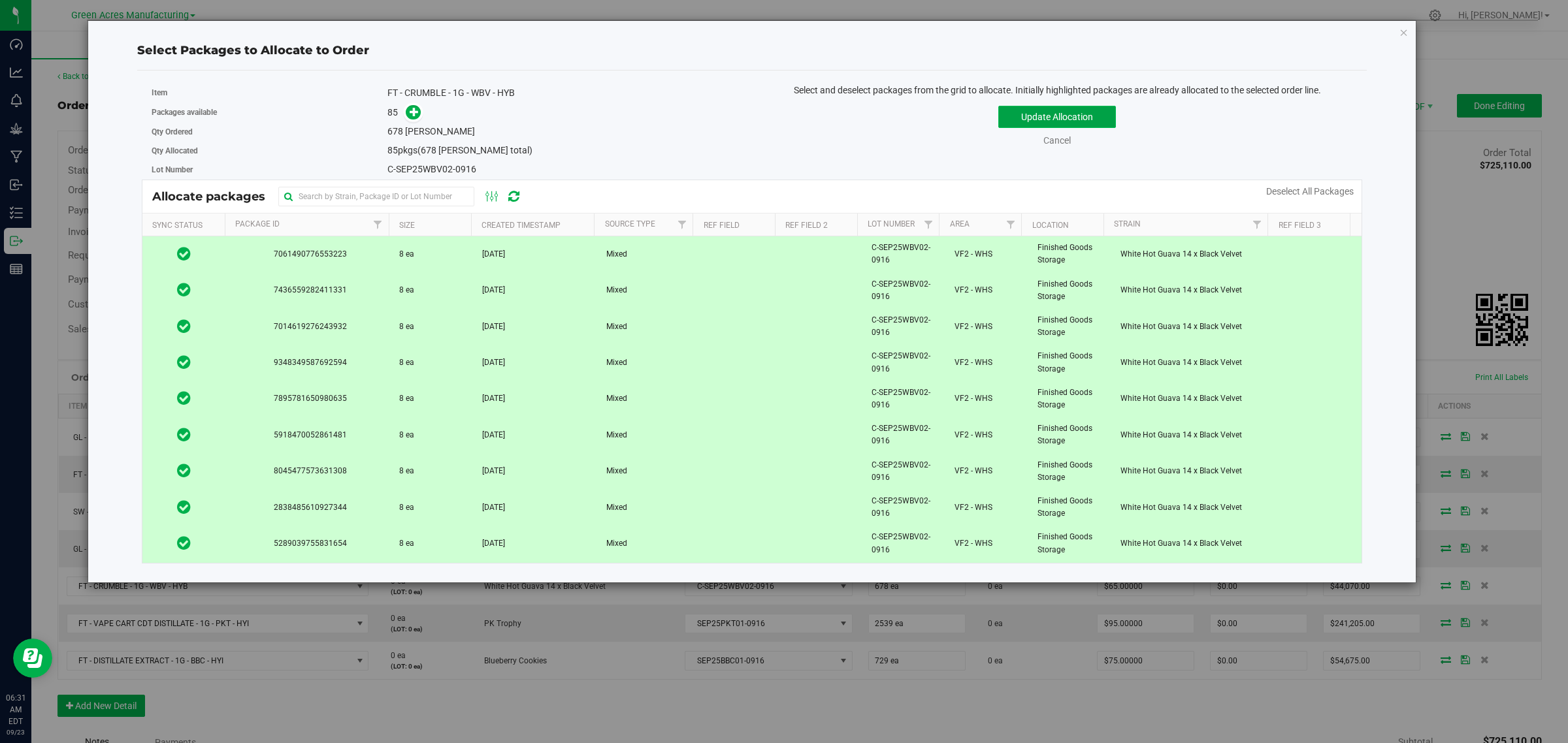
click at [1100, 119] on button "Update Allocation" at bounding box center [1056, 117] width 118 height 22
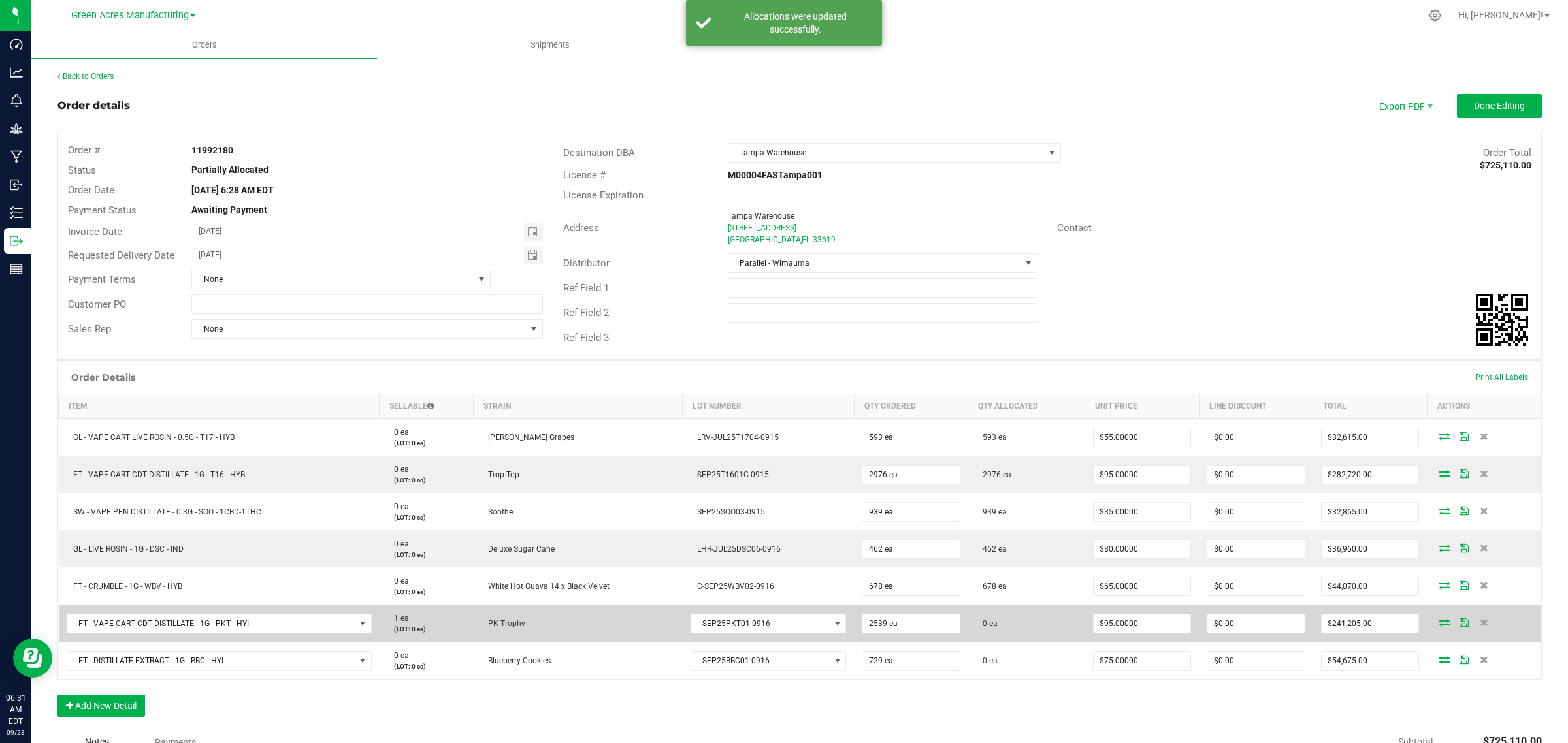
click at [1439, 624] on icon at bounding box center [1445, 622] width 11 height 8
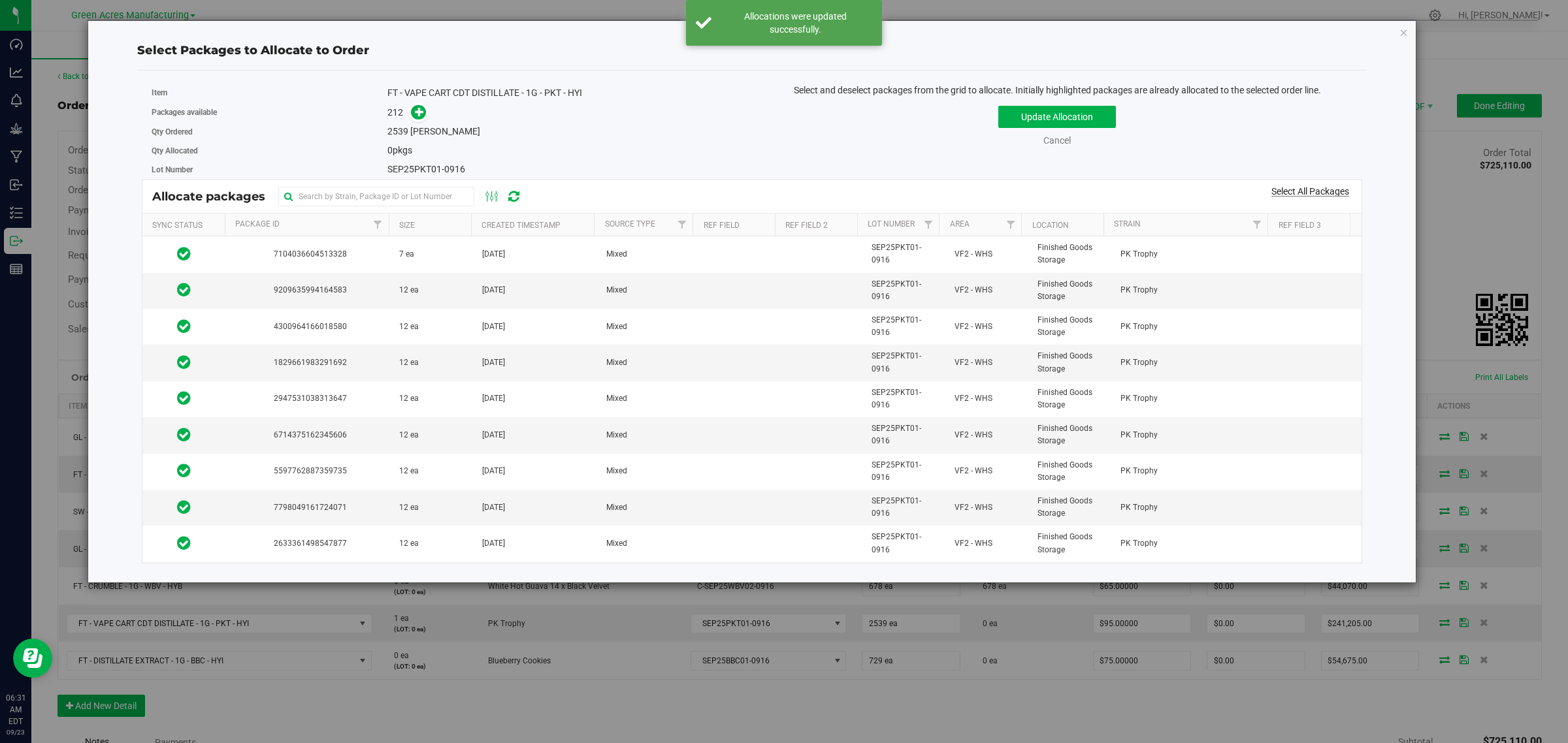
click at [1315, 190] on link "Select All Packages" at bounding box center [1310, 192] width 77 height 11
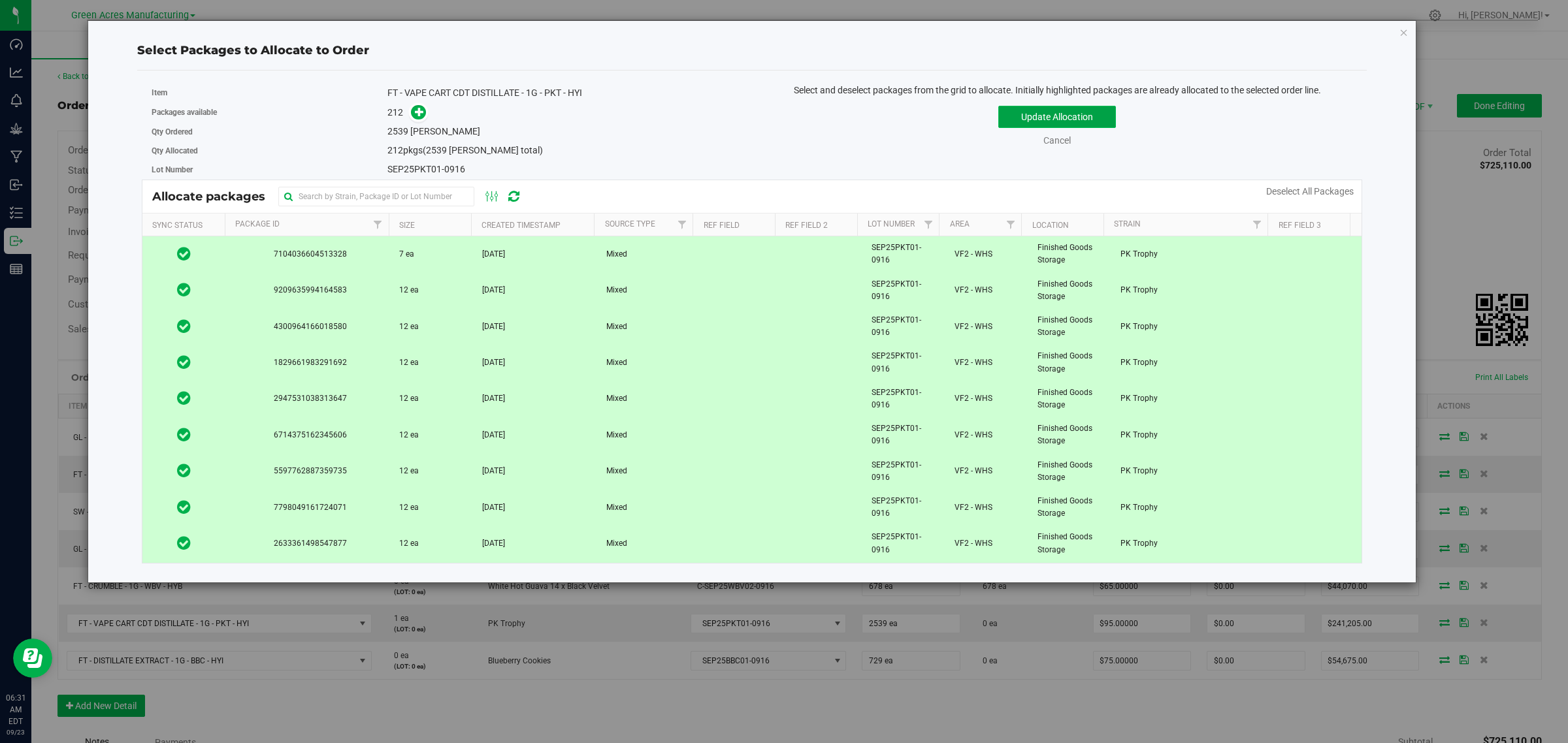
click at [1041, 118] on button "Update Allocation" at bounding box center [1056, 117] width 118 height 22
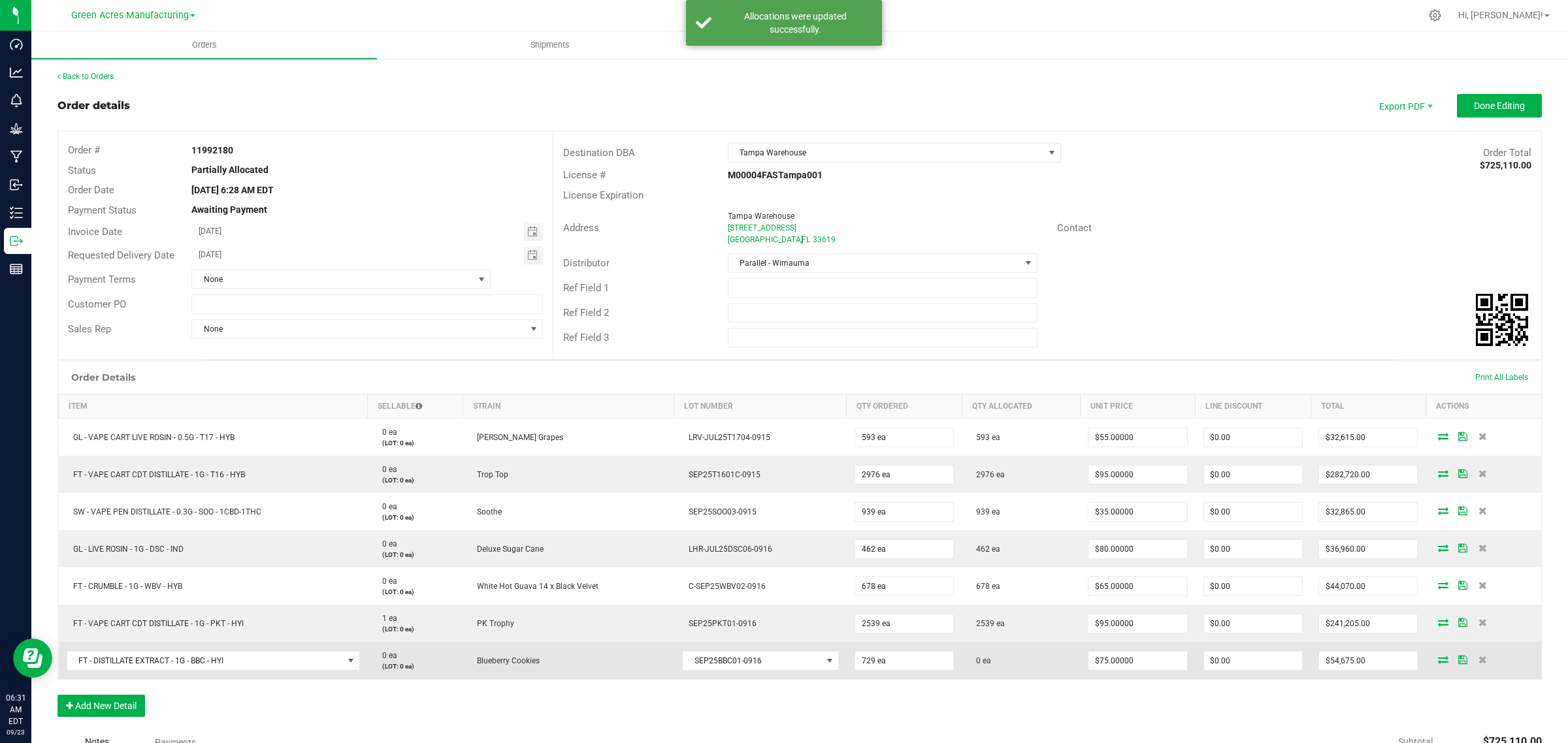
click at [1438, 662] on icon at bounding box center [1443, 660] width 11 height 8
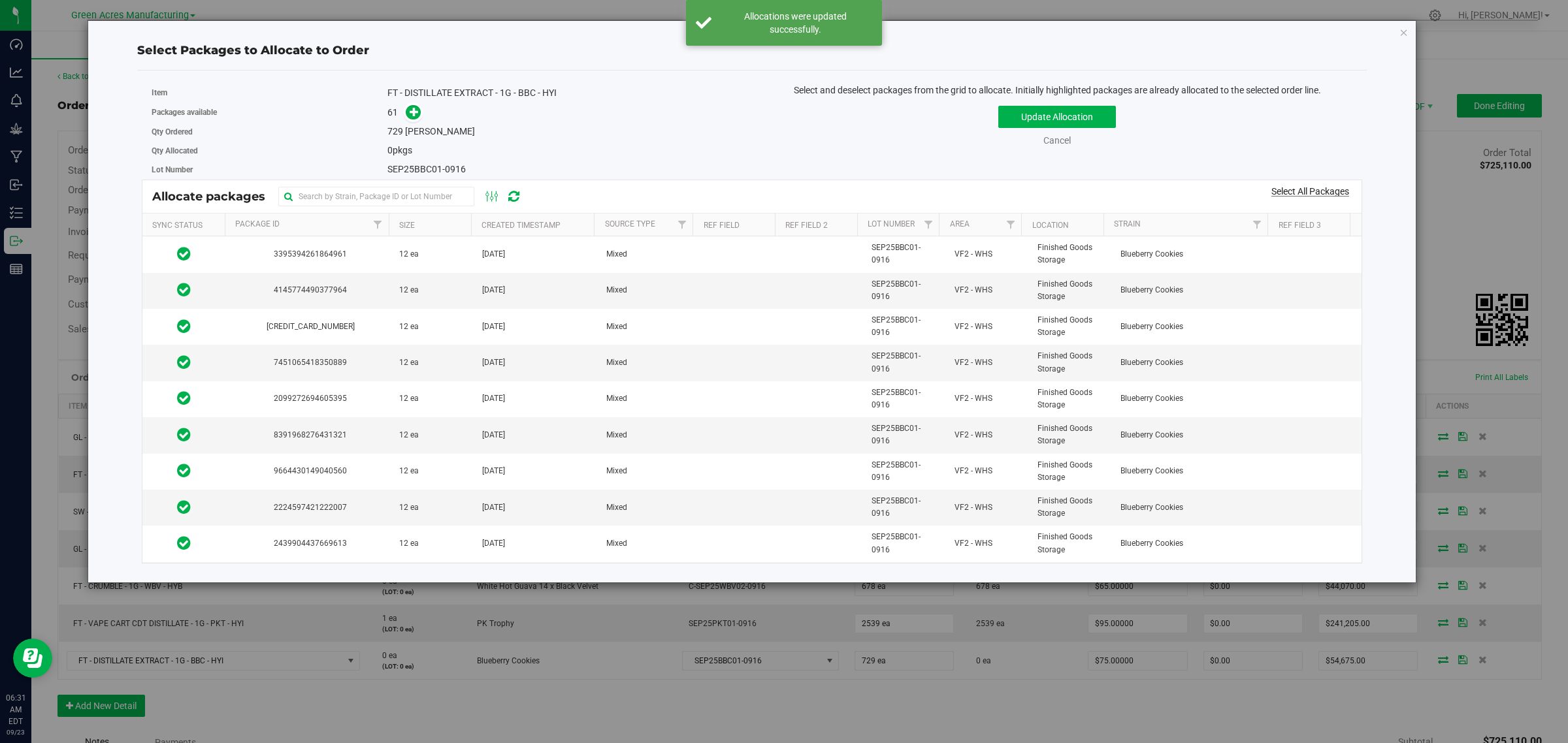
click at [1297, 186] on div "Select All Packages" at bounding box center [1309, 192] width 104 height 14
drag, startPoint x: 1307, startPoint y: 191, endPoint x: 1232, endPoint y: 171, distance: 77.6
click at [1307, 191] on link "Select All Packages" at bounding box center [1310, 192] width 77 height 11
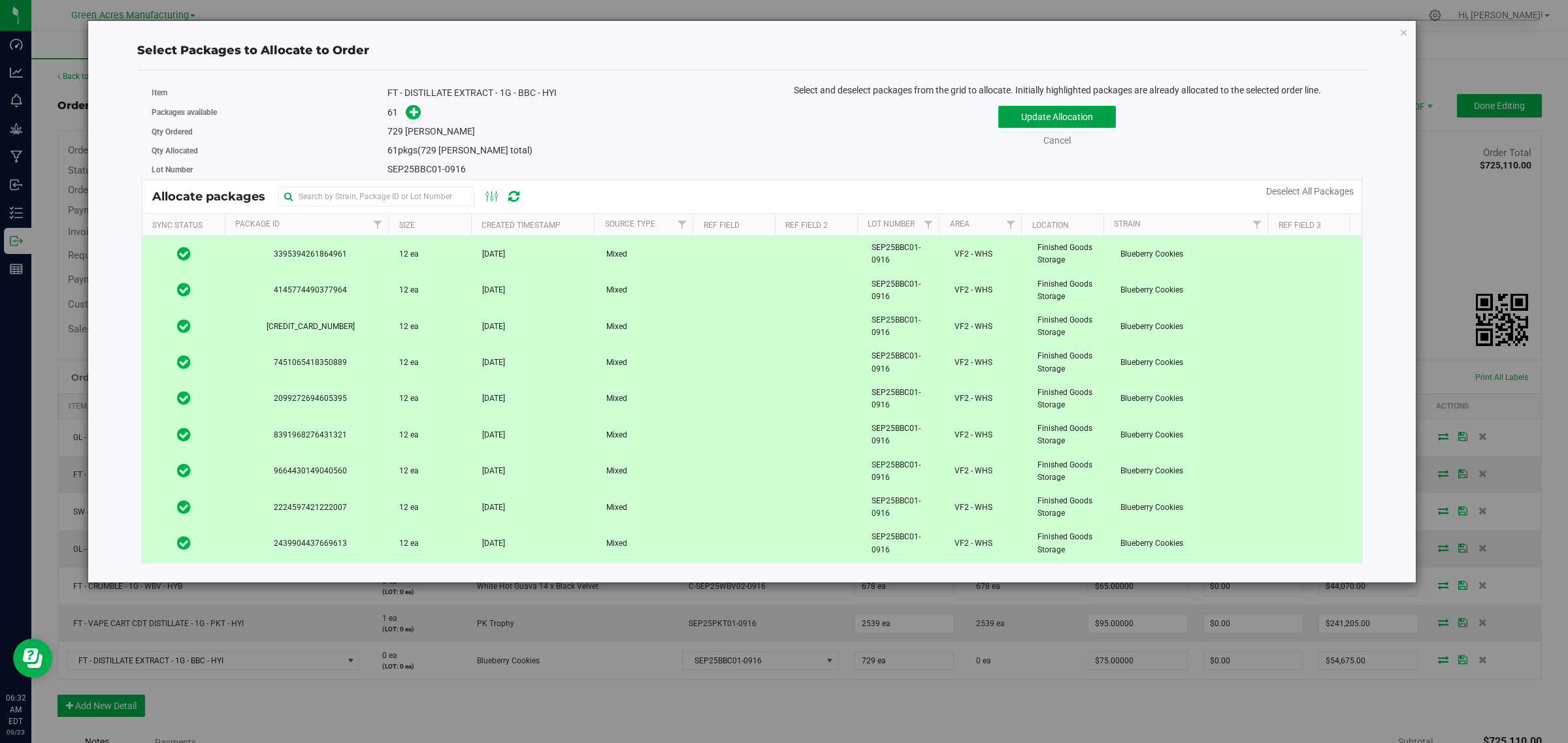
click at [1056, 116] on button "Update Allocation" at bounding box center [1056, 117] width 118 height 22
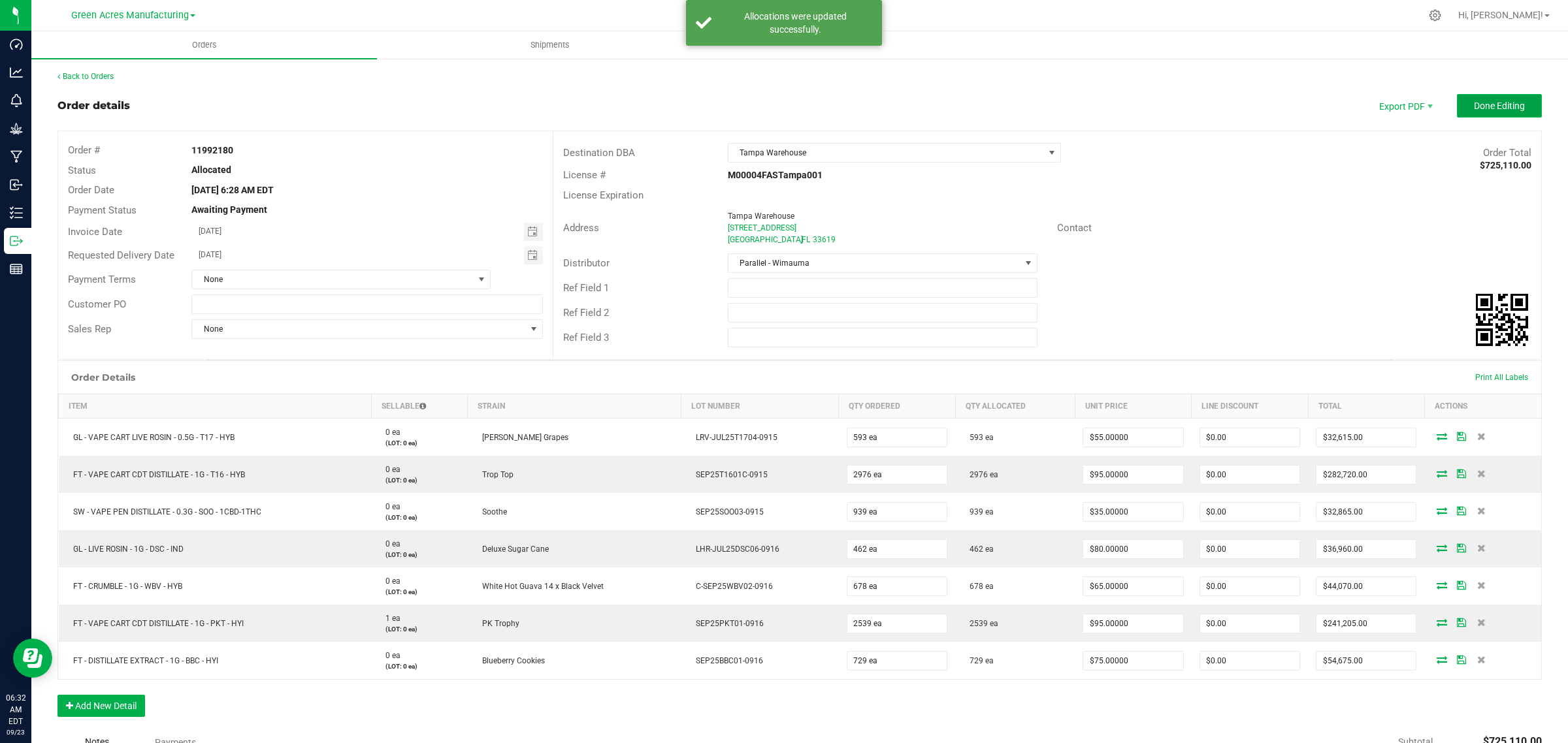
click at [1514, 102] on button "Done Editing" at bounding box center [1499, 106] width 85 height 24
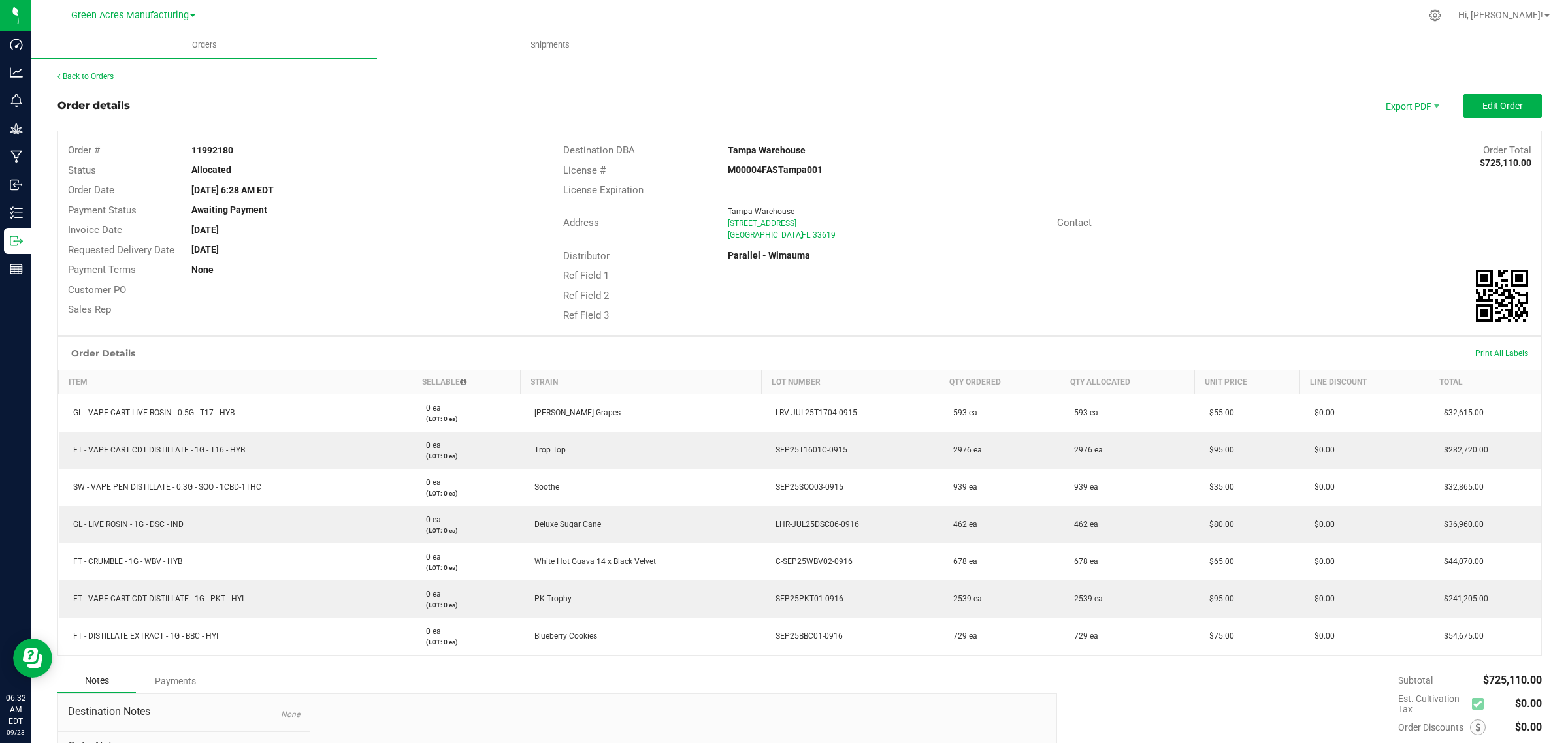
click at [89, 72] on link "Back to Orders" at bounding box center [86, 76] width 56 height 9
